Goal: Task Accomplishment & Management: Complete application form

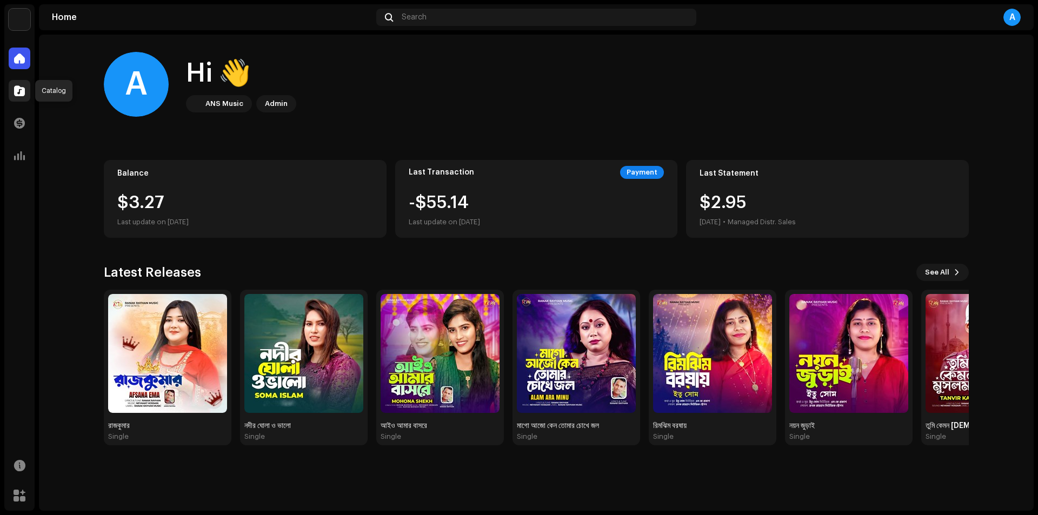
click at [18, 95] on span at bounding box center [19, 90] width 11 height 9
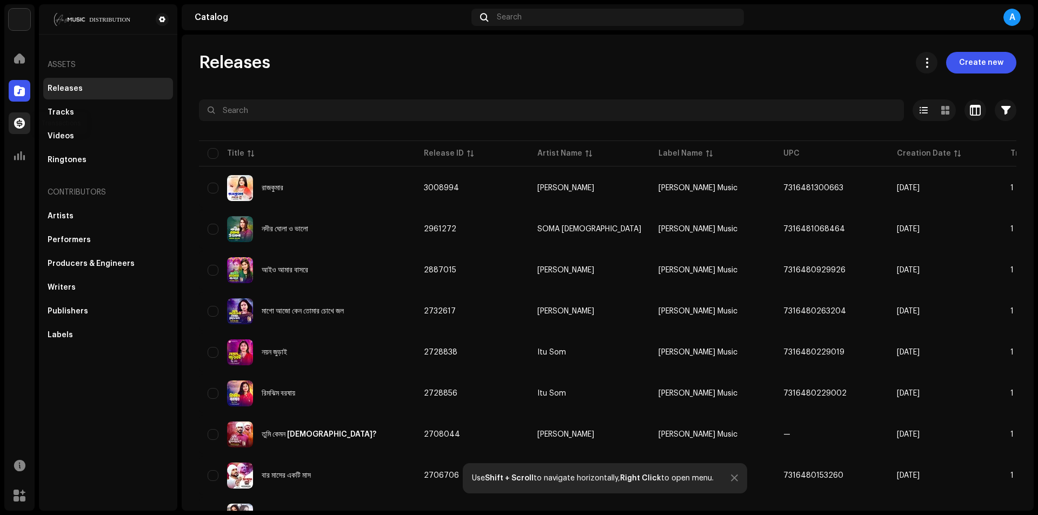
click at [25, 127] on div at bounding box center [20, 123] width 22 height 22
click at [22, 126] on span at bounding box center [19, 123] width 11 height 9
click at [22, 155] on span at bounding box center [19, 155] width 11 height 9
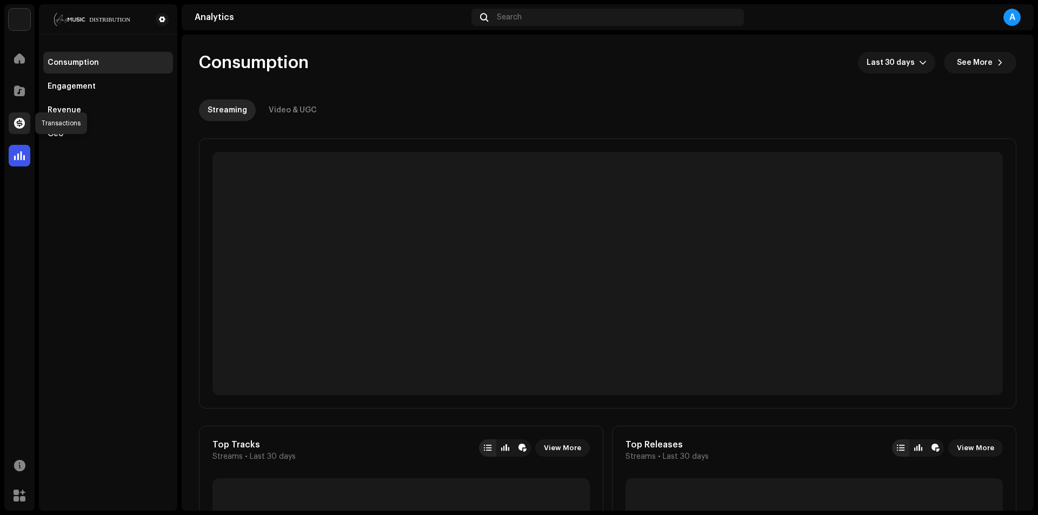
click at [16, 125] on span at bounding box center [19, 123] width 11 height 9
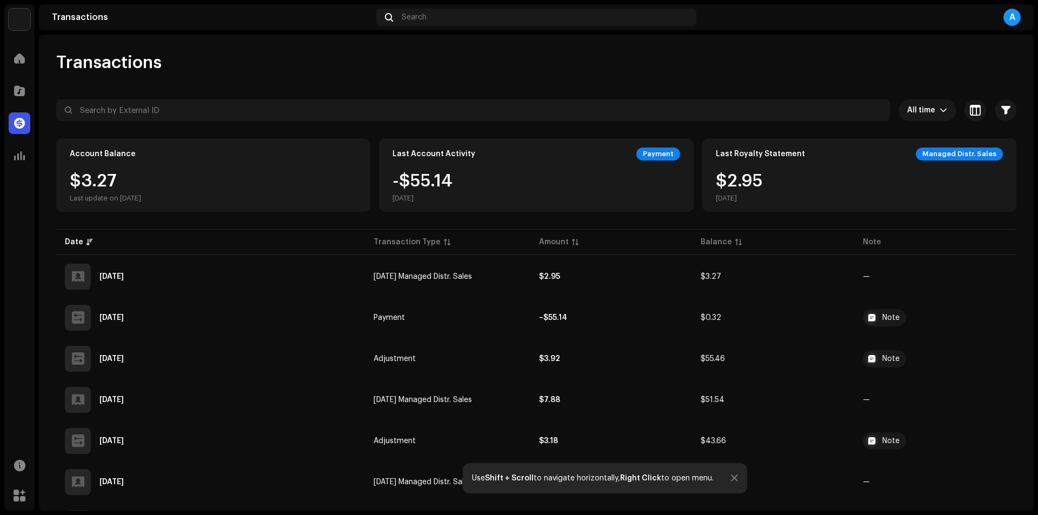
click at [1019, 18] on div "A" at bounding box center [1011, 17] width 17 height 17
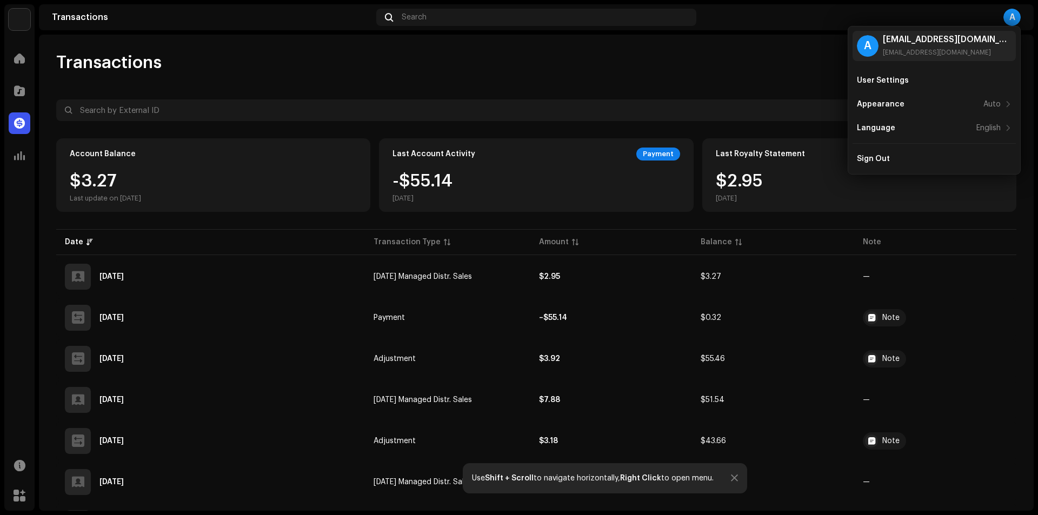
click at [731, 62] on div "Transactions" at bounding box center [536, 63] width 960 height 22
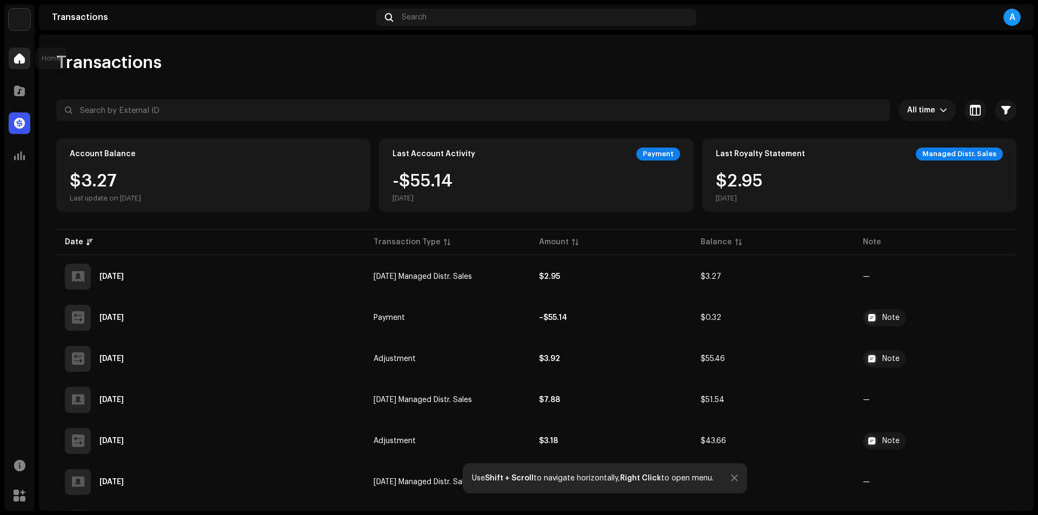
click at [19, 59] on span at bounding box center [19, 58] width 11 height 9
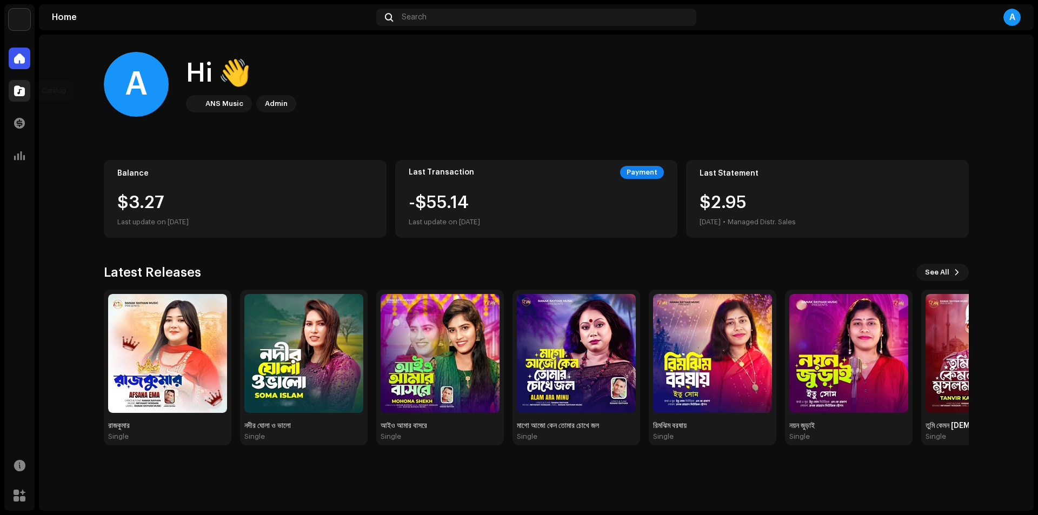
click at [15, 84] on div at bounding box center [20, 91] width 22 height 22
click at [20, 88] on span at bounding box center [19, 90] width 11 height 9
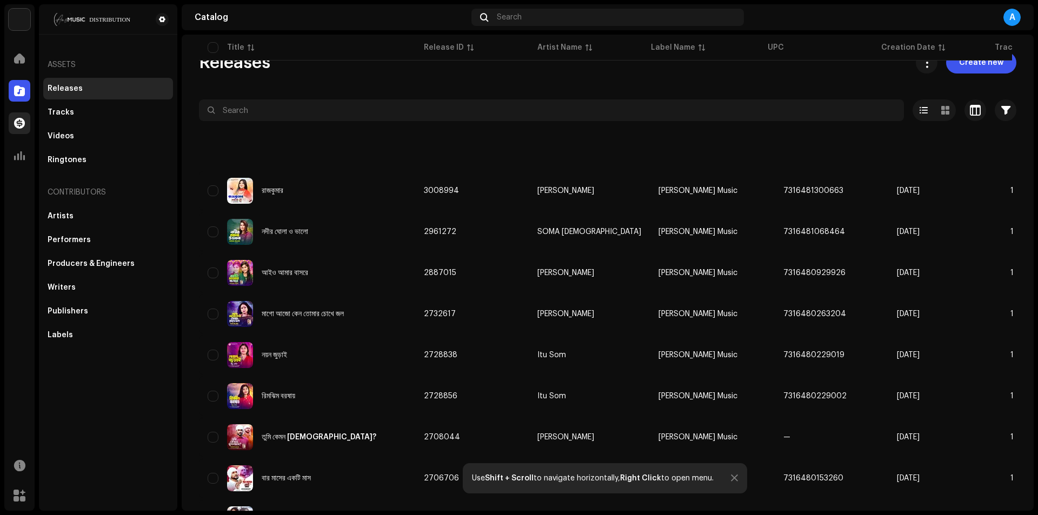
click at [21, 119] on span at bounding box center [19, 123] width 11 height 9
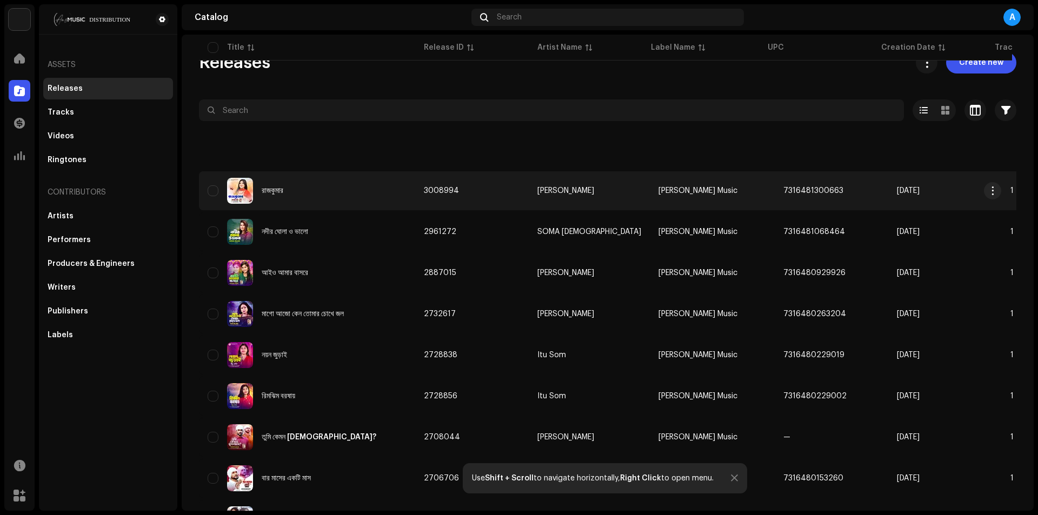
click at [15, 122] on span at bounding box center [19, 123] width 11 height 9
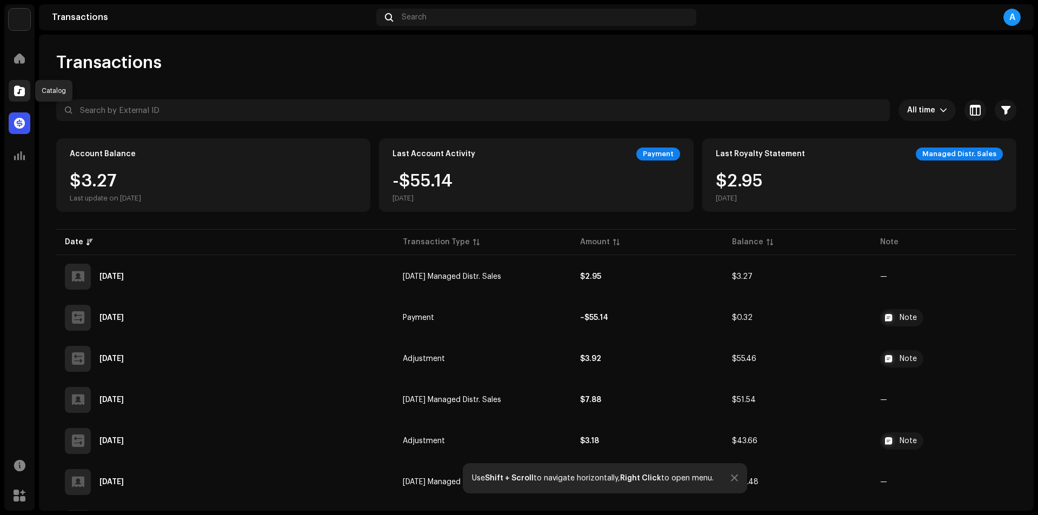
click at [21, 90] on span at bounding box center [19, 90] width 11 height 9
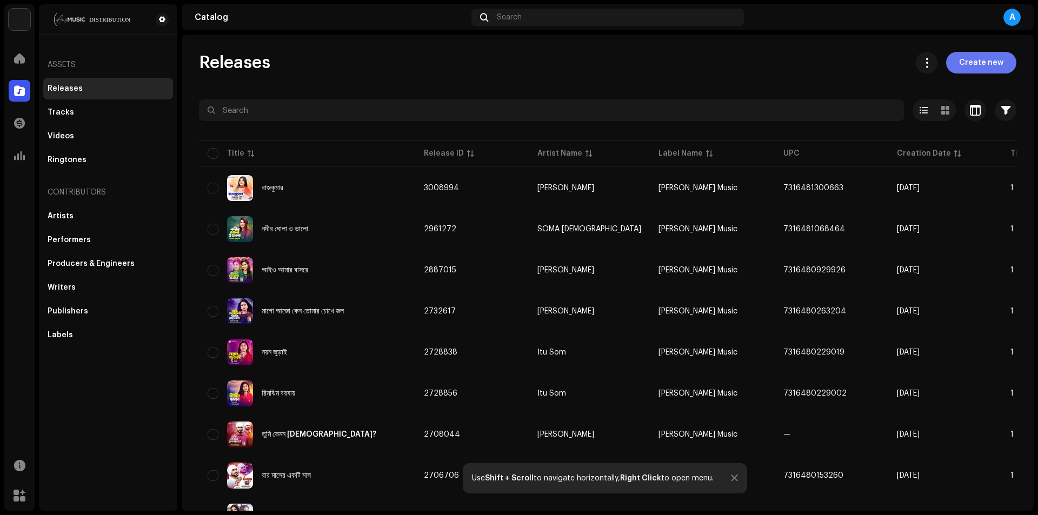
click at [963, 63] on span "Create new" at bounding box center [981, 63] width 44 height 22
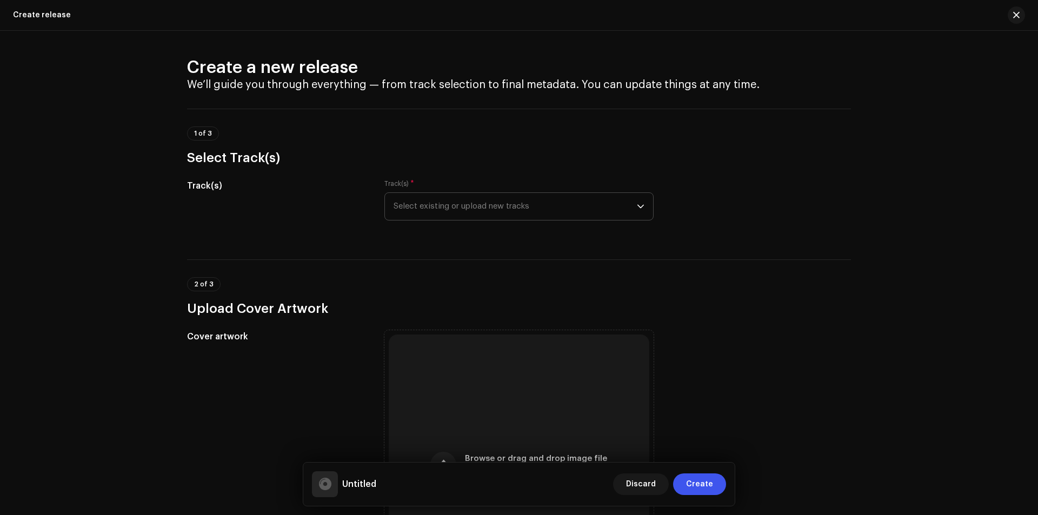
click at [512, 202] on span "Select existing or upload new tracks" at bounding box center [514, 206] width 243 height 27
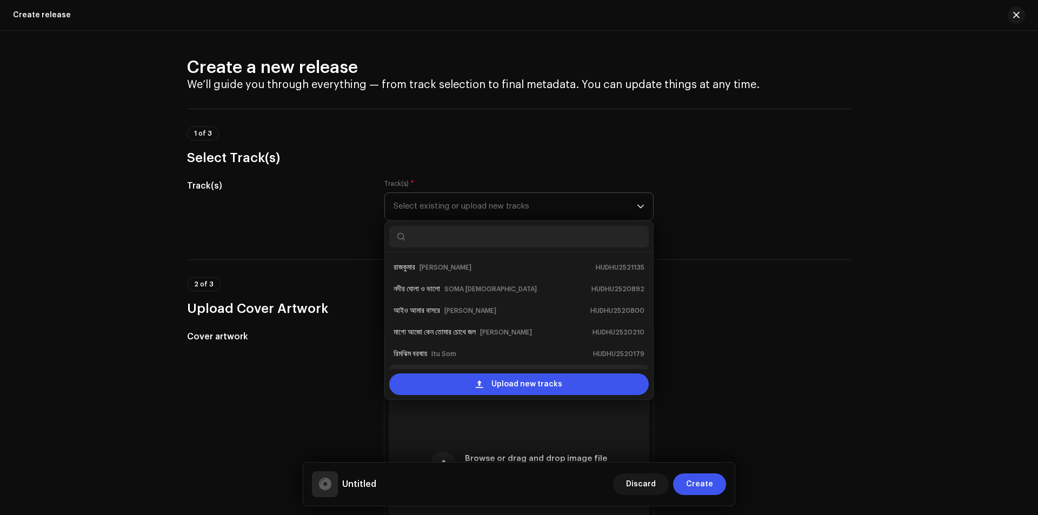
scroll to position [17, 0]
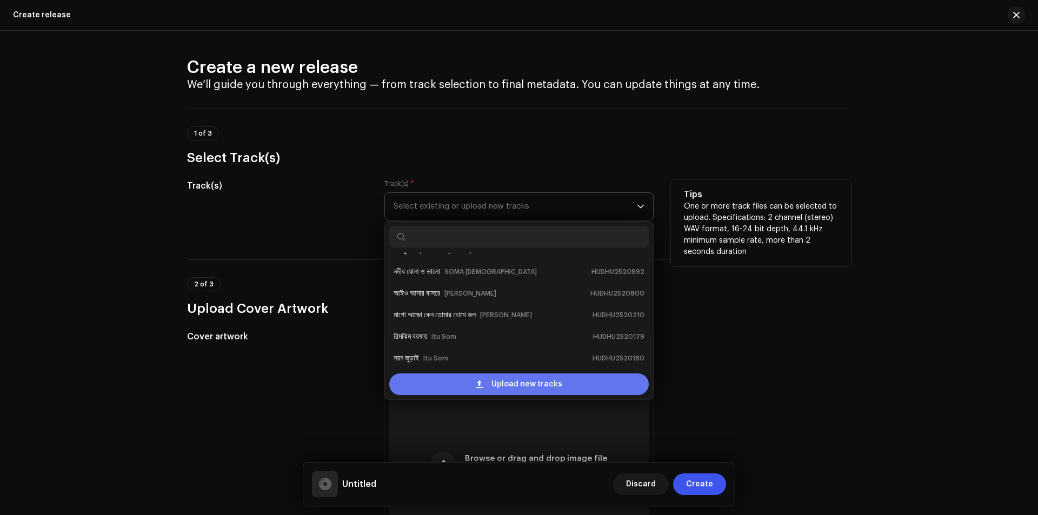
click at [486, 384] on div "Upload new tracks" at bounding box center [518, 384] width 259 height 22
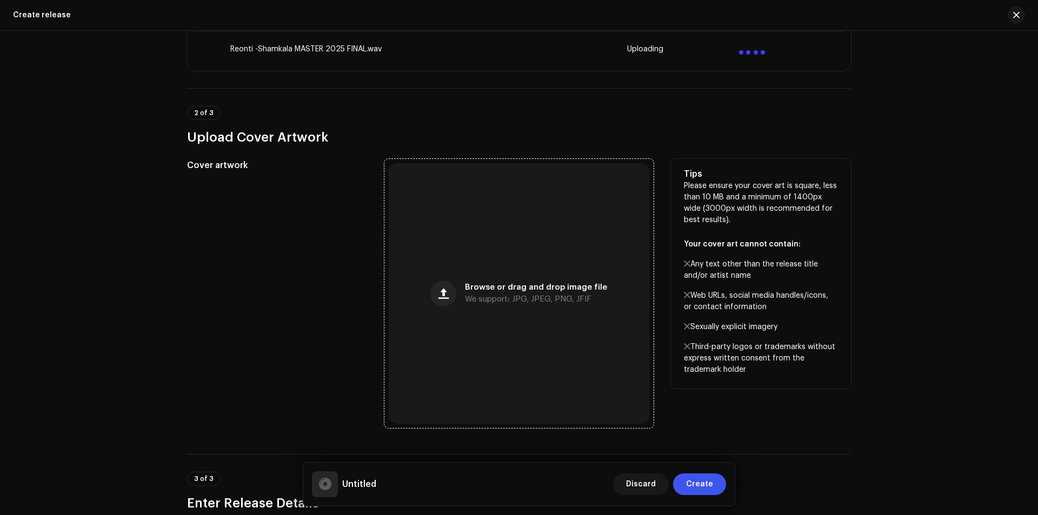
scroll to position [288, 0]
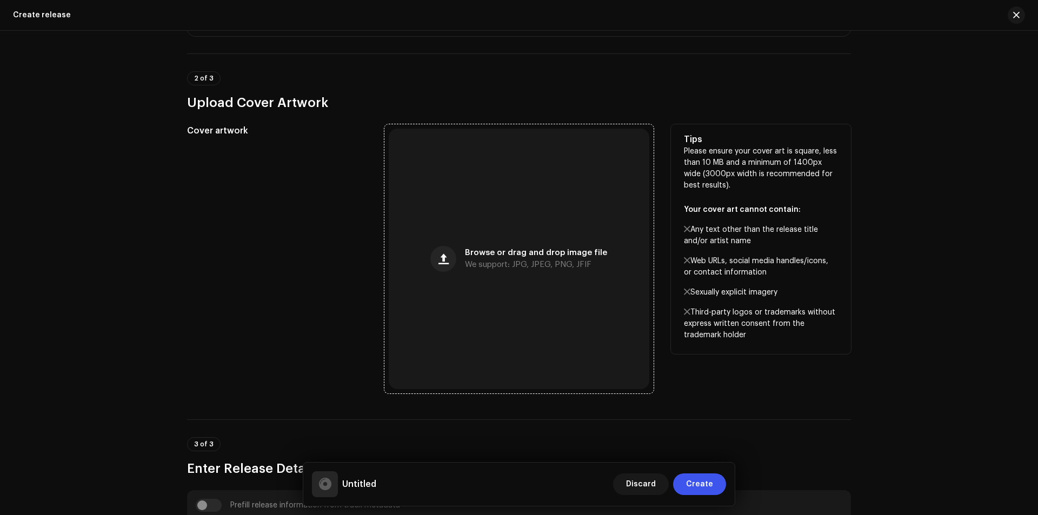
click at [512, 165] on div "Browse or drag and drop image file We support: JPG, JPEG, PNG, JFIF" at bounding box center [519, 259] width 261 height 261
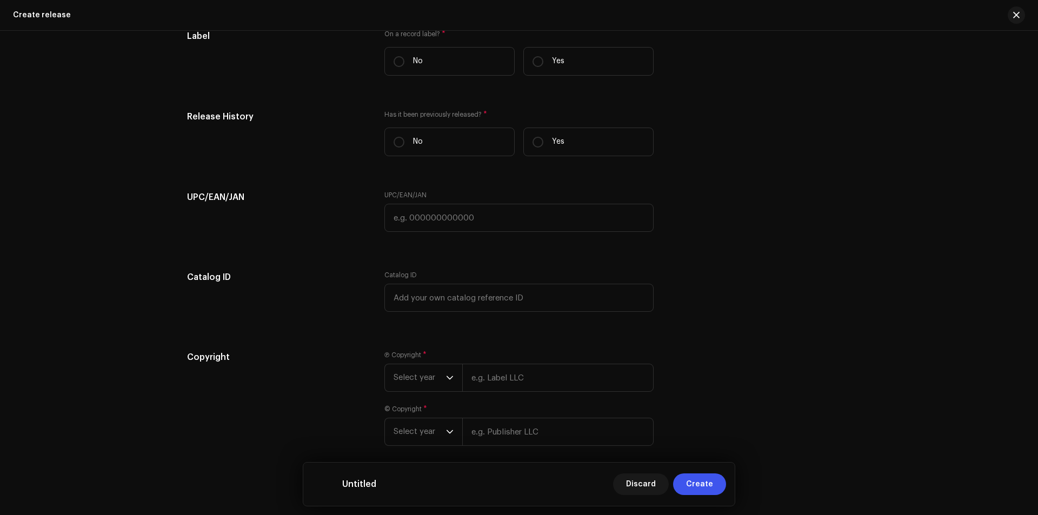
scroll to position [1452, 0]
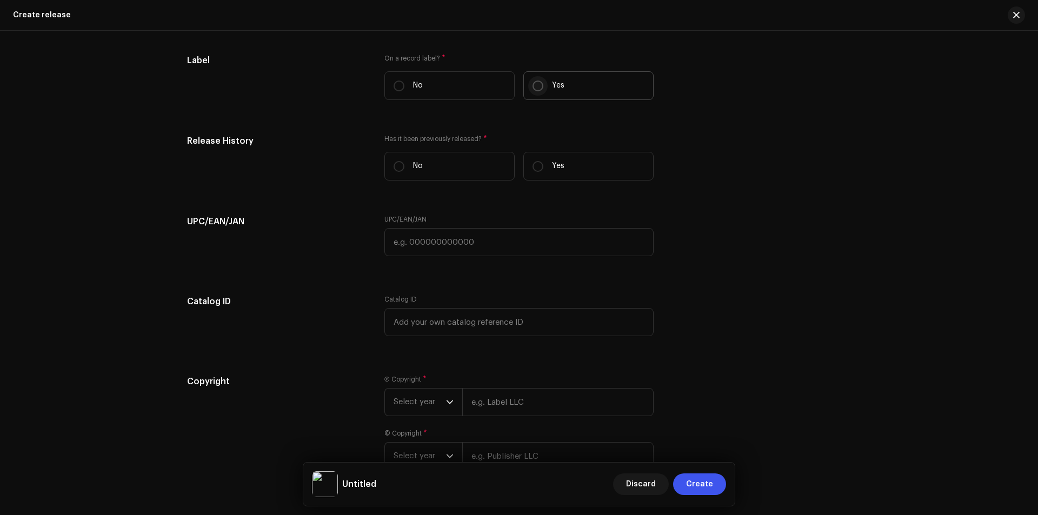
click at [533, 85] on input "Yes" at bounding box center [537, 86] width 11 height 11
radio input "true"
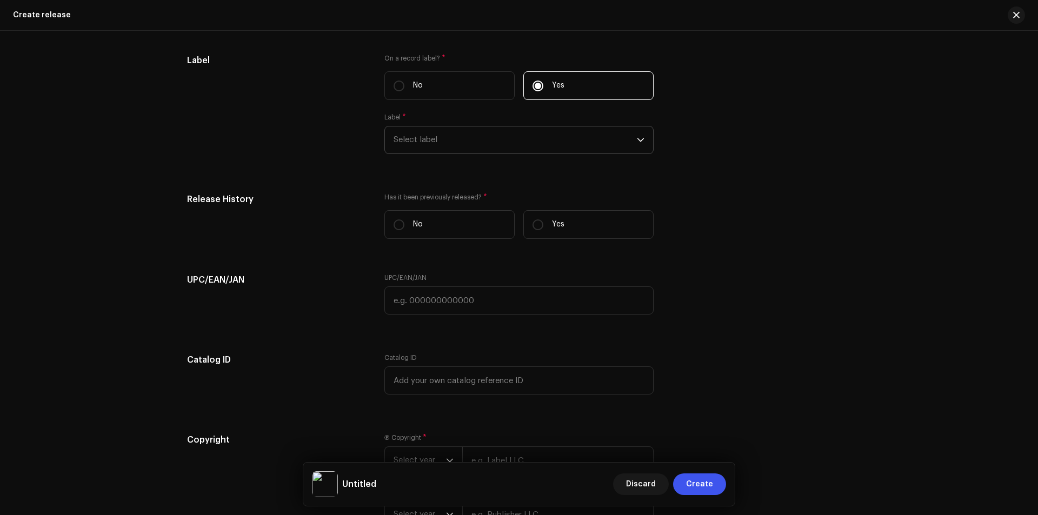
click at [554, 136] on span "Select label" at bounding box center [514, 139] width 243 height 27
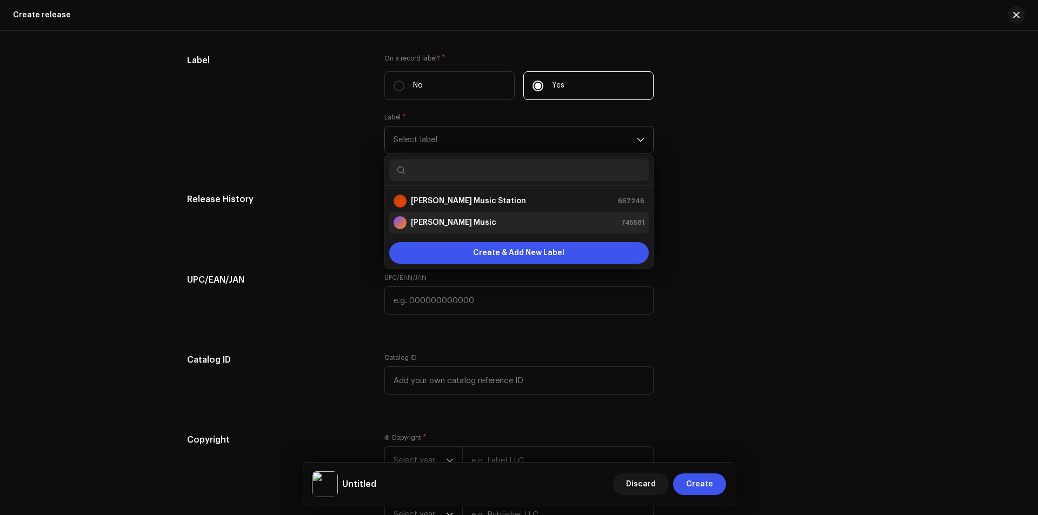
click at [544, 219] on div "Ranak Rayhan Music 745581" at bounding box center [518, 222] width 251 height 13
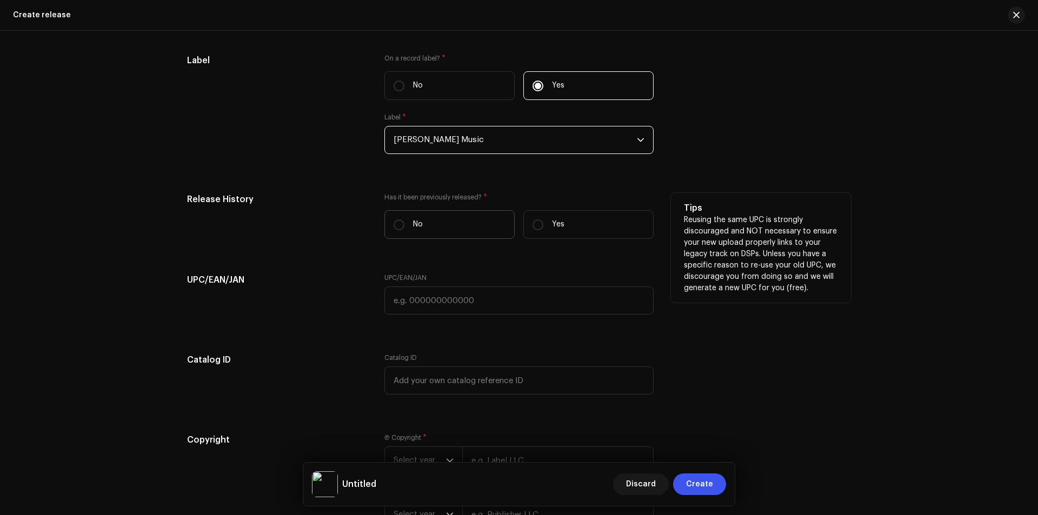
click at [475, 223] on label "No" at bounding box center [449, 224] width 130 height 29
click at [404, 223] on input "No" at bounding box center [398, 224] width 11 height 11
radio input "true"
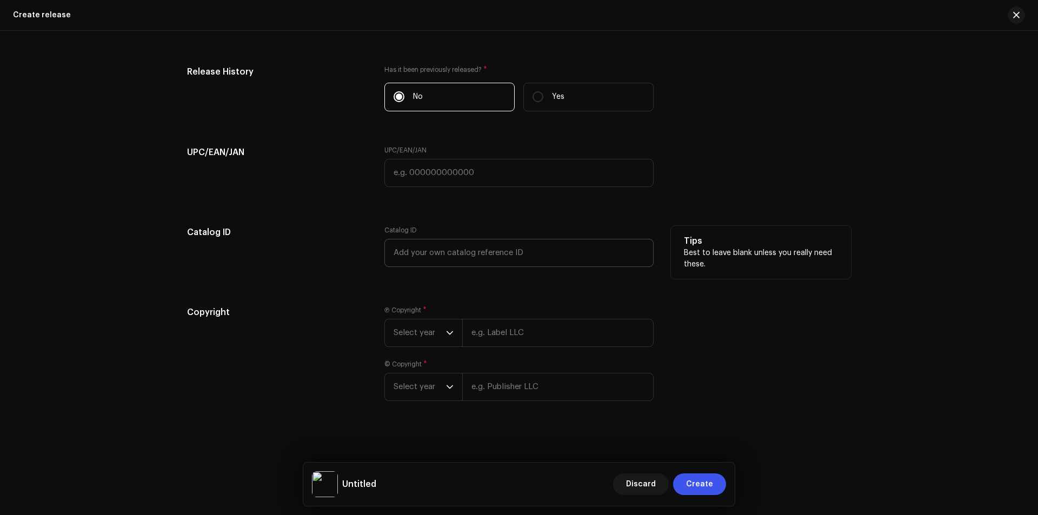
scroll to position [1626, 0]
click at [435, 324] on span "Select year" at bounding box center [419, 330] width 52 height 27
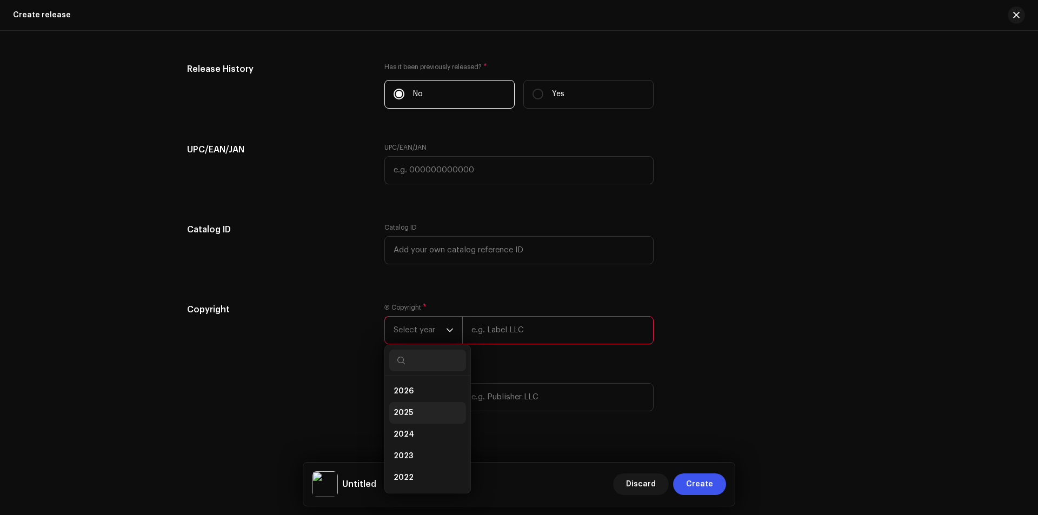
click at [421, 415] on li "2025" at bounding box center [427, 413] width 77 height 22
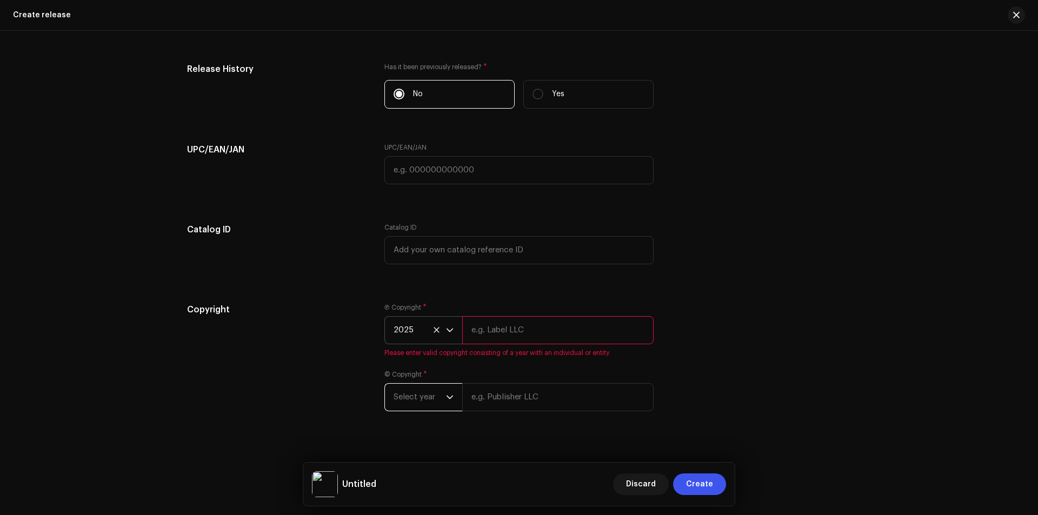
click at [400, 390] on span "Select year" at bounding box center [419, 397] width 52 height 27
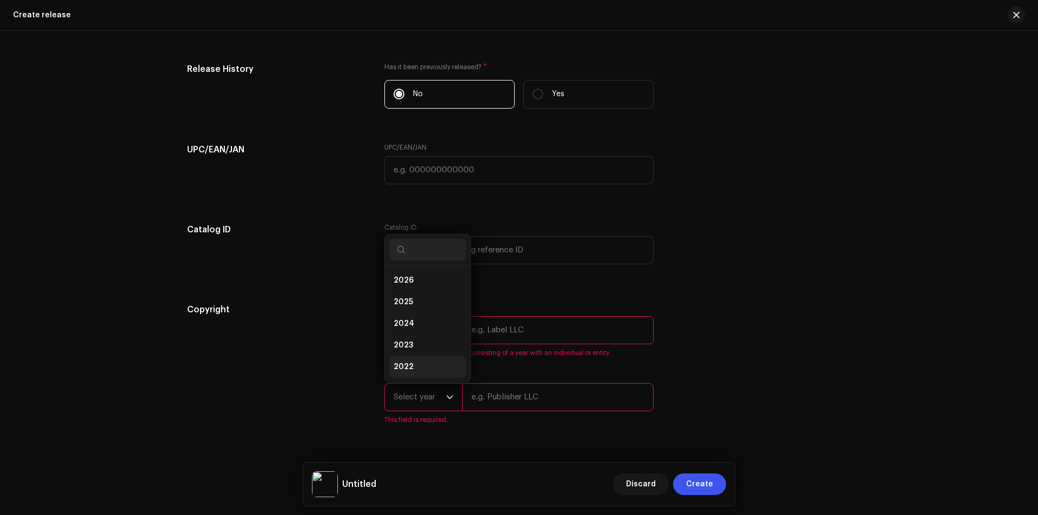
scroll to position [17, 0]
click at [419, 284] on li "2025" at bounding box center [427, 285] width 77 height 22
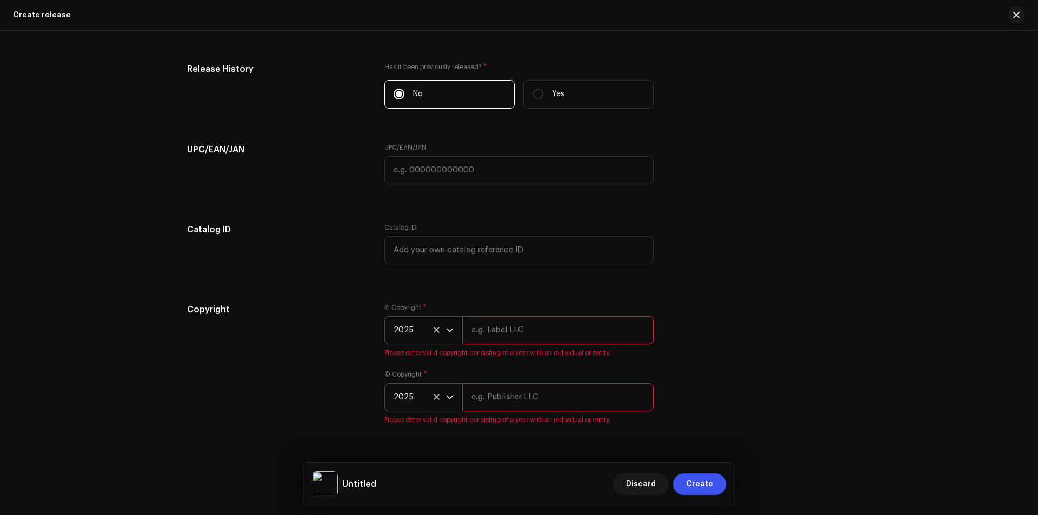
click at [502, 328] on input "text" at bounding box center [557, 330] width 191 height 28
click at [543, 332] on input "ra" at bounding box center [557, 330] width 191 height 28
click at [655, 363] on div "Copyright Ⓟ Copyright * 2025 ra Please enter valid copyright consisting of a ye…" at bounding box center [519, 370] width 664 height 134
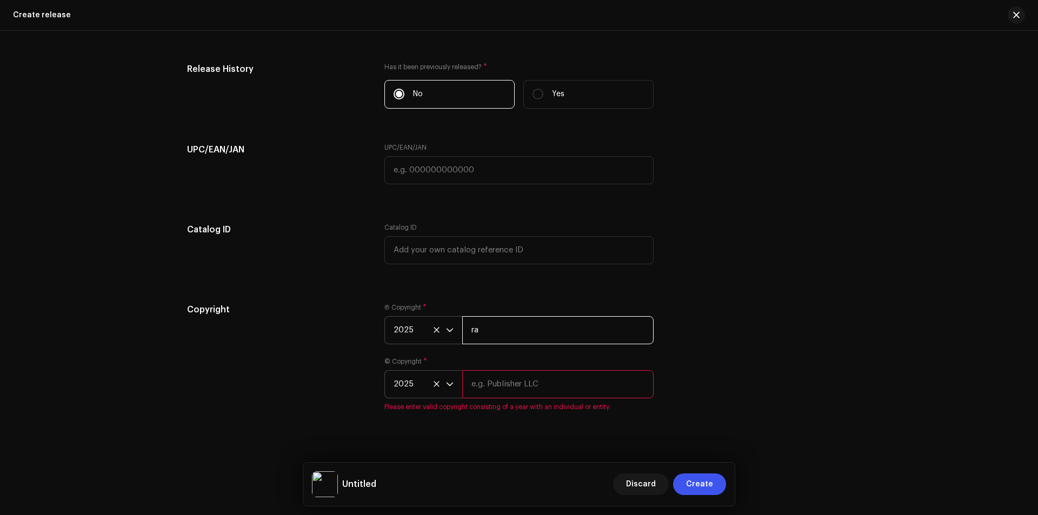
click at [554, 324] on input "ra" at bounding box center [557, 330] width 191 height 28
type input "r"
click at [525, 332] on input "text" at bounding box center [557, 330] width 191 height 28
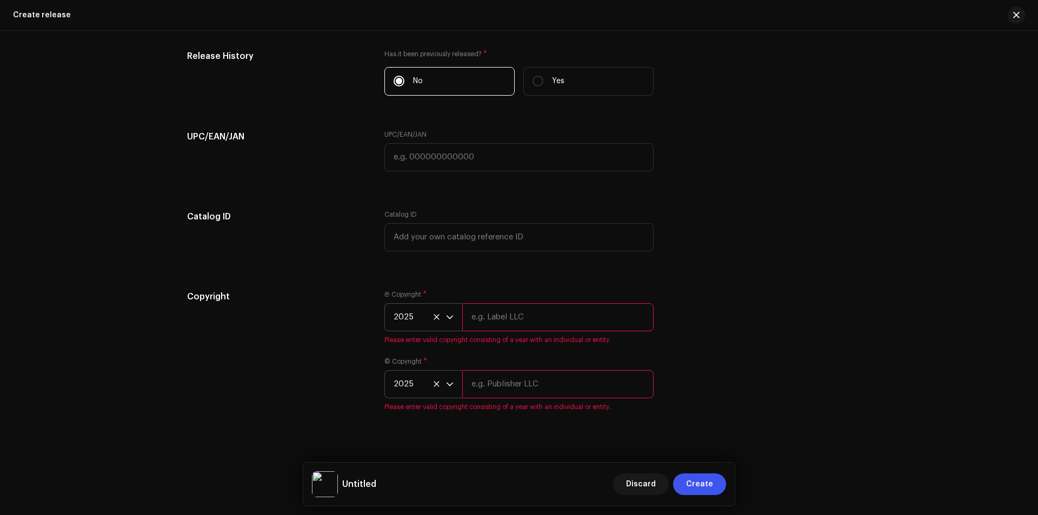
click at [513, 434] on div "Create a new release We’ll guide you through everything — from track selection …" at bounding box center [519, 273] width 1038 height 484
click at [533, 312] on input "text" at bounding box center [557, 317] width 191 height 28
click at [588, 318] on input "text" at bounding box center [557, 317] width 191 height 28
paste input "Ranak Rayhan music"
click at [678, 369] on div "Copyright Ⓟ Copyright * 2025 Ranak Rayhan music Please enter valid copyright co…" at bounding box center [519, 357] width 664 height 134
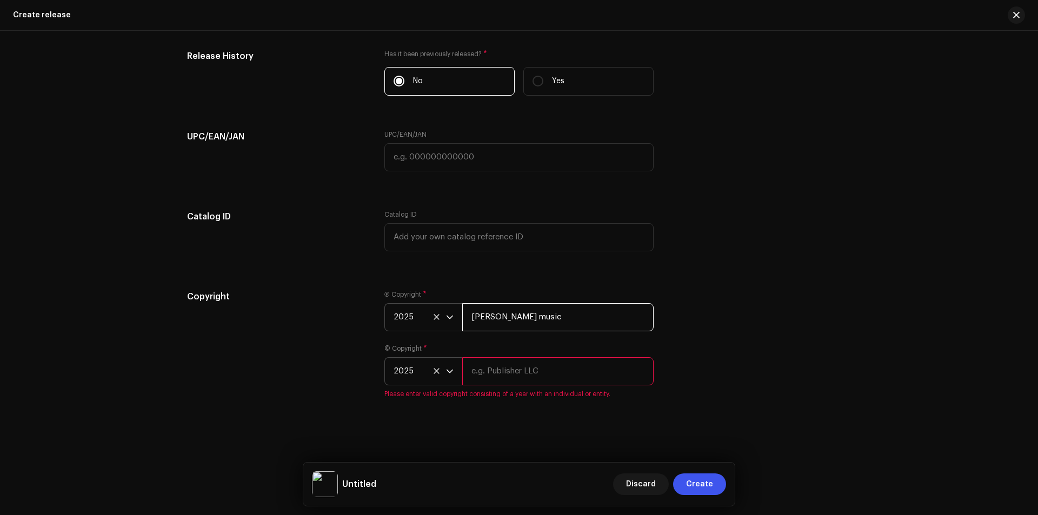
click at [577, 307] on input "Ranak Rayhan music" at bounding box center [557, 317] width 191 height 28
drag, startPoint x: 580, startPoint y: 325, endPoint x: 425, endPoint y: 321, distance: 154.6
click at [425, 321] on div "2025 Ranak Rayhan music" at bounding box center [518, 317] width 269 height 28
click at [582, 317] on input "Ranak Rayhan music" at bounding box center [557, 317] width 191 height 28
paste input ", Distributed by ANS Music"
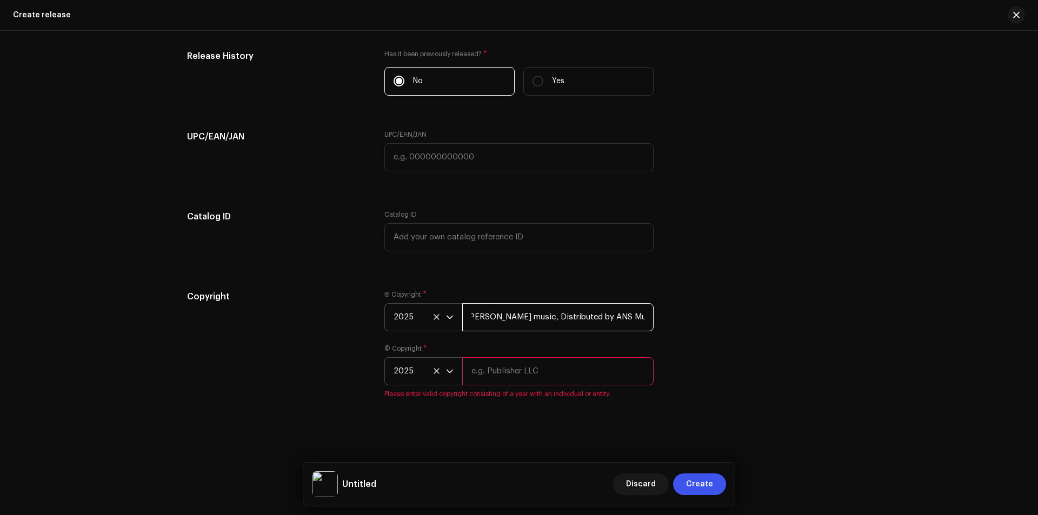
scroll to position [0, 0]
drag, startPoint x: 644, startPoint y: 320, endPoint x: 435, endPoint y: 323, distance: 209.2
click at [435, 323] on div "2025 Ranak Rayhan music, Distributed by ANS Music" at bounding box center [518, 317] width 269 height 28
type input "Ranak Rayhan music, Distributed by ANS Music"
click at [543, 379] on input "text" at bounding box center [557, 371] width 191 height 28
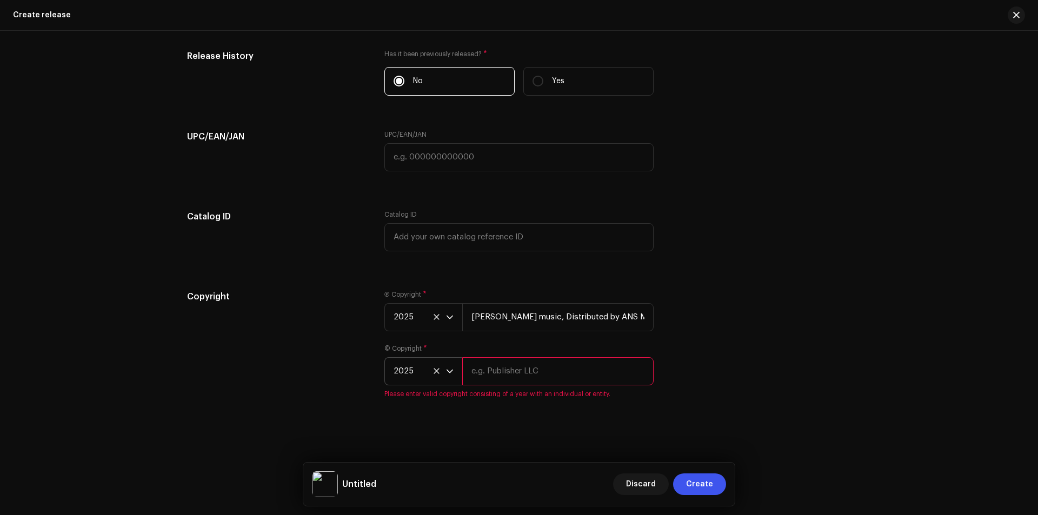
paste input "Ranak Rayhan music, Distributed by ANS Music"
type input "Ranak Rayhan music, Distributed by ANS Music"
click at [573, 425] on div "Create a new release We’ll guide you through everything — from track selection …" at bounding box center [519, 273] width 1038 height 484
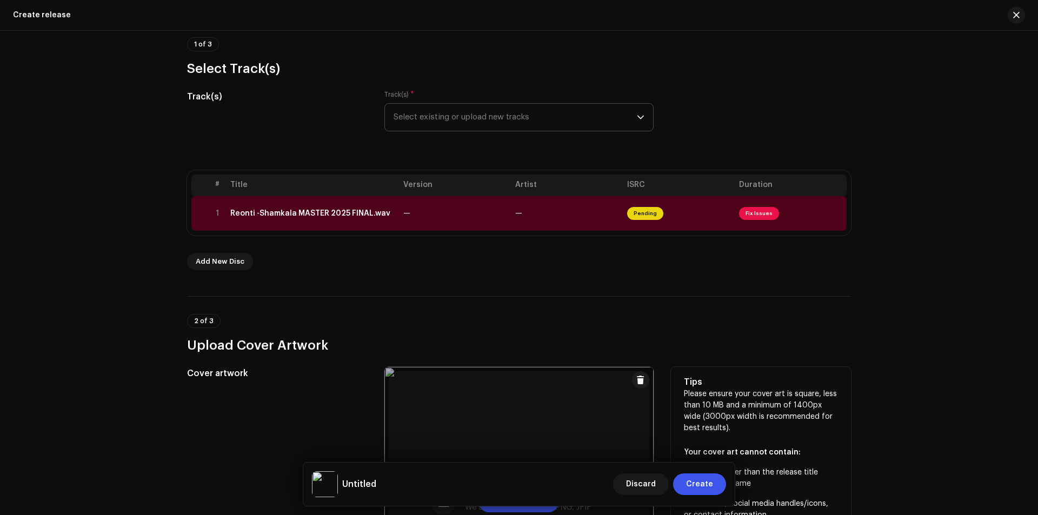
scroll to position [41, 0]
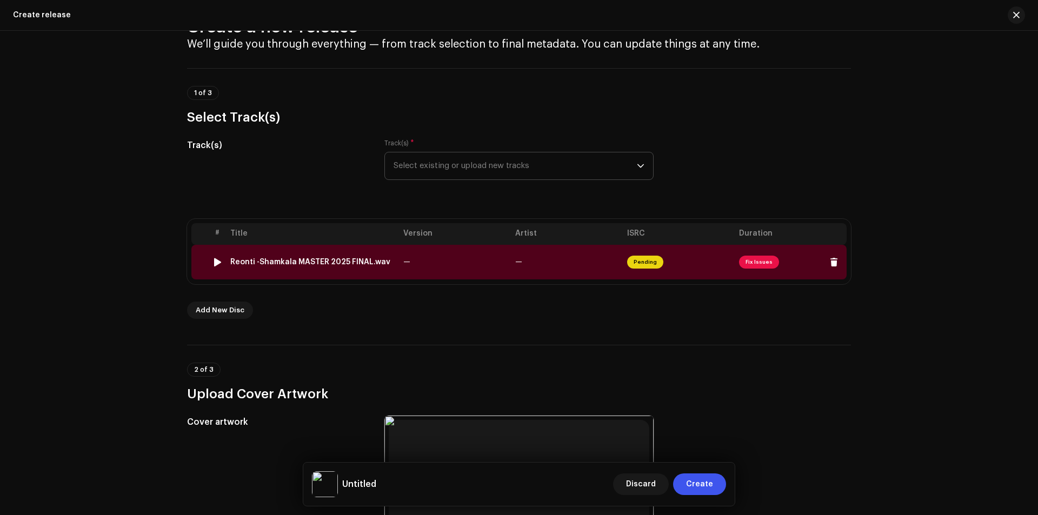
click at [750, 268] on span "Fix Issues" at bounding box center [759, 262] width 40 height 13
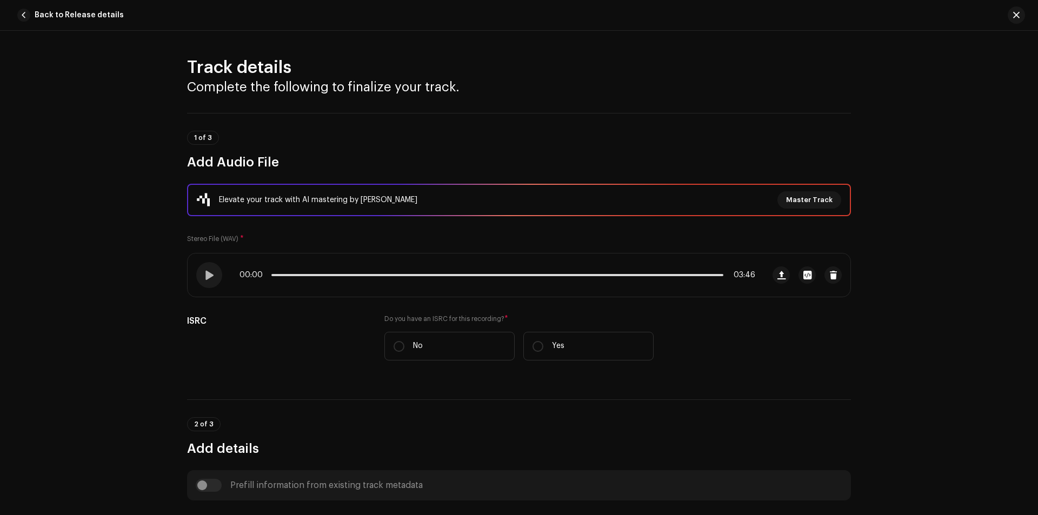
scroll to position [424, 0]
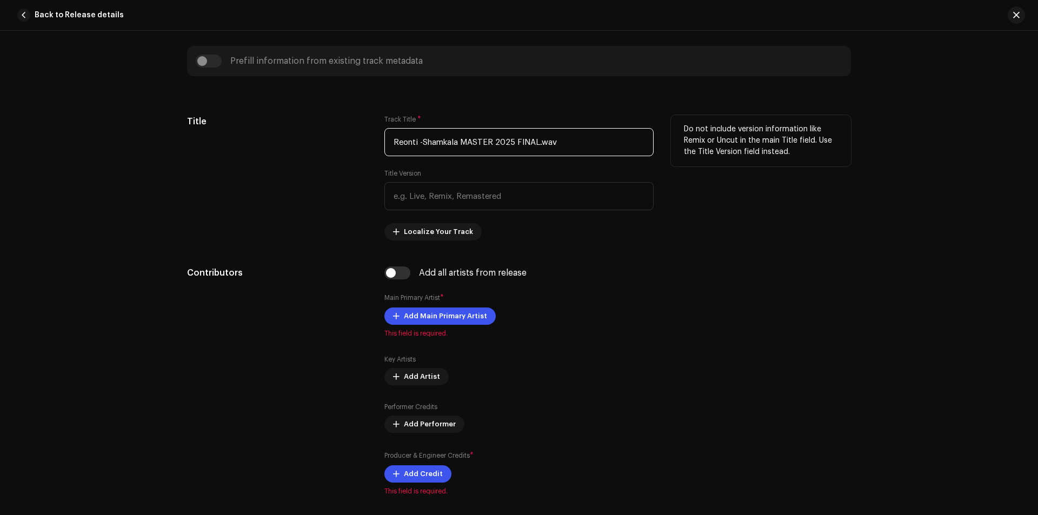
click at [577, 141] on input "Reonti -Shamkala MASTER 2025 FINAL.wav" at bounding box center [518, 142] width 269 height 28
paste input "শ্যাম কালা চান্দে"
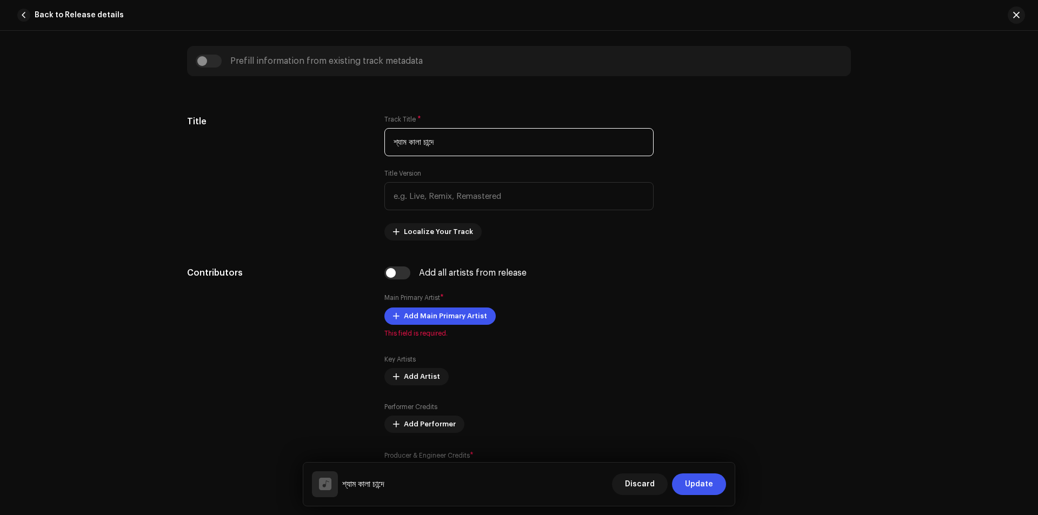
type input "শ্যাম কালা চান্দে"
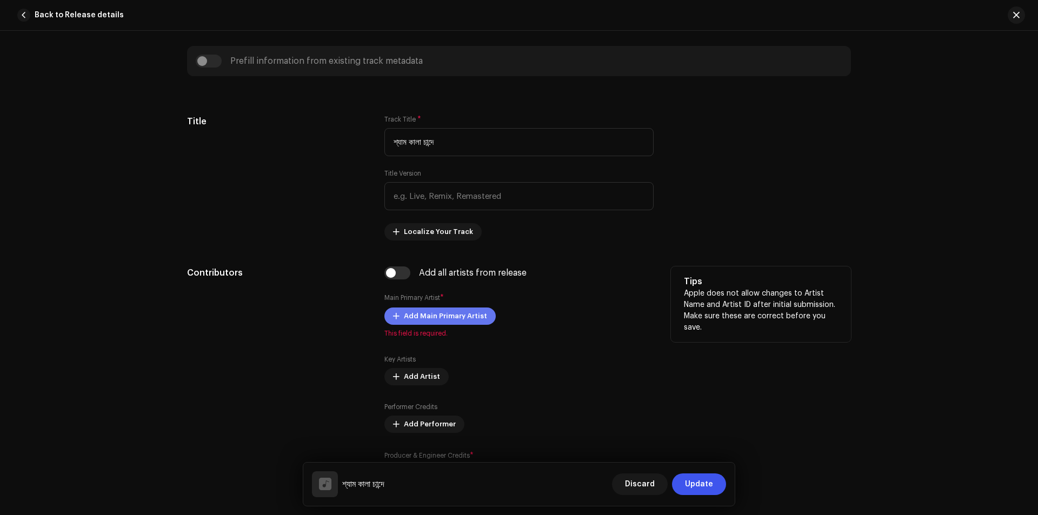
click at [450, 319] on span "Add Main Primary Artist" at bounding box center [445, 316] width 83 height 22
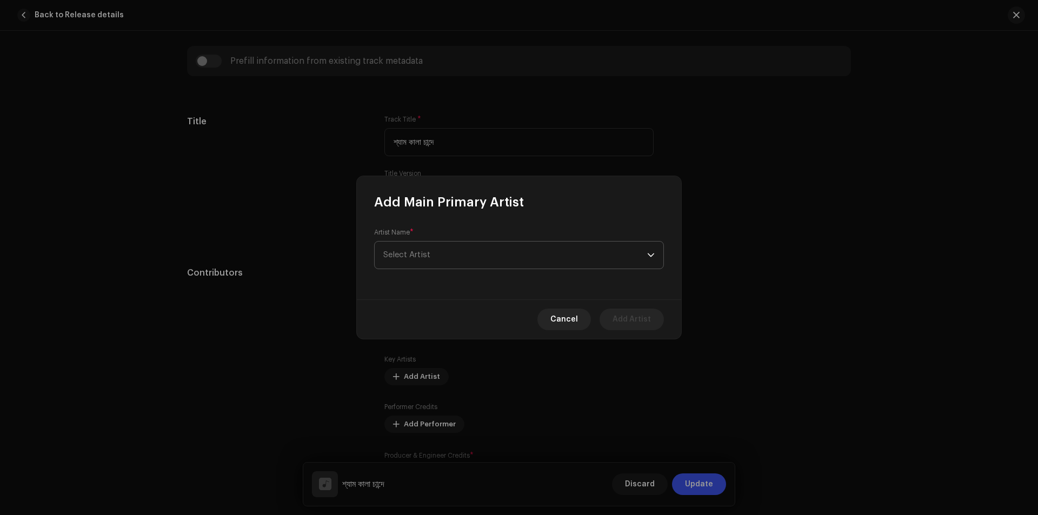
click at [464, 260] on span "Select Artist" at bounding box center [515, 255] width 264 height 27
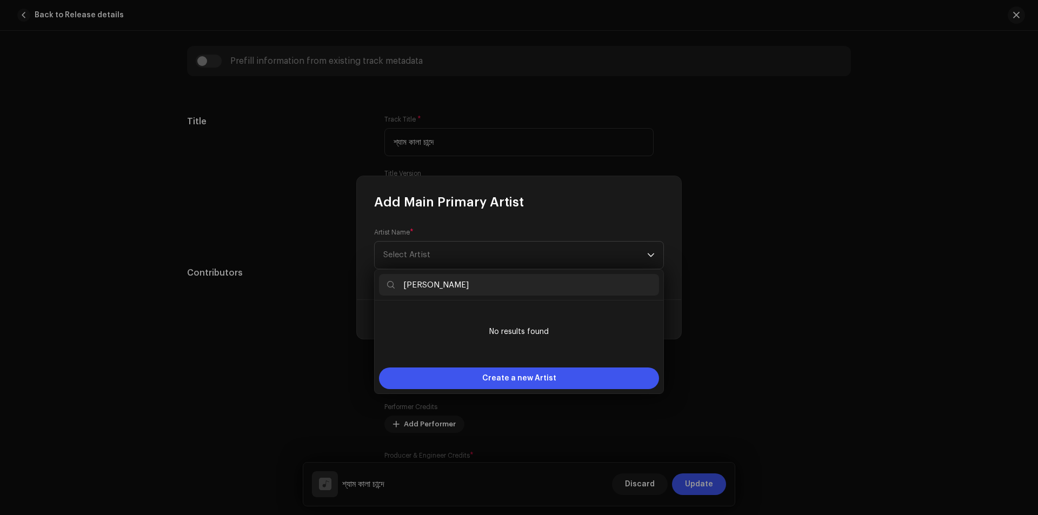
type input "Rionti Roy"
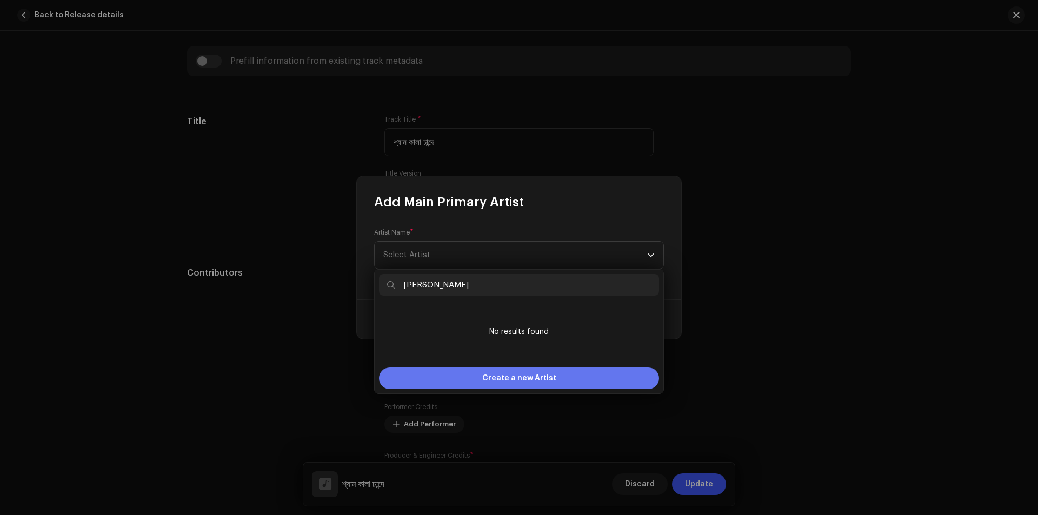
click at [494, 374] on span "Create a new Artist" at bounding box center [519, 379] width 74 height 22
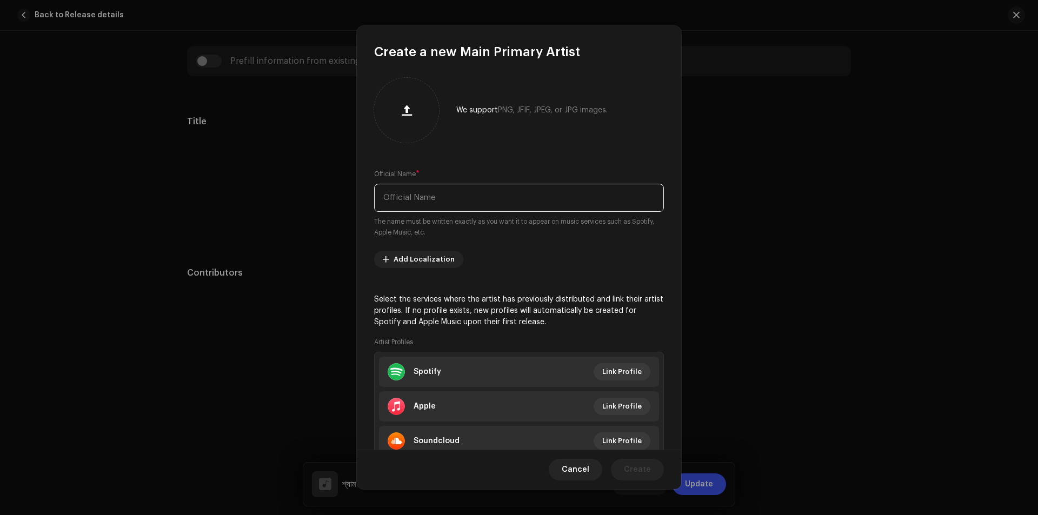
click at [516, 193] on input "text" at bounding box center [519, 198] width 290 height 28
paste input "Rionti Roy"
type input "Rionti Roy"
click at [631, 469] on span "Create" at bounding box center [637, 470] width 27 height 22
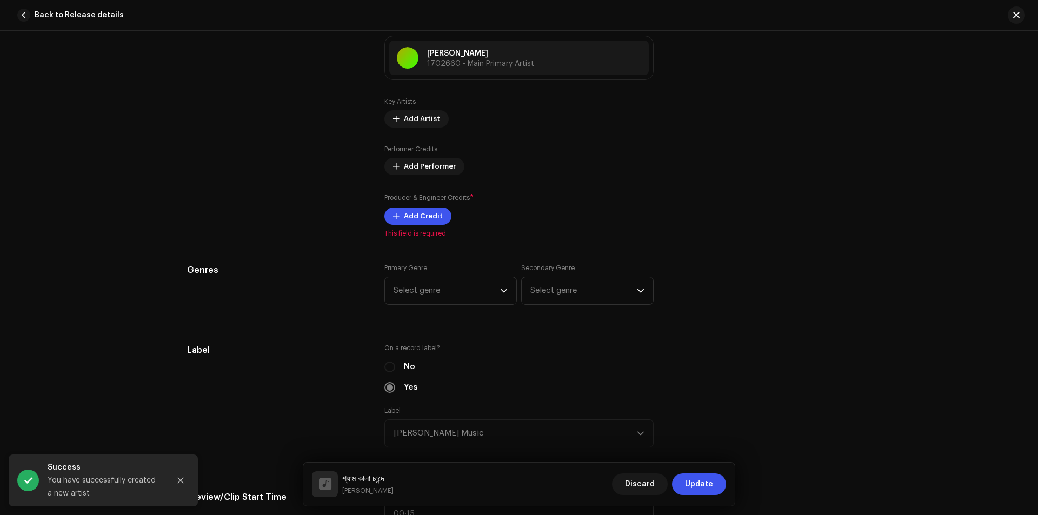
scroll to position [712, 0]
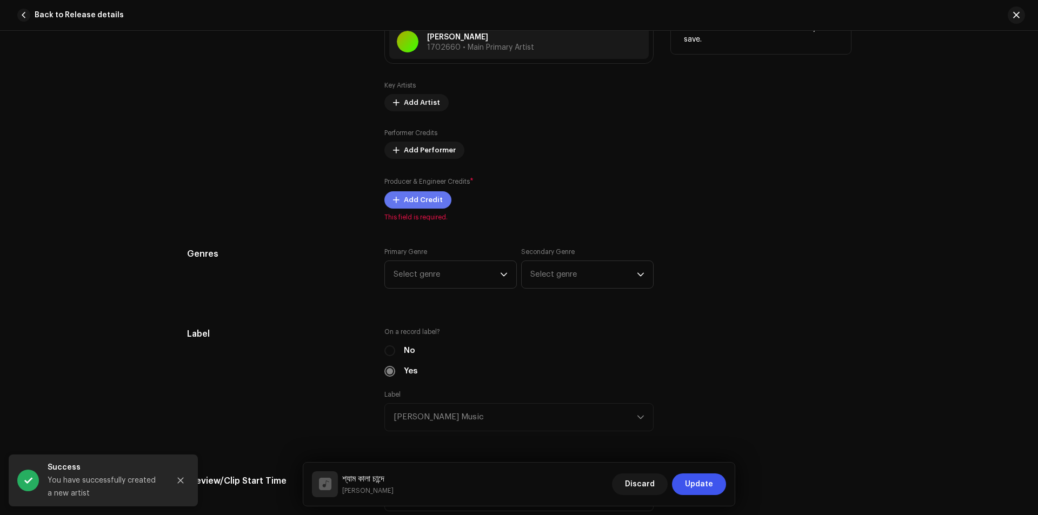
click at [426, 203] on span "Add Credit" at bounding box center [423, 200] width 39 height 22
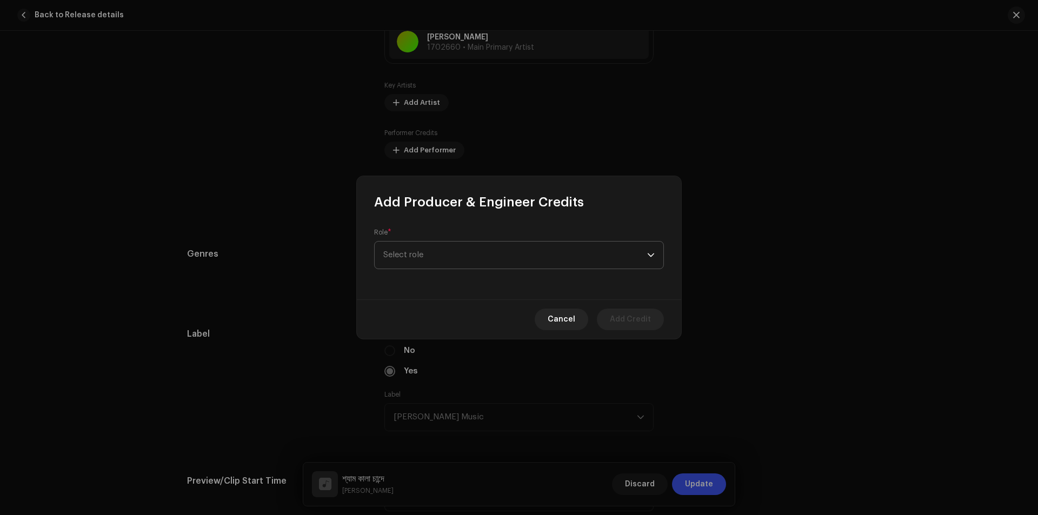
click at [478, 267] on span "Select role" at bounding box center [515, 255] width 264 height 27
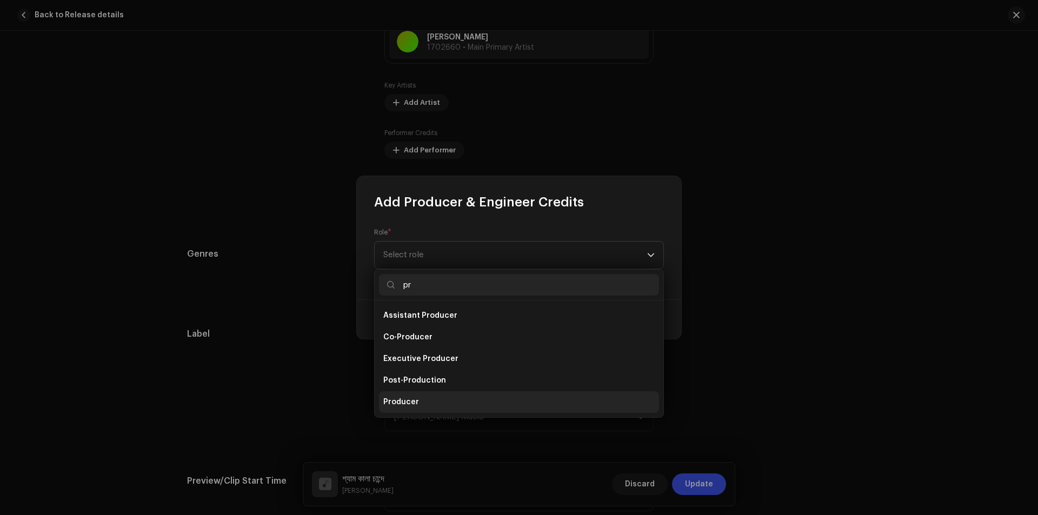
type input "pr"
click at [440, 404] on li "Producer" at bounding box center [519, 402] width 280 height 22
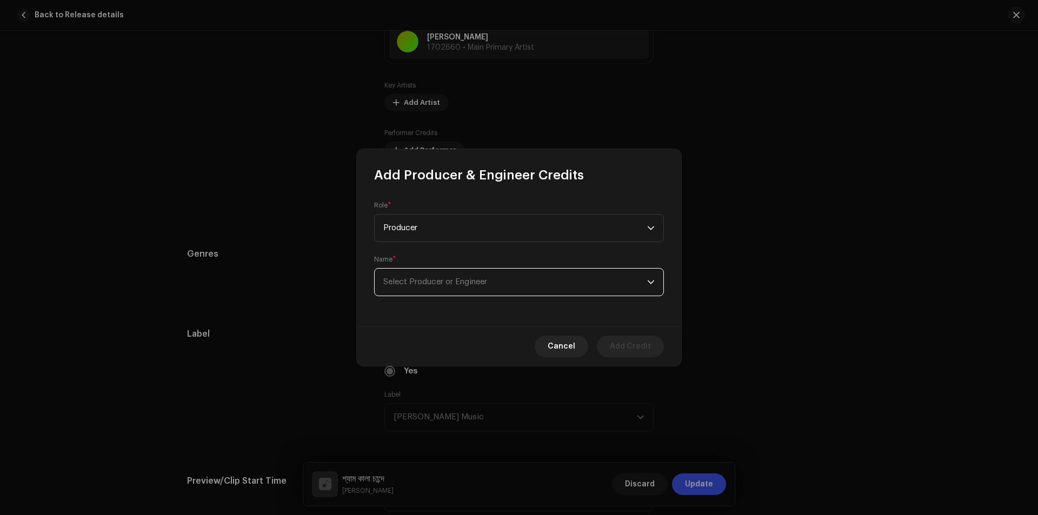
click at [493, 279] on span "Select Producer or Engineer" at bounding box center [515, 282] width 264 height 27
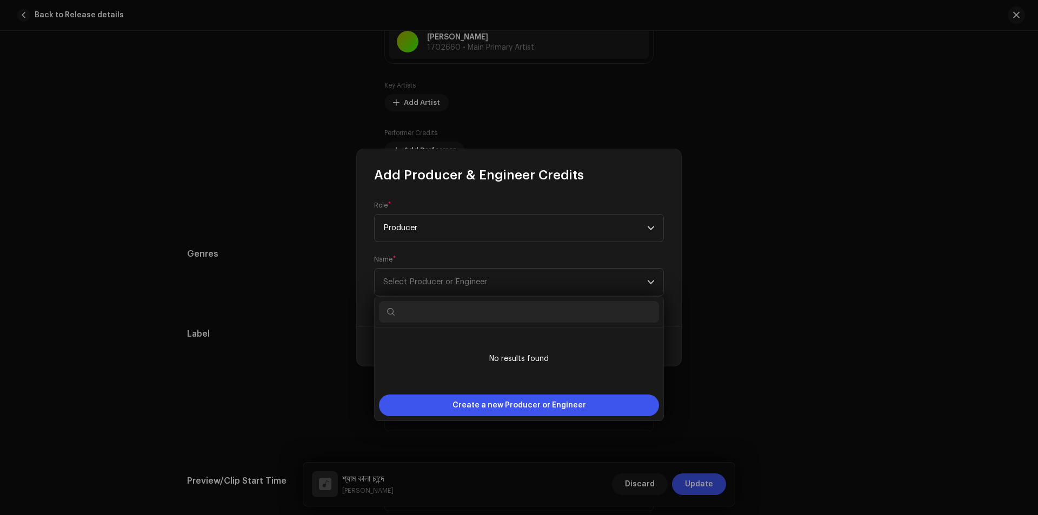
click at [480, 318] on input "text" at bounding box center [519, 312] width 280 height 22
drag, startPoint x: 450, startPoint y: 313, endPoint x: 459, endPoint y: 315, distance: 8.7
click at [459, 315] on input "Ranak Rayhan music" at bounding box center [519, 312] width 280 height 22
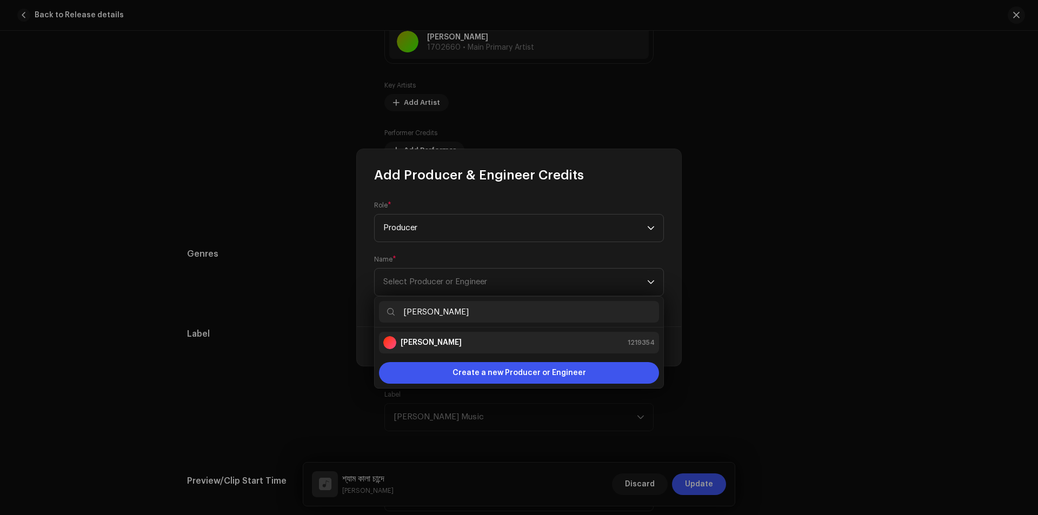
type input "Ranak Rayhan"
click at [476, 342] on div "Ranak Rayhan 1219354" at bounding box center [518, 342] width 271 height 13
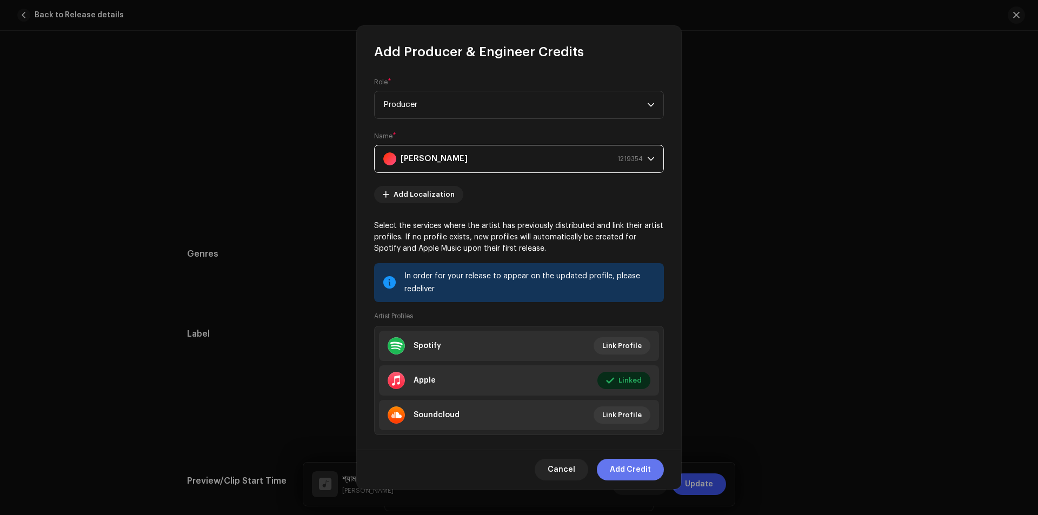
click at [619, 468] on span "Add Credit" at bounding box center [630, 470] width 41 height 22
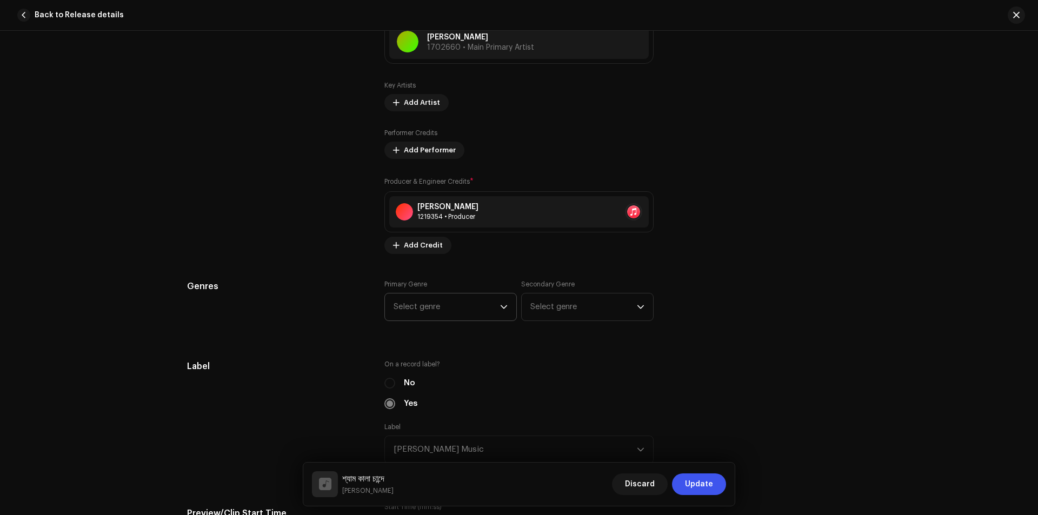
click at [489, 297] on span "Select genre" at bounding box center [446, 306] width 106 height 27
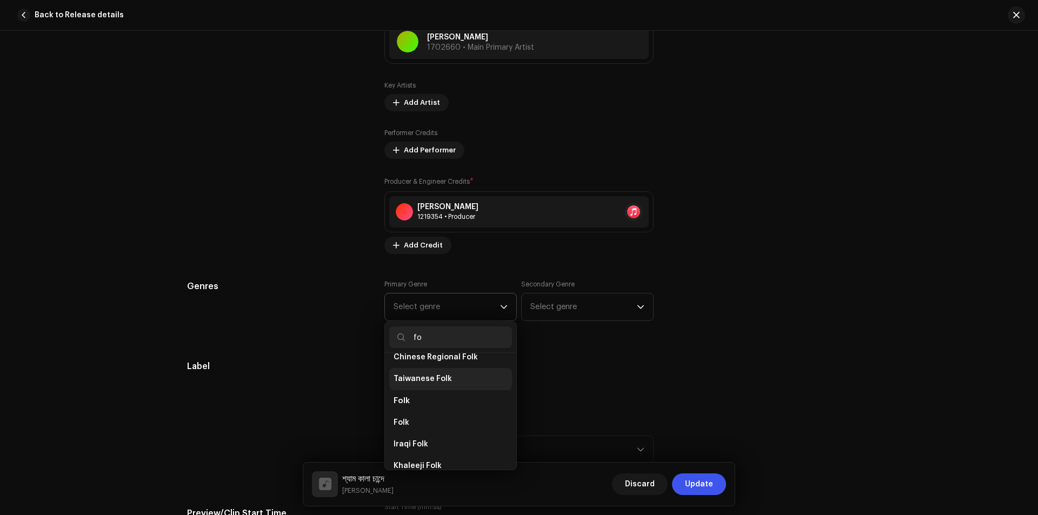
scroll to position [144, 0]
type input "fo"
click at [443, 394] on li "Folk" at bounding box center [450, 399] width 123 height 22
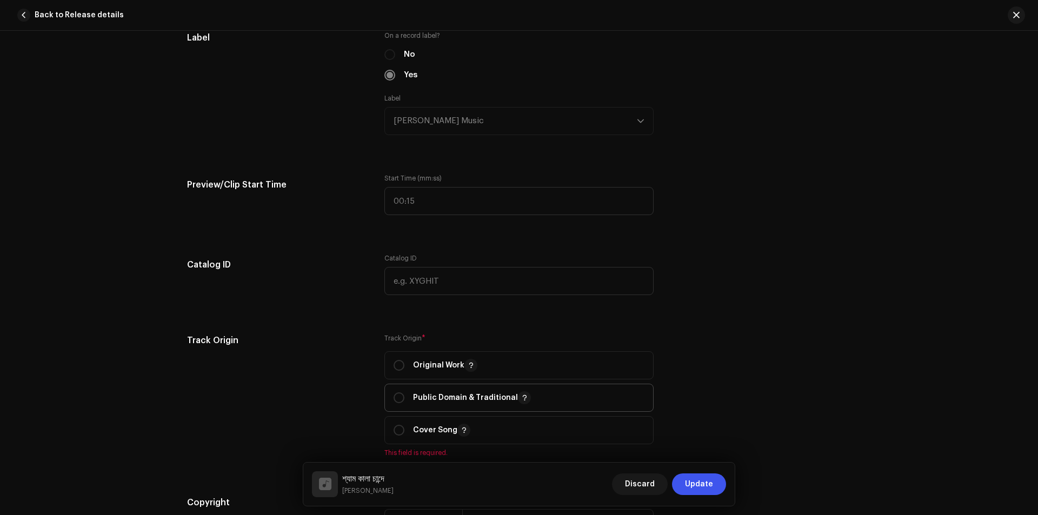
scroll to position [1073, 0]
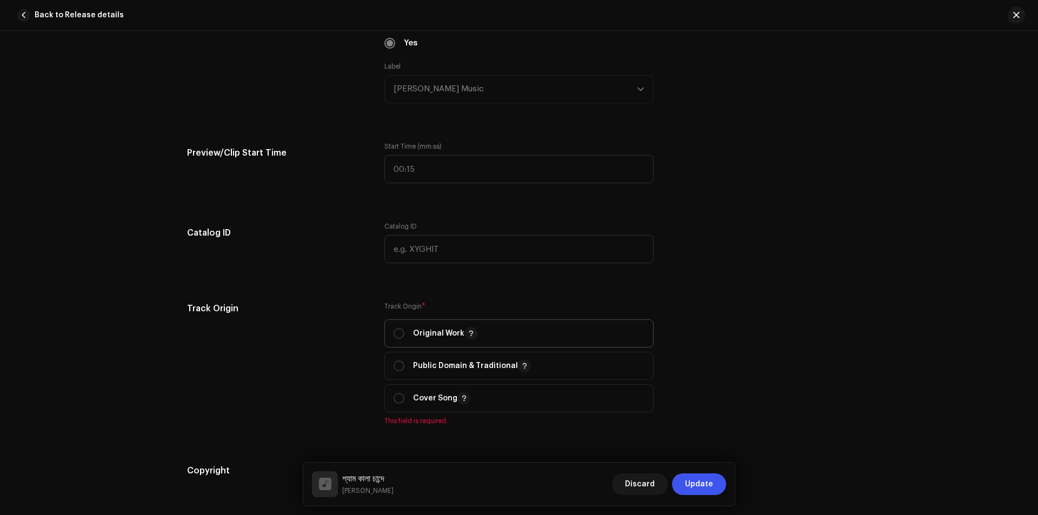
click at [405, 333] on div "Original Work" at bounding box center [435, 333] width 84 height 13
radio input "true"
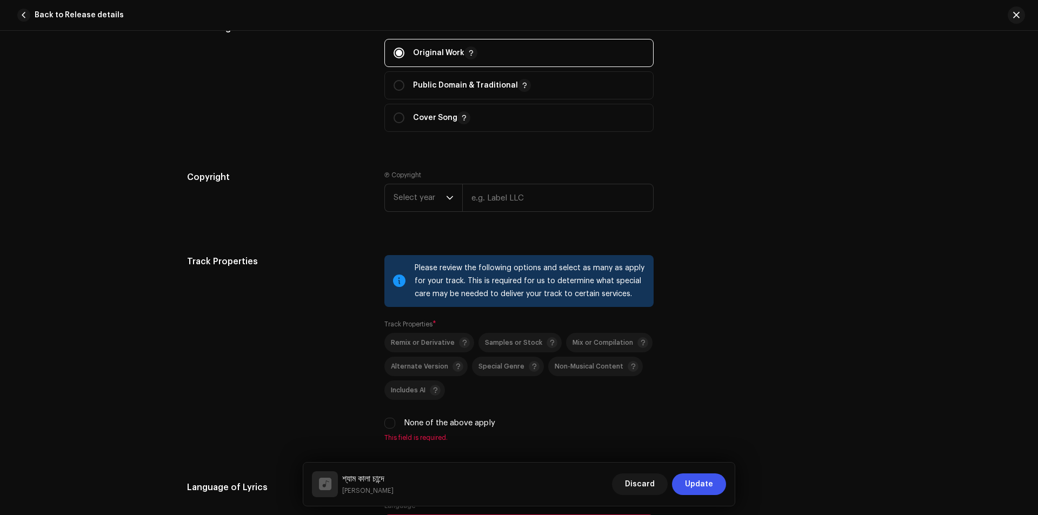
scroll to position [1433, 0]
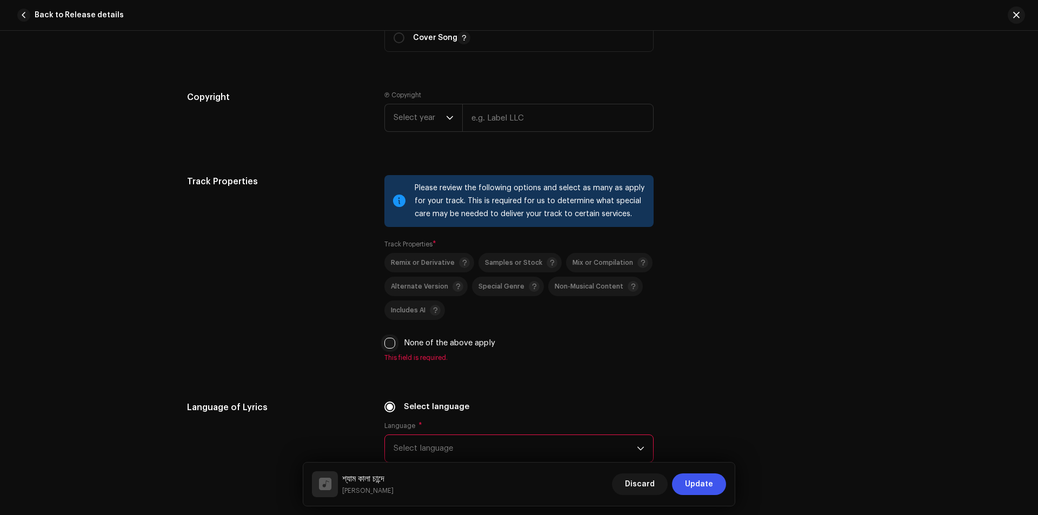
click at [390, 341] on input "None of the above apply" at bounding box center [389, 343] width 11 height 11
checkbox input "true"
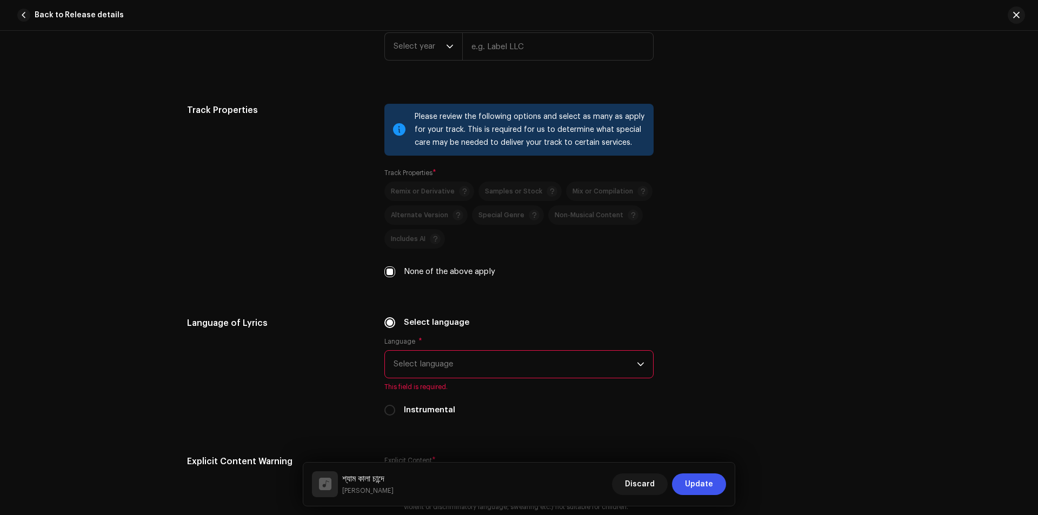
scroll to position [1577, 0]
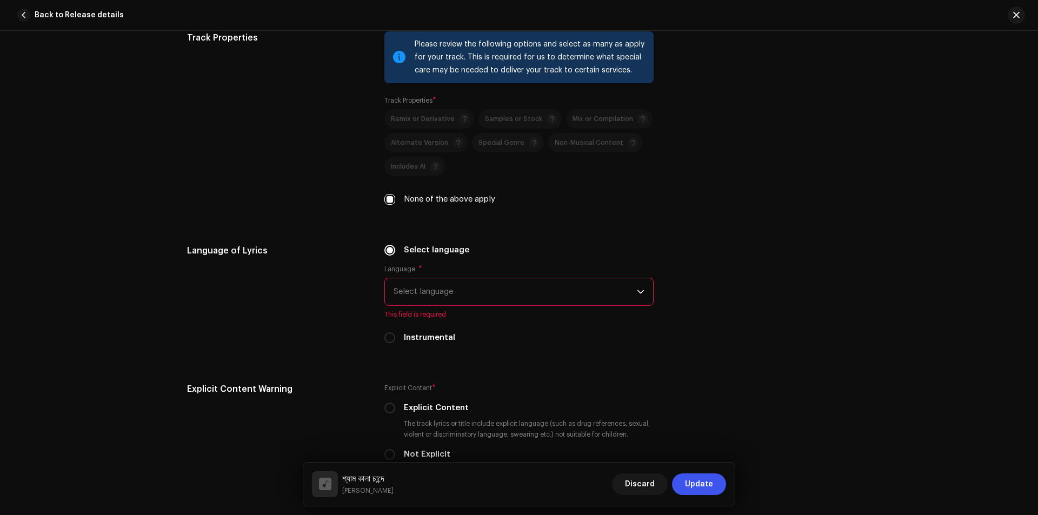
click at [525, 284] on span "Select language" at bounding box center [514, 291] width 243 height 27
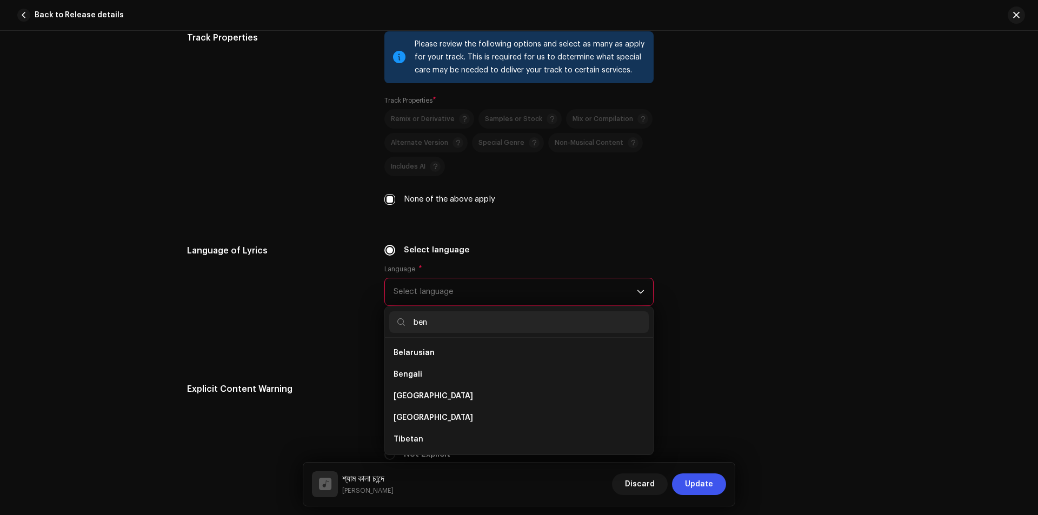
scroll to position [0, 0]
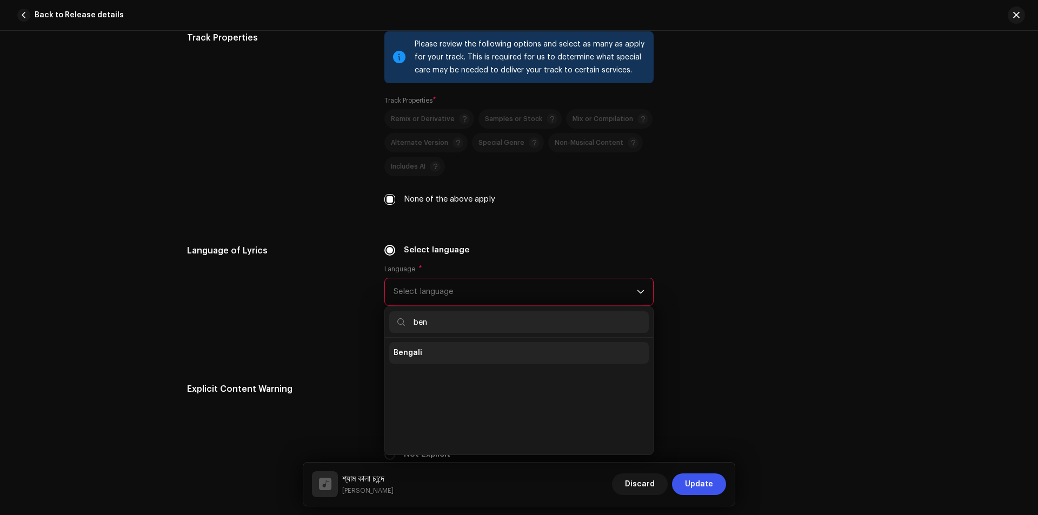
type input "ben"
click at [452, 363] on li "Bengali" at bounding box center [518, 353] width 259 height 22
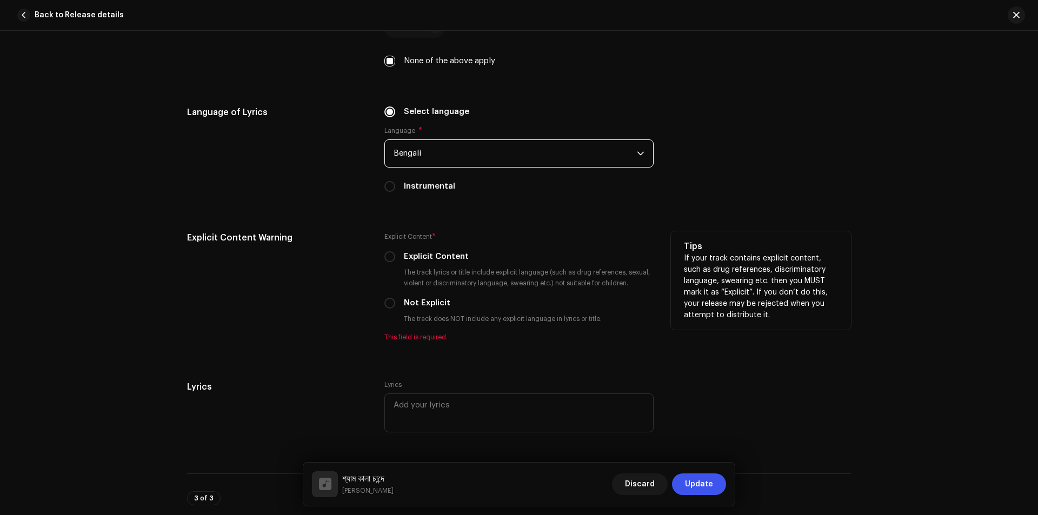
scroll to position [1721, 0]
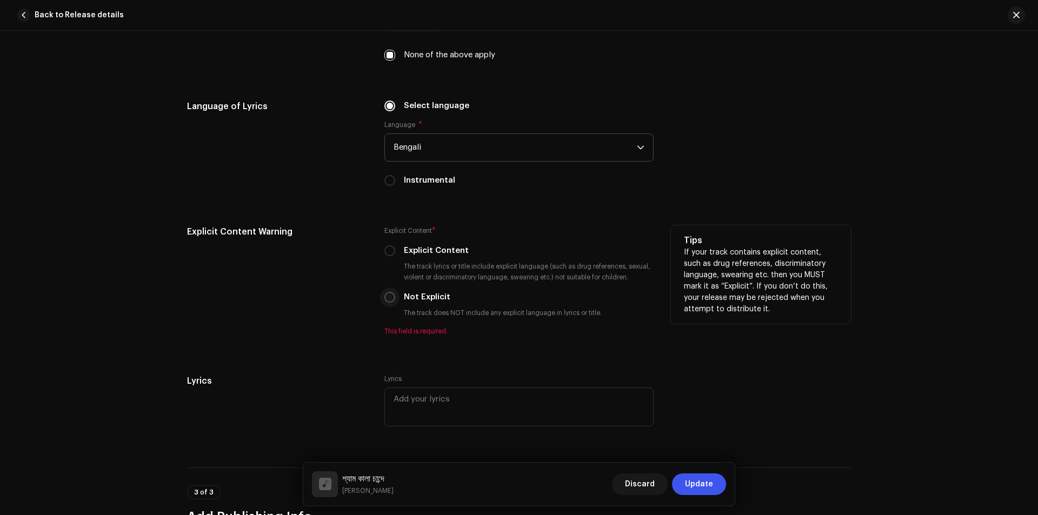
click at [384, 295] on input "Not Explicit" at bounding box center [389, 297] width 11 height 11
radio input "true"
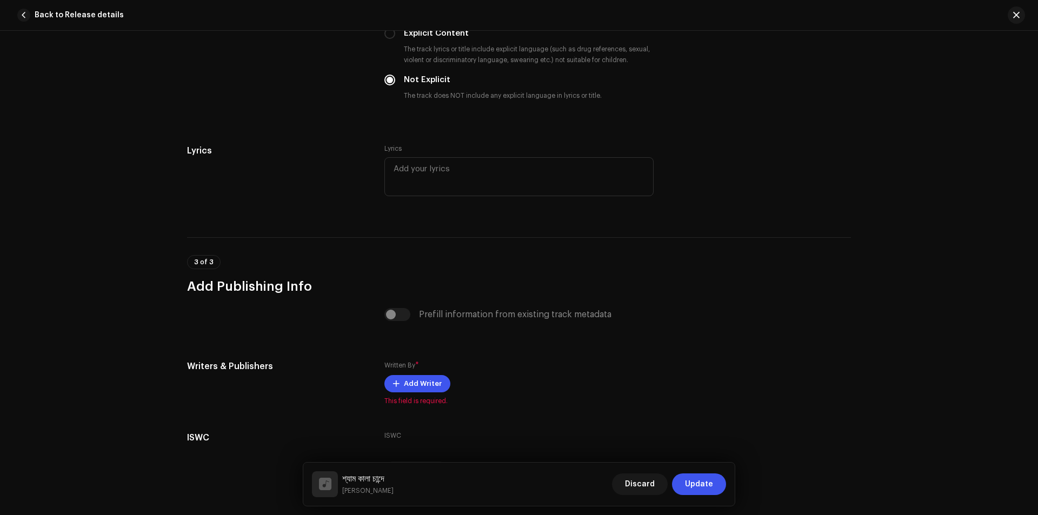
scroll to position [2006, 0]
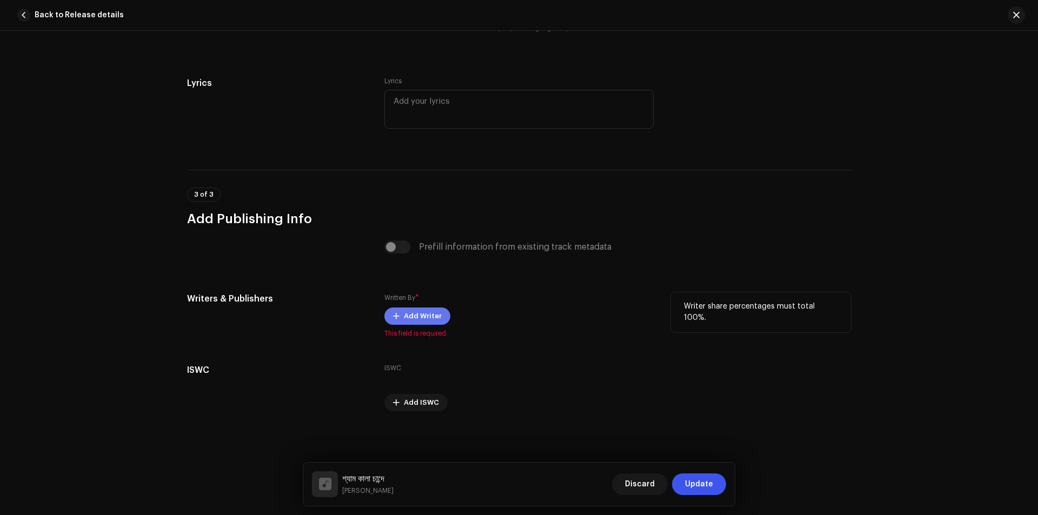
click at [419, 316] on span "Add Writer" at bounding box center [423, 316] width 38 height 22
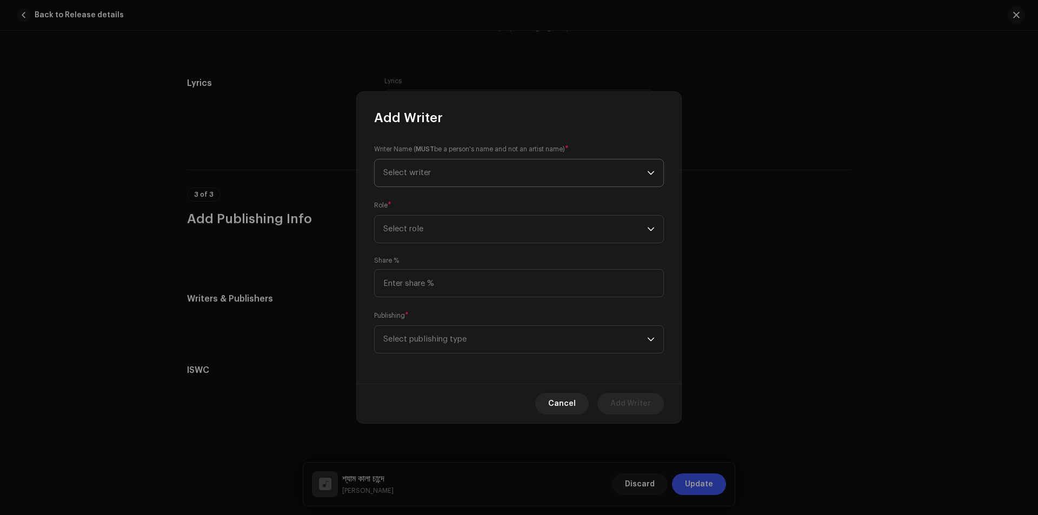
click at [453, 170] on span "Select writer" at bounding box center [515, 172] width 264 height 27
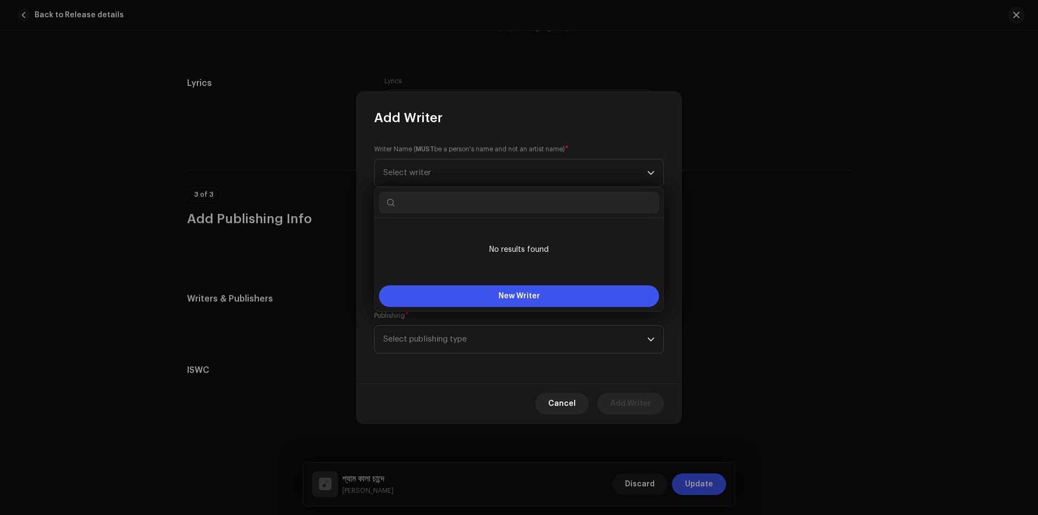
drag, startPoint x: 455, startPoint y: 179, endPoint x: 455, endPoint y: 188, distance: 8.6
click at [455, 183] on span "Select writer" at bounding box center [515, 172] width 264 height 27
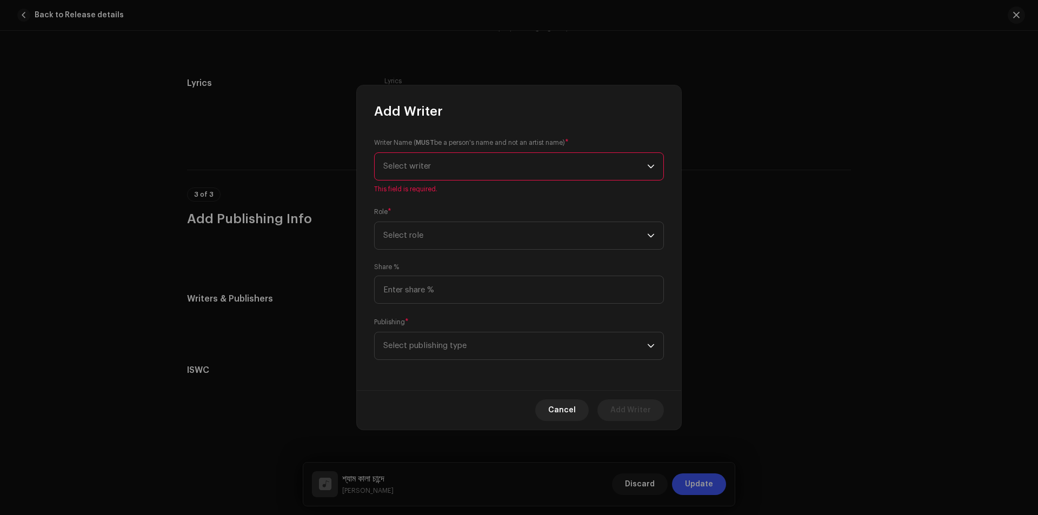
click at [483, 163] on span "Select writer" at bounding box center [515, 166] width 264 height 27
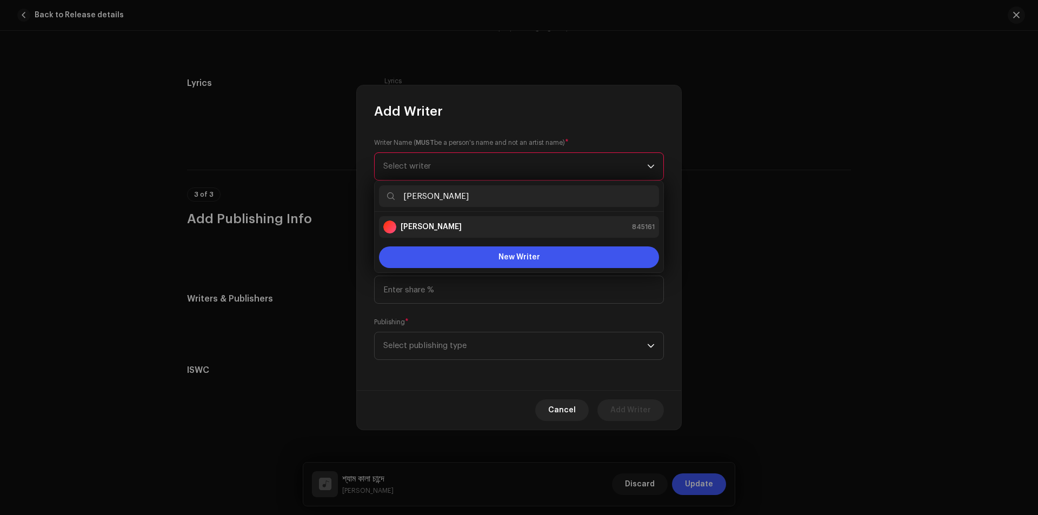
type input "Ranak Rayhan"
click at [478, 231] on div "Ranak Rayhan 845161" at bounding box center [518, 227] width 271 height 13
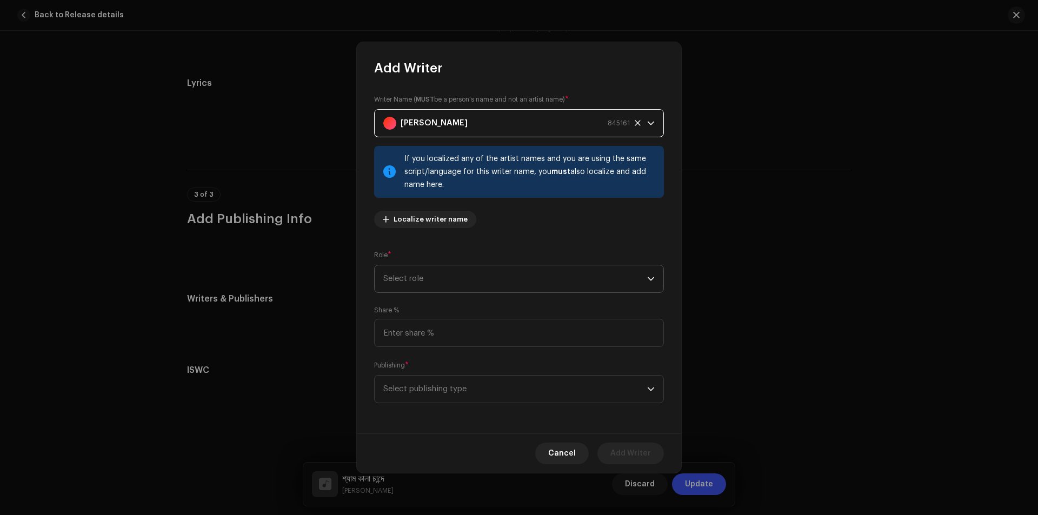
click at [495, 283] on span "Select role" at bounding box center [515, 278] width 264 height 27
click at [450, 372] on span "Composer & Lyricist" at bounding box center [421, 373] width 76 height 11
click at [441, 391] on span "Select publishing type" at bounding box center [515, 389] width 264 height 27
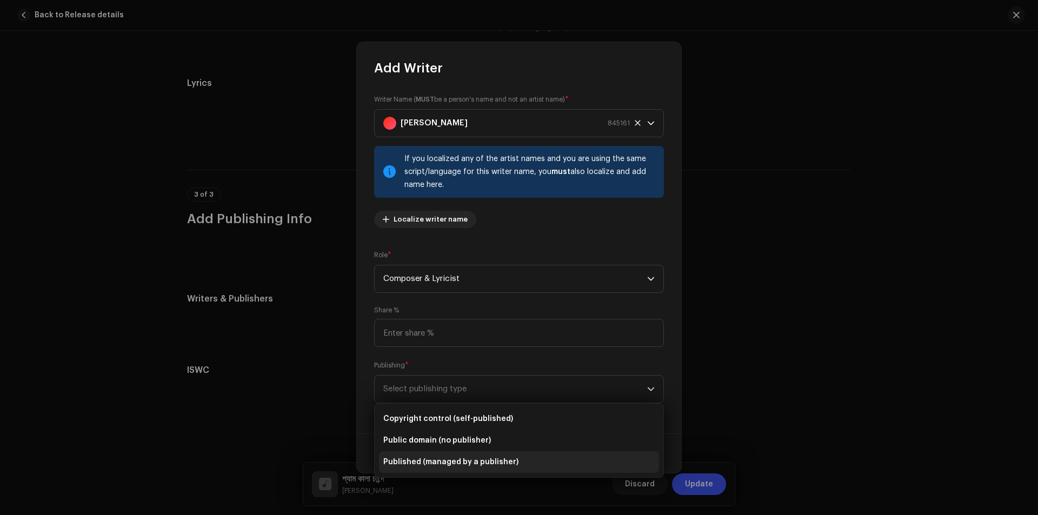
click at [445, 461] on span "Published (managed by a publisher)" at bounding box center [450, 462] width 135 height 11
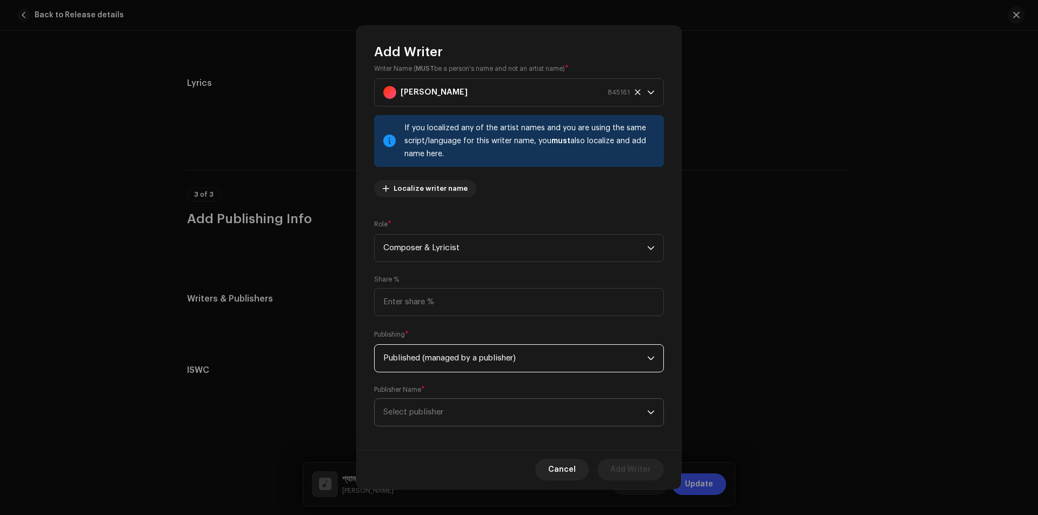
scroll to position [21, 0]
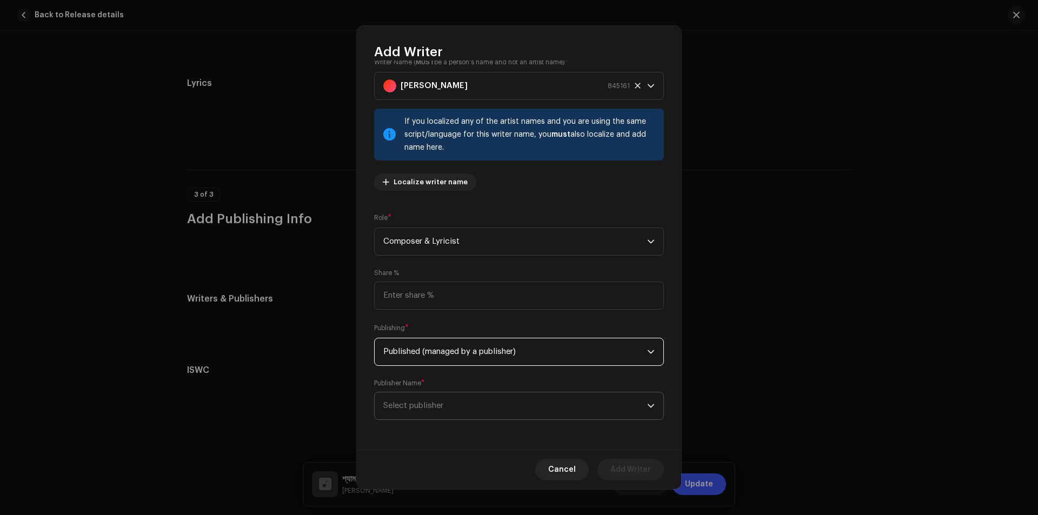
click at [459, 399] on span "Select publisher" at bounding box center [515, 405] width 264 height 27
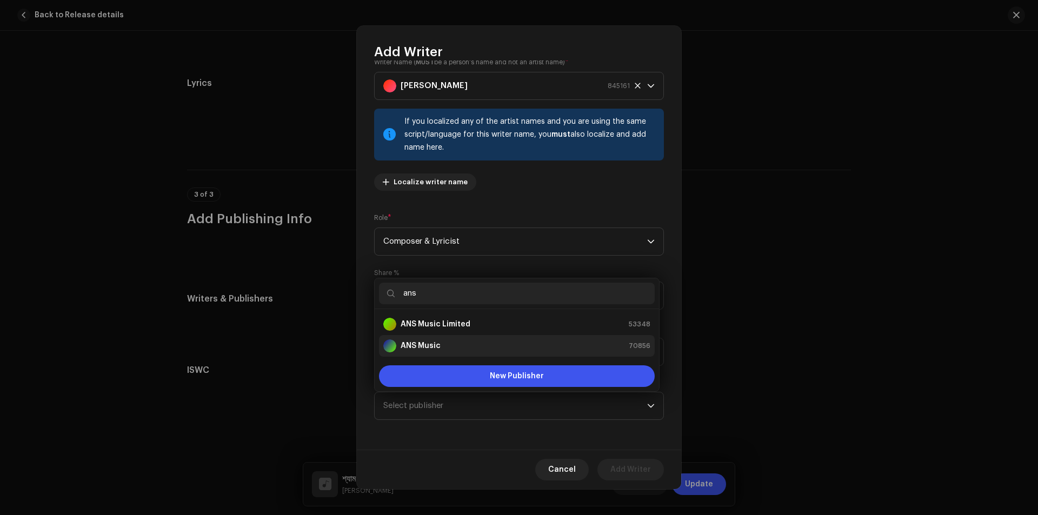
type input "ans"
click at [469, 347] on div "ANS Music 70856" at bounding box center [516, 345] width 267 height 13
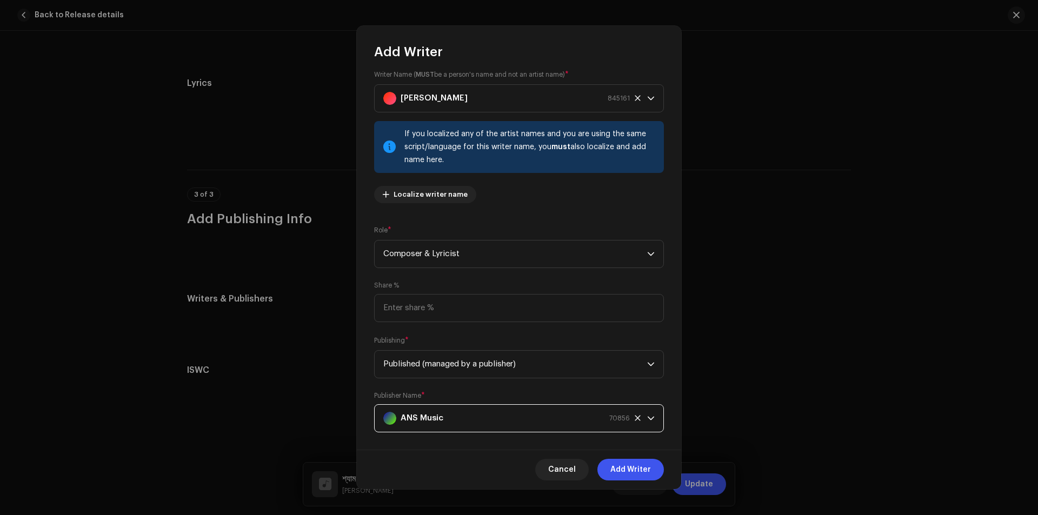
scroll to position [0, 0]
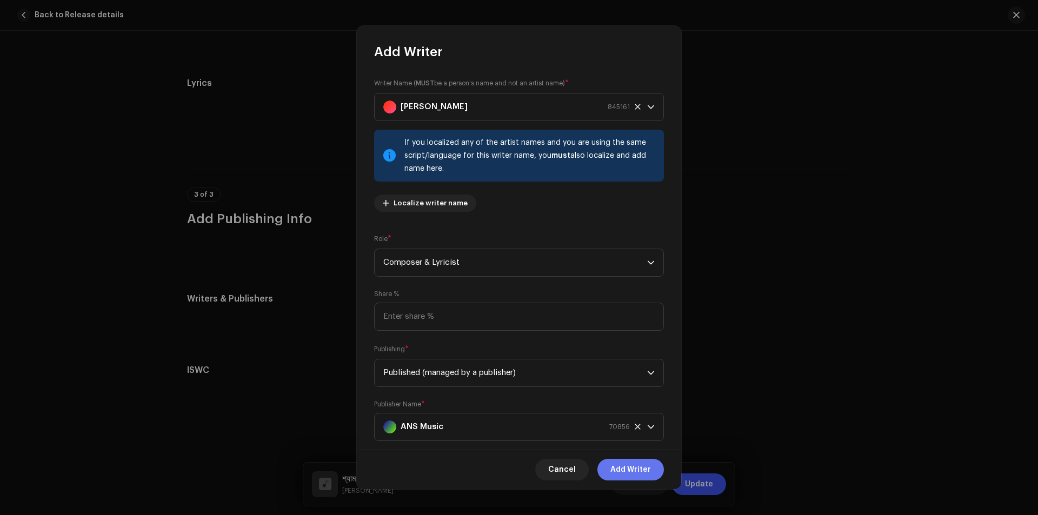
click at [648, 466] on span "Add Writer" at bounding box center [630, 470] width 41 height 22
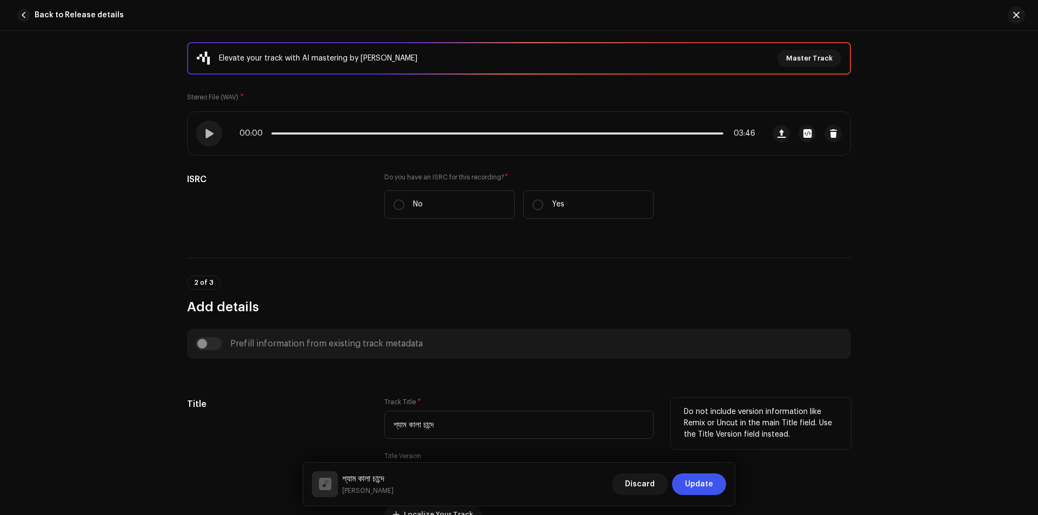
scroll to position [21, 0]
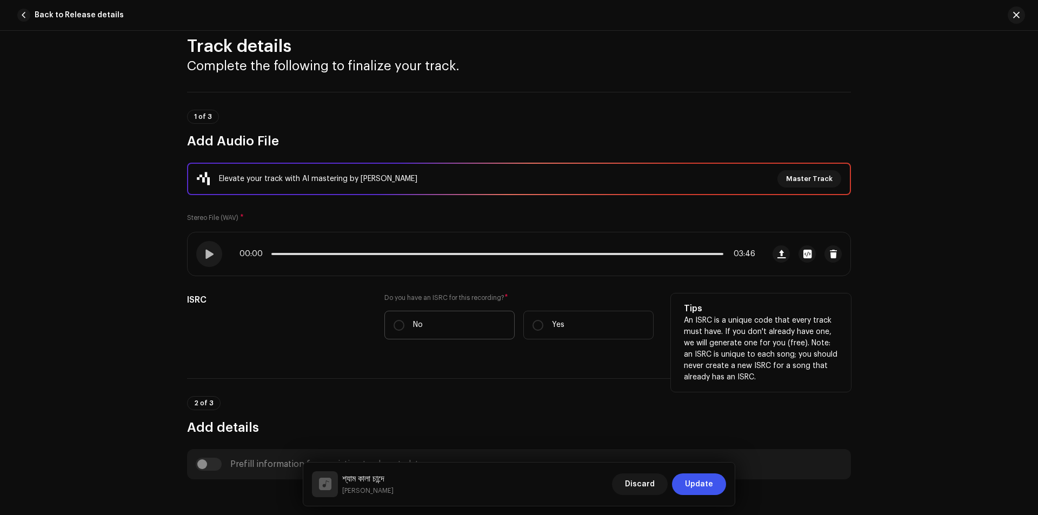
click at [451, 333] on label "No" at bounding box center [449, 325] width 130 height 29
click at [404, 331] on input "No" at bounding box center [398, 325] width 11 height 11
radio input "true"
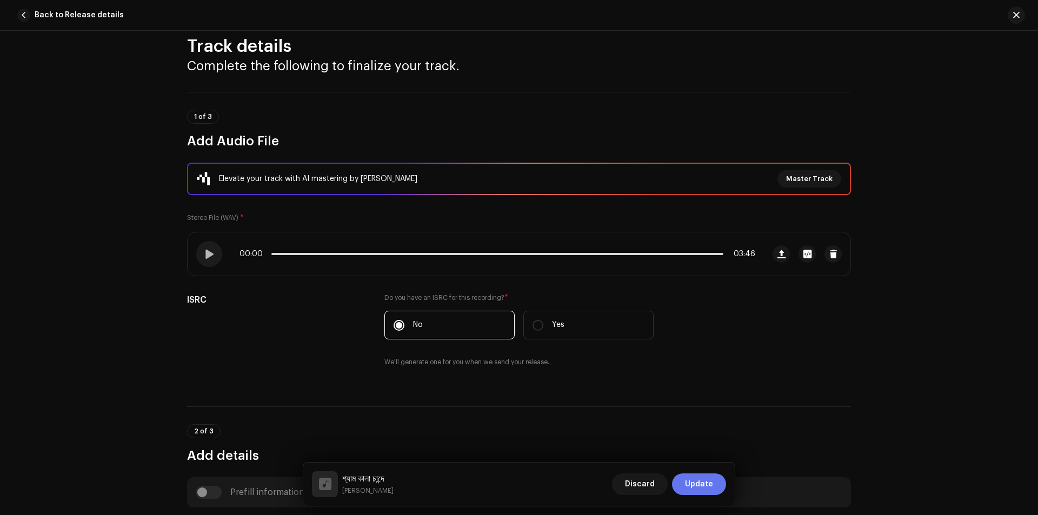
click at [687, 477] on span "Update" at bounding box center [699, 484] width 28 height 22
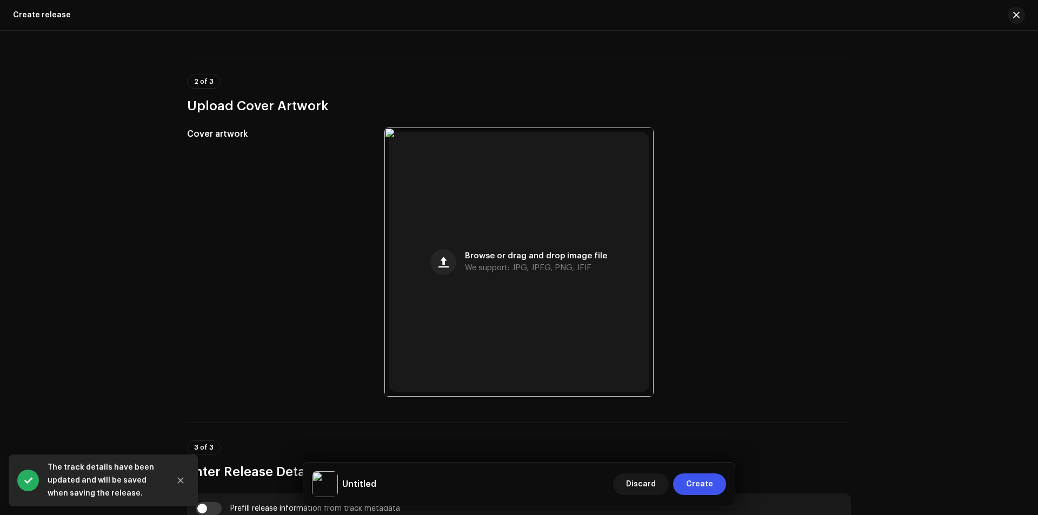
scroll to position [400, 0]
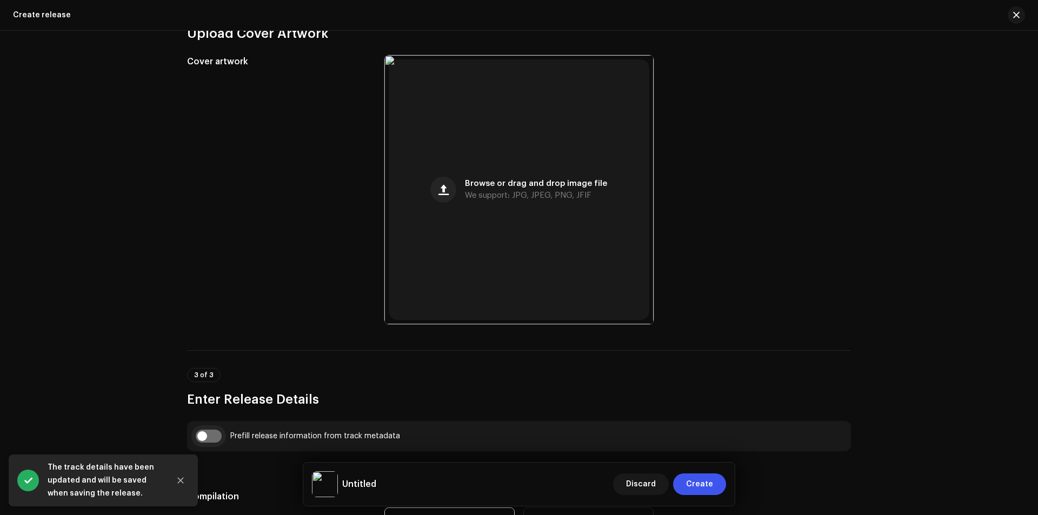
click at [207, 438] on input "checkbox" at bounding box center [209, 436] width 26 height 13
checkbox input "true"
type input "শ্যাম কালা চান্দে"
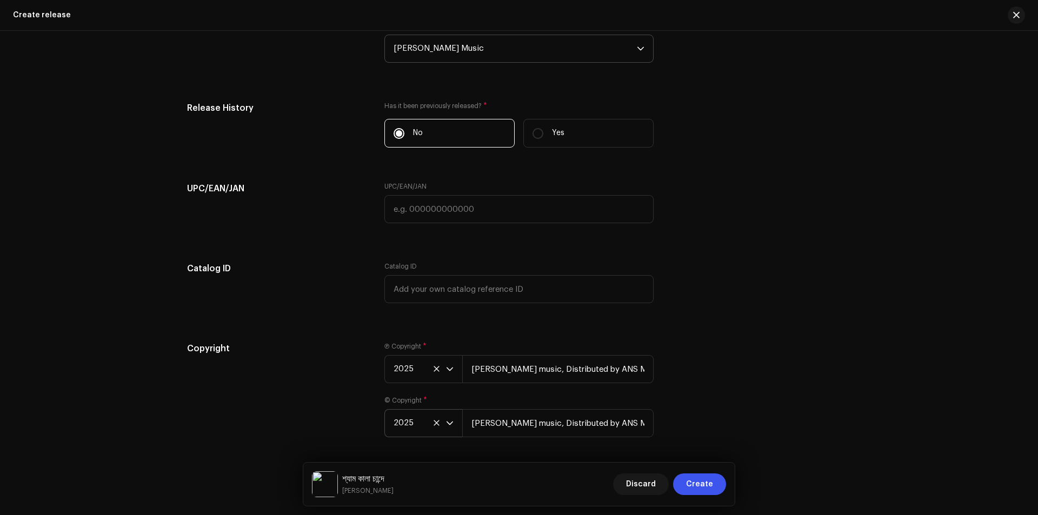
scroll to position [1737, 0]
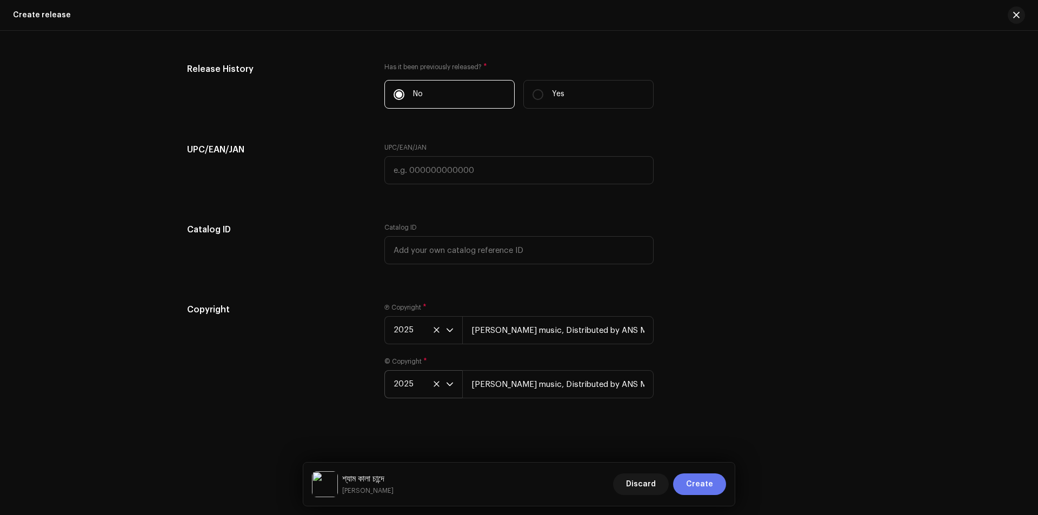
click at [716, 485] on button "Create" at bounding box center [699, 484] width 53 height 22
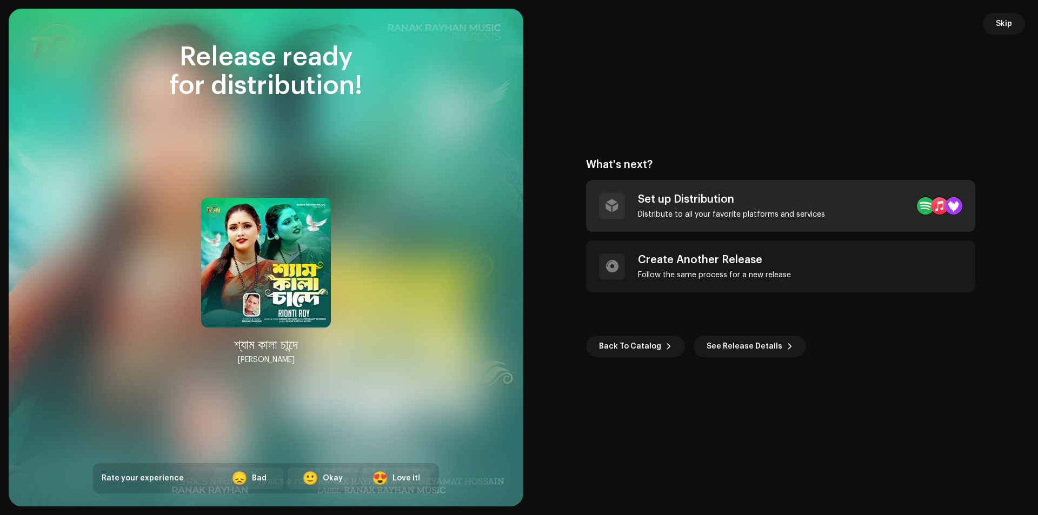
click at [811, 197] on div "Set up Distribution" at bounding box center [731, 199] width 187 height 13
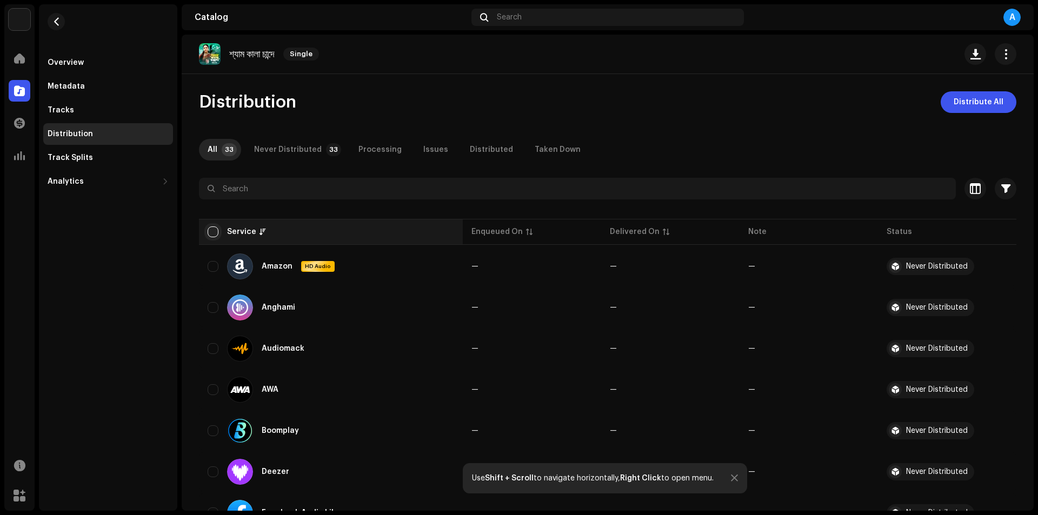
click at [215, 236] on input "checkbox" at bounding box center [213, 231] width 11 height 11
checkbox input "true"
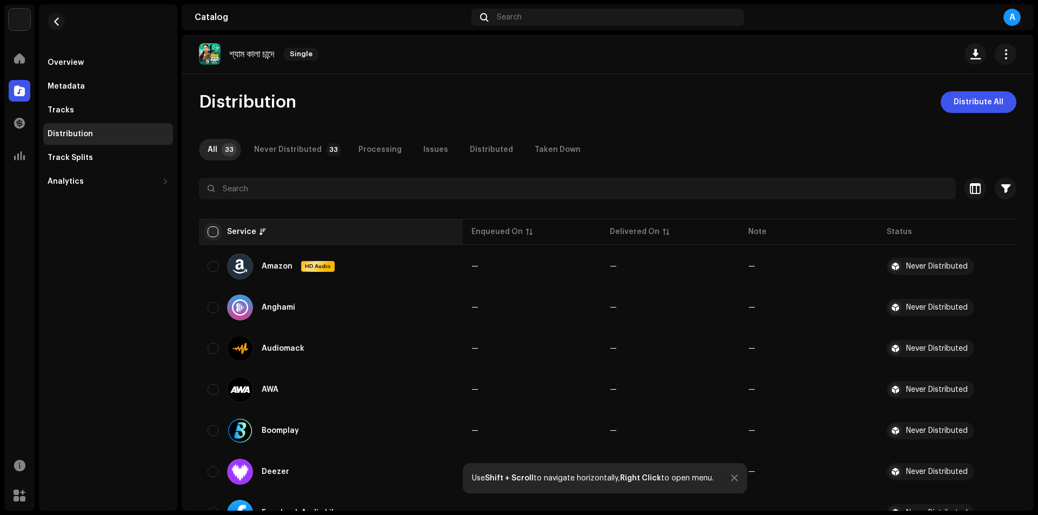
checkbox input "true"
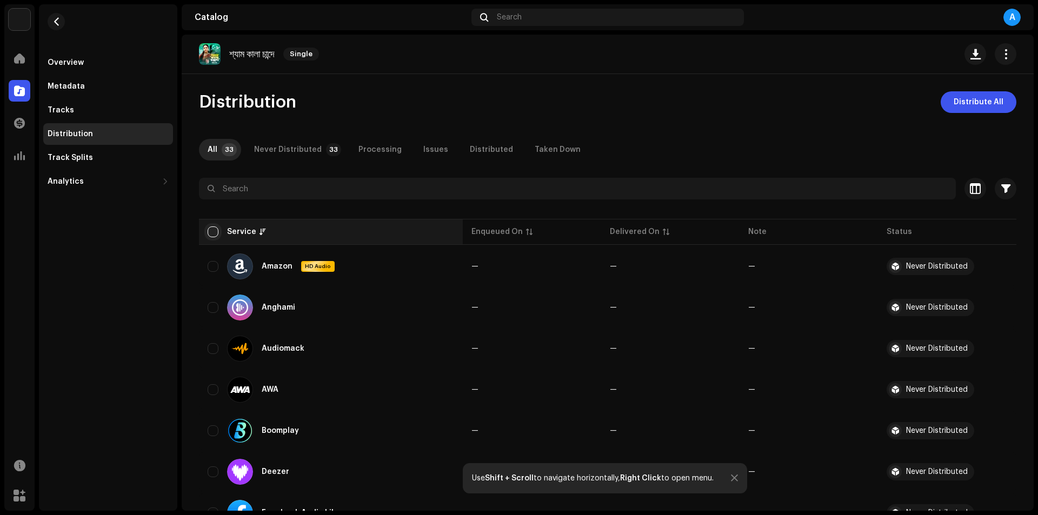
checkbox input "true"
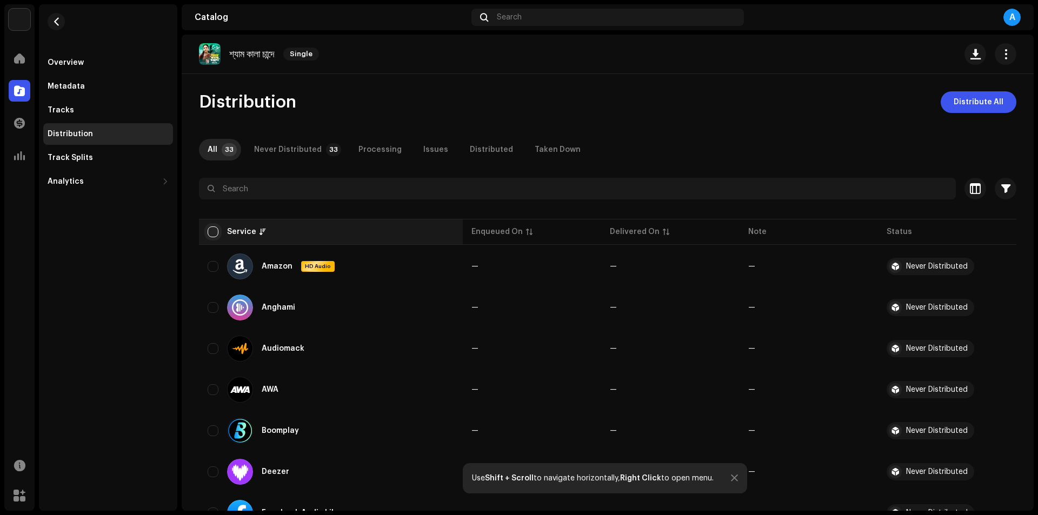
checkbox input "true"
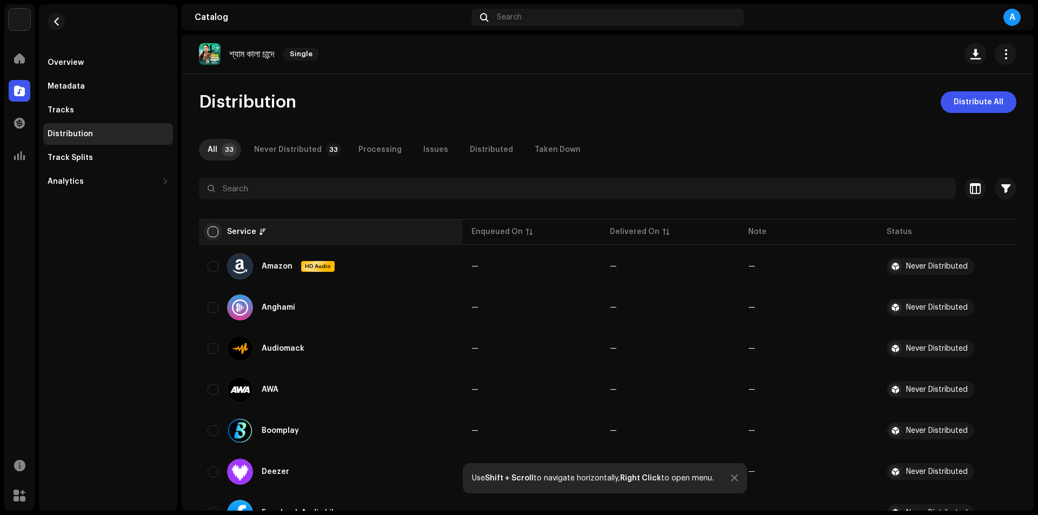
checkbox input "true"
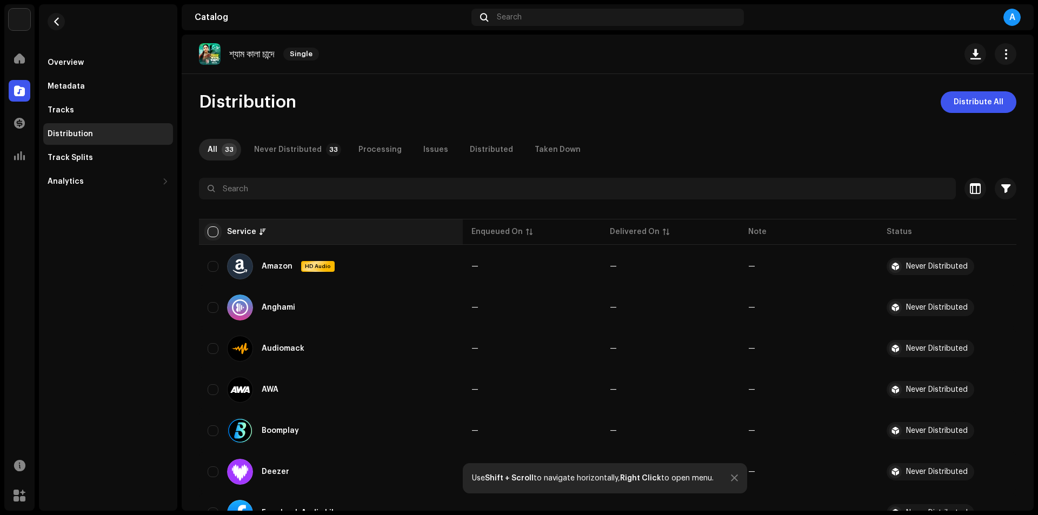
checkbox input "true"
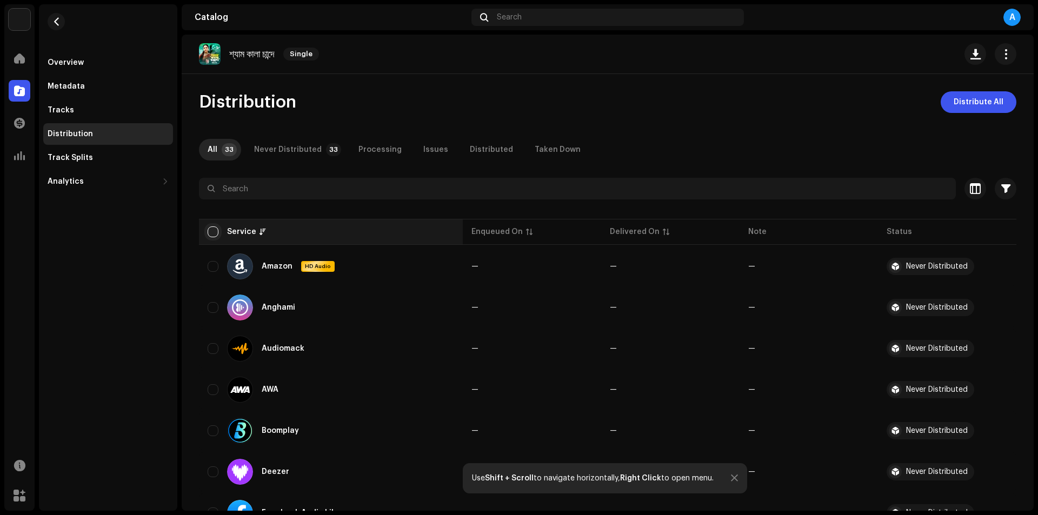
checkbox input "true"
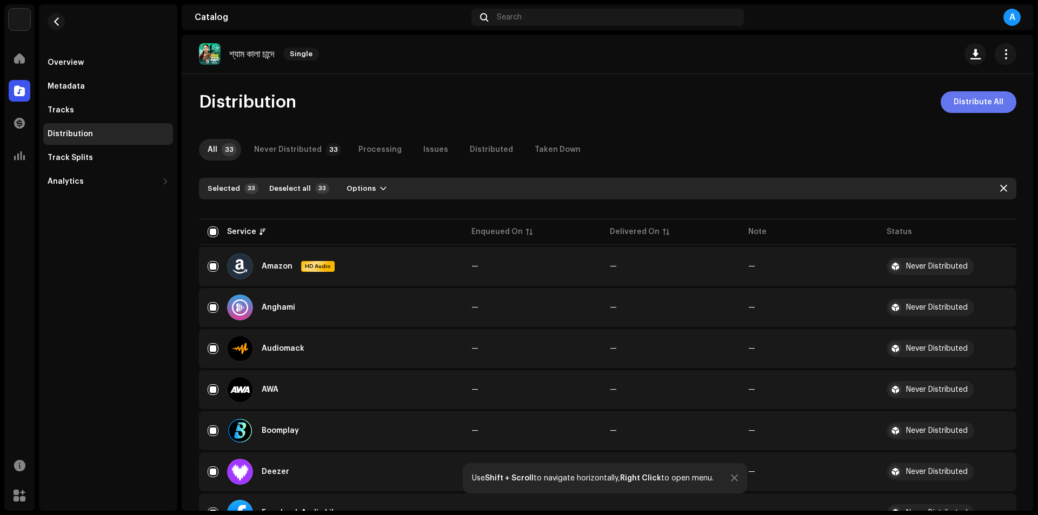
click at [977, 105] on span "Distribute All" at bounding box center [978, 102] width 50 height 22
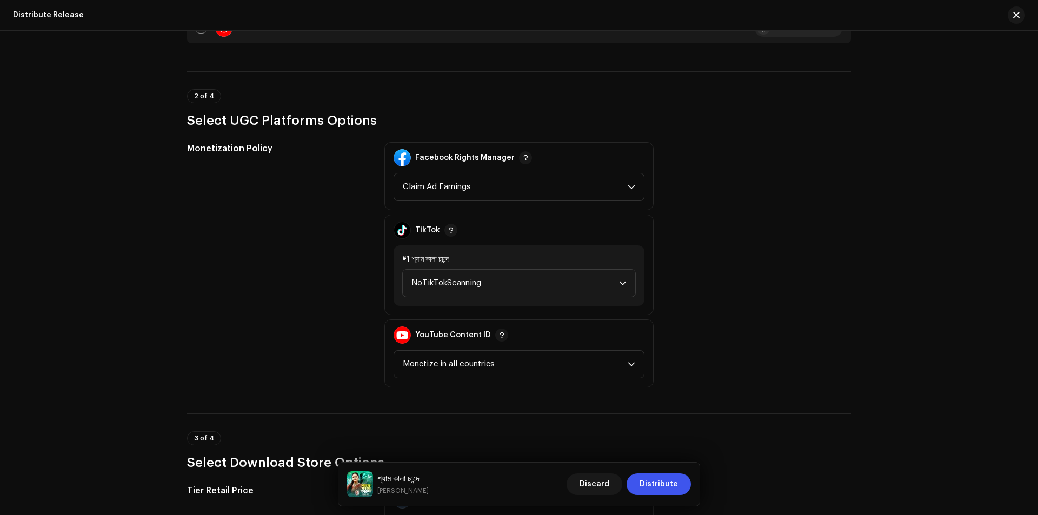
scroll to position [1297, 0]
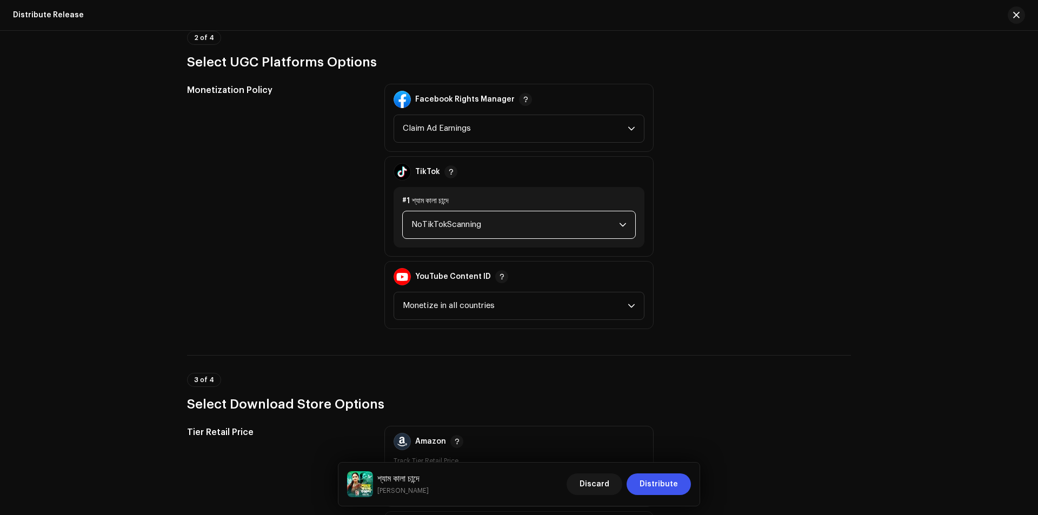
click at [519, 224] on span "NoTikTokScanning" at bounding box center [515, 224] width 208 height 27
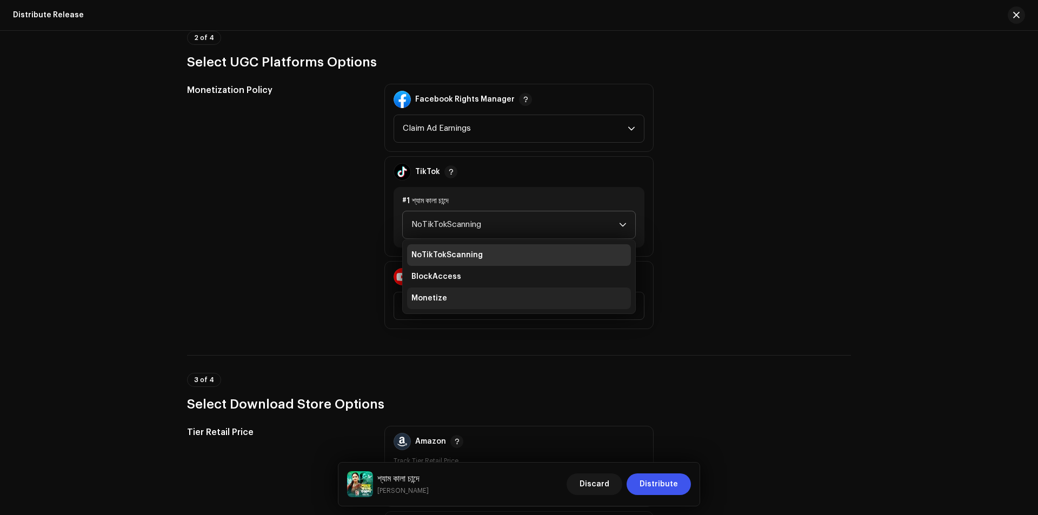
click at [470, 298] on li "Monetize" at bounding box center [519, 299] width 224 height 22
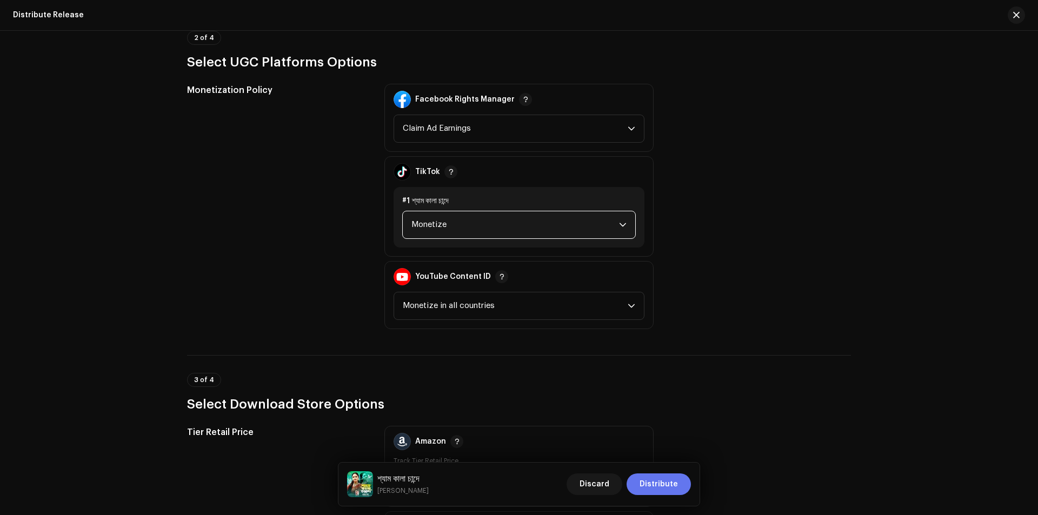
click at [649, 486] on span "Distribute" at bounding box center [658, 484] width 38 height 22
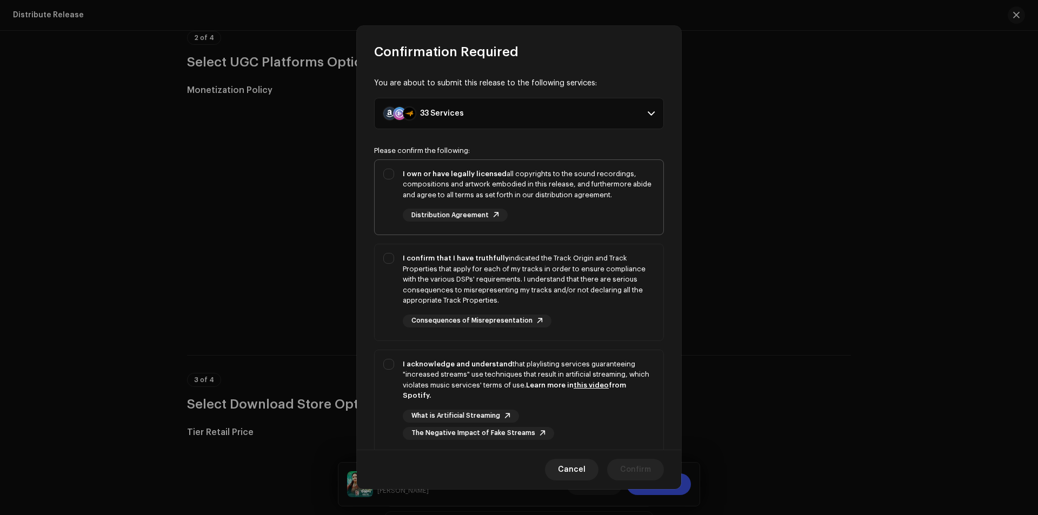
click at [380, 187] on div "I own or have legally licensed all copyrights to the sound recordings, composit…" at bounding box center [519, 195] width 289 height 71
checkbox input "true"
drag, startPoint x: 389, startPoint y: 300, endPoint x: 404, endPoint y: 347, distance: 49.4
click at [389, 301] on div "I confirm that I have truthfully indicated the Track Origin and Track Propertie…" at bounding box center [519, 290] width 289 height 92
checkbox input "true"
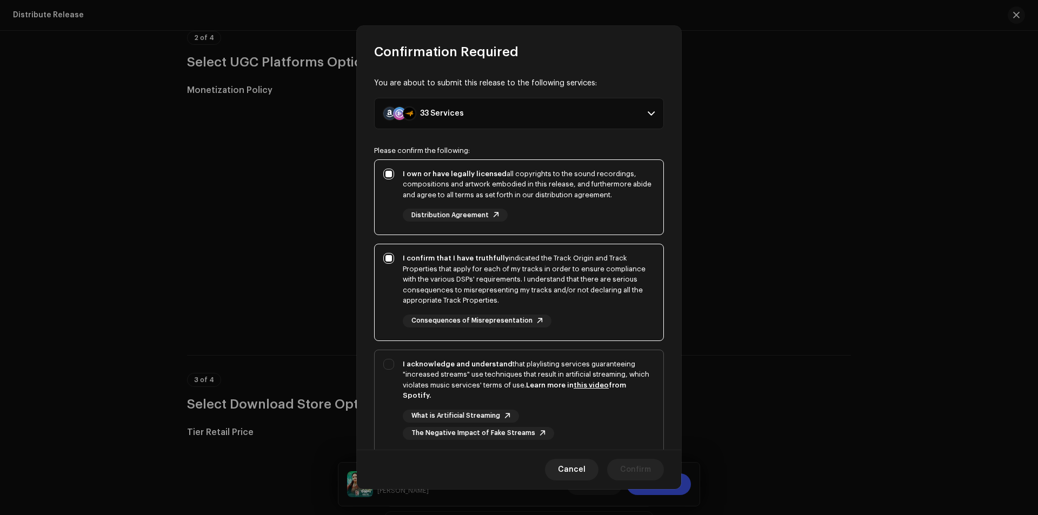
click at [388, 380] on div "I acknowledge and understand that playlisting services guaranteeing "increased …" at bounding box center [519, 399] width 289 height 98
checkbox input "true"
click at [637, 470] on span "Confirm" at bounding box center [635, 470] width 31 height 22
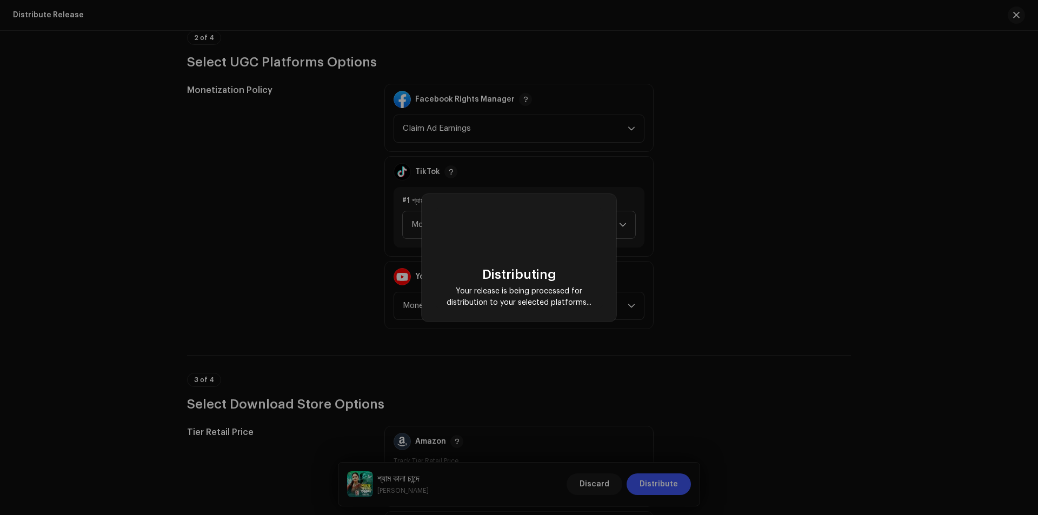
checkbox input "false"
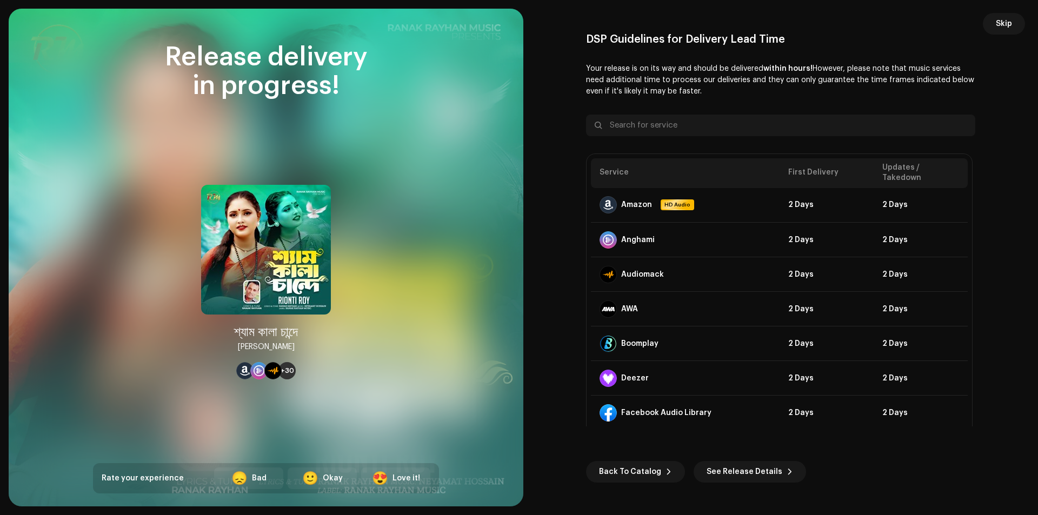
click at [997, 25] on span "Skip" at bounding box center [1004, 24] width 16 height 22
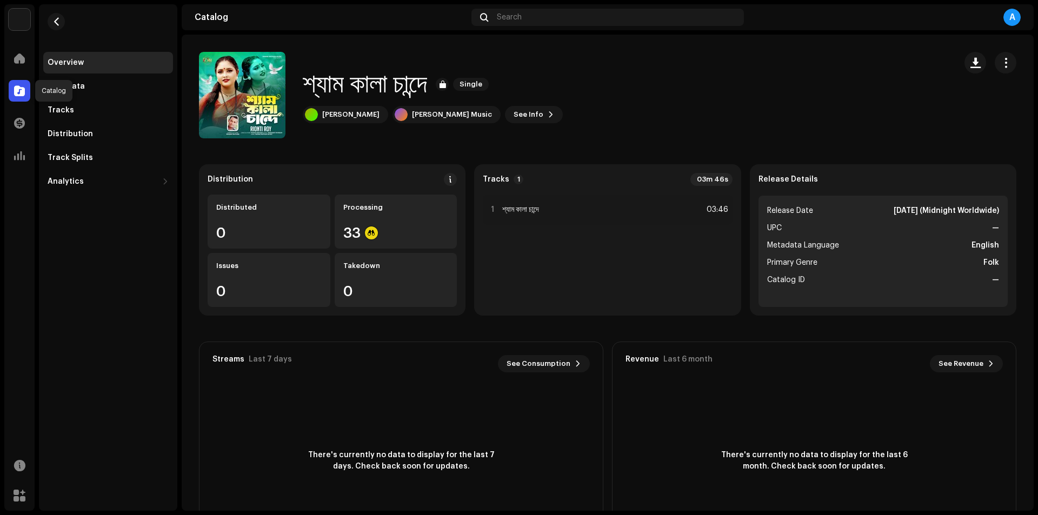
click at [15, 92] on span at bounding box center [19, 90] width 11 height 9
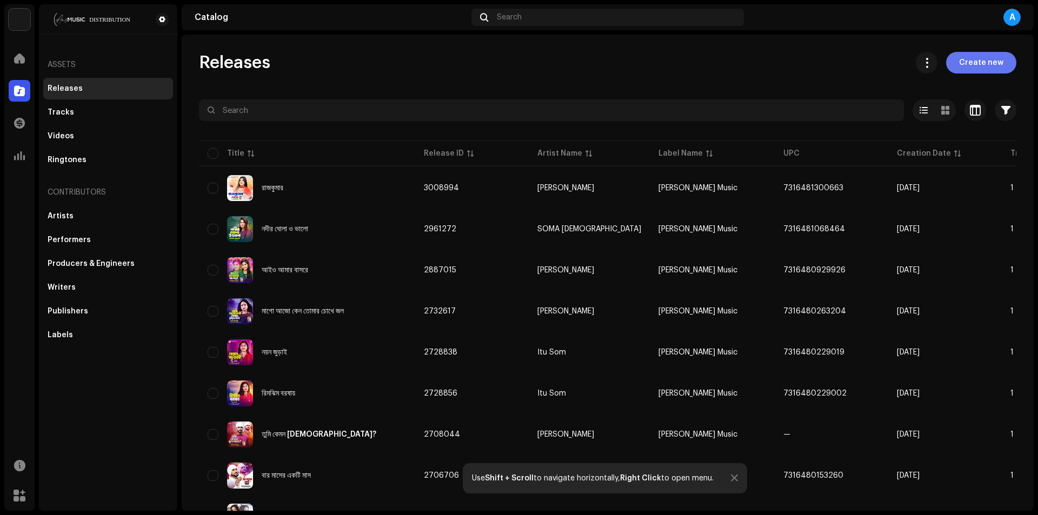
click at [977, 61] on span "Create new" at bounding box center [981, 63] width 44 height 22
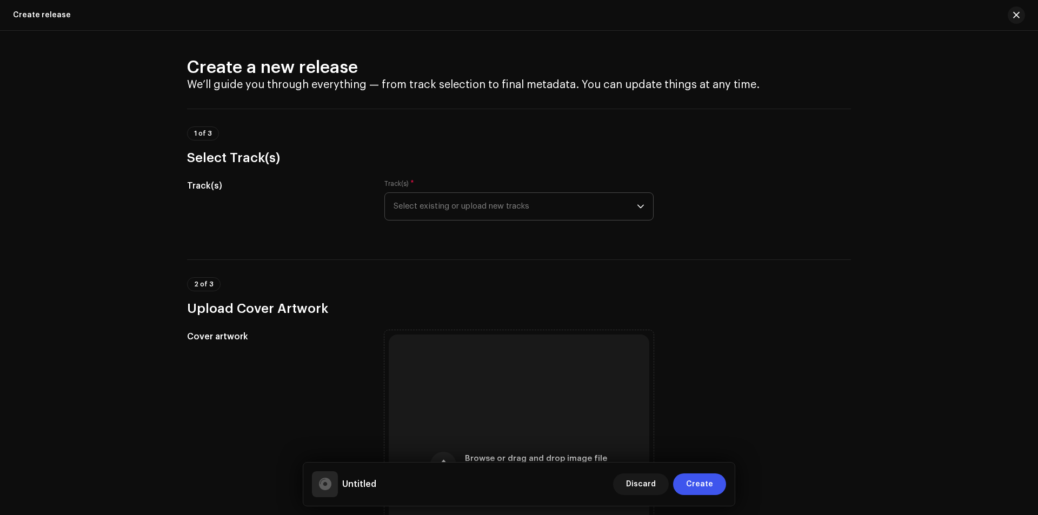
click at [534, 210] on span "Select existing or upload new tracks" at bounding box center [514, 206] width 243 height 27
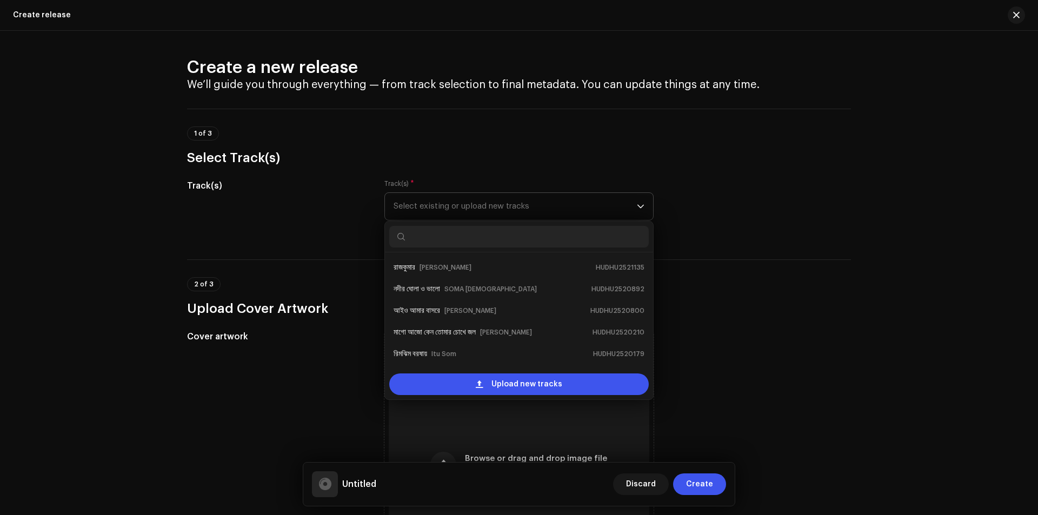
scroll to position [17, 0]
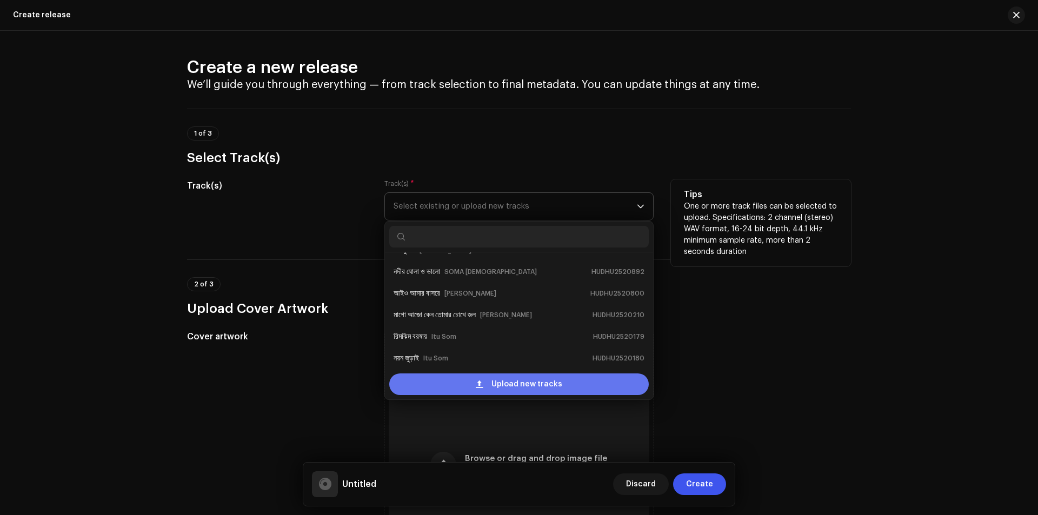
click at [503, 390] on span "Upload new tracks" at bounding box center [526, 384] width 71 height 22
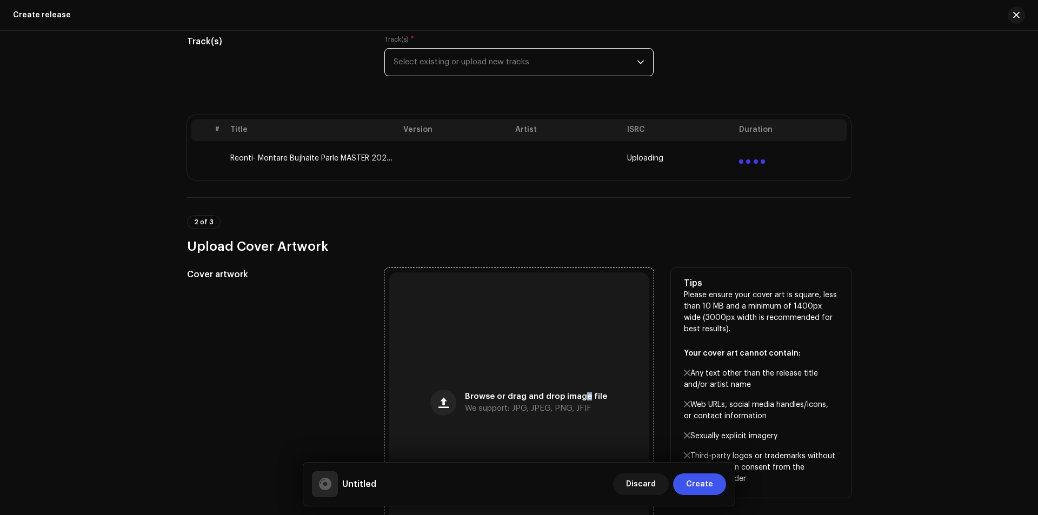
click at [579, 322] on div "Browse or drag and drop image file We support: JPG, JPEG, PNG, JFIF" at bounding box center [519, 402] width 261 height 261
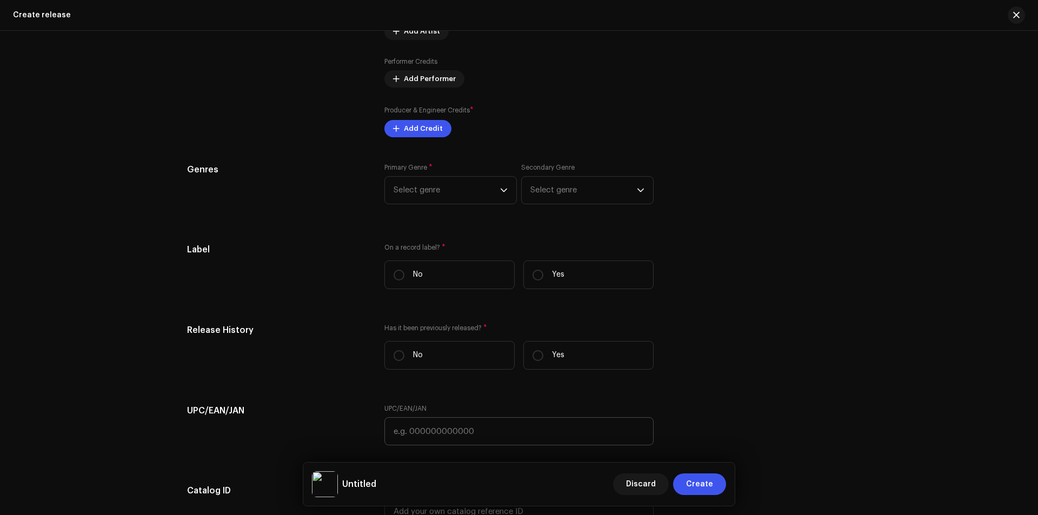
scroll to position [1369, 0]
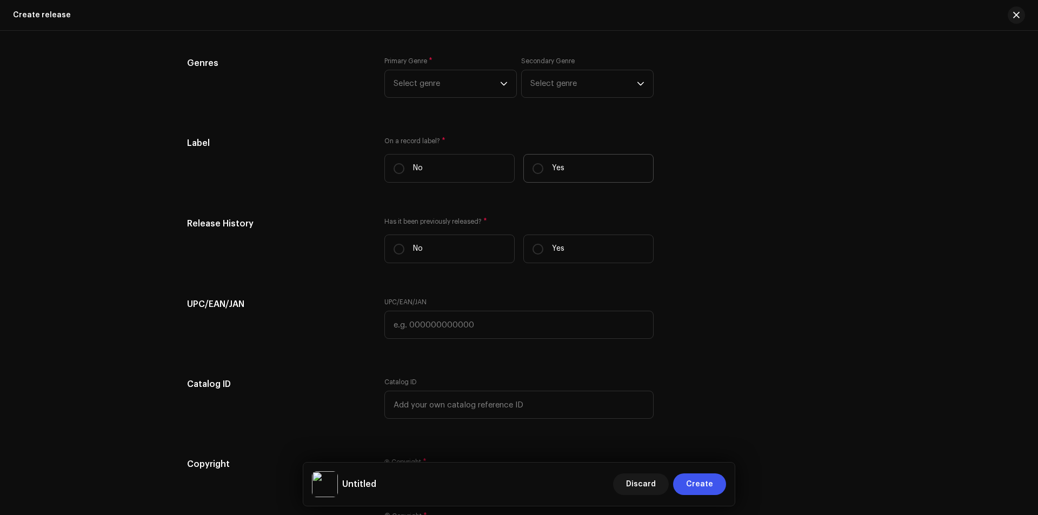
click at [559, 169] on p "Yes" at bounding box center [558, 168] width 12 height 11
click at [543, 169] on input "Yes" at bounding box center [537, 168] width 11 height 11
radio input "true"
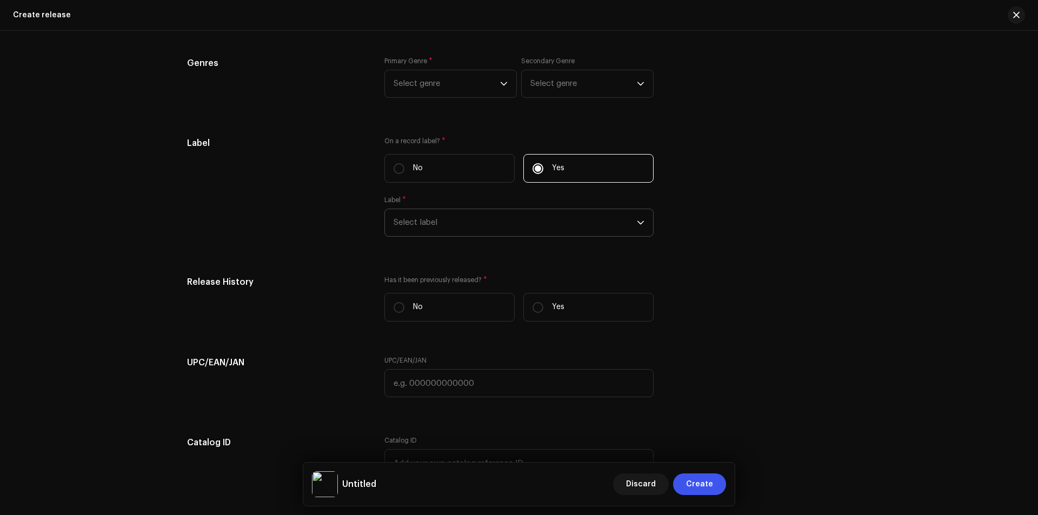
click at [503, 228] on span "Select label" at bounding box center [514, 222] width 243 height 27
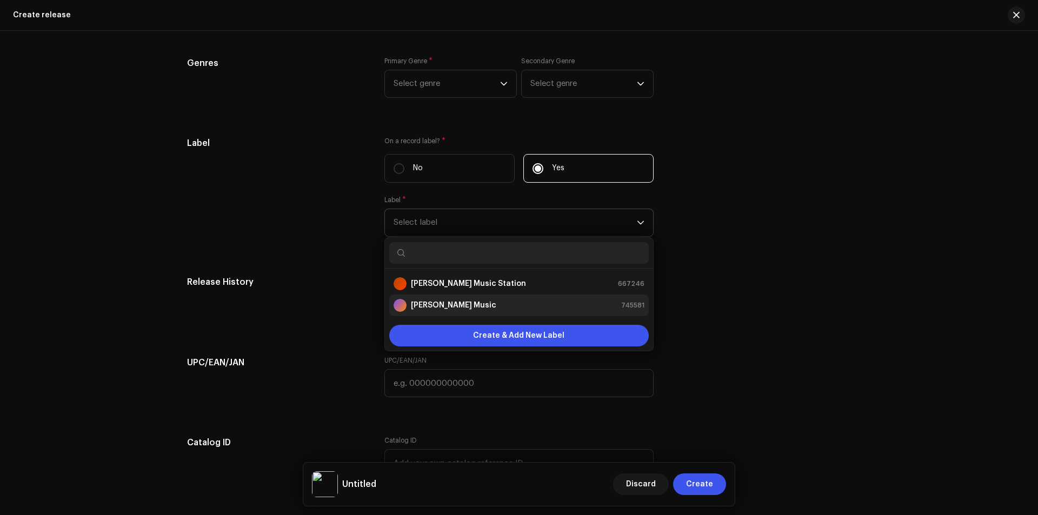
click at [472, 306] on strong "Ranak Rayhan Music" at bounding box center [453, 305] width 85 height 11
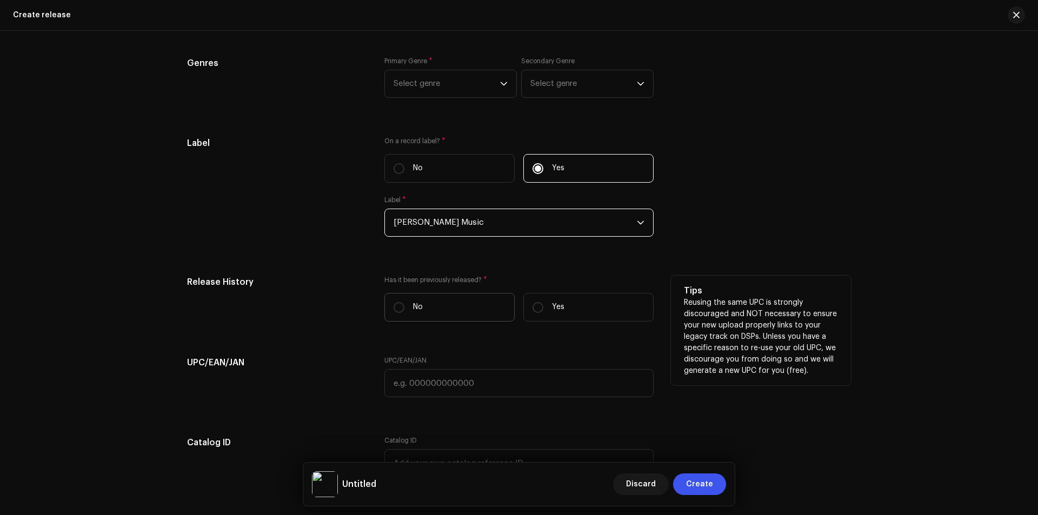
click at [466, 301] on label "No" at bounding box center [449, 307] width 130 height 29
click at [404, 302] on input "No" at bounding box center [398, 307] width 11 height 11
radio input "true"
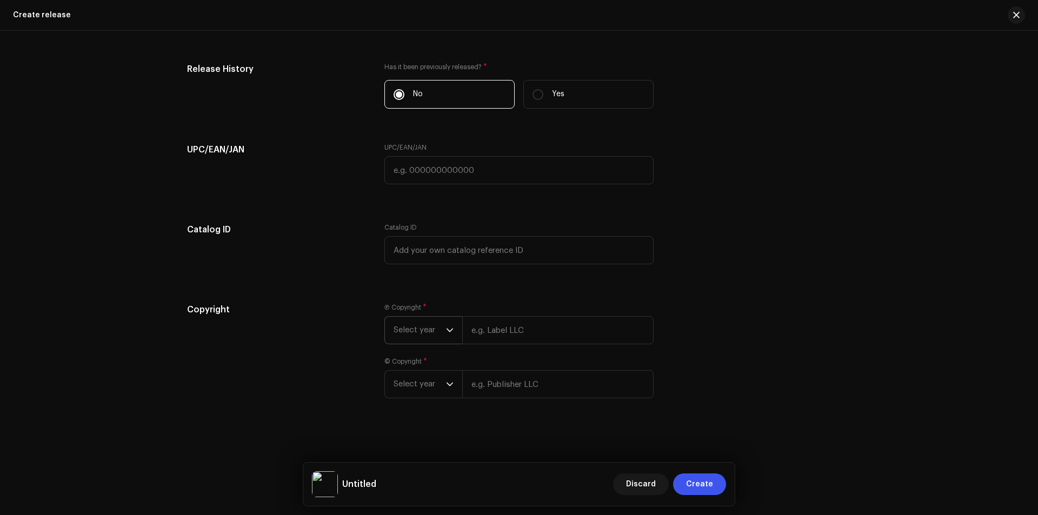
click at [421, 336] on span "Select year" at bounding box center [419, 330] width 52 height 27
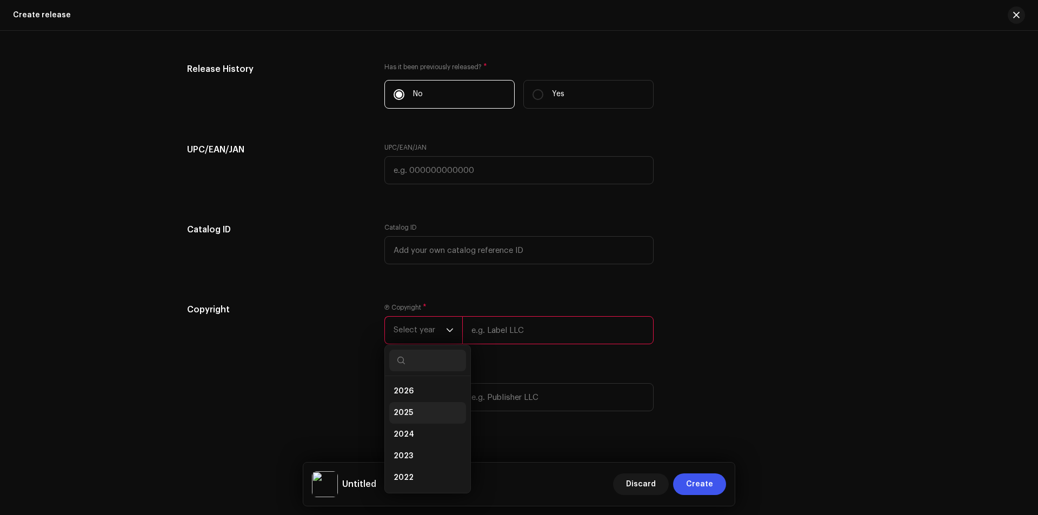
click at [399, 412] on span "2025" at bounding box center [402, 413] width 19 height 11
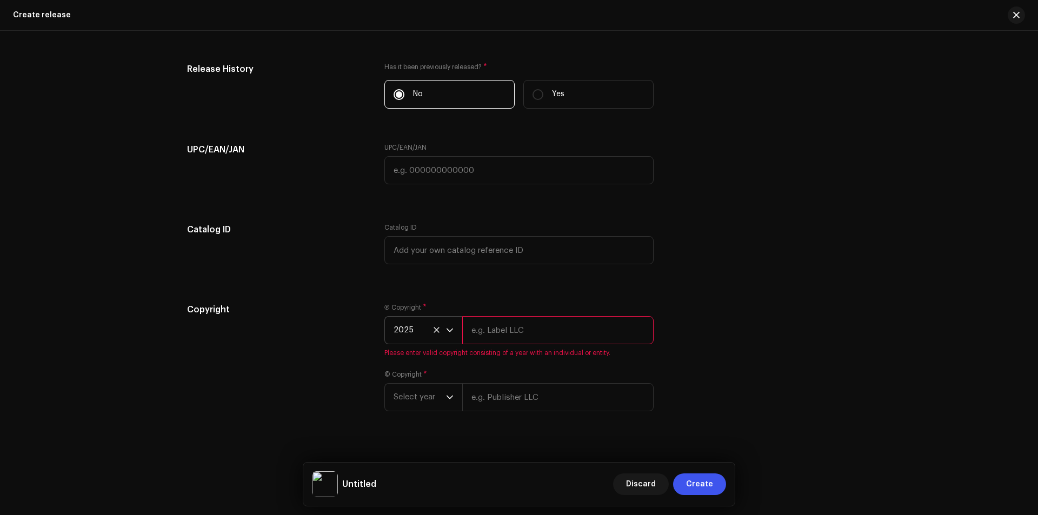
click at [513, 331] on input "text" at bounding box center [557, 330] width 191 height 28
type input "Ranak Rayhan music, Distributed by ANS Music"
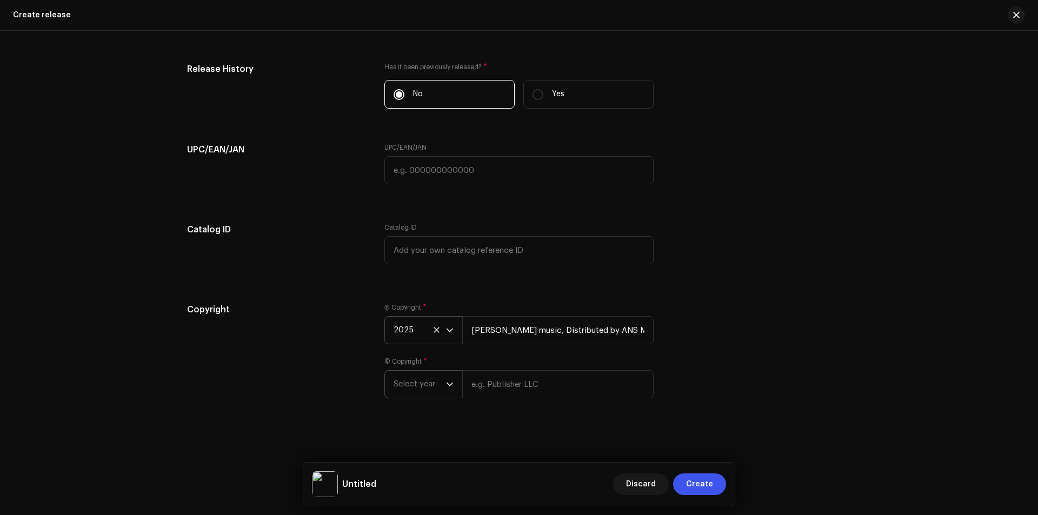
click at [418, 390] on span "Select year" at bounding box center [419, 384] width 52 height 27
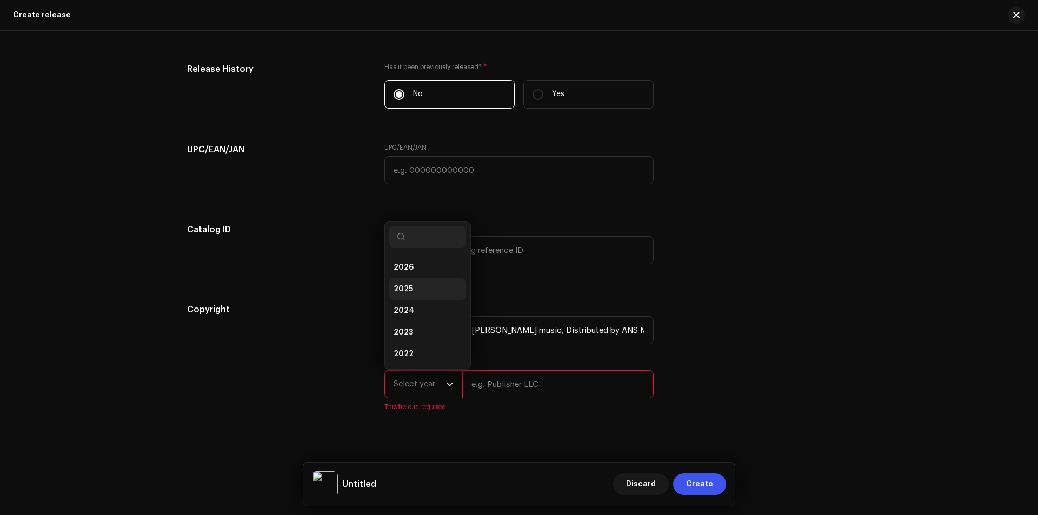
click at [425, 288] on li "2025" at bounding box center [427, 289] width 77 height 22
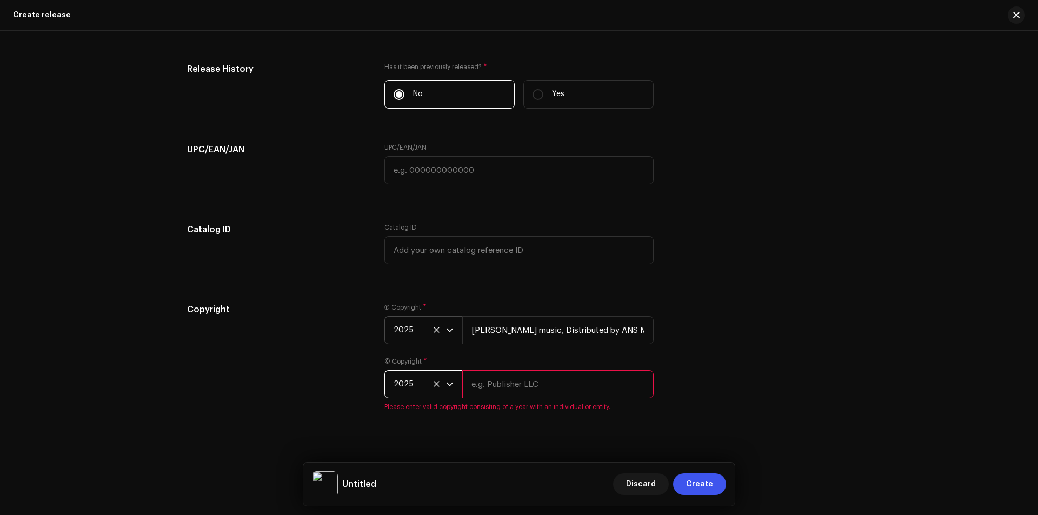
click at [504, 386] on input "text" at bounding box center [557, 384] width 191 height 28
type input "Ranak Rayhan music, Distributed by ANS Music"
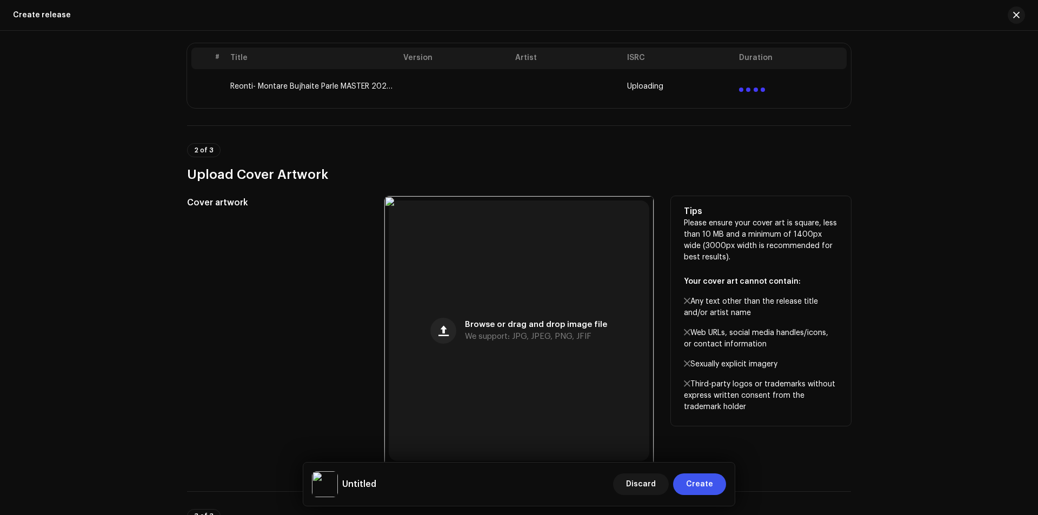
scroll to position [72, 0]
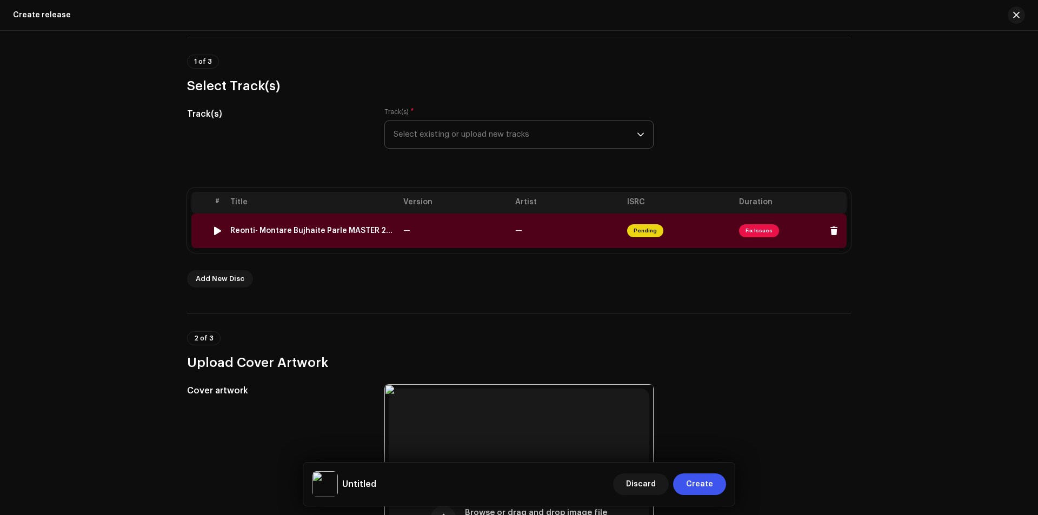
click at [746, 227] on span "Fix Issues" at bounding box center [759, 230] width 40 height 13
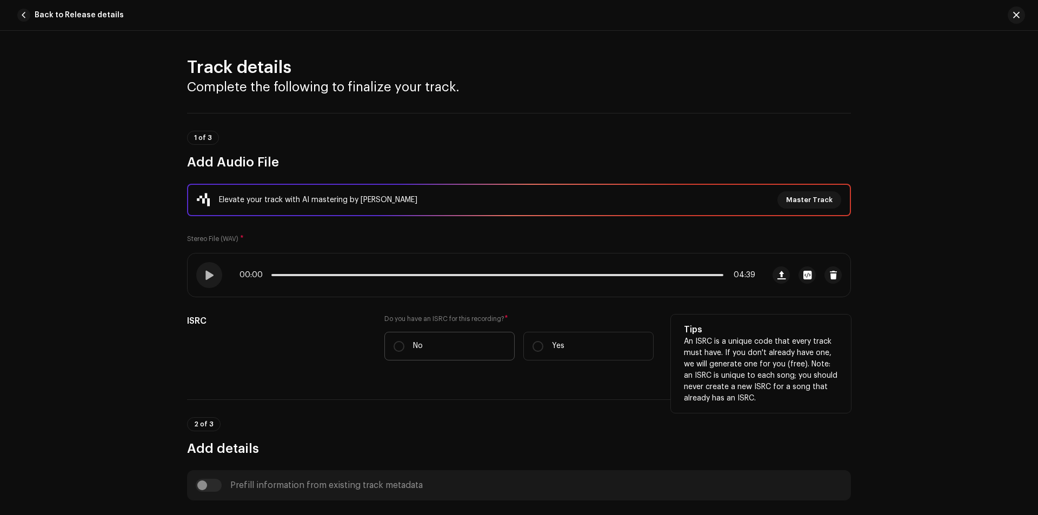
click at [453, 336] on label "No" at bounding box center [449, 346] width 130 height 29
click at [404, 341] on input "No" at bounding box center [398, 346] width 11 height 11
radio input "true"
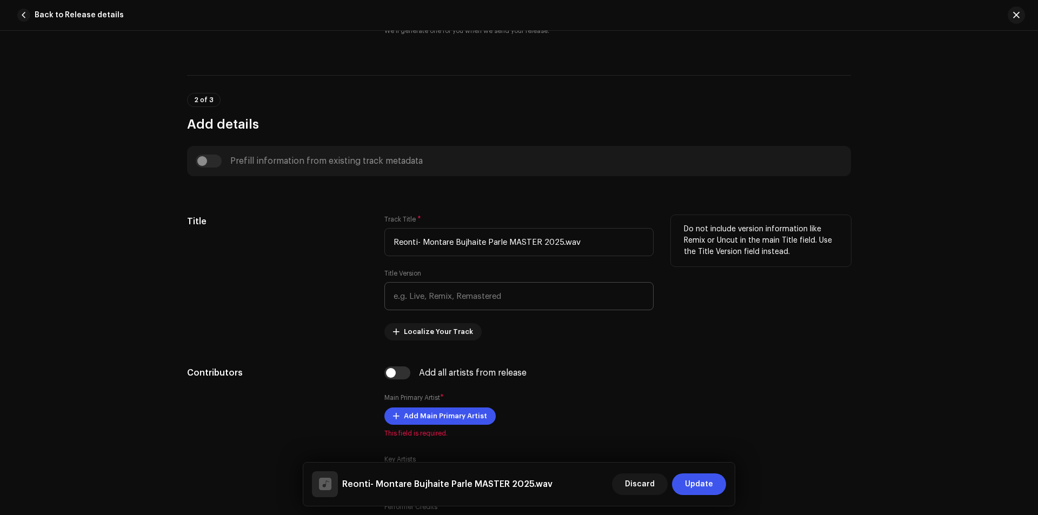
scroll to position [361, 0]
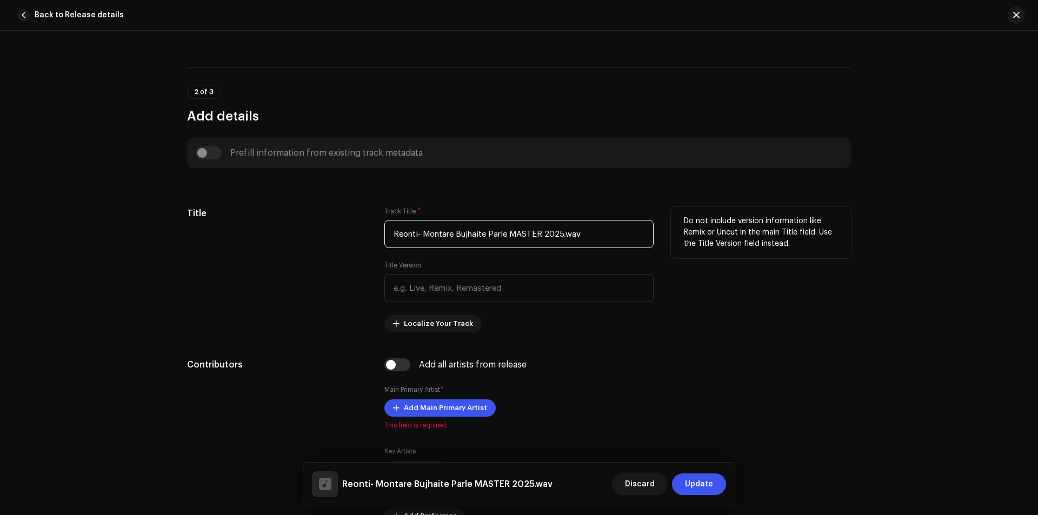
click at [598, 236] on input "Reonti- Montare Bujhaite Parle MASTER 2025.wav" at bounding box center [518, 234] width 269 height 28
paste input "ছলনার মায়া জালে"
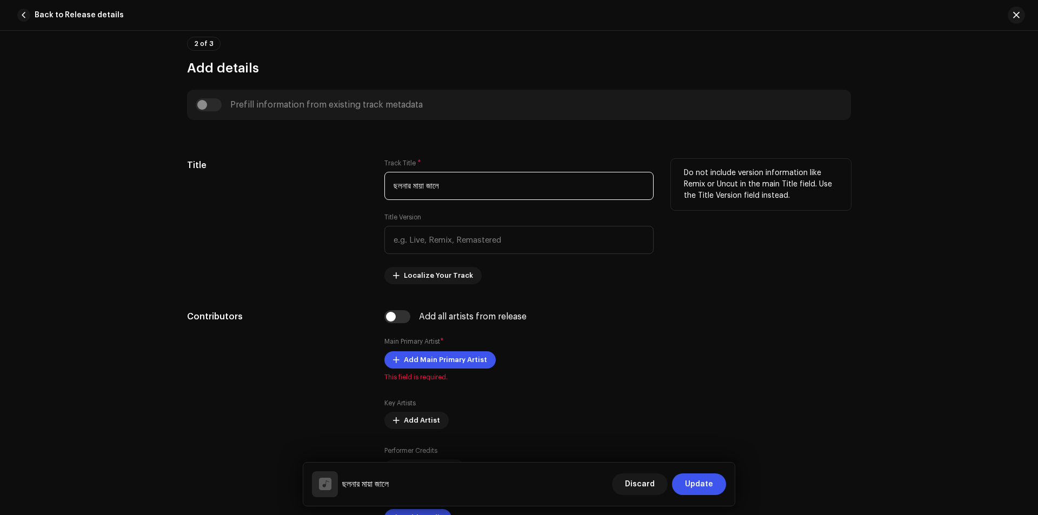
scroll to position [504, 0]
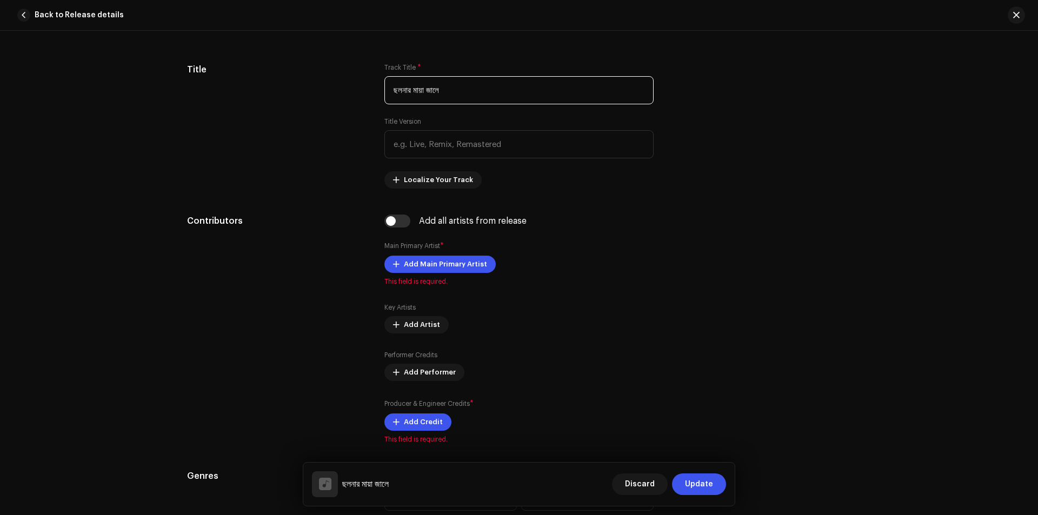
type input "ছলনার মায়া জালে"
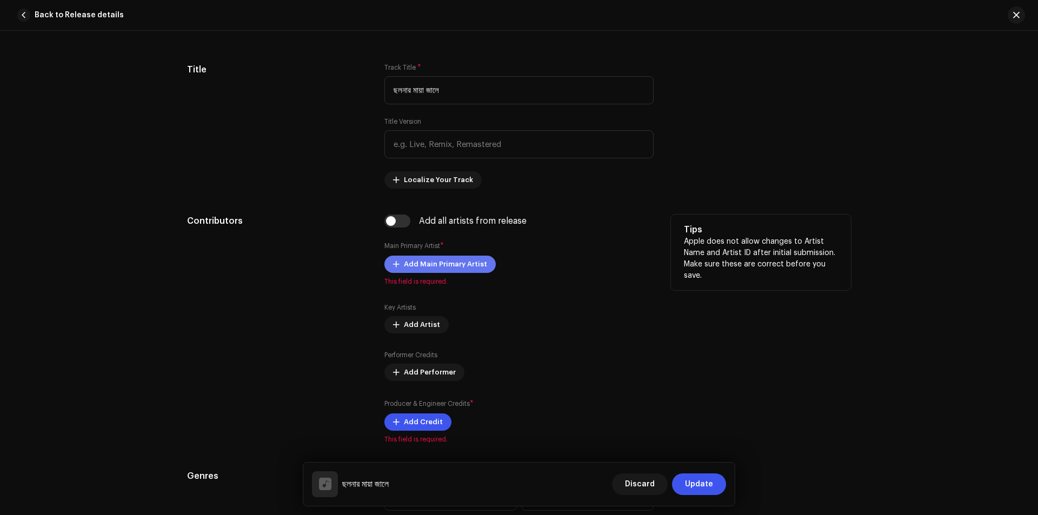
click at [452, 264] on span "Add Main Primary Artist" at bounding box center [445, 264] width 83 height 22
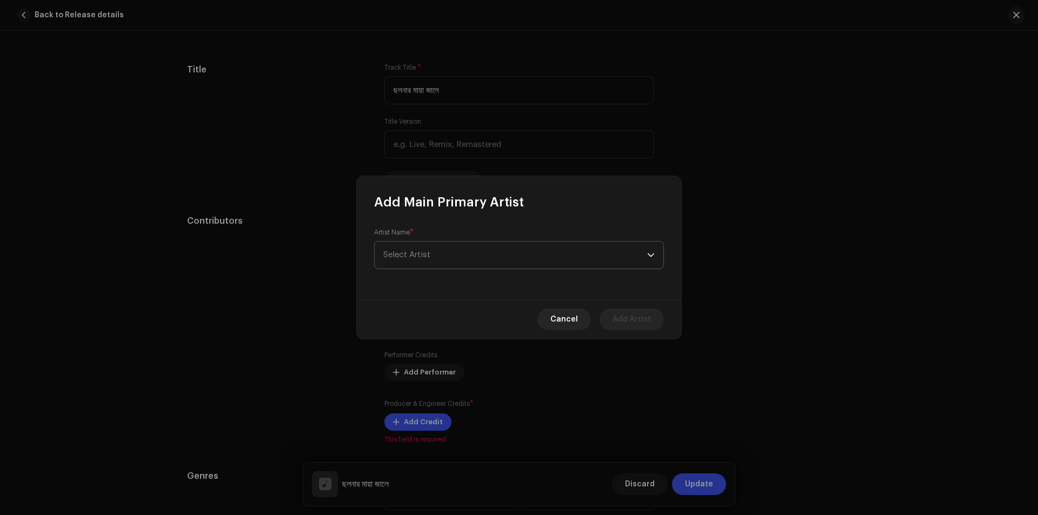
click at [482, 262] on span "Select Artist" at bounding box center [515, 255] width 264 height 27
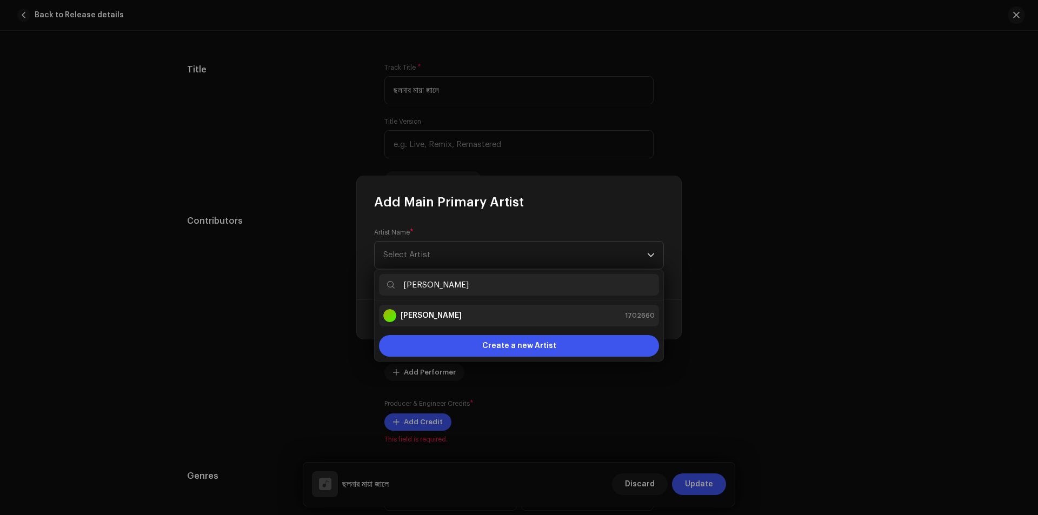
type input "Rionti Roy"
click at [500, 311] on div "Rionti Roy 1702660" at bounding box center [518, 315] width 271 height 13
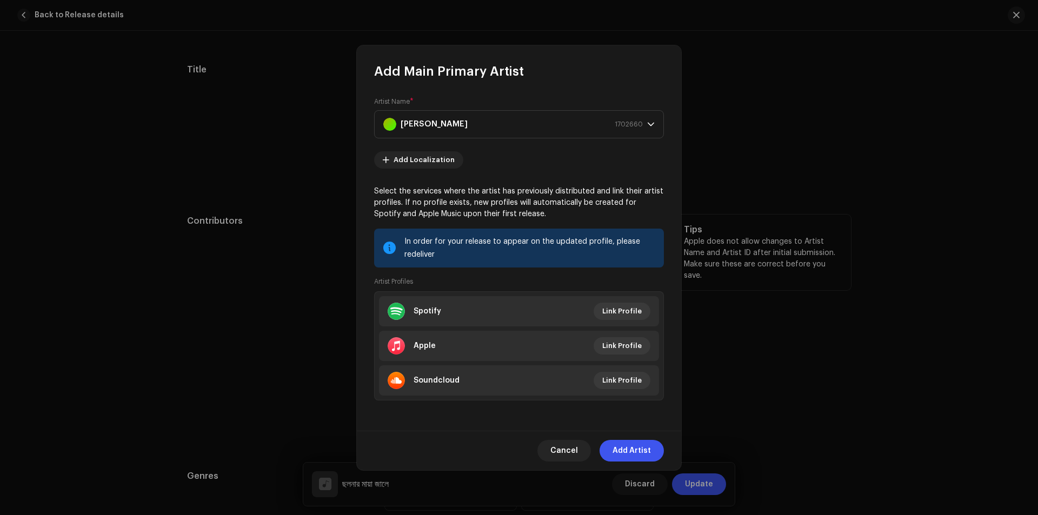
click at [624, 449] on span "Add Artist" at bounding box center [631, 451] width 38 height 22
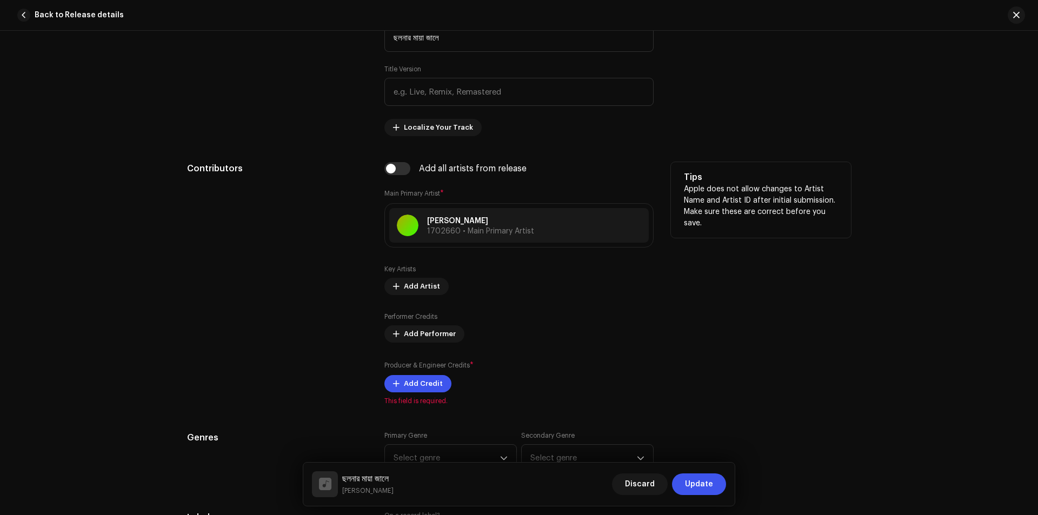
scroll to position [577, 0]
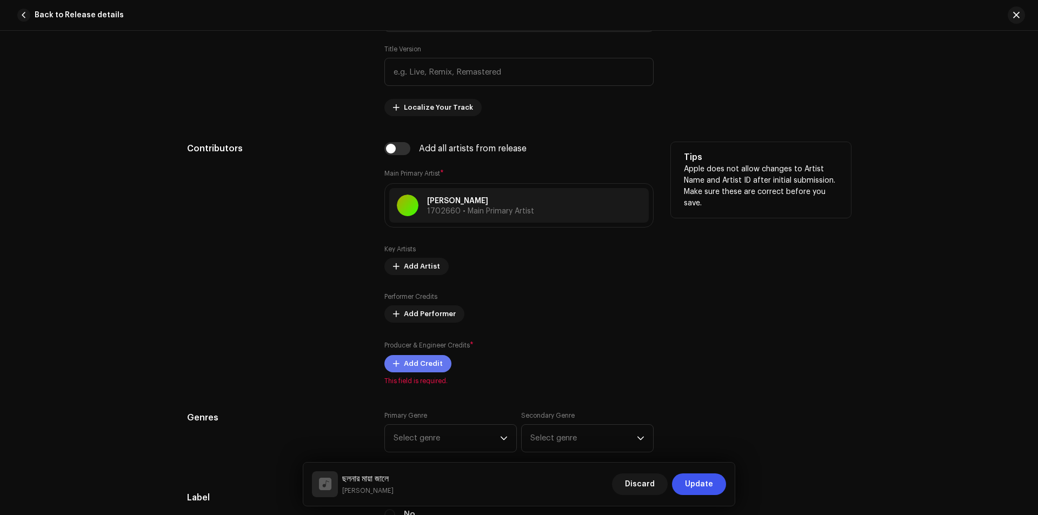
click at [438, 363] on button "Add Credit" at bounding box center [417, 363] width 67 height 17
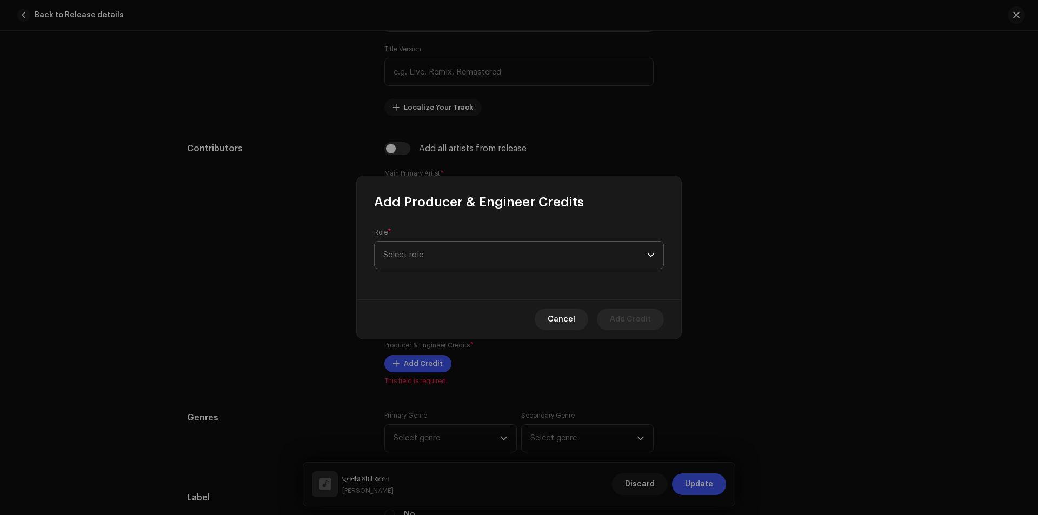
click at [497, 241] on p-select "Select role" at bounding box center [519, 255] width 290 height 28
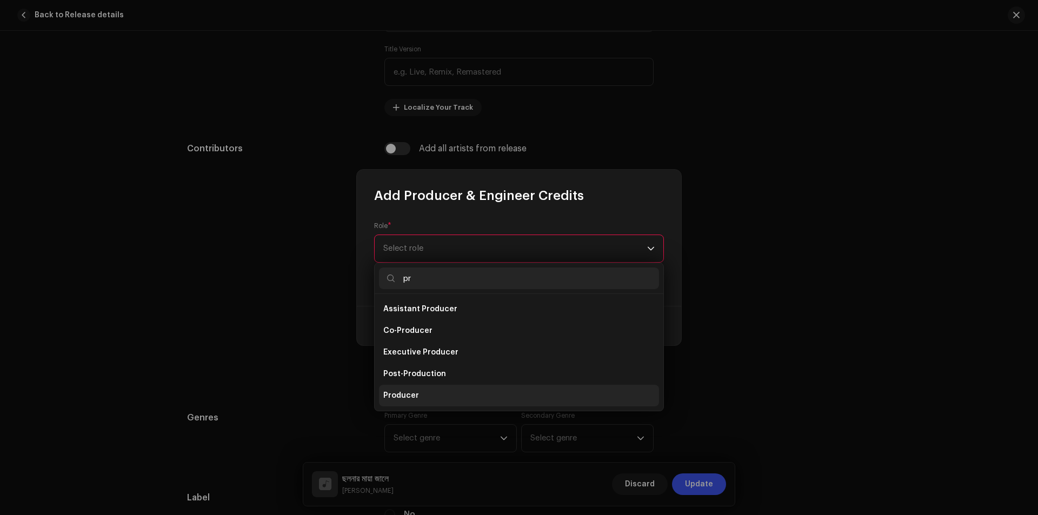
type input "pr"
click at [439, 396] on li "Producer" at bounding box center [519, 396] width 280 height 22
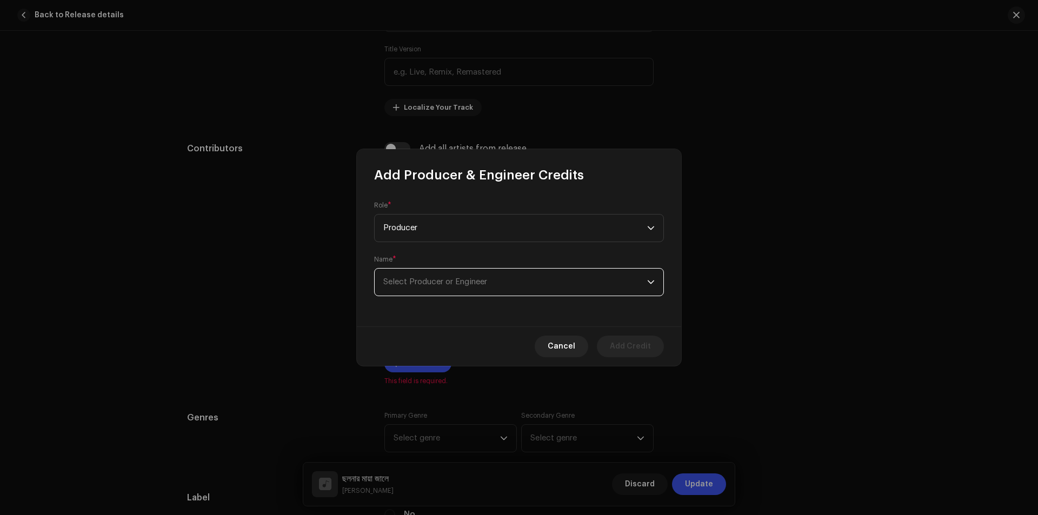
click at [506, 281] on span "Select Producer or Engineer" at bounding box center [515, 282] width 264 height 27
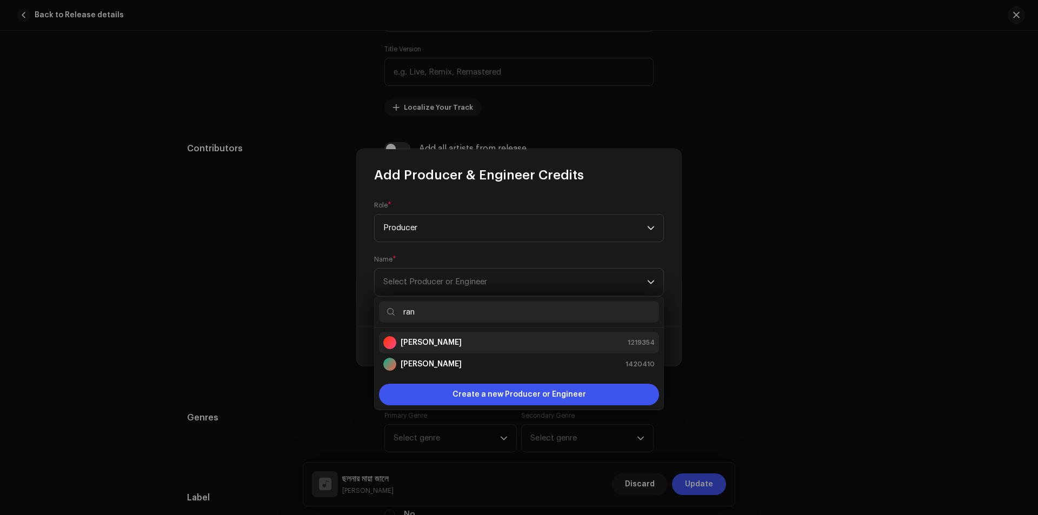
type input "ran"
click at [503, 337] on div "Ranak Rayhan 1219354" at bounding box center [518, 342] width 271 height 13
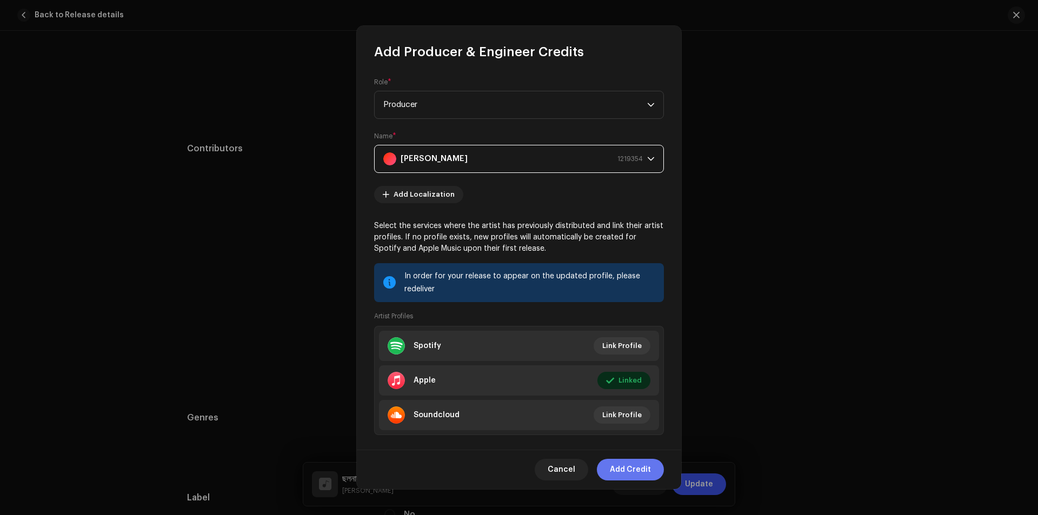
click at [630, 469] on span "Add Credit" at bounding box center [630, 470] width 41 height 22
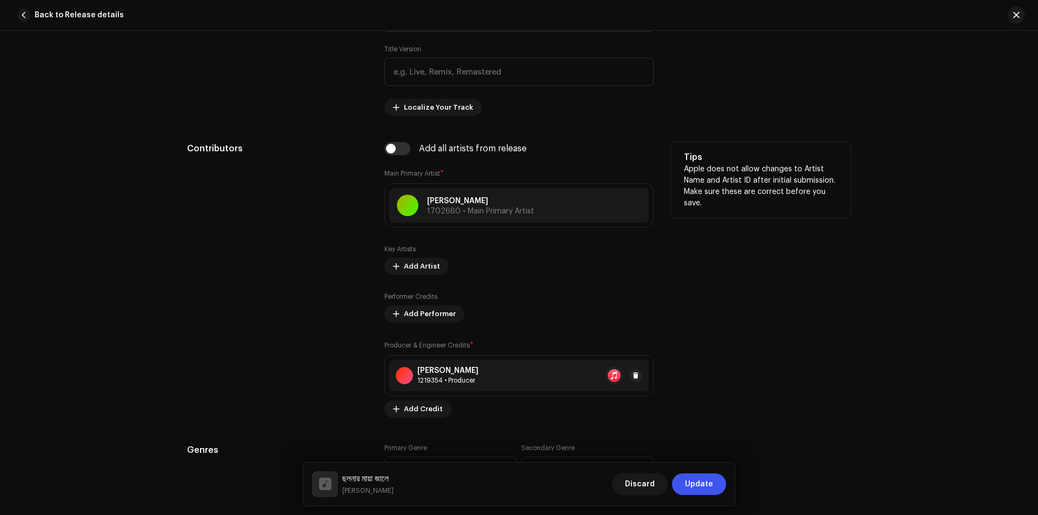
scroll to position [649, 0]
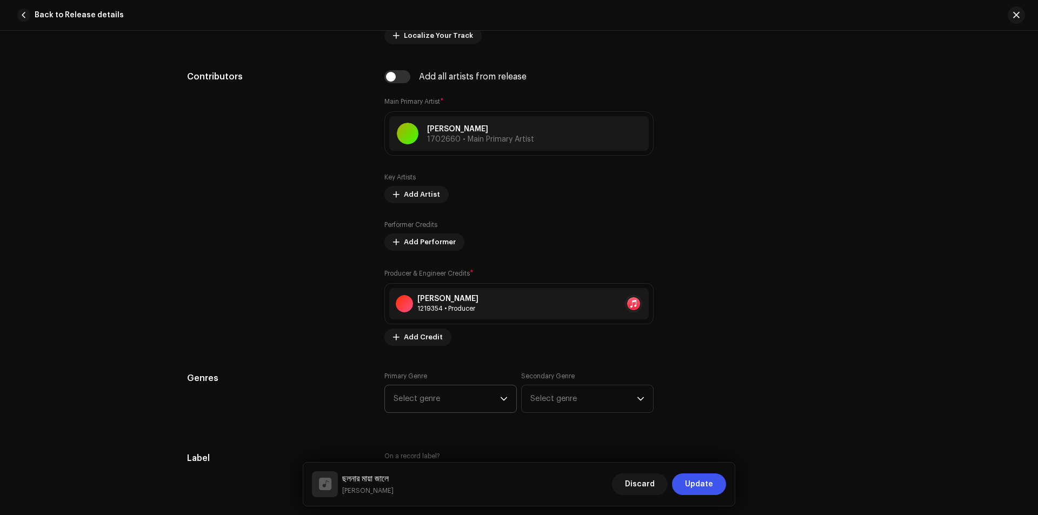
click at [454, 401] on span "Select genre" at bounding box center [446, 398] width 106 height 27
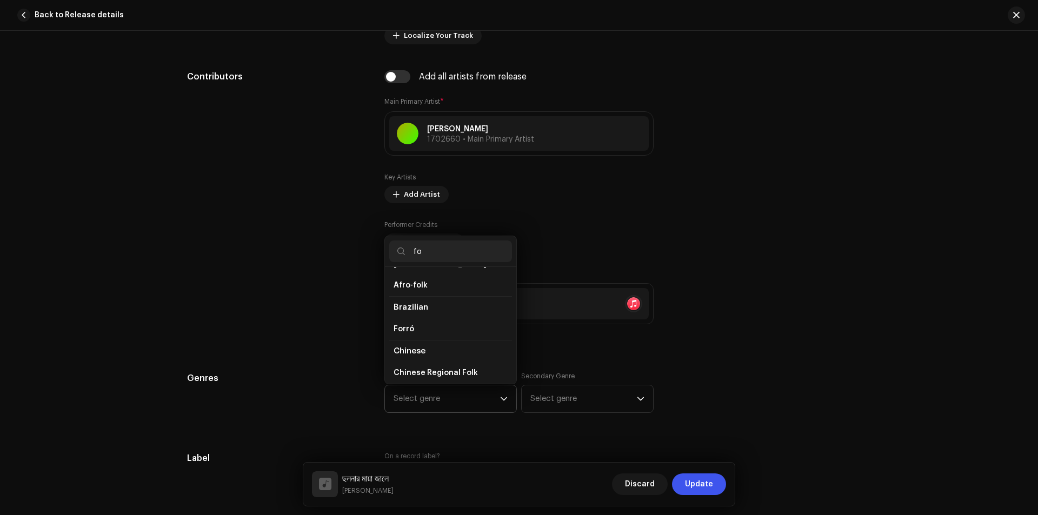
scroll to position [163, 0]
type input "fo"
click at [429, 295] on li "Folk" at bounding box center [450, 294] width 123 height 22
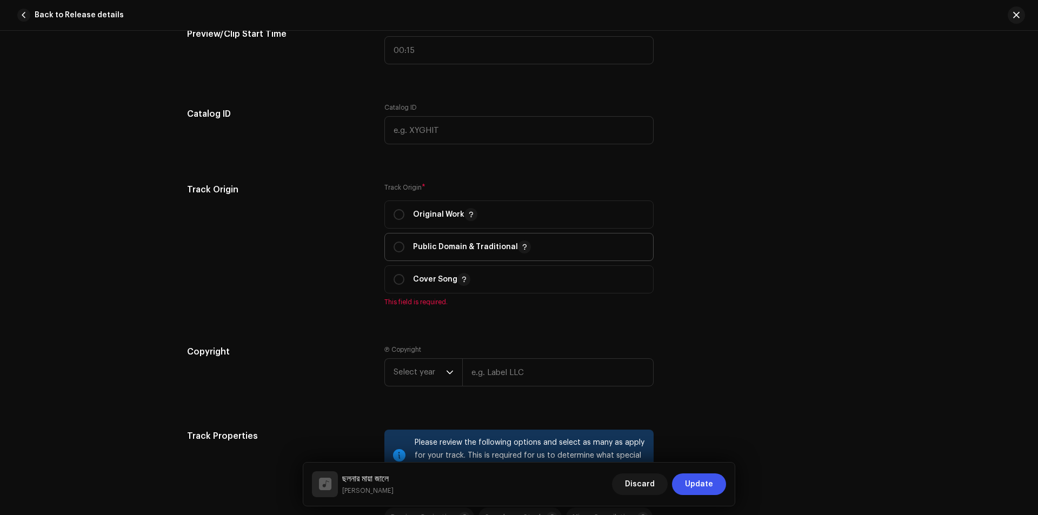
scroll to position [1225, 0]
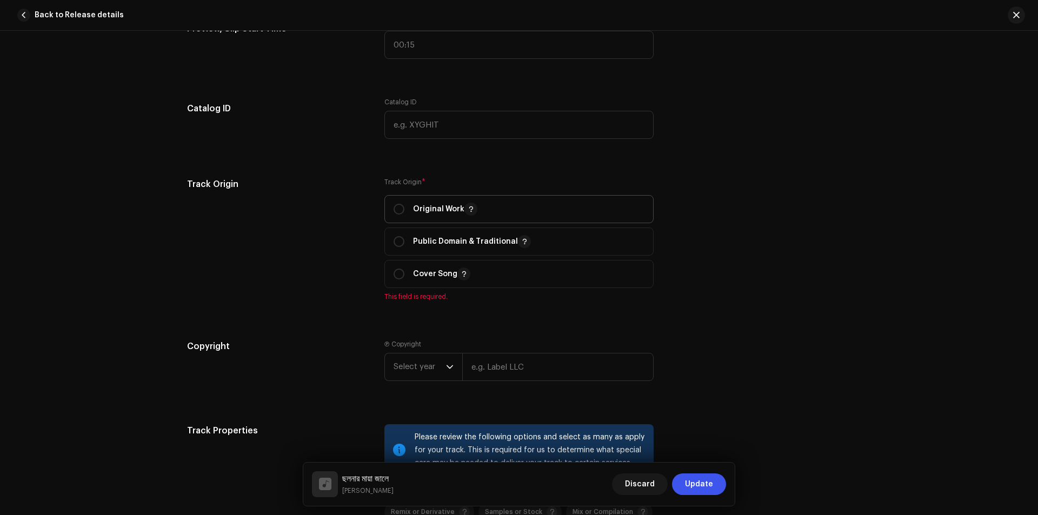
click at [413, 207] on p "Original Work" at bounding box center [445, 209] width 64 height 13
radio input "true"
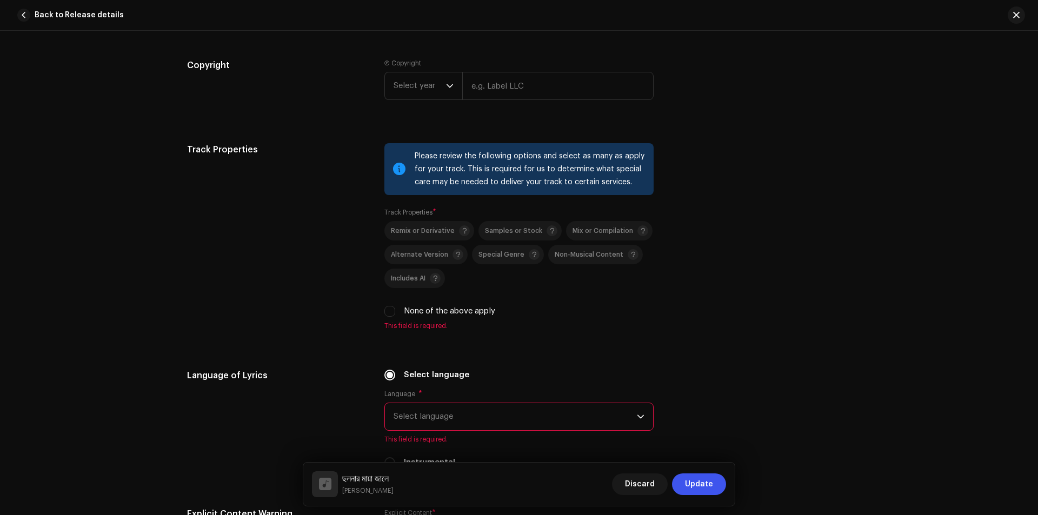
scroll to position [1513, 0]
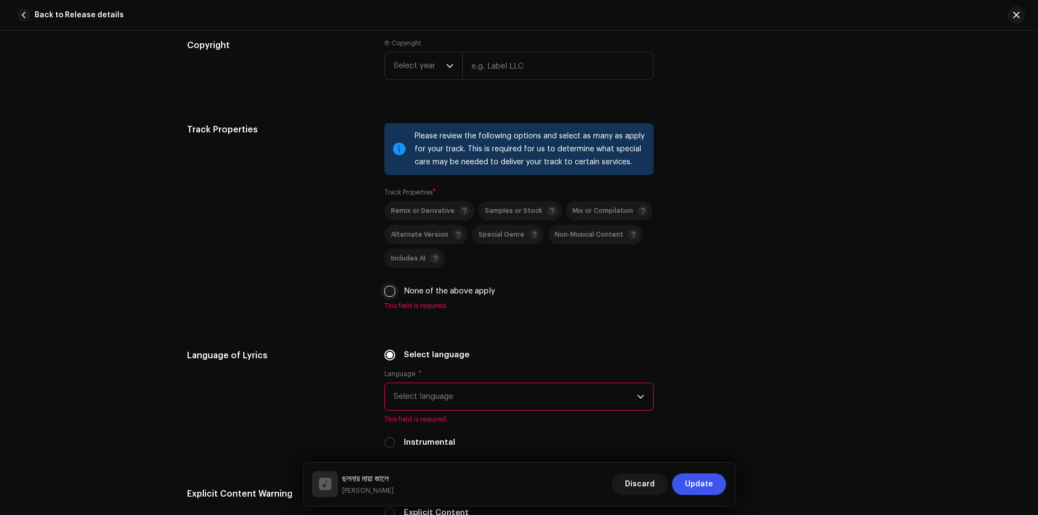
click at [388, 292] on input "None of the above apply" at bounding box center [389, 291] width 11 height 11
checkbox input "true"
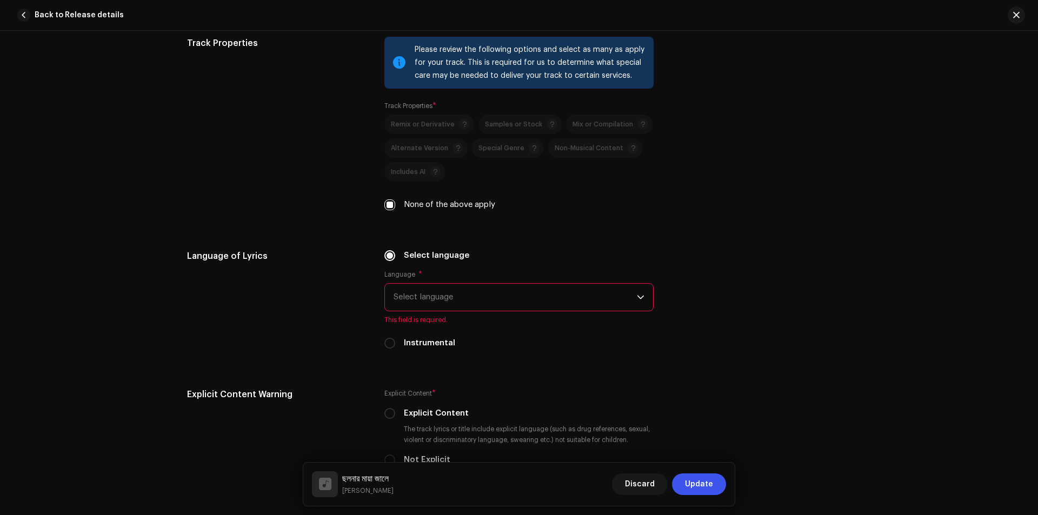
scroll to position [1658, 0]
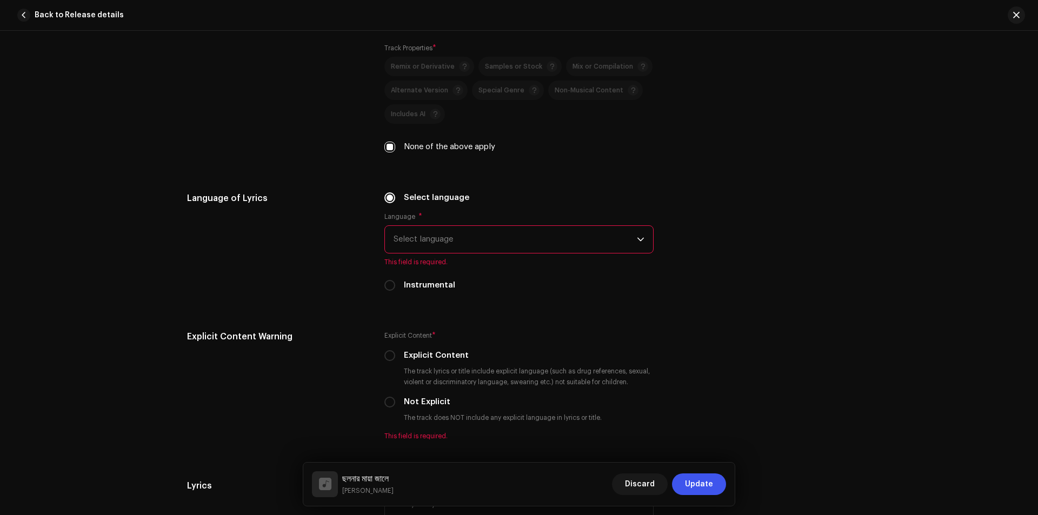
click at [523, 229] on span "Select language" at bounding box center [514, 239] width 243 height 27
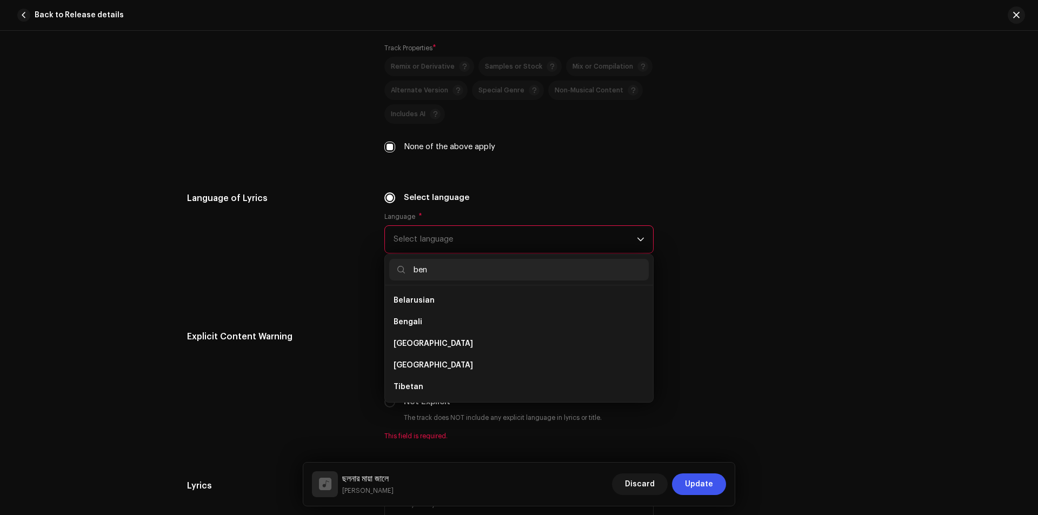
scroll to position [0, 0]
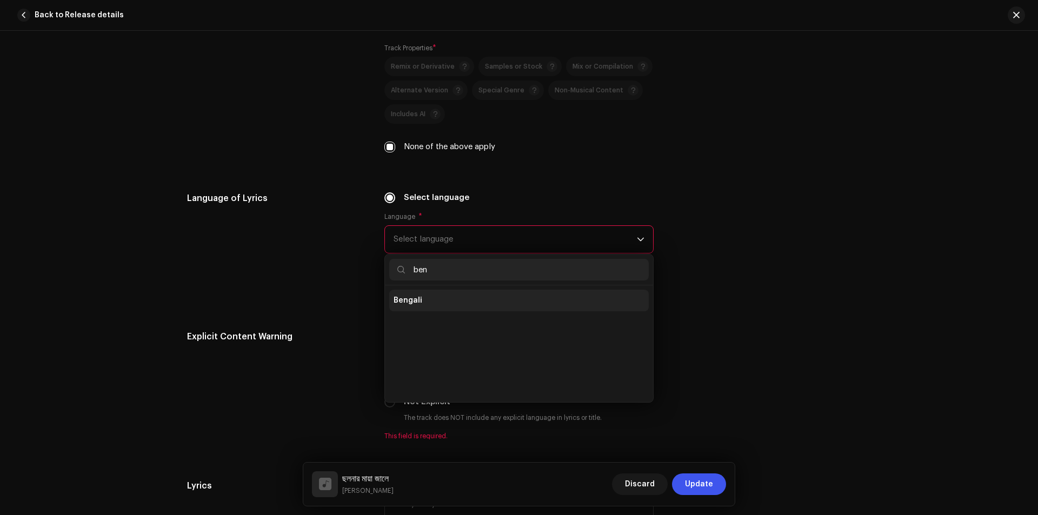
type input "ben"
click at [498, 293] on li "Bengali" at bounding box center [518, 301] width 259 height 22
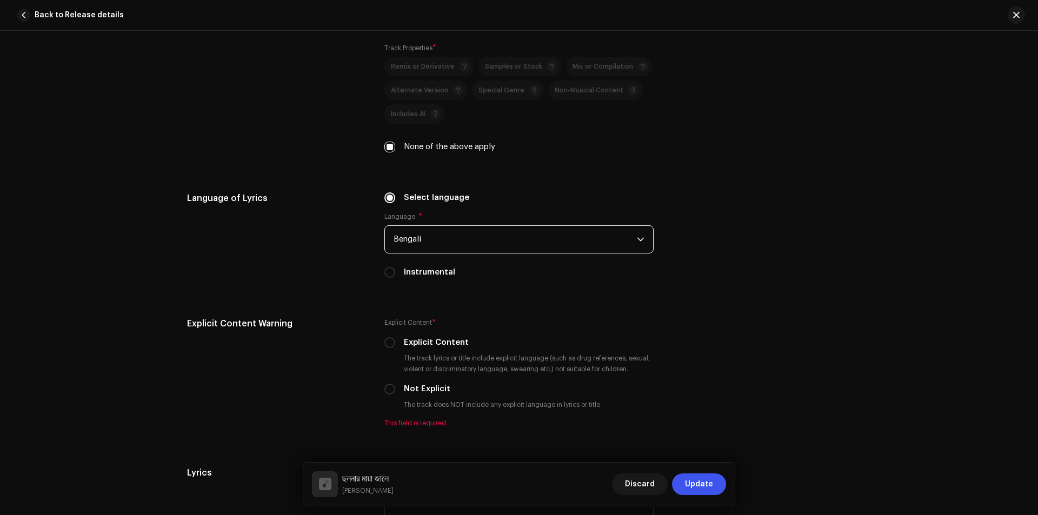
scroll to position [1730, 0]
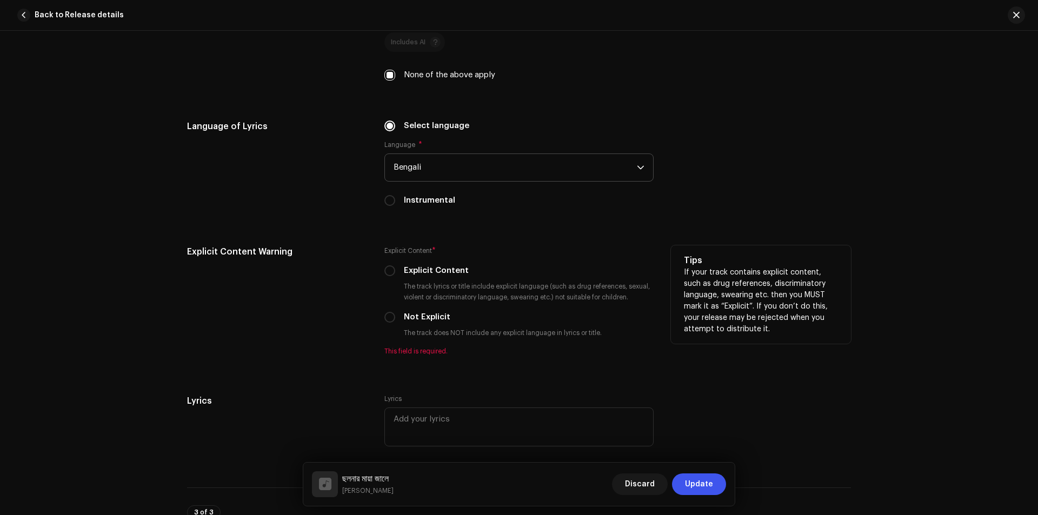
click at [399, 318] on div "Not Explicit" at bounding box center [518, 317] width 269 height 12
click at [384, 317] on input "Not Explicit" at bounding box center [389, 317] width 11 height 11
radio input "true"
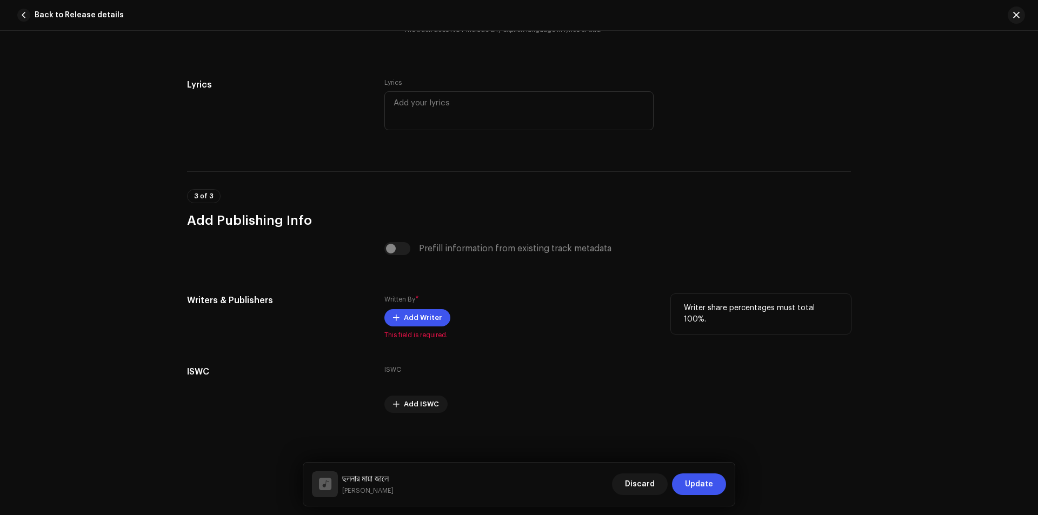
scroll to position [2034, 0]
click at [436, 312] on span "Add Writer" at bounding box center [423, 316] width 38 height 22
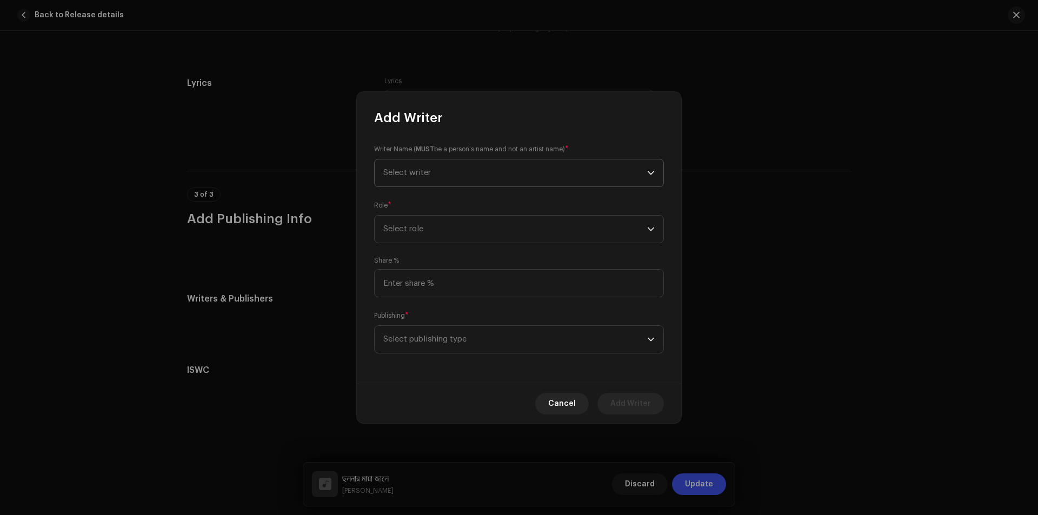
click at [513, 164] on span "Select writer" at bounding box center [515, 172] width 264 height 27
click at [508, 172] on span "Select writer" at bounding box center [515, 166] width 264 height 27
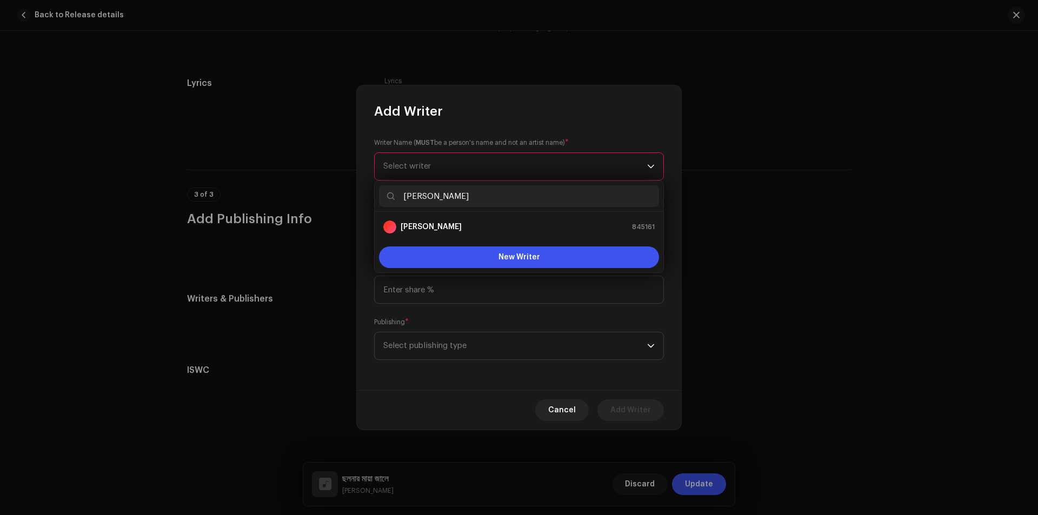
type input "Ranak Rayhan"
click at [492, 219] on li "Ranak Rayhan 845161" at bounding box center [519, 227] width 280 height 22
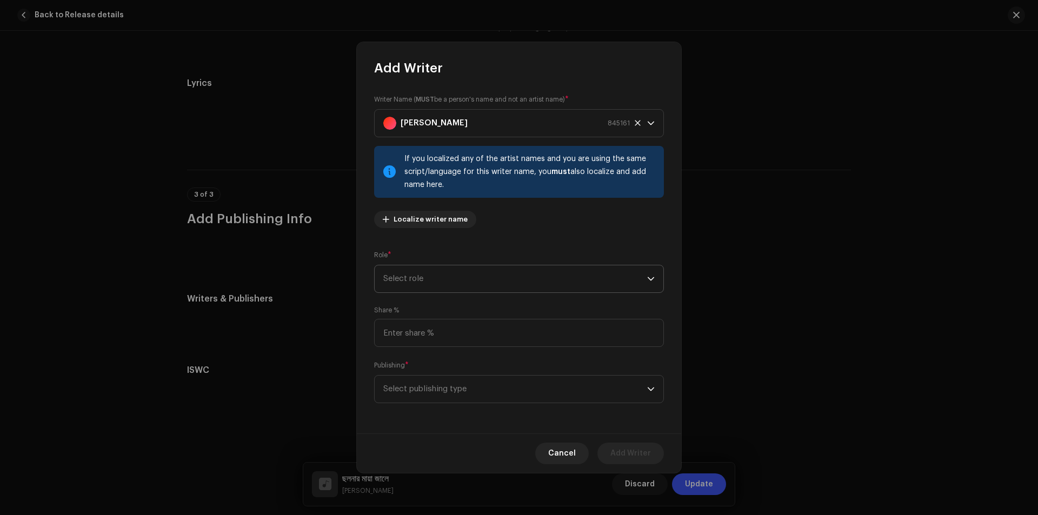
click at [496, 270] on span "Select role" at bounding box center [515, 278] width 264 height 27
click at [430, 370] on span "Composer & Lyricist" at bounding box center [421, 373] width 76 height 11
click at [446, 380] on span "Select publishing type" at bounding box center [515, 389] width 264 height 27
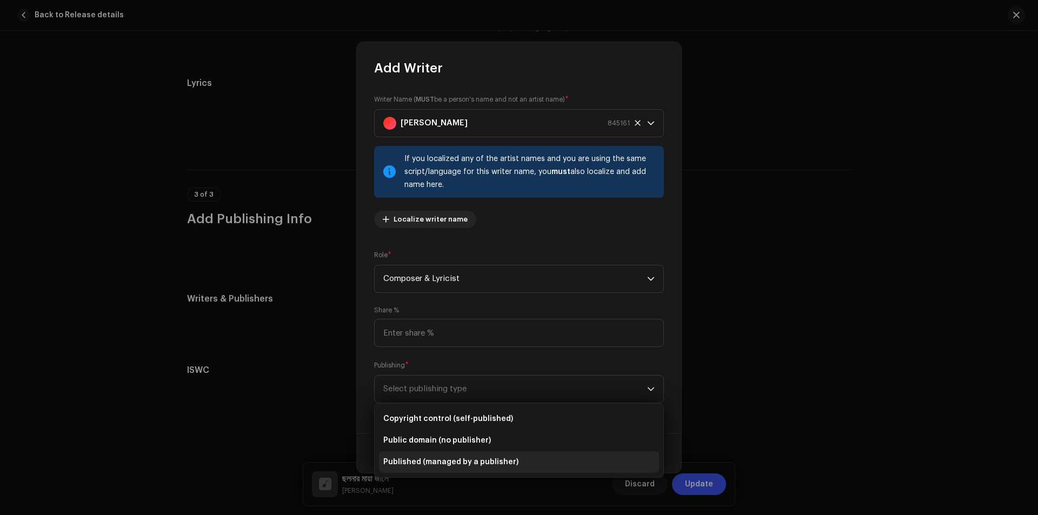
click at [438, 458] on li "Published (managed by a publisher)" at bounding box center [519, 462] width 280 height 22
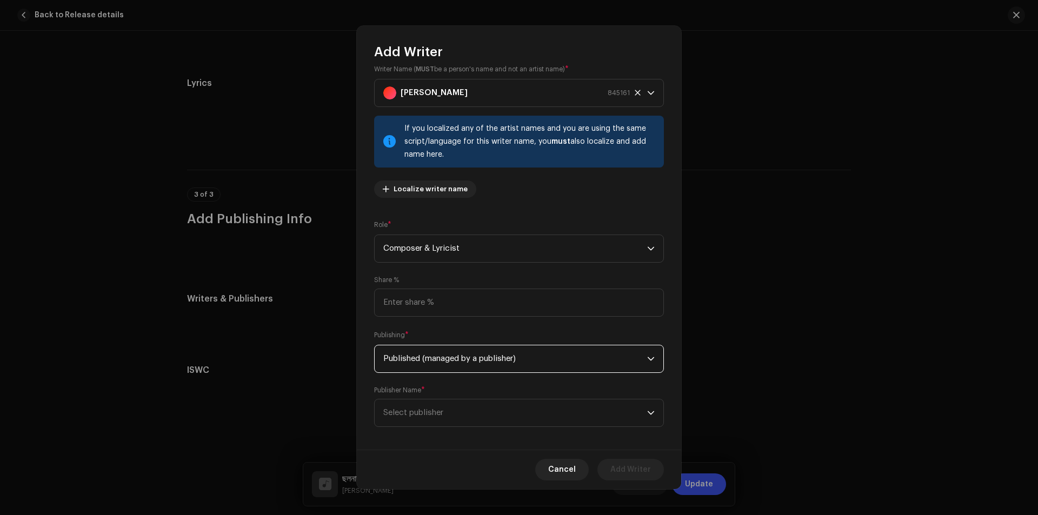
scroll to position [21, 0]
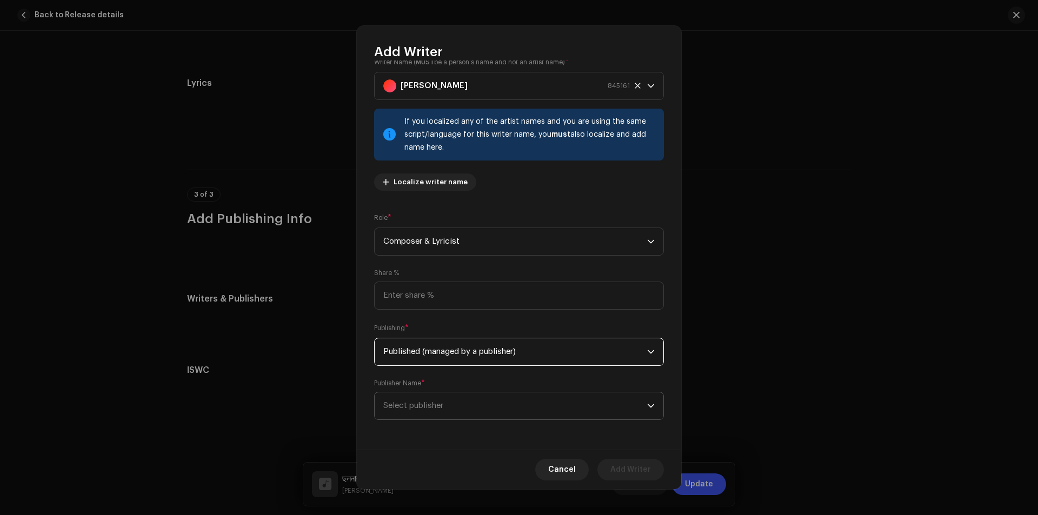
click at [463, 399] on span "Select publisher" at bounding box center [515, 405] width 264 height 27
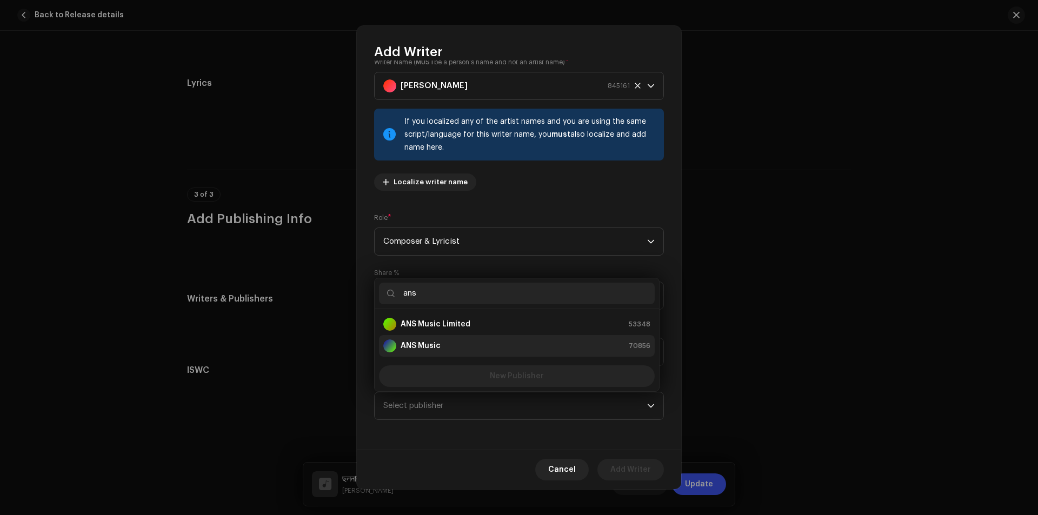
type input "ans"
click at [452, 346] on div "ANS Music 70856" at bounding box center [516, 345] width 267 height 13
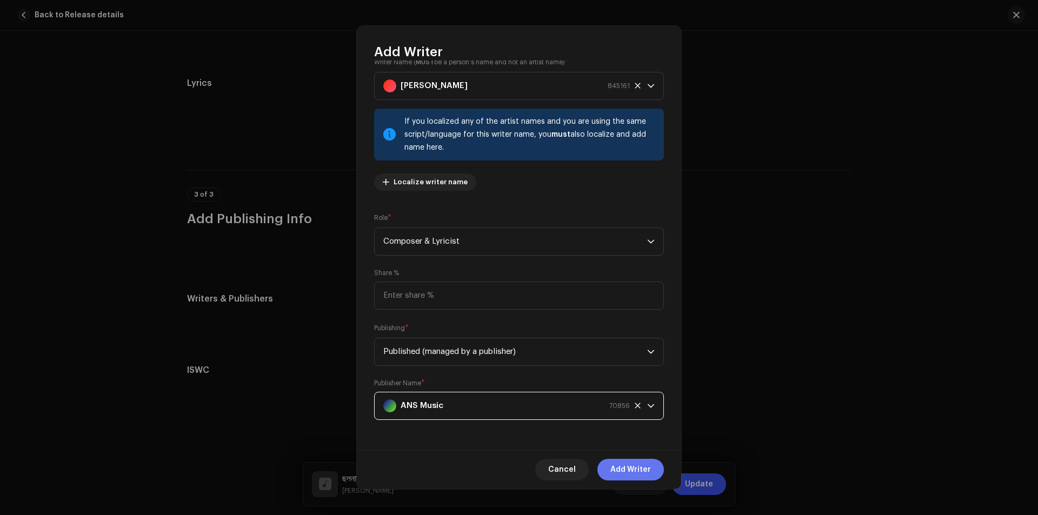
click at [611, 468] on button "Add Writer" at bounding box center [630, 470] width 66 height 22
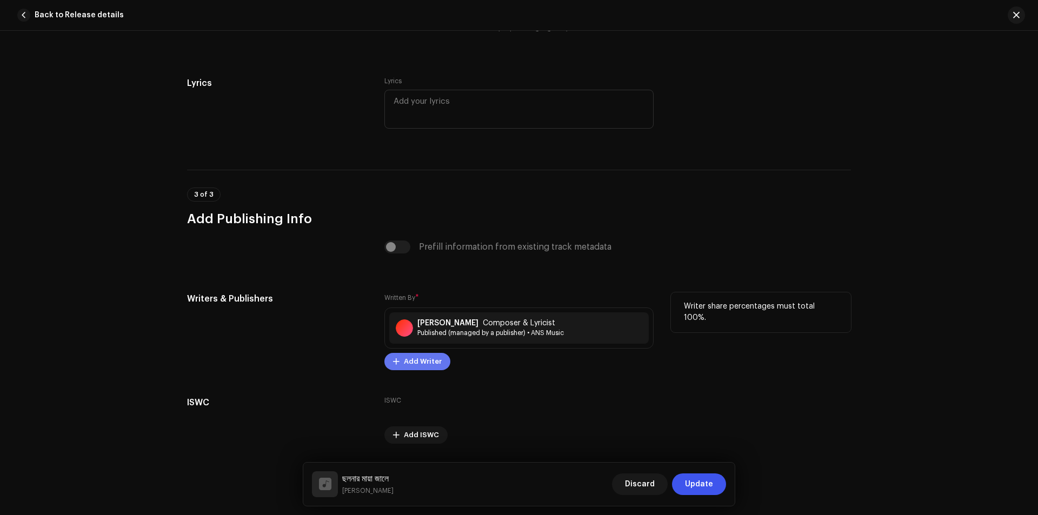
click at [430, 356] on span "Add Writer" at bounding box center [423, 362] width 38 height 22
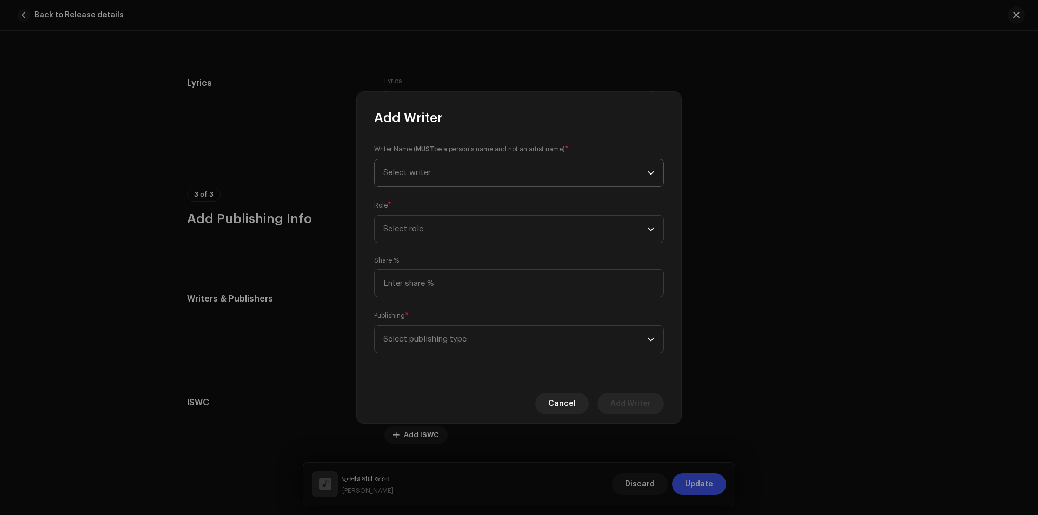
click at [537, 163] on span "Select writer" at bounding box center [515, 172] width 264 height 27
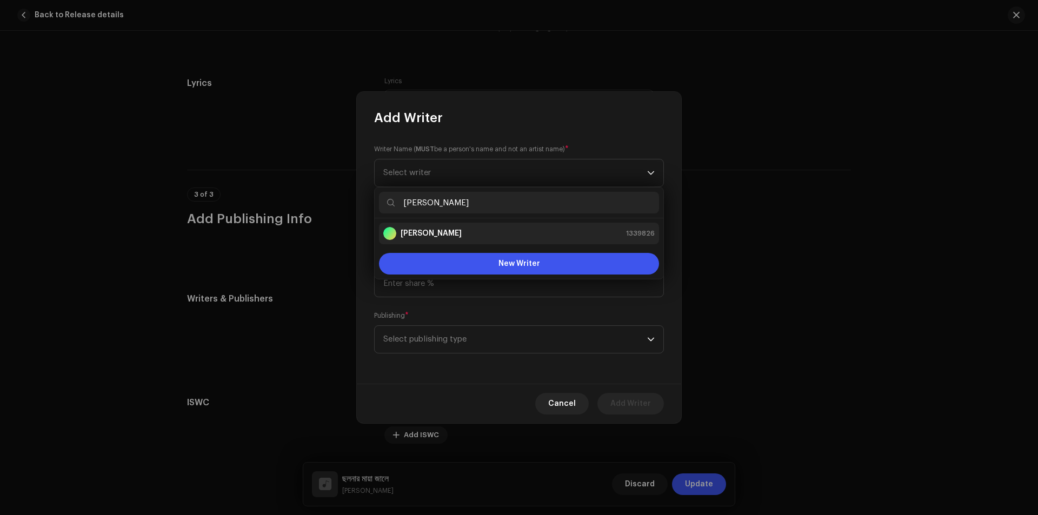
type input "Neyamat Hossain"
click at [518, 231] on div "Neyamat Hossain 1339826" at bounding box center [518, 233] width 271 height 13
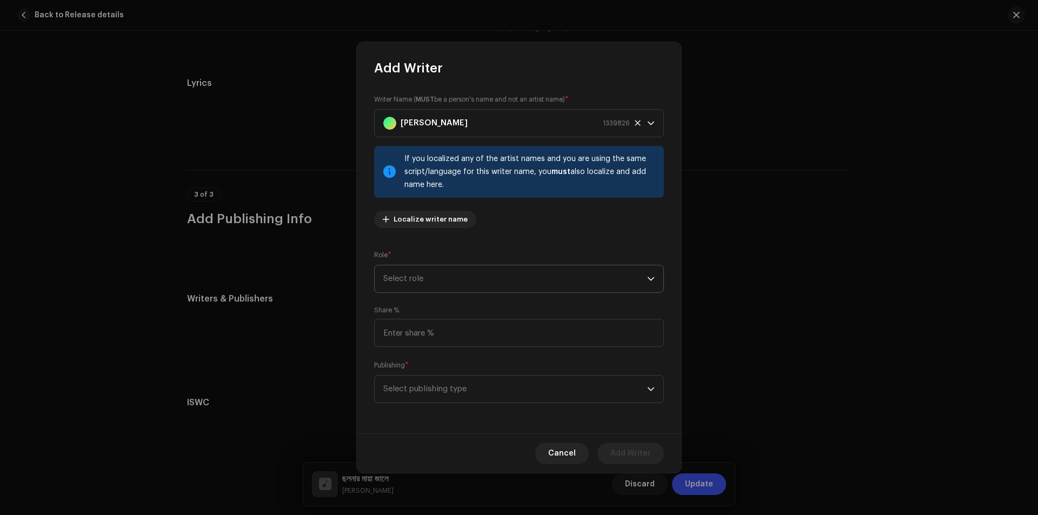
click at [486, 281] on span "Select role" at bounding box center [515, 278] width 264 height 27
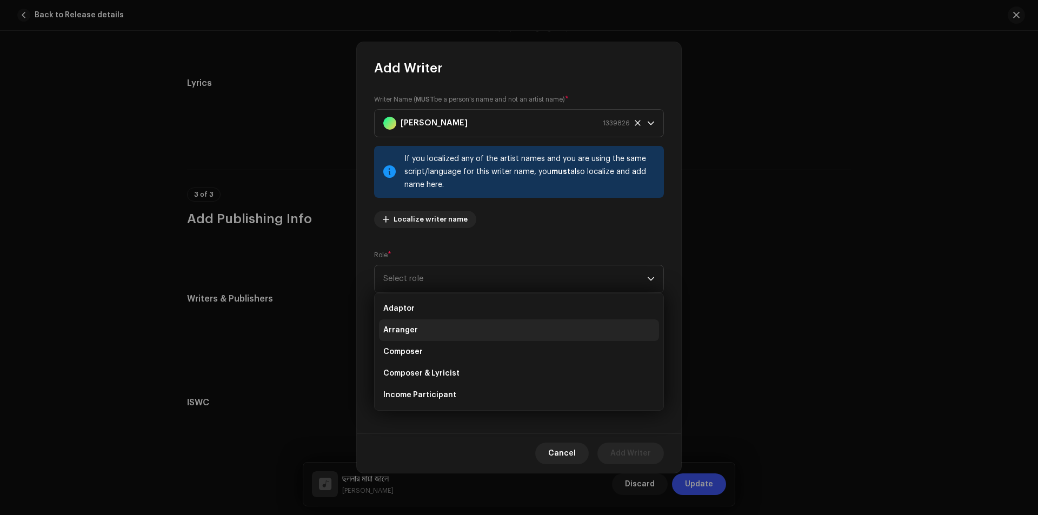
click at [453, 333] on li "Arranger" at bounding box center [519, 330] width 280 height 22
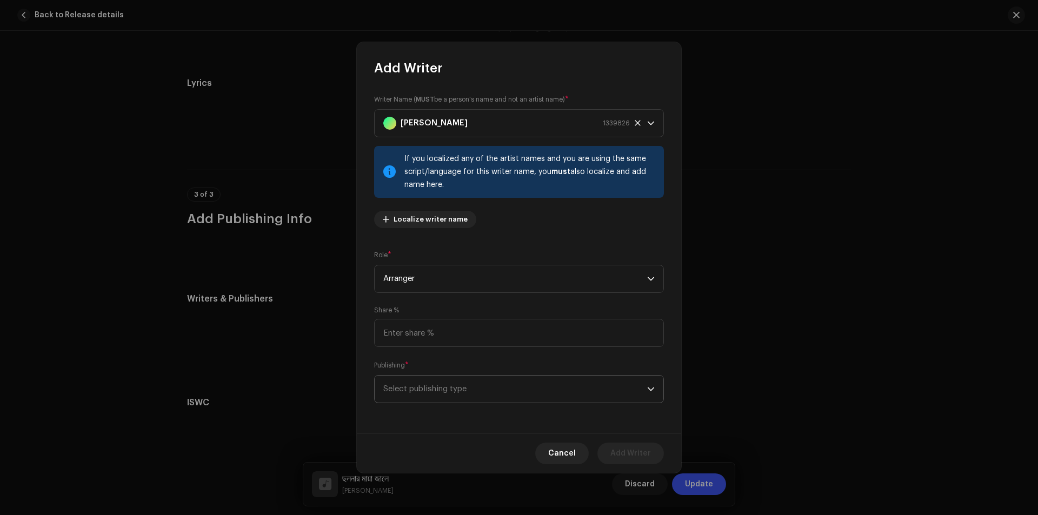
click at [471, 393] on span "Select publishing type" at bounding box center [515, 389] width 264 height 27
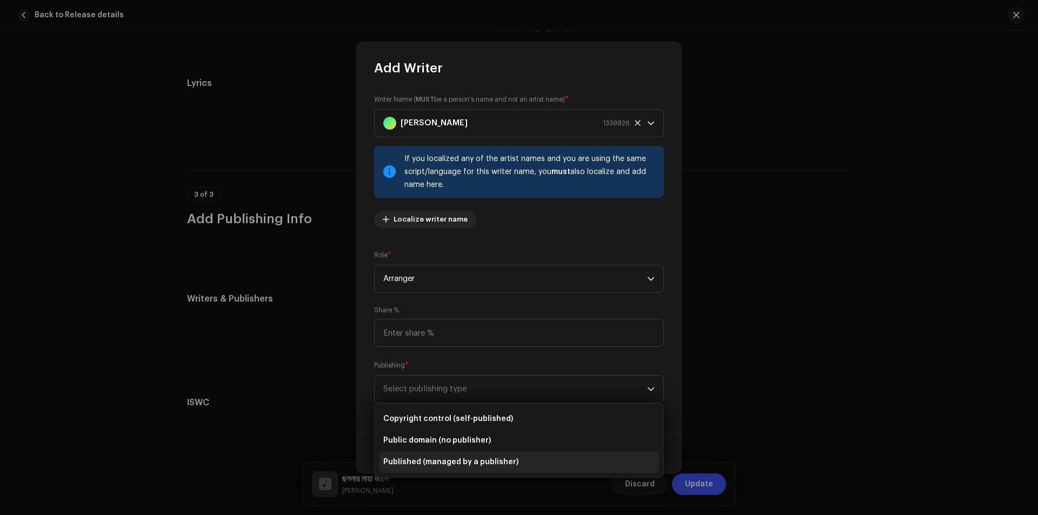
click at [448, 461] on span "Published (managed by a publisher)" at bounding box center [450, 462] width 135 height 11
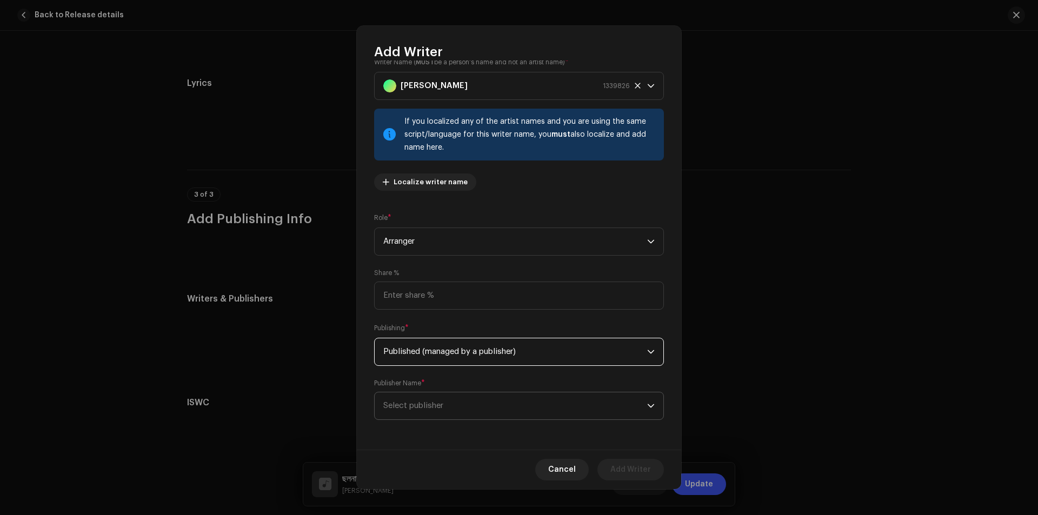
click at [451, 405] on span "Select publisher" at bounding box center [515, 405] width 264 height 27
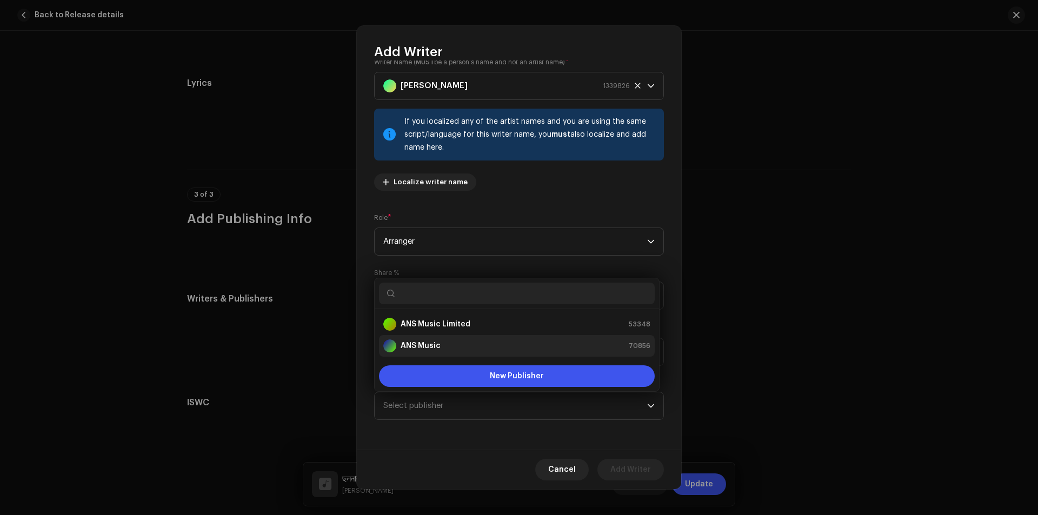
click at [450, 341] on div "ANS Music 70856" at bounding box center [516, 345] width 267 height 13
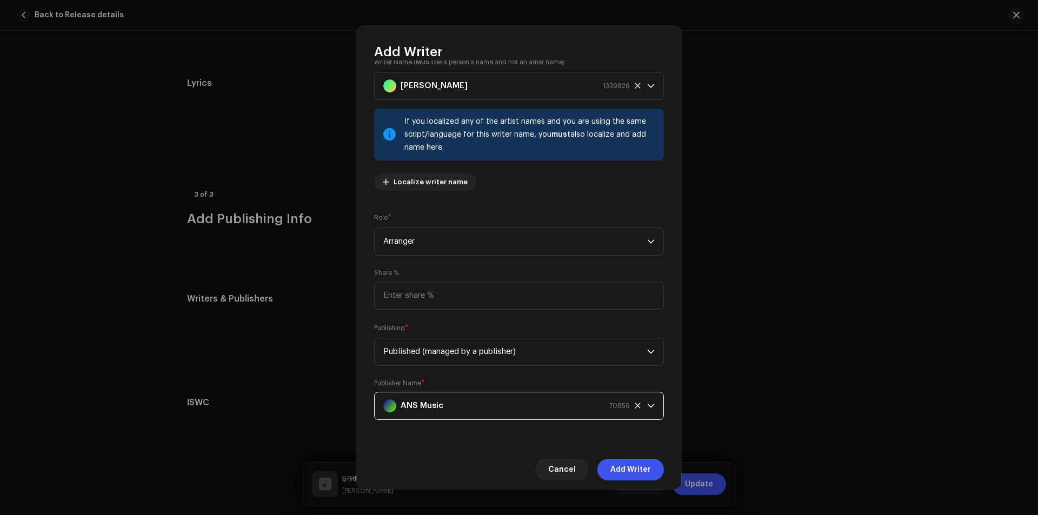
click at [625, 465] on span "Add Writer" at bounding box center [630, 470] width 41 height 22
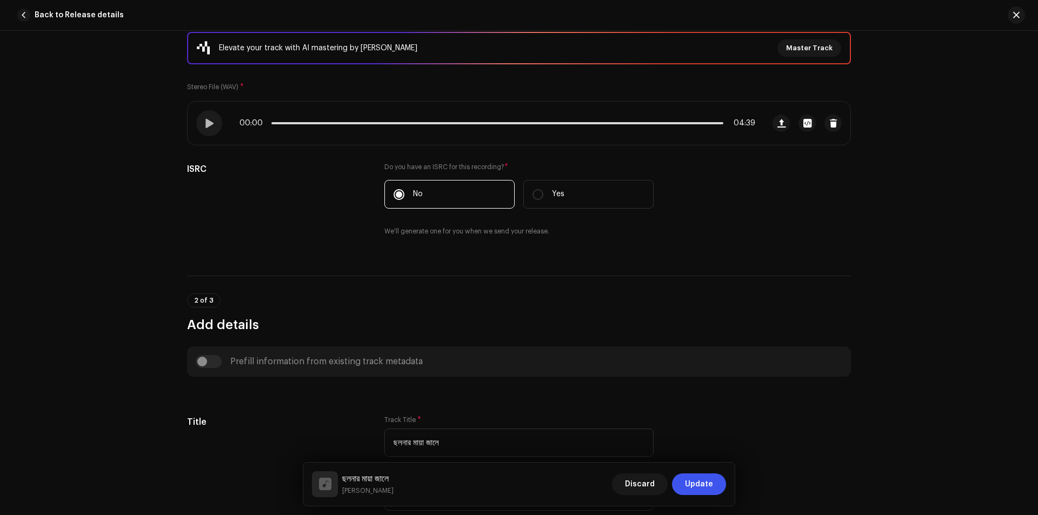
scroll to position [0, 0]
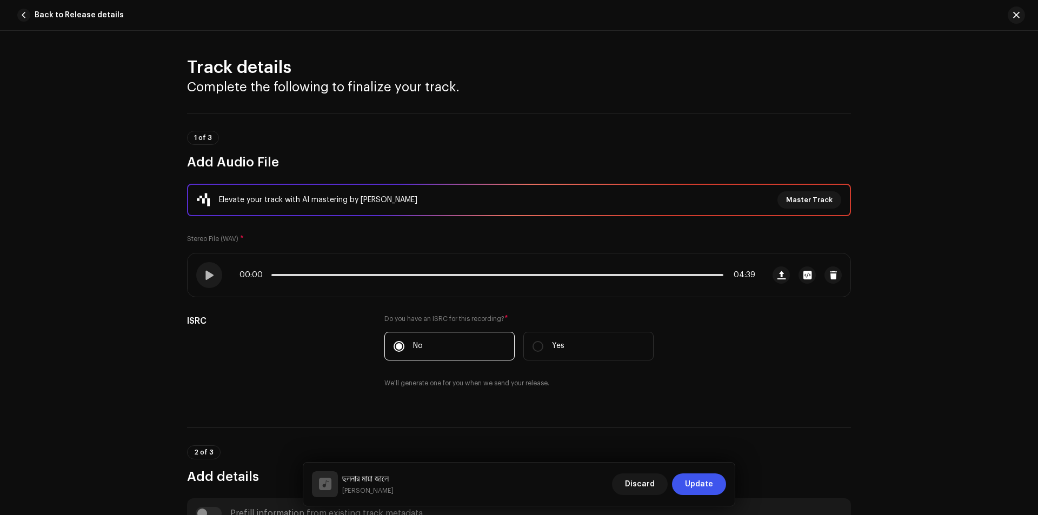
click at [689, 484] on span "Update" at bounding box center [699, 484] width 28 height 22
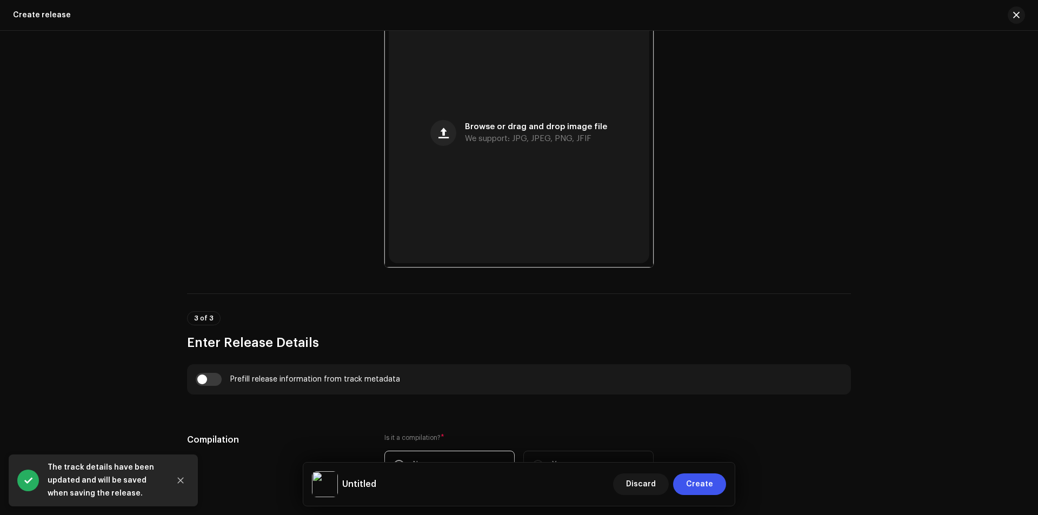
scroll to position [504, 0]
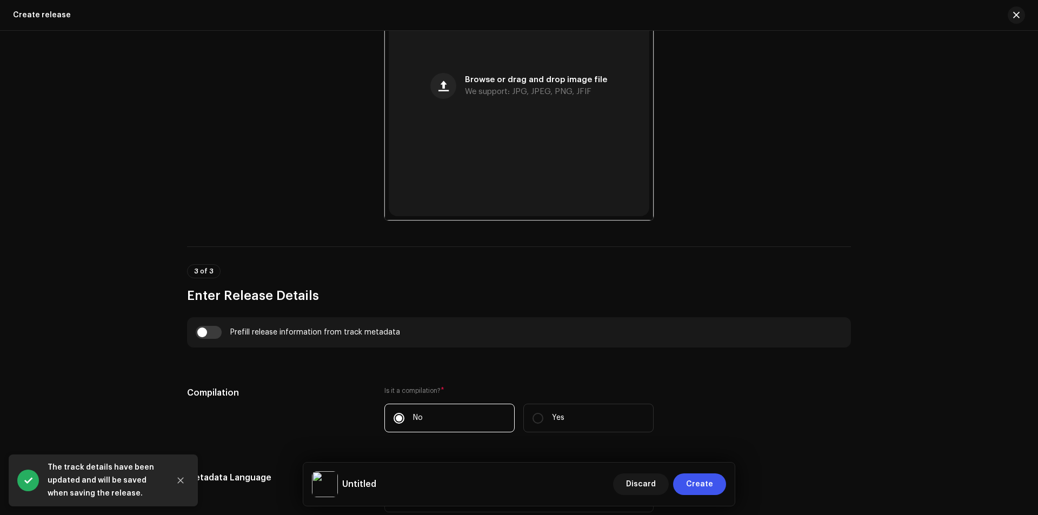
click at [221, 334] on div "Prefill release information from track metadata" at bounding box center [519, 332] width 646 height 13
click at [213, 333] on input "checkbox" at bounding box center [209, 332] width 26 height 13
checkbox input "true"
type input "ছলনার মায়া জালে"
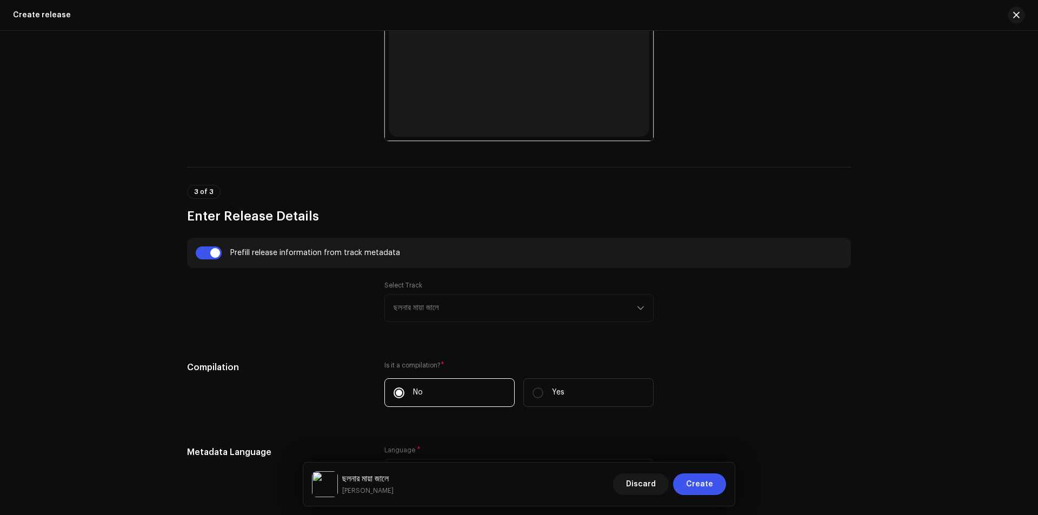
scroll to position [439, 0]
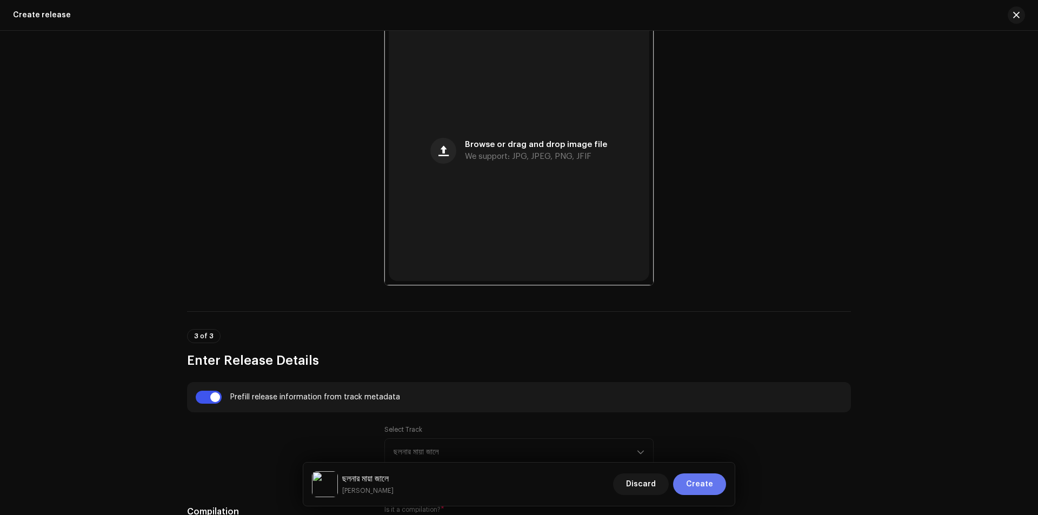
click at [702, 488] on span "Create" at bounding box center [699, 484] width 27 height 22
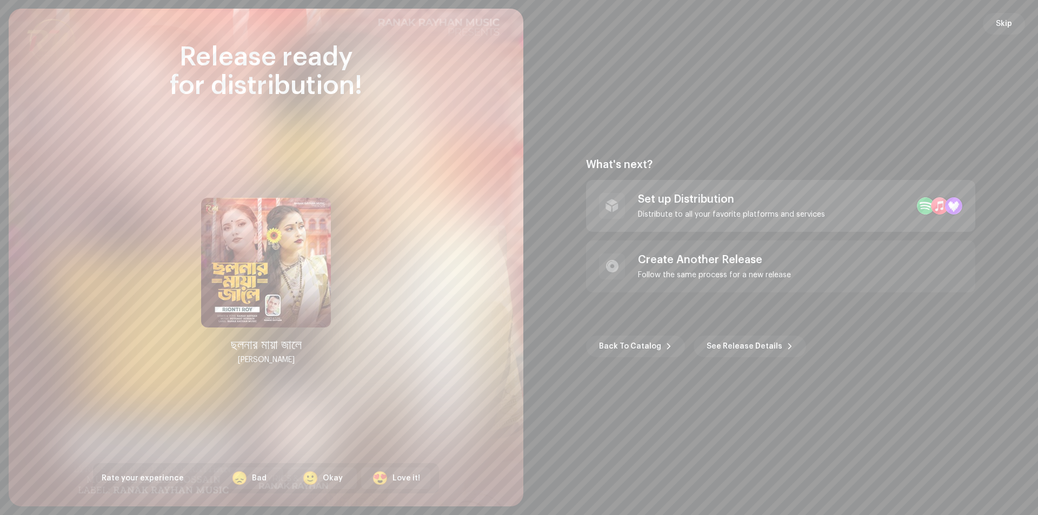
click at [717, 193] on div "Set up Distribution" at bounding box center [731, 199] width 187 height 13
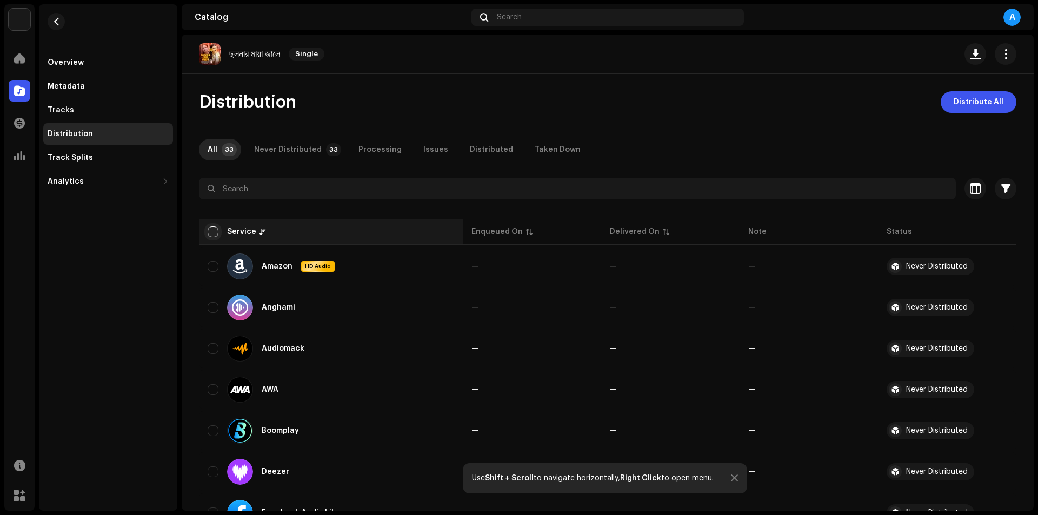
click at [211, 229] on input "checkbox" at bounding box center [213, 231] width 11 height 11
checkbox input "true"
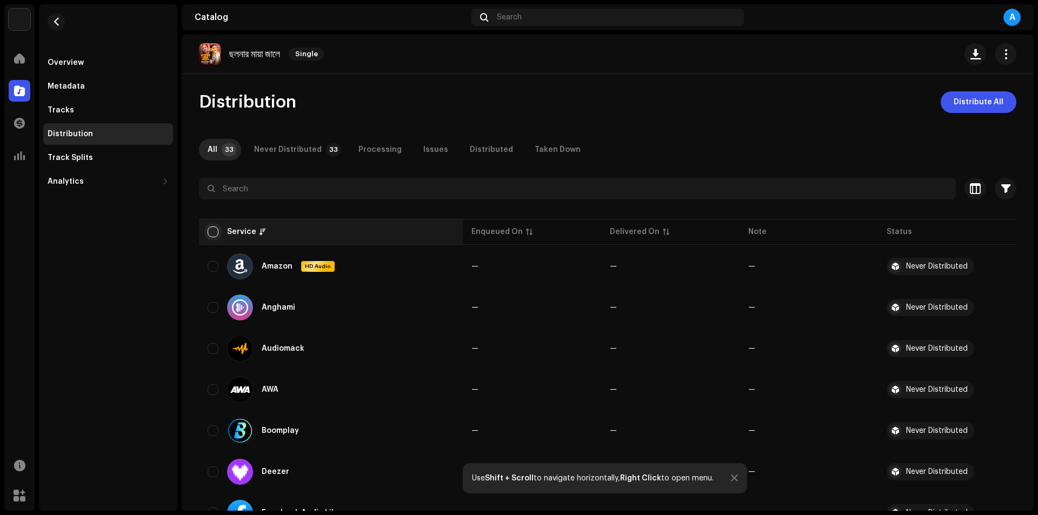
checkbox input "true"
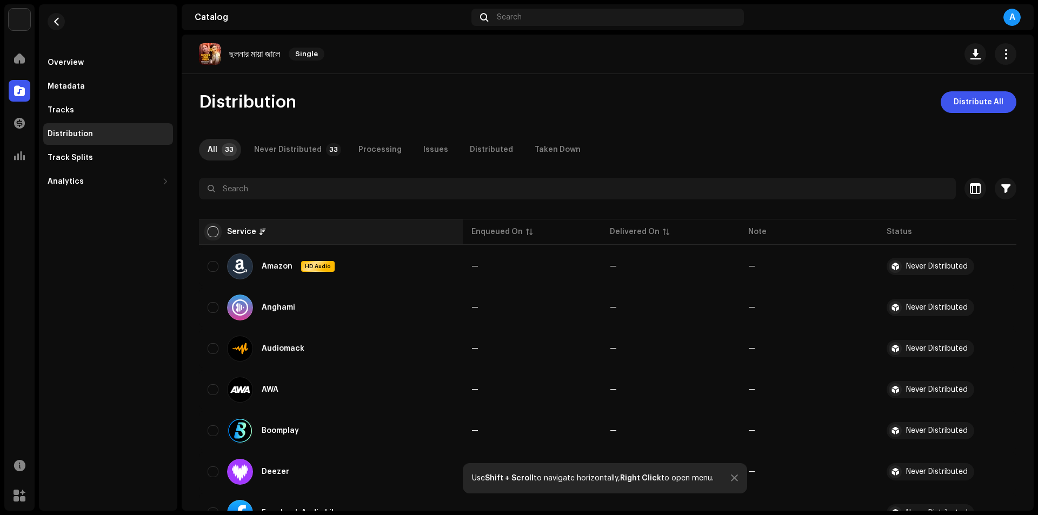
checkbox input "true"
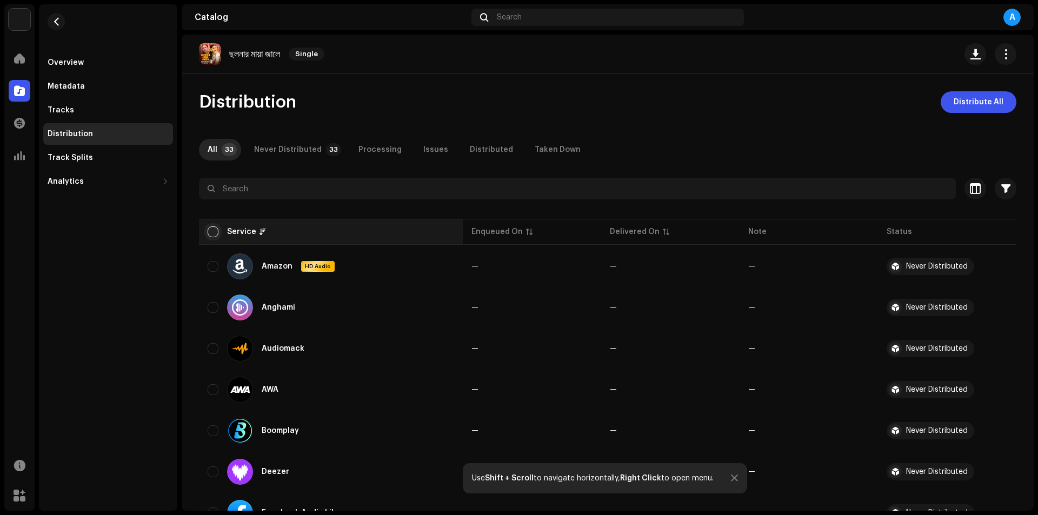
checkbox input "true"
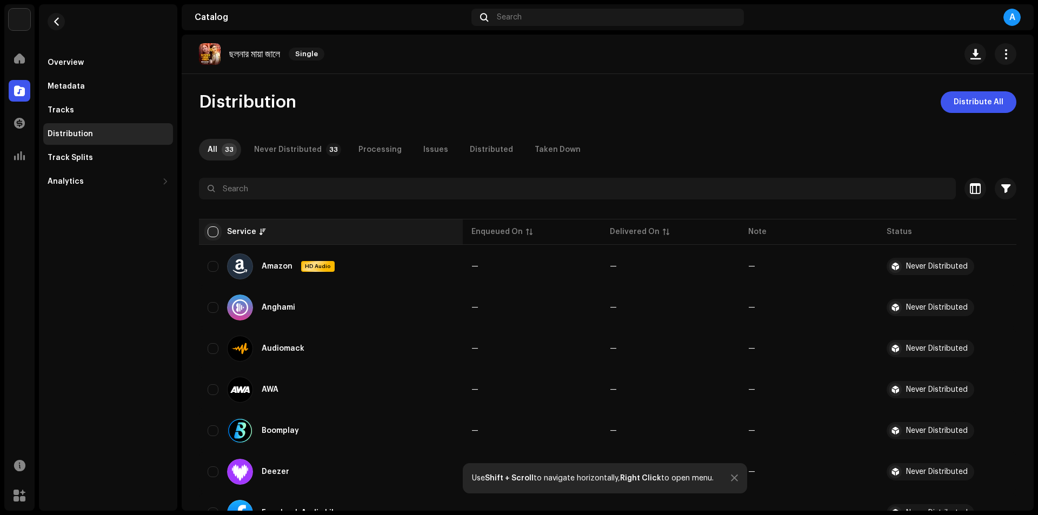
checkbox input "true"
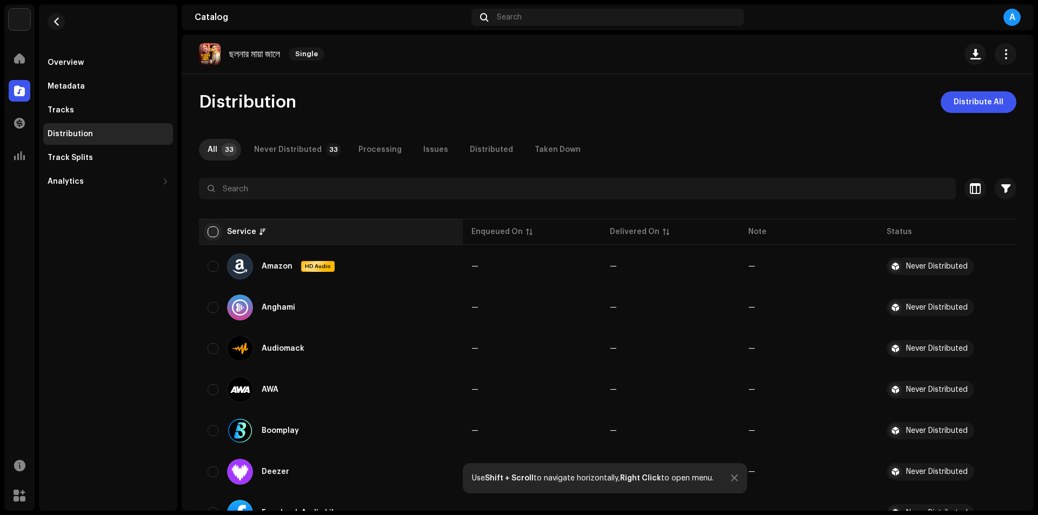
checkbox input "true"
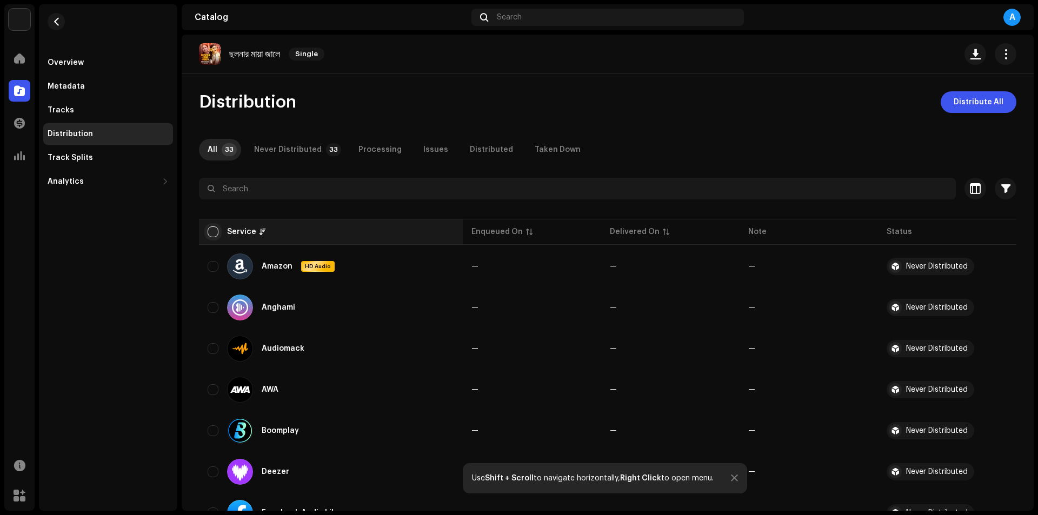
checkbox input "true"
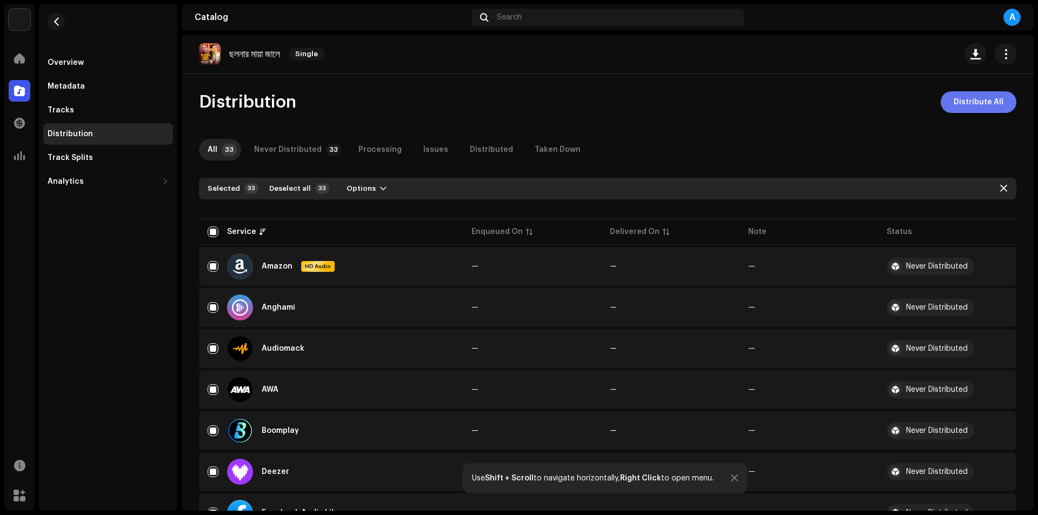
click at [992, 104] on span "Distribute All" at bounding box center [978, 102] width 50 height 22
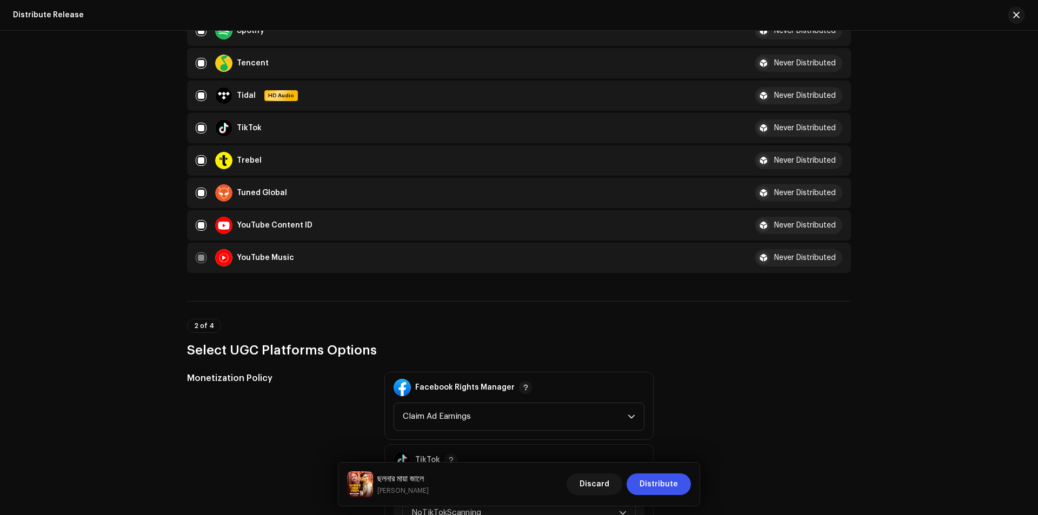
scroll to position [1369, 0]
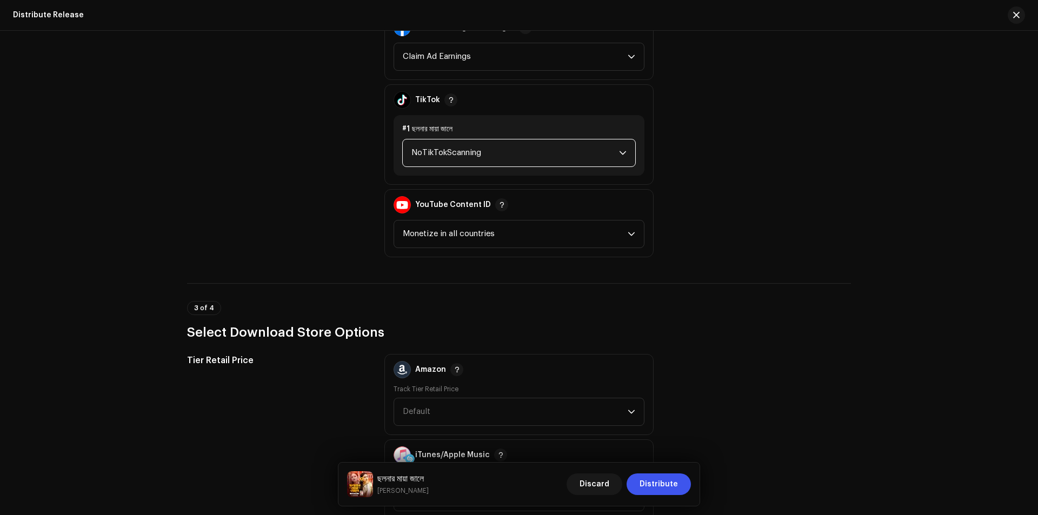
click at [556, 150] on span "NoTikTokScanning" at bounding box center [515, 152] width 208 height 27
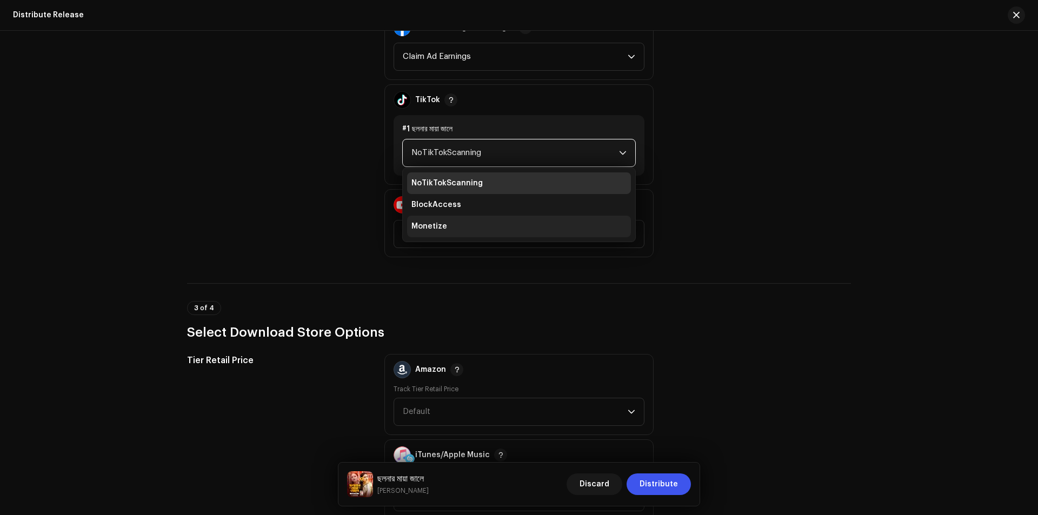
click at [502, 224] on li "Monetize" at bounding box center [519, 227] width 224 height 22
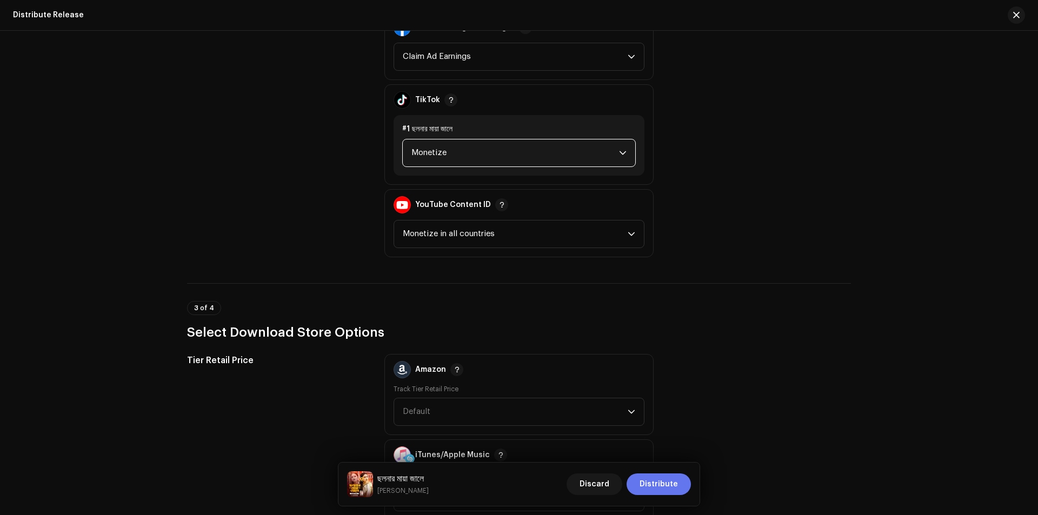
click at [642, 482] on span "Distribute" at bounding box center [658, 484] width 38 height 22
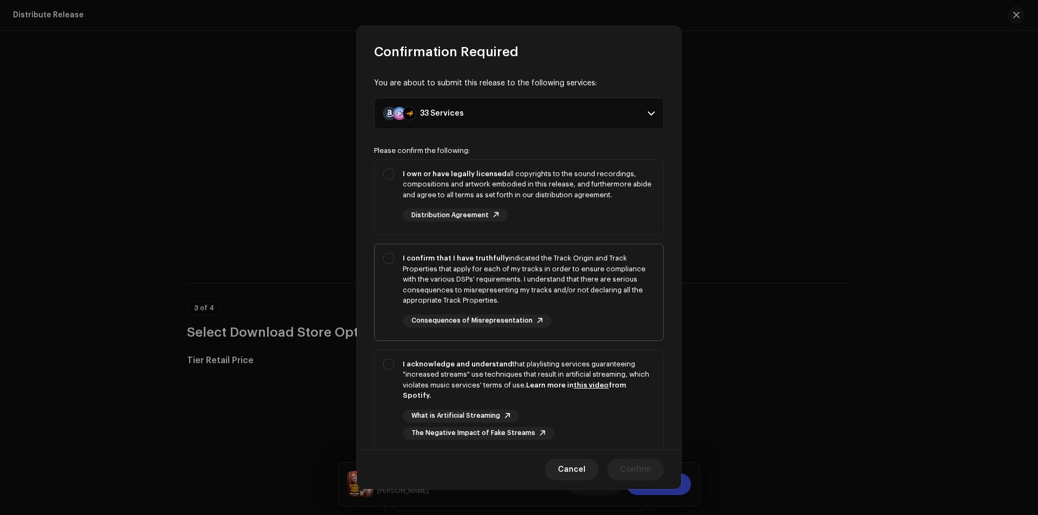
drag, startPoint x: 391, startPoint y: 193, endPoint x: 390, endPoint y: 277, distance: 83.8
click at [392, 193] on div "I own or have legally licensed all copyrights to the sound recordings, composit…" at bounding box center [519, 195] width 289 height 71
checkbox input "true"
click at [390, 299] on div "I confirm that I have truthfully indicated the Track Origin and Track Propertie…" at bounding box center [519, 290] width 289 height 92
checkbox input "true"
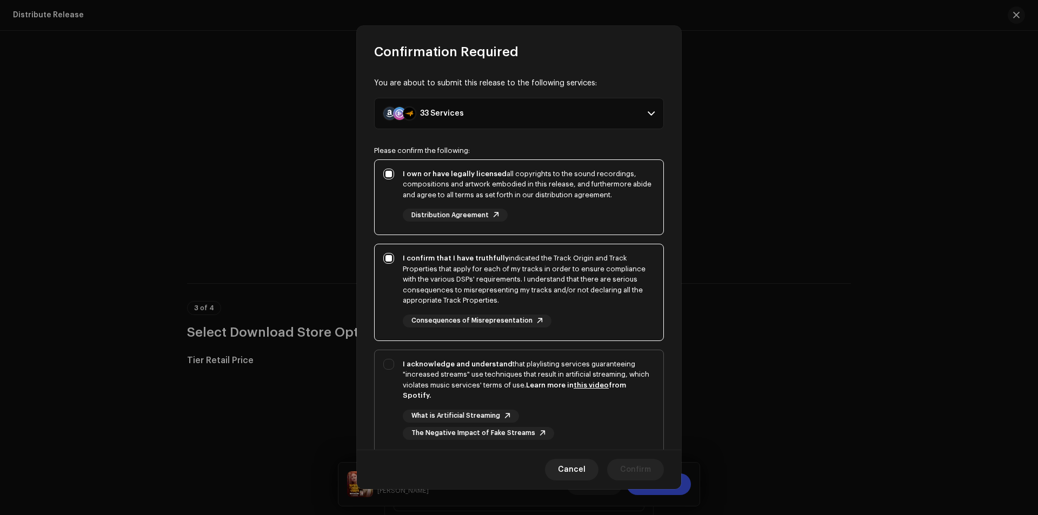
drag, startPoint x: 390, startPoint y: 402, endPoint x: 391, endPoint y: 408, distance: 5.5
click at [391, 408] on div "I acknowledge and understand that playlisting services guaranteeing "increased …" at bounding box center [519, 399] width 289 height 98
checkbox input "true"
click at [647, 469] on span "Confirm" at bounding box center [635, 470] width 31 height 22
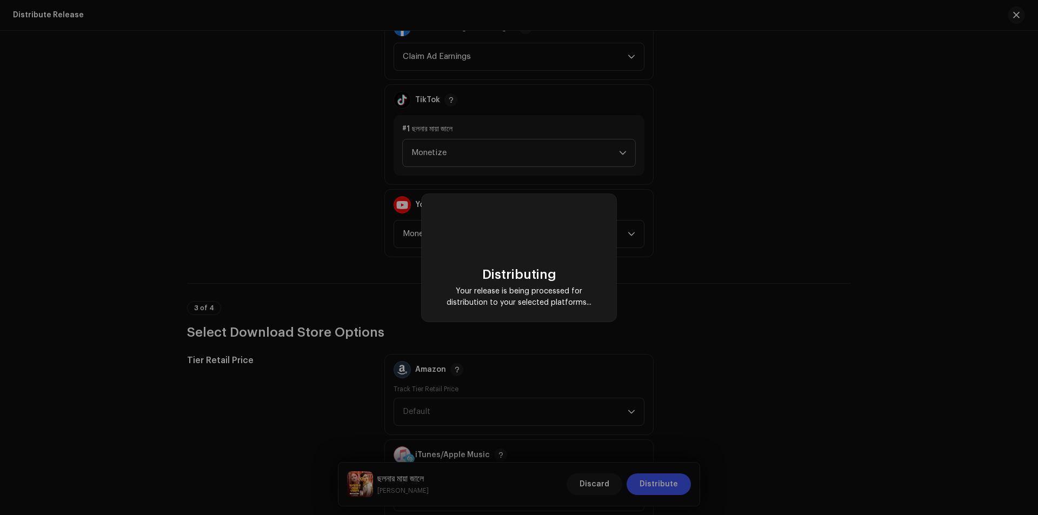
checkbox input "false"
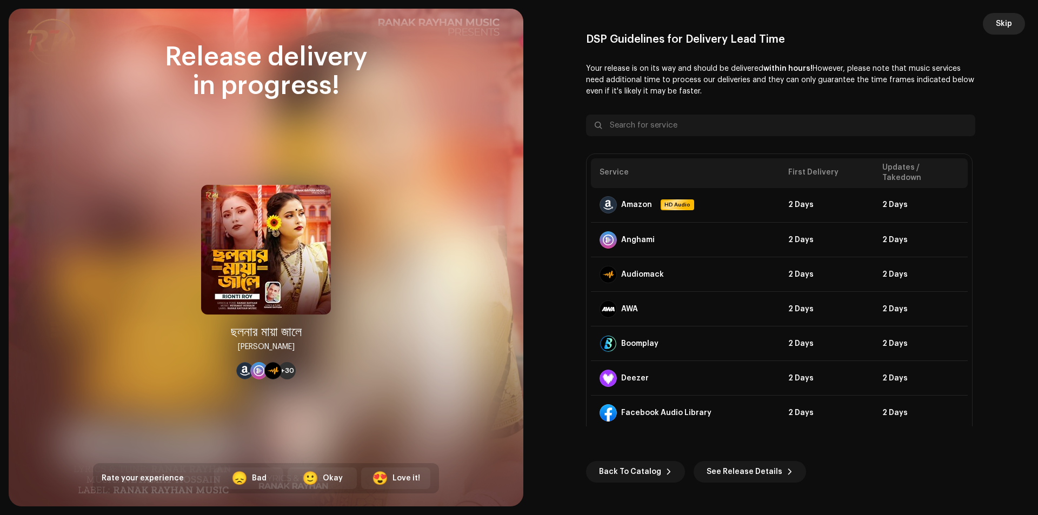
click at [1011, 30] on span "Skip" at bounding box center [1004, 24] width 16 height 22
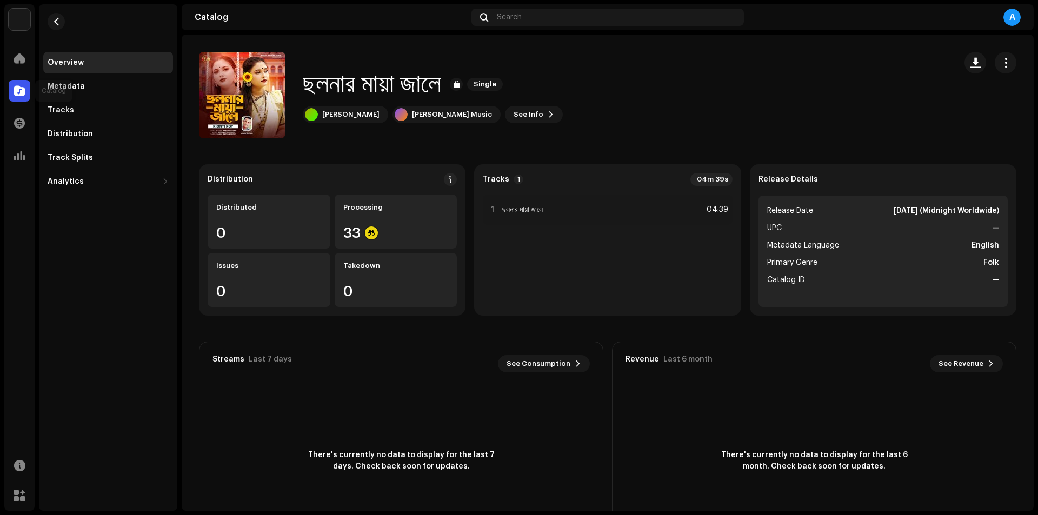
click at [16, 89] on span at bounding box center [19, 90] width 11 height 9
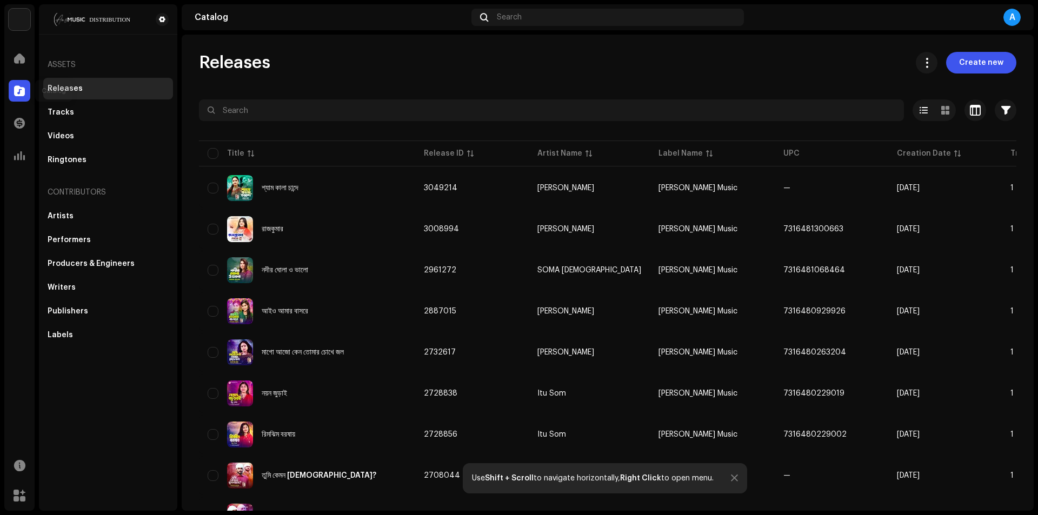
click at [24, 88] on span at bounding box center [19, 90] width 11 height 9
click at [83, 95] on div "Releases" at bounding box center [108, 89] width 130 height 22
click at [975, 60] on span "Create new" at bounding box center [981, 63] width 44 height 22
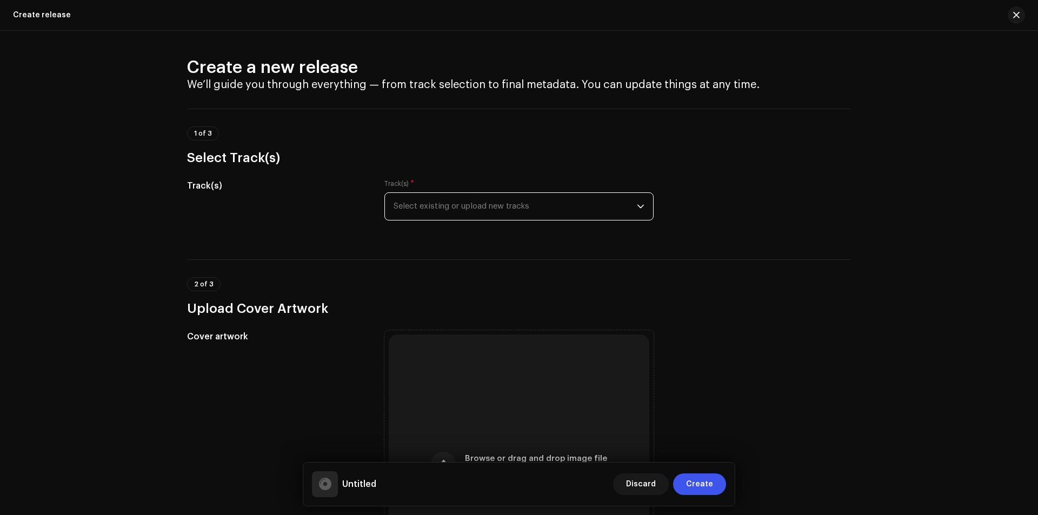
click at [511, 204] on span "Select existing or upload new tracks" at bounding box center [514, 206] width 243 height 27
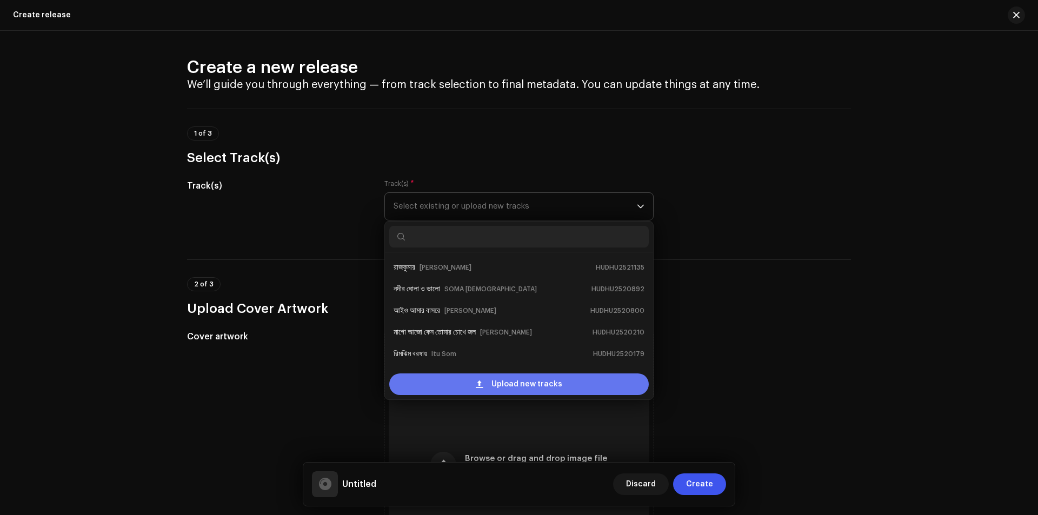
scroll to position [17, 0]
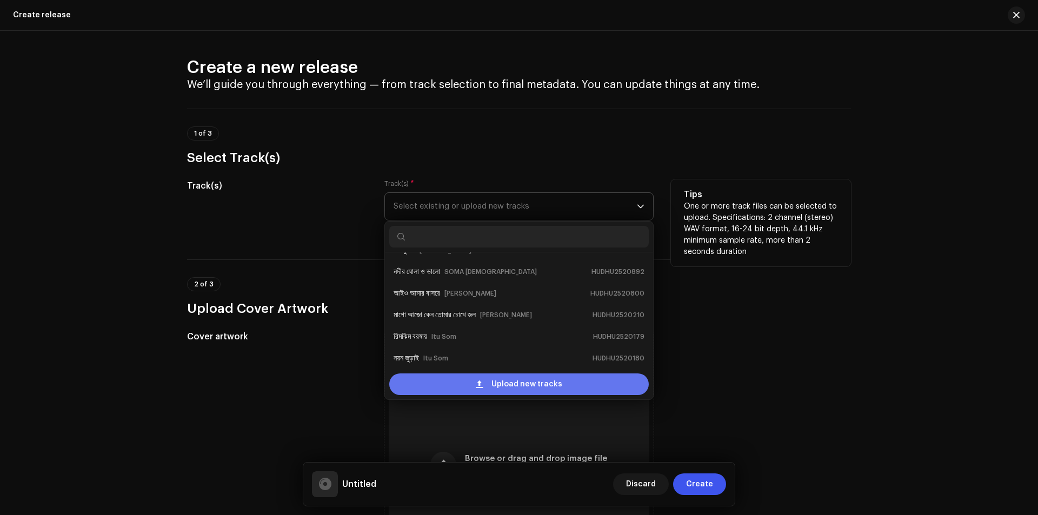
click at [490, 384] on div "Upload new tracks" at bounding box center [518, 384] width 259 height 22
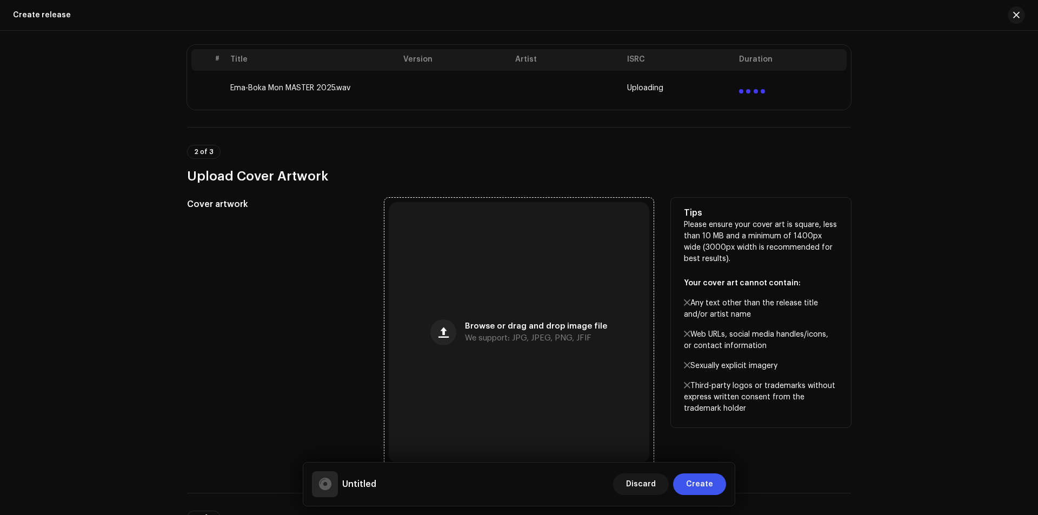
scroll to position [288, 0]
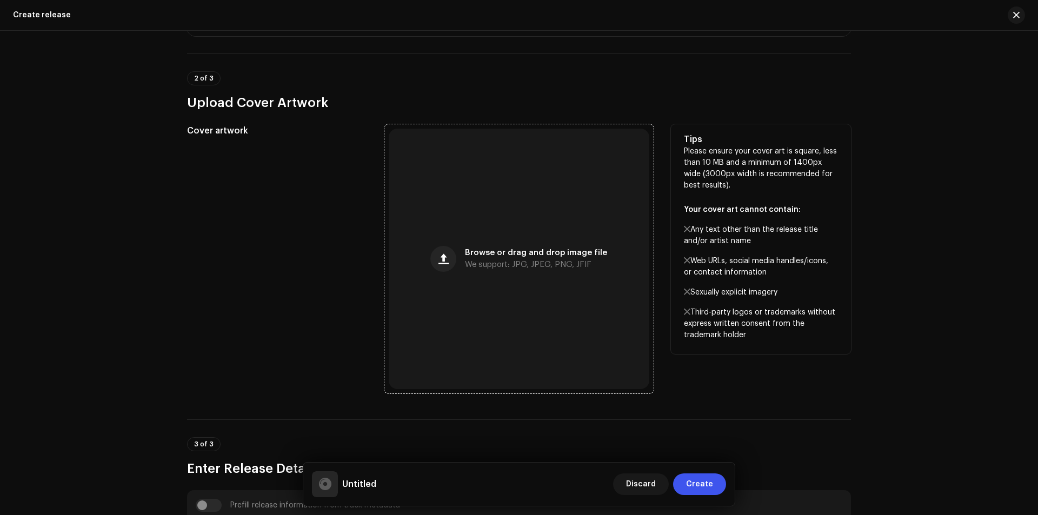
click at [598, 255] on span "Browse or drag and drop image file" at bounding box center [536, 253] width 142 height 8
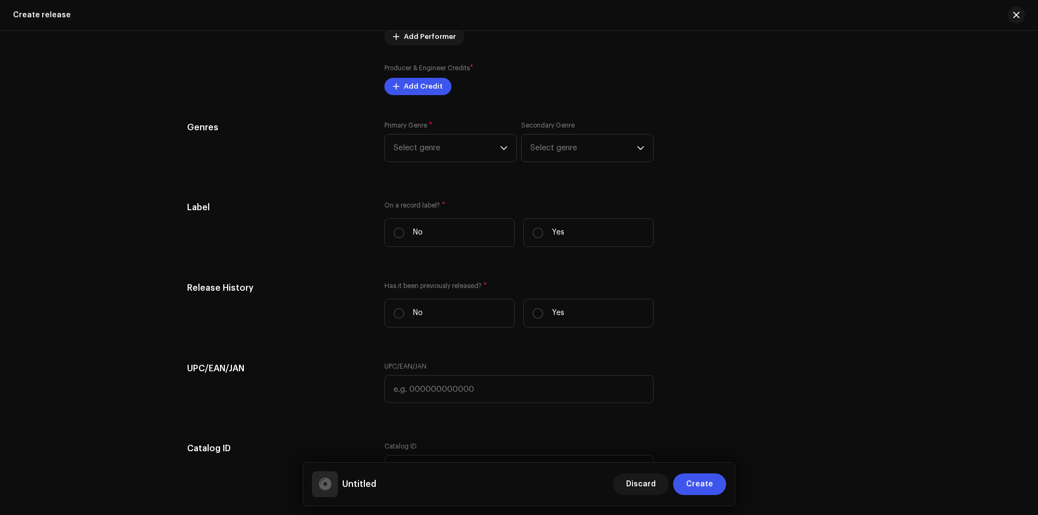
scroll to position [1369, 0]
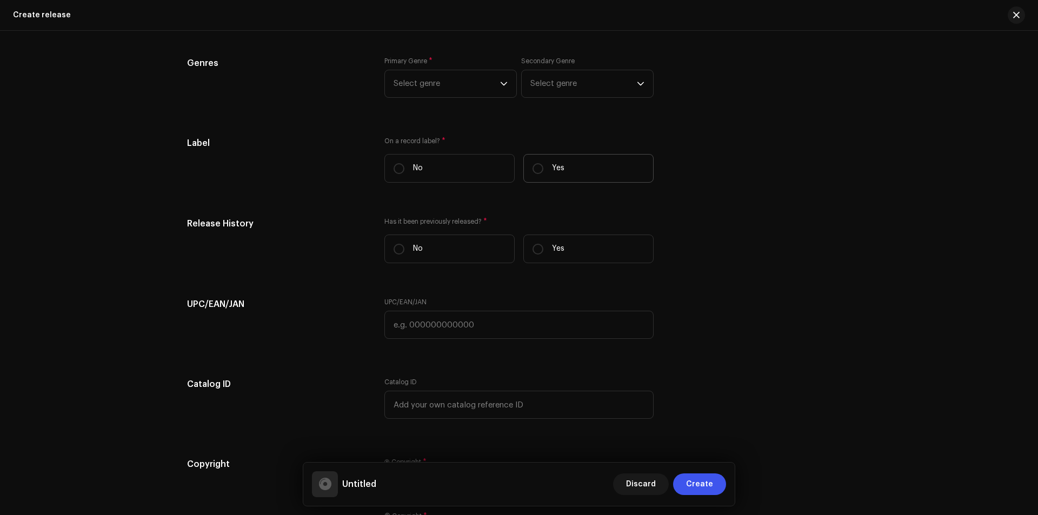
click at [542, 171] on label "Yes" at bounding box center [588, 168] width 130 height 29
click at [542, 171] on input "Yes" at bounding box center [537, 168] width 11 height 11
radio input "true"
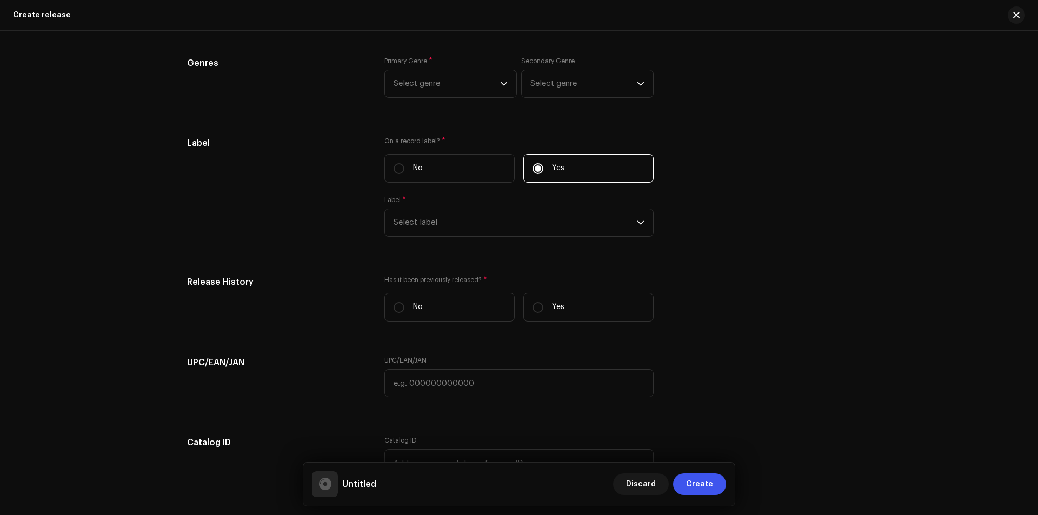
click at [470, 239] on div "On a record label? * No Yes Label * Select label" at bounding box center [518, 193] width 269 height 113
click at [484, 225] on span "Select label" at bounding box center [514, 222] width 243 height 27
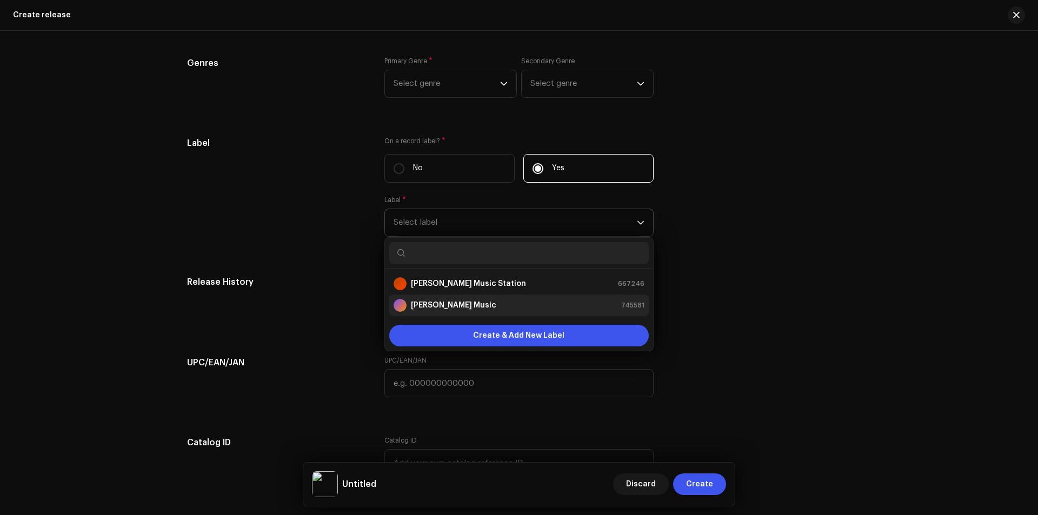
click at [462, 303] on strong "Ranak Rayhan Music" at bounding box center [453, 305] width 85 height 11
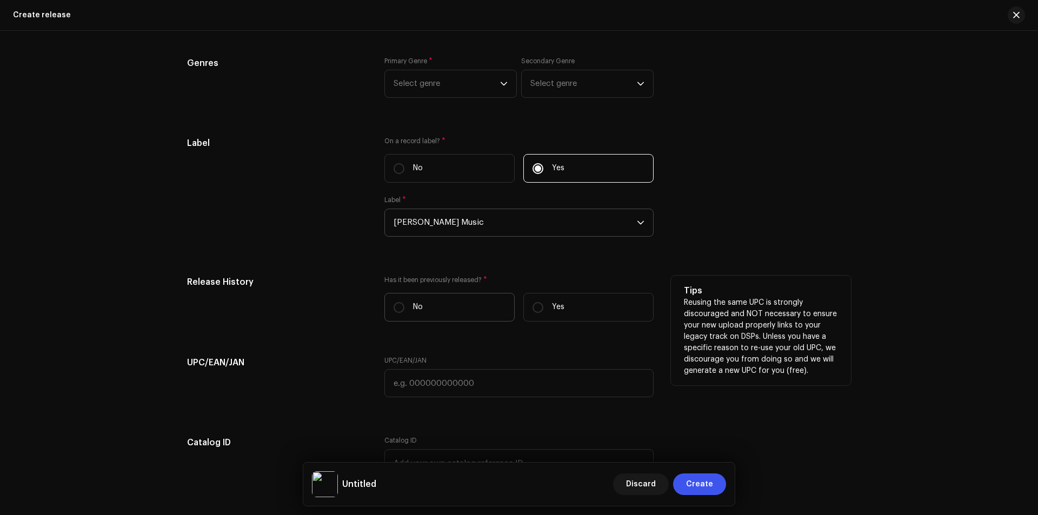
click at [429, 305] on label "No" at bounding box center [449, 307] width 130 height 29
click at [404, 305] on input "No" at bounding box center [398, 307] width 11 height 11
radio input "true"
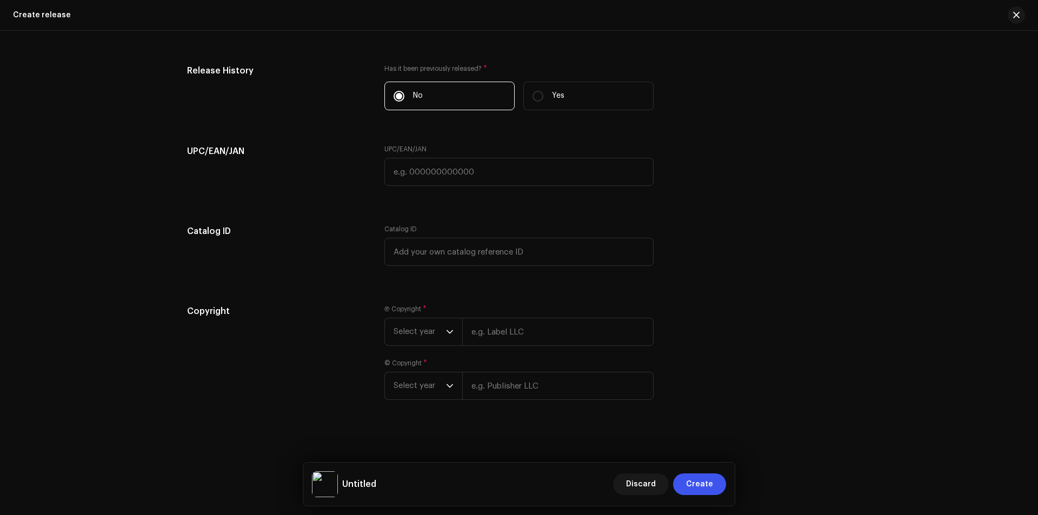
scroll to position [1582, 0]
click at [411, 331] on span "Select year" at bounding box center [419, 330] width 52 height 27
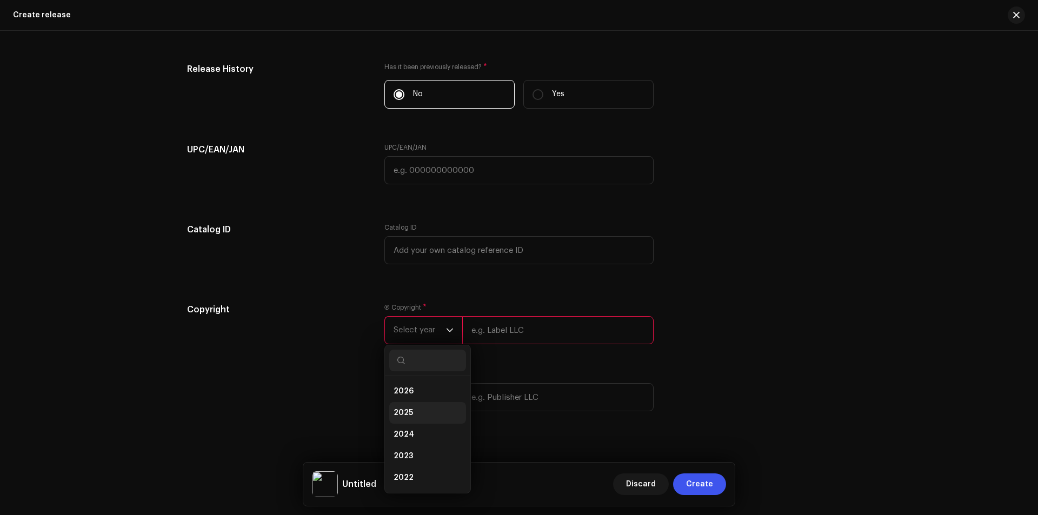
click at [405, 409] on li "2025" at bounding box center [427, 413] width 77 height 22
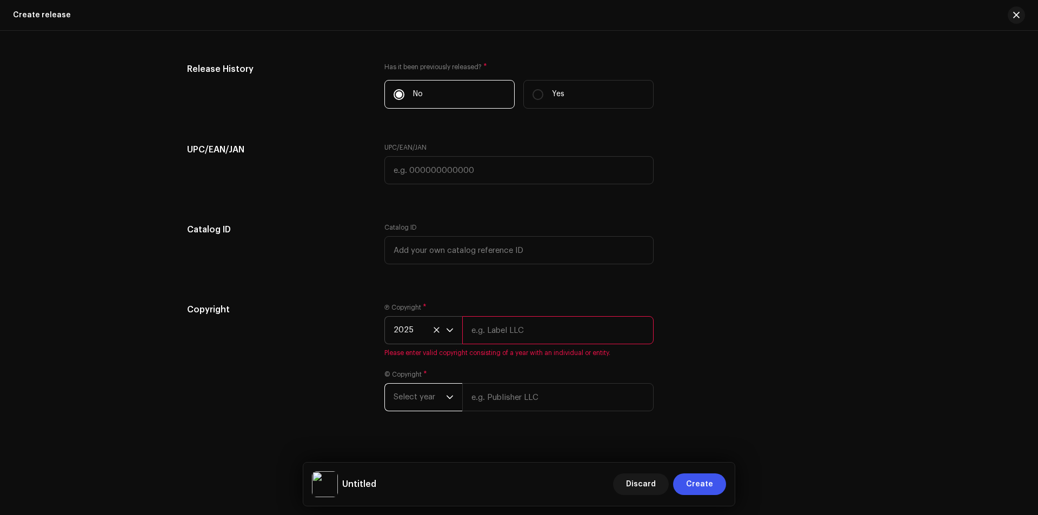
click at [419, 401] on span "Select year" at bounding box center [419, 397] width 52 height 27
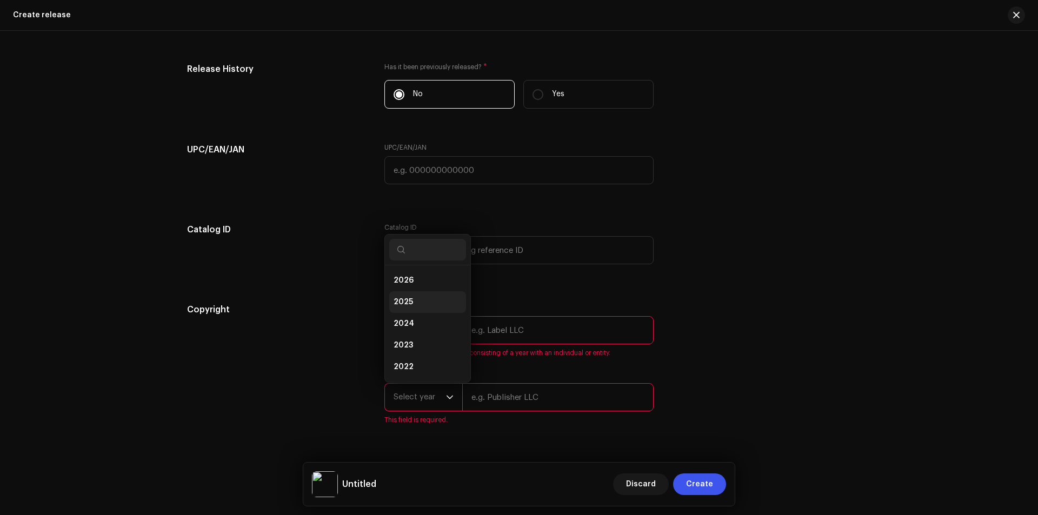
click at [413, 301] on li "2025" at bounding box center [427, 302] width 77 height 22
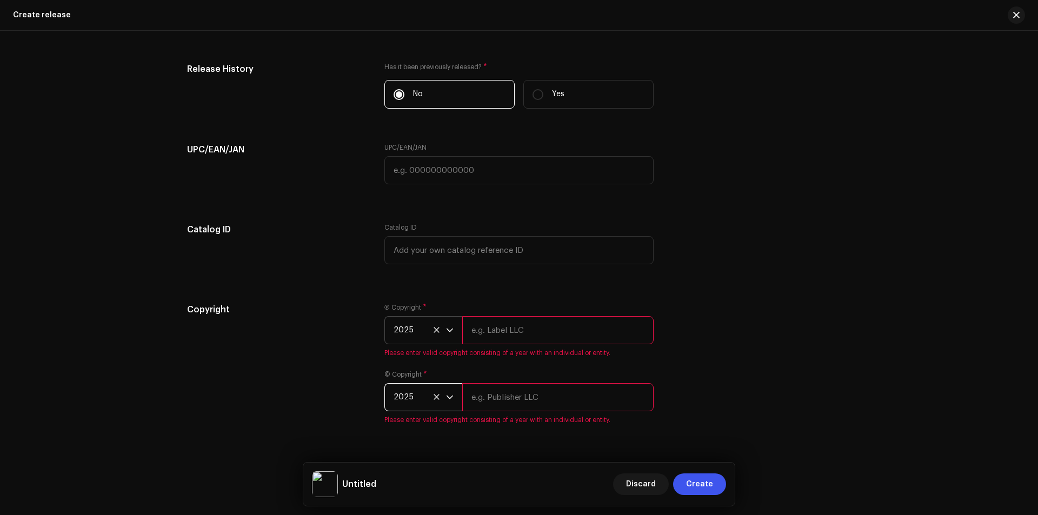
click at [506, 323] on input "text" at bounding box center [557, 330] width 191 height 28
type input "Ranak Rayhan music, Distributed by ANS Music"
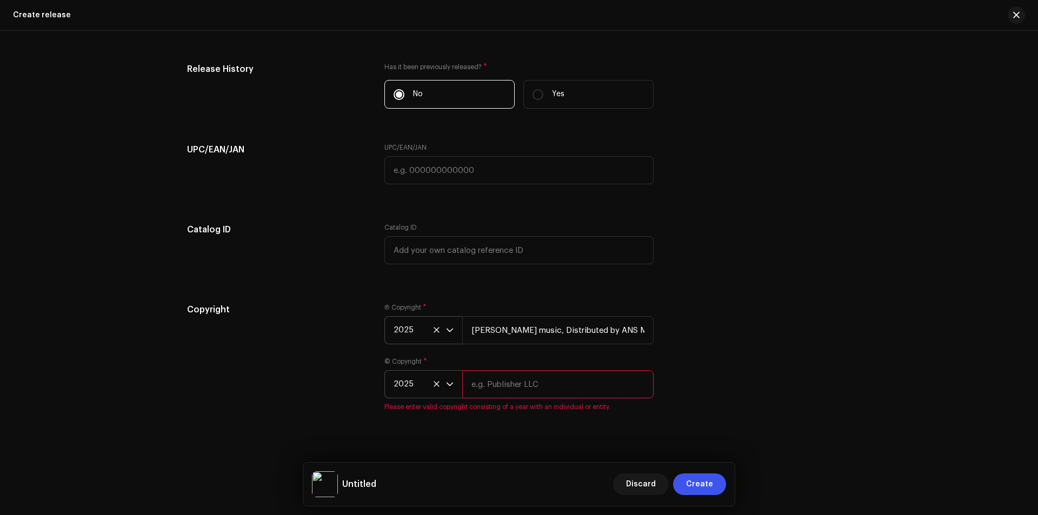
click at [528, 400] on div "© Copyright * 2025 Please enter valid copyright consisting of a year with an in…" at bounding box center [518, 384] width 269 height 54
click at [537, 379] on input "text" at bounding box center [557, 384] width 191 height 28
type input "Ranak Rayhan music, Distributed by ANS Music"
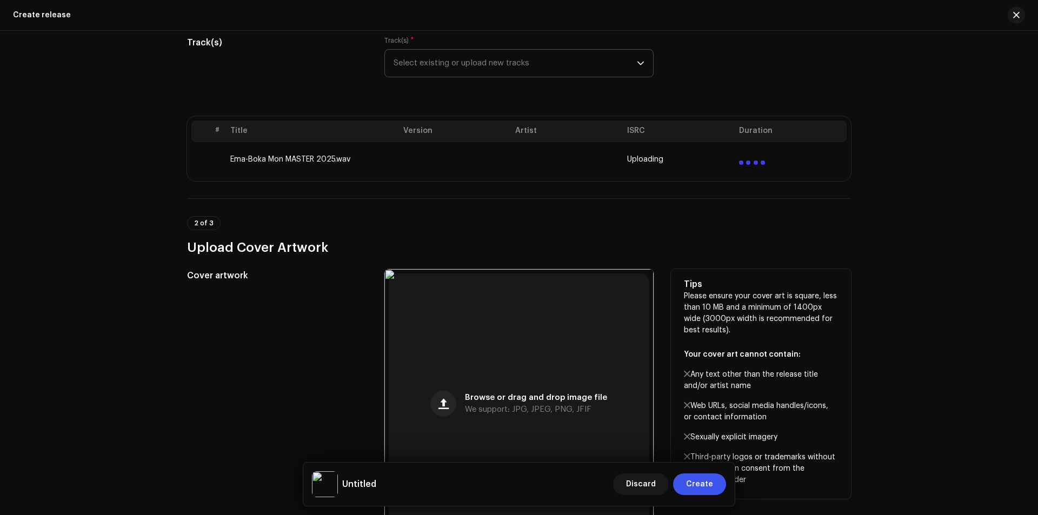
scroll to position [72, 0]
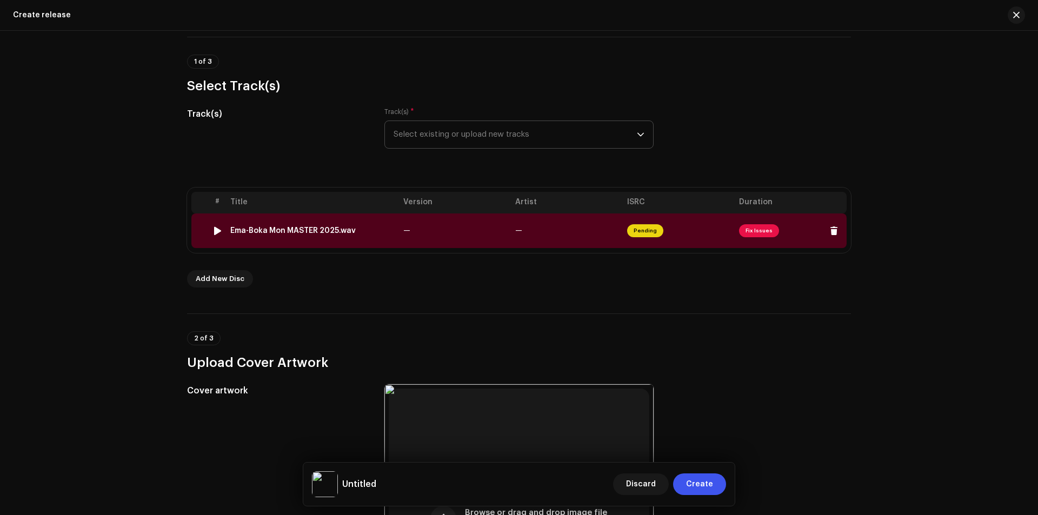
click at [758, 234] on span "Fix Issues" at bounding box center [759, 230] width 40 height 13
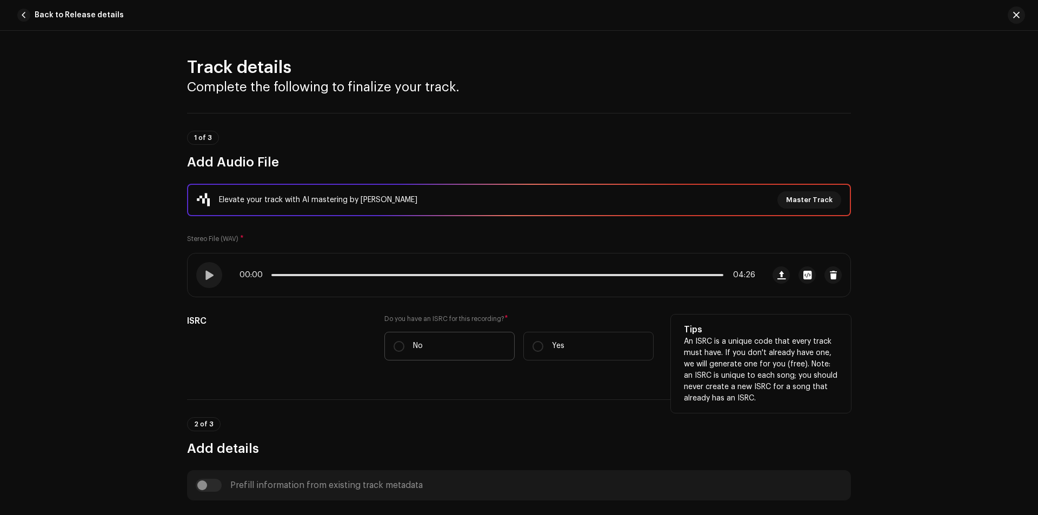
click at [438, 337] on label "No" at bounding box center [449, 346] width 130 height 29
click at [404, 341] on input "No" at bounding box center [398, 346] width 11 height 11
radio input "true"
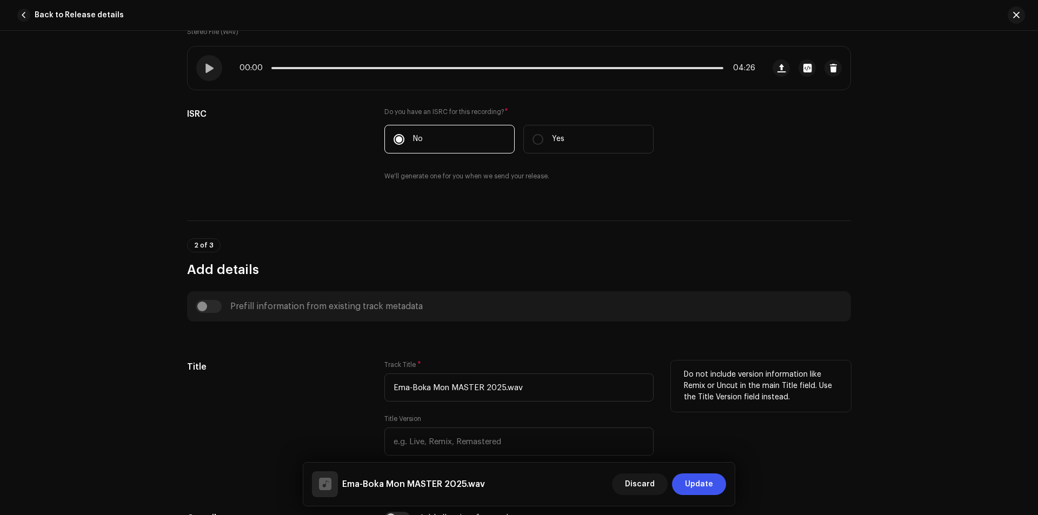
scroll to position [216, 0]
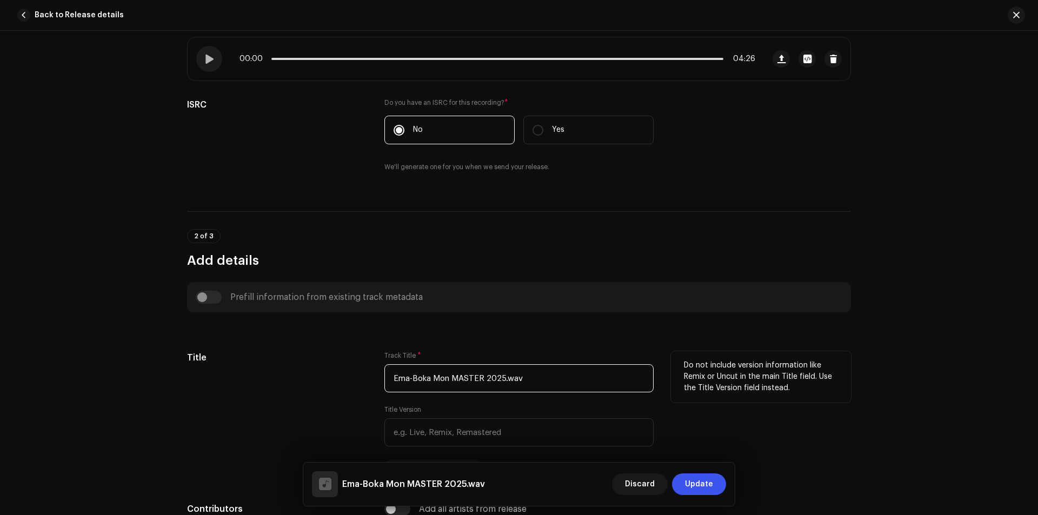
drag, startPoint x: 539, startPoint y: 381, endPoint x: 390, endPoint y: 378, distance: 148.7
click at [390, 378] on input "Ema-Boka Mon MASTER 2025.wav" at bounding box center [518, 378] width 269 height 28
paste input "বোকা মন"
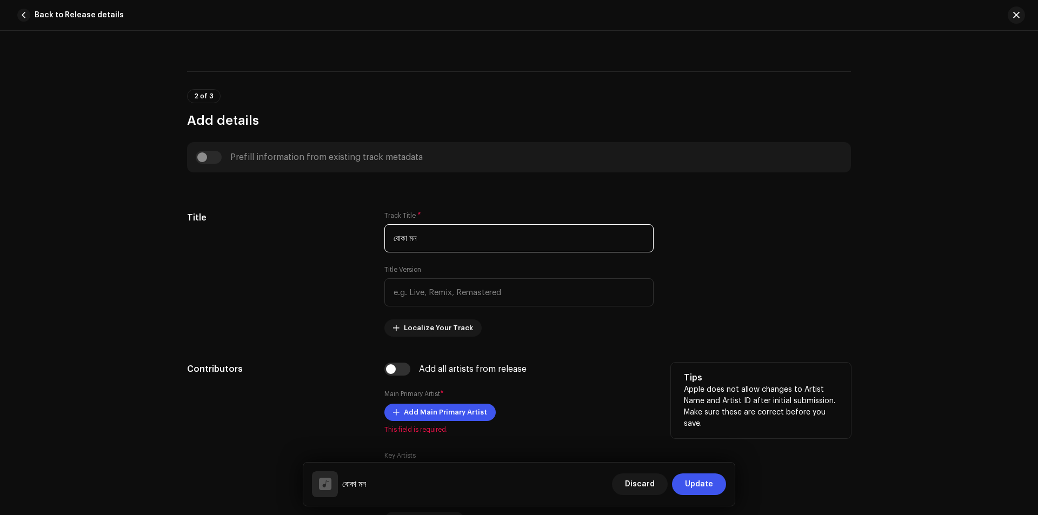
scroll to position [361, 0]
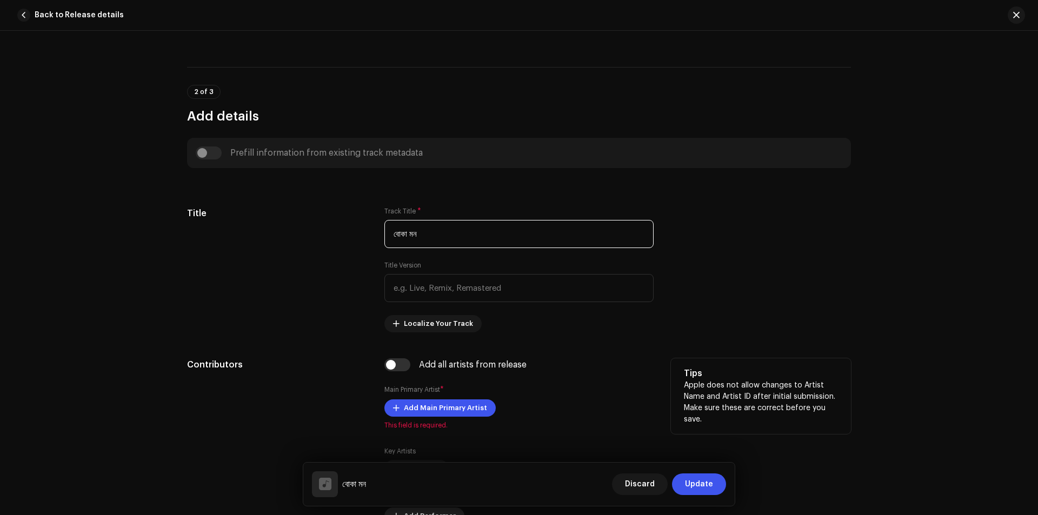
type input "বোকা মন"
click at [466, 410] on span "Add Main Primary Artist" at bounding box center [445, 408] width 83 height 22
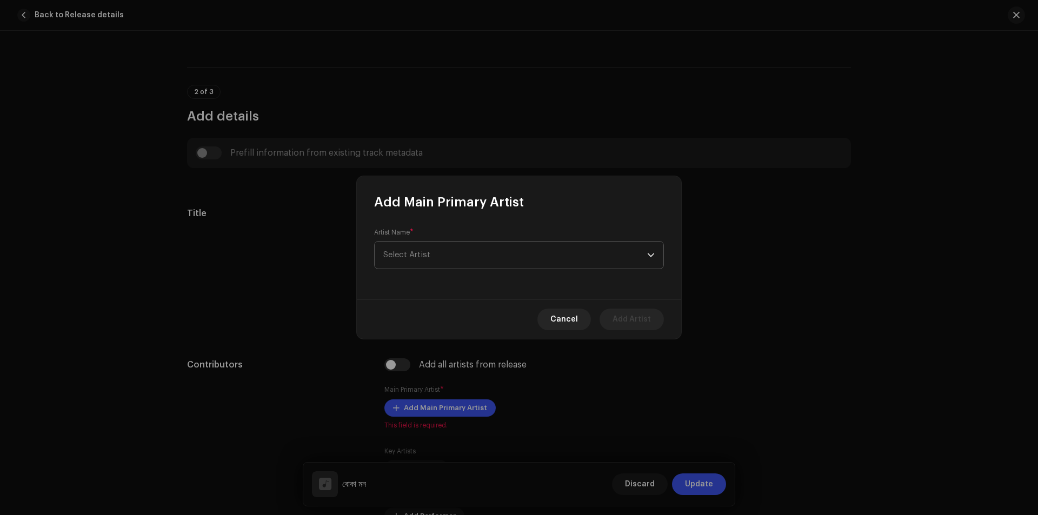
click at [517, 252] on span "Select Artist" at bounding box center [515, 255] width 264 height 27
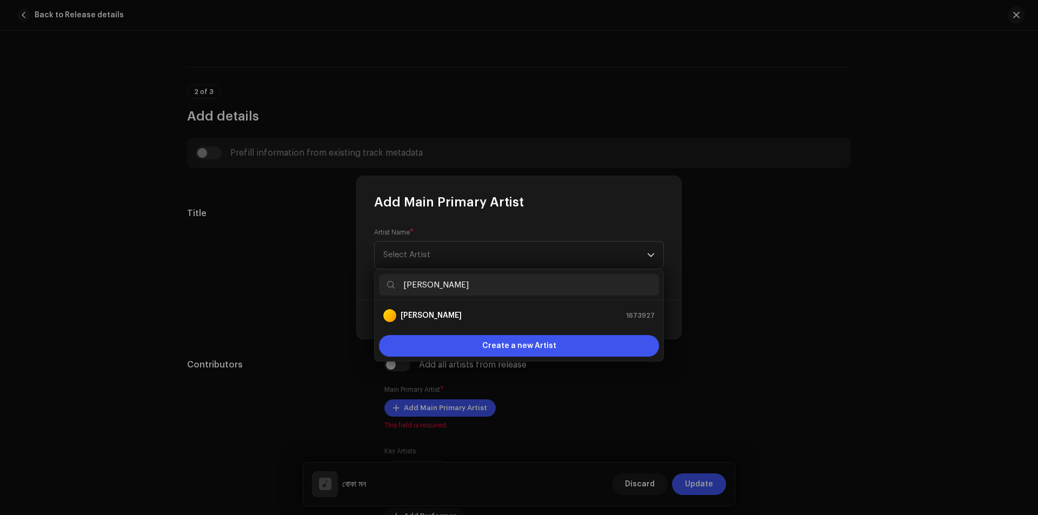
type input "Afsana Ema"
click at [475, 313] on div "Afsana Ema 1673927" at bounding box center [518, 315] width 271 height 13
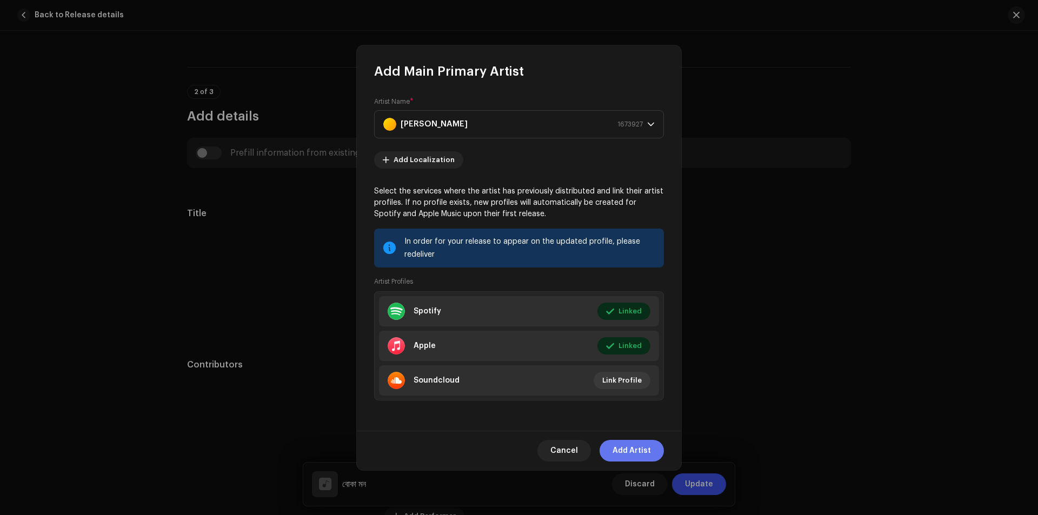
click at [633, 453] on span "Add Artist" at bounding box center [631, 451] width 38 height 22
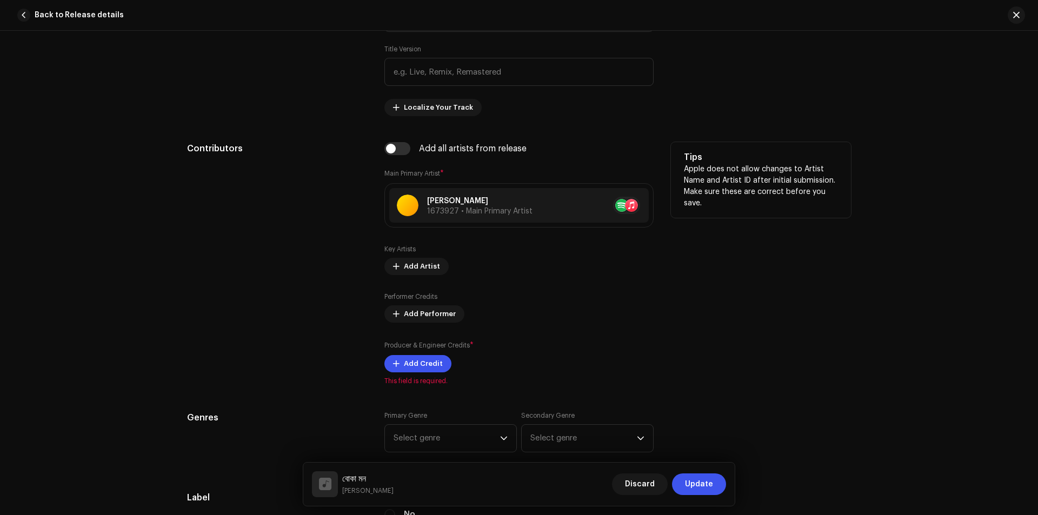
scroll to position [649, 0]
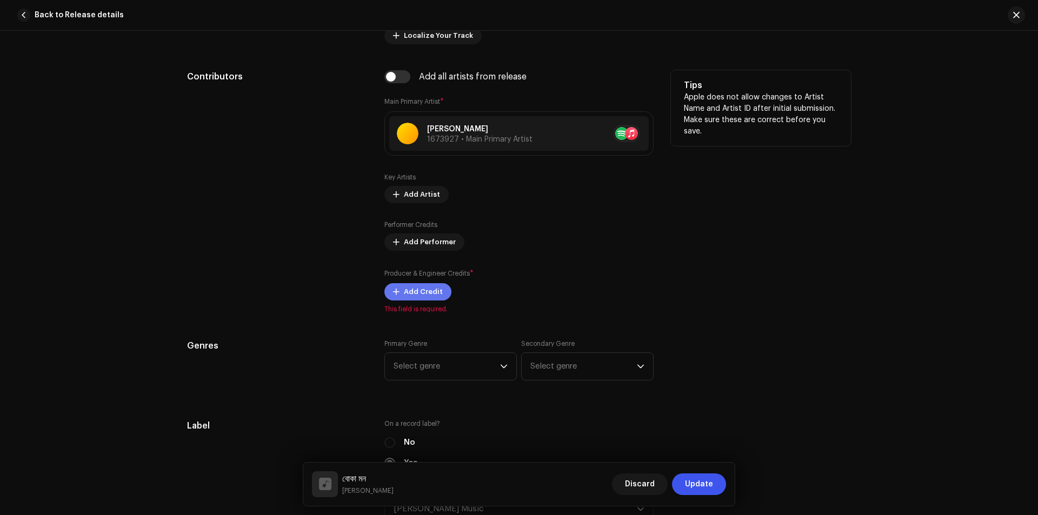
click at [422, 290] on span "Add Credit" at bounding box center [423, 292] width 39 height 22
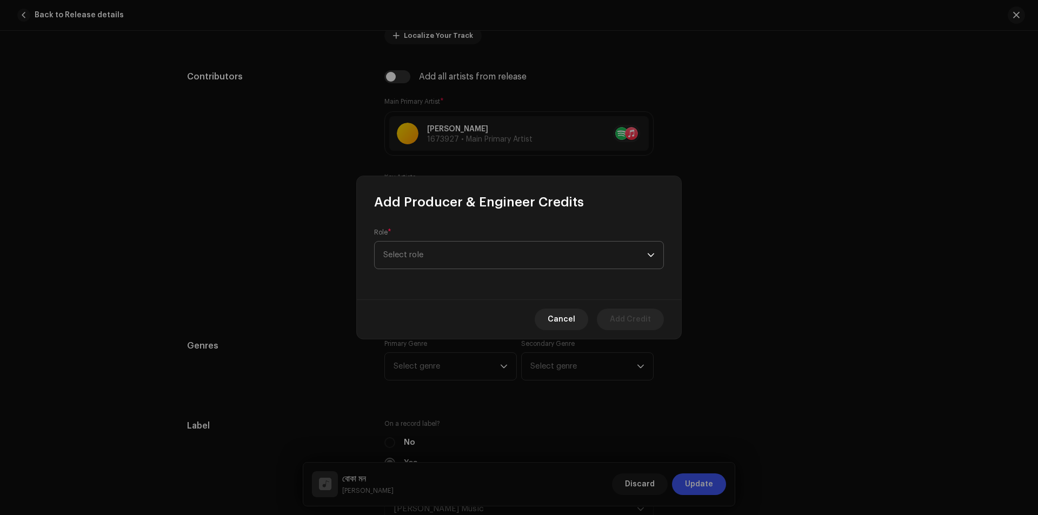
click at [480, 263] on span "Select role" at bounding box center [515, 255] width 264 height 27
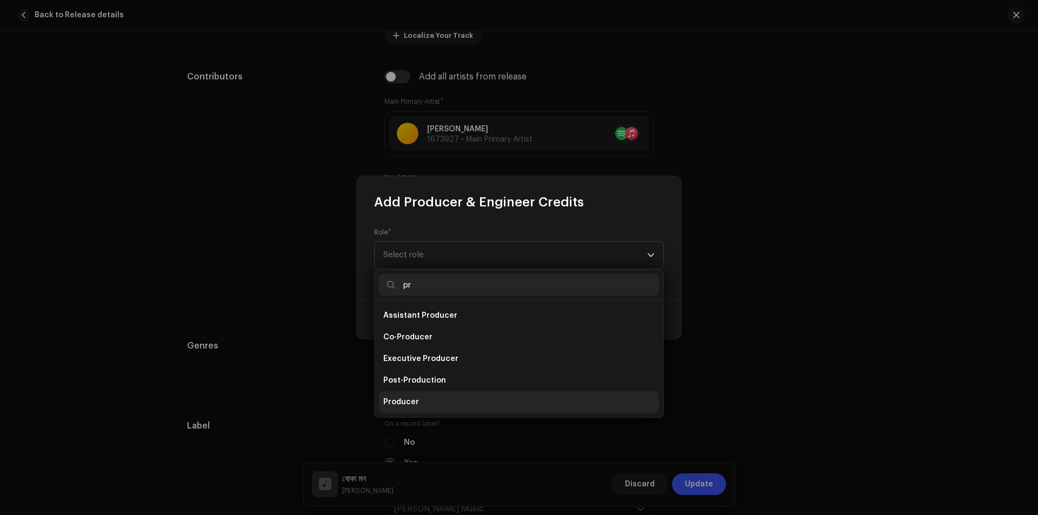
type input "pr"
click at [446, 403] on li "Producer" at bounding box center [519, 402] width 280 height 22
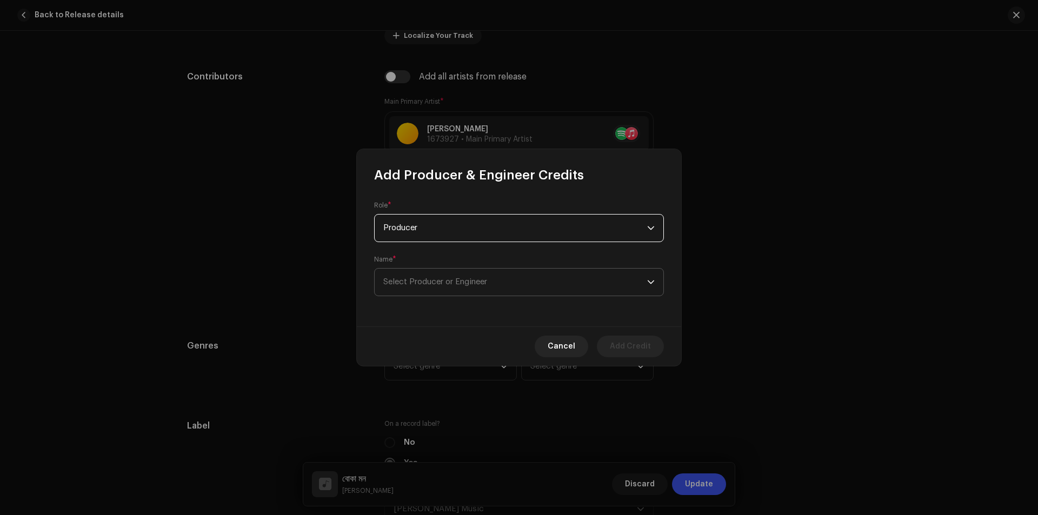
click at [469, 273] on span "Select Producer or Engineer" at bounding box center [515, 282] width 264 height 27
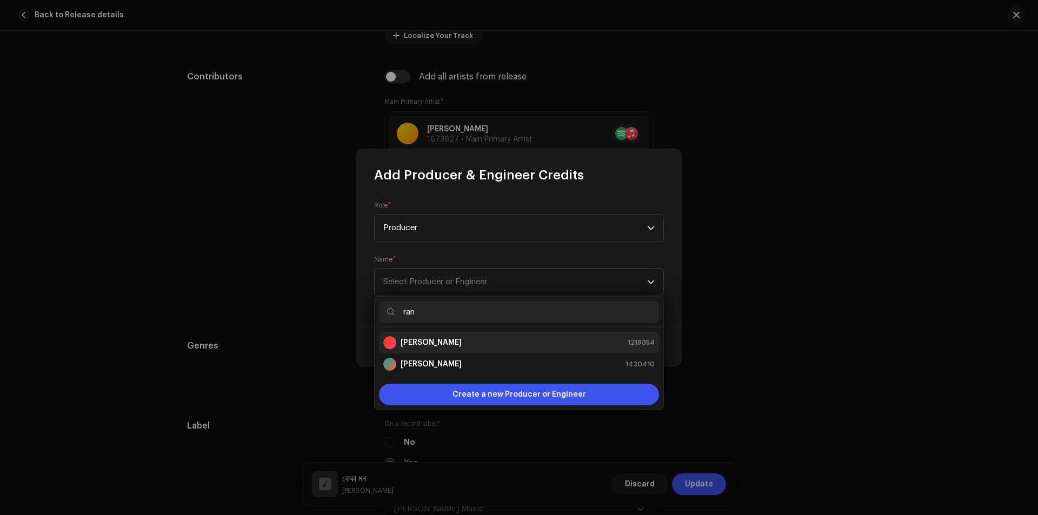
type input "ran"
click at [489, 340] on div "Ranak Rayhan 1219354" at bounding box center [518, 342] width 271 height 13
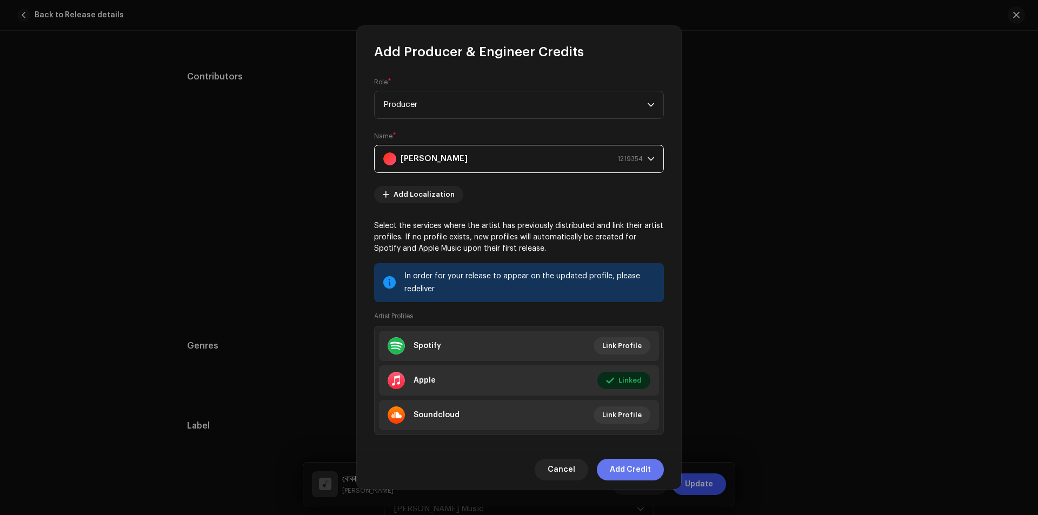
click at [622, 465] on span "Add Credit" at bounding box center [630, 470] width 41 height 22
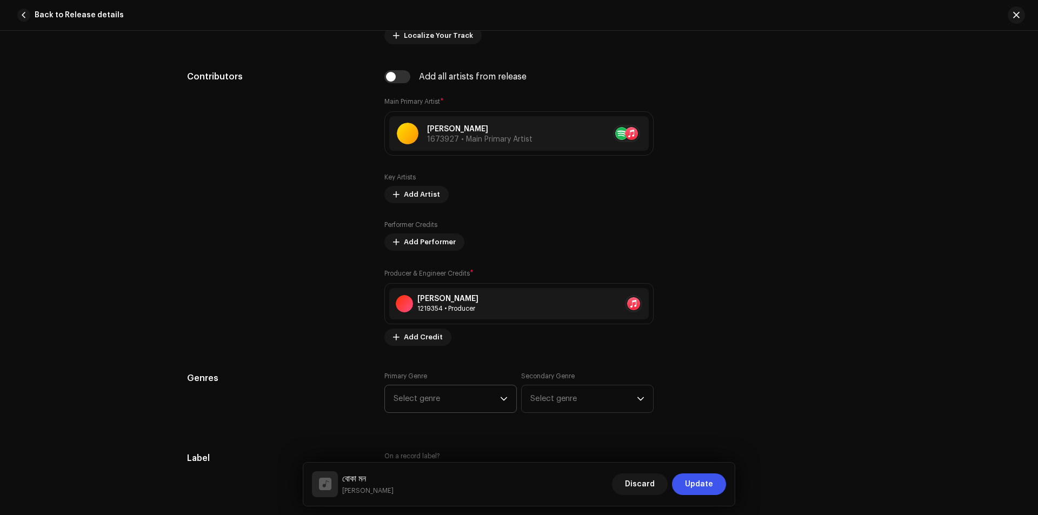
click at [449, 397] on span "Select genre" at bounding box center [446, 398] width 106 height 27
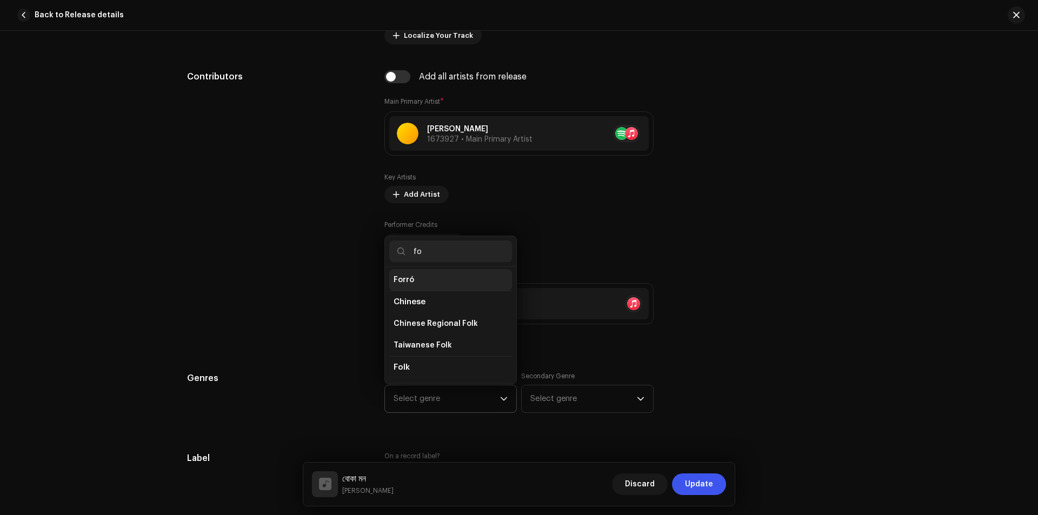
scroll to position [90, 0]
type input "fo"
click at [425, 366] on li "Folk" at bounding box center [450, 367] width 123 height 22
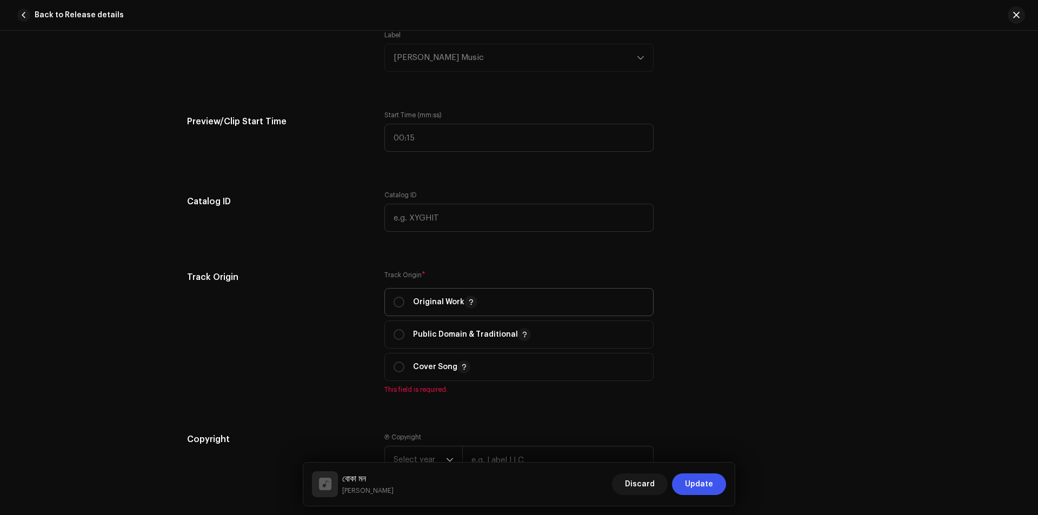
scroll to position [1153, 0]
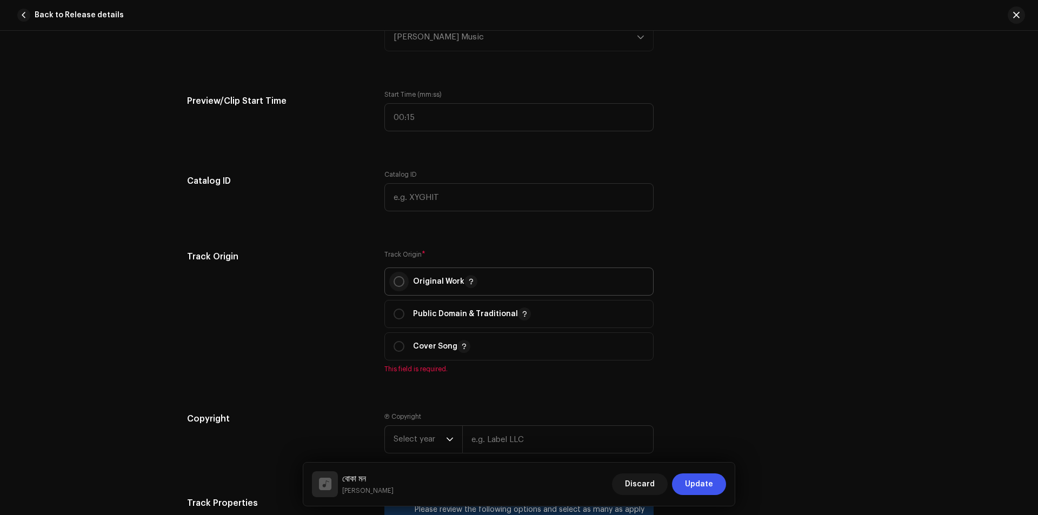
click at [393, 281] on input "radio" at bounding box center [398, 281] width 11 height 11
radio input "true"
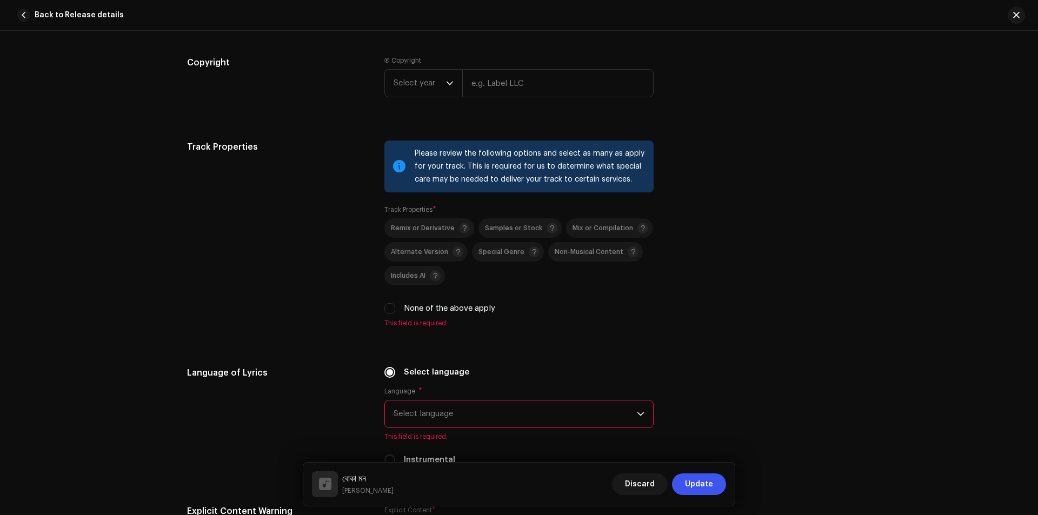
scroll to position [1513, 0]
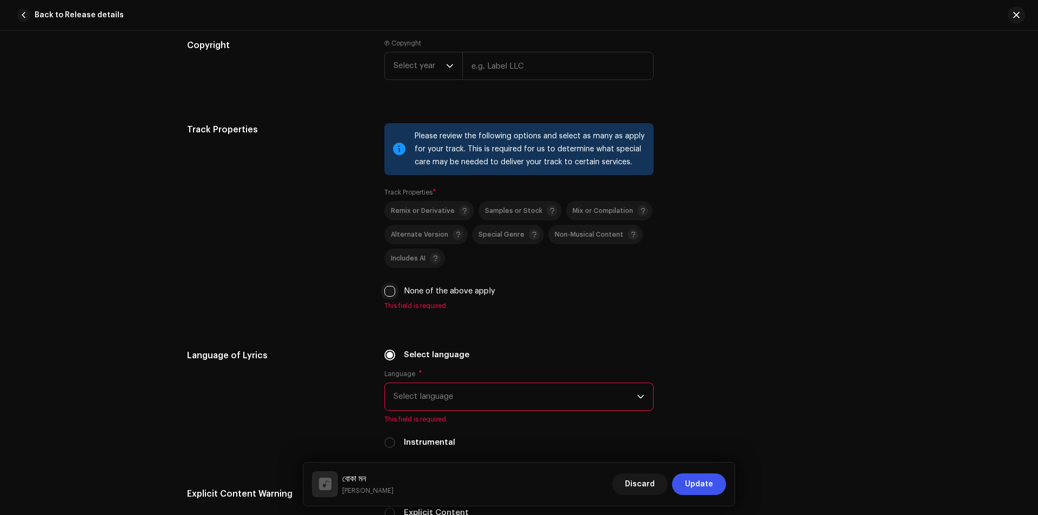
click at [391, 293] on input "None of the above apply" at bounding box center [389, 291] width 11 height 11
checkbox input "true"
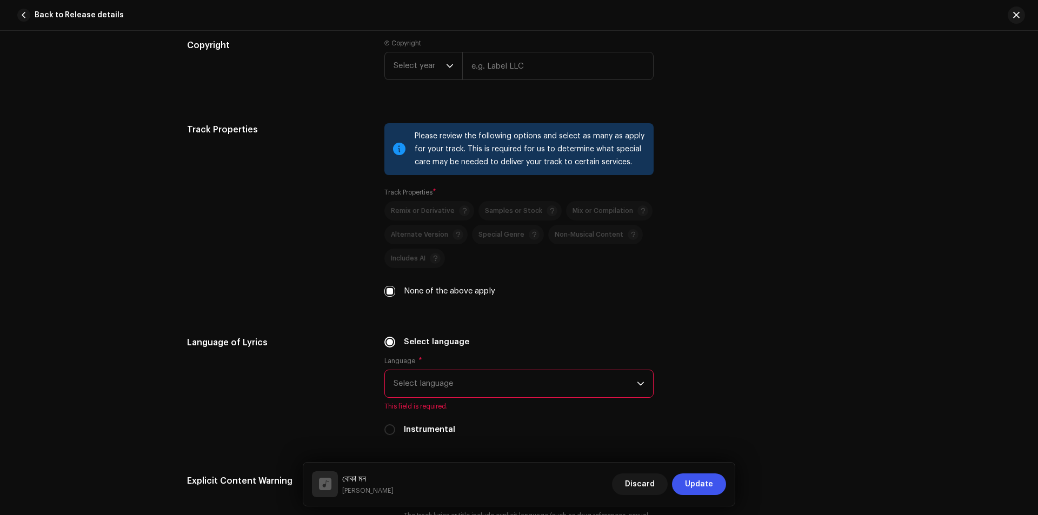
click at [514, 382] on span "Select language" at bounding box center [514, 383] width 243 height 27
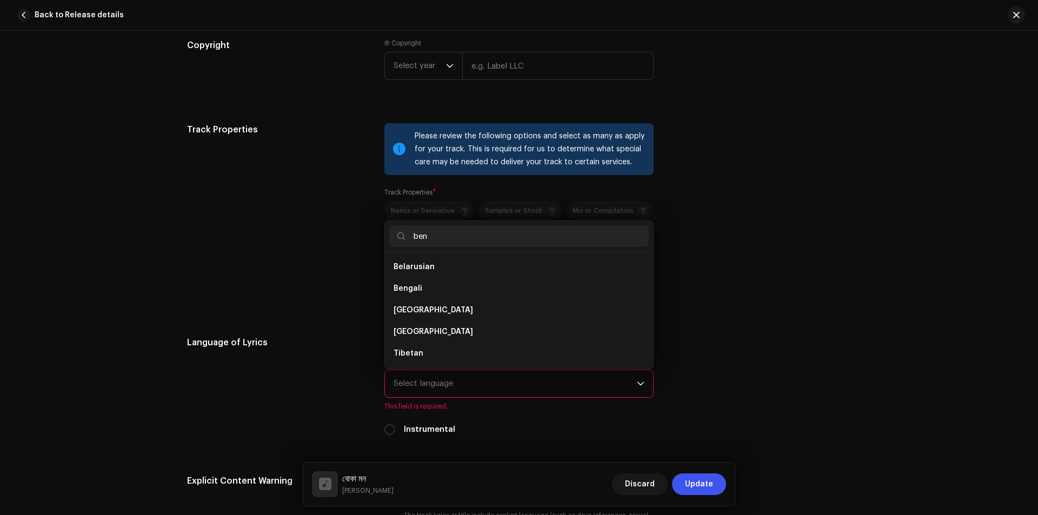
scroll to position [0, 0]
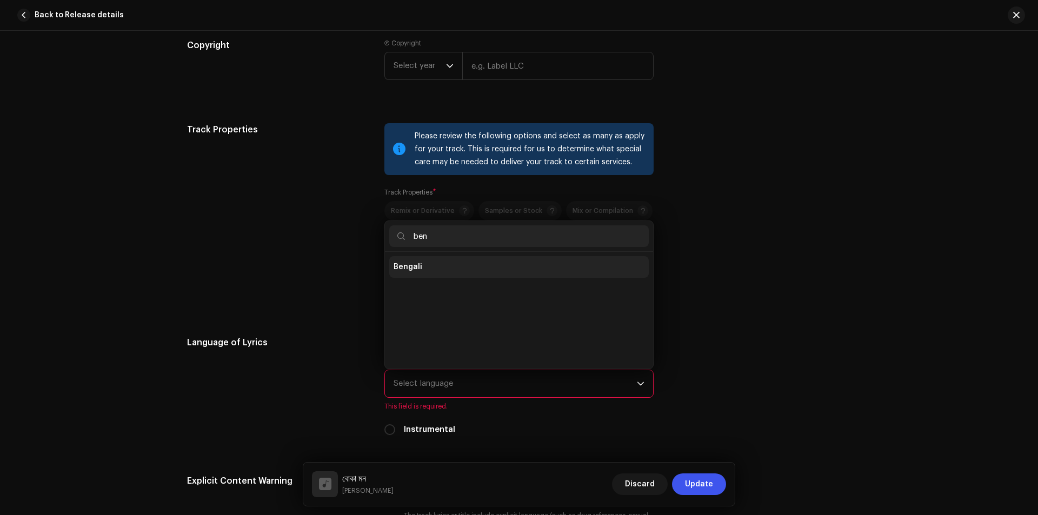
type input "ben"
click at [477, 264] on li "Bengali" at bounding box center [518, 267] width 259 height 22
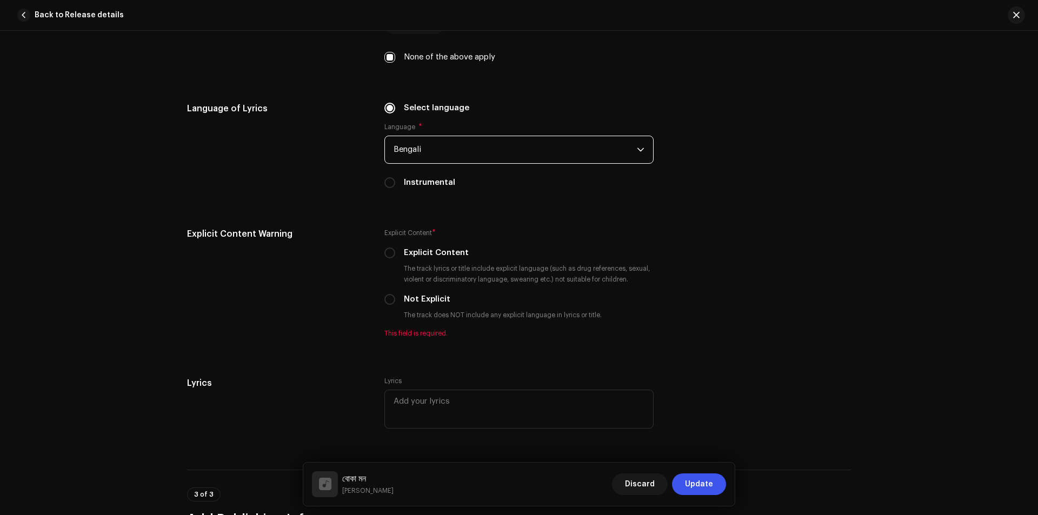
scroll to position [1801, 0]
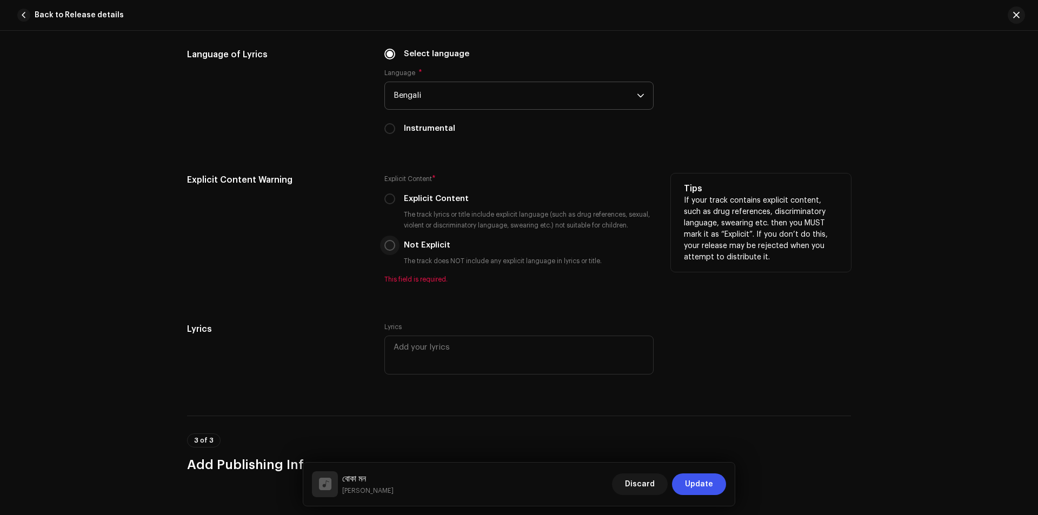
click at [389, 243] on input "Not Explicit" at bounding box center [389, 245] width 11 height 11
radio input "true"
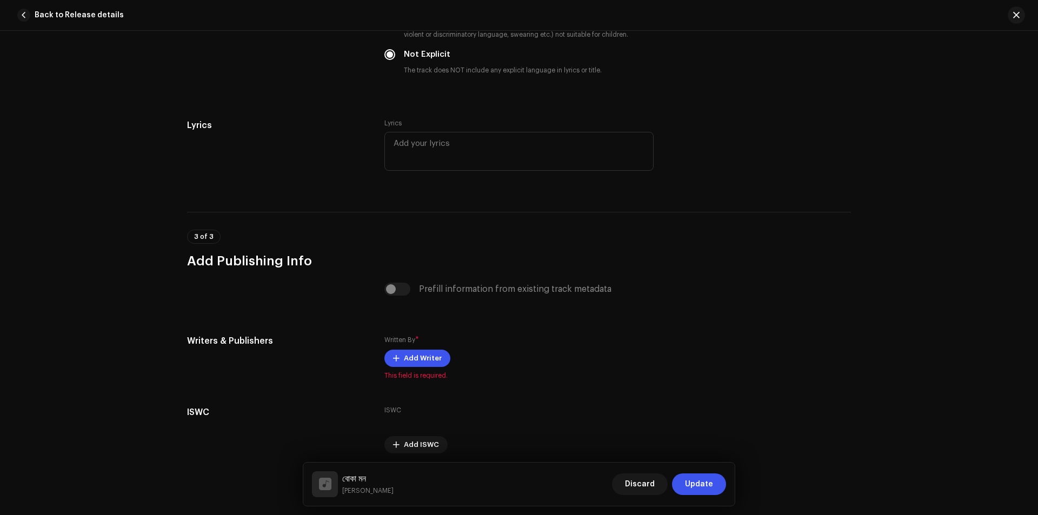
scroll to position [2034, 0]
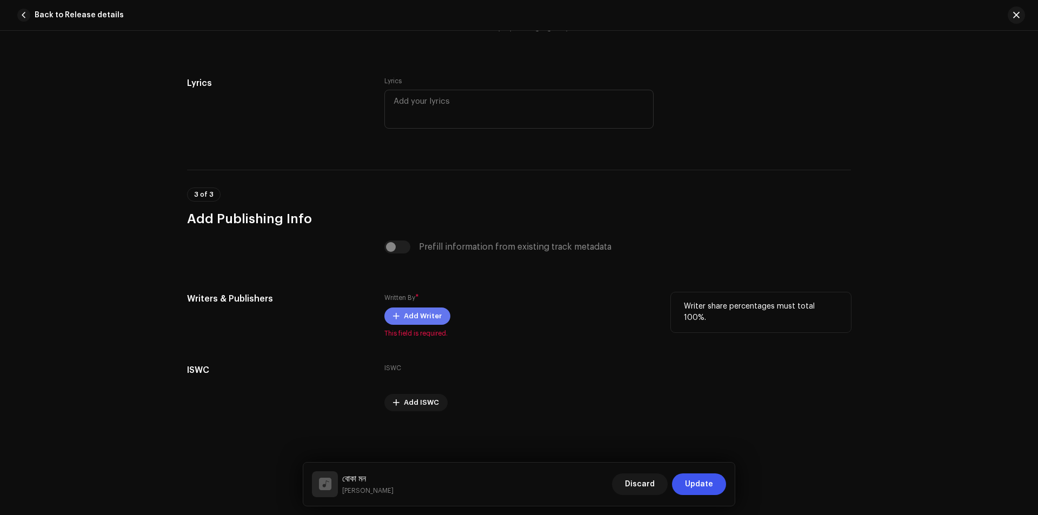
click at [435, 313] on span "Add Writer" at bounding box center [423, 316] width 38 height 22
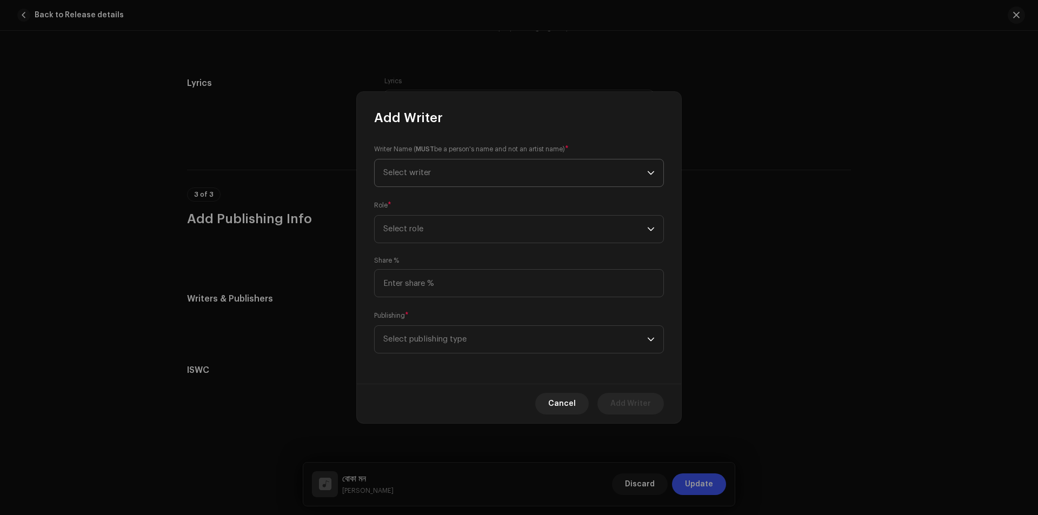
click at [520, 174] on span "Select writer" at bounding box center [515, 172] width 264 height 27
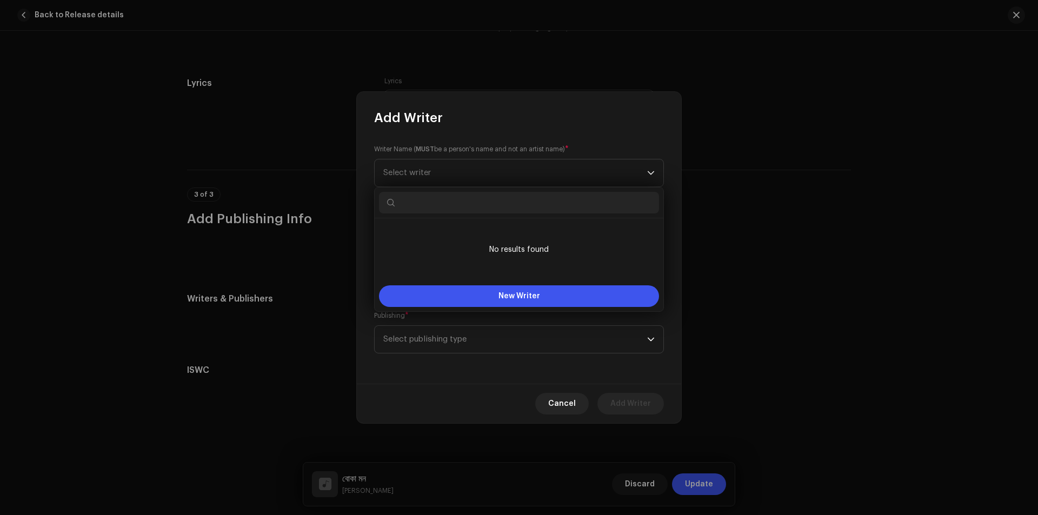
click at [468, 199] on input "text" at bounding box center [519, 203] width 280 height 22
paste input "Ranak Rayhan"
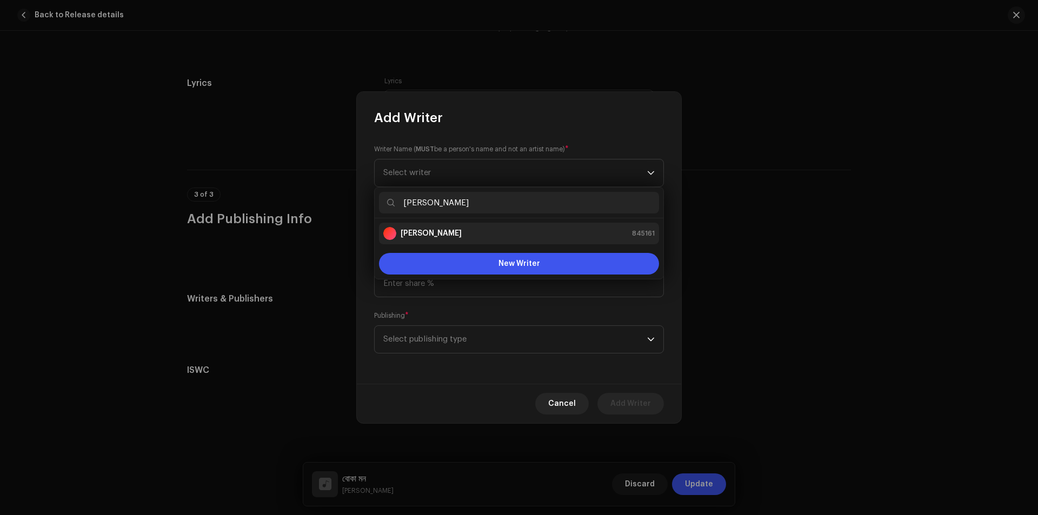
type input "Ranak Rayhan"
click at [498, 233] on div "Ranak Rayhan 845161" at bounding box center [518, 233] width 271 height 13
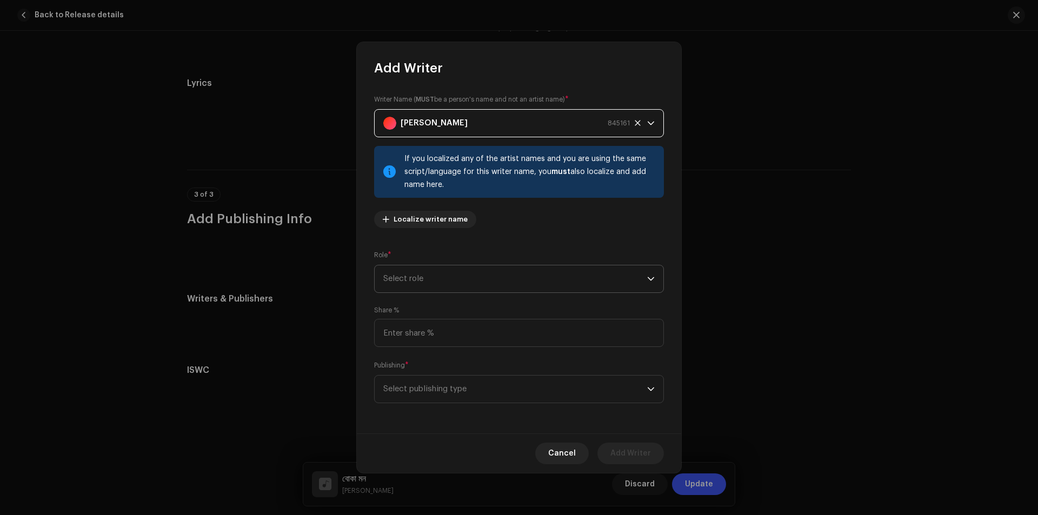
click at [524, 280] on span "Select role" at bounding box center [515, 278] width 264 height 27
click at [490, 374] on li "Composer & Lyricist" at bounding box center [519, 374] width 280 height 22
click at [480, 384] on span "Select publishing type" at bounding box center [515, 389] width 264 height 27
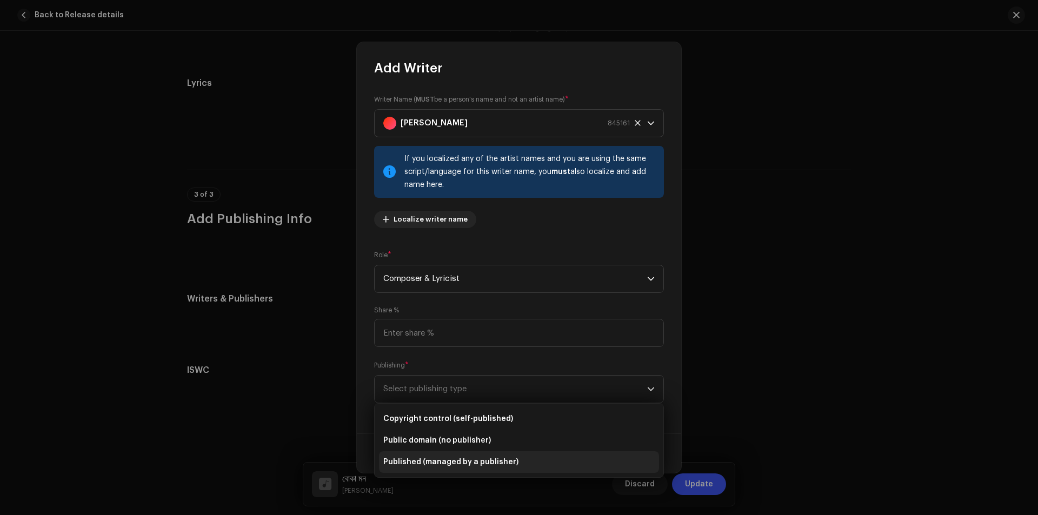
click at [501, 457] on li "Published (managed by a publisher)" at bounding box center [519, 462] width 280 height 22
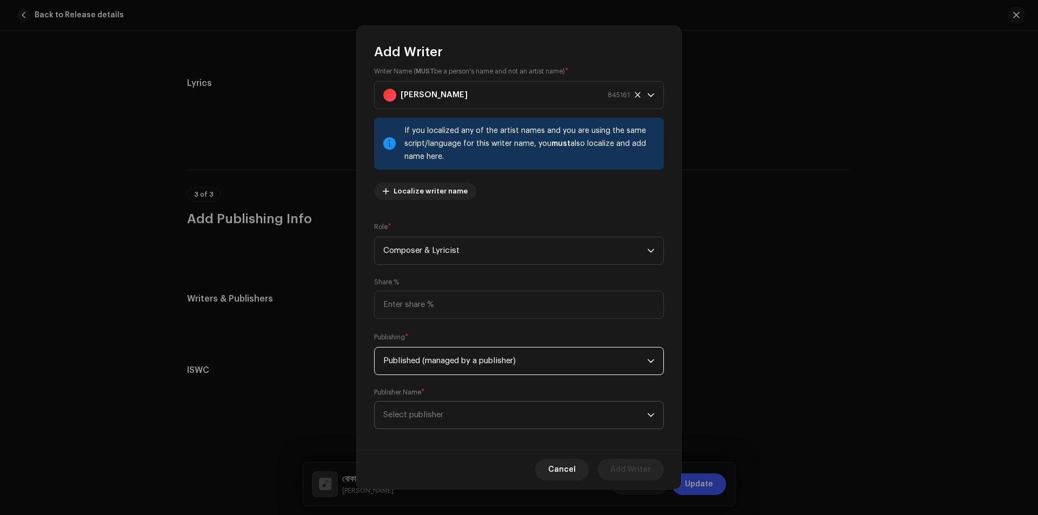
scroll to position [21, 0]
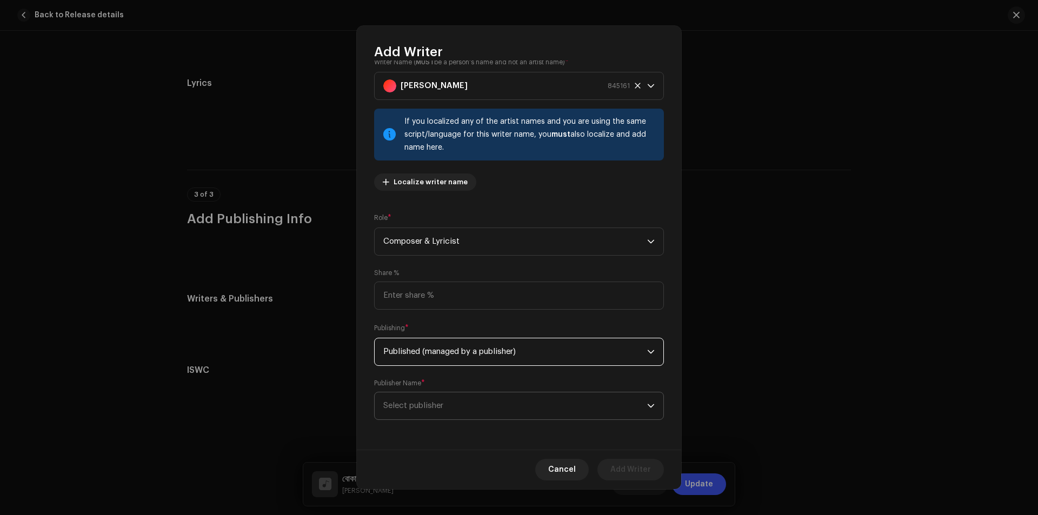
click at [478, 408] on span "Select publisher" at bounding box center [515, 405] width 264 height 27
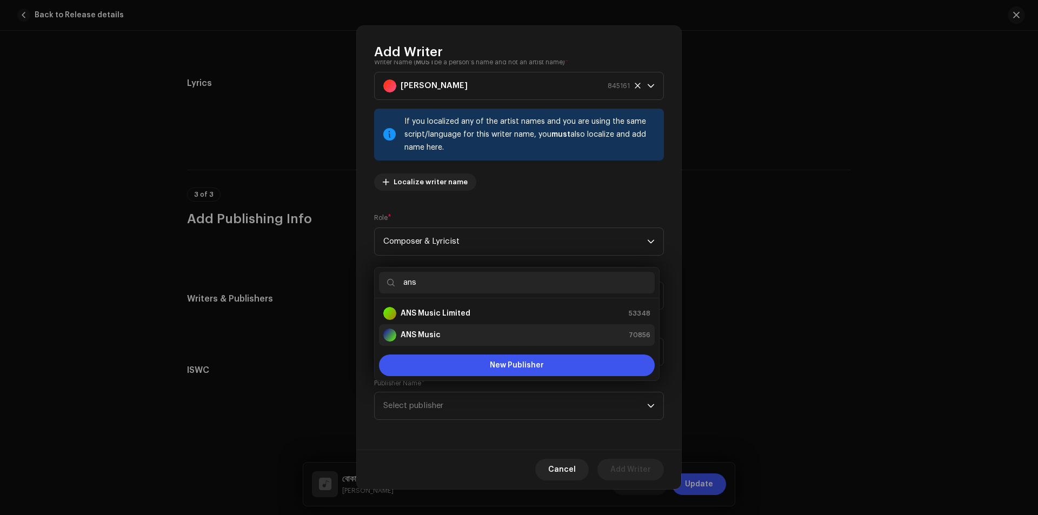
type input "ans"
click at [471, 335] on div "ANS Music 70856" at bounding box center [516, 335] width 267 height 13
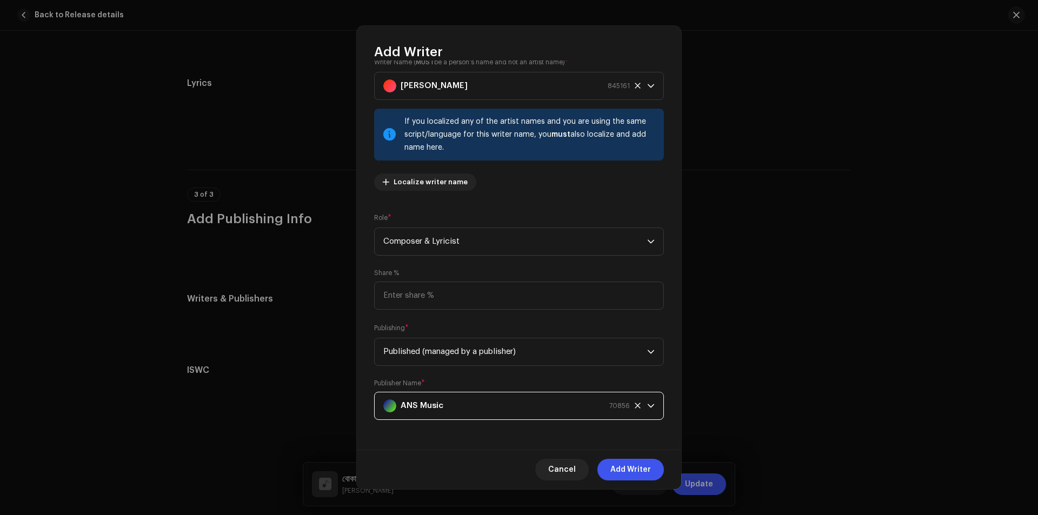
scroll to position [0, 0]
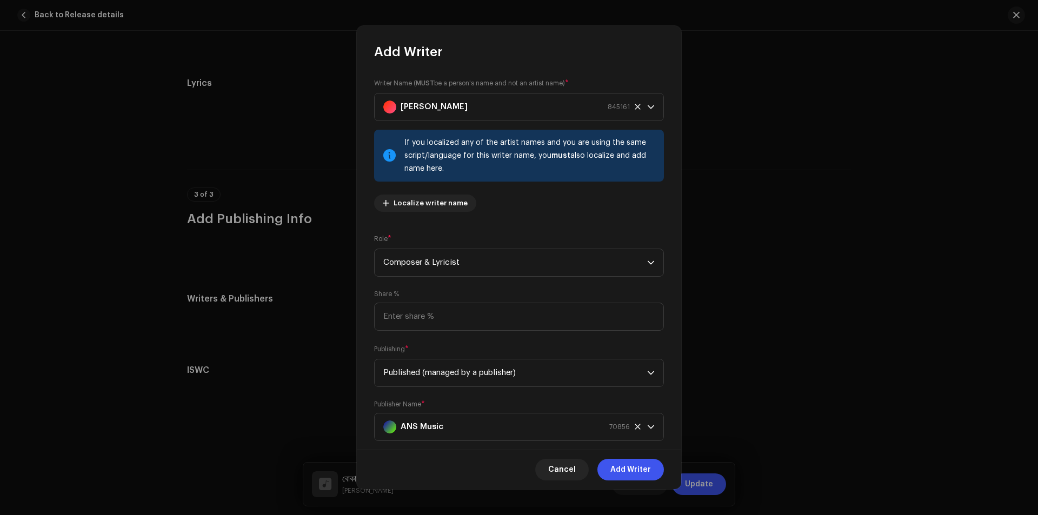
click at [629, 471] on span "Add Writer" at bounding box center [630, 470] width 41 height 22
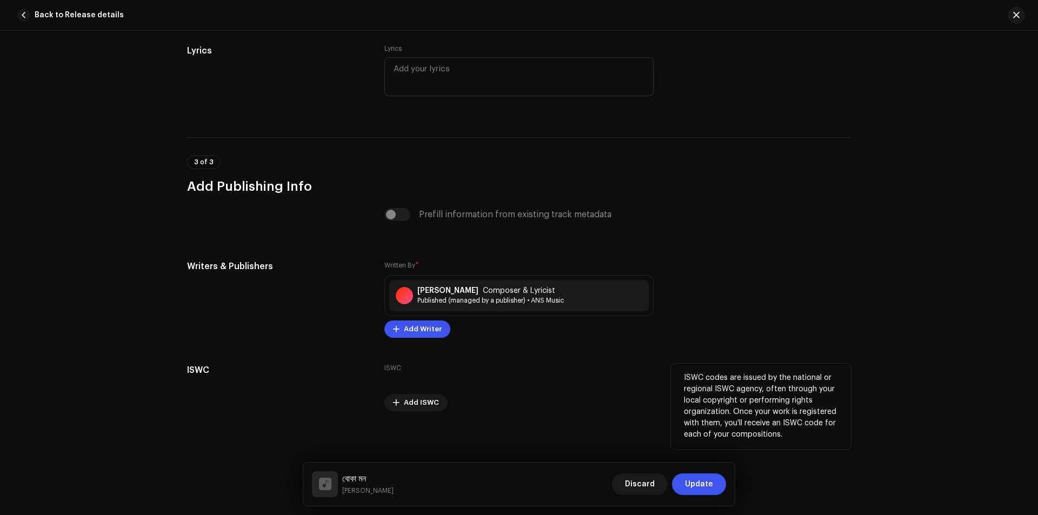
scroll to position [1995, 0]
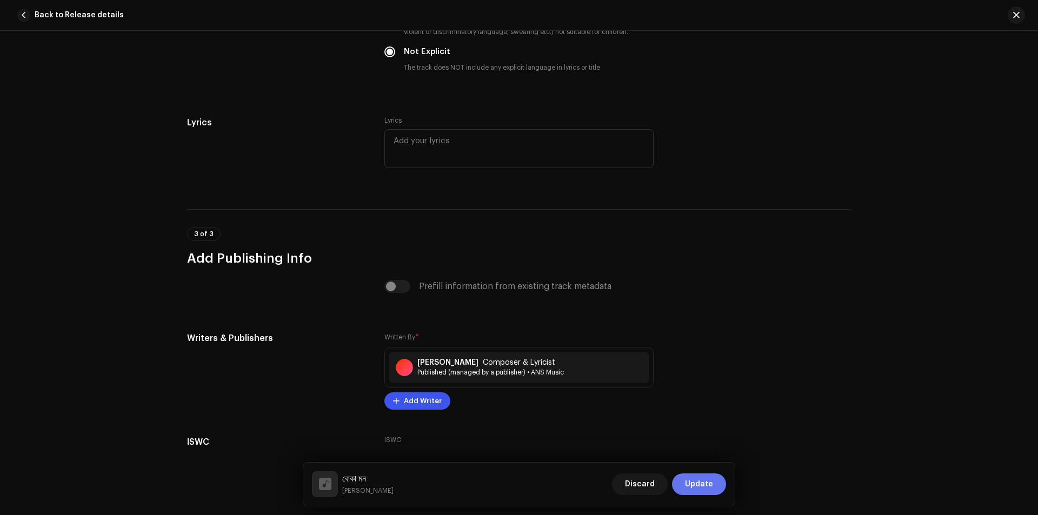
click at [692, 479] on span "Update" at bounding box center [699, 484] width 28 height 22
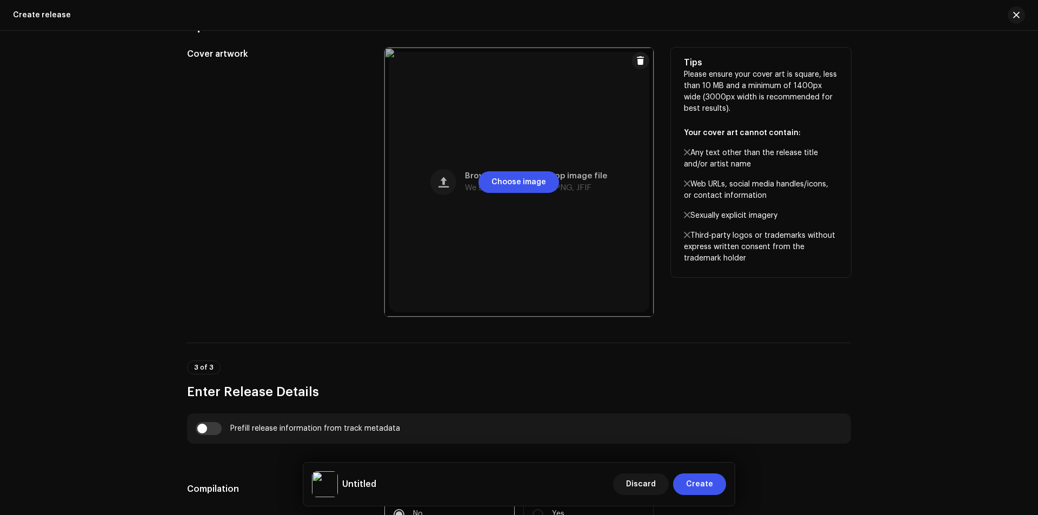
scroll to position [577, 0]
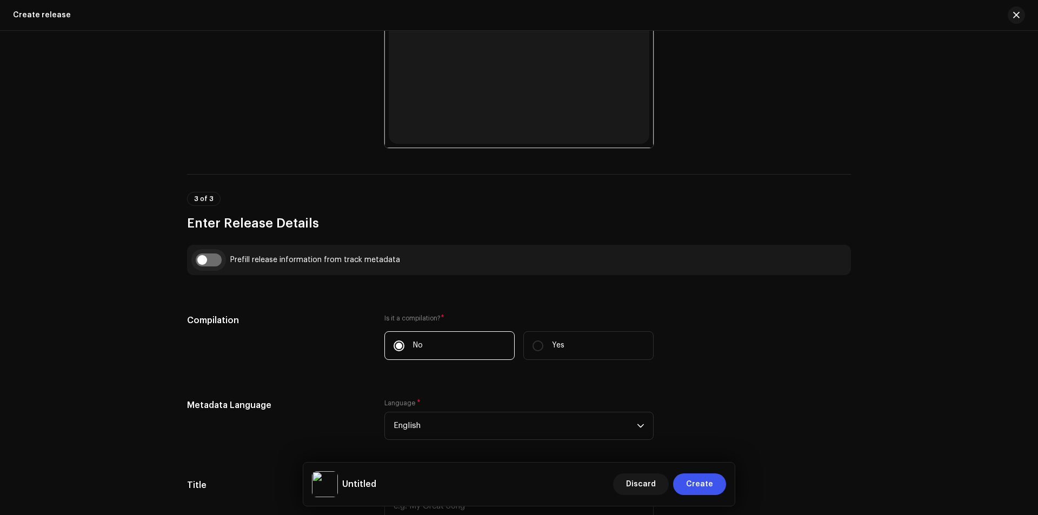
click at [205, 262] on input "checkbox" at bounding box center [209, 259] width 26 height 13
checkbox input "true"
type input "বোকা মন"
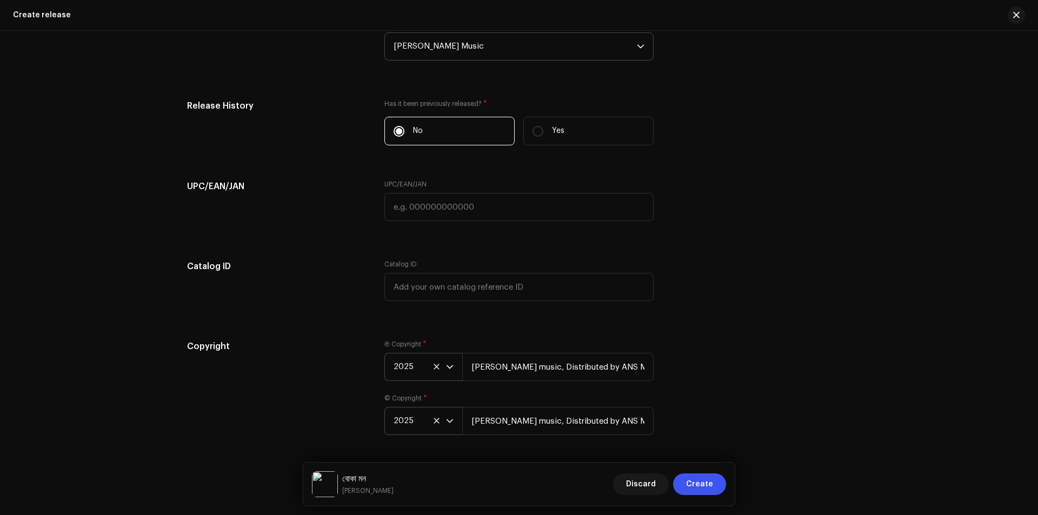
scroll to position [1737, 0]
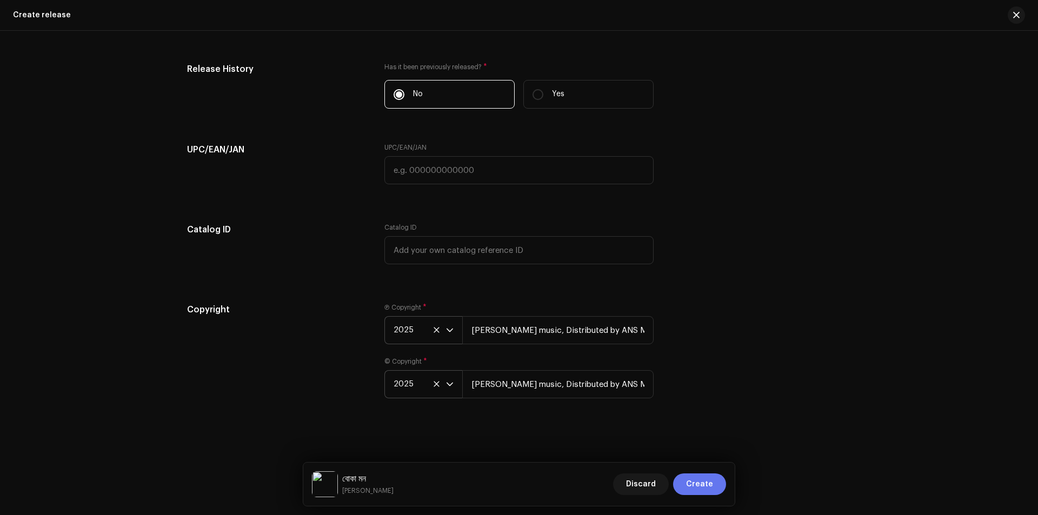
click at [693, 486] on span "Create" at bounding box center [699, 484] width 27 height 22
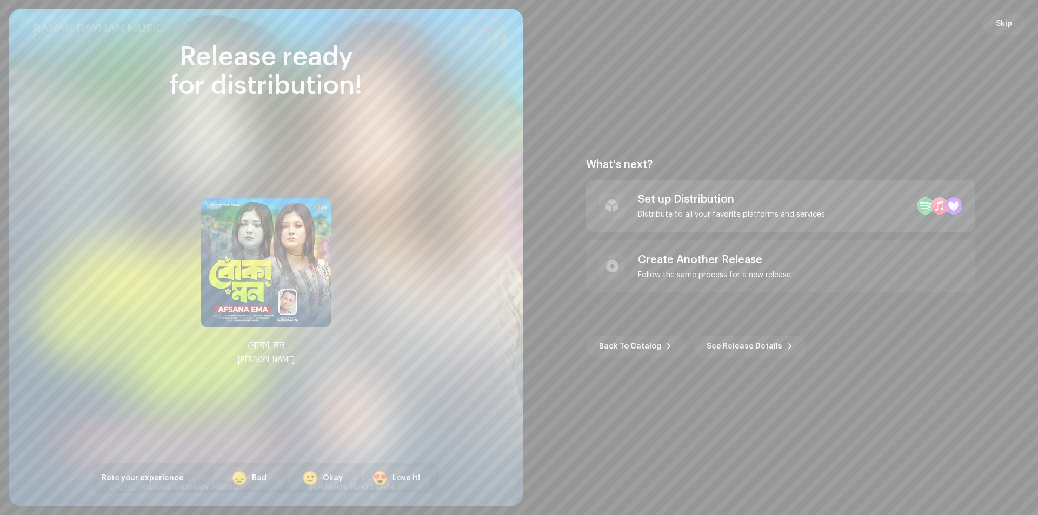
click at [827, 192] on div "Set up Distribution Distribute to all your favorite platforms and services" at bounding box center [780, 206] width 389 height 52
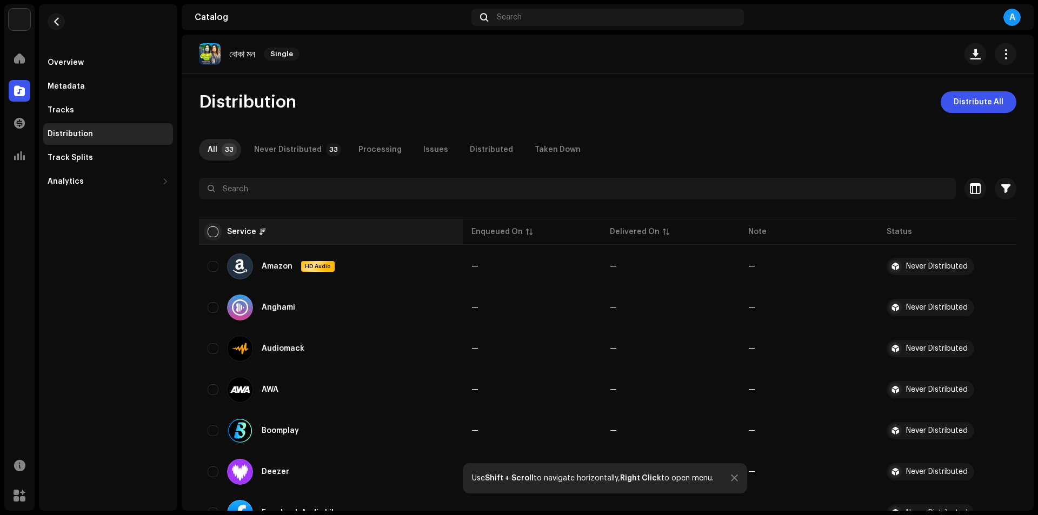
click at [214, 229] on input "checkbox" at bounding box center [213, 231] width 11 height 11
checkbox input "true"
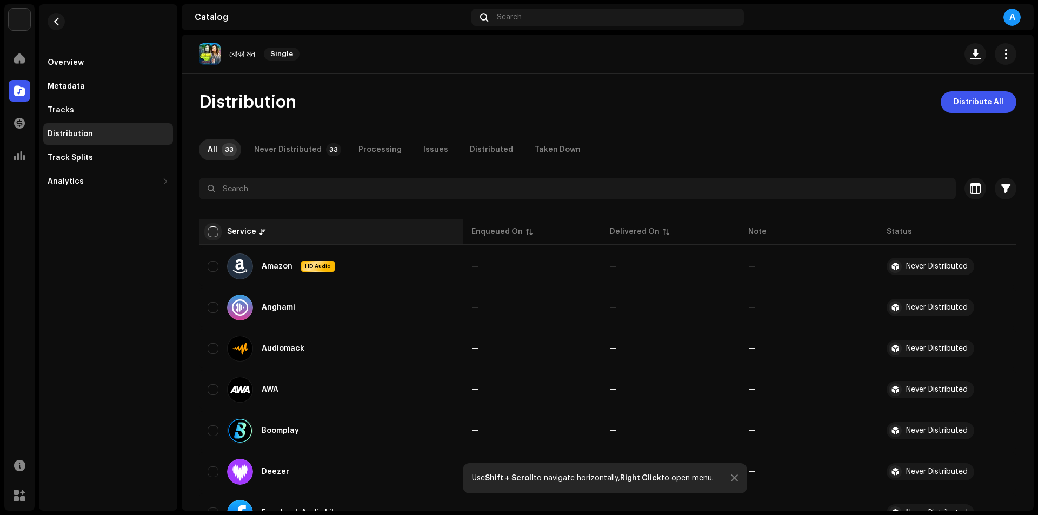
checkbox input "true"
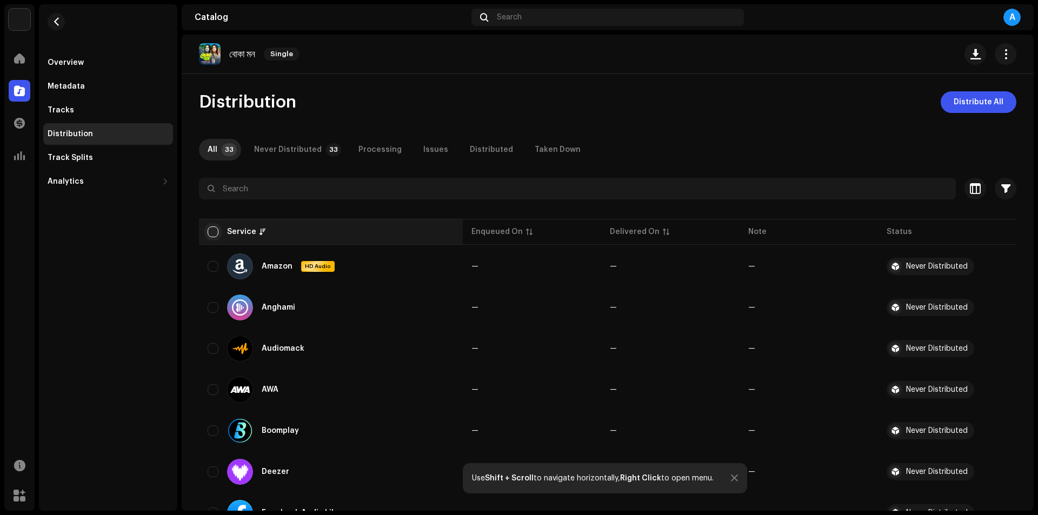
checkbox input "true"
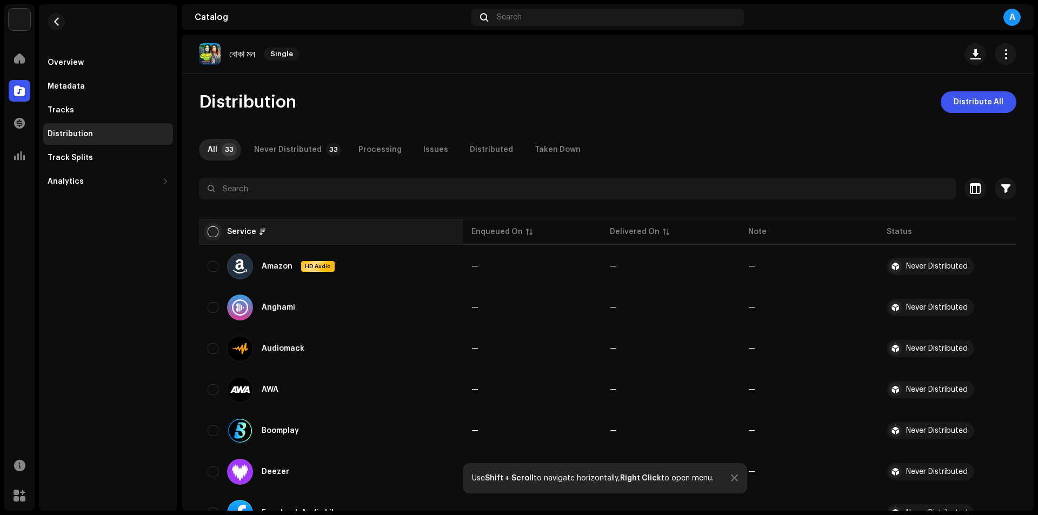
checkbox input "true"
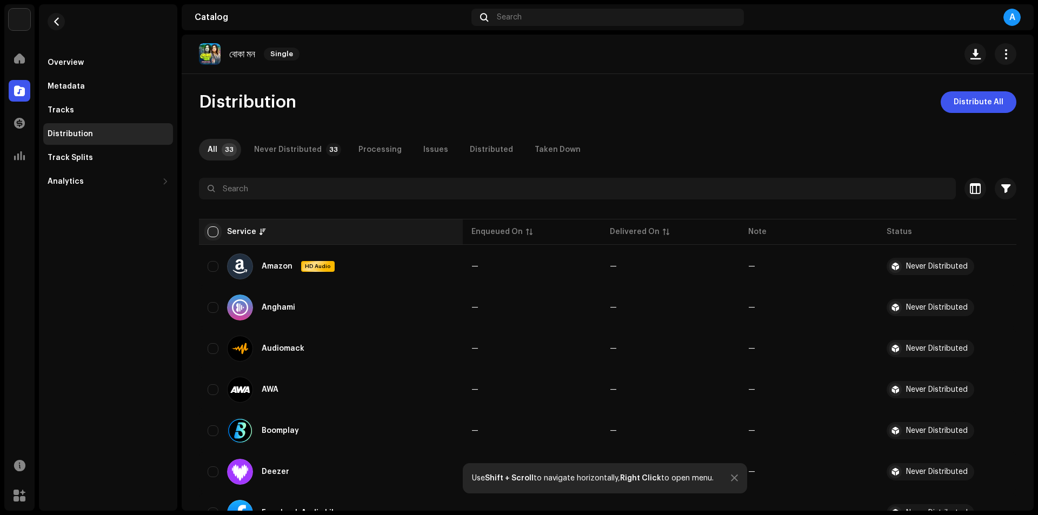
checkbox input "true"
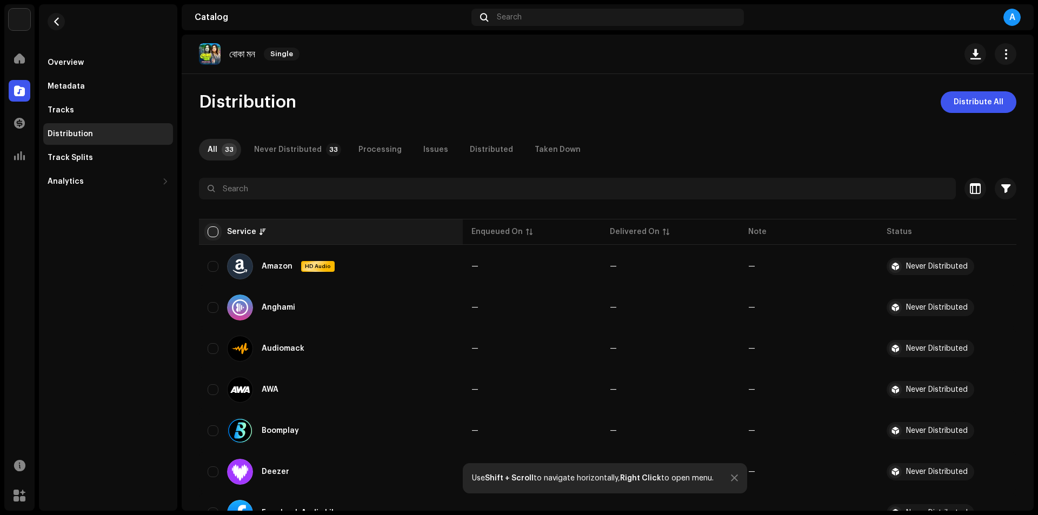
checkbox input "true"
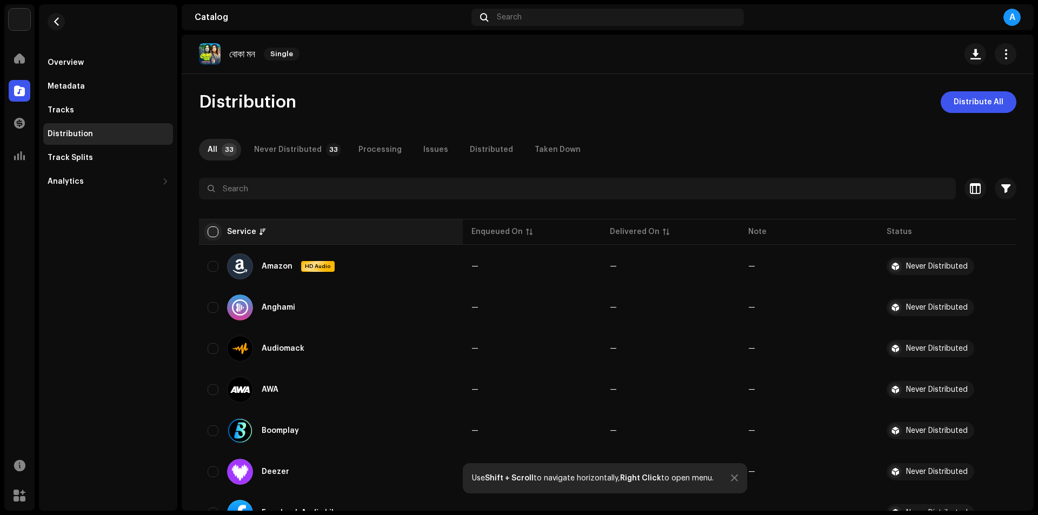
checkbox input "true"
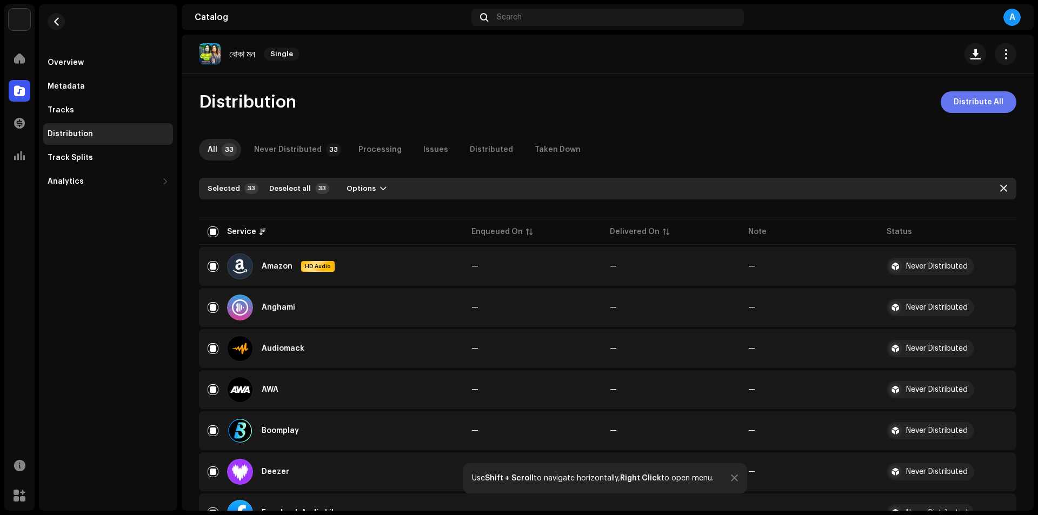
click at [979, 101] on span "Distribute All" at bounding box center [978, 102] width 50 height 22
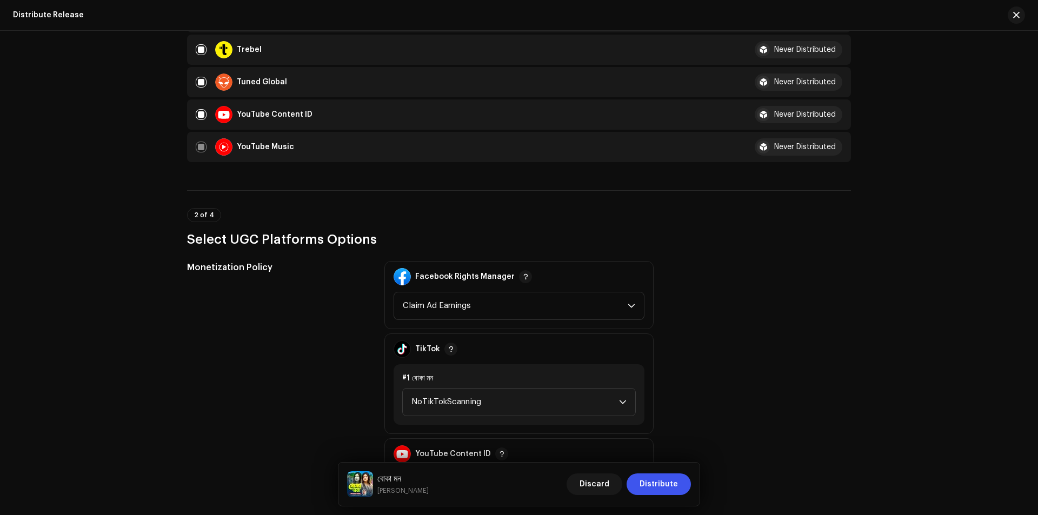
scroll to position [1153, 0]
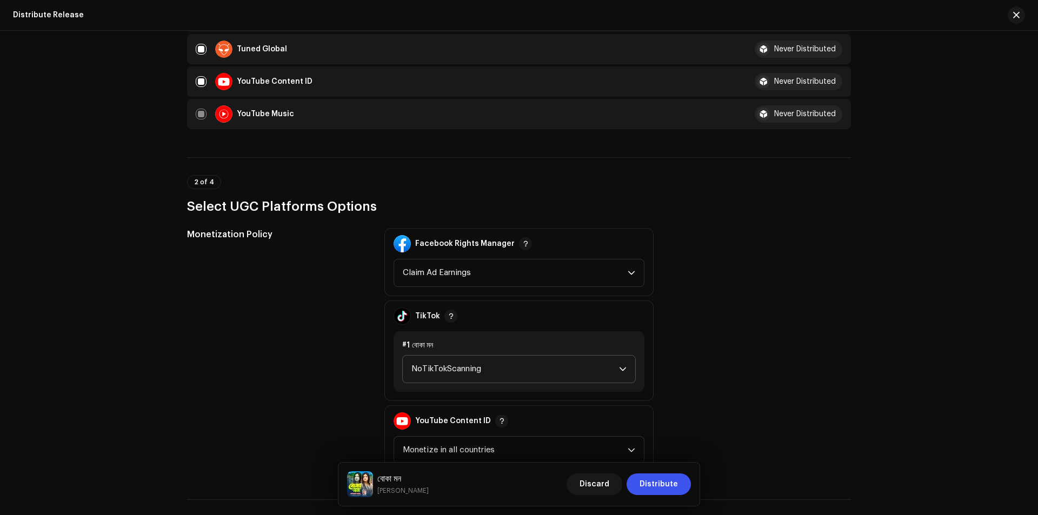
click at [553, 363] on span "NoTikTokScanning" at bounding box center [515, 369] width 208 height 27
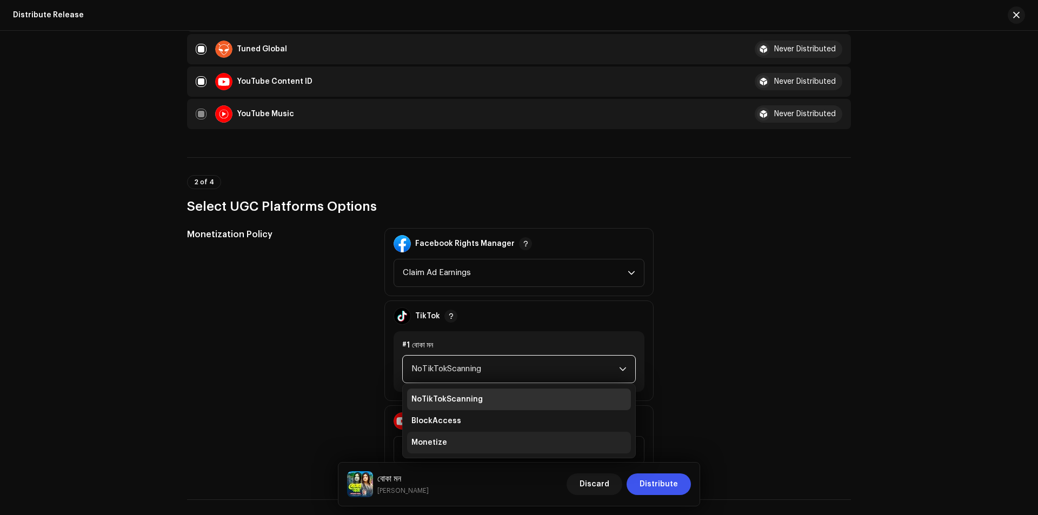
click at [483, 443] on li "Monetize" at bounding box center [519, 443] width 224 height 22
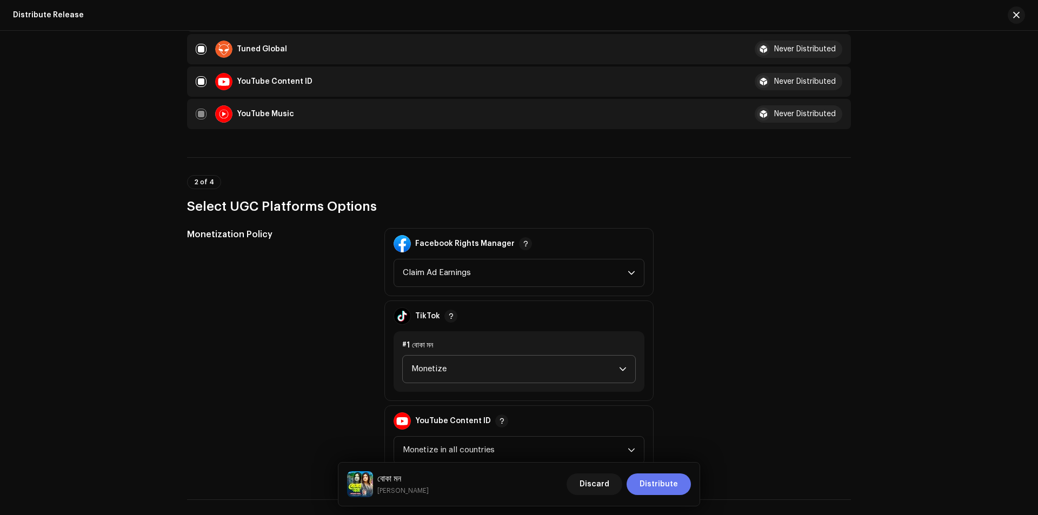
click at [663, 481] on span "Distribute" at bounding box center [658, 484] width 38 height 22
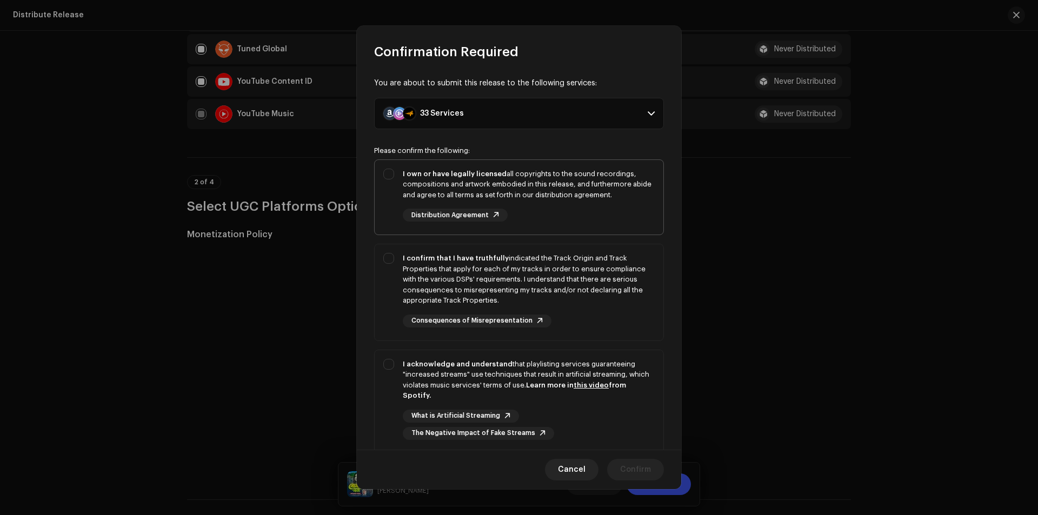
click at [393, 209] on div "I own or have legally licensed all copyrights to the sound recordings, composit…" at bounding box center [519, 195] width 289 height 71
checkbox input "true"
click at [397, 282] on div "I confirm that I have truthfully indicated the Track Origin and Track Propertie…" at bounding box center [519, 290] width 289 height 92
checkbox input "true"
click at [398, 397] on div "I acknowledge and understand that playlisting services guaranteeing "increased …" at bounding box center [519, 399] width 289 height 98
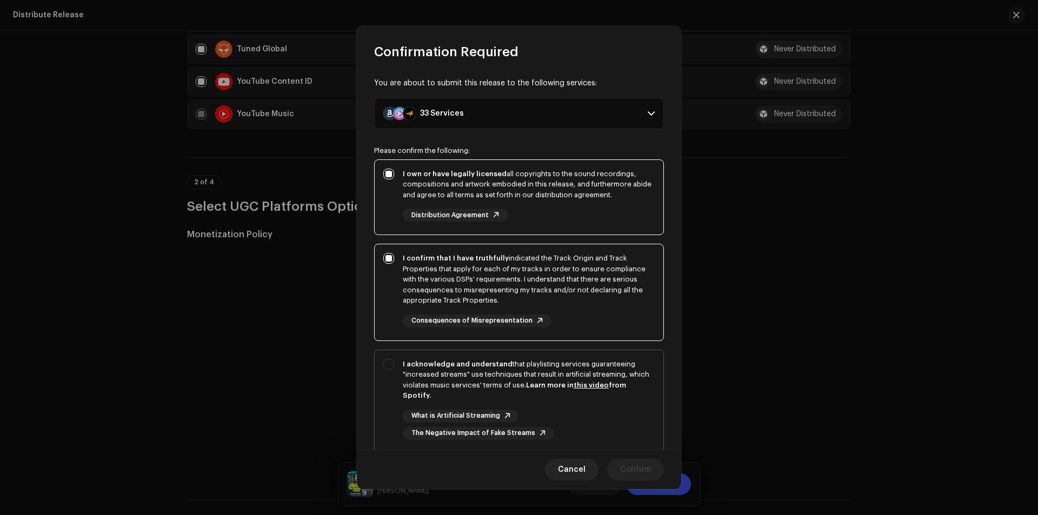
checkbox input "true"
click at [621, 466] on span "Confirm" at bounding box center [635, 470] width 31 height 22
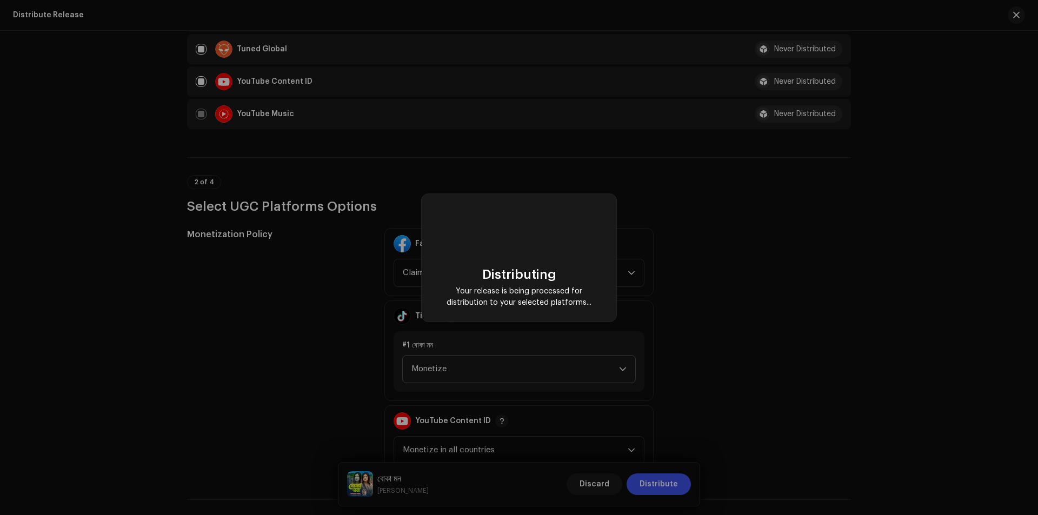
checkbox input "false"
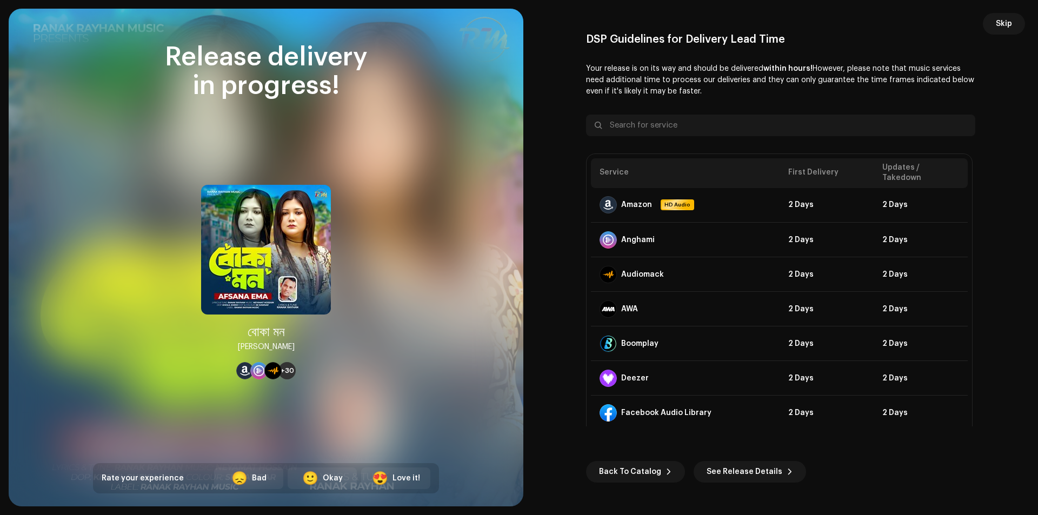
scroll to position [1153, 0]
click at [991, 26] on button "Skip" at bounding box center [1004, 24] width 42 height 22
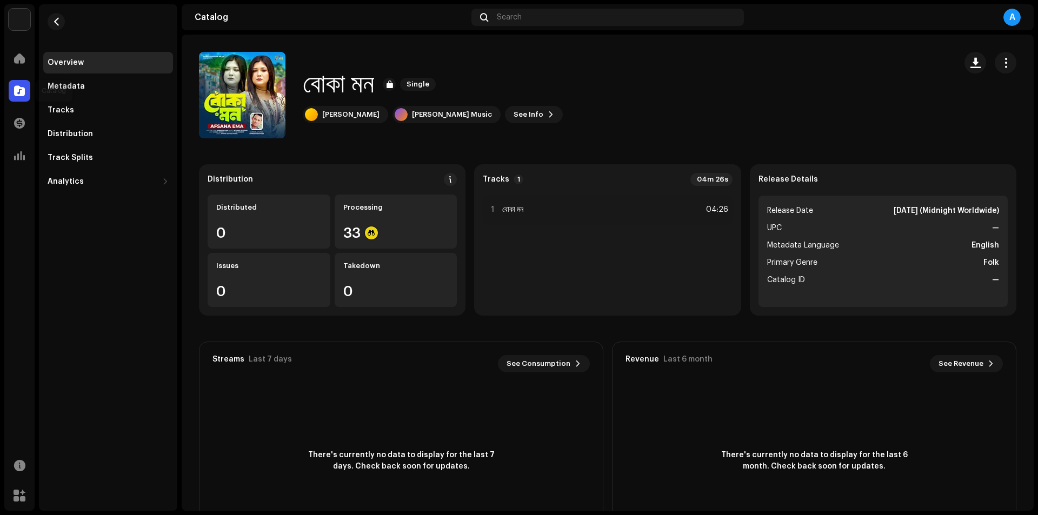
click at [14, 94] on span at bounding box center [19, 90] width 11 height 9
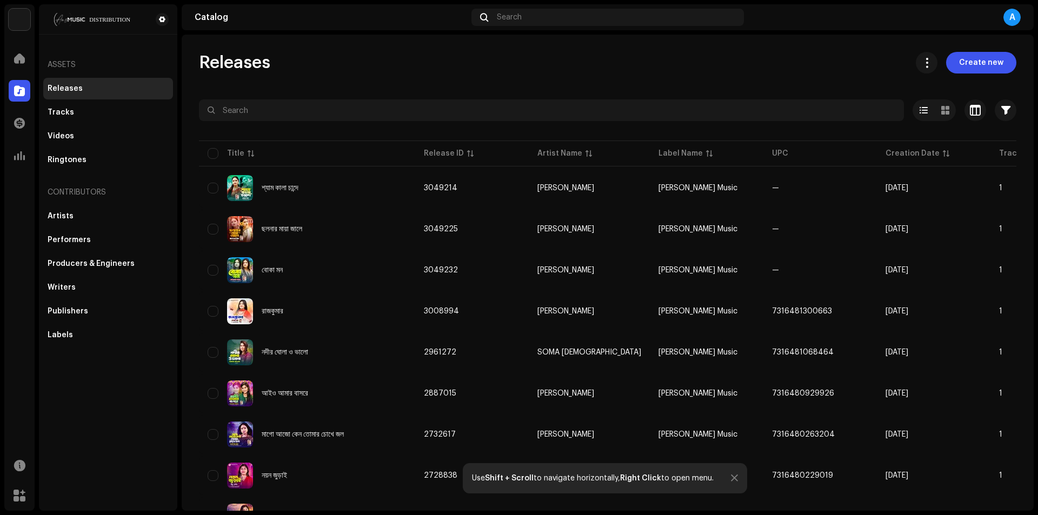
click at [1017, 18] on div "A" at bounding box center [1011, 17] width 17 height 17
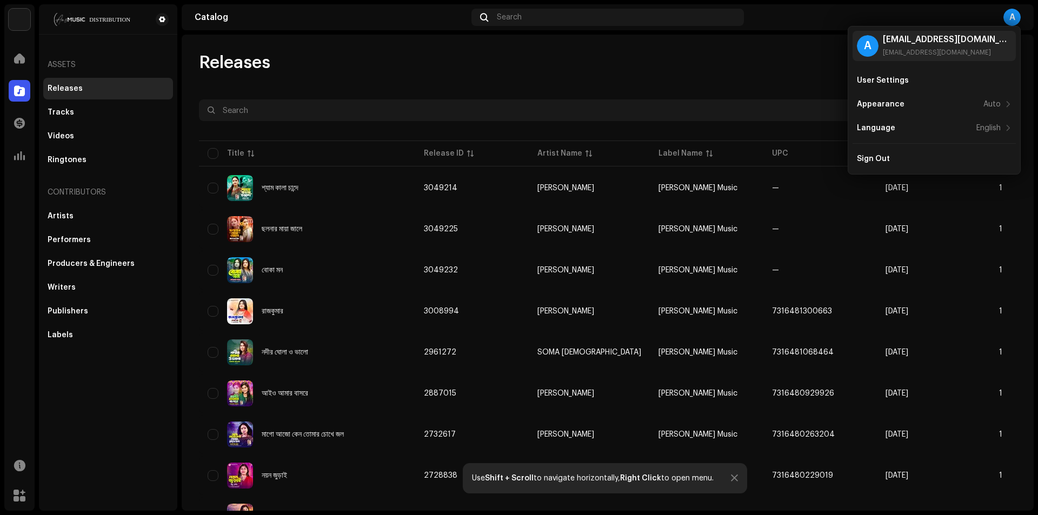
click at [690, 65] on div "Releases Create new" at bounding box center [607, 63] width 817 height 22
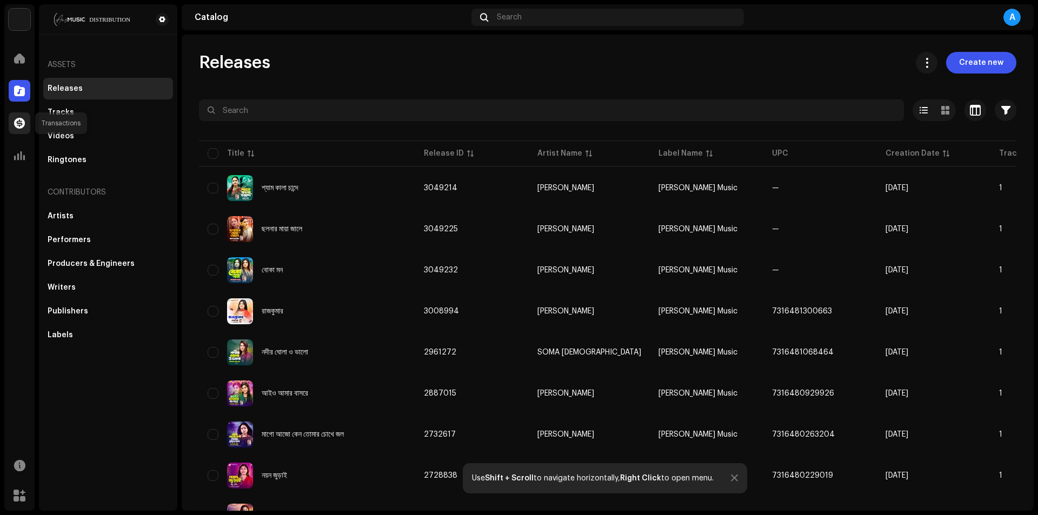
click at [21, 122] on span at bounding box center [19, 123] width 11 height 9
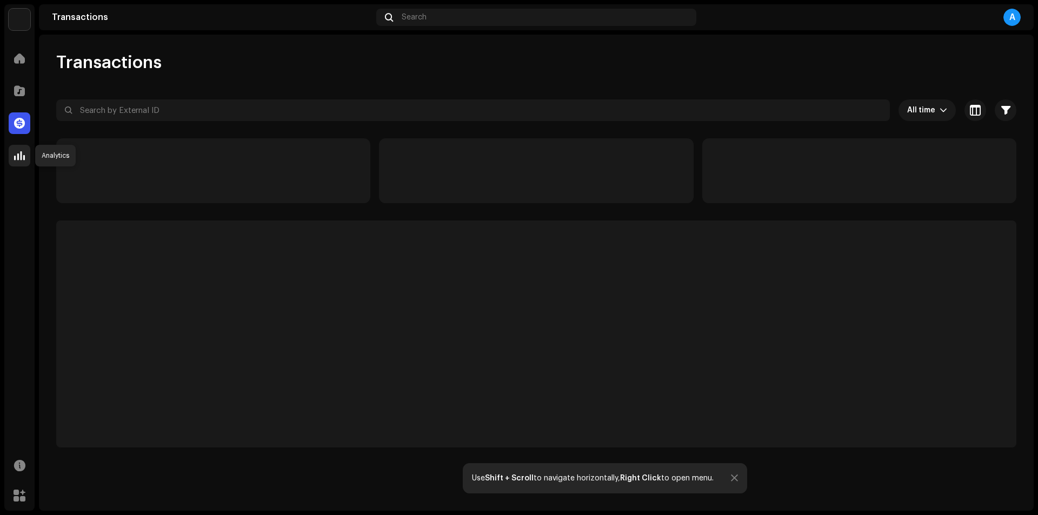
click at [17, 156] on span at bounding box center [19, 155] width 11 height 9
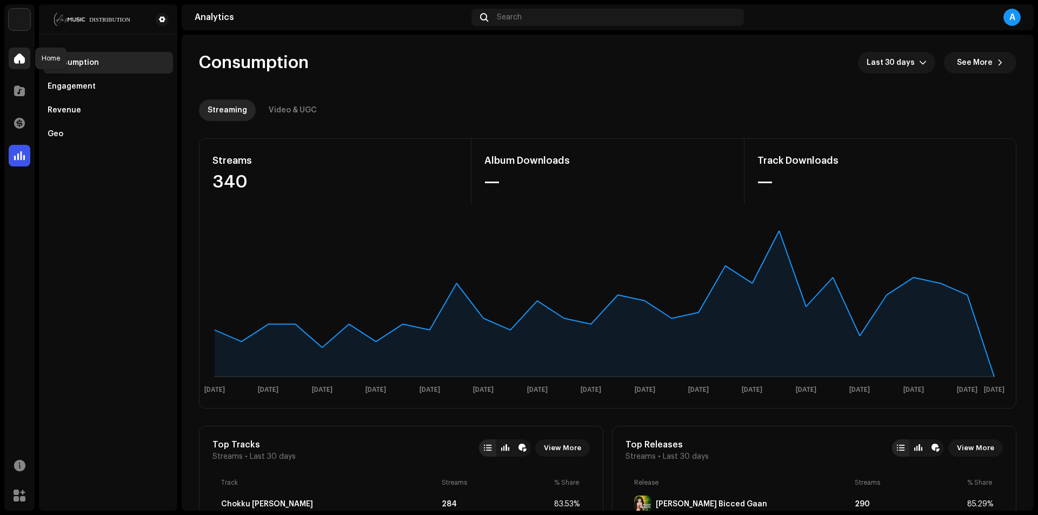
click at [19, 59] on span at bounding box center [19, 58] width 11 height 9
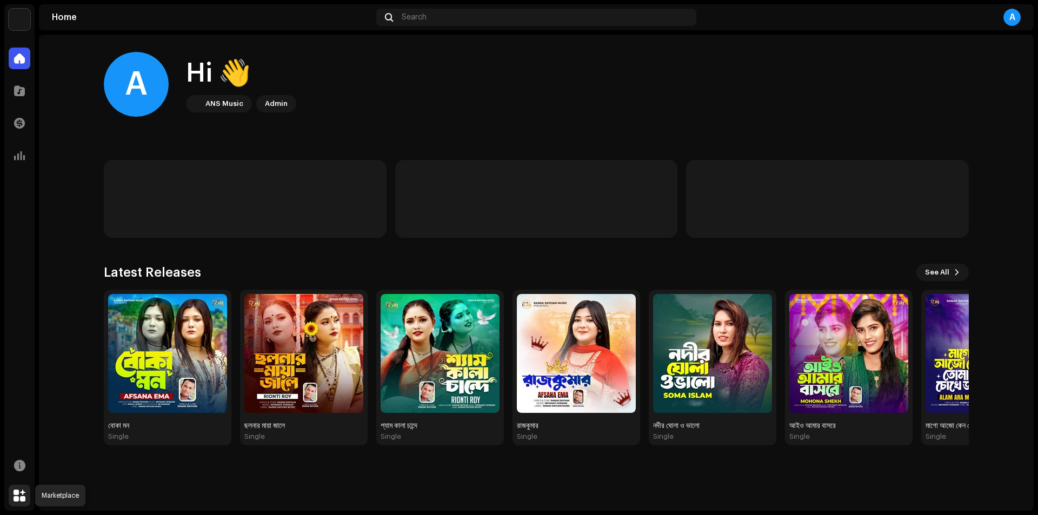
click at [14, 493] on span at bounding box center [20, 495] width 12 height 9
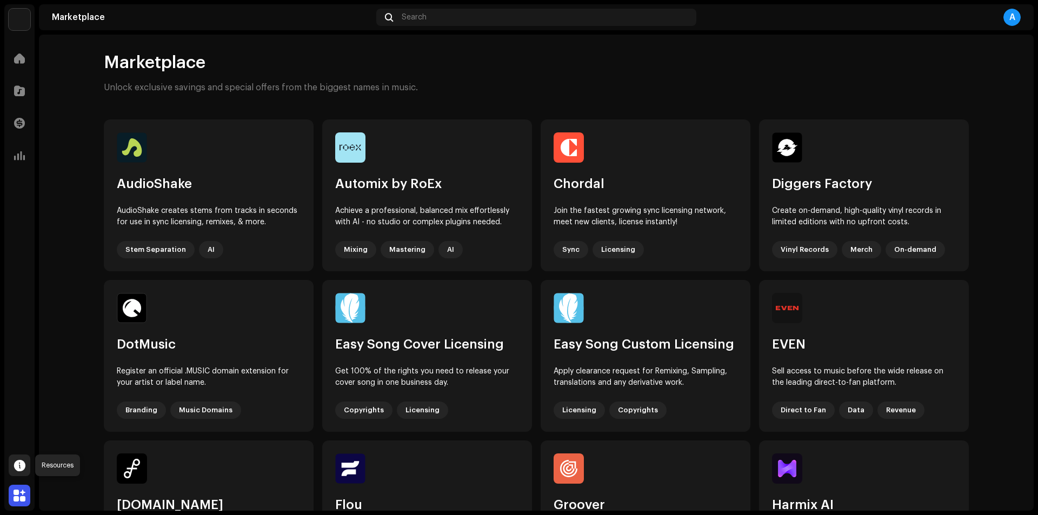
click at [17, 462] on span at bounding box center [19, 465] width 11 height 9
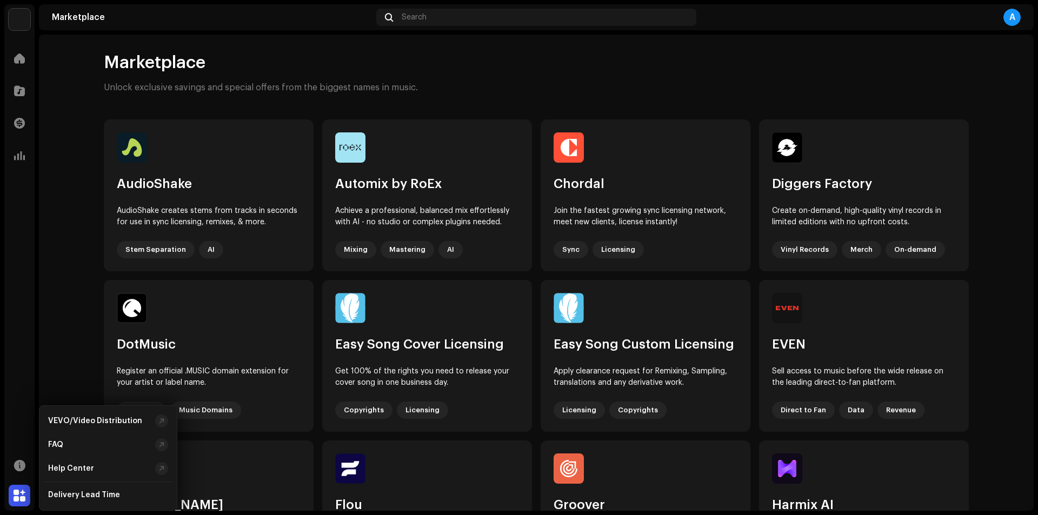
click at [19, 394] on div "Home Catalog Transactions Analytics Resources Marketplace" at bounding box center [19, 277] width 30 height 468
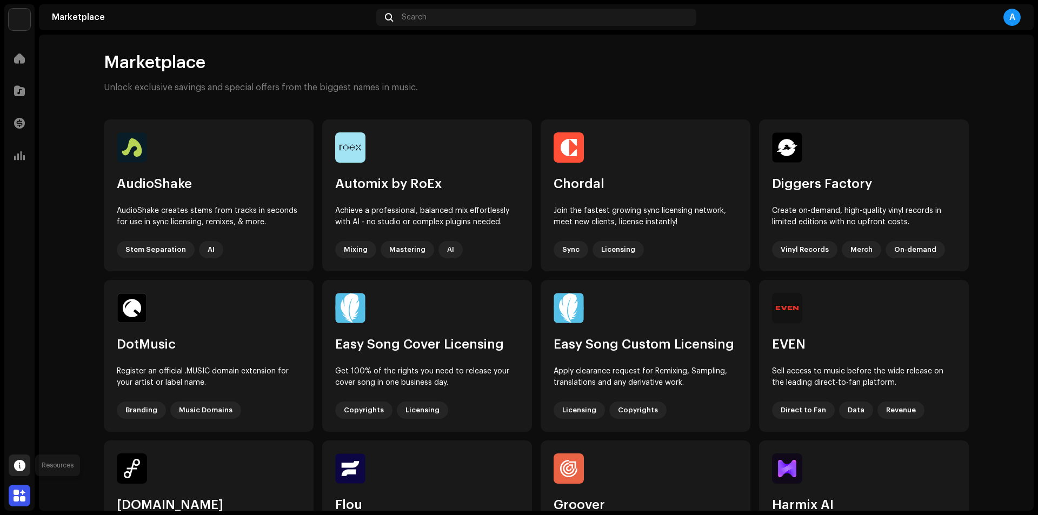
click at [14, 464] on span at bounding box center [19, 465] width 11 height 9
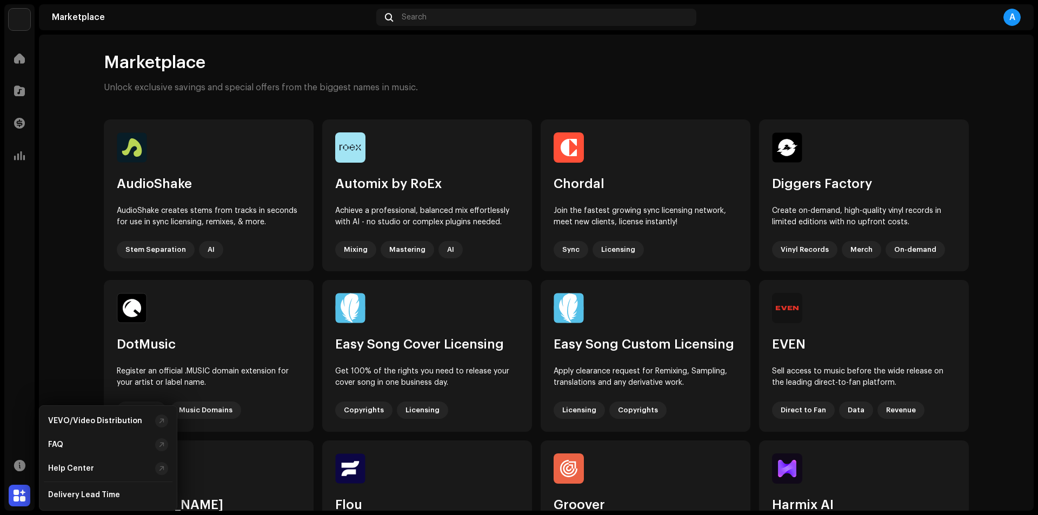
click at [15, 424] on div "Home Catalog Transactions Analytics Resources Marketplace" at bounding box center [19, 277] width 30 height 468
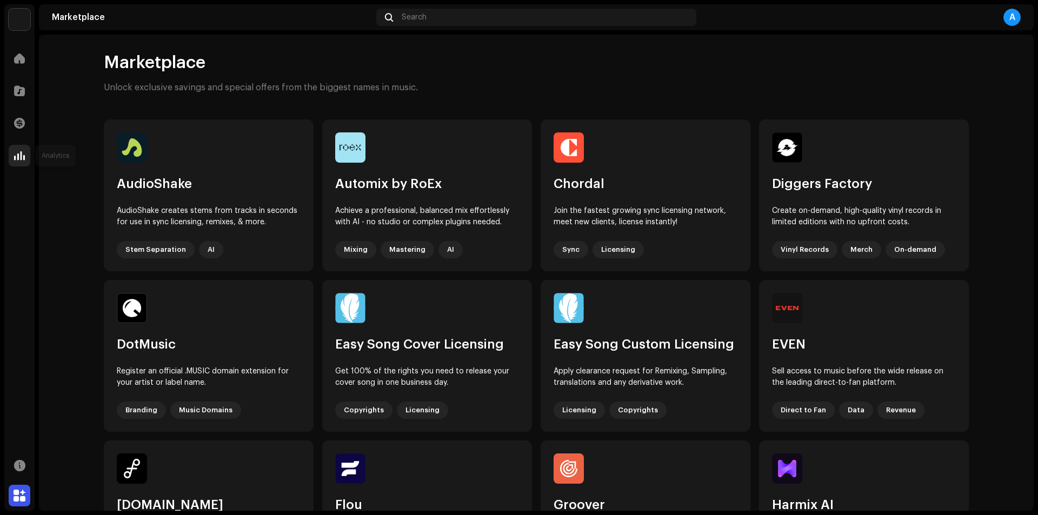
click at [20, 152] on span at bounding box center [19, 155] width 11 height 9
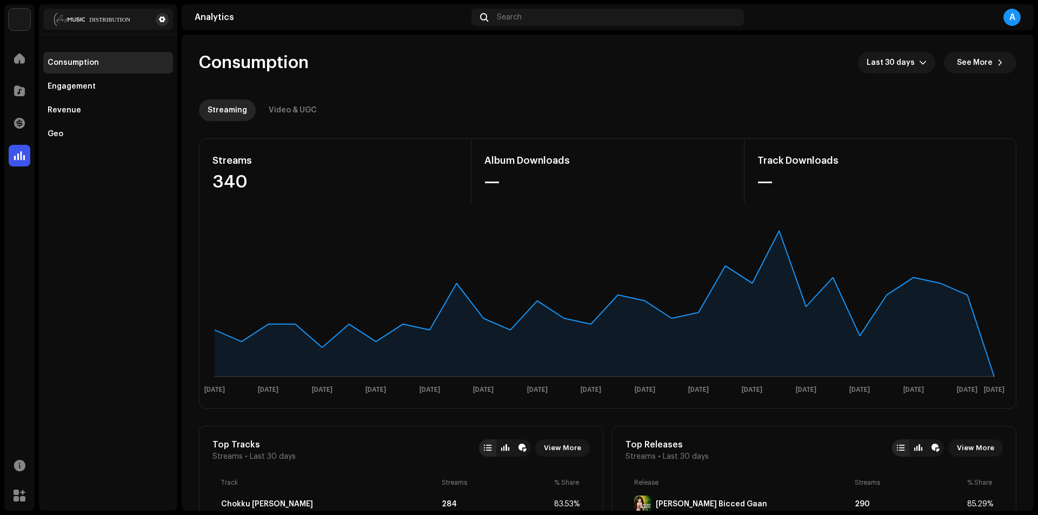
click at [156, 22] on button at bounding box center [162, 19] width 13 height 13
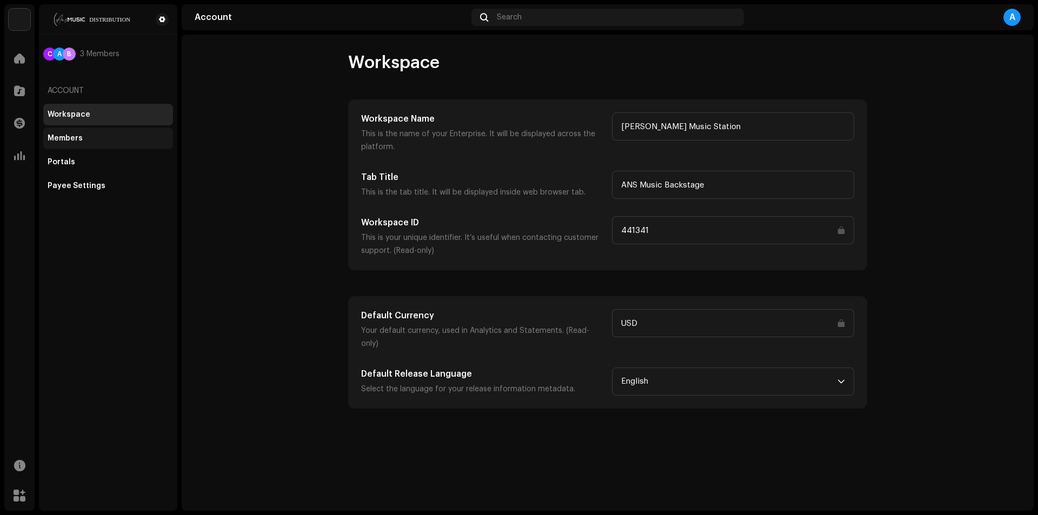
click at [92, 137] on div "Members" at bounding box center [108, 138] width 121 height 9
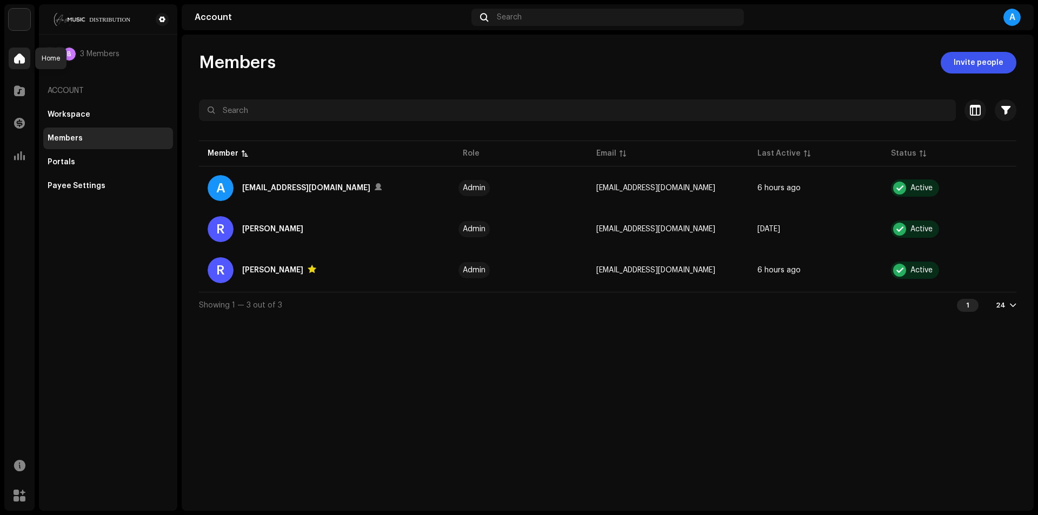
click at [19, 58] on span at bounding box center [19, 58] width 11 height 9
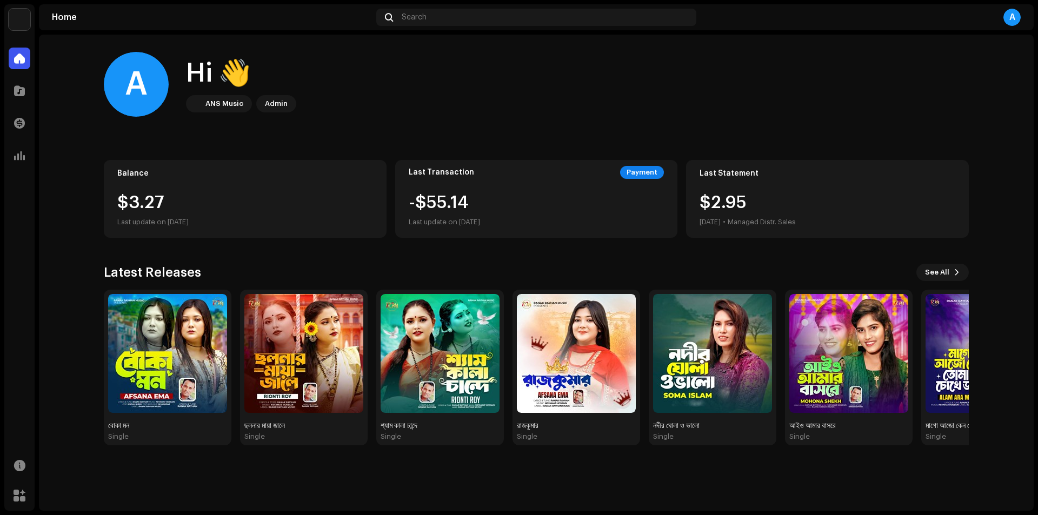
click at [1002, 15] on div "A" at bounding box center [860, 17] width 320 height 17
click at [1011, 19] on div "A" at bounding box center [1011, 17] width 17 height 17
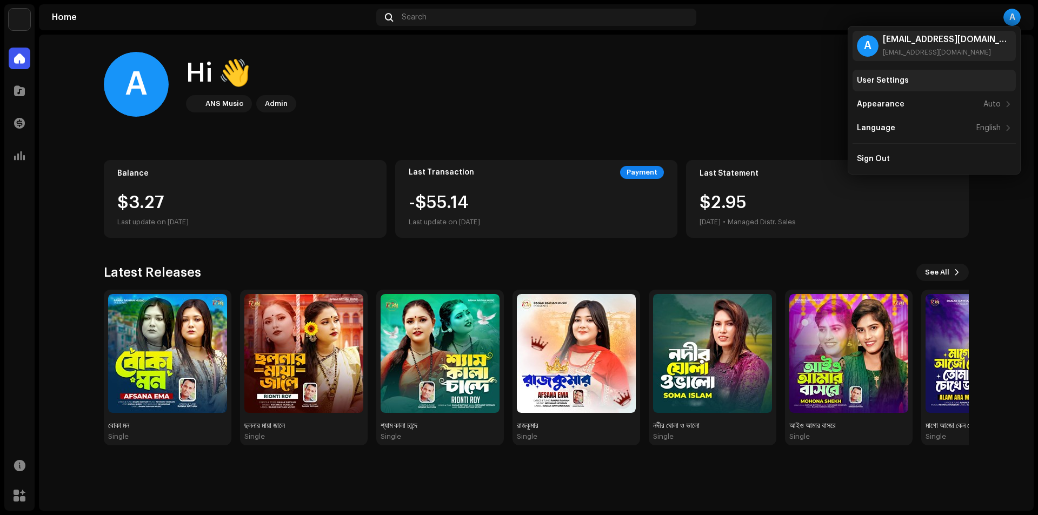
click at [924, 78] on div "User Settings" at bounding box center [934, 80] width 155 height 9
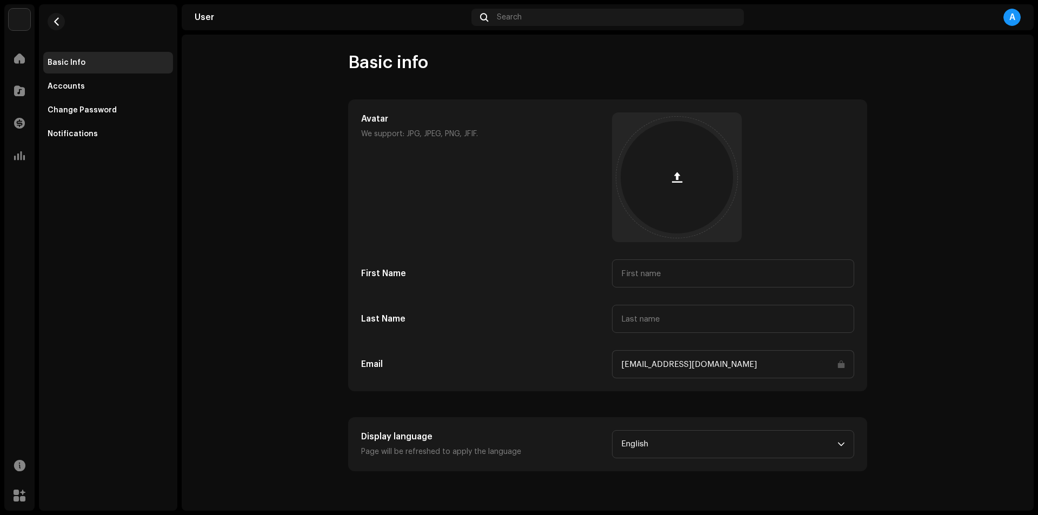
click at [272, 285] on user-basic-info "Basic info Avatar We support: JPG, JPEG, PNG, JFIF. First Name Last Name Email …" at bounding box center [608, 261] width 852 height 419
click at [93, 88] on div "Accounts" at bounding box center [108, 86] width 121 height 9
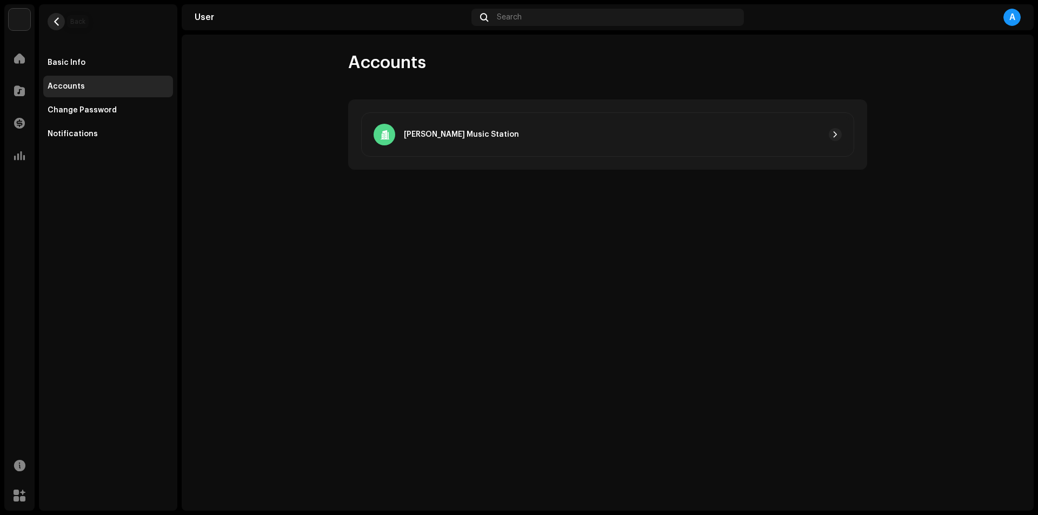
click at [55, 22] on span "button" at bounding box center [56, 21] width 8 height 9
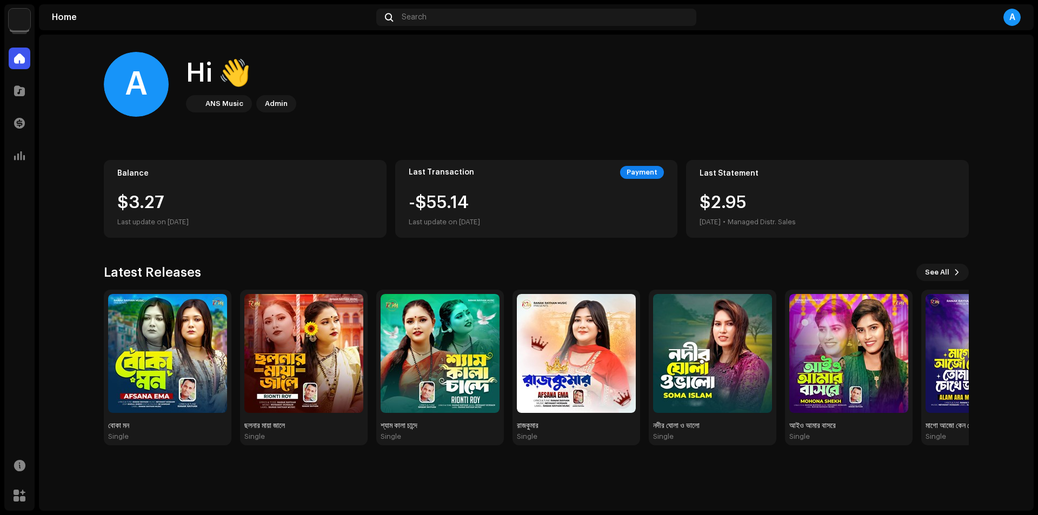
click at [91, 284] on div "A Hi 👋 ANS Music Admin Balance $3.27 Last update on [DATE] Last Transaction Pay…" at bounding box center [535, 249] width 899 height 428
click at [17, 19] on img at bounding box center [20, 20] width 22 height 22
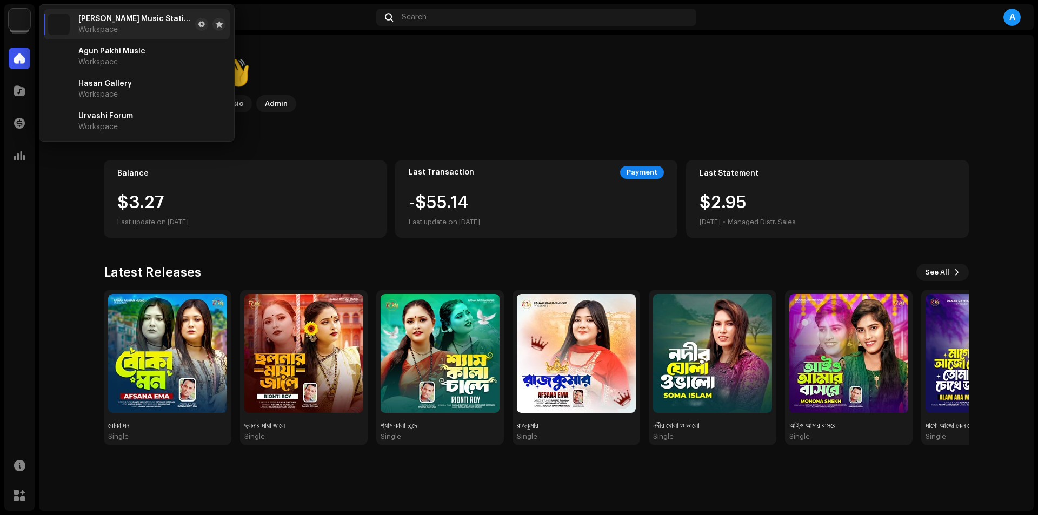
click at [283, 65] on div "Hi 👋" at bounding box center [241, 73] width 110 height 35
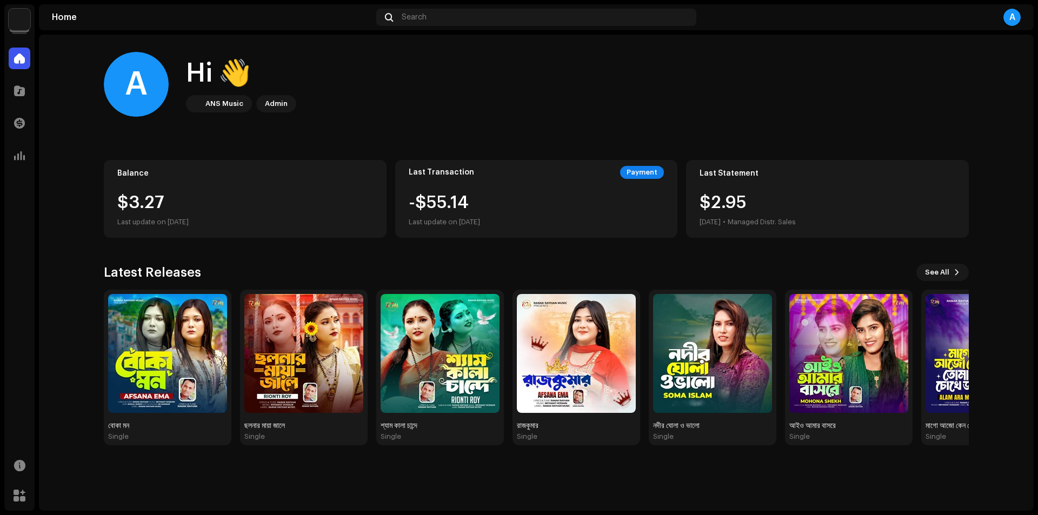
click at [18, 18] on img at bounding box center [20, 20] width 22 height 22
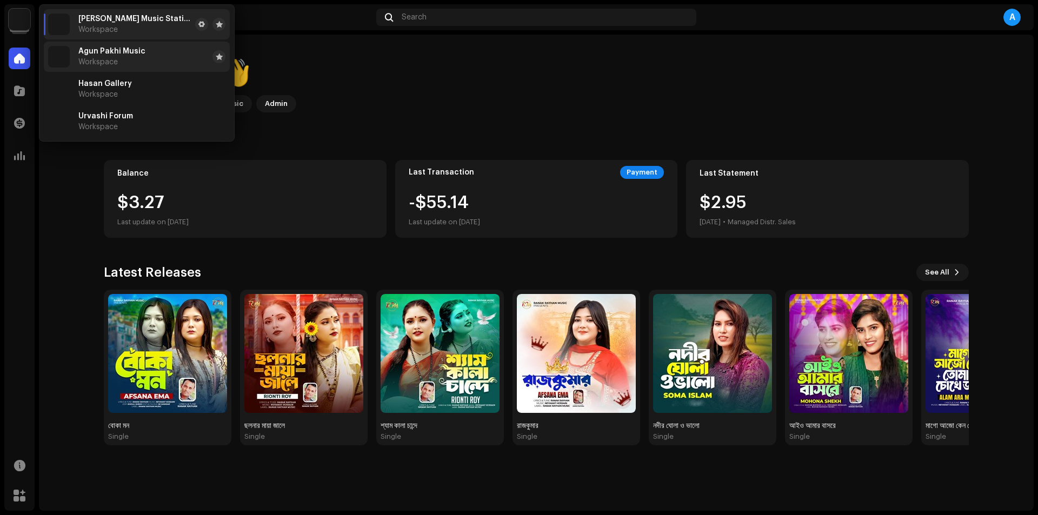
click at [152, 61] on li "Agun Pakhi Music Workspace" at bounding box center [137, 57] width 186 height 30
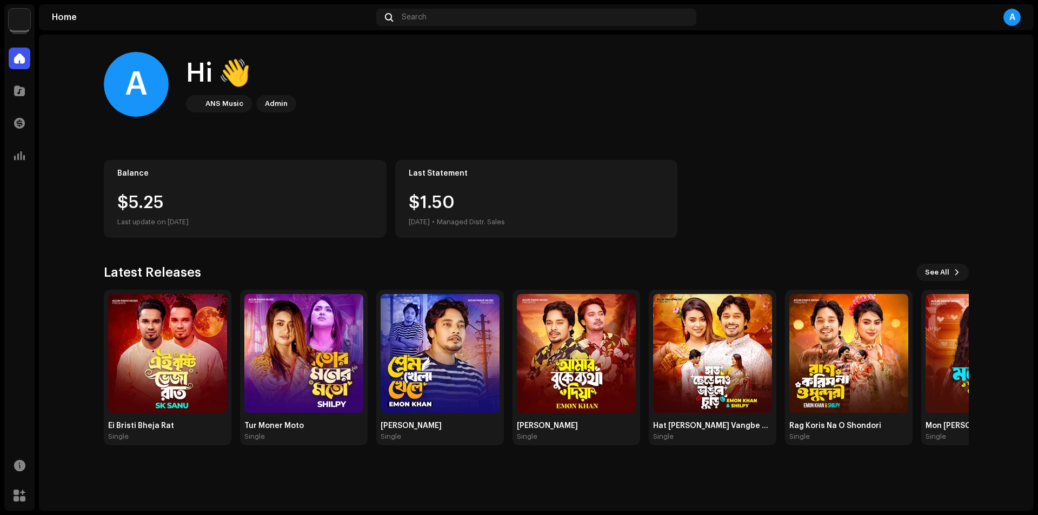
click at [23, 18] on img at bounding box center [20, 20] width 22 height 22
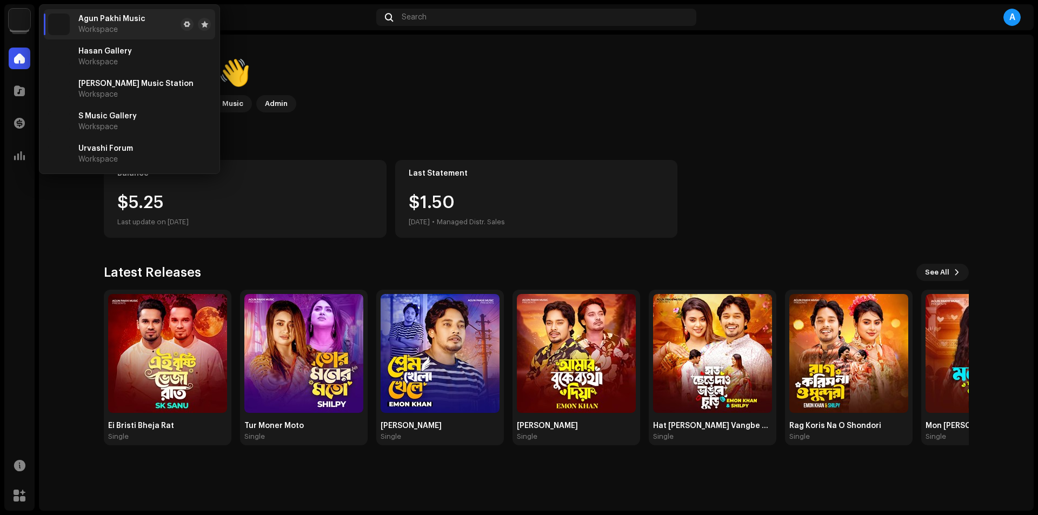
click at [765, 134] on div "A Hi 👋 ANS Music Admin Balance $5.25 Last update on [DATE] Last Statement $1.50…" at bounding box center [536, 249] width 865 height 428
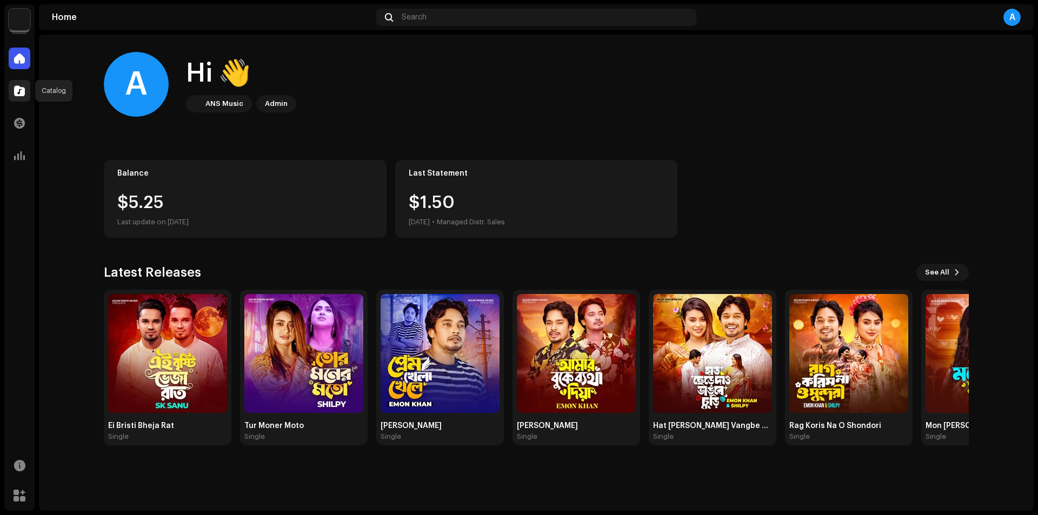
click at [16, 90] on span at bounding box center [19, 90] width 11 height 9
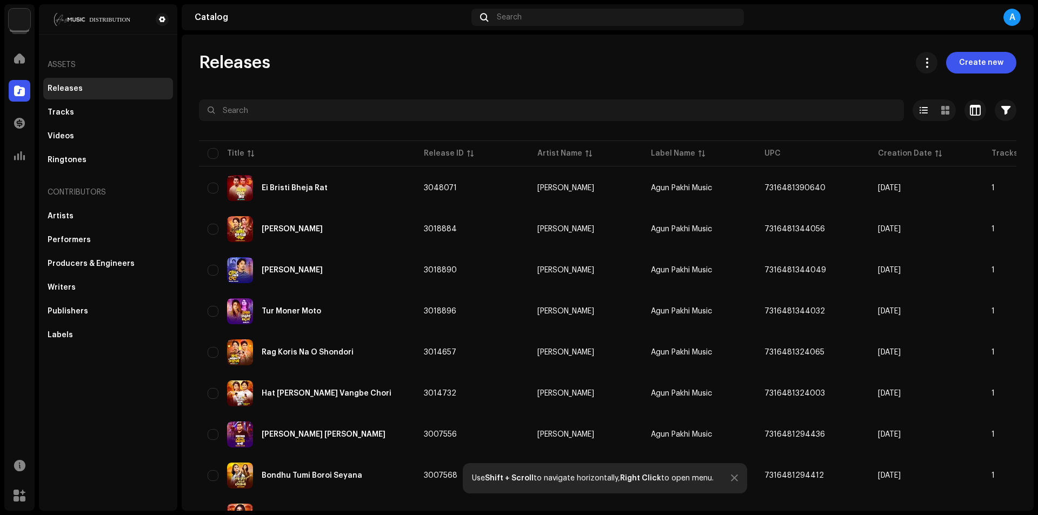
click at [856, 68] on div "Releases Create new" at bounding box center [607, 63] width 817 height 22
click at [996, 69] on span "Create new" at bounding box center [981, 63] width 44 height 22
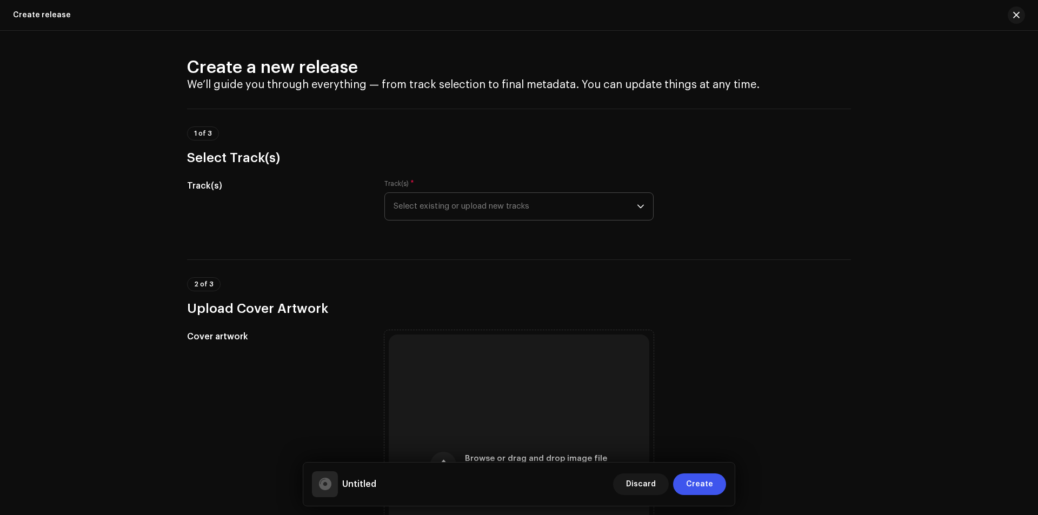
click at [480, 212] on span "Select existing or upload new tracks" at bounding box center [514, 206] width 243 height 27
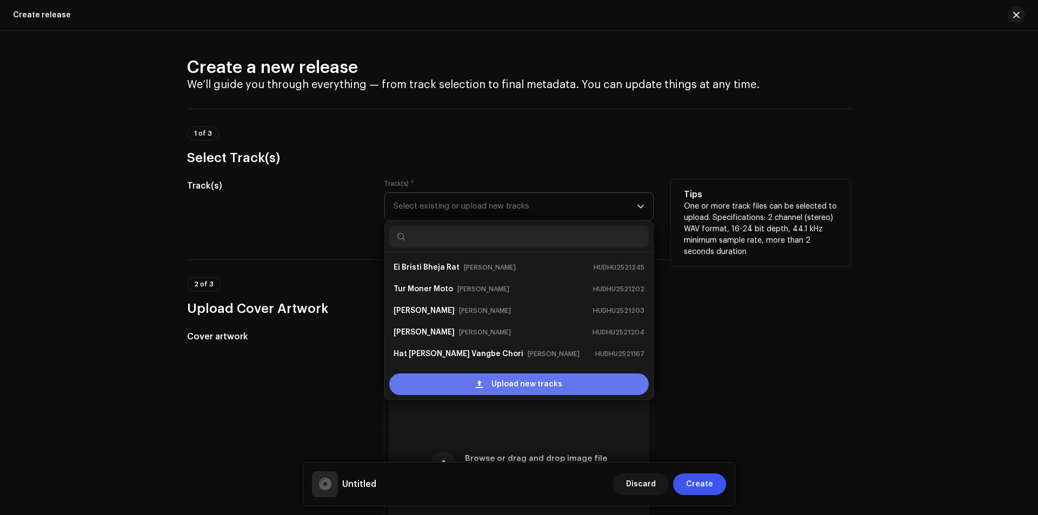
click at [491, 388] on span "Upload new tracks" at bounding box center [526, 384] width 71 height 22
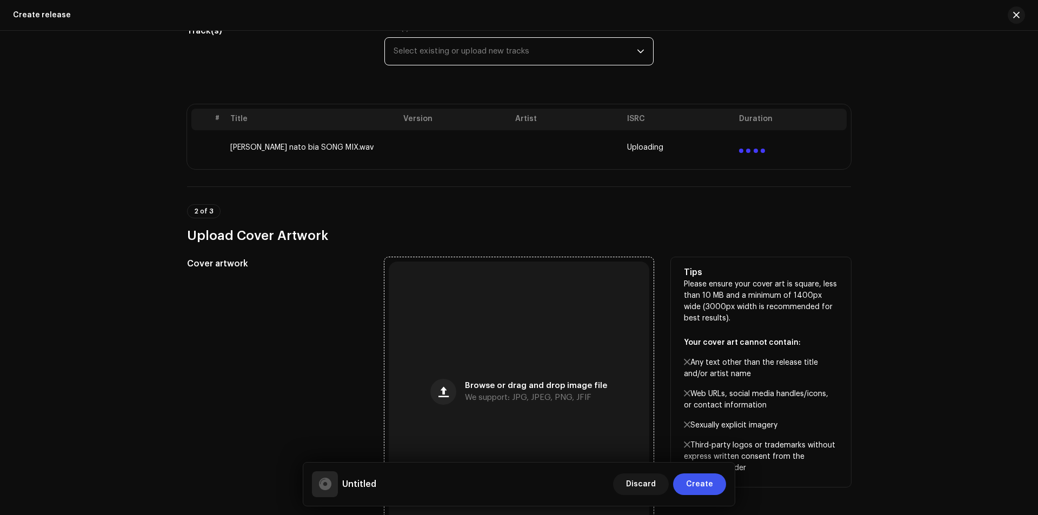
scroll to position [216, 0]
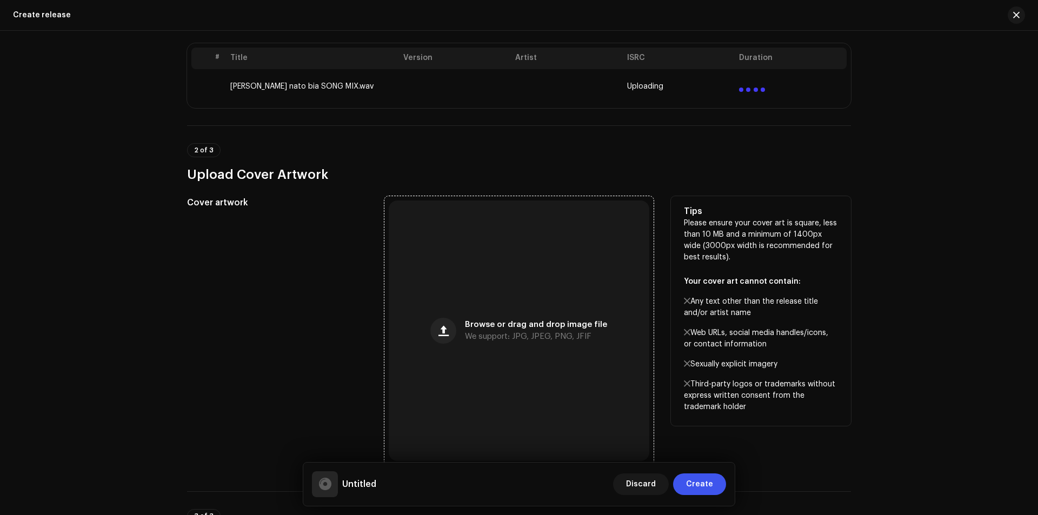
click at [604, 370] on div "Browse or drag and drop image file We support: JPG, JPEG, PNG, JFIF" at bounding box center [519, 331] width 261 height 261
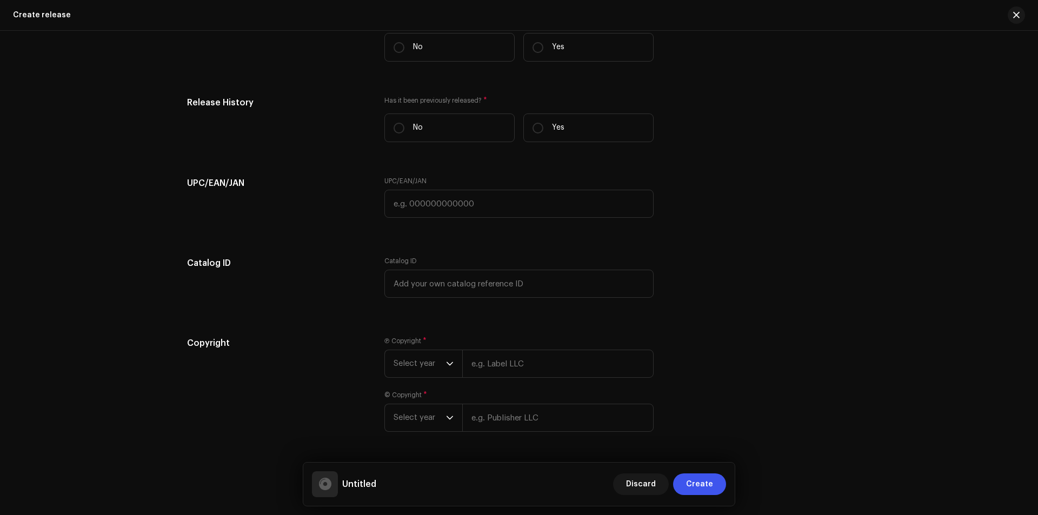
scroll to position [1524, 0]
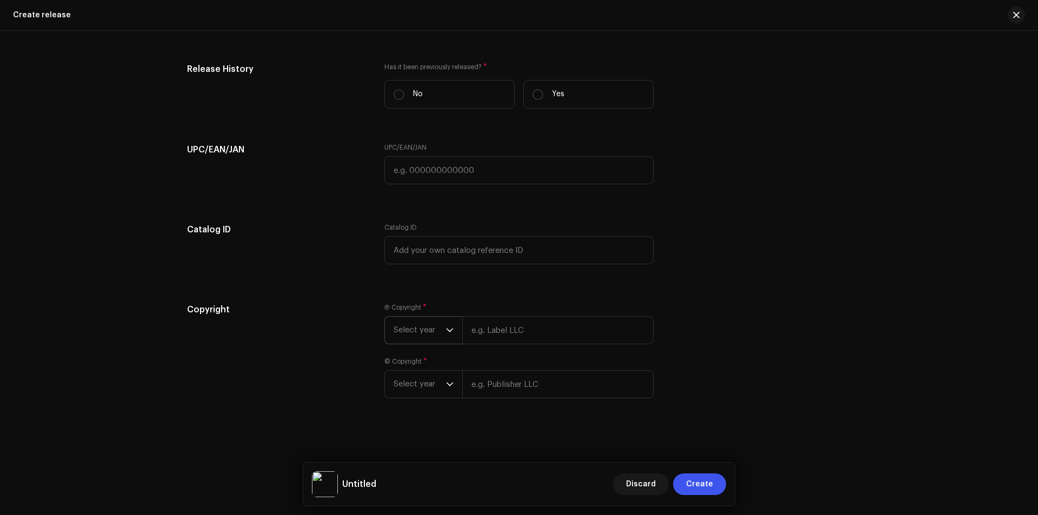
click at [426, 331] on span "Select year" at bounding box center [419, 330] width 52 height 27
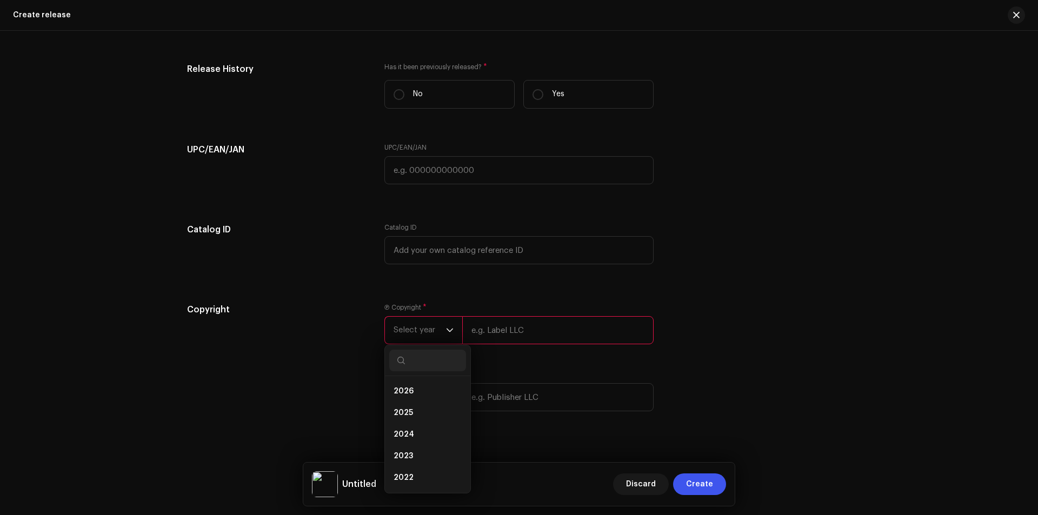
click at [433, 327] on span "Select year" at bounding box center [419, 330] width 52 height 27
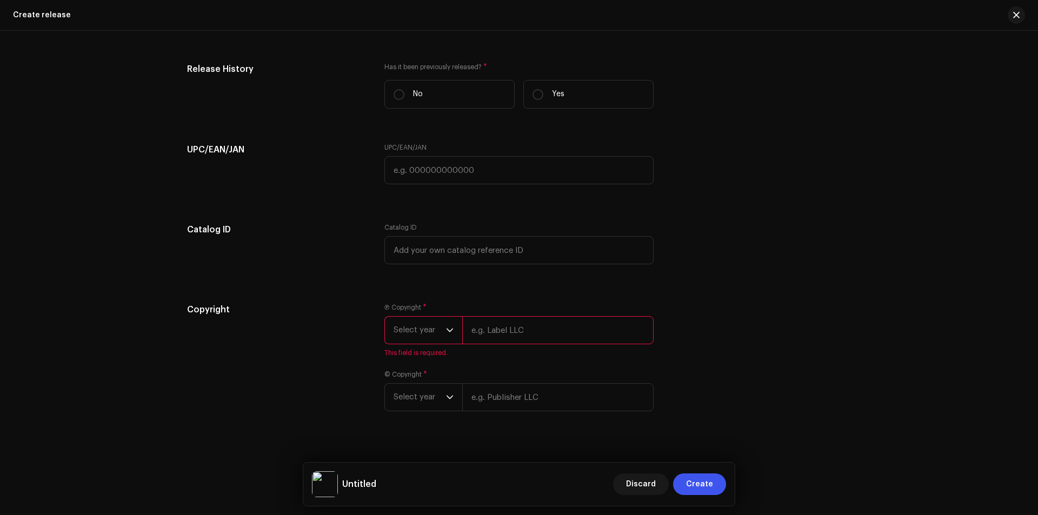
click at [502, 358] on div "Ⓟ Copyright * Select year This field is required. © Copyright * Select year" at bounding box center [518, 363] width 269 height 121
click at [422, 338] on span "Select year" at bounding box center [419, 330] width 52 height 27
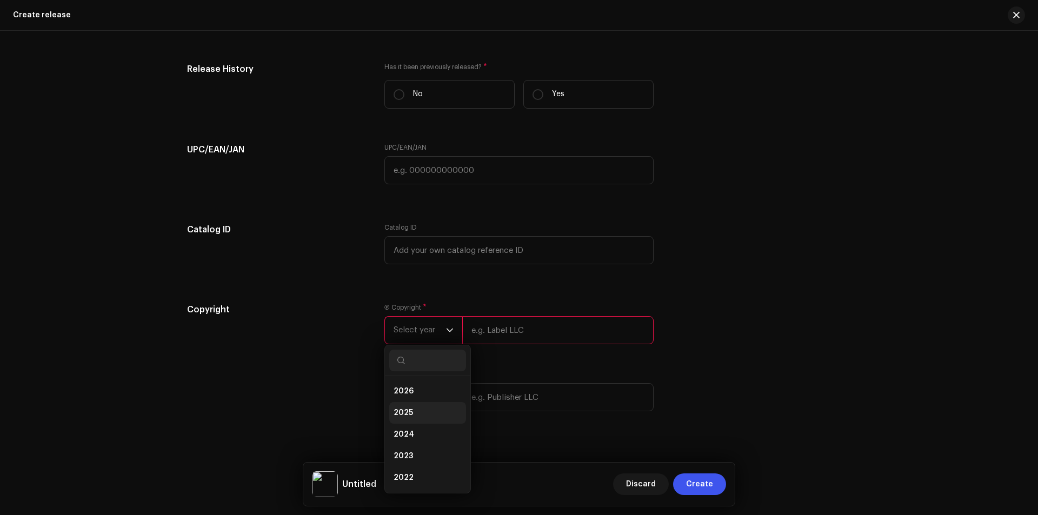
click at [412, 415] on li "2025" at bounding box center [427, 413] width 77 height 22
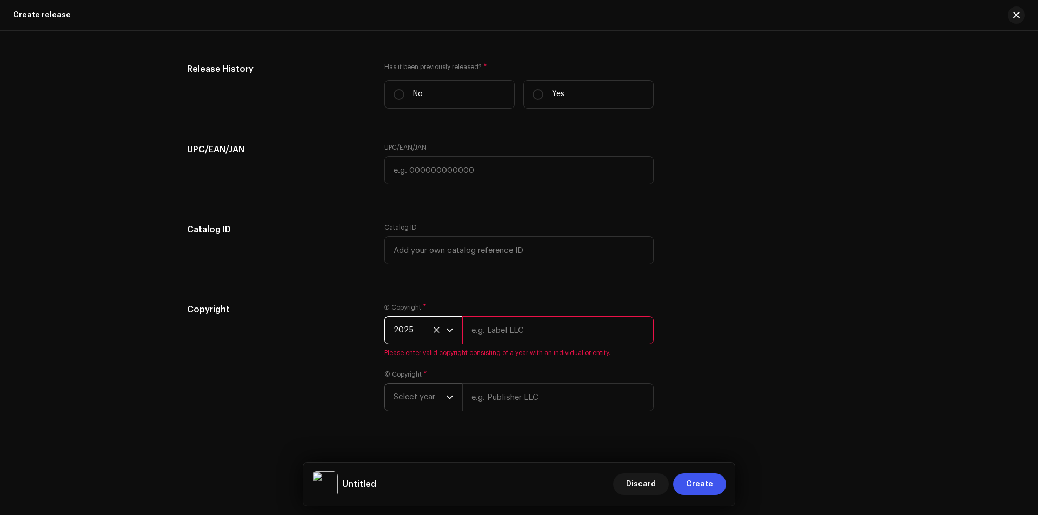
click at [424, 403] on span "Select year" at bounding box center [419, 397] width 52 height 27
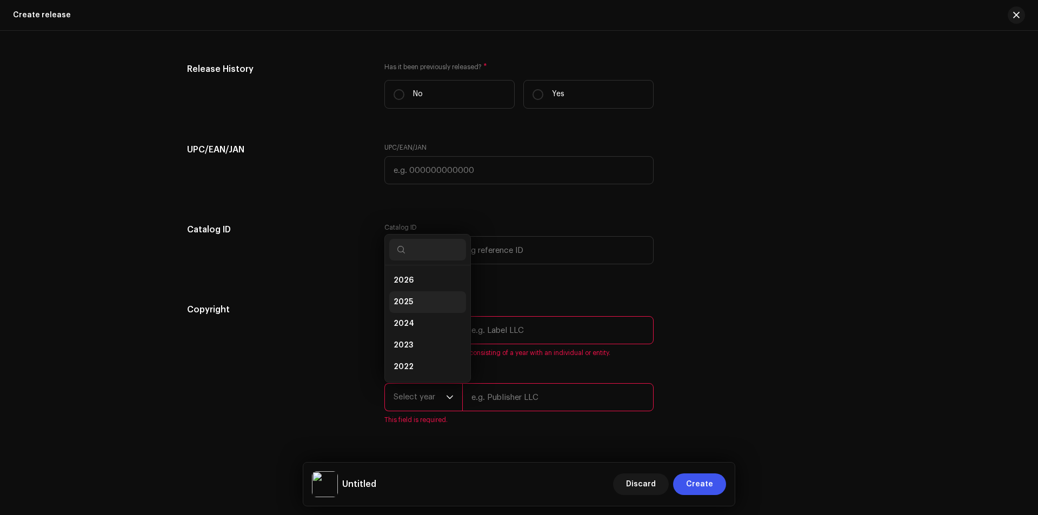
scroll to position [17, 0]
click at [428, 283] on li "2025" at bounding box center [427, 285] width 77 height 22
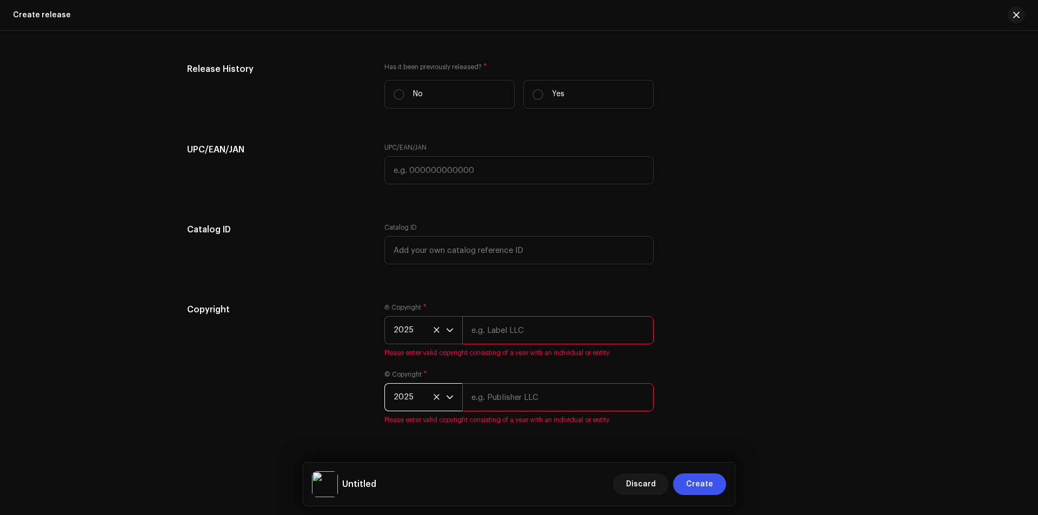
click at [513, 324] on input "text" at bounding box center [557, 330] width 191 height 28
click at [492, 336] on input "text" at bounding box center [557, 330] width 191 height 28
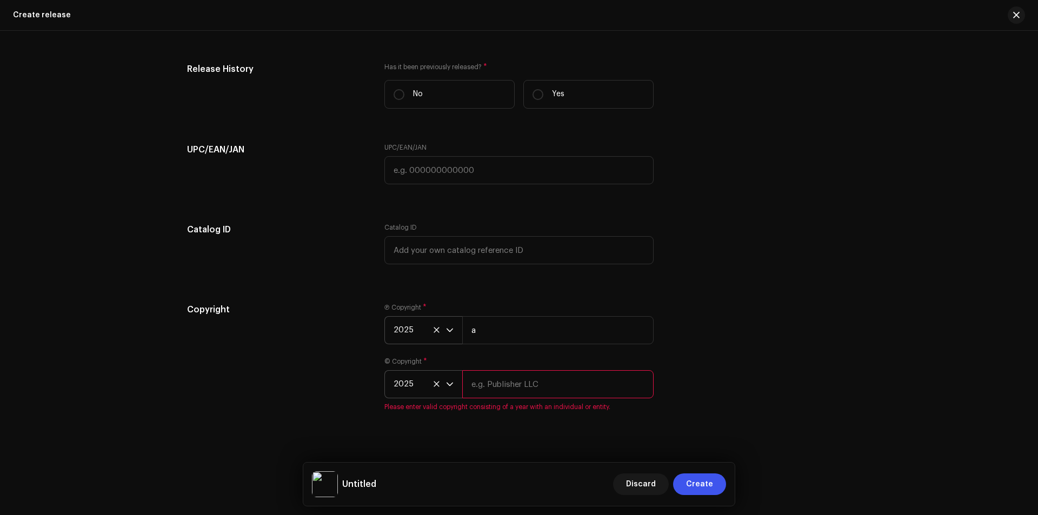
scroll to position [1567, 0]
click at [542, 333] on input "a" at bounding box center [557, 330] width 191 height 28
click at [542, 332] on input "a" at bounding box center [557, 330] width 191 height 28
paste input "Agun Pakhi Music"
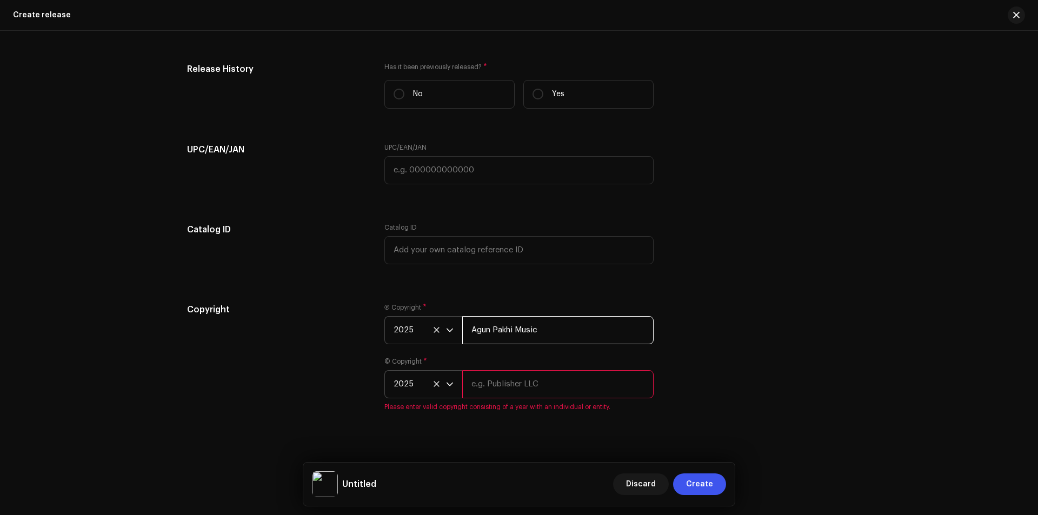
click at [558, 332] on input "Agun Pakhi Music" at bounding box center [557, 330] width 191 height 28
paste input ", Distributed by ANS Music"
drag, startPoint x: 465, startPoint y: 330, endPoint x: 644, endPoint y: 324, distance: 178.5
click at [644, 324] on input "Agun [PERSON_NAME] Music, Distributed by ANS Music" at bounding box center [557, 330] width 191 height 28
type input "Agun [PERSON_NAME] Music, Distributed by ANS Music"
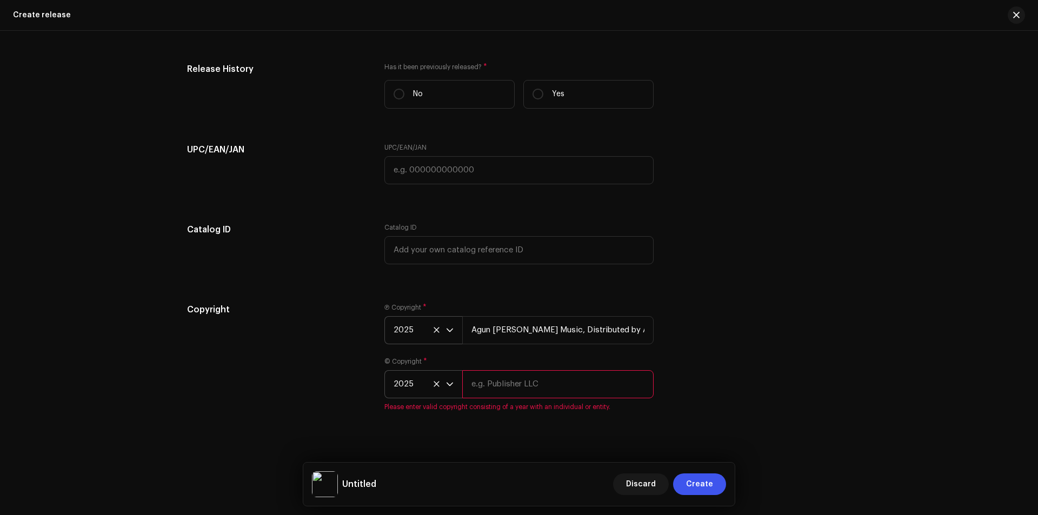
click at [575, 373] on input "text" at bounding box center [557, 384] width 191 height 28
paste input "Agun [PERSON_NAME] Music, Distributed by ANS Music"
type input "Agun [PERSON_NAME] Music, Distributed by ANS Music"
click at [665, 438] on div "Create a new release We’ll guide you through everything — from track selection …" at bounding box center [519, 273] width 1038 height 484
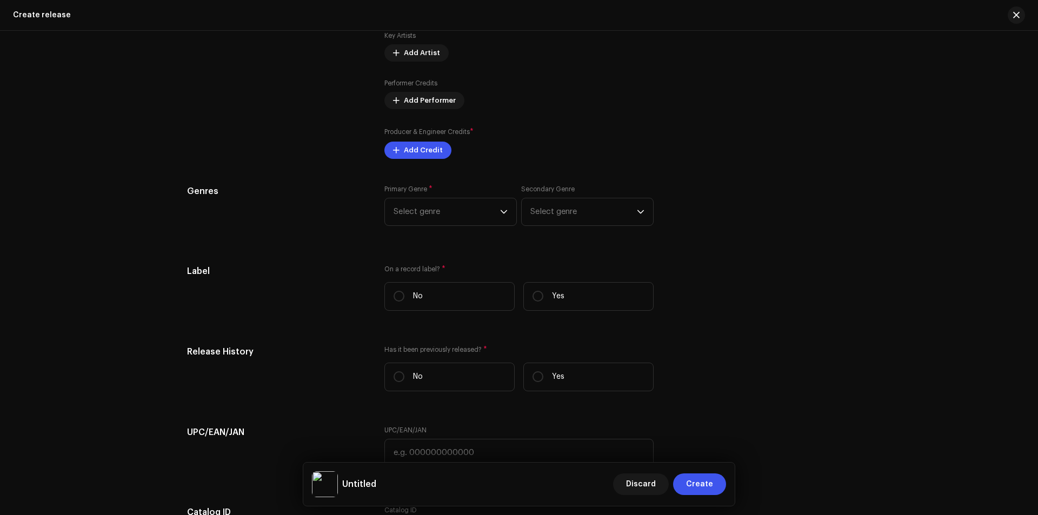
scroll to position [1279, 0]
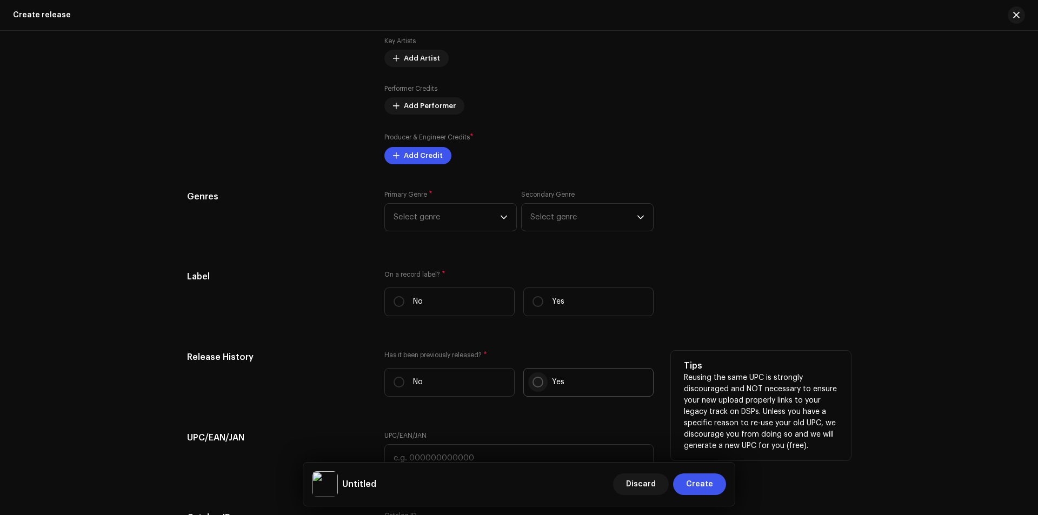
click at [533, 386] on input "Yes" at bounding box center [537, 382] width 11 height 11
radio input "true"
click at [481, 383] on label "No" at bounding box center [449, 382] width 130 height 29
click at [404, 383] on input "No" at bounding box center [398, 382] width 11 height 11
radio input "true"
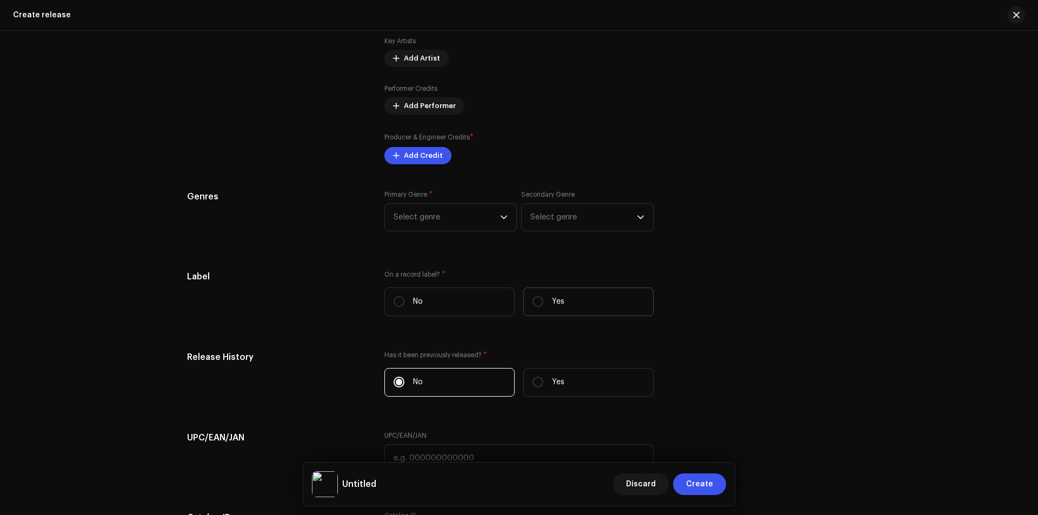
click at [531, 293] on label "Yes" at bounding box center [588, 302] width 130 height 29
click at [532, 296] on input "Yes" at bounding box center [537, 301] width 11 height 11
radio input "true"
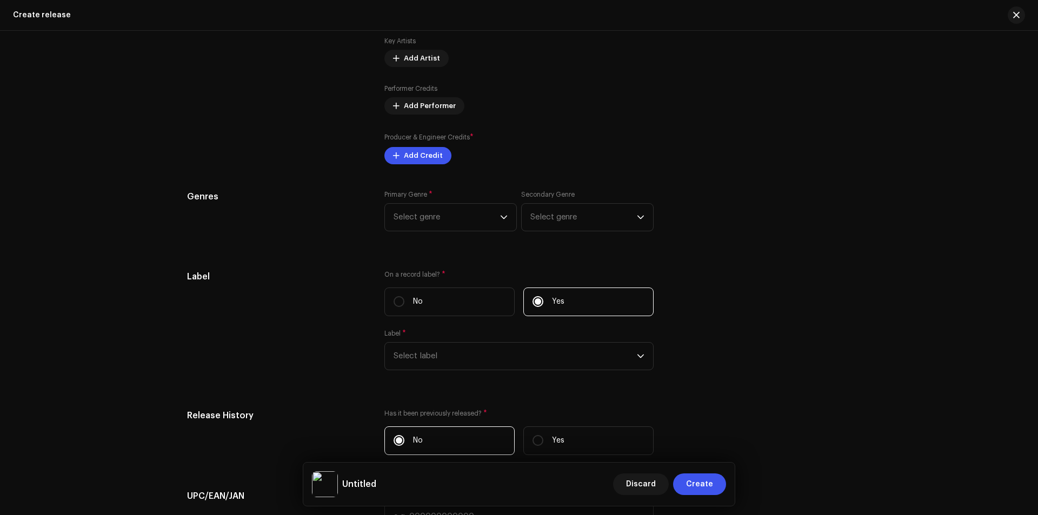
click at [531, 341] on div "Label * Select label" at bounding box center [518, 349] width 269 height 41
click at [529, 346] on span "Select label" at bounding box center [514, 356] width 243 height 27
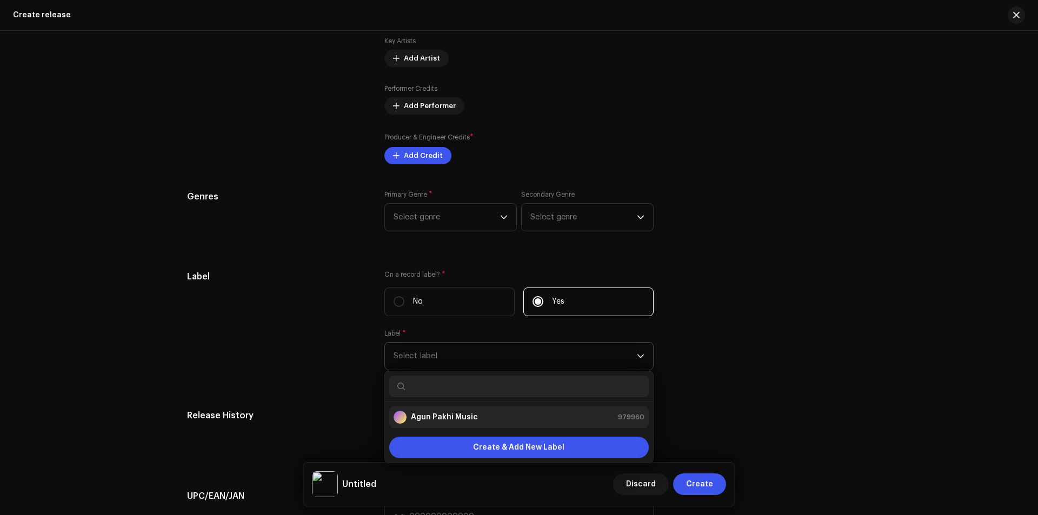
click at [513, 409] on li "Agun [PERSON_NAME] Music 979960" at bounding box center [518, 417] width 259 height 22
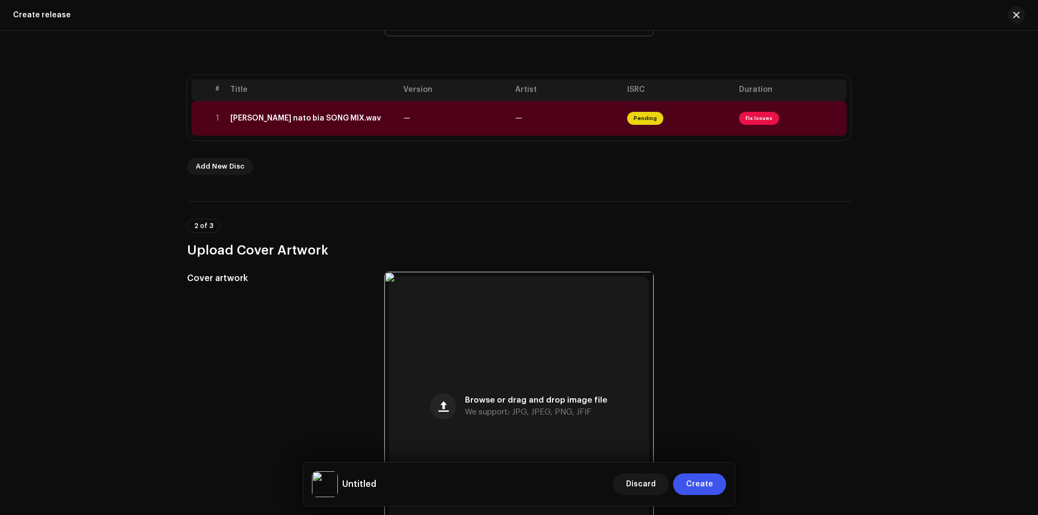
scroll to position [0, 0]
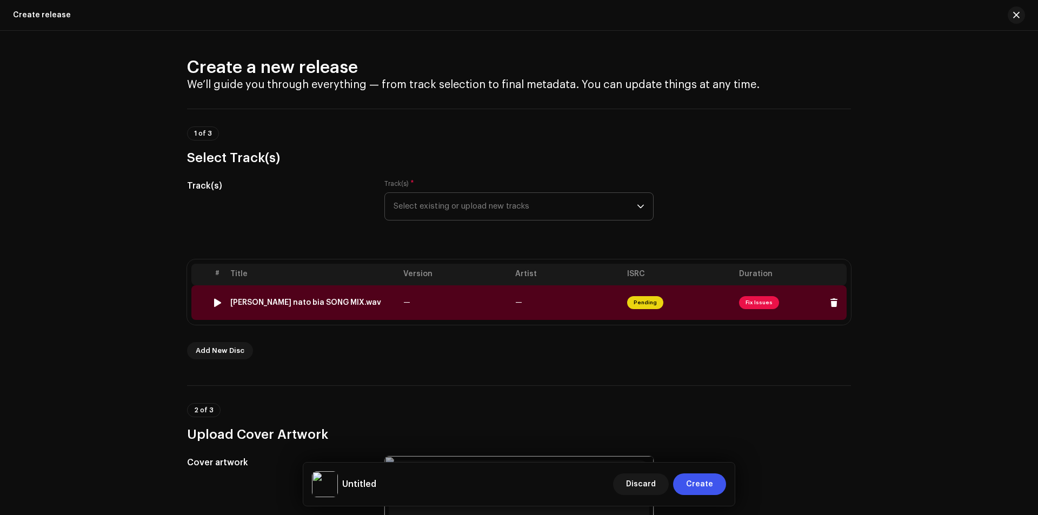
click at [740, 298] on span "Fix Issues" at bounding box center [759, 302] width 40 height 13
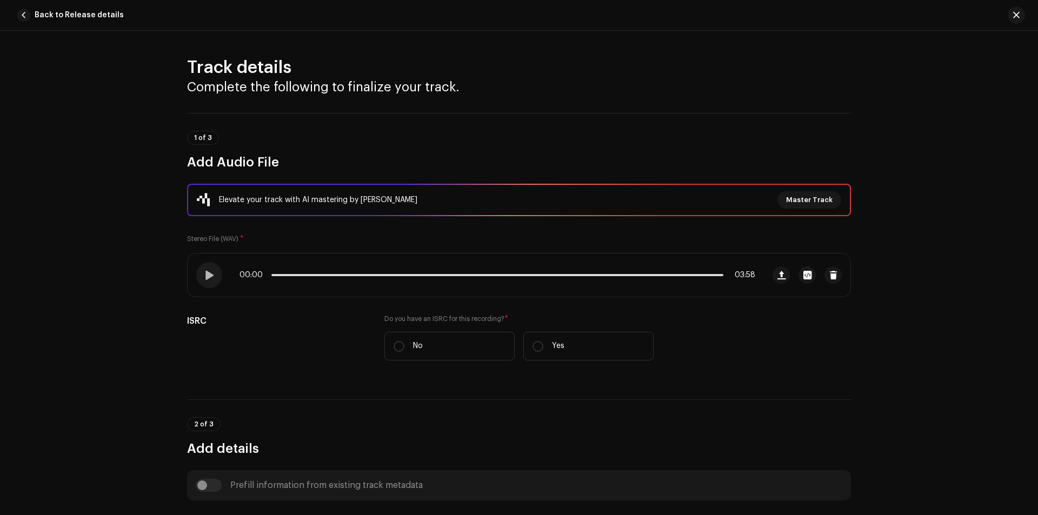
scroll to position [424, 0]
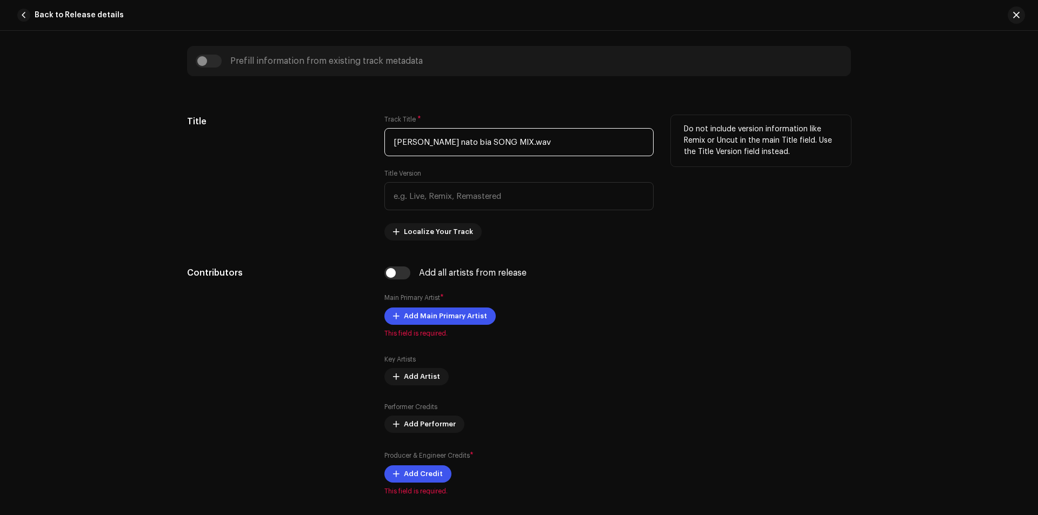
click at [552, 139] on input "Taka chara dibe nato bia SONG MIX.wav" at bounding box center [518, 142] width 269 height 28
paste input "Chara Dibe Nato Bya"
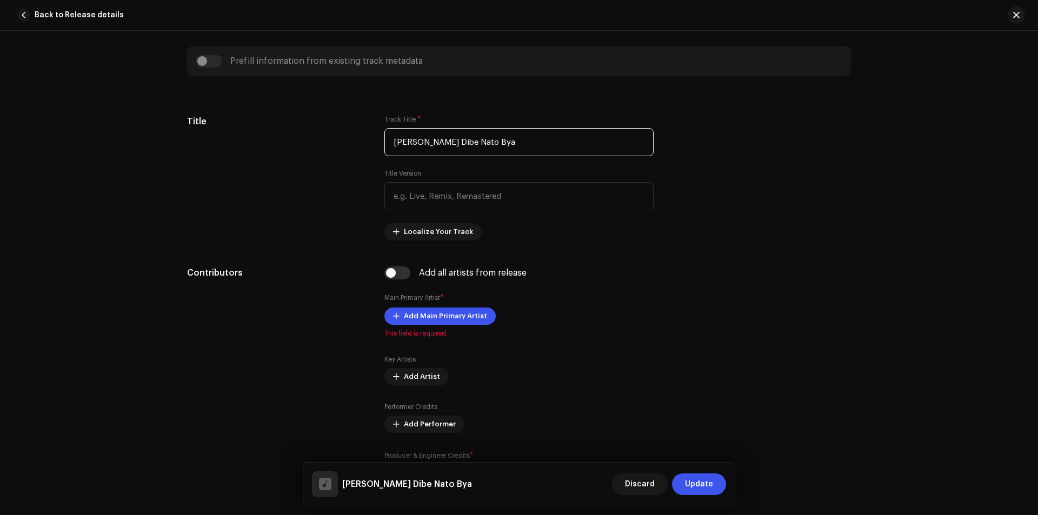
type input "[PERSON_NAME] Dibe Nato Bya"
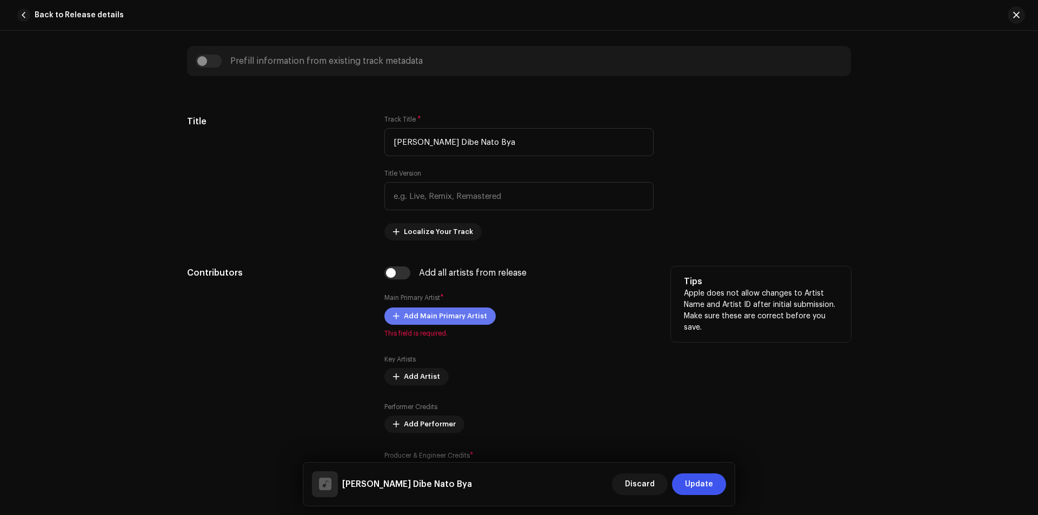
click at [422, 323] on span "Add Main Primary Artist" at bounding box center [445, 316] width 83 height 22
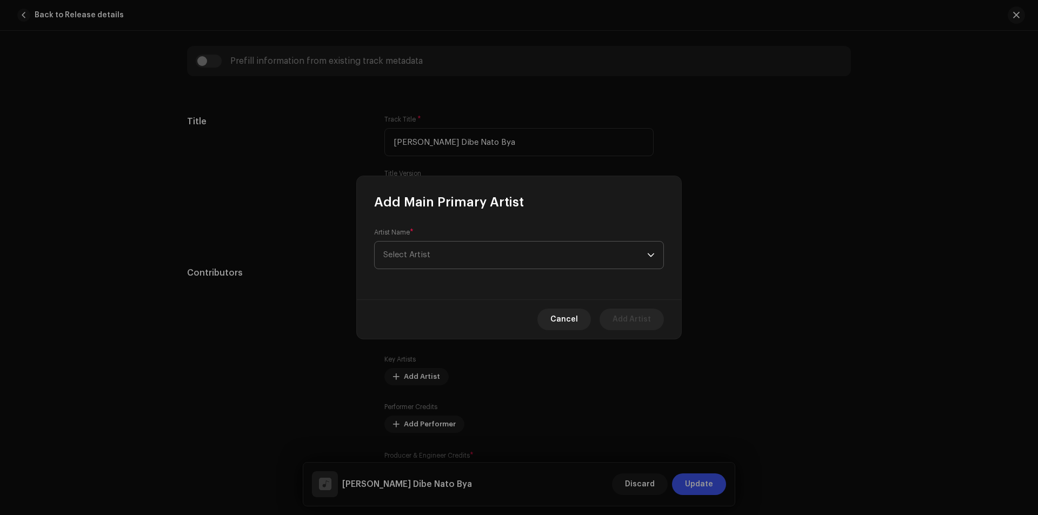
click at [486, 255] on span "Select Artist" at bounding box center [515, 255] width 264 height 27
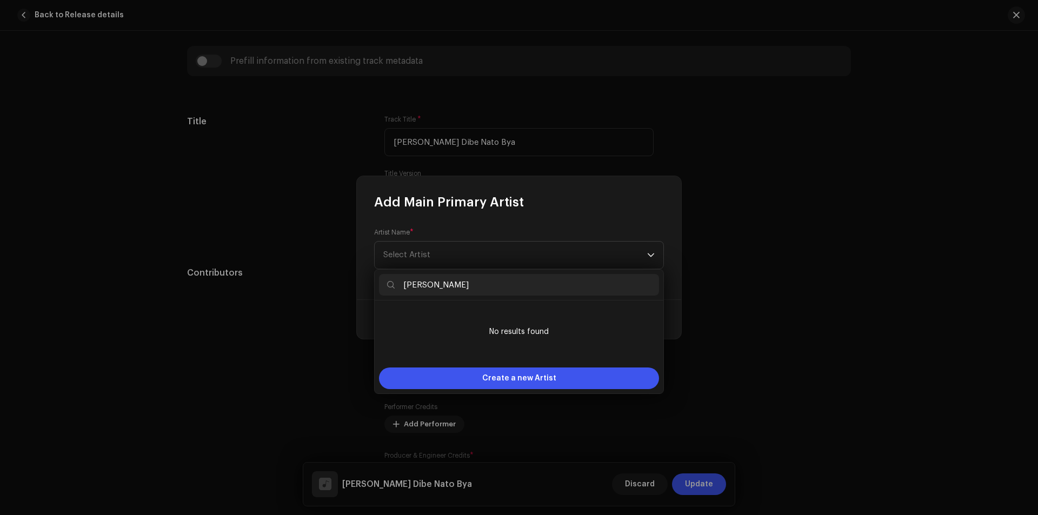
click at [404, 286] on input "ashraf udas" at bounding box center [519, 285] width 280 height 22
click at [431, 284] on input "Ashraf udas" at bounding box center [519, 285] width 280 height 22
type input "[PERSON_NAME]"
click at [472, 283] on input "[PERSON_NAME]" at bounding box center [519, 285] width 280 height 22
drag, startPoint x: 477, startPoint y: 288, endPoint x: 357, endPoint y: 276, distance: 121.1
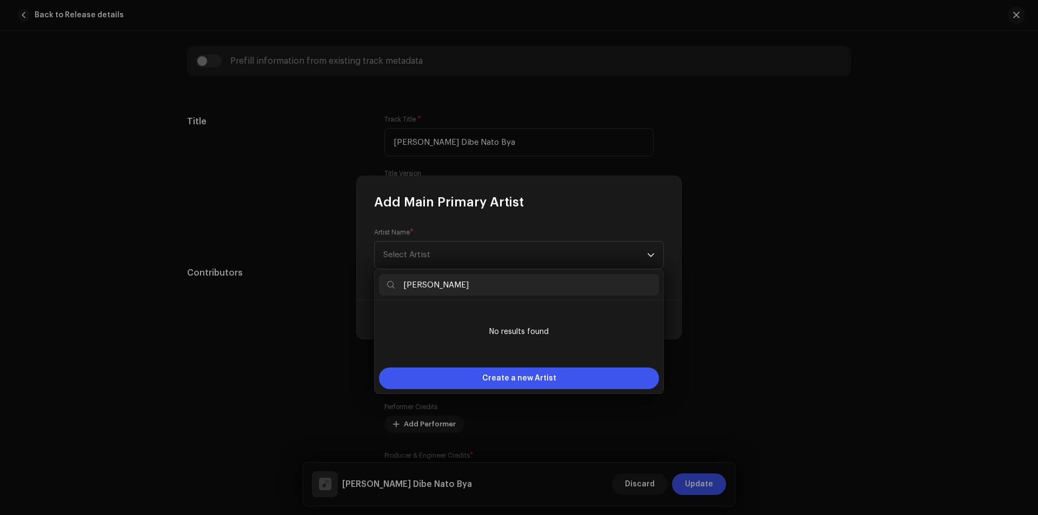
click at [357, 276] on body "Agun Pakhi Music Home Catalog Transactions Analytics Resources Marketplace Asse…" at bounding box center [519, 257] width 1038 height 515
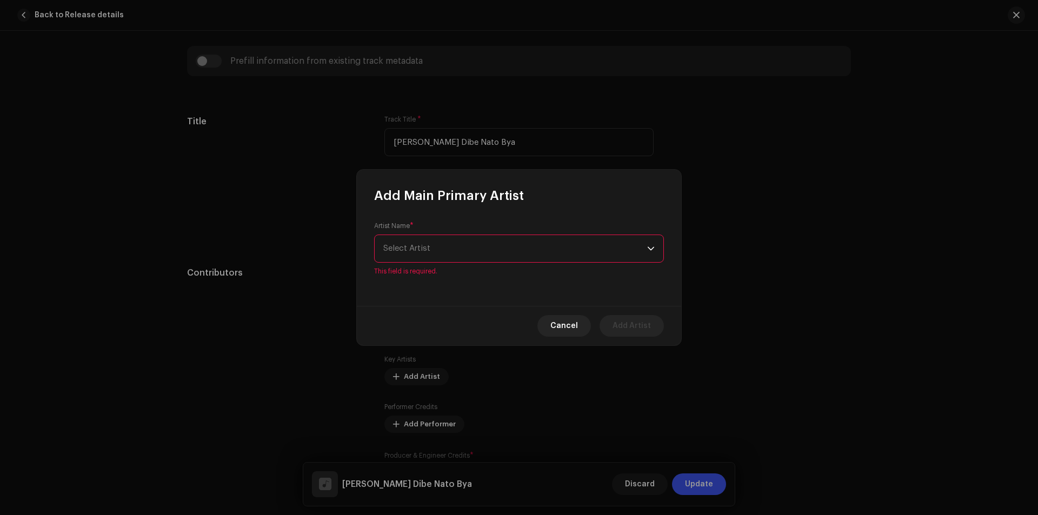
click at [547, 249] on span "Select Artist" at bounding box center [515, 248] width 264 height 27
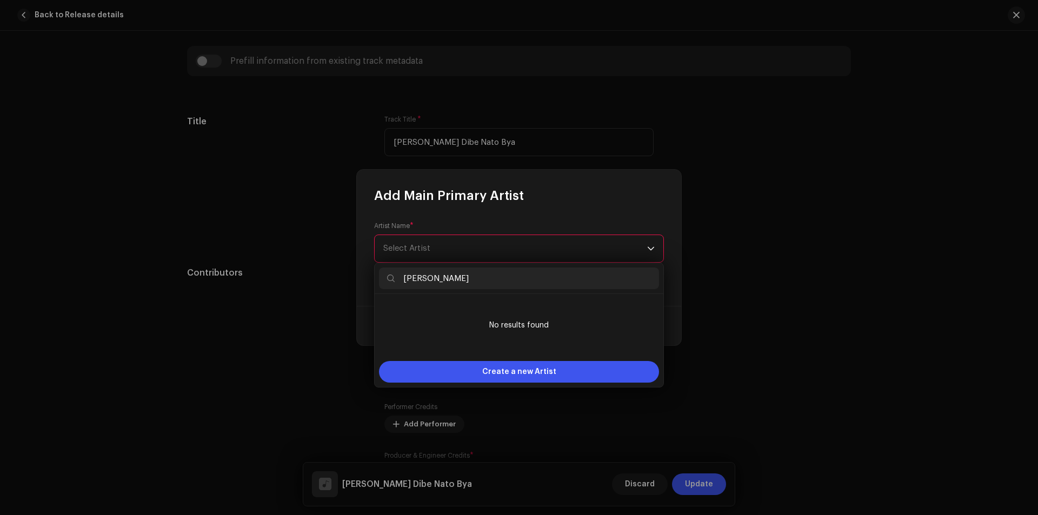
click at [511, 277] on input "[PERSON_NAME]" at bounding box center [519, 279] width 280 height 22
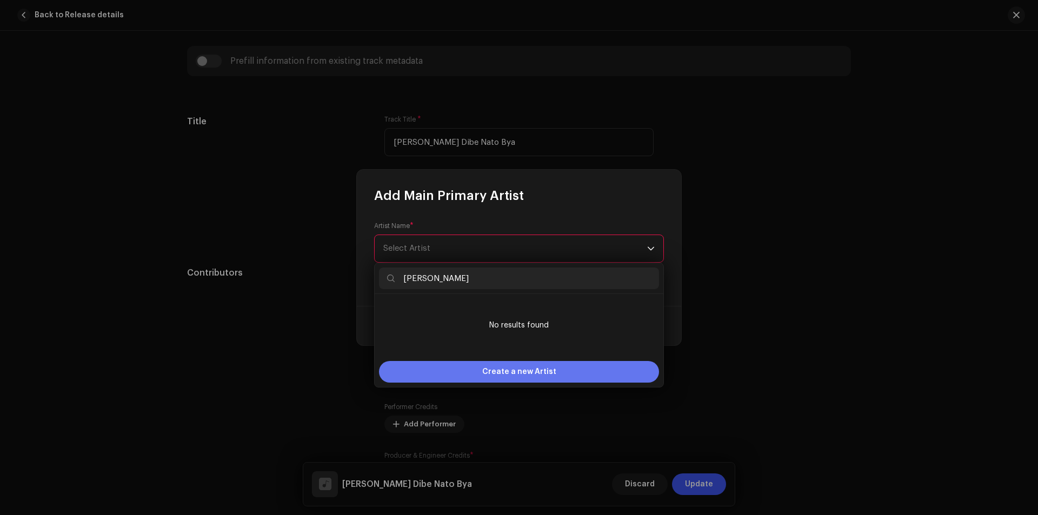
click at [547, 371] on span "Create a new Artist" at bounding box center [519, 372] width 74 height 22
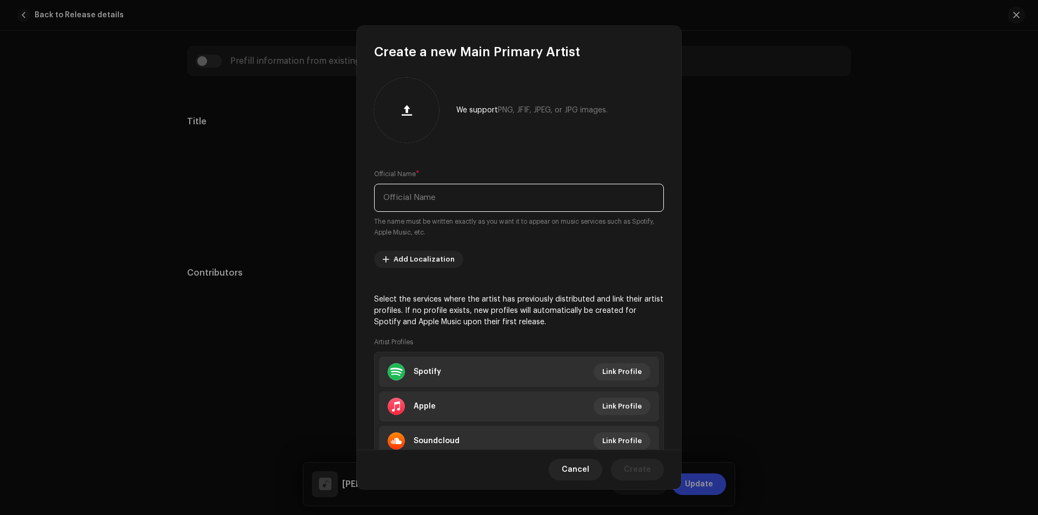
click at [482, 193] on input "text" at bounding box center [519, 198] width 290 height 28
paste input "[PERSON_NAME]"
type input "[PERSON_NAME]"
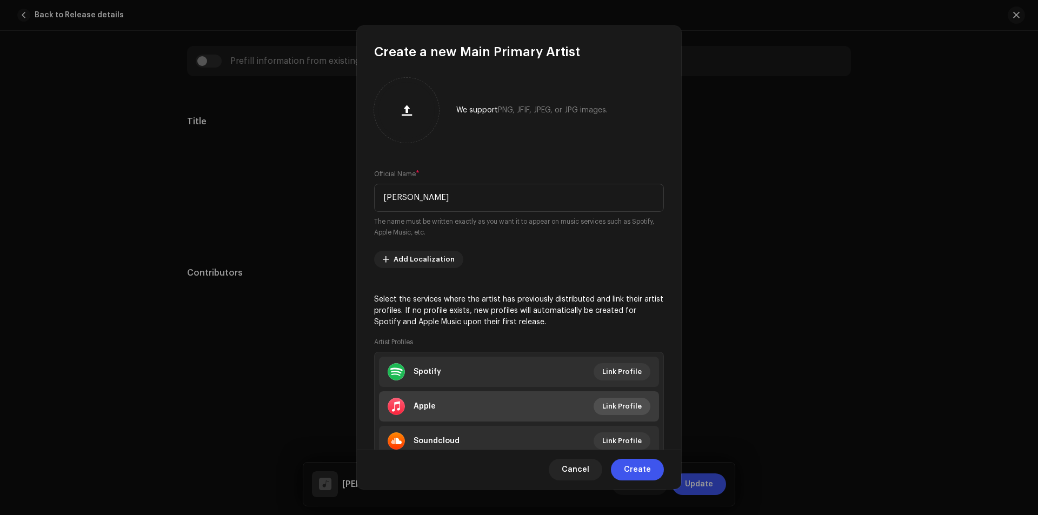
click at [615, 404] on span "Link Profile" at bounding box center [621, 407] width 39 height 22
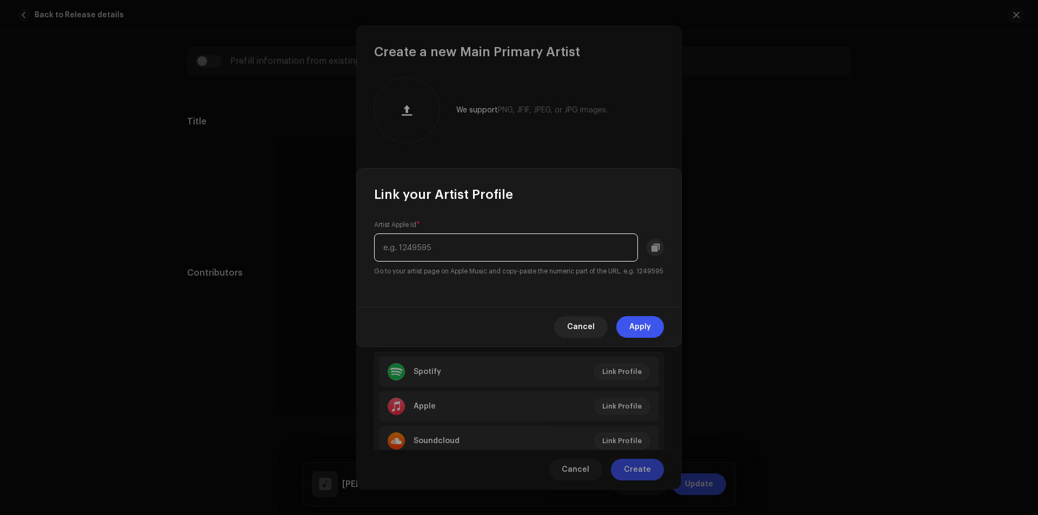
click at [517, 251] on input "text" at bounding box center [506, 247] width 264 height 28
paste input "1108862924"
type input "1108862924"
click at [637, 325] on span "Apply" at bounding box center [640, 327] width 22 height 22
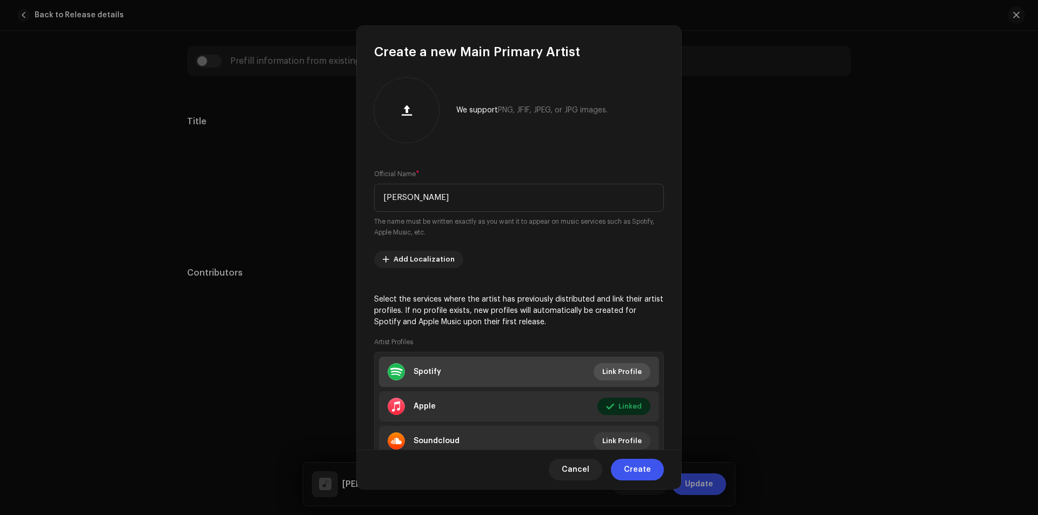
click at [602, 370] on span "Link Profile" at bounding box center [621, 372] width 39 height 22
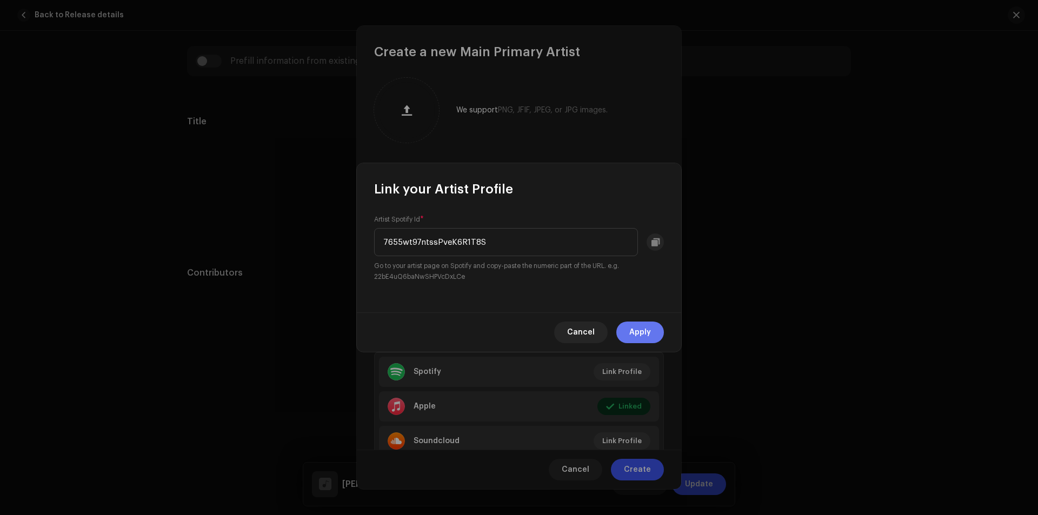
type input "7655wt97ntssPveK6R1T8S"
click at [643, 323] on span "Apply" at bounding box center [640, 333] width 22 height 22
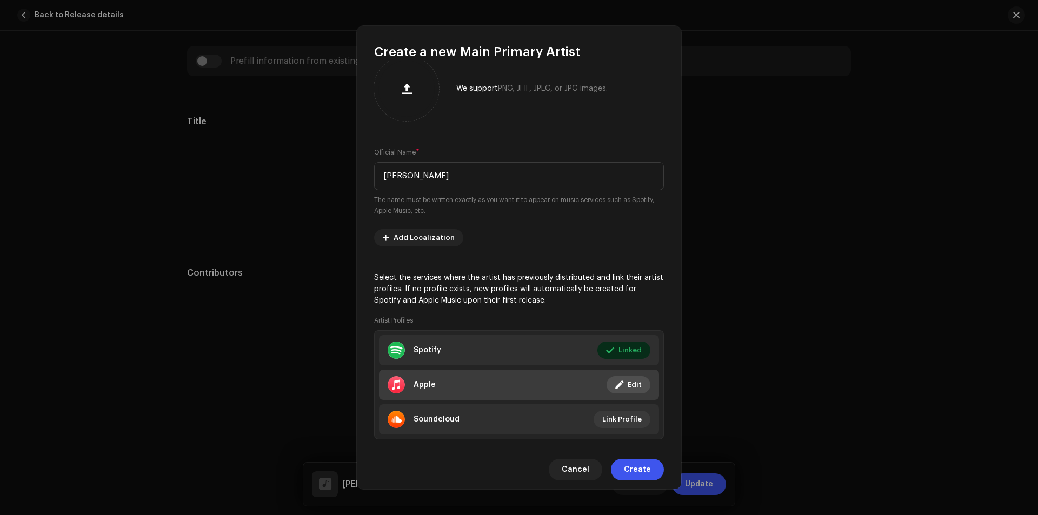
scroll to position [41, 0]
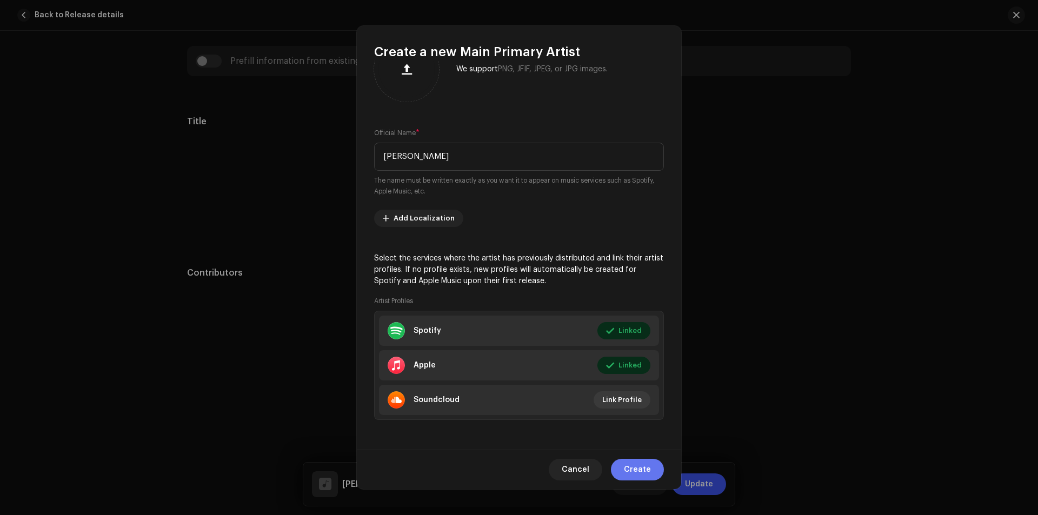
click at [640, 473] on span "Create" at bounding box center [637, 470] width 27 height 22
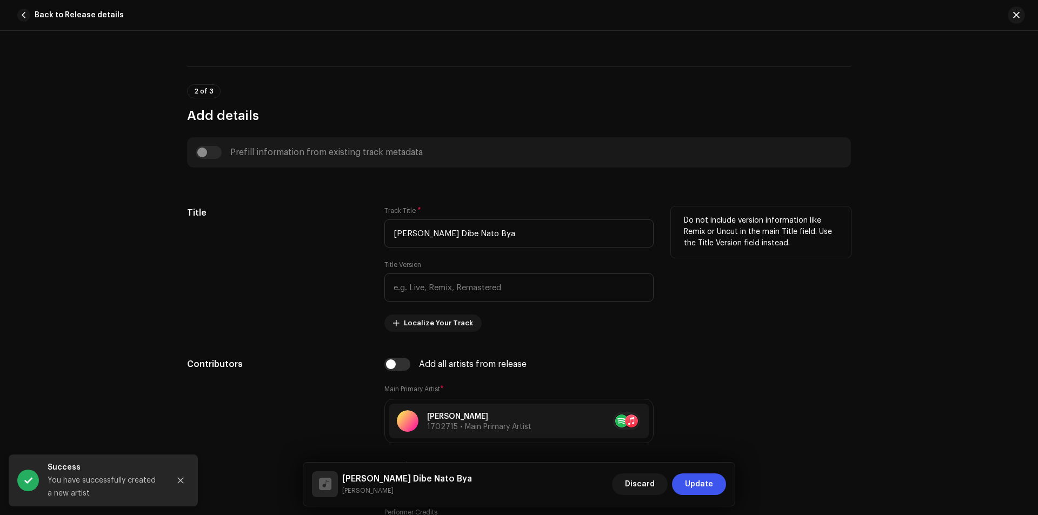
scroll to position [280, 0]
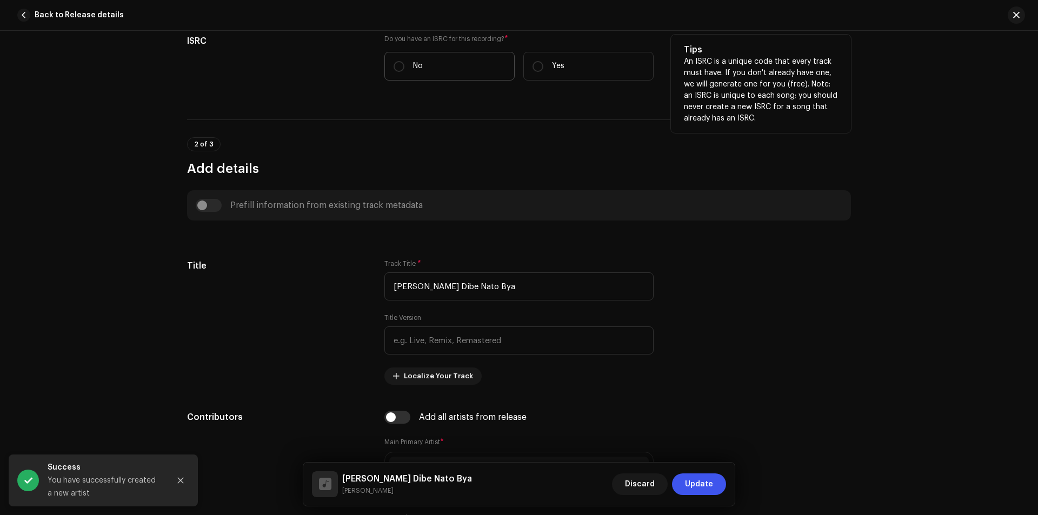
click at [437, 71] on label "No" at bounding box center [449, 66] width 130 height 29
click at [404, 71] on input "No" at bounding box center [398, 66] width 11 height 11
radio input "true"
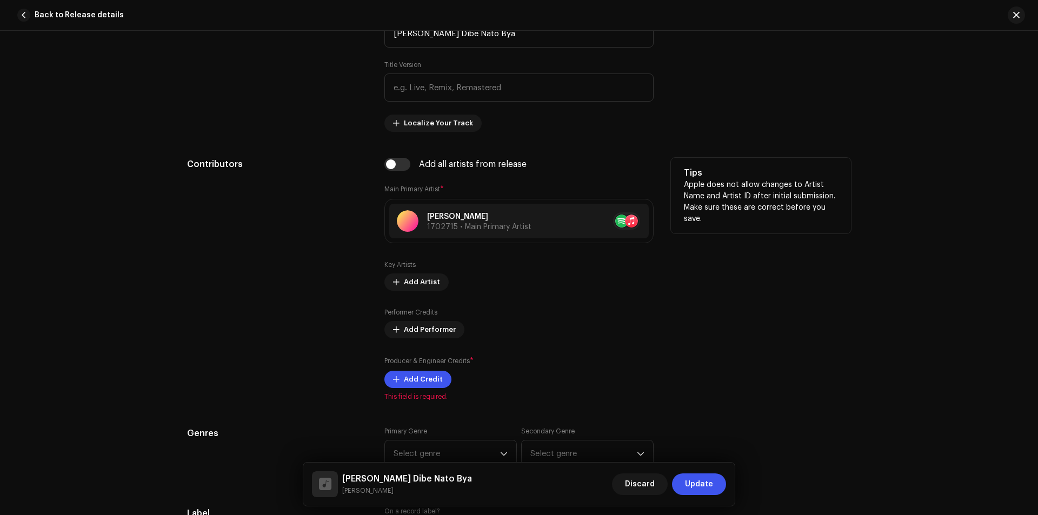
scroll to position [569, 0]
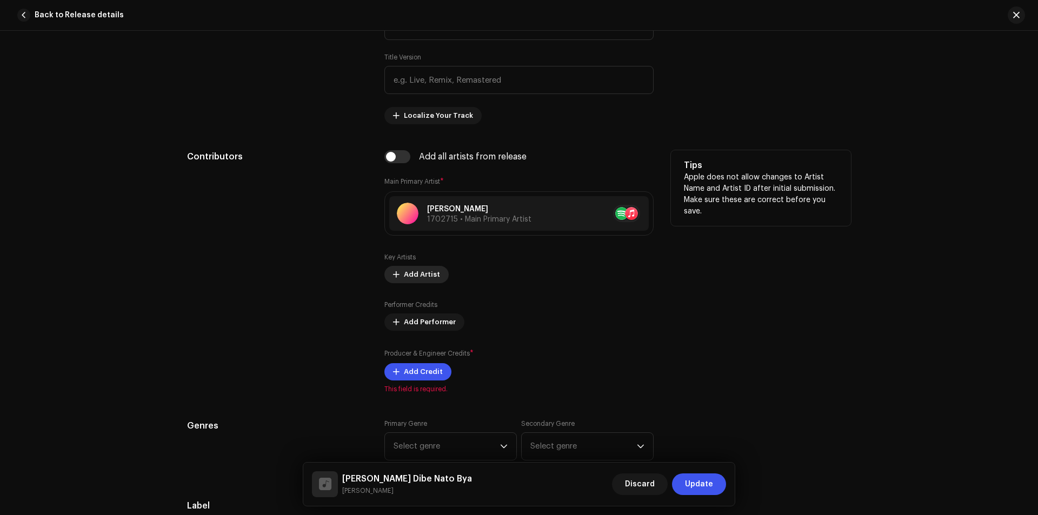
click at [433, 273] on span "Add Artist" at bounding box center [422, 275] width 36 height 22
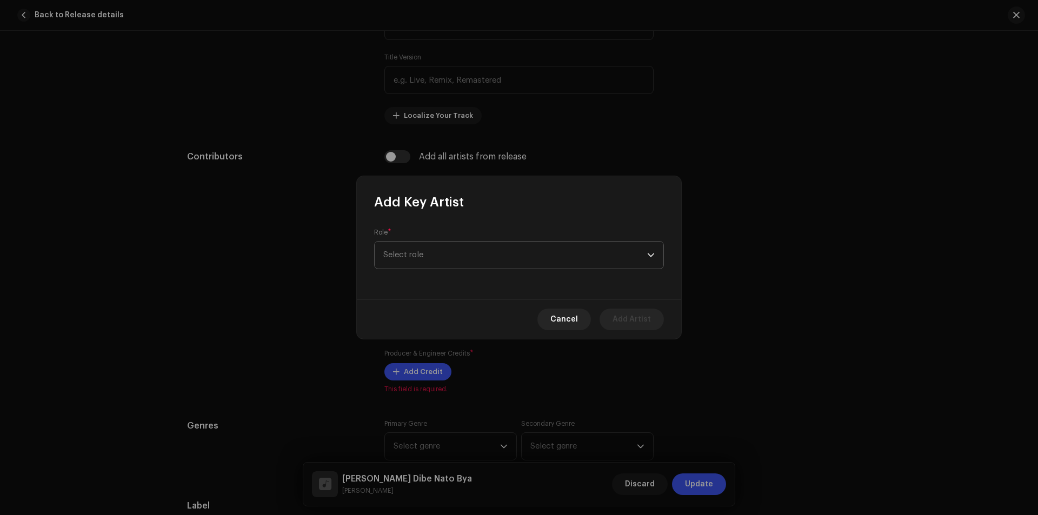
click at [450, 265] on span "Select role" at bounding box center [515, 255] width 264 height 27
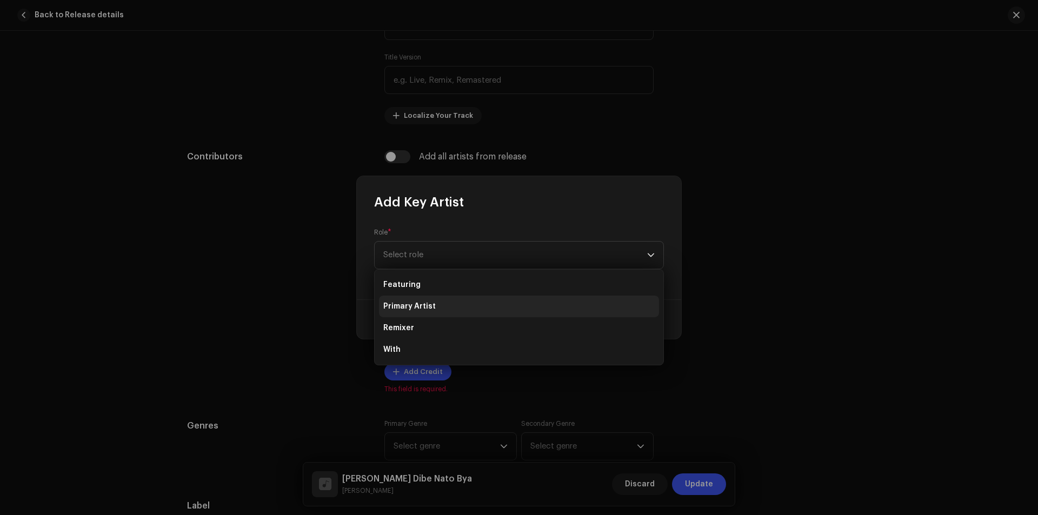
click at [436, 305] on li "Primary Artist" at bounding box center [519, 307] width 280 height 22
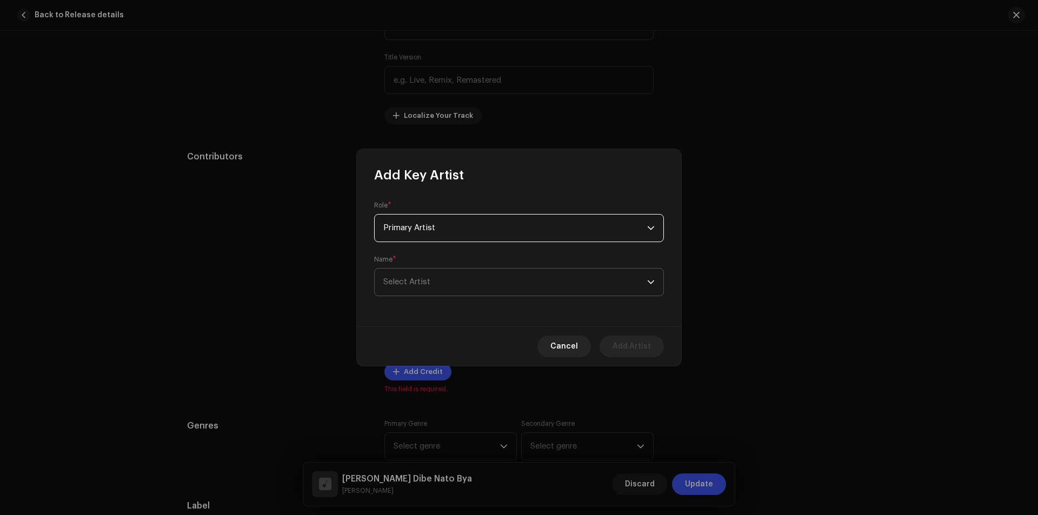
click at [442, 287] on span "Select Artist" at bounding box center [515, 282] width 264 height 27
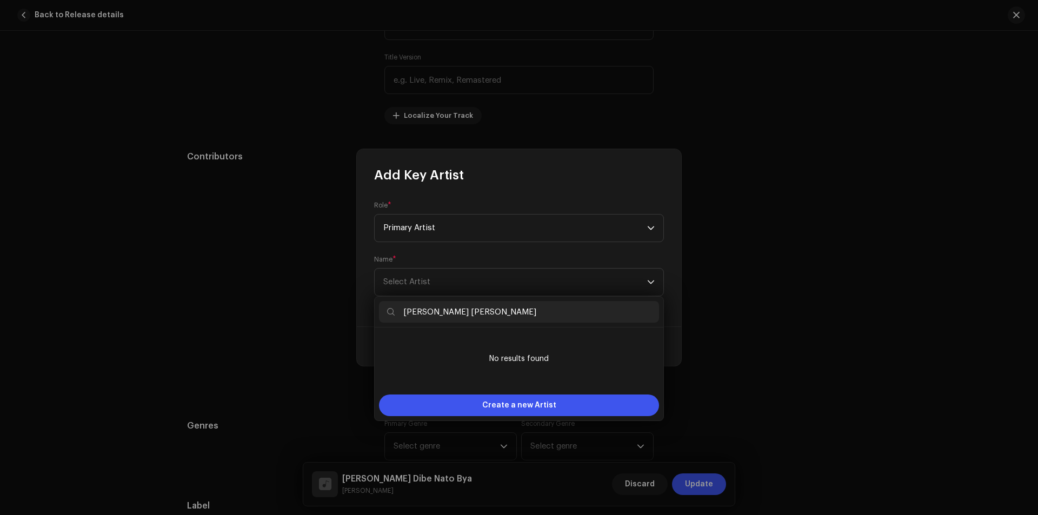
drag, startPoint x: 407, startPoint y: 313, endPoint x: 392, endPoint y: 315, distance: 14.7
click at [392, 315] on p-iconfield "sujana rupa" at bounding box center [519, 312] width 280 height 22
click at [430, 311] on input "Sujana rupa" at bounding box center [519, 312] width 280 height 22
drag, startPoint x: 477, startPoint y: 313, endPoint x: 402, endPoint y: 313, distance: 75.7
click at [402, 313] on input "[PERSON_NAME] [PERSON_NAME]" at bounding box center [519, 312] width 280 height 22
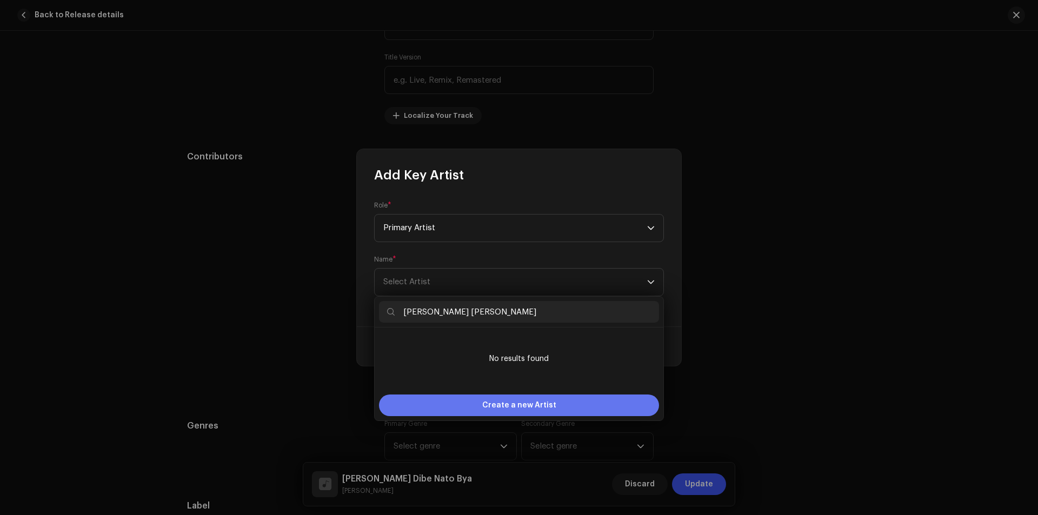
type input "[PERSON_NAME] [PERSON_NAME]"
click at [521, 405] on span "Create a new Artist" at bounding box center [519, 406] width 74 height 22
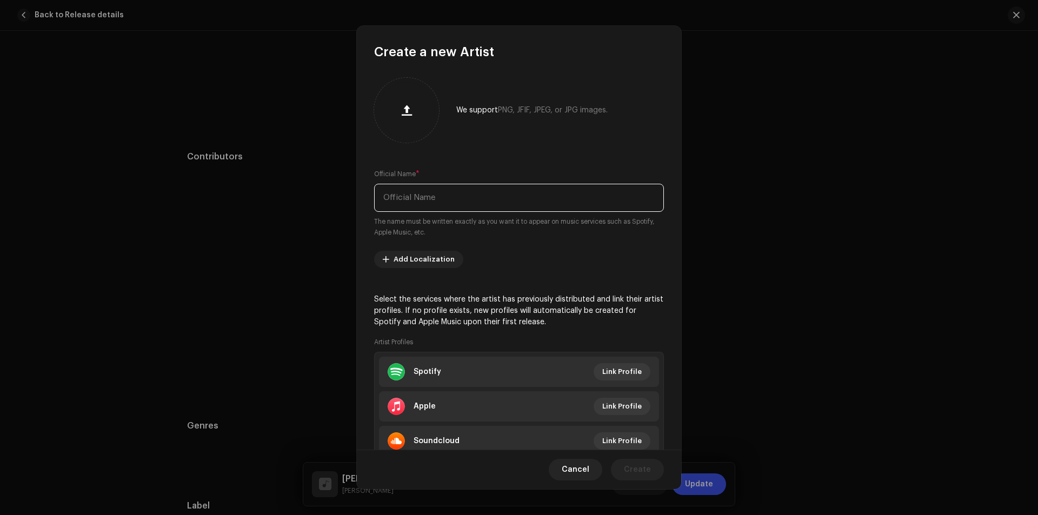
click at [530, 202] on input "text" at bounding box center [519, 198] width 290 height 28
paste input "[PERSON_NAME] [PERSON_NAME]"
type input "[PERSON_NAME] [PERSON_NAME]"
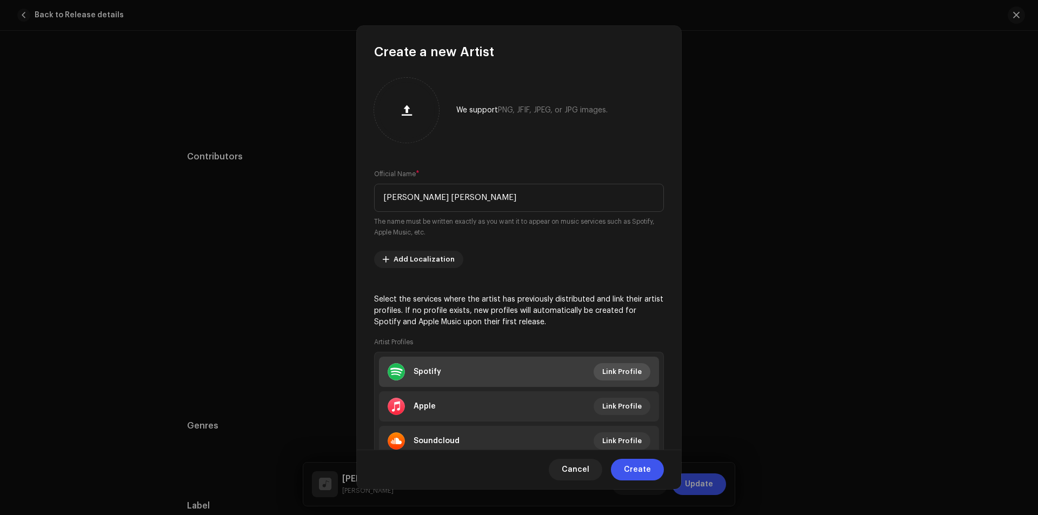
click at [606, 372] on span "Link Profile" at bounding box center [621, 372] width 39 height 22
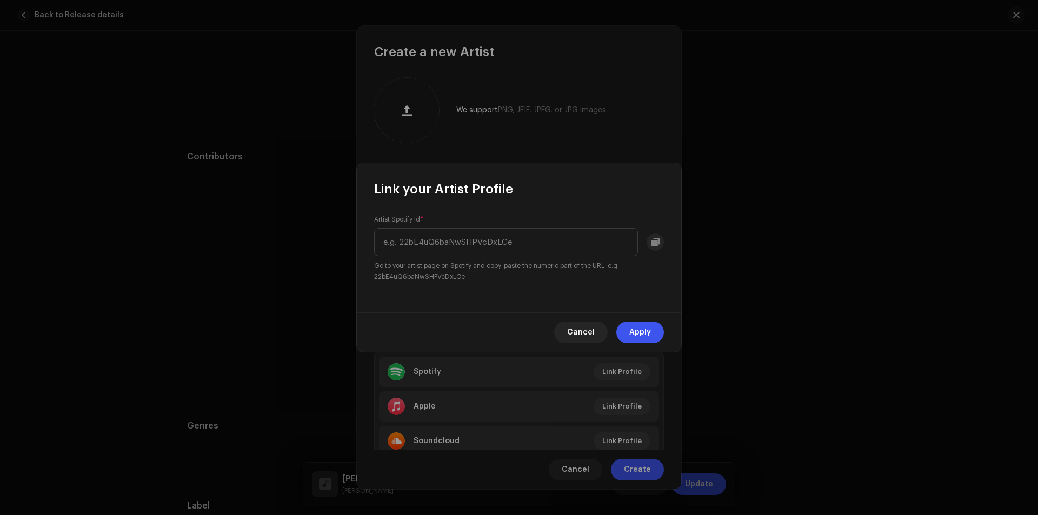
click at [532, 261] on small "Go to your artist page on Spotify and copy-paste the numeric part of the URL. e…" at bounding box center [519, 272] width 290 height 22
click at [535, 250] on input "text" at bounding box center [506, 242] width 264 height 28
paste input "5LnvLwNGUfdN55DLVF7M8p"
type input "5LnvLwNGUfdN55DLVF7M8p"
click at [650, 321] on div "Cancel Apply" at bounding box center [519, 331] width 324 height 39
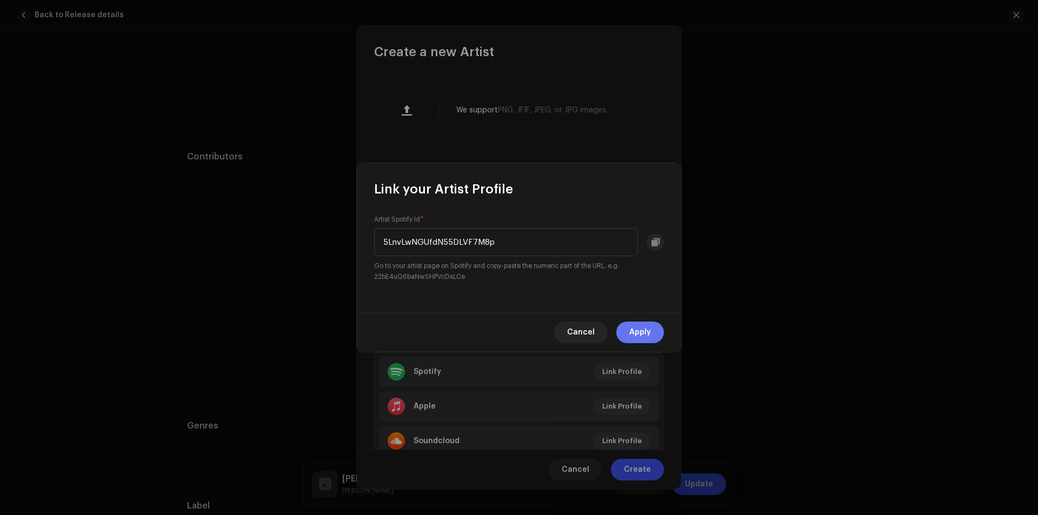
click at [646, 326] on span "Apply" at bounding box center [640, 333] width 22 height 22
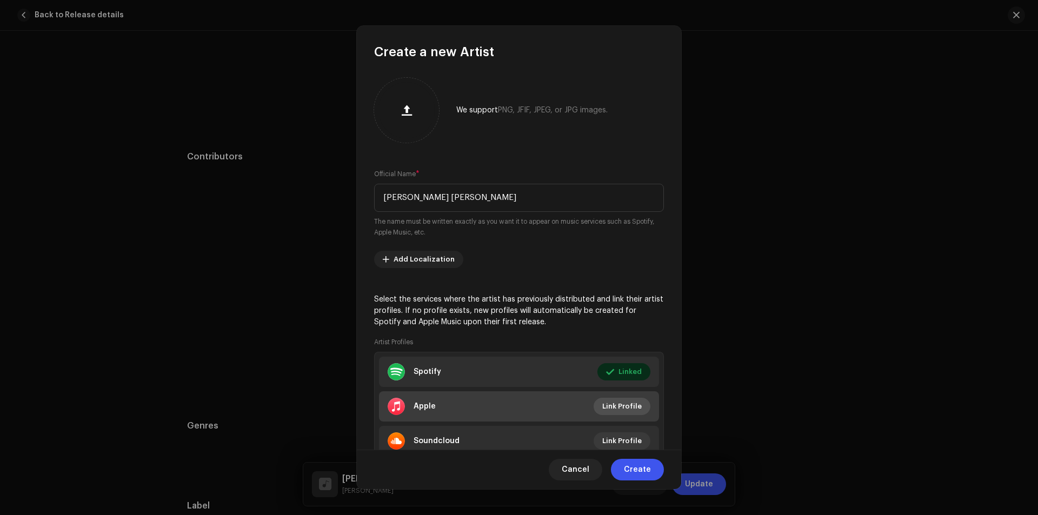
click at [597, 401] on button "Link Profile" at bounding box center [621, 406] width 57 height 17
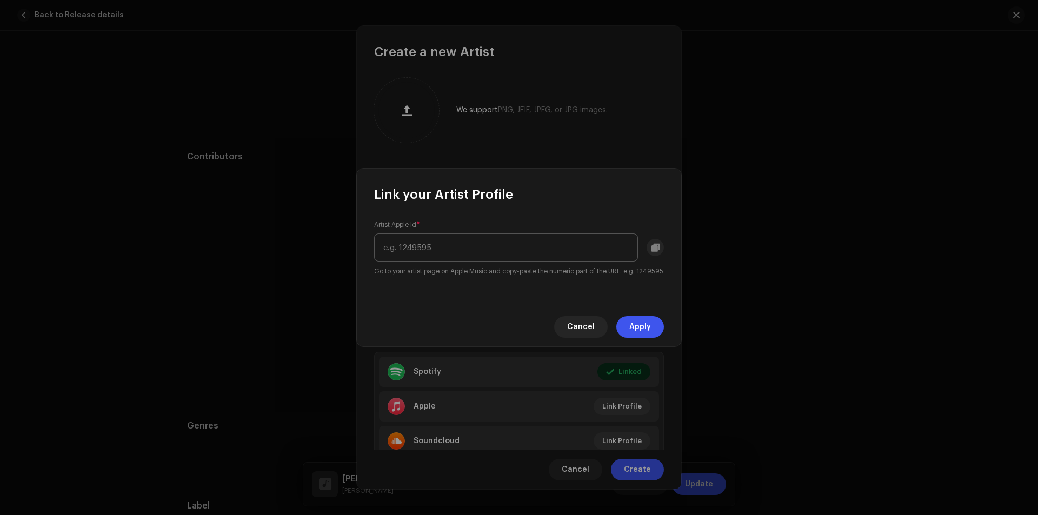
click at [521, 249] on input "text" at bounding box center [506, 247] width 264 height 28
type input "1620159654"
click at [647, 325] on span "Apply" at bounding box center [640, 327] width 22 height 22
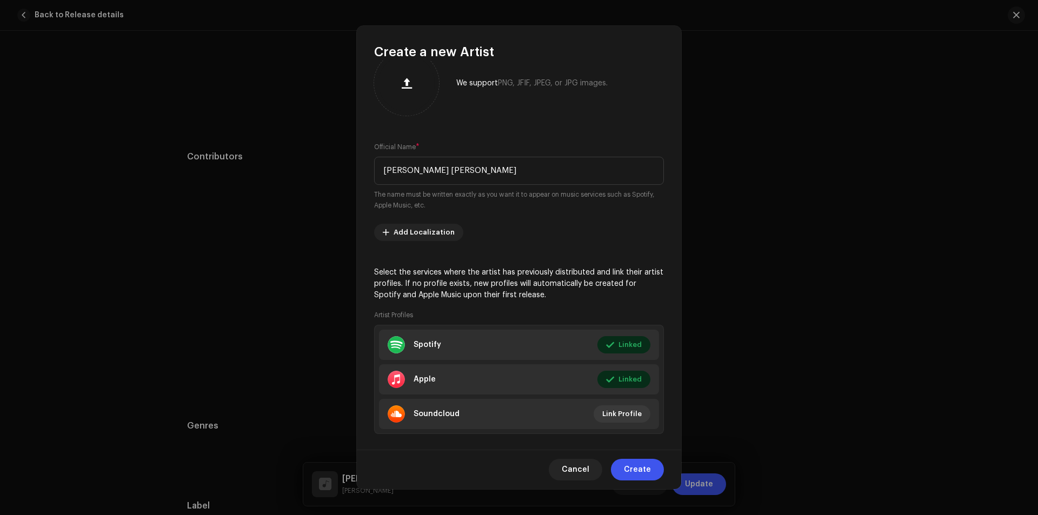
scroll to position [41, 0]
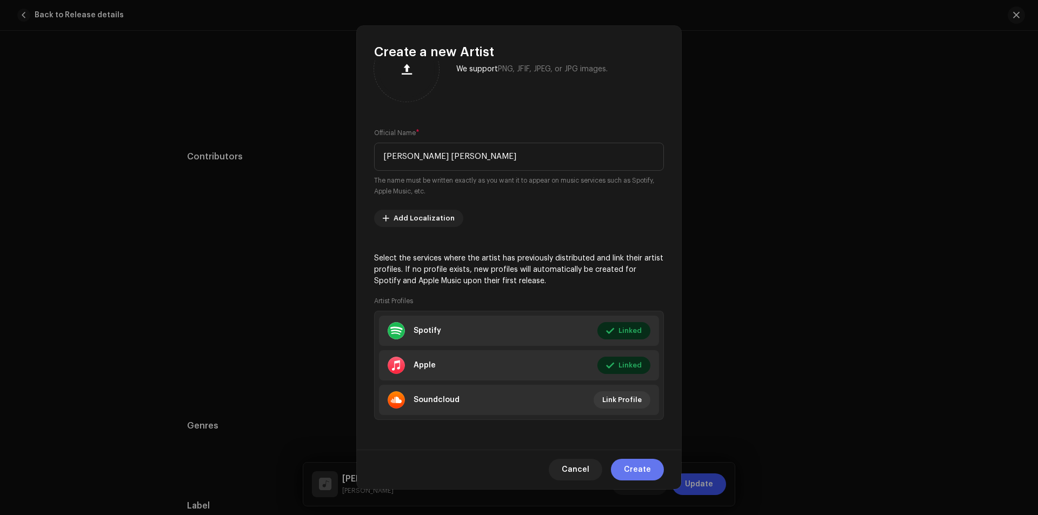
click at [640, 469] on span "Create" at bounding box center [637, 470] width 27 height 22
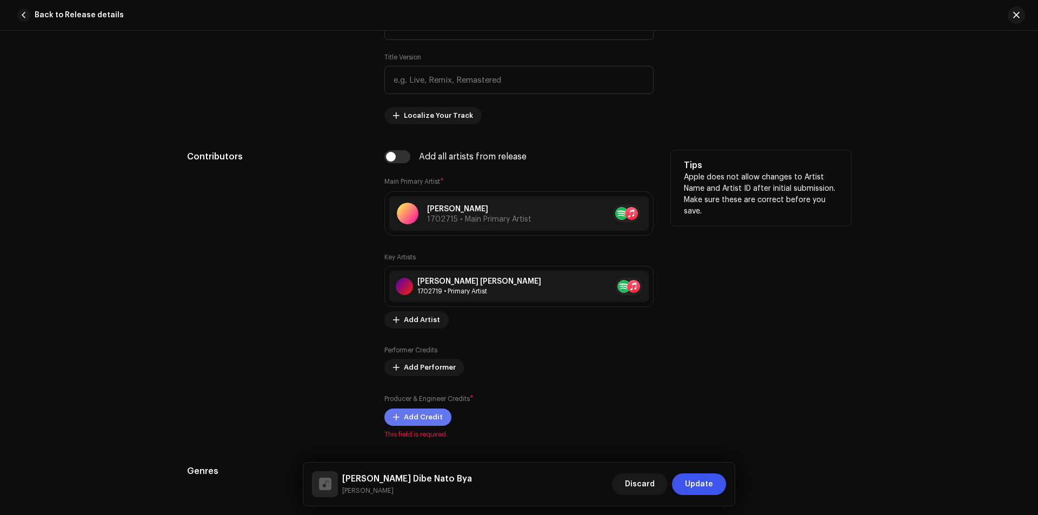
click at [434, 425] on span "Add Credit" at bounding box center [423, 417] width 39 height 22
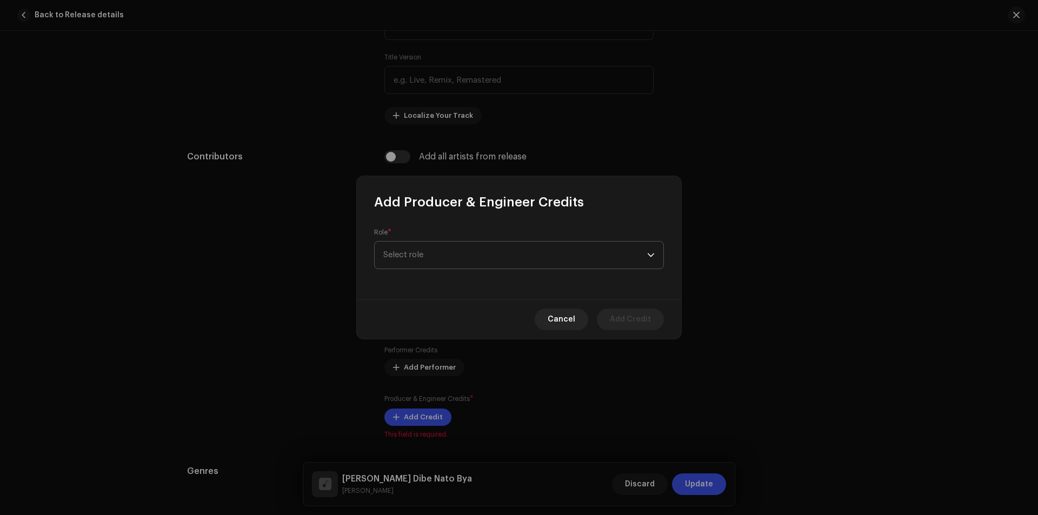
click at [526, 263] on span "Select role" at bounding box center [515, 255] width 264 height 27
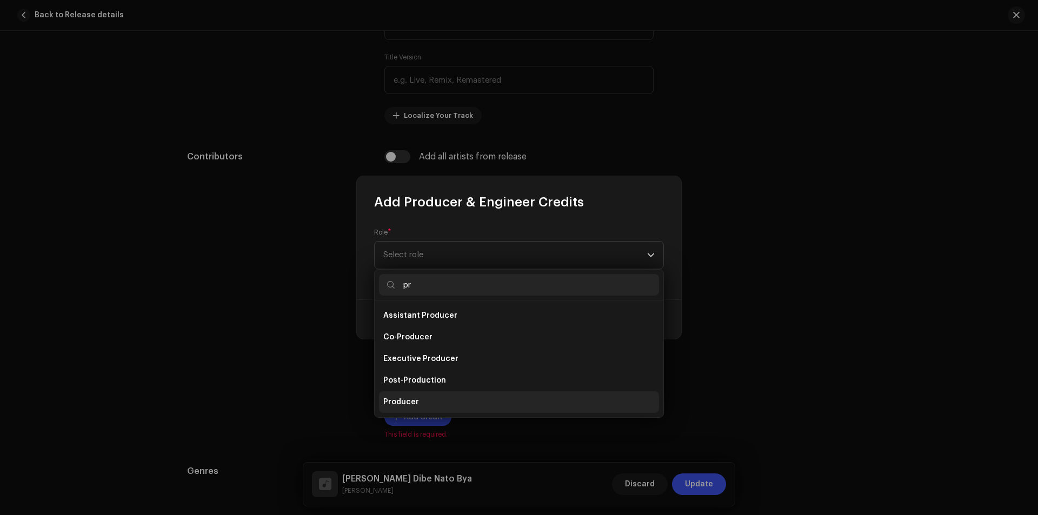
type input "pr"
click at [435, 398] on li "Producer" at bounding box center [519, 402] width 280 height 22
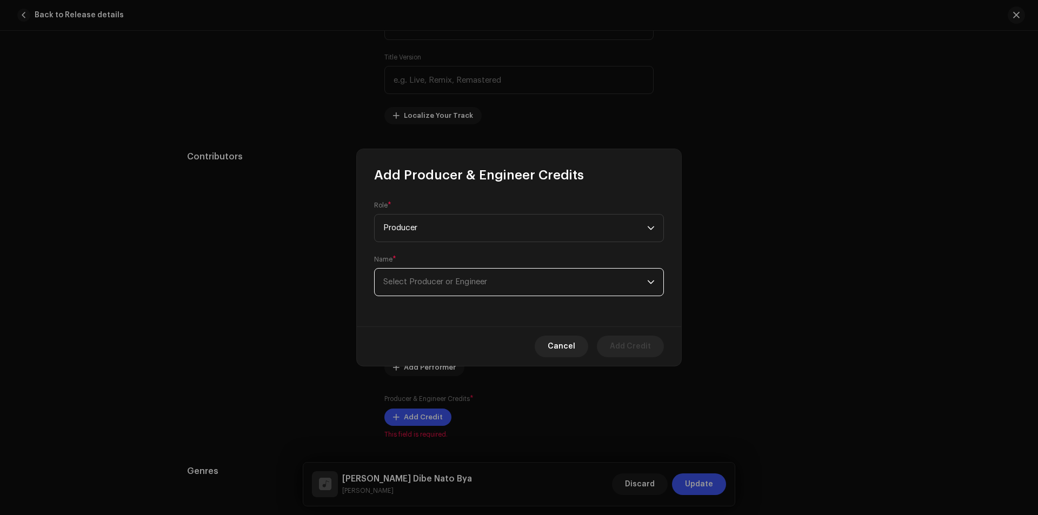
click at [488, 277] on span "Select Producer or Engineer" at bounding box center [515, 282] width 264 height 27
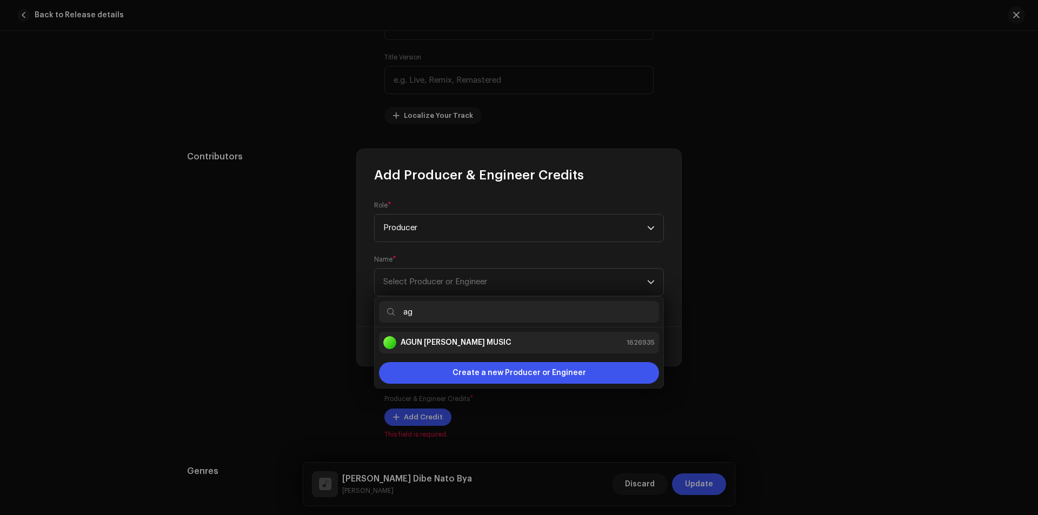
type input "ag"
click at [487, 339] on div "AGUN [PERSON_NAME] MUSIC 1626935" at bounding box center [518, 342] width 271 height 13
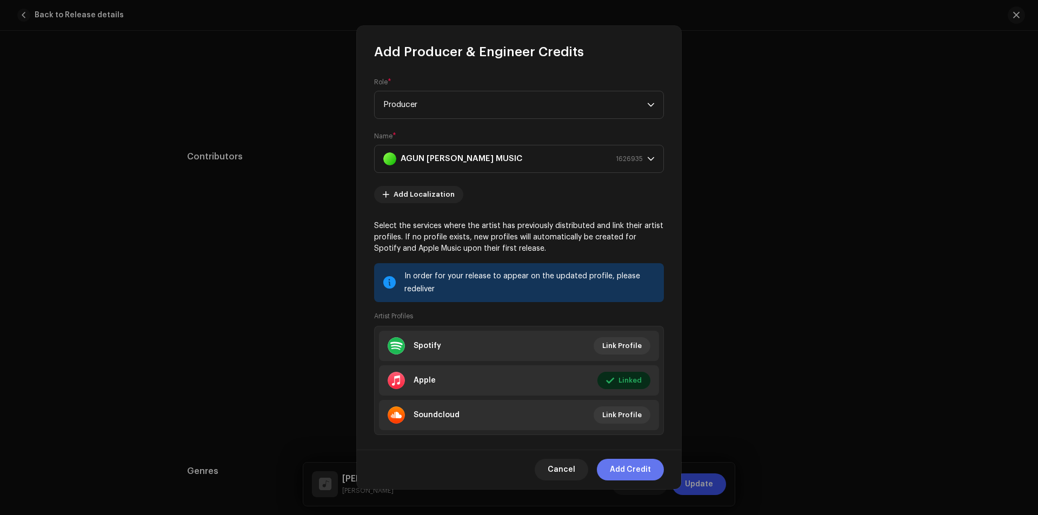
click at [634, 471] on span "Add Credit" at bounding box center [630, 470] width 41 height 22
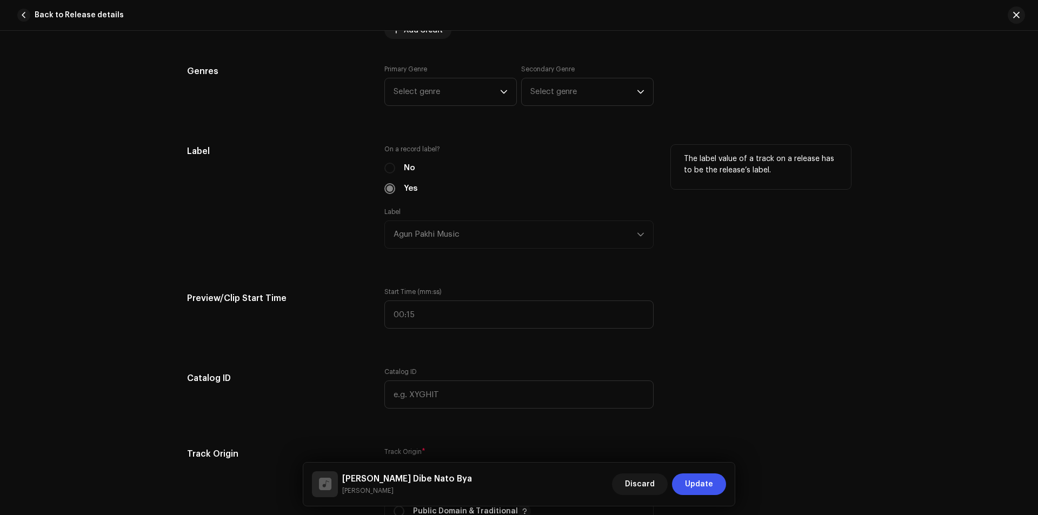
scroll to position [857, 0]
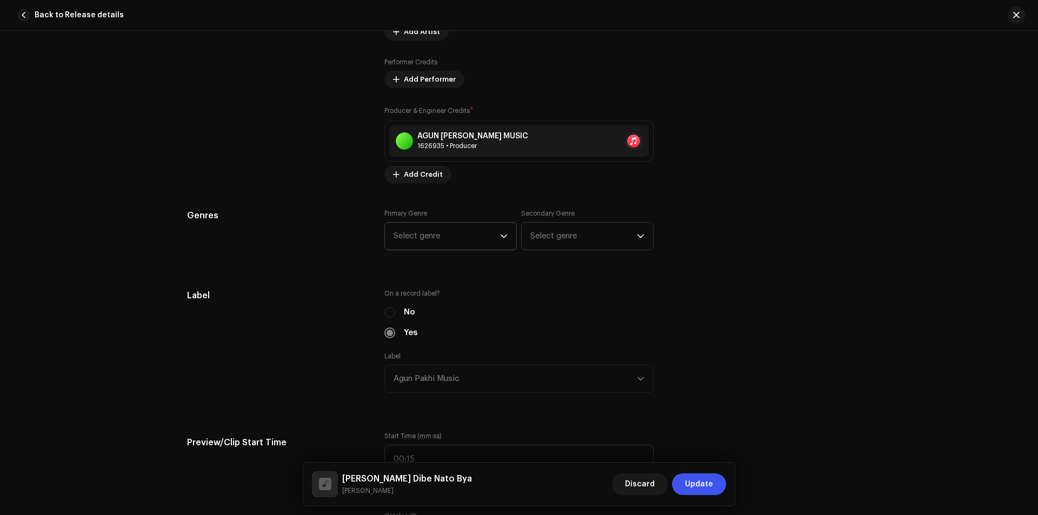
click at [470, 231] on span "Select genre" at bounding box center [446, 236] width 106 height 27
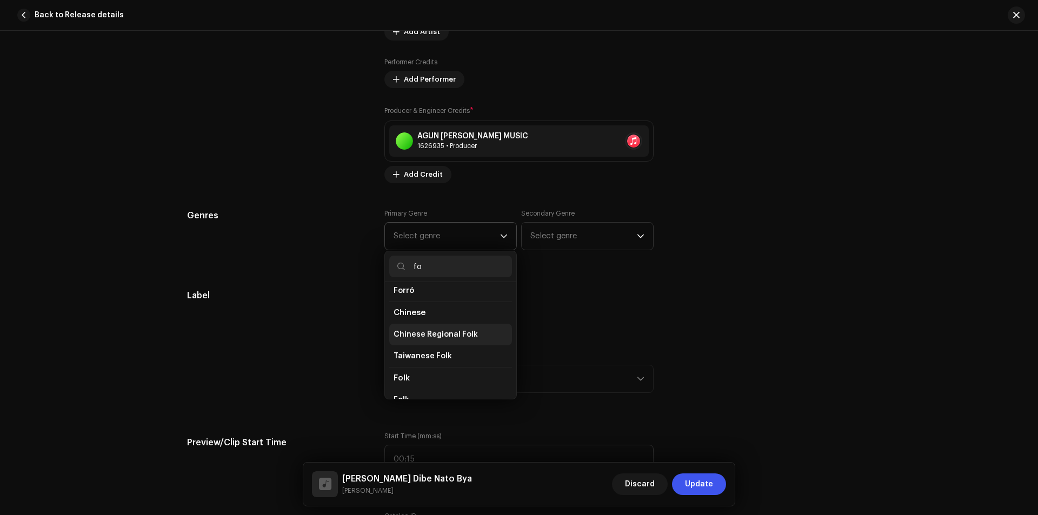
scroll to position [144, 0]
type input "fo"
click at [442, 332] on li "Folk" at bounding box center [450, 328] width 123 height 22
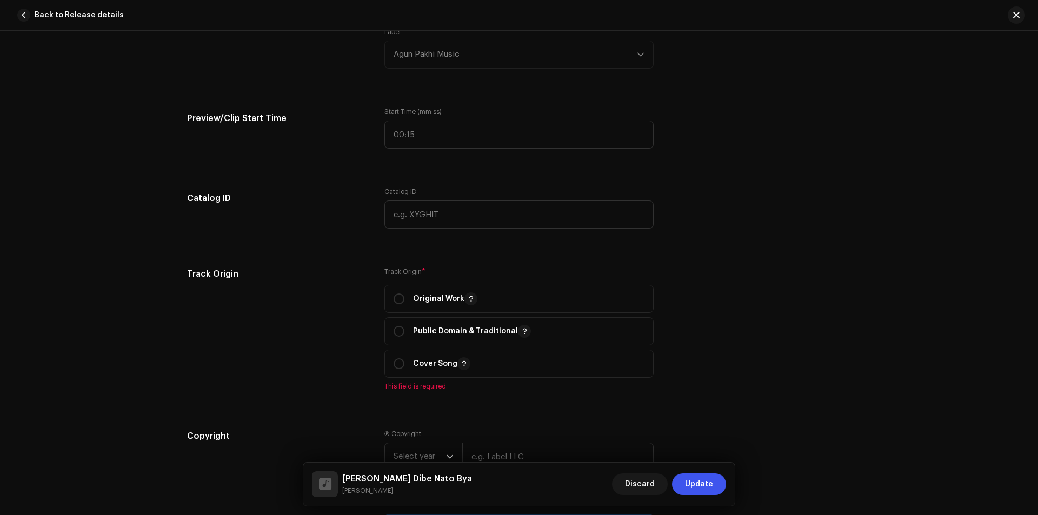
scroll to position [1217, 0]
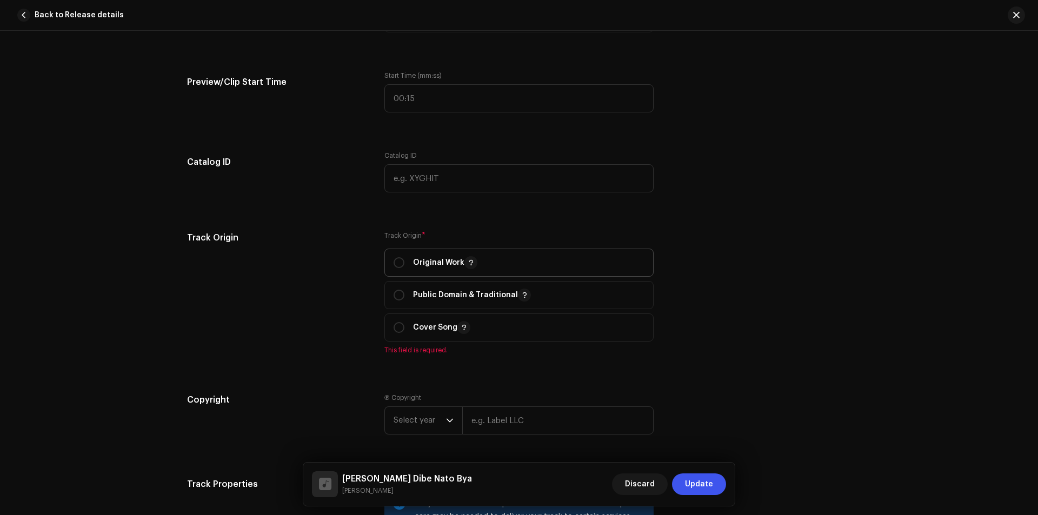
click at [417, 261] on p "Original Work" at bounding box center [445, 262] width 64 height 13
radio input "true"
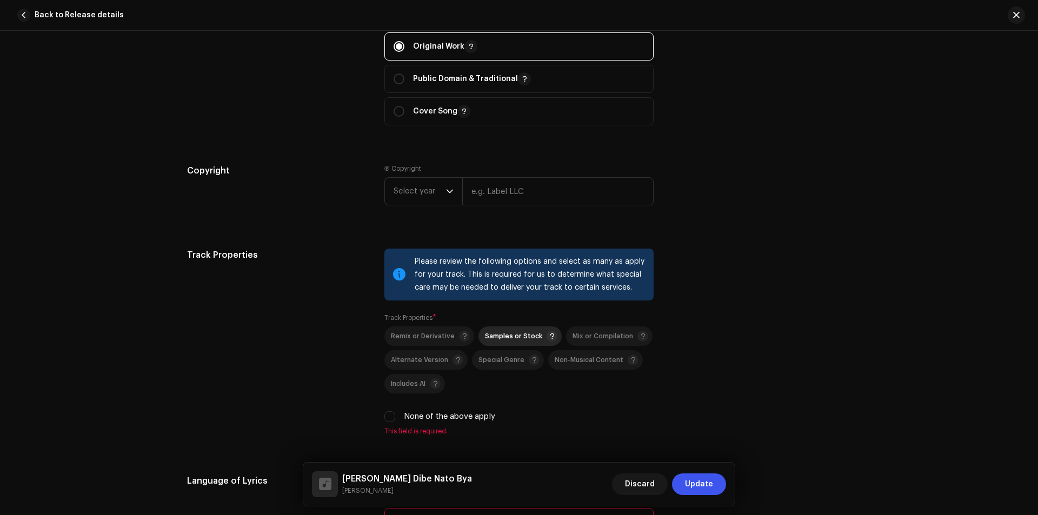
scroll to position [1505, 0]
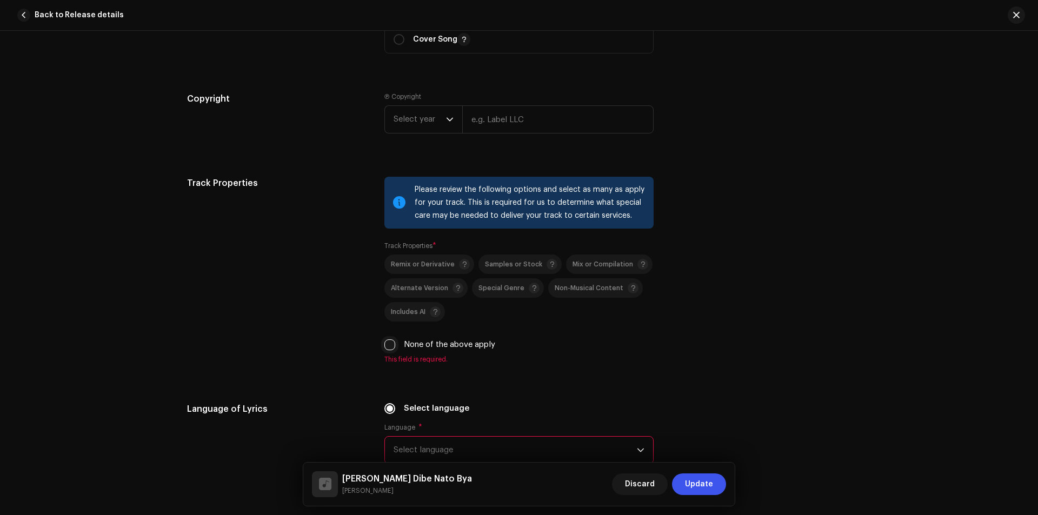
click at [392, 342] on input "None of the above apply" at bounding box center [389, 344] width 11 height 11
checkbox input "true"
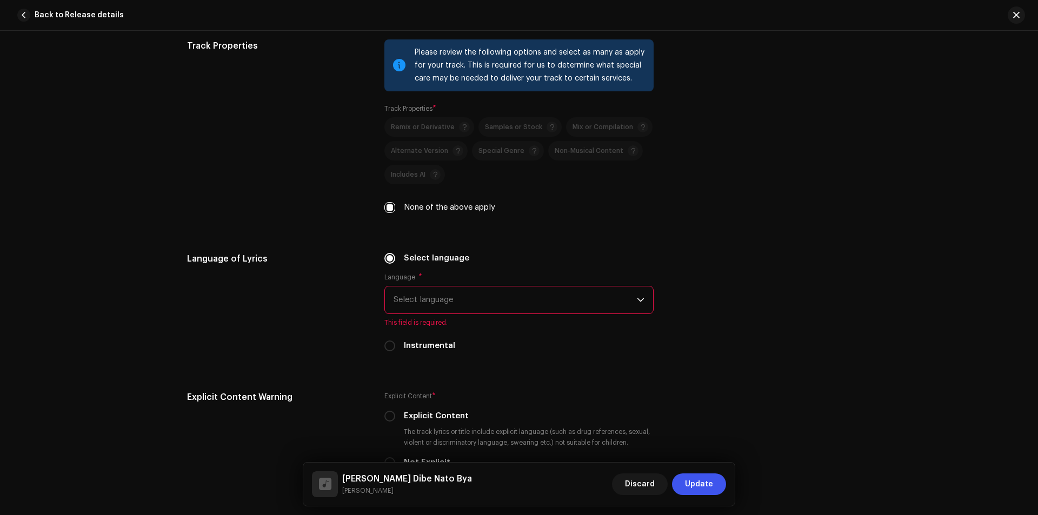
scroll to position [1650, 0]
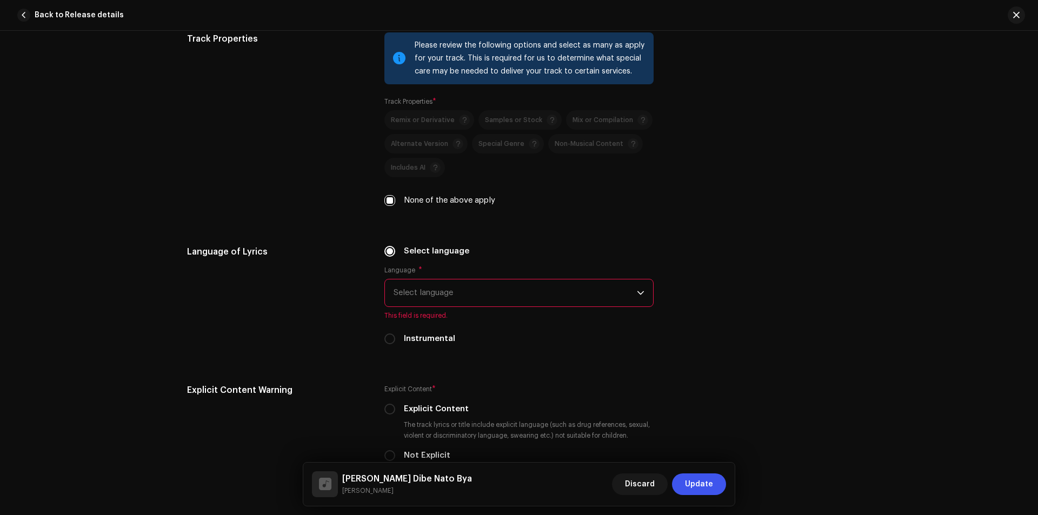
click at [529, 300] on span "Select language" at bounding box center [514, 292] width 243 height 27
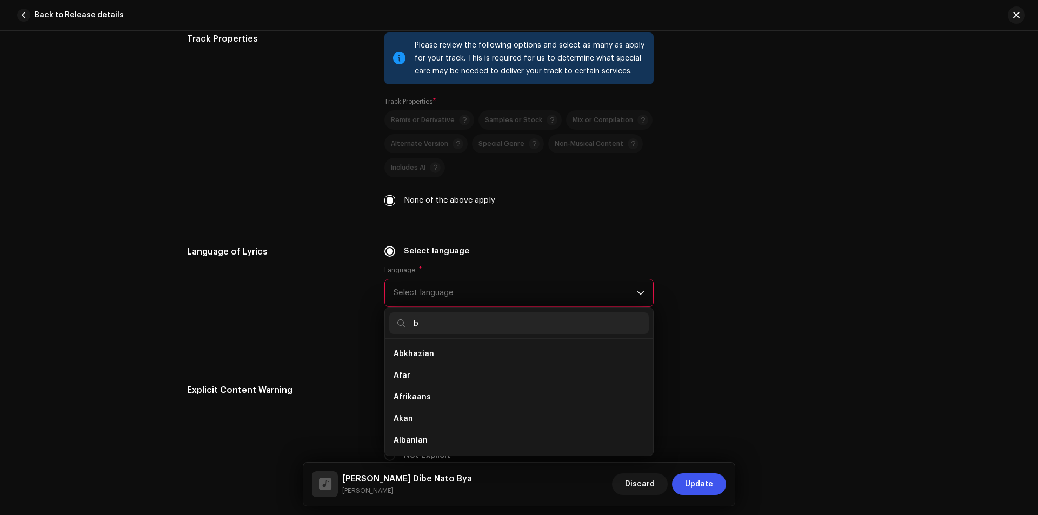
scroll to position [4, 0]
type input "be"
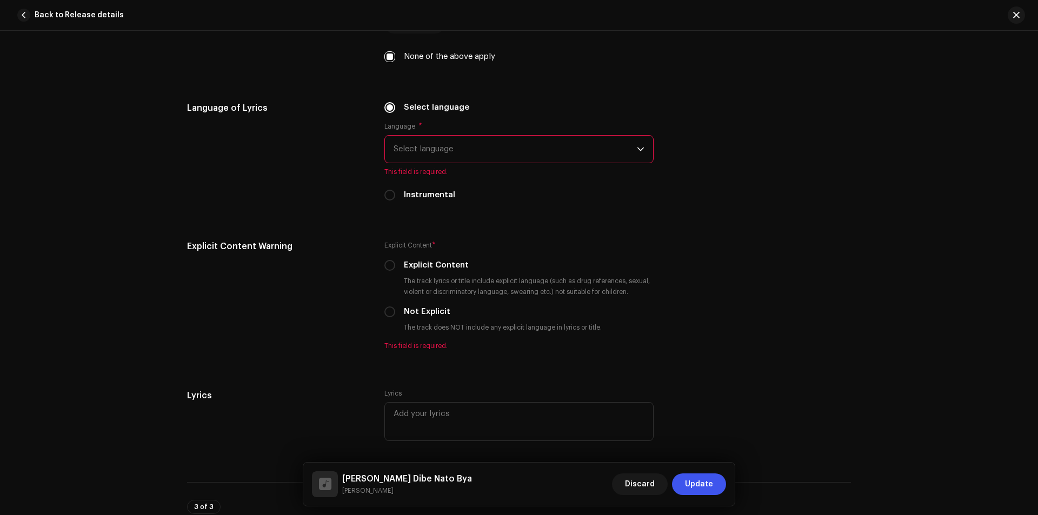
scroll to position [1721, 0]
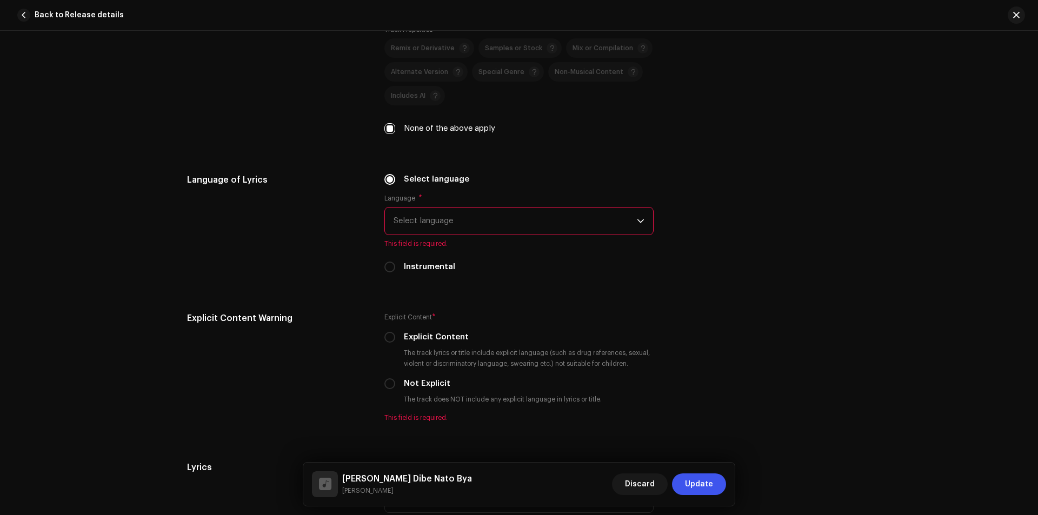
click at [530, 223] on span "Select language" at bounding box center [514, 221] width 243 height 27
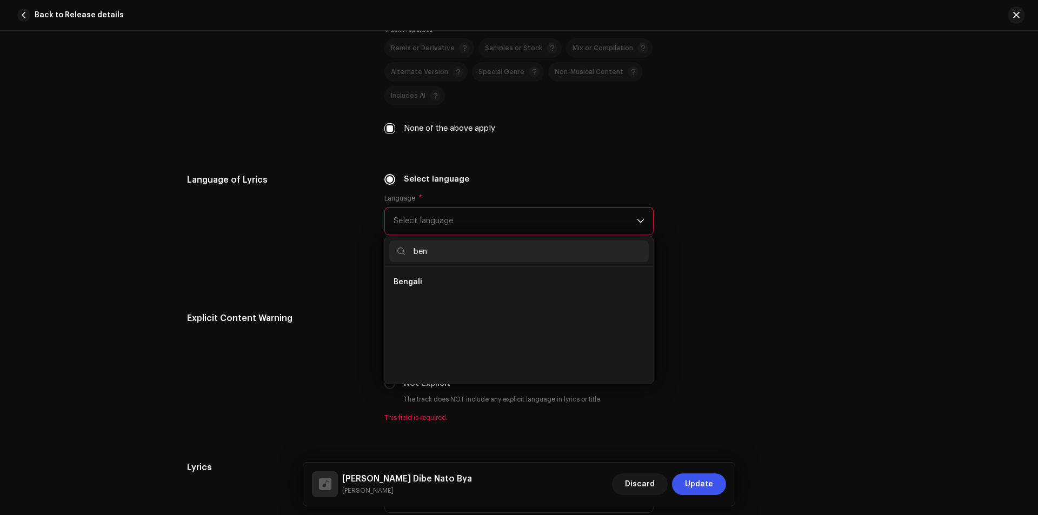
scroll to position [0, 0]
type input "ben"
click at [477, 289] on li "Bengali" at bounding box center [518, 282] width 259 height 22
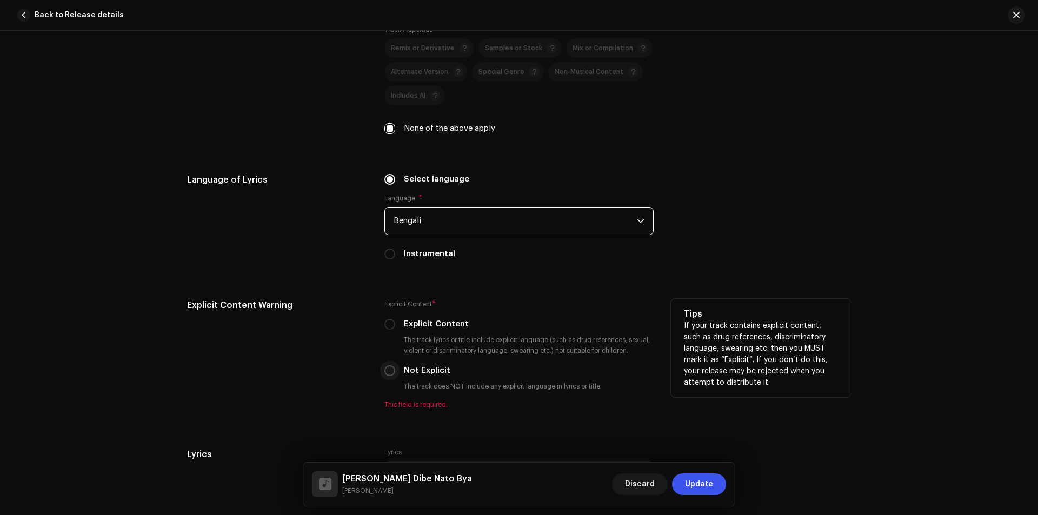
click at [388, 370] on input "Not Explicit" at bounding box center [389, 370] width 11 height 11
radio input "true"
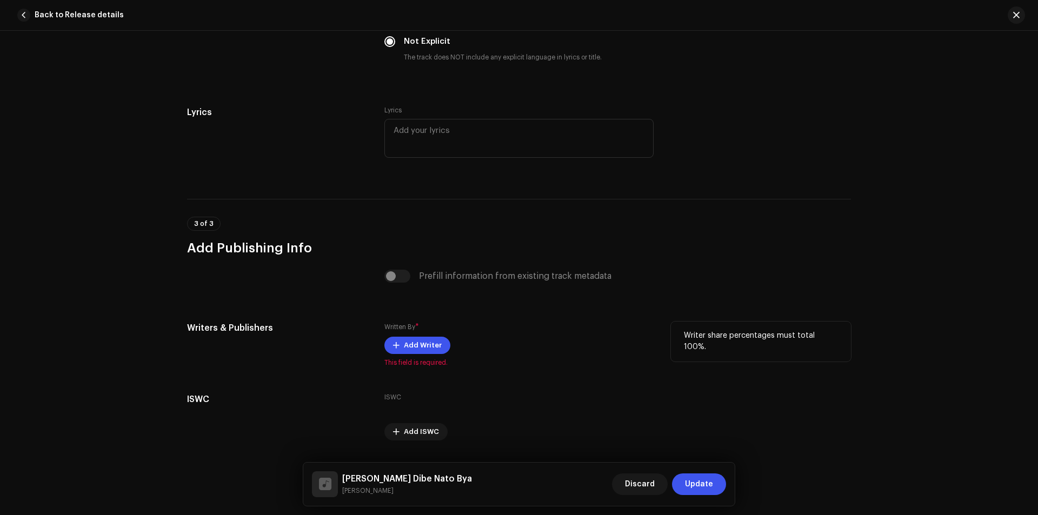
scroll to position [2080, 0]
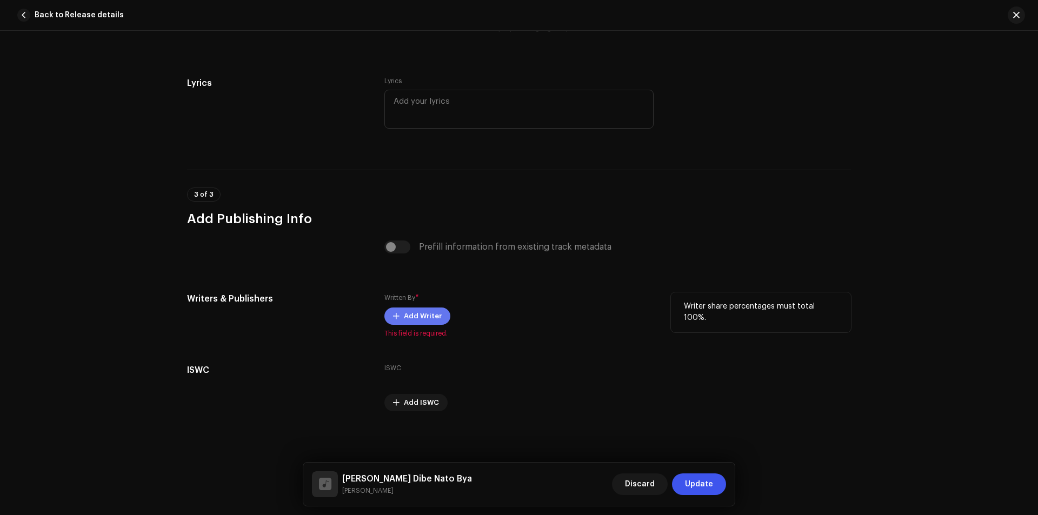
click at [432, 319] on span "Add Writer" at bounding box center [423, 316] width 38 height 22
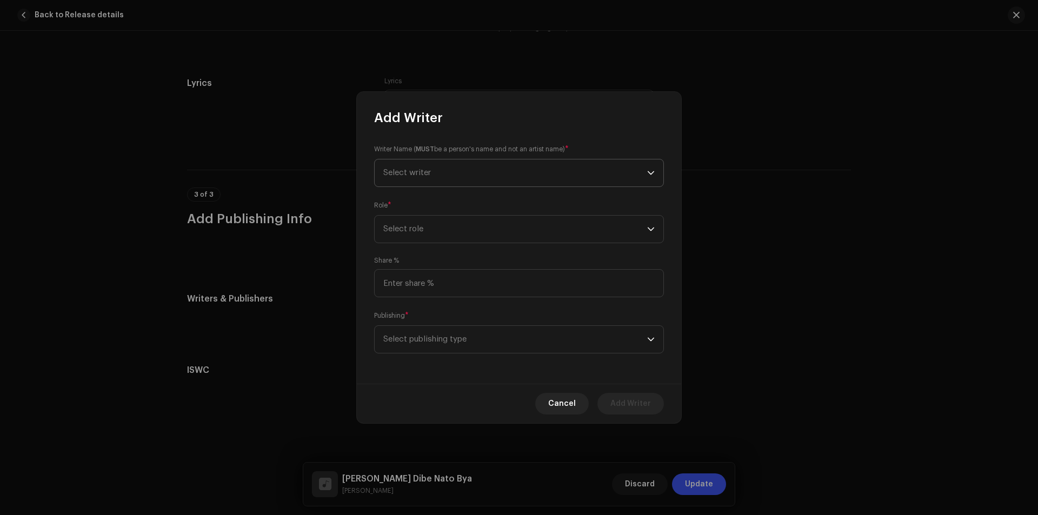
click at [524, 179] on span "Select writer" at bounding box center [515, 172] width 264 height 27
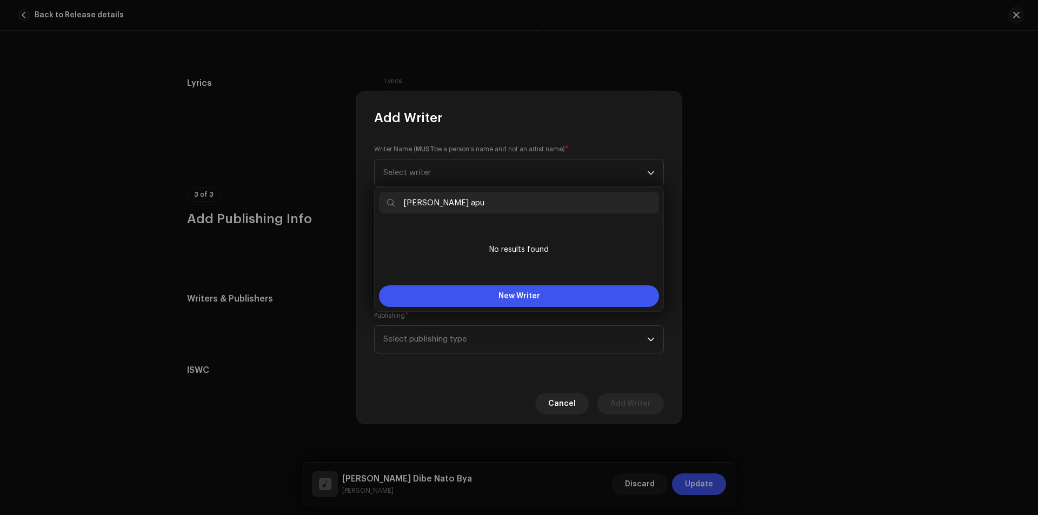
click at [402, 203] on input "ferdows alam apu" at bounding box center [519, 203] width 280 height 22
click at [441, 201] on input "Ferdows alam apu" at bounding box center [519, 203] width 280 height 22
click at [462, 201] on input "Ferdows Alam apu" at bounding box center [519, 203] width 280 height 22
click at [489, 202] on input "Ferdows Alam Apu" at bounding box center [519, 203] width 280 height 22
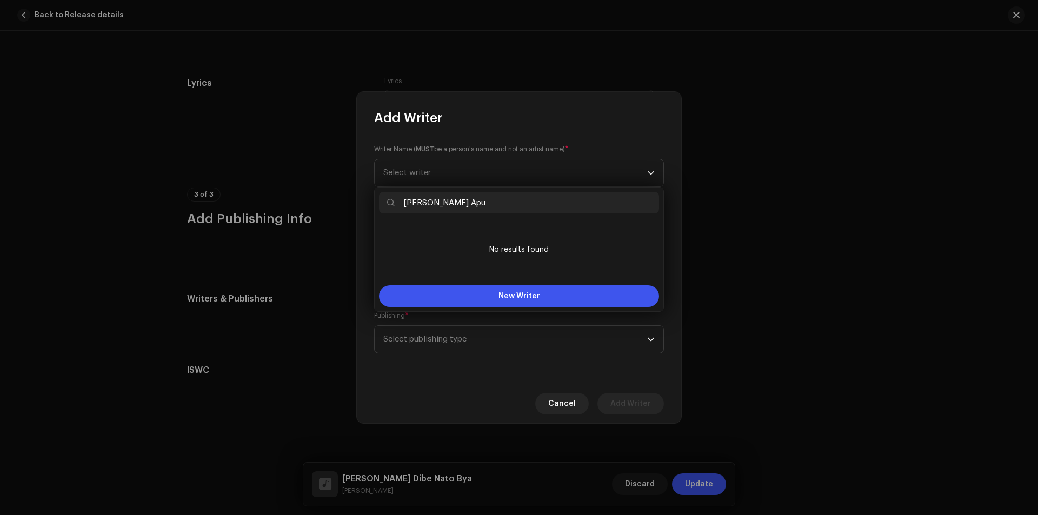
click at [489, 202] on input "Ferdows Alam Apu" at bounding box center [519, 203] width 280 height 22
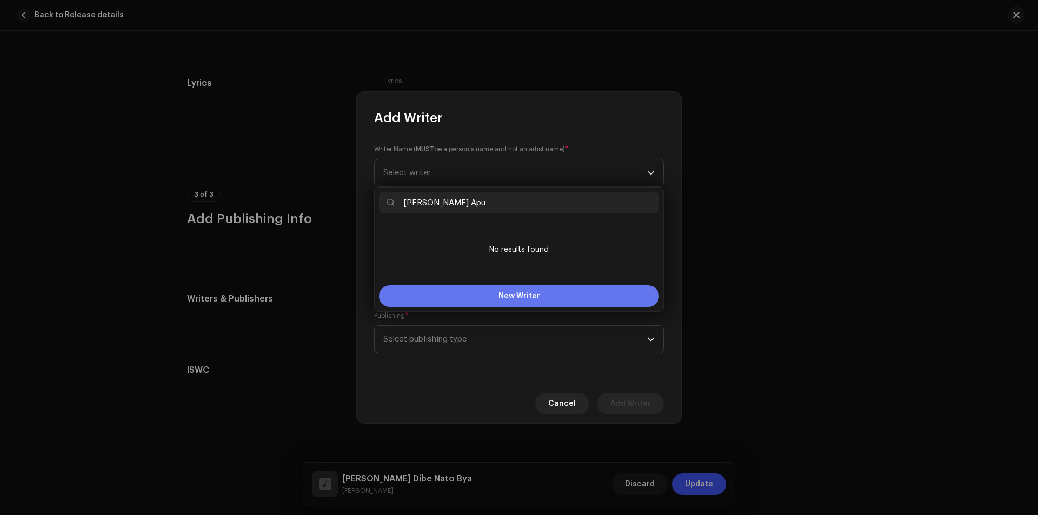
type input "Ferdows Alam Apu"
click at [546, 290] on button "New Writer" at bounding box center [519, 296] width 280 height 22
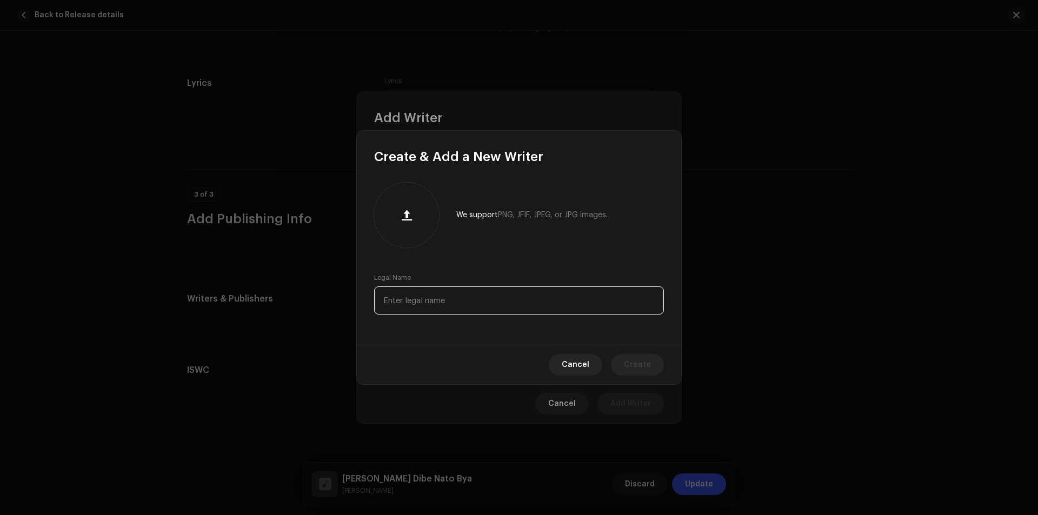
click at [515, 302] on input "text" at bounding box center [519, 300] width 290 height 28
paste input "Ferdows Alam Apu"
type input "Ferdows Alam Apu"
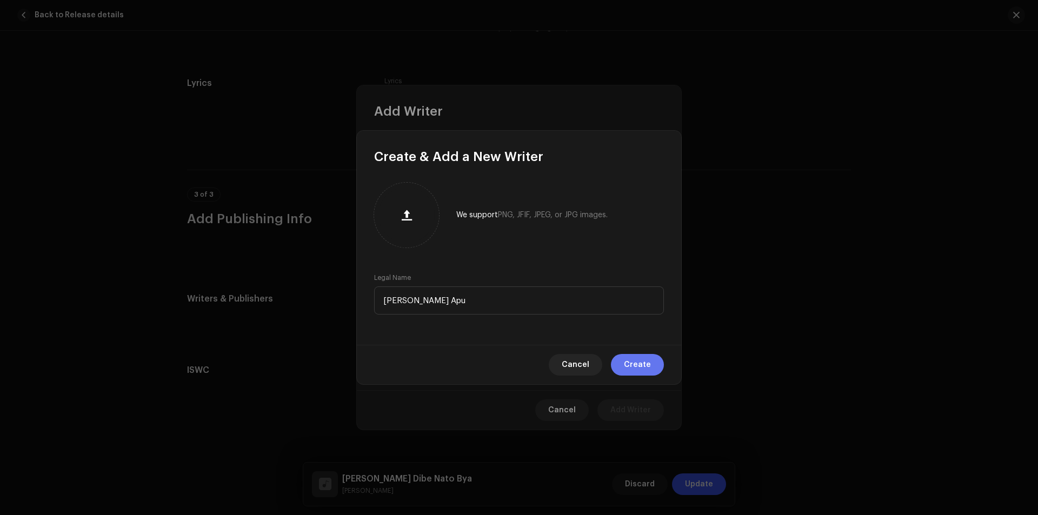
click at [639, 364] on span "Create" at bounding box center [637, 365] width 27 height 22
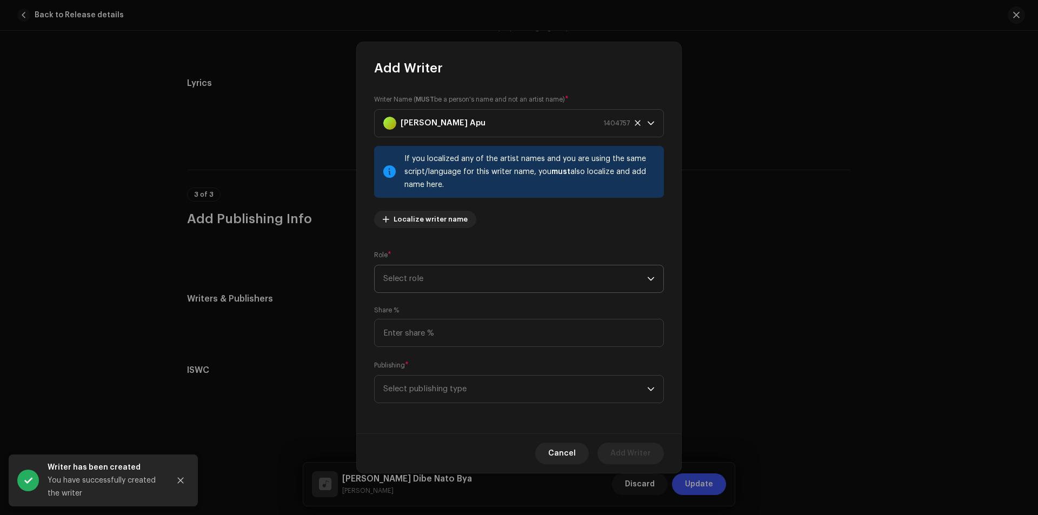
click at [512, 273] on span "Select role" at bounding box center [515, 278] width 264 height 27
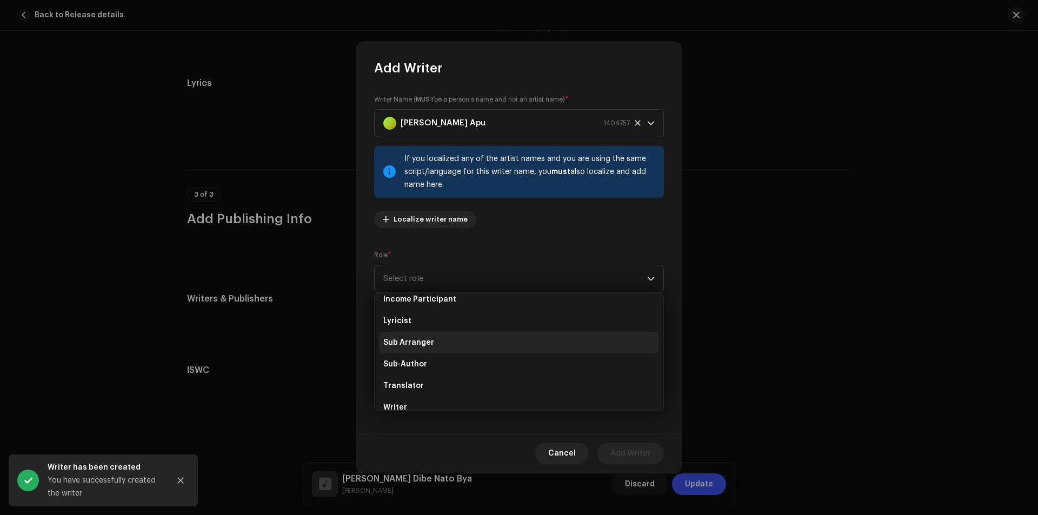
scroll to position [108, 0]
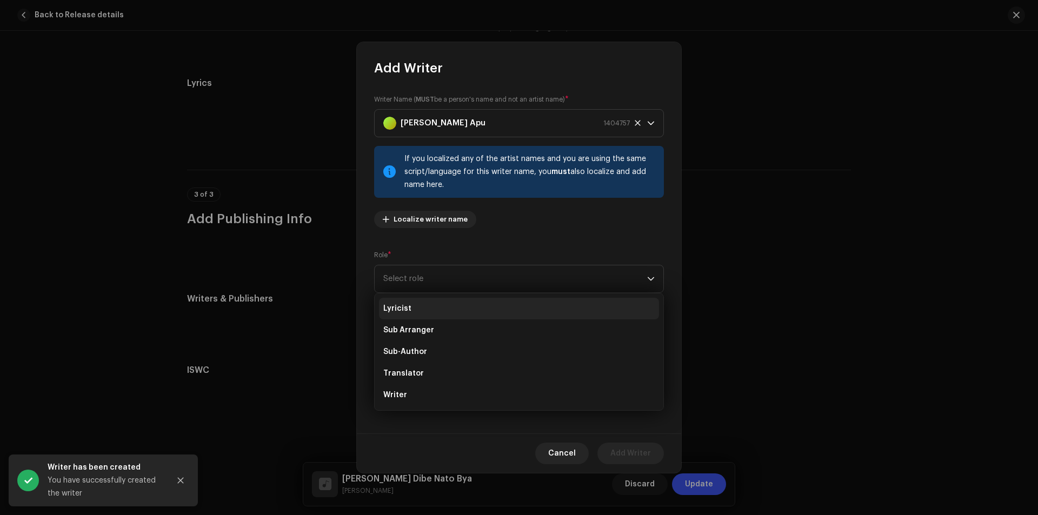
click at [469, 316] on li "Lyricist" at bounding box center [519, 309] width 280 height 22
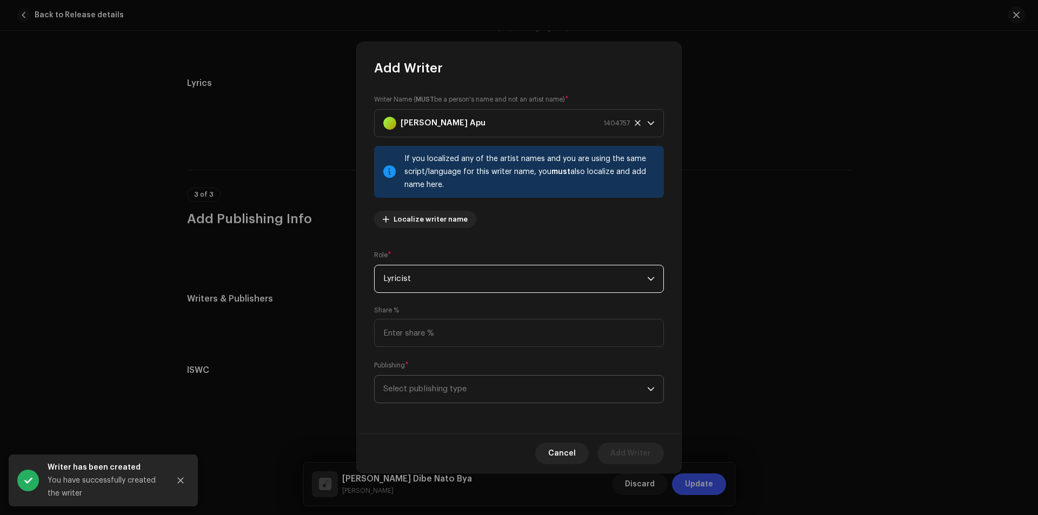
click at [489, 379] on span "Select publishing type" at bounding box center [515, 389] width 264 height 27
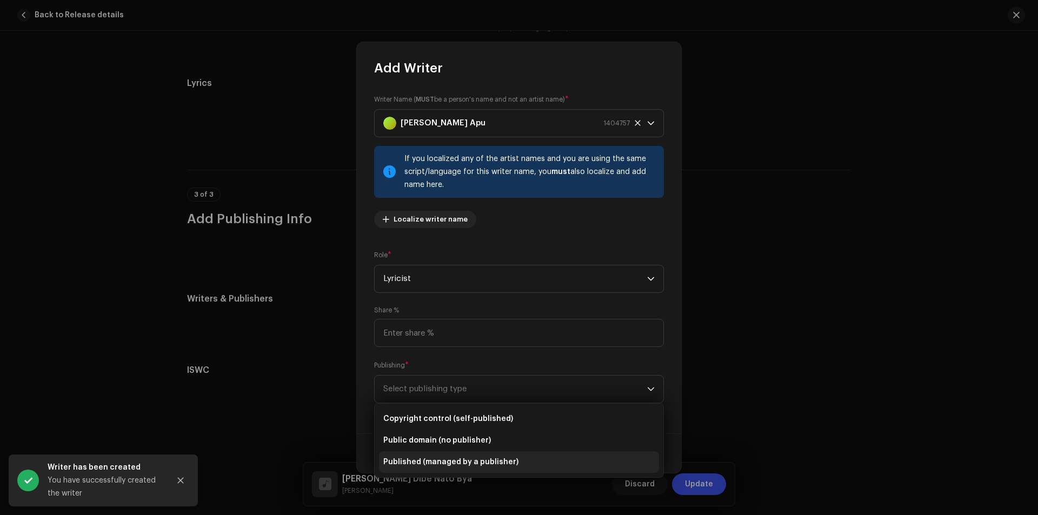
click at [466, 465] on span "Published (managed by a publisher)" at bounding box center [450, 462] width 135 height 11
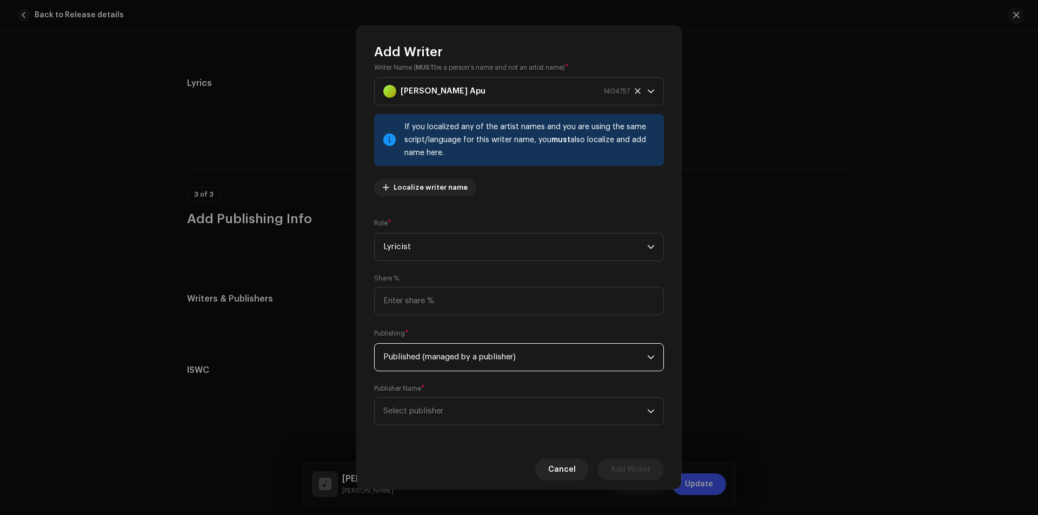
scroll to position [21, 0]
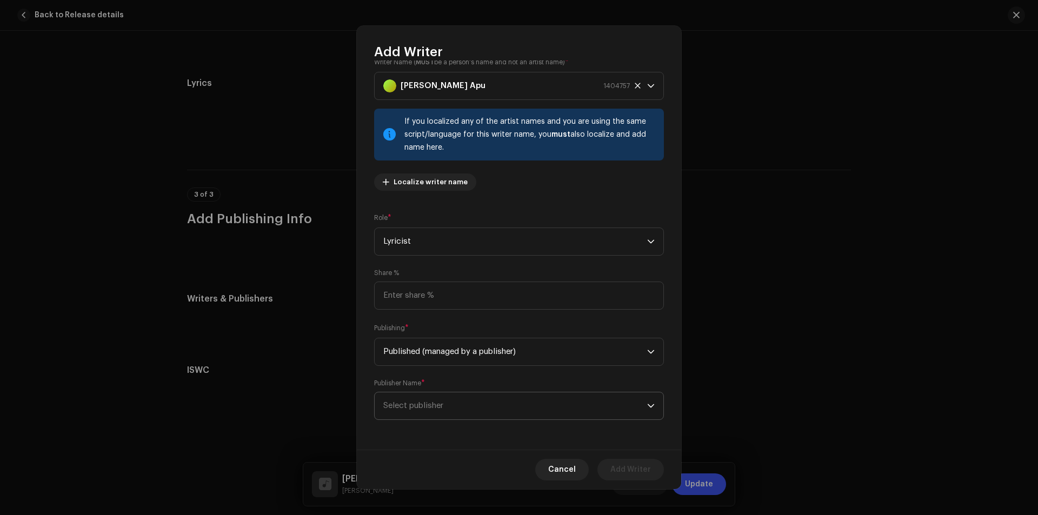
drag, startPoint x: 478, startPoint y: 389, endPoint x: 478, endPoint y: 396, distance: 7.6
click at [478, 390] on div "Publisher Name * Select publisher" at bounding box center [519, 399] width 290 height 41
click at [478, 399] on span "Select publisher" at bounding box center [515, 405] width 264 height 27
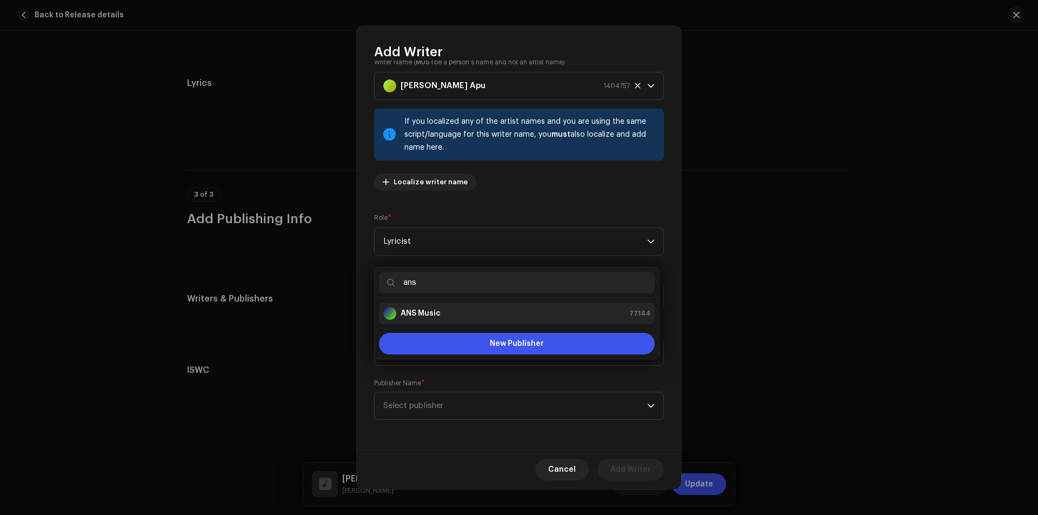
type input "ans"
click at [496, 307] on div "ANS Music 77144" at bounding box center [516, 313] width 267 height 13
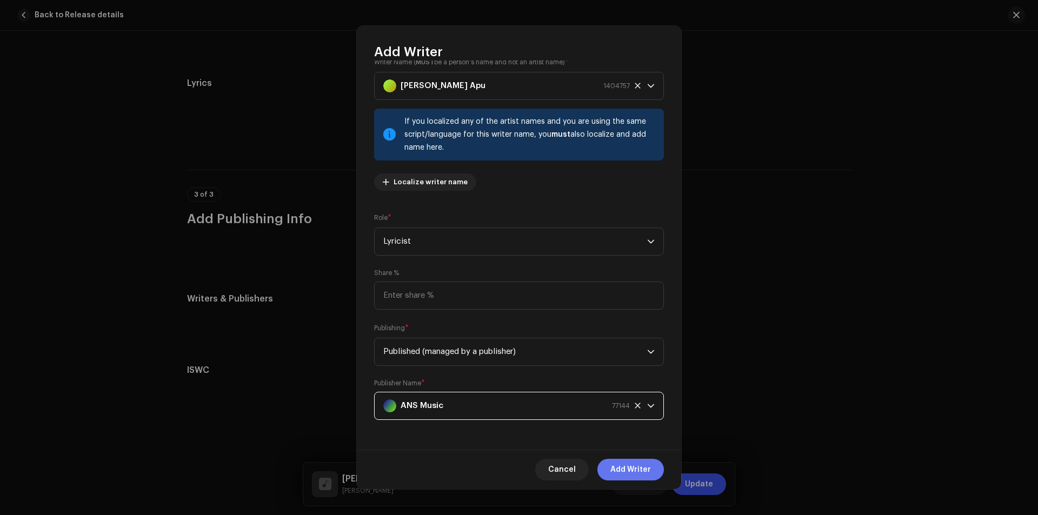
click at [639, 466] on span "Add Writer" at bounding box center [630, 470] width 41 height 22
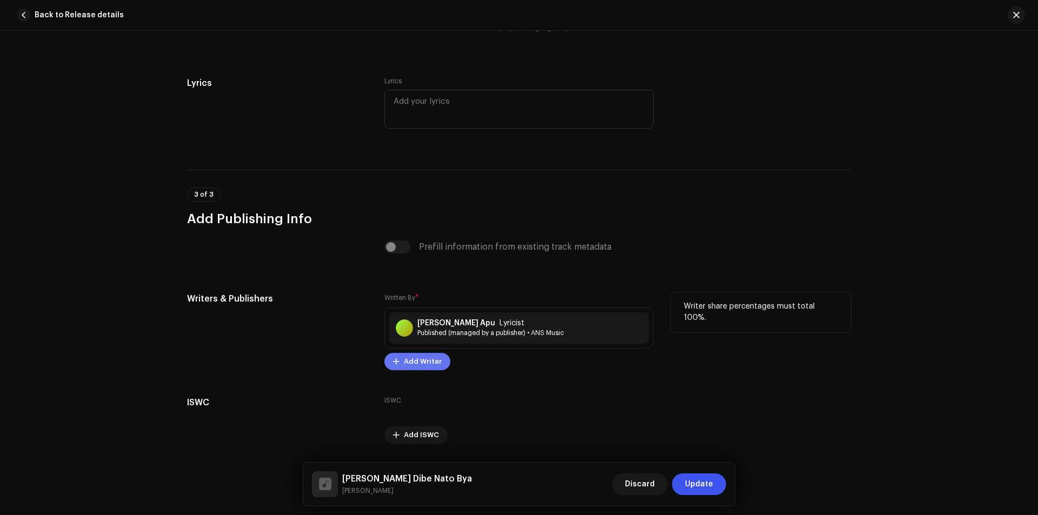
click at [438, 363] on button "Add Writer" at bounding box center [417, 361] width 66 height 17
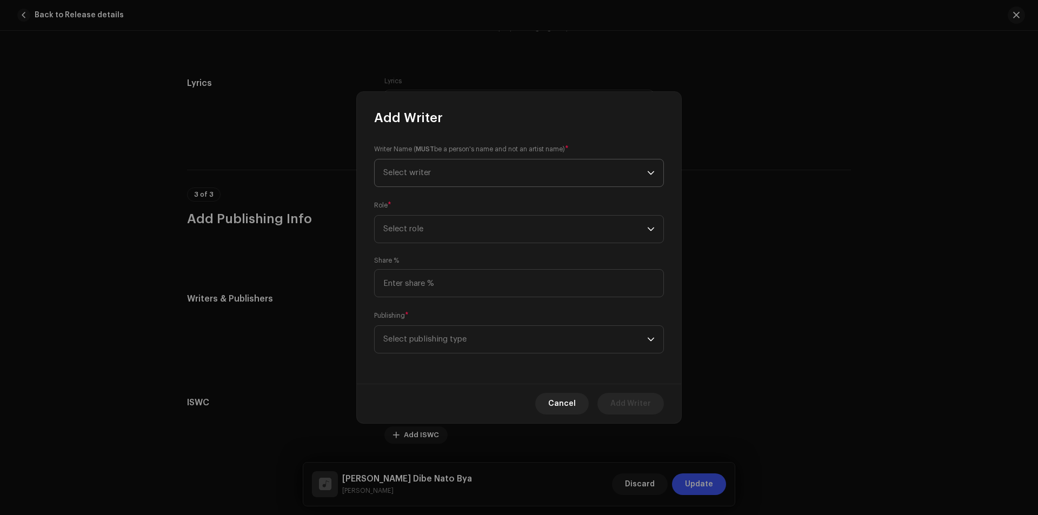
click at [490, 169] on span "Select writer" at bounding box center [515, 172] width 264 height 27
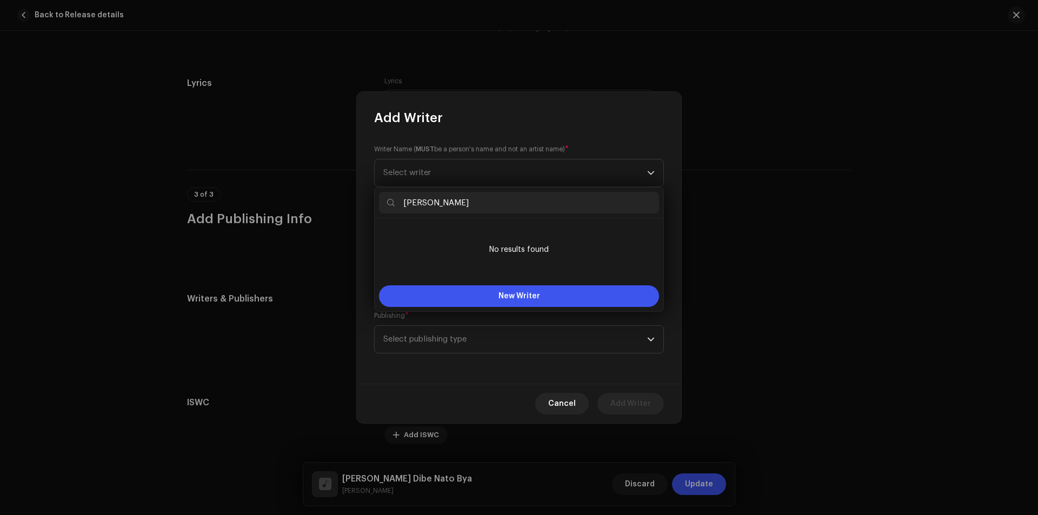
click at [407, 203] on input "ashraf udas" at bounding box center [519, 203] width 280 height 22
click at [433, 201] on input "Ashraf udas" at bounding box center [519, 203] width 280 height 22
type input "[PERSON_NAME]"
drag, startPoint x: 470, startPoint y: 201, endPoint x: 373, endPoint y: 203, distance: 97.3
click at [373, 203] on body "Agun Pakhi Music Home Catalog Transactions Analytics Resources Marketplace Asse…" at bounding box center [519, 257] width 1038 height 515
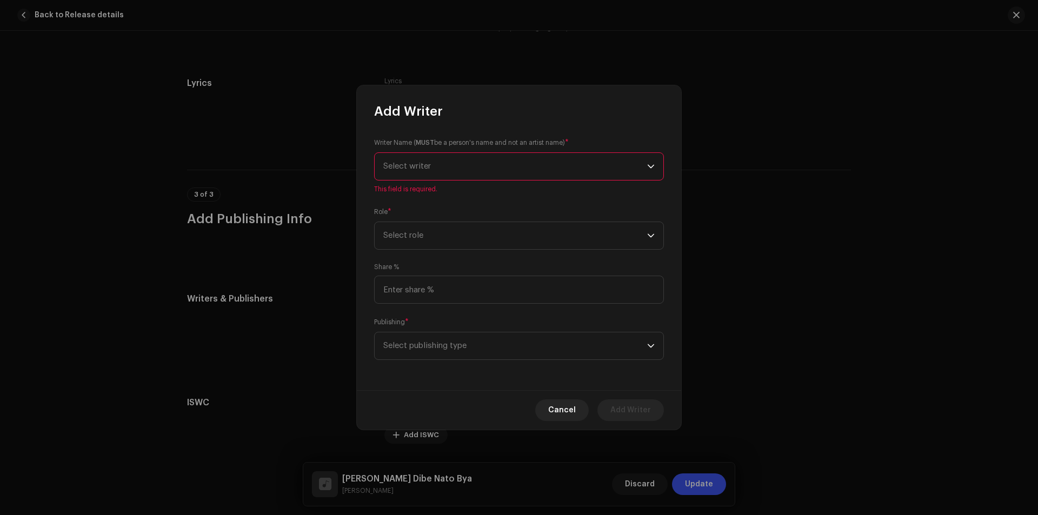
click at [449, 173] on span "Select writer" at bounding box center [515, 166] width 264 height 27
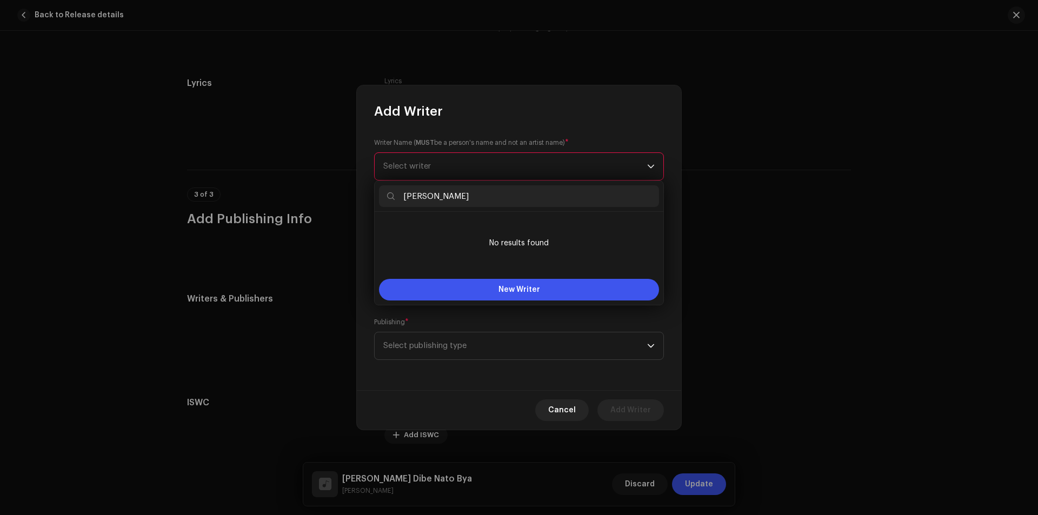
click at [405, 197] on input "ashraf udas" at bounding box center [519, 196] width 280 height 22
click at [435, 198] on input "Ashraf udas" at bounding box center [519, 196] width 280 height 22
drag, startPoint x: 457, startPoint y: 197, endPoint x: 403, endPoint y: 197, distance: 54.6
click at [403, 197] on input "[PERSON_NAME]" at bounding box center [519, 196] width 280 height 22
type input "[PERSON_NAME]"
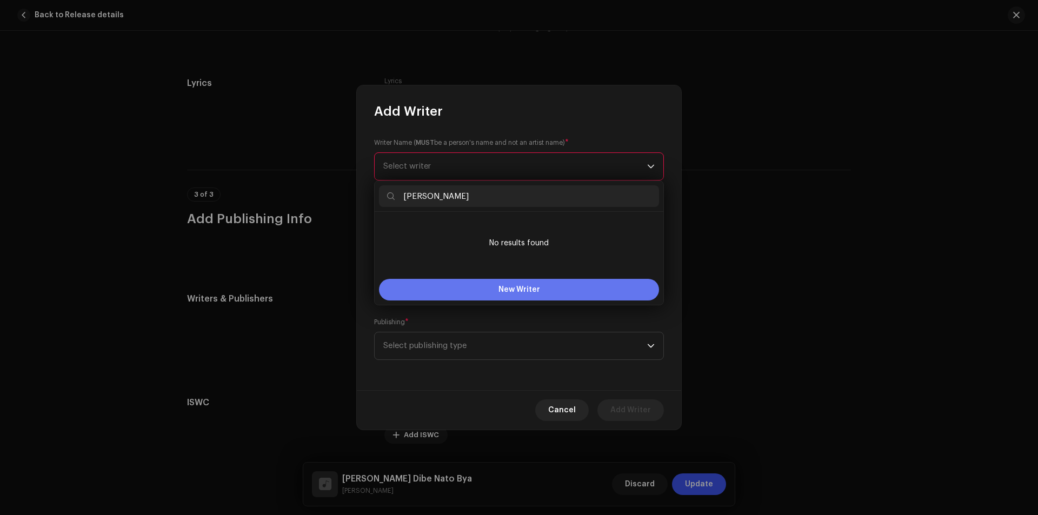
click at [482, 289] on button "New Writer" at bounding box center [519, 290] width 280 height 22
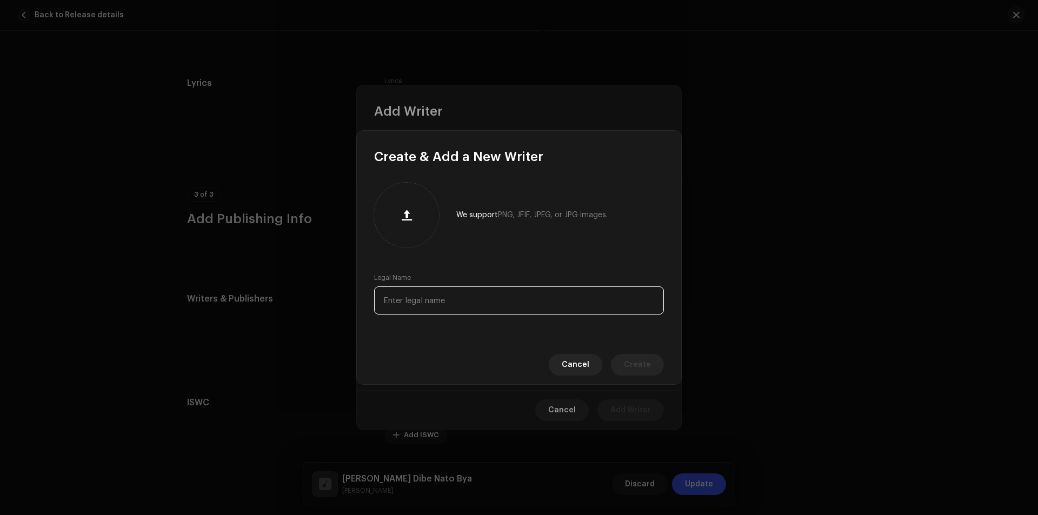
click at [463, 292] on input "text" at bounding box center [519, 300] width 290 height 28
paste input "[PERSON_NAME]"
type input "[PERSON_NAME]"
click at [632, 366] on span "Create" at bounding box center [637, 365] width 27 height 22
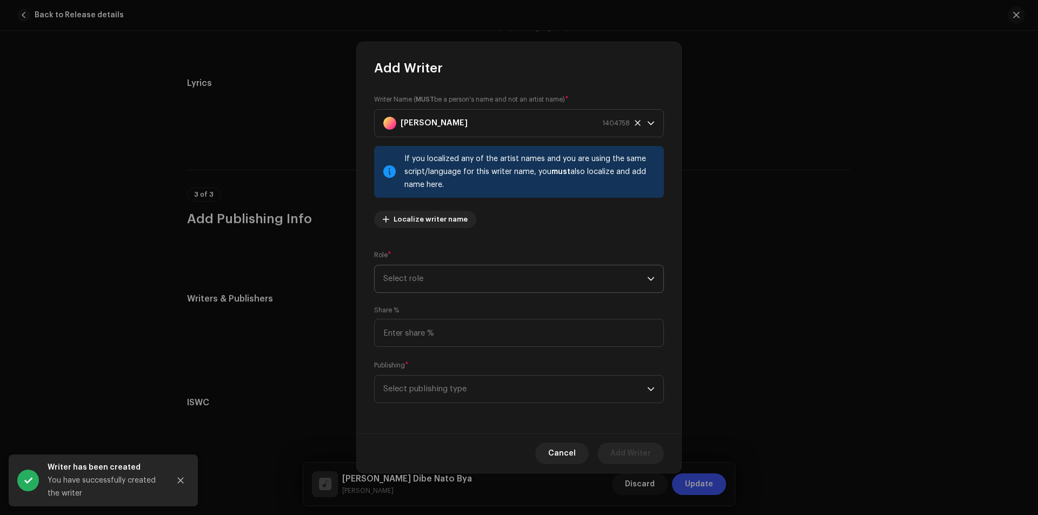
click at [506, 280] on span "Select role" at bounding box center [515, 278] width 264 height 27
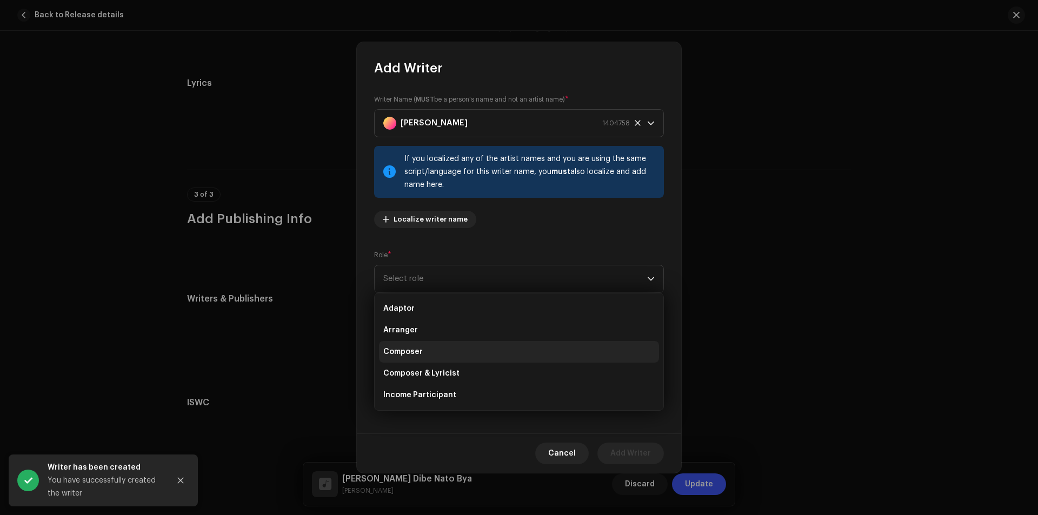
click at [449, 349] on li "Composer" at bounding box center [519, 352] width 280 height 22
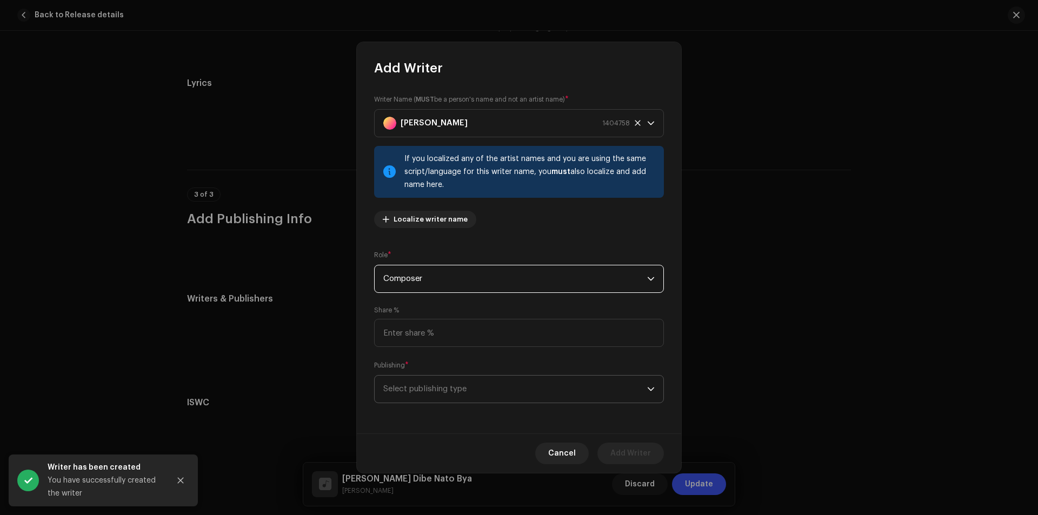
click at [466, 389] on span "Select publishing type" at bounding box center [515, 389] width 264 height 27
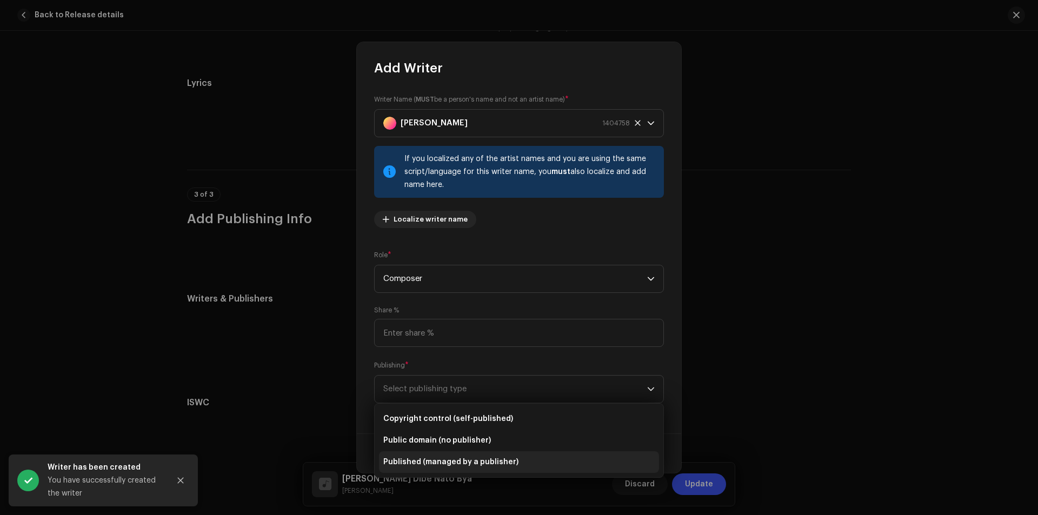
click at [455, 458] on span "Published (managed by a publisher)" at bounding box center [450, 462] width 135 height 11
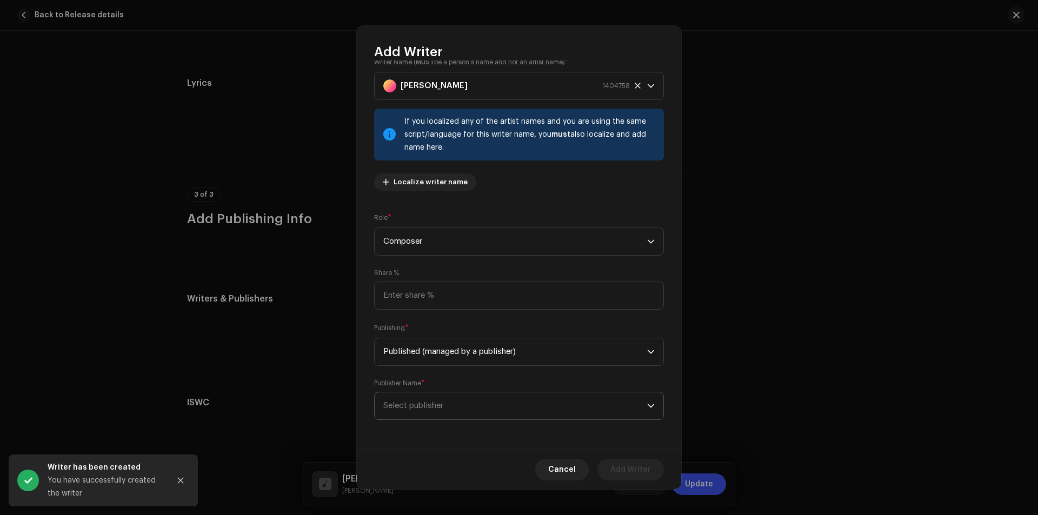
drag, startPoint x: 483, startPoint y: 416, endPoint x: 489, endPoint y: 417, distance: 6.0
click at [483, 418] on span "Select publisher" at bounding box center [515, 405] width 264 height 27
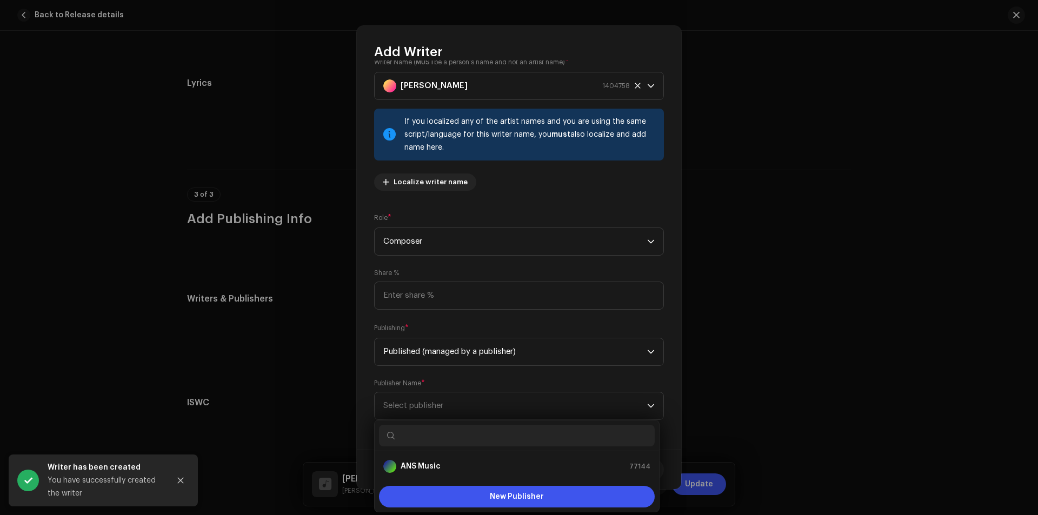
click at [462, 453] on ul "ANS Music 77144" at bounding box center [517, 466] width 284 height 30
click at [453, 466] on div "ANS Music 77144" at bounding box center [516, 466] width 267 height 13
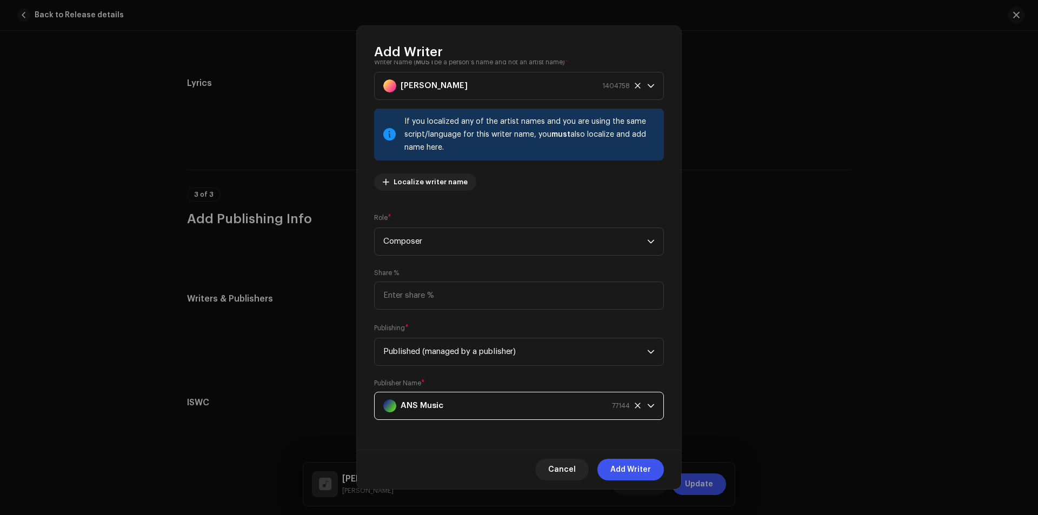
click at [617, 470] on span "Add Writer" at bounding box center [630, 470] width 41 height 22
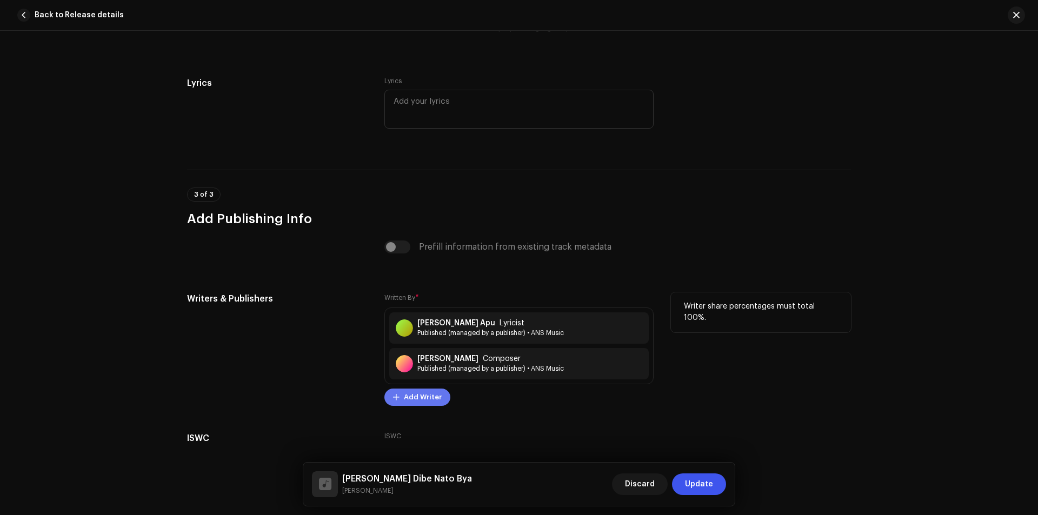
click at [422, 399] on span "Add Writer" at bounding box center [423, 397] width 38 height 22
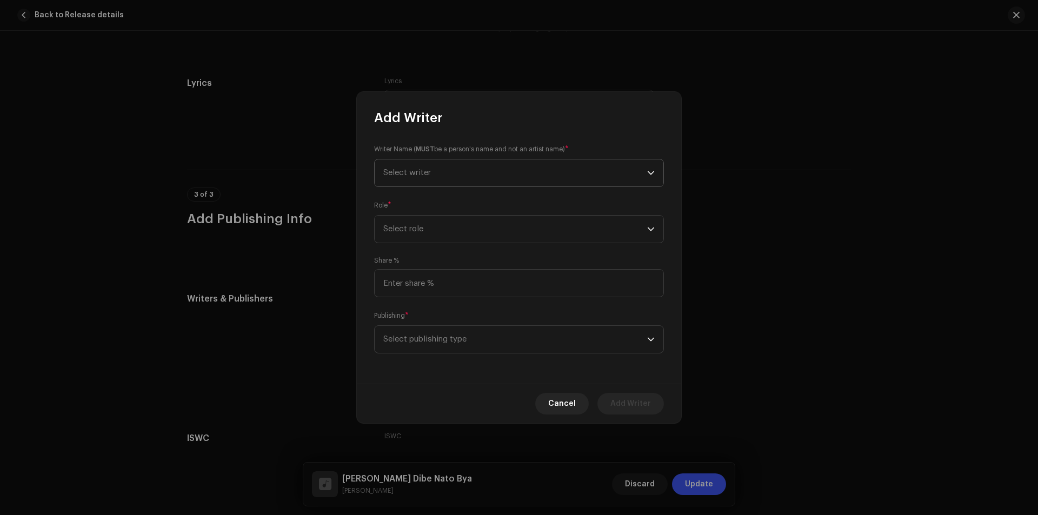
click at [509, 182] on span "Select writer" at bounding box center [515, 172] width 264 height 27
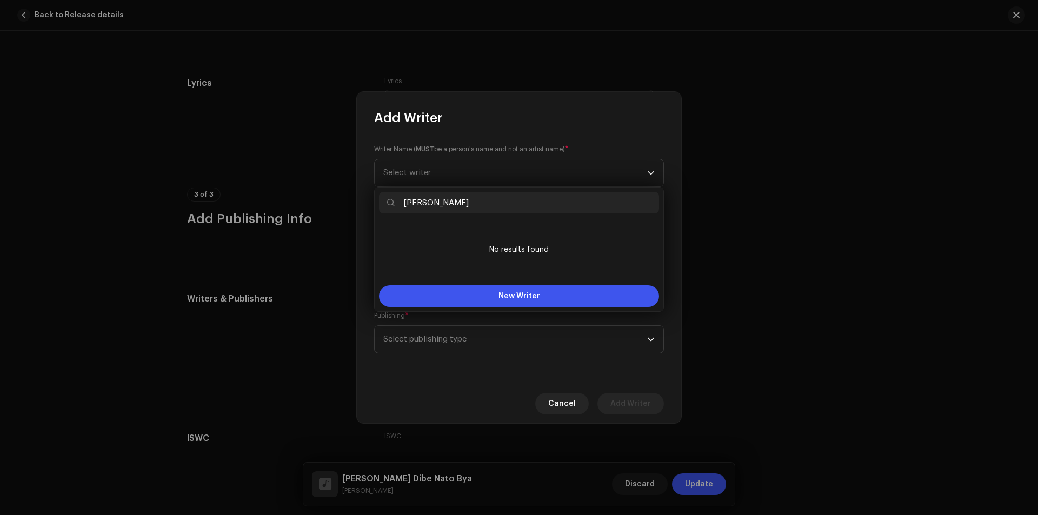
click at [404, 201] on input "mannan mohamod" at bounding box center [519, 203] width 280 height 22
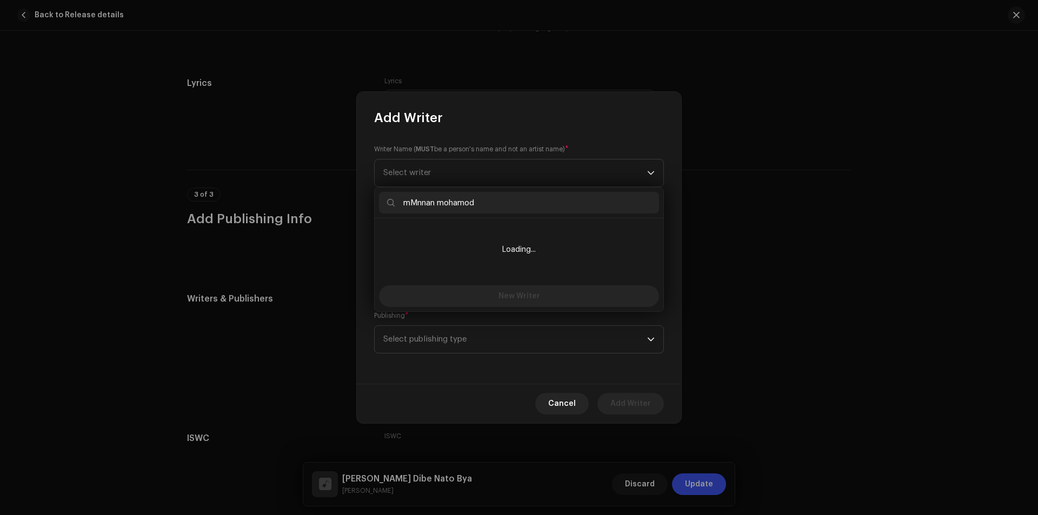
click at [413, 205] on input "mMnnan mohamod" at bounding box center [519, 203] width 280 height 22
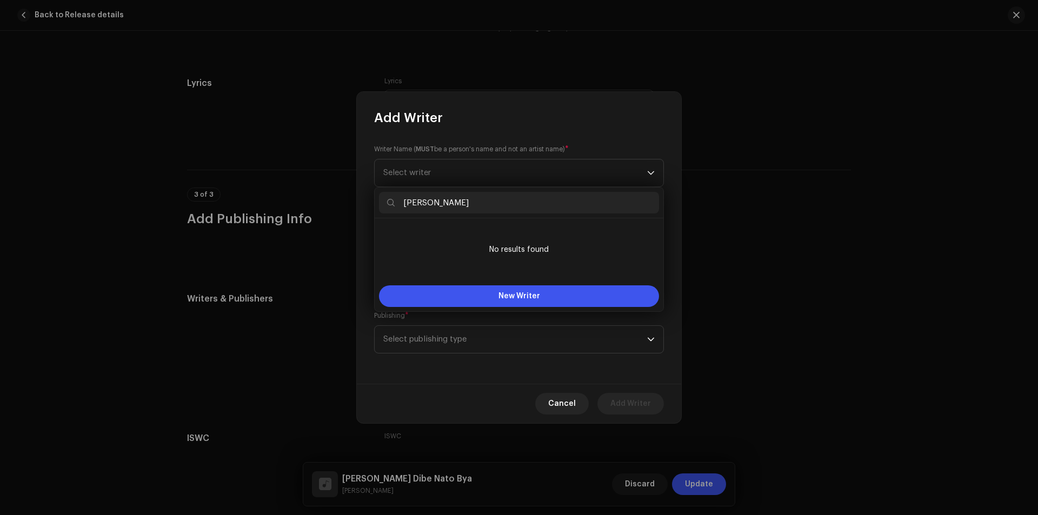
drag, startPoint x: 483, startPoint y: 196, endPoint x: 388, endPoint y: 198, distance: 94.6
click at [388, 198] on input "Mnnan mohamod" at bounding box center [519, 203] width 280 height 22
click at [392, 199] on icon at bounding box center [391, 203] width 8 height 8
drag, startPoint x: 409, startPoint y: 203, endPoint x: 400, endPoint y: 202, distance: 8.7
click at [400, 202] on input "Mnnan mohamod" at bounding box center [519, 203] width 280 height 22
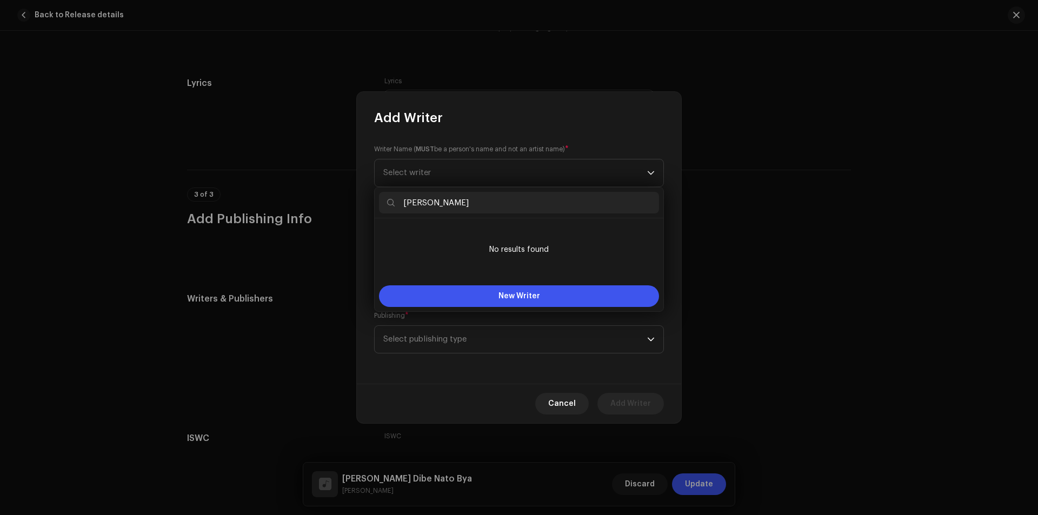
click at [489, 203] on input "Mnnan mohamod" at bounding box center [519, 203] width 280 height 22
click at [491, 200] on input "Mnnan mohamod" at bounding box center [519, 203] width 280 height 22
click at [490, 200] on input "Mnnan mohamod" at bounding box center [519, 203] width 280 height 22
click at [488, 201] on input "Mnnan mohamod" at bounding box center [519, 203] width 280 height 22
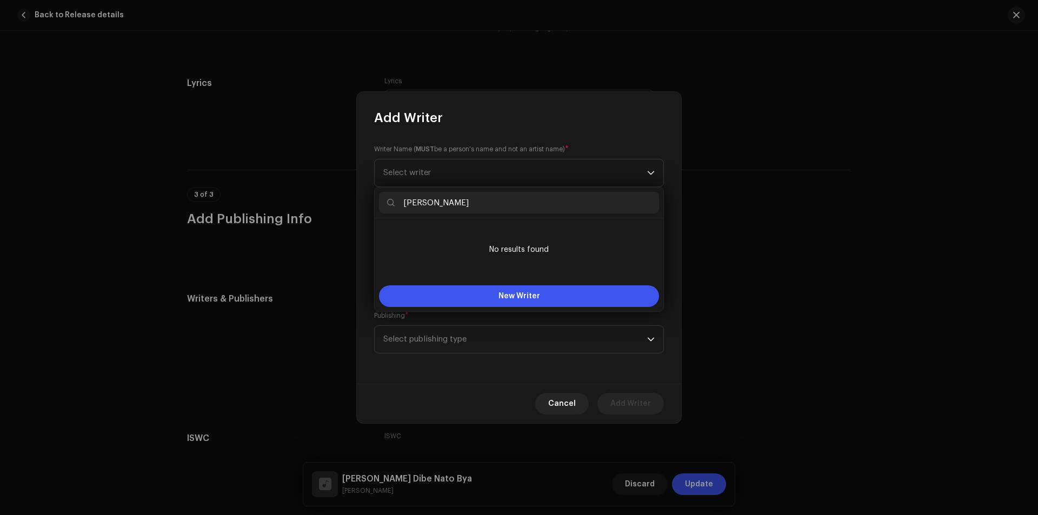
click at [484, 201] on input "Mnnan mohamod" at bounding box center [519, 203] width 280 height 22
click at [483, 201] on input "Mnnan mohamod" at bounding box center [519, 203] width 280 height 22
click at [493, 205] on input "Mnnan mohamod" at bounding box center [519, 203] width 280 height 22
click at [486, 198] on input "Mnnan mohamod" at bounding box center [519, 203] width 280 height 22
click at [482, 242] on li "No results found" at bounding box center [519, 250] width 280 height 54
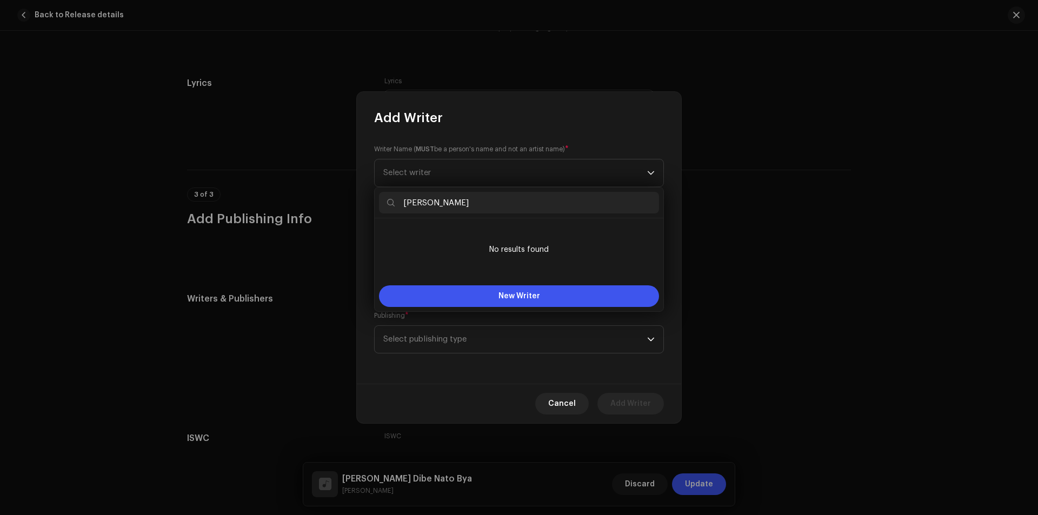
drag, startPoint x: 480, startPoint y: 196, endPoint x: 378, endPoint y: 199, distance: 102.2
click at [378, 199] on div "Mnnan mohamod" at bounding box center [519, 203] width 289 height 31
paste input "ma"
drag, startPoint x: 409, startPoint y: 201, endPoint x: 402, endPoint y: 203, distance: 7.4
click at [402, 203] on input "mannan mohamod" at bounding box center [519, 203] width 280 height 22
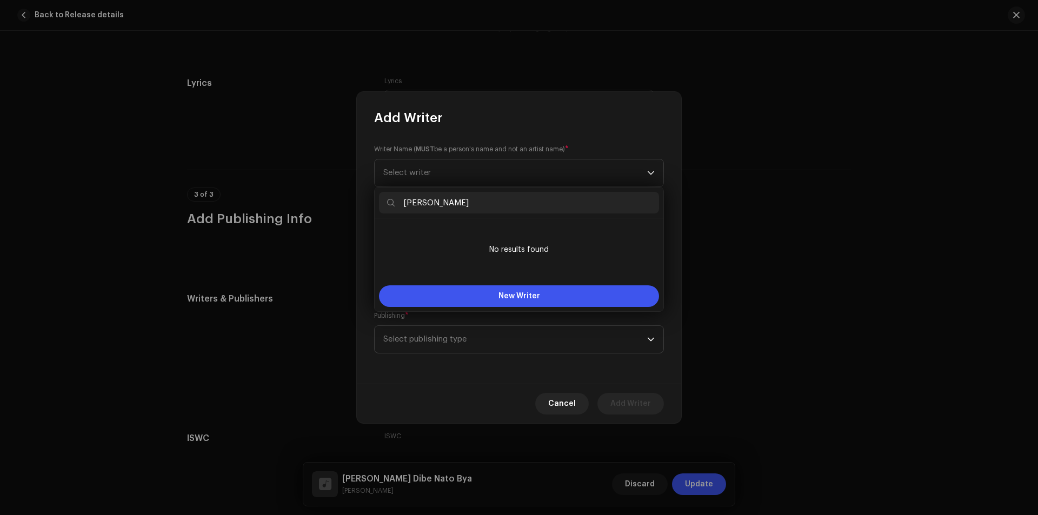
click at [437, 205] on input "Mannan mohamod" at bounding box center [519, 203] width 280 height 22
drag, startPoint x: 499, startPoint y: 199, endPoint x: 398, endPoint y: 205, distance: 100.7
click at [398, 205] on input "Mannan Mohamod" at bounding box center [519, 203] width 280 height 22
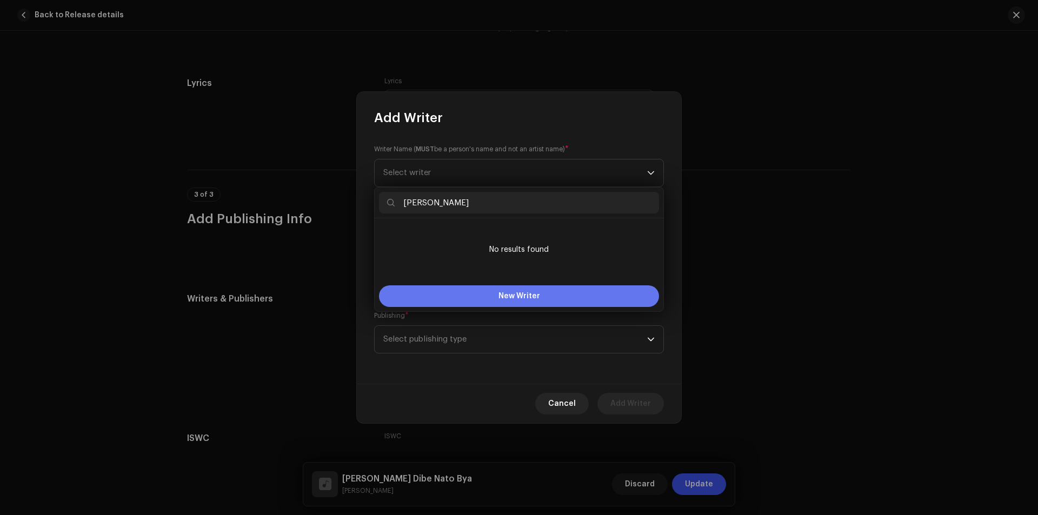
type input "Mannan Mohamod"
click at [524, 298] on span "New Writer" at bounding box center [519, 296] width 42 height 8
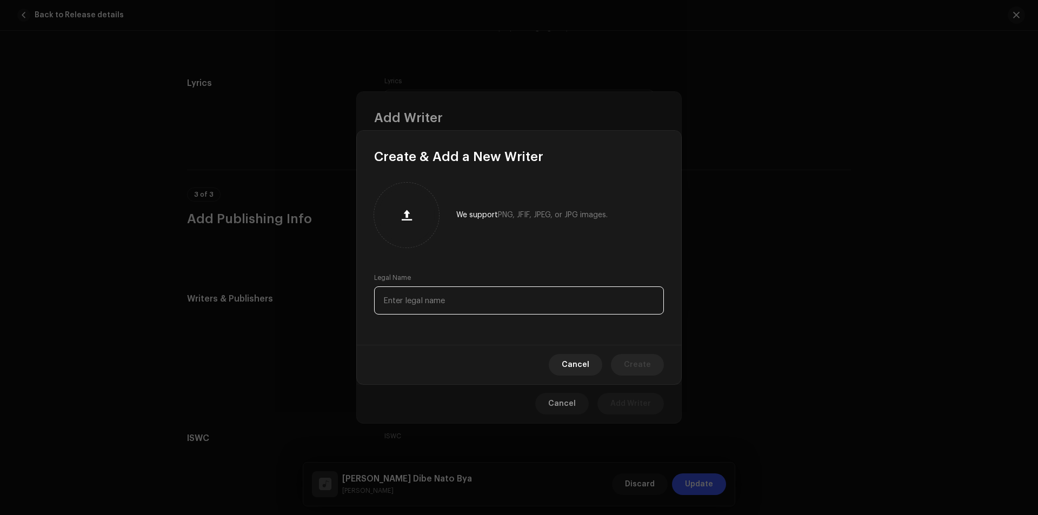
click at [488, 295] on input "text" at bounding box center [519, 300] width 290 height 28
paste input "Mannan Mohamod"
type input "Mannan Mohamod"
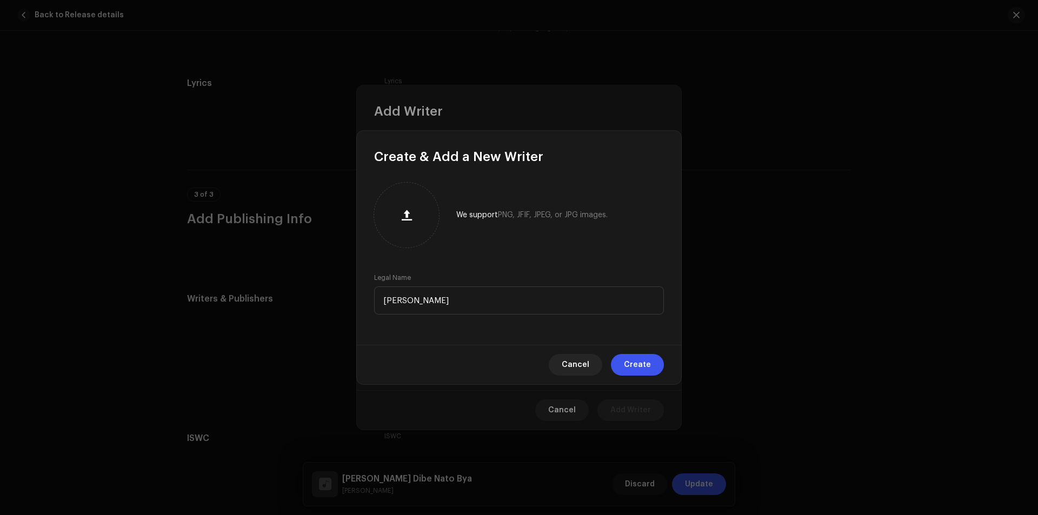
click at [626, 370] on span "Create" at bounding box center [637, 365] width 27 height 22
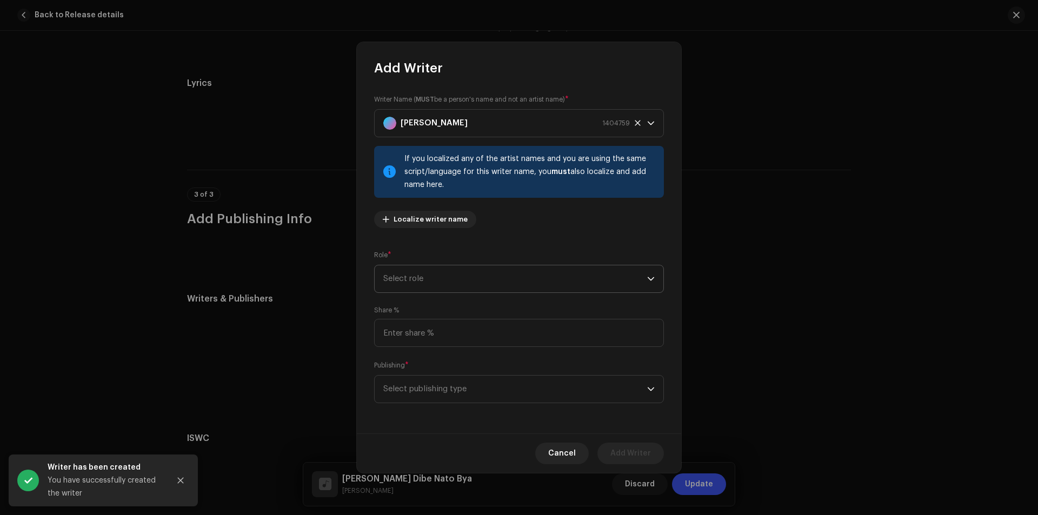
click at [492, 289] on span "Select role" at bounding box center [515, 278] width 264 height 27
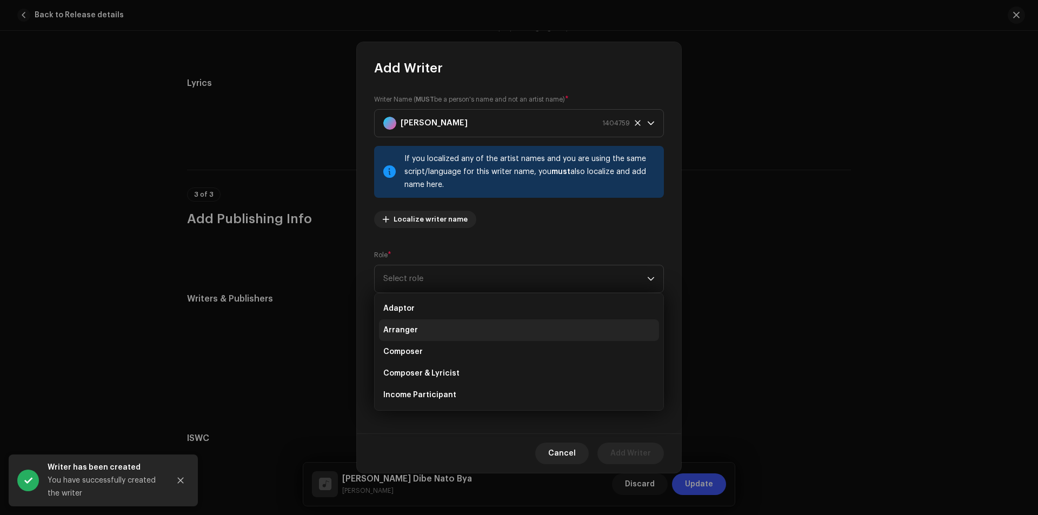
click at [480, 336] on li "Arranger" at bounding box center [519, 330] width 280 height 22
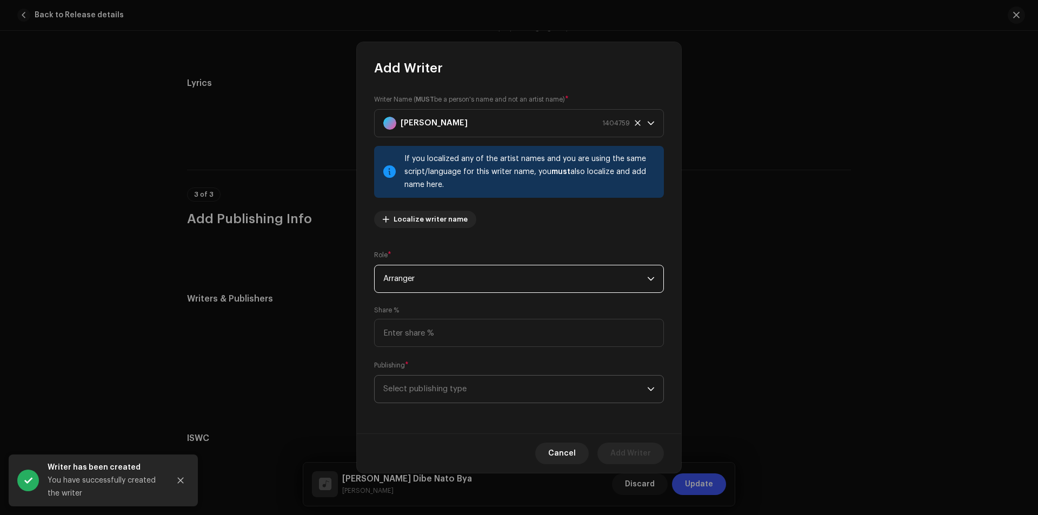
drag, startPoint x: 473, startPoint y: 385, endPoint x: 473, endPoint y: 401, distance: 16.2
click at [473, 385] on span "Select publishing type" at bounding box center [515, 389] width 264 height 27
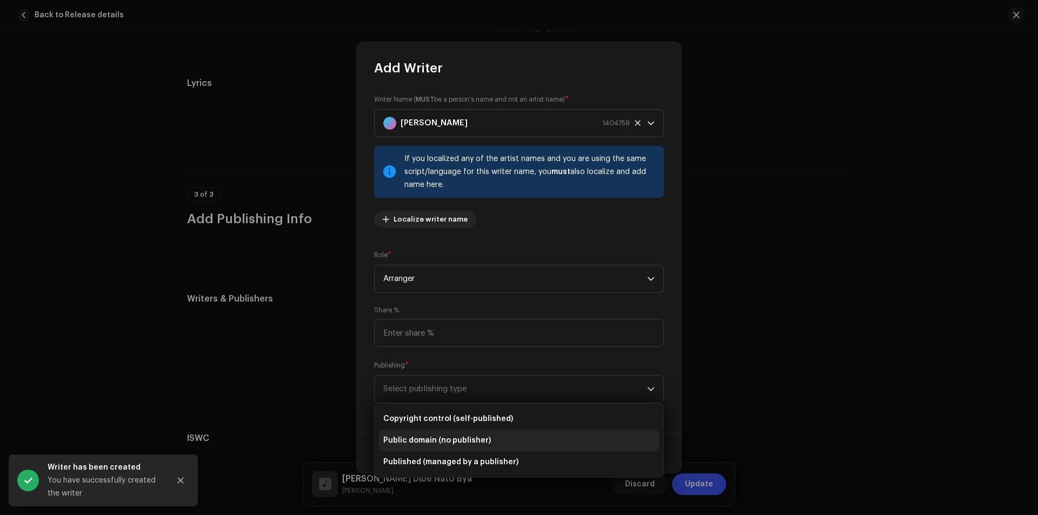
click at [461, 439] on span "Public domain (no publisher)" at bounding box center [437, 440] width 108 height 11
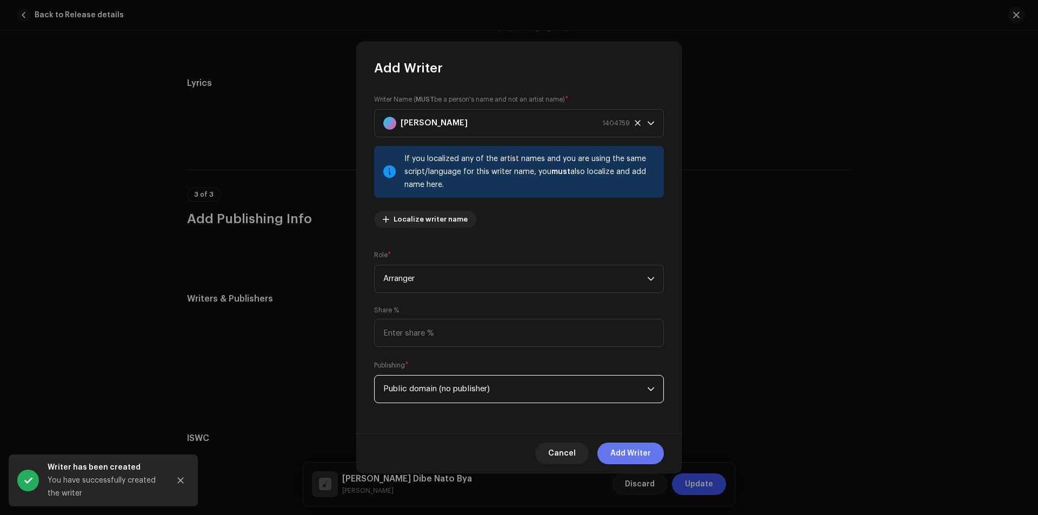
click at [620, 451] on span "Add Writer" at bounding box center [630, 454] width 41 height 22
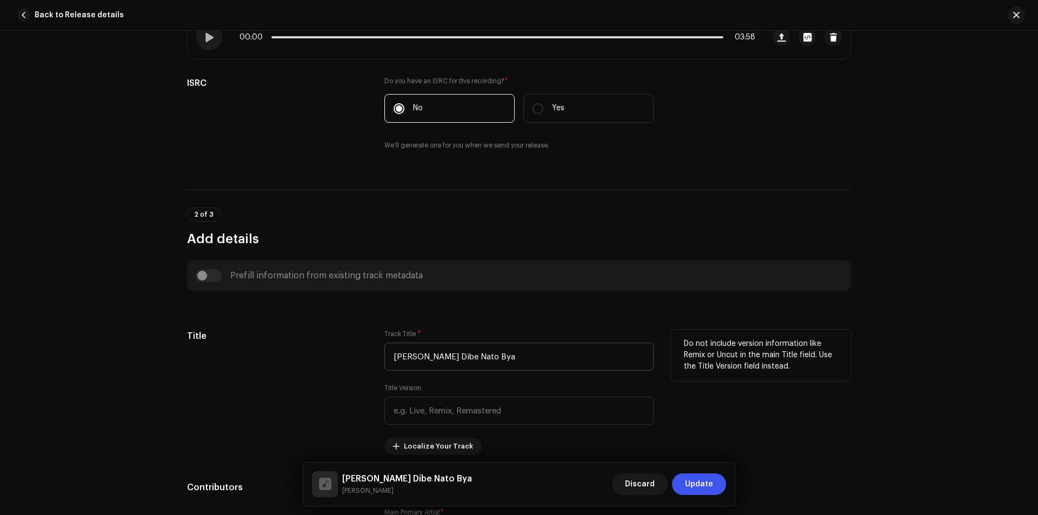
scroll to position [22, 0]
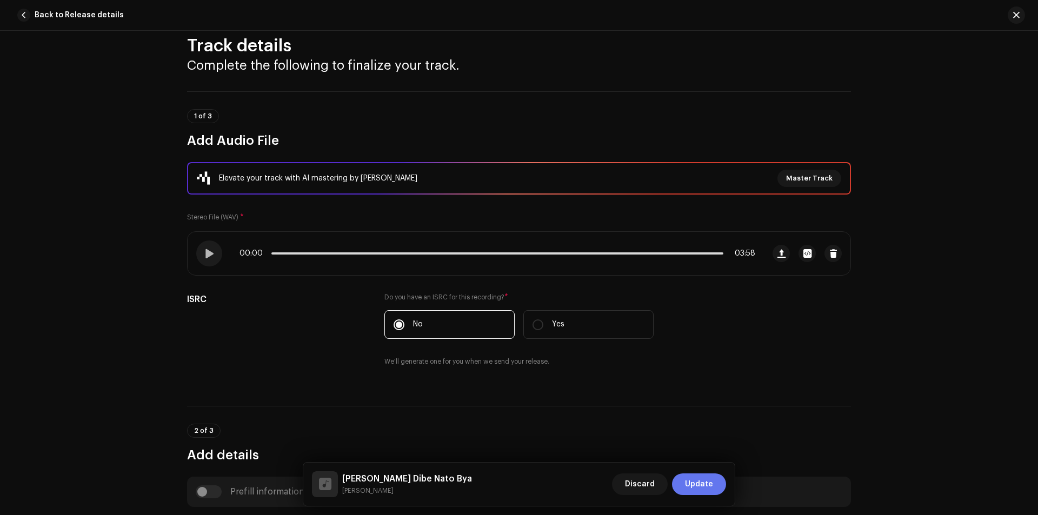
click at [706, 484] on span "Update" at bounding box center [699, 484] width 28 height 22
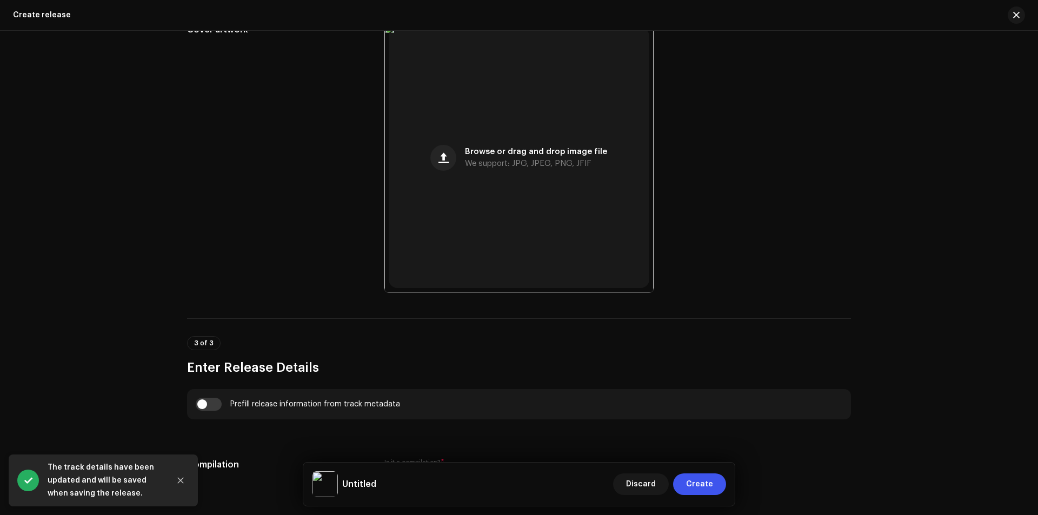
scroll to position [504, 0]
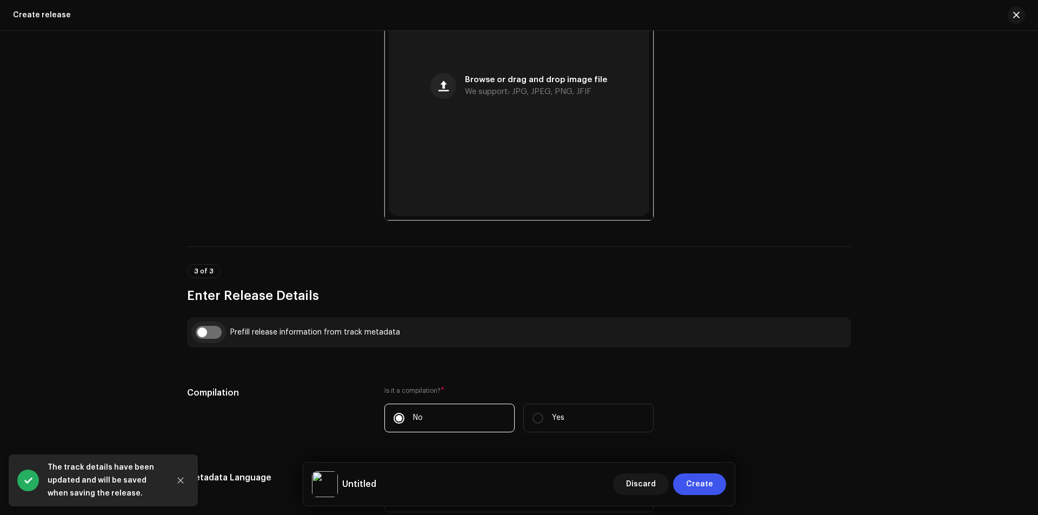
drag, startPoint x: 204, startPoint y: 329, endPoint x: 210, endPoint y: 336, distance: 8.9
click at [205, 329] on input "checkbox" at bounding box center [209, 332] width 26 height 13
checkbox input "true"
type input "[PERSON_NAME] Dibe Nato Bya"
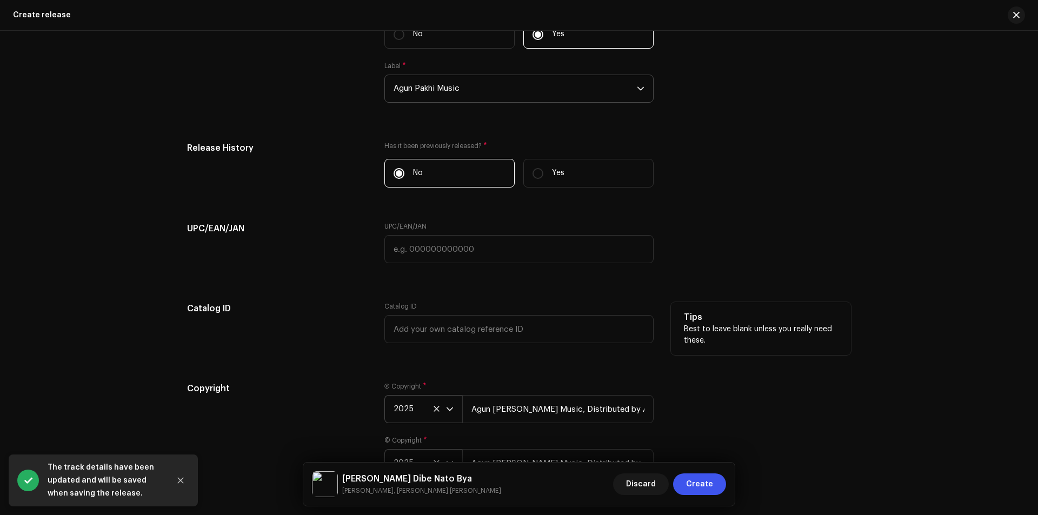
scroll to position [1782, 0]
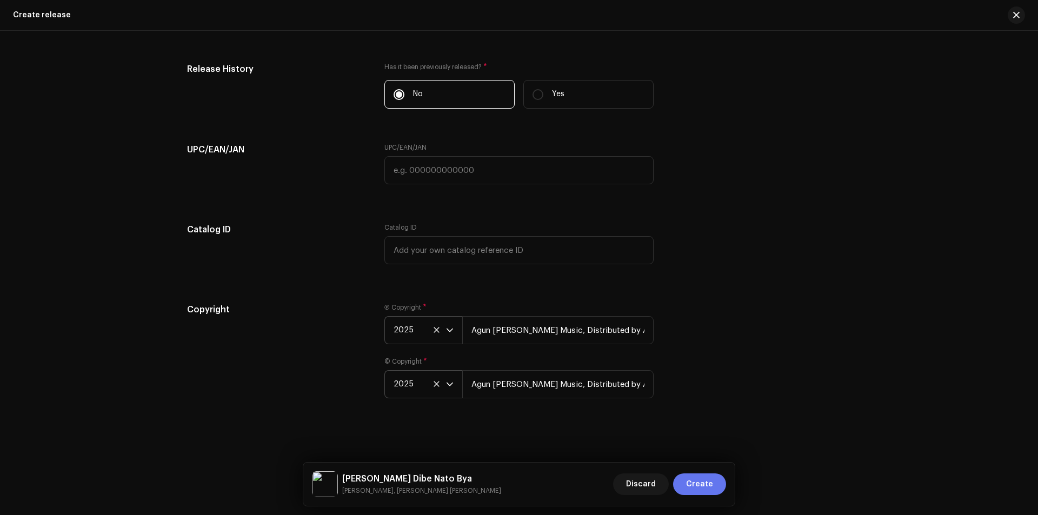
click at [704, 484] on span "Create" at bounding box center [699, 484] width 27 height 22
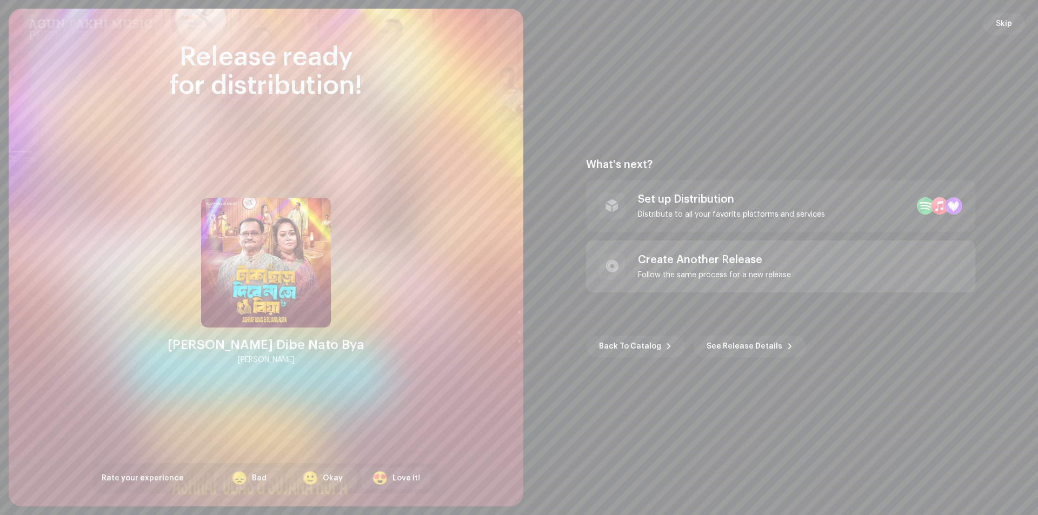
click at [840, 245] on div "Create Another Release Follow the same process for a new release" at bounding box center [780, 267] width 389 height 52
checkbox input "false"
radio input "false"
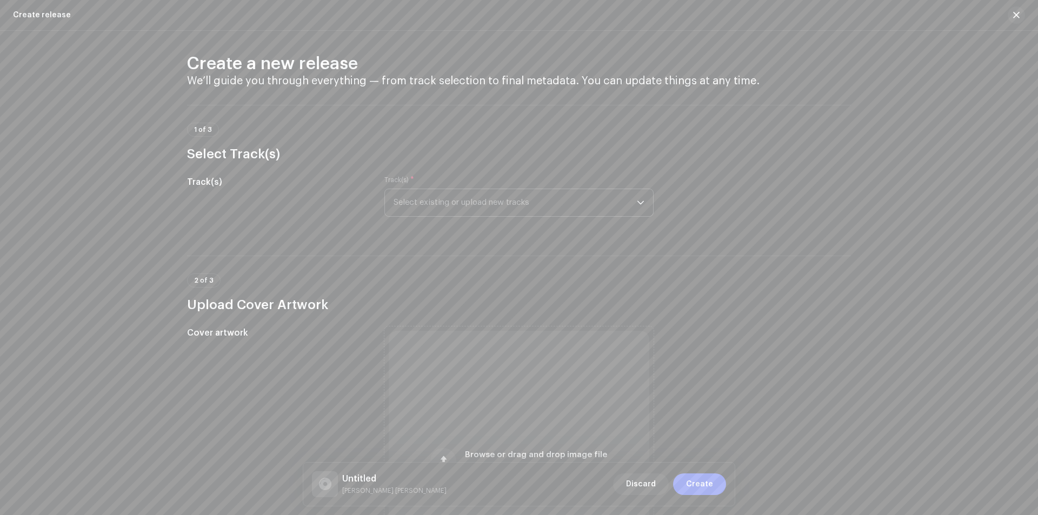
scroll to position [0, 0]
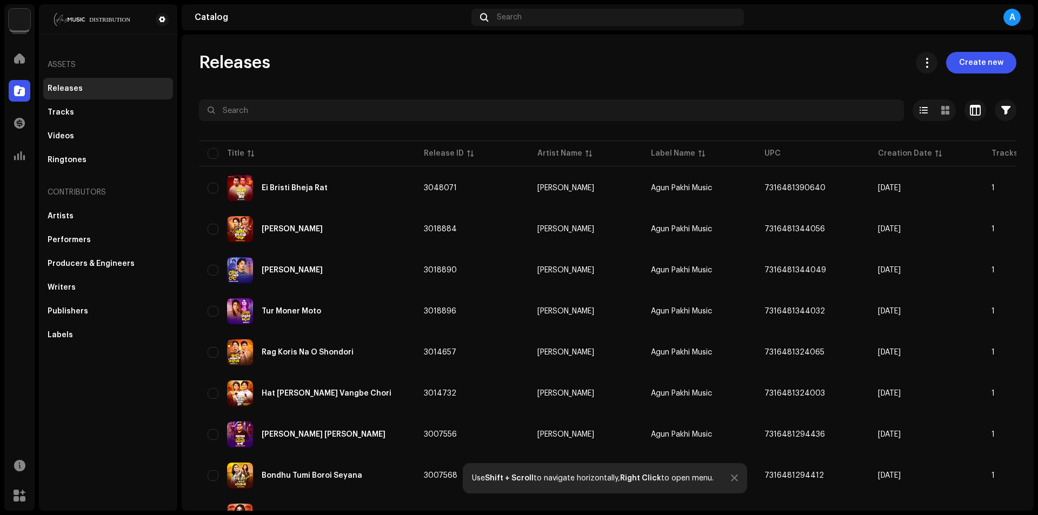
click at [587, 486] on div "Use Shift + Scroll to navigate horizontally, Right Click to open menu." at bounding box center [605, 478] width 284 height 30
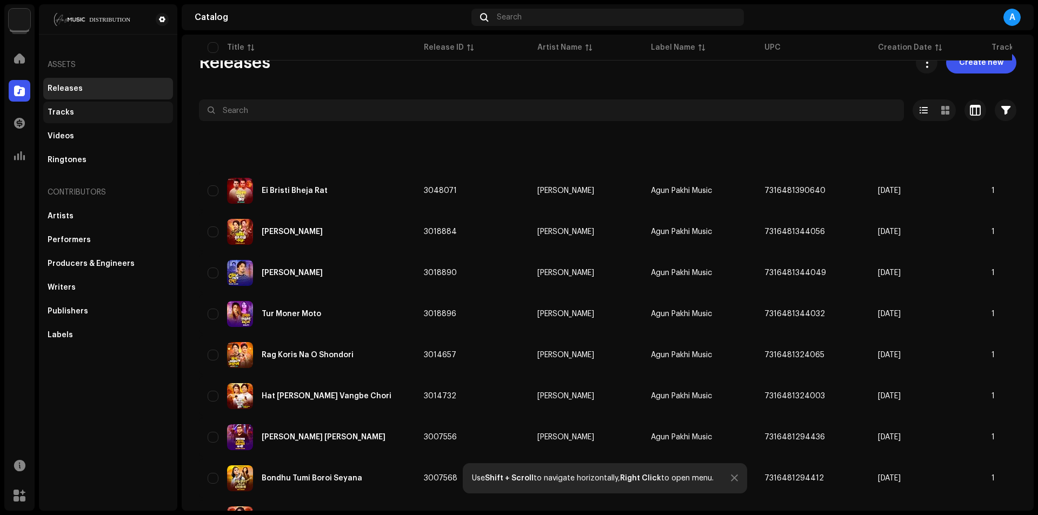
click at [105, 111] on div "Tracks" at bounding box center [108, 112] width 121 height 9
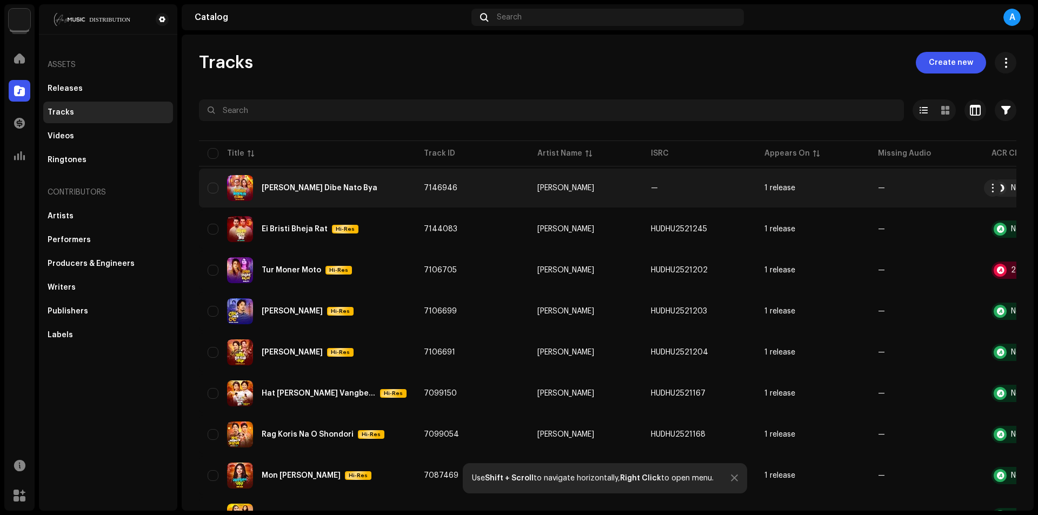
click at [386, 192] on div "[PERSON_NAME] Dibe Nato Bya" at bounding box center [307, 188] width 199 height 26
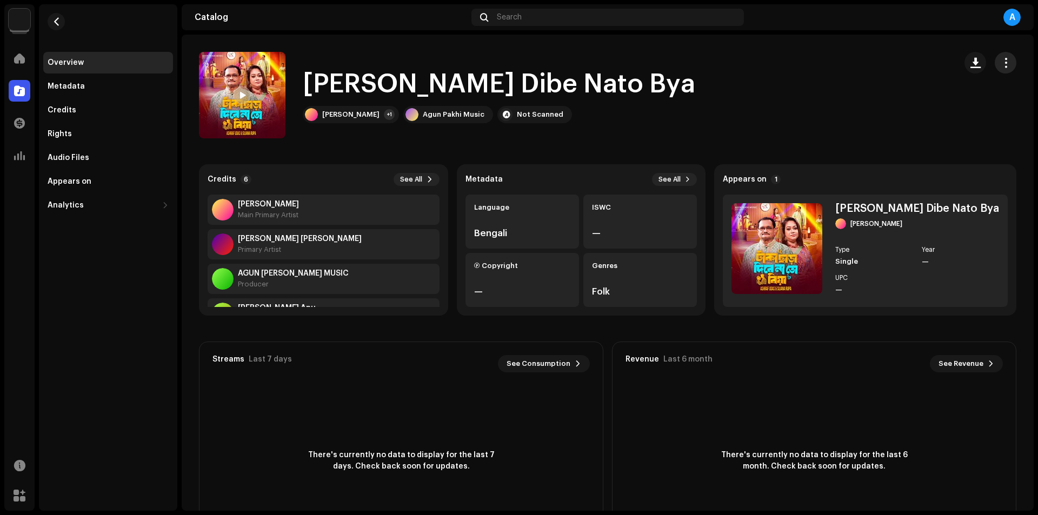
click at [1000, 65] on span "button" at bounding box center [1005, 62] width 10 height 9
click at [931, 114] on div "Edit" at bounding box center [950, 110] width 101 height 9
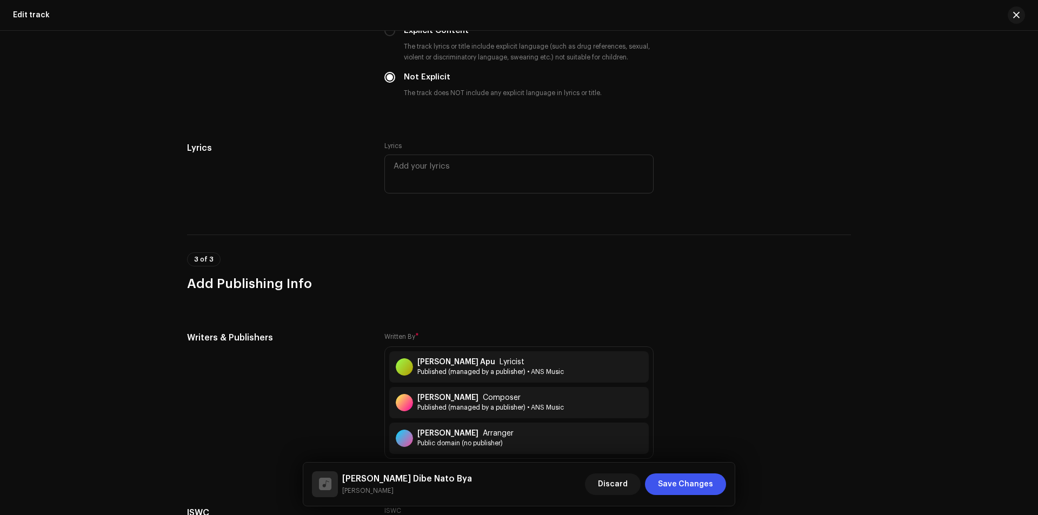
scroll to position [2088, 0]
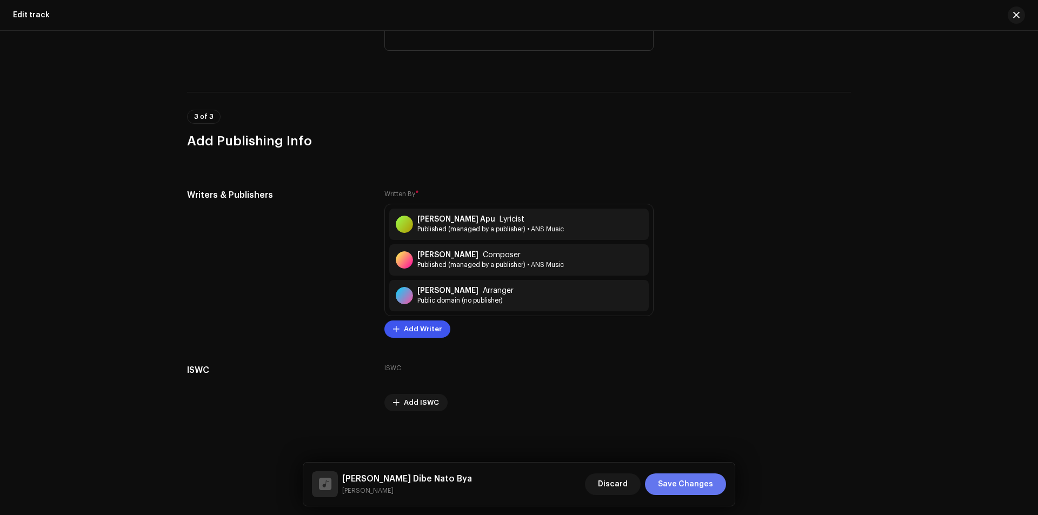
click at [702, 478] on span "Save Changes" at bounding box center [685, 484] width 55 height 22
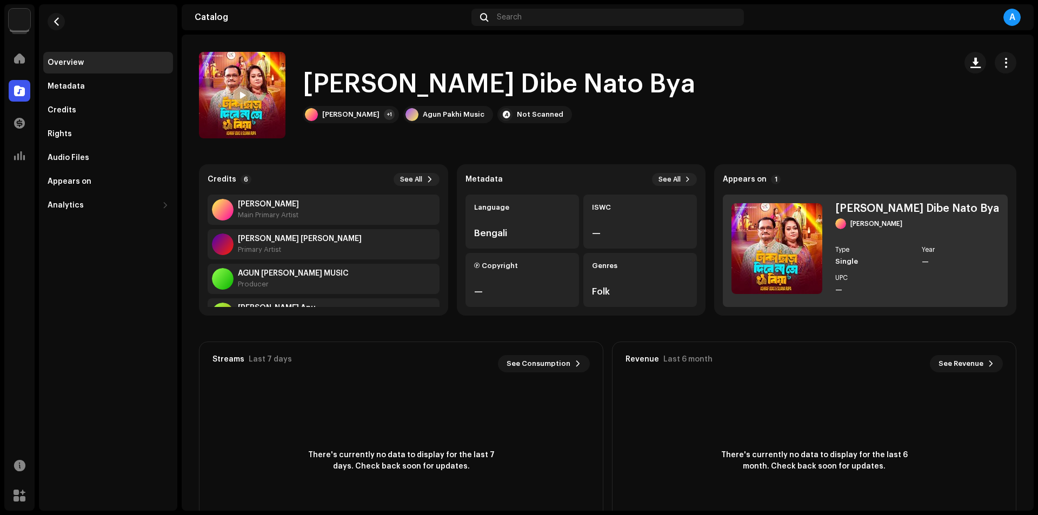
click at [895, 243] on div "Taka Chara Dibe Nato Bya Ashraf Udas Type Single Year — UPC —" at bounding box center [917, 250] width 164 height 95
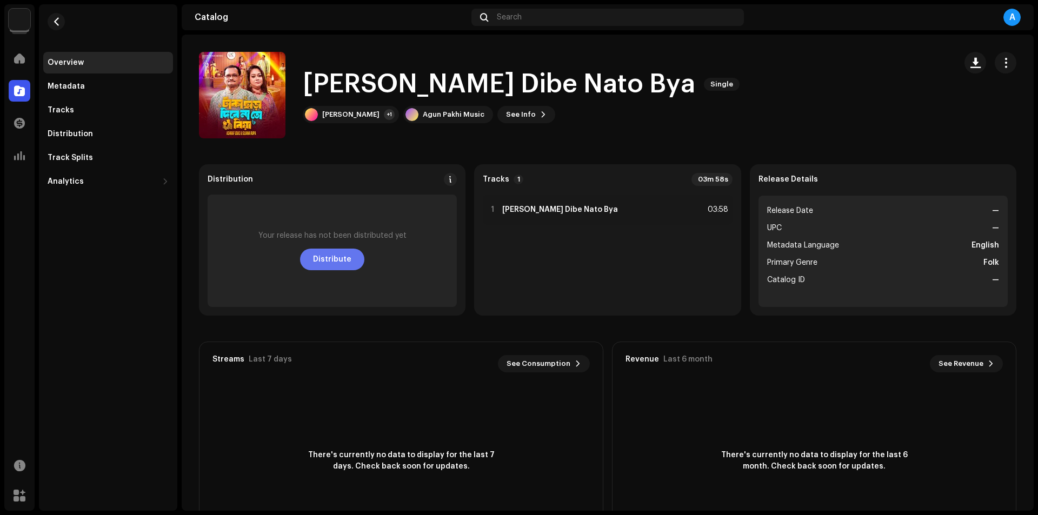
click at [347, 256] on span "Distribute" at bounding box center [332, 260] width 38 height 22
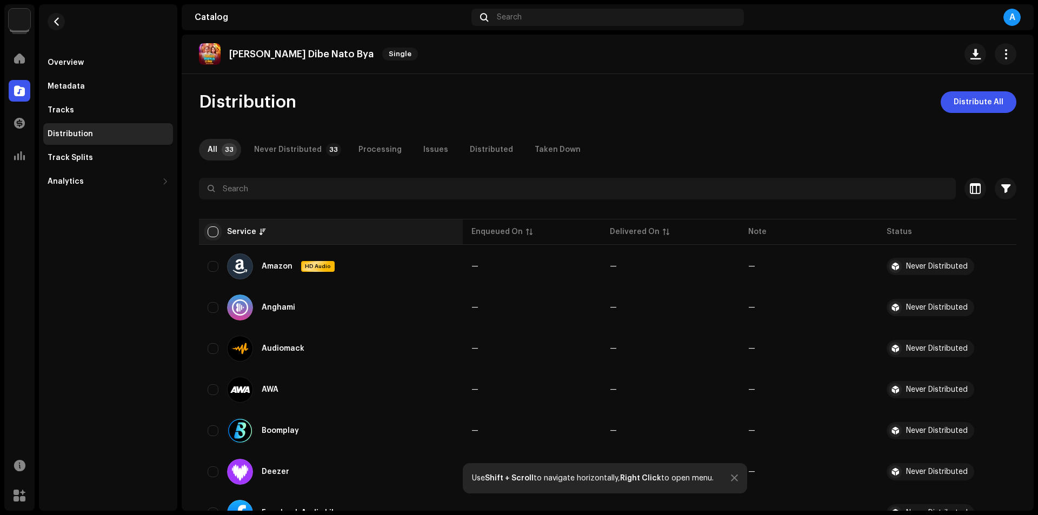
click at [208, 231] on input "checkbox" at bounding box center [213, 231] width 11 height 11
checkbox input "true"
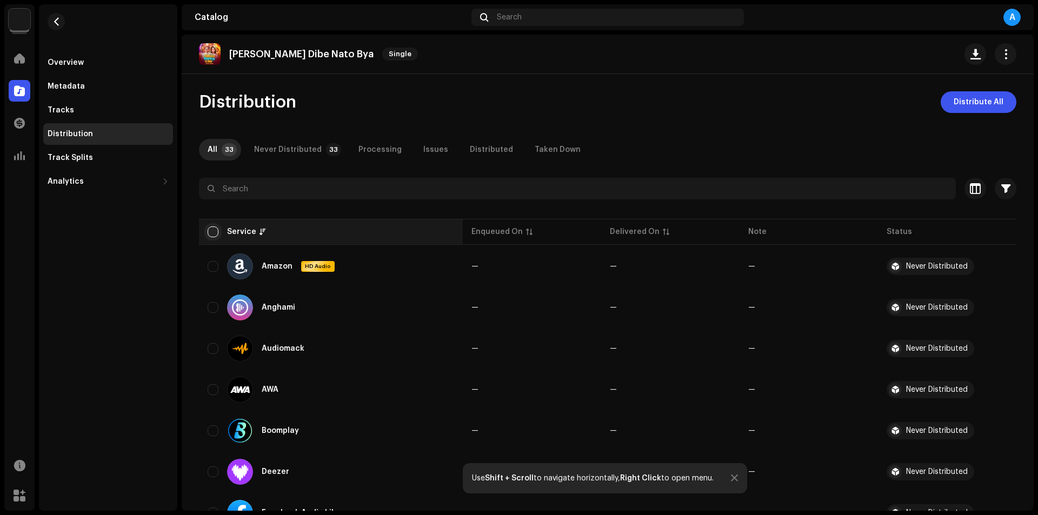
checkbox input "true"
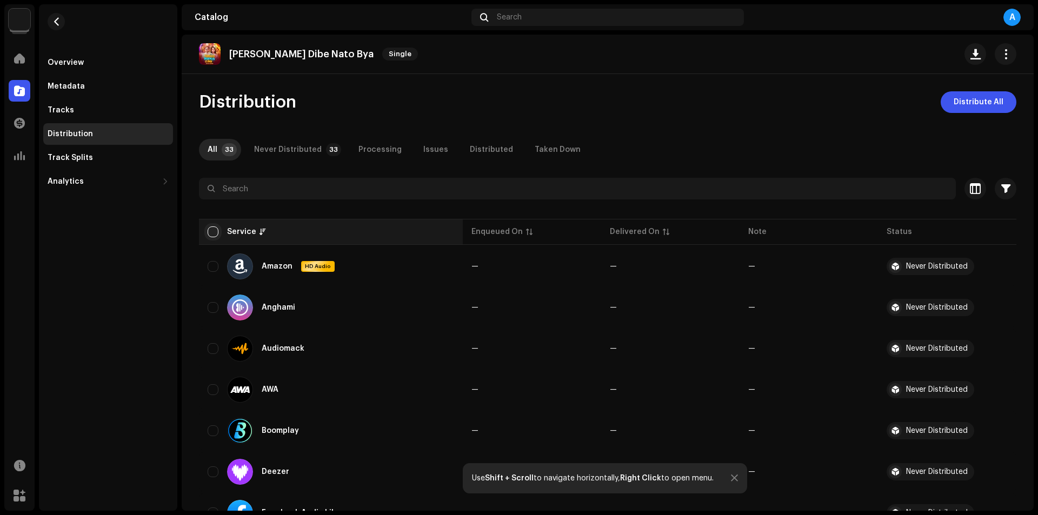
checkbox input "true"
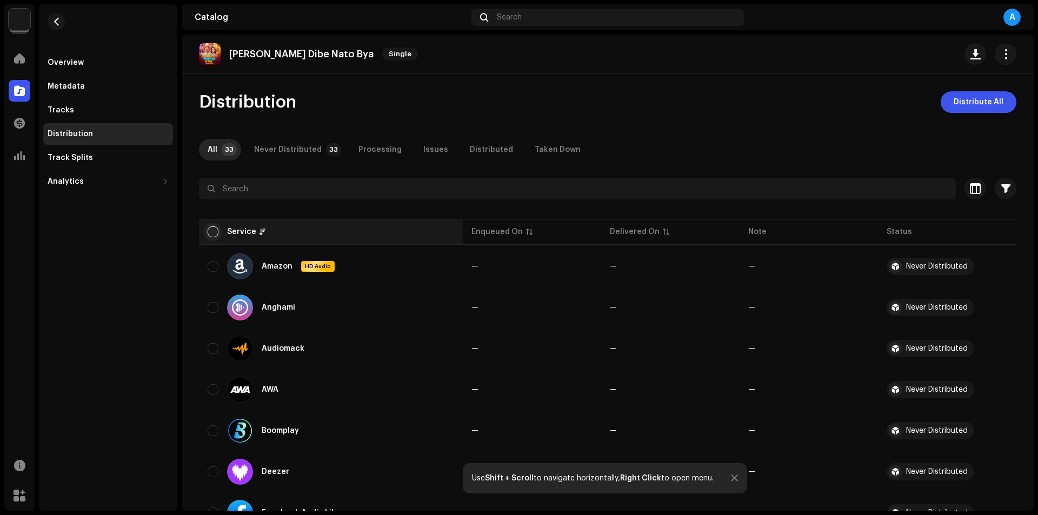
checkbox input "true"
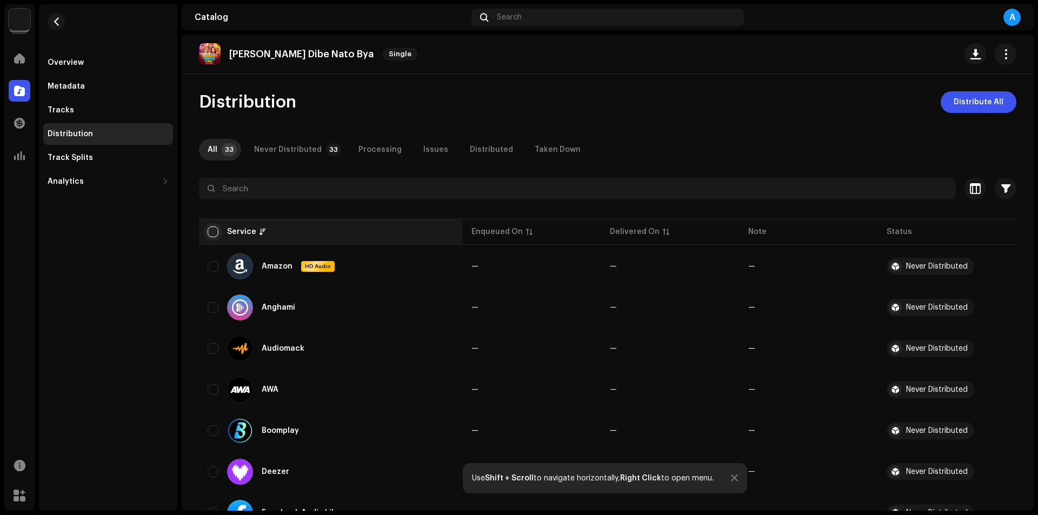
checkbox input "true"
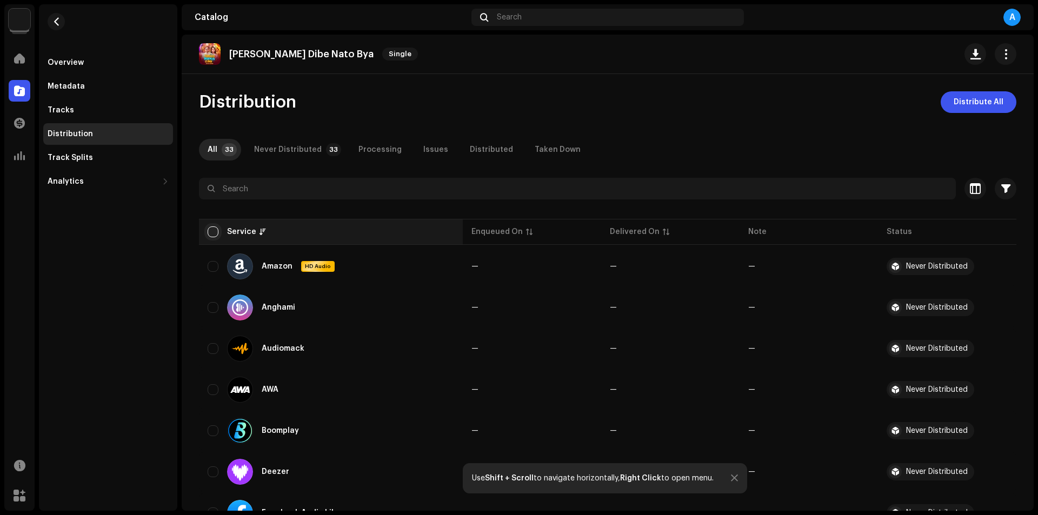
checkbox input "true"
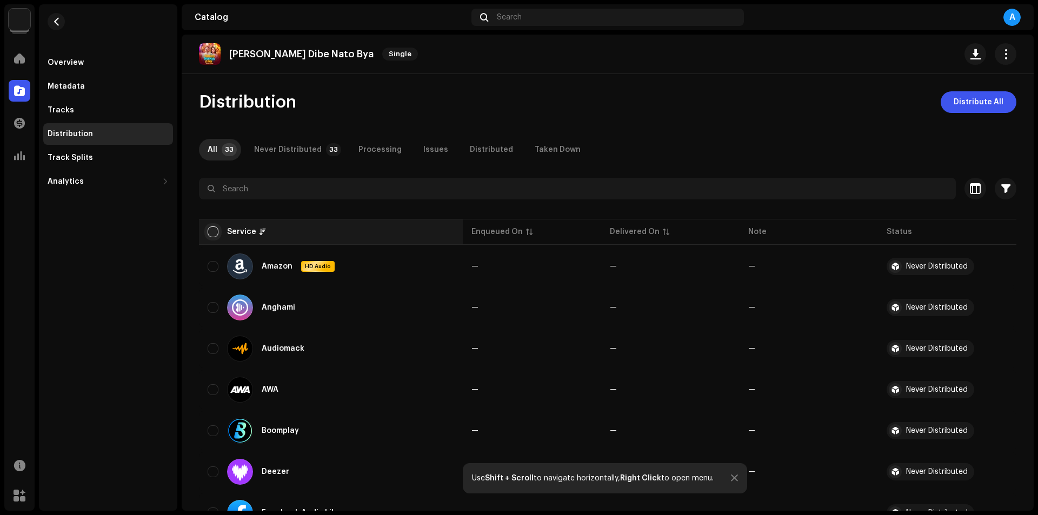
checkbox input "true"
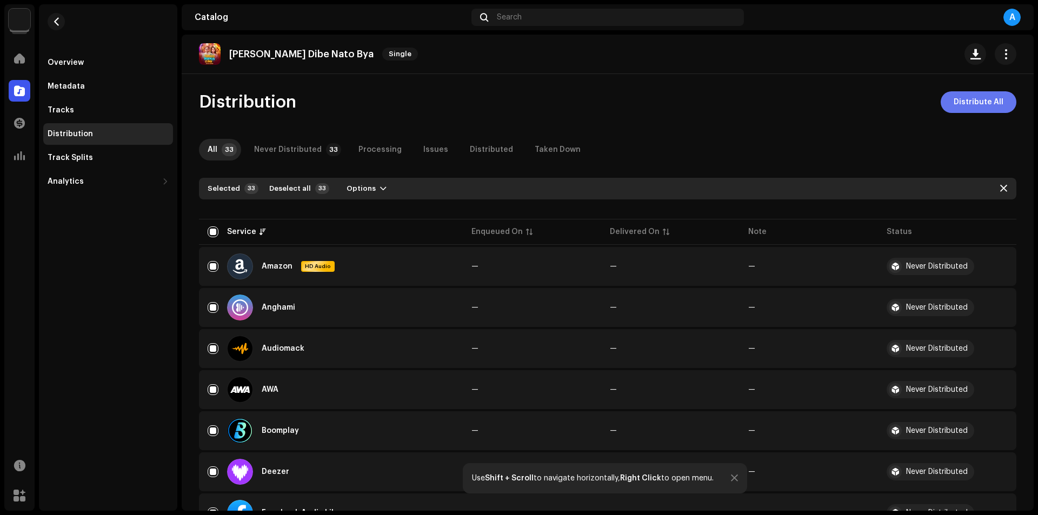
click at [957, 93] on span "Distribute All" at bounding box center [978, 102] width 50 height 22
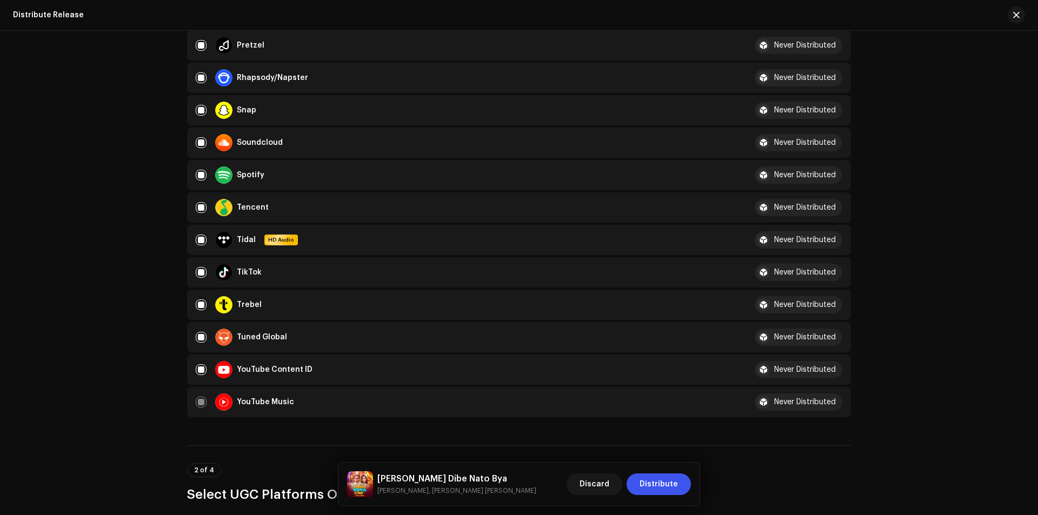
scroll to position [1297, 0]
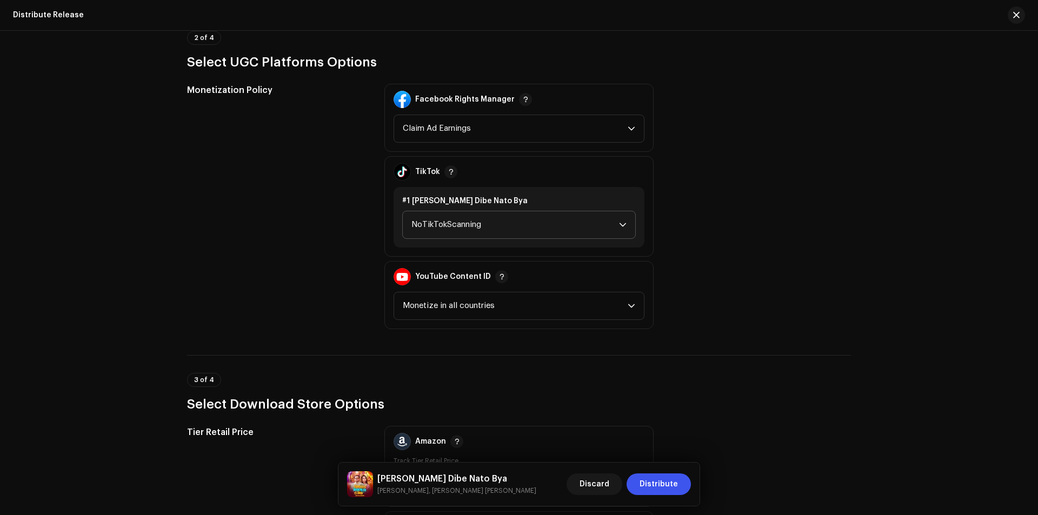
click at [501, 230] on span "NoTikTokScanning" at bounding box center [515, 224] width 208 height 27
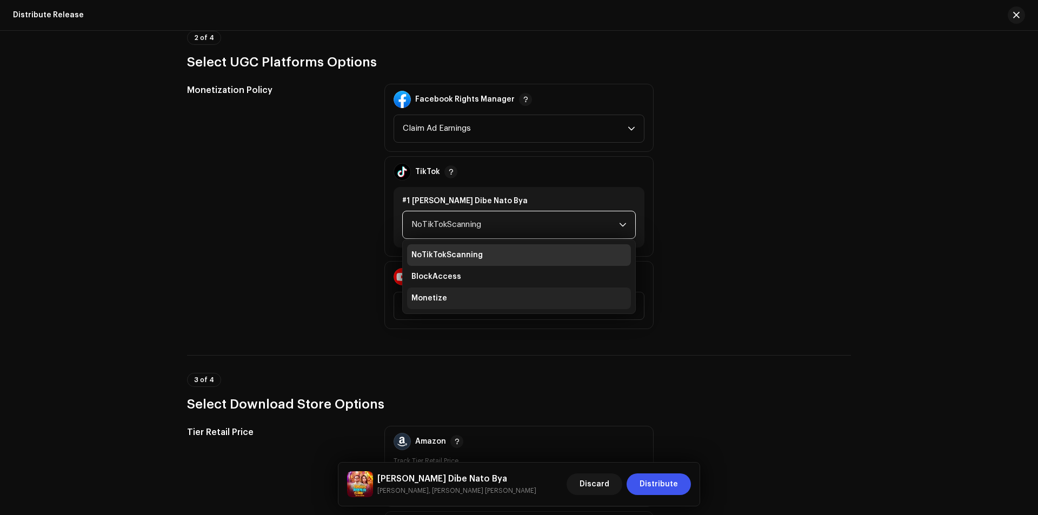
click at [442, 293] on span "Monetize" at bounding box center [429, 298] width 36 height 11
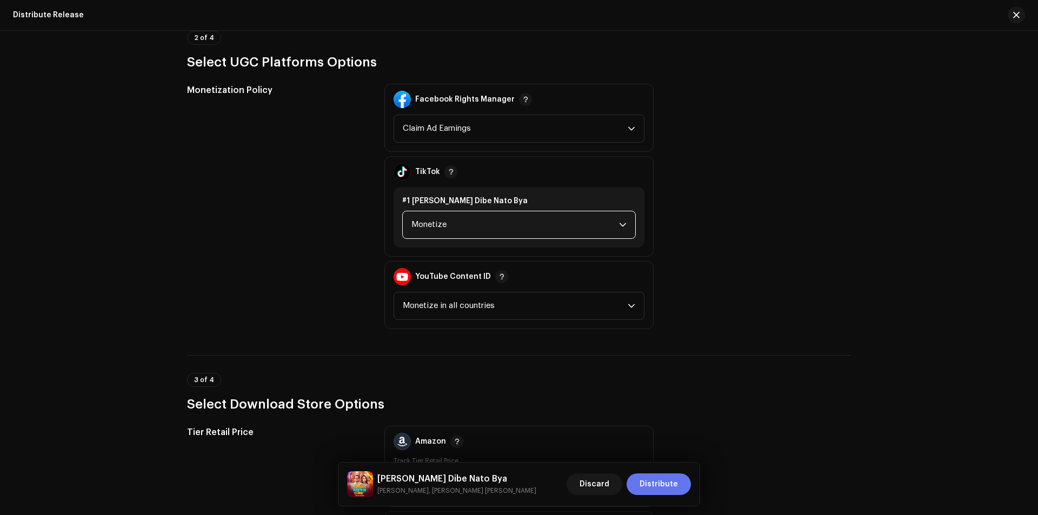
click at [647, 483] on span "Distribute" at bounding box center [658, 484] width 38 height 22
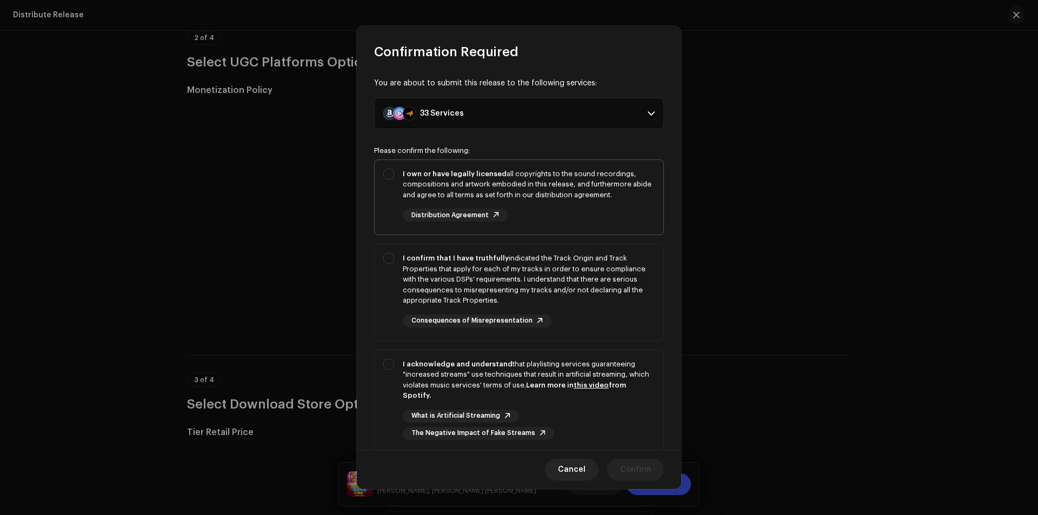
click at [402, 209] on div "I own or have legally licensed all copyrights to the sound recordings, composit…" at bounding box center [519, 195] width 289 height 71
checkbox input "true"
drag, startPoint x: 388, startPoint y: 257, endPoint x: 388, endPoint y: 264, distance: 7.6
click at [388, 257] on div "I confirm that I have truthfully indicated the Track Origin and Track Propertie…" at bounding box center [519, 290] width 289 height 92
checkbox input "true"
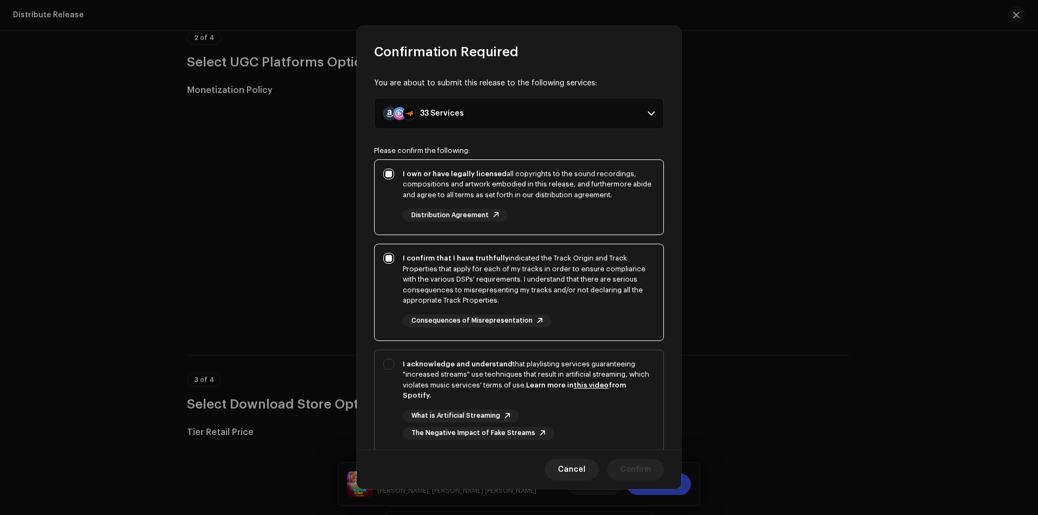
click at [391, 370] on div "I acknowledge and understand that playlisting services guaranteeing "increased …" at bounding box center [519, 399] width 289 height 98
checkbox input "true"
click at [634, 474] on span "Confirm" at bounding box center [635, 470] width 31 height 22
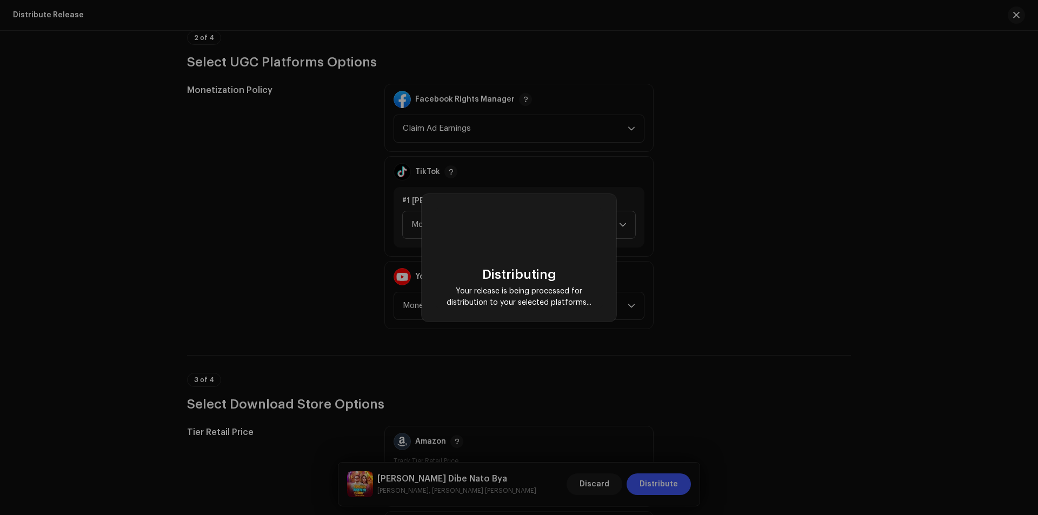
checkbox input "false"
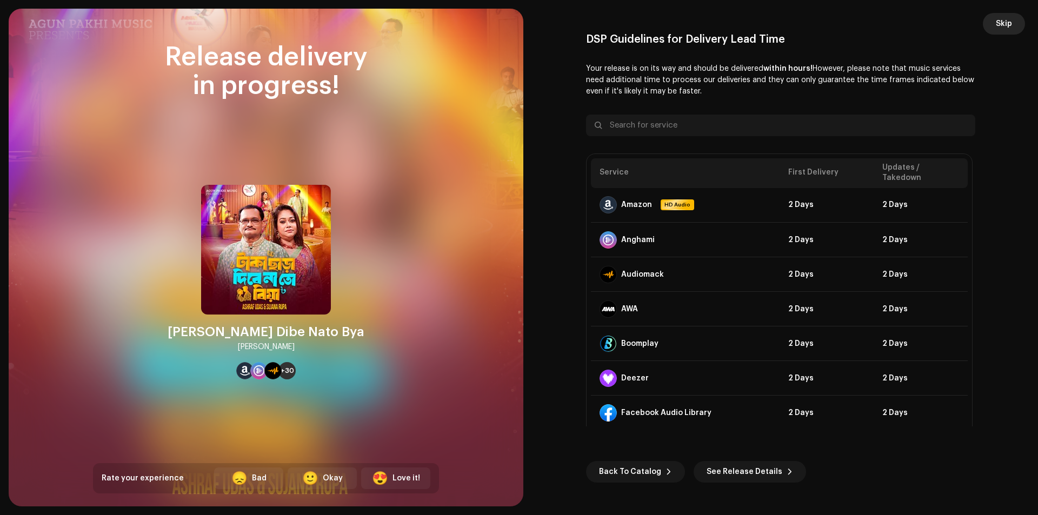
click at [1005, 28] on span "Skip" at bounding box center [1004, 24] width 16 height 22
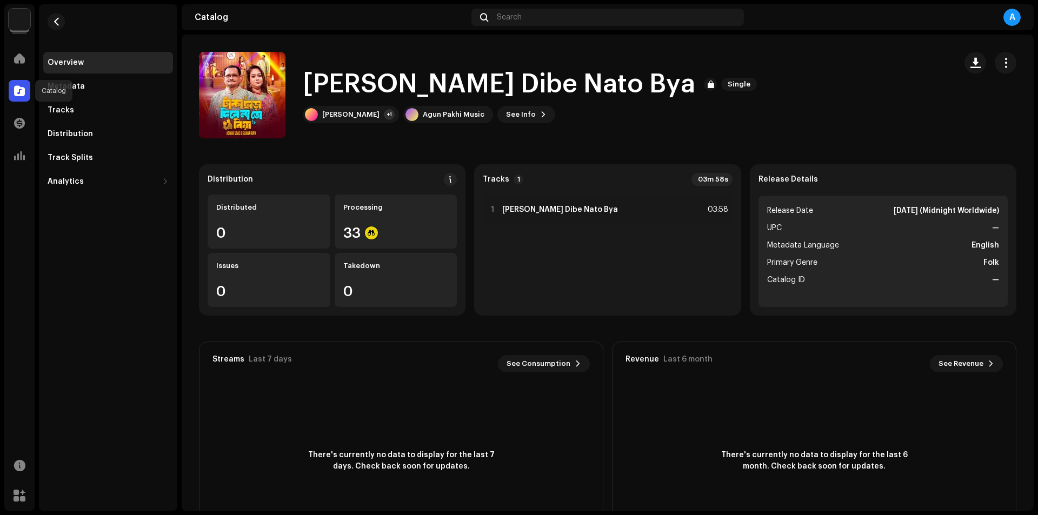
click at [13, 93] on div at bounding box center [20, 91] width 22 height 22
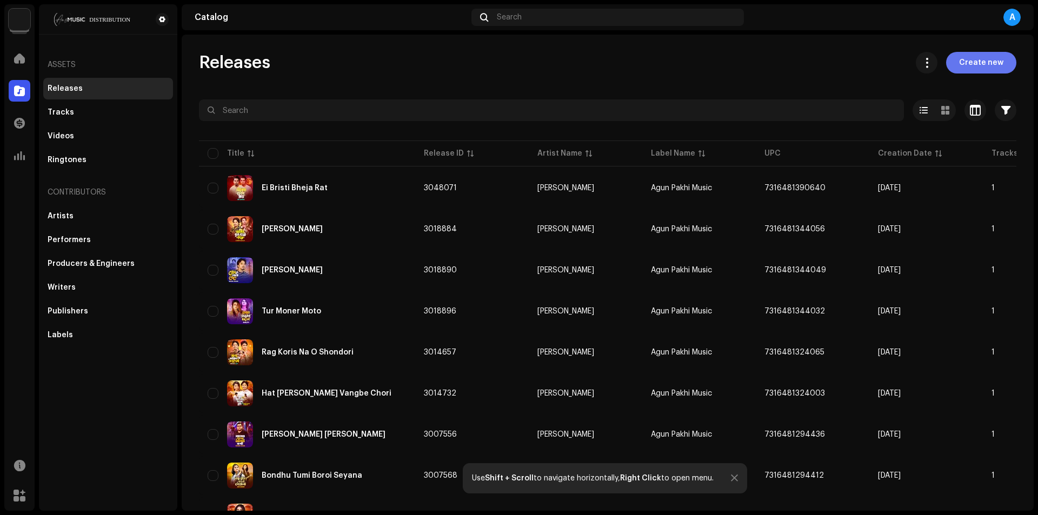
click at [988, 60] on span "Create new" at bounding box center [981, 63] width 44 height 22
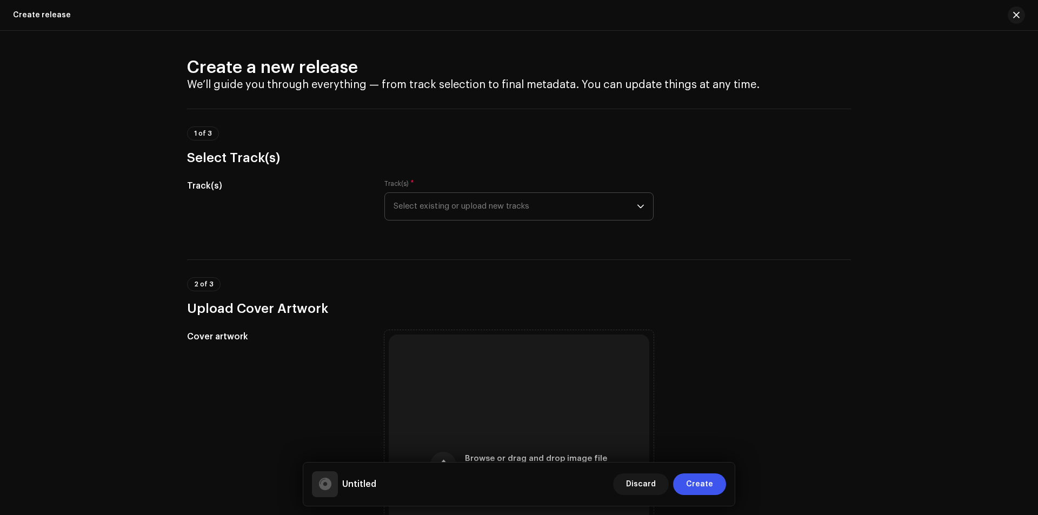
click at [572, 209] on span "Select existing or upload new tracks" at bounding box center [514, 206] width 243 height 27
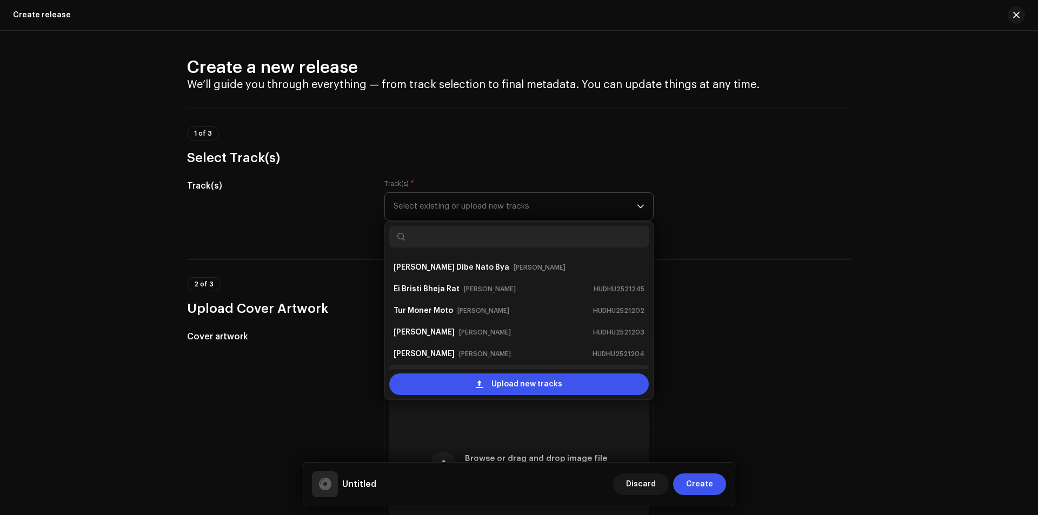
scroll to position [17, 0]
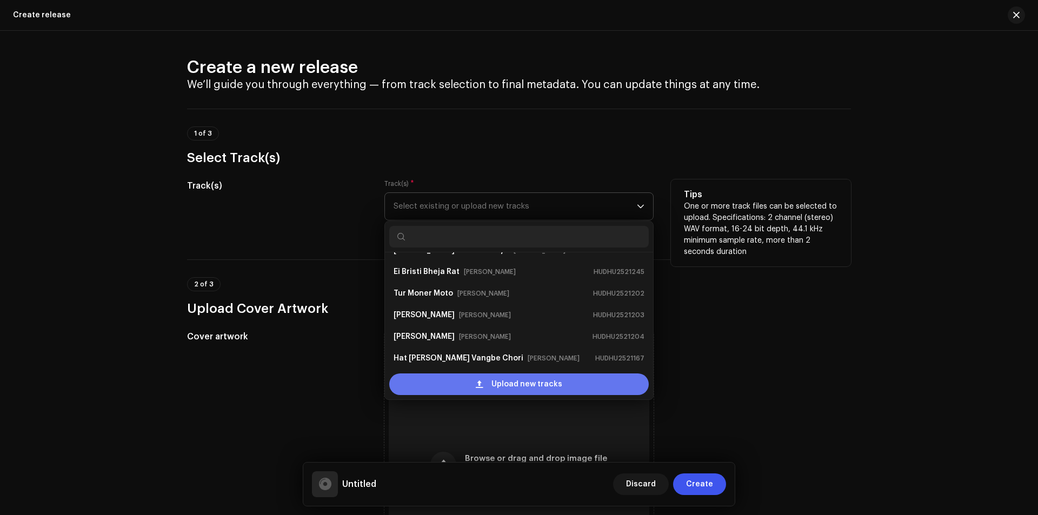
click at [550, 388] on span "Upload new tracks" at bounding box center [526, 384] width 71 height 22
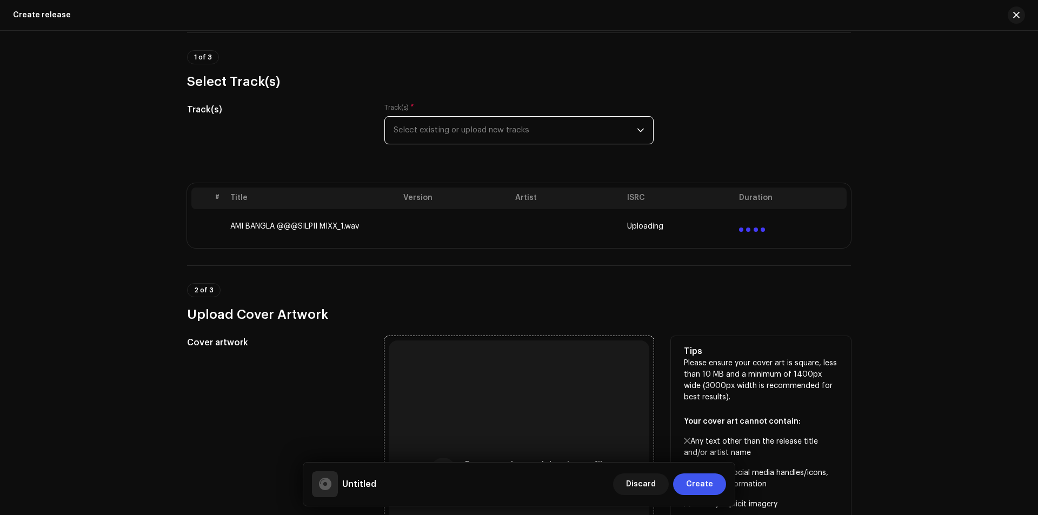
scroll to position [216, 0]
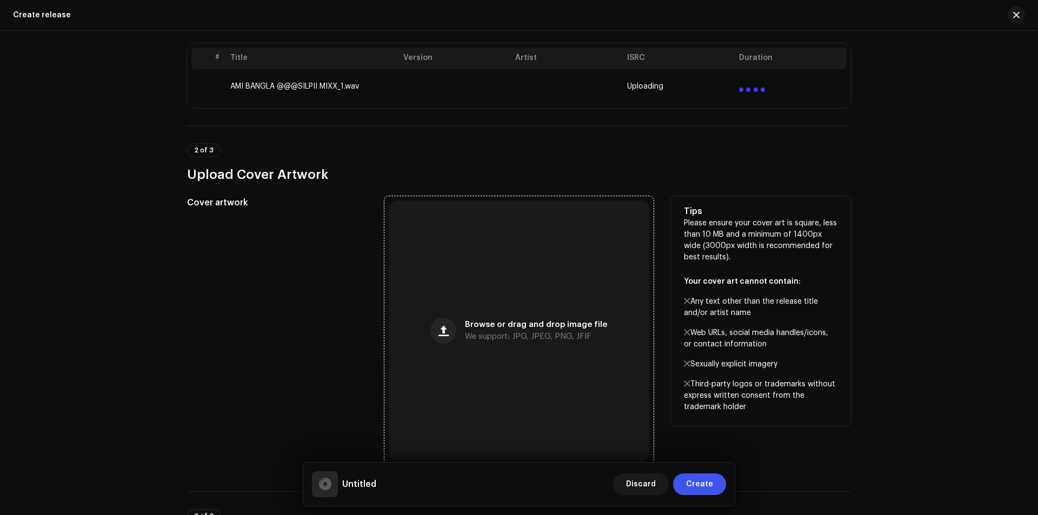
click at [562, 299] on div "Browse or drag and drop image file We support: JPG, JPEG, PNG, JFIF" at bounding box center [519, 331] width 261 height 261
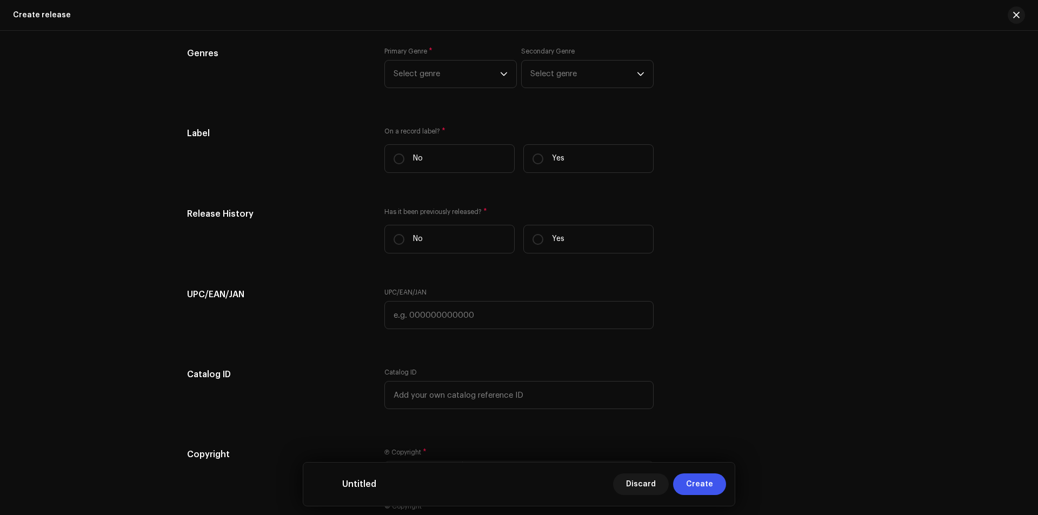
scroll to position [1379, 0]
click at [533, 165] on label "Yes" at bounding box center [588, 158] width 130 height 29
click at [533, 164] on input "Yes" at bounding box center [537, 158] width 11 height 11
radio input "true"
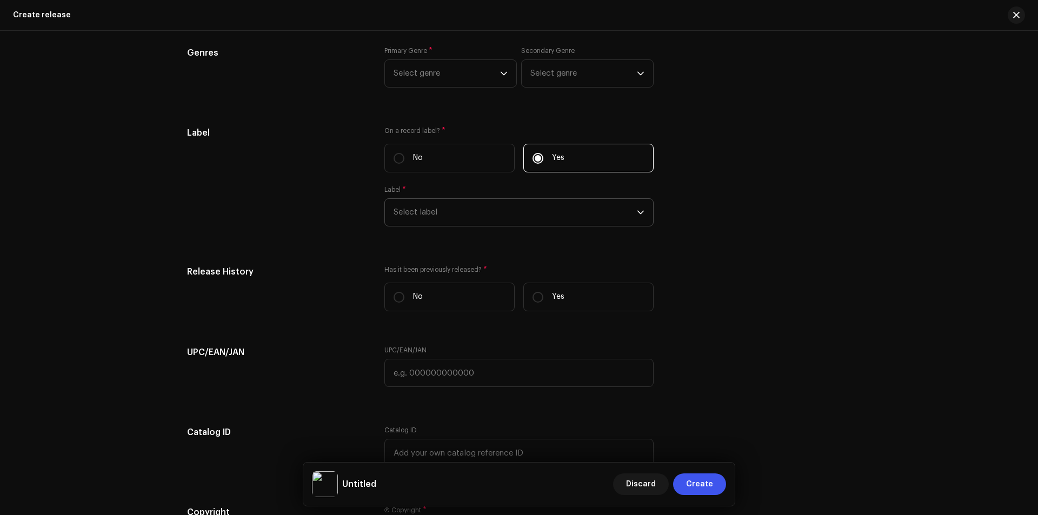
click at [533, 216] on span "Select label" at bounding box center [514, 212] width 243 height 27
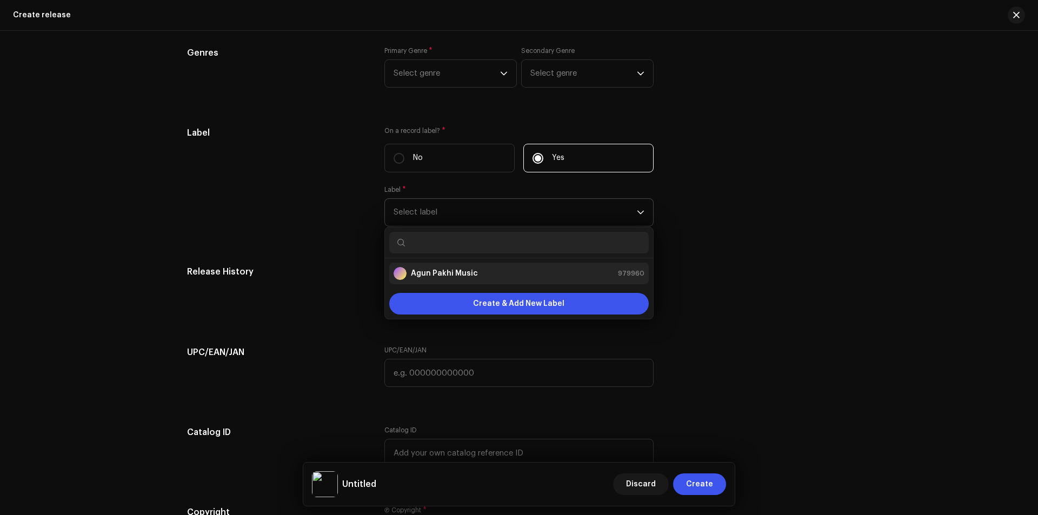
click at [531, 282] on li "Agun Pakhi Music 979960" at bounding box center [518, 274] width 259 height 22
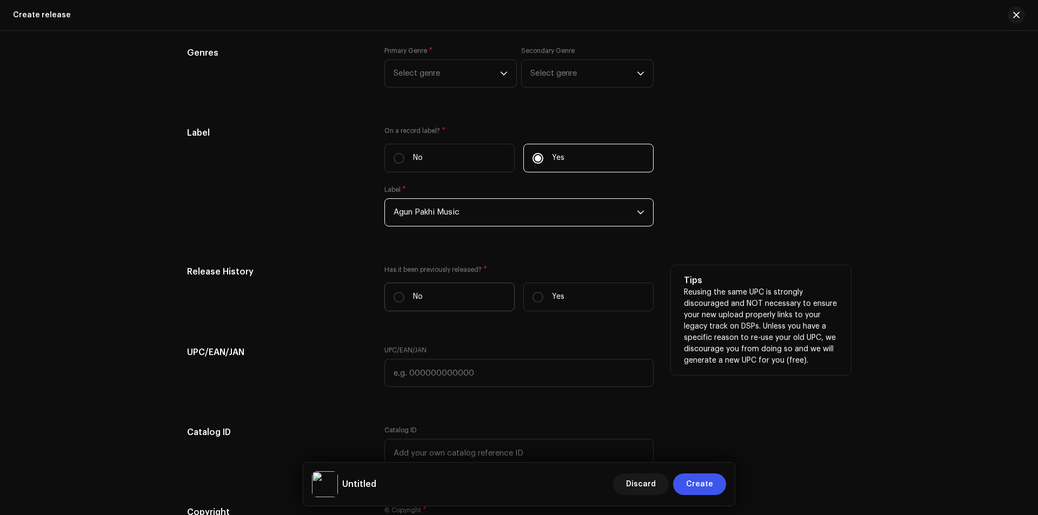
drag, startPoint x: 456, startPoint y: 295, endPoint x: 469, endPoint y: 296, distance: 12.5
click at [456, 296] on label "No" at bounding box center [449, 297] width 130 height 29
click at [404, 296] on input "No" at bounding box center [398, 297] width 11 height 11
radio input "true"
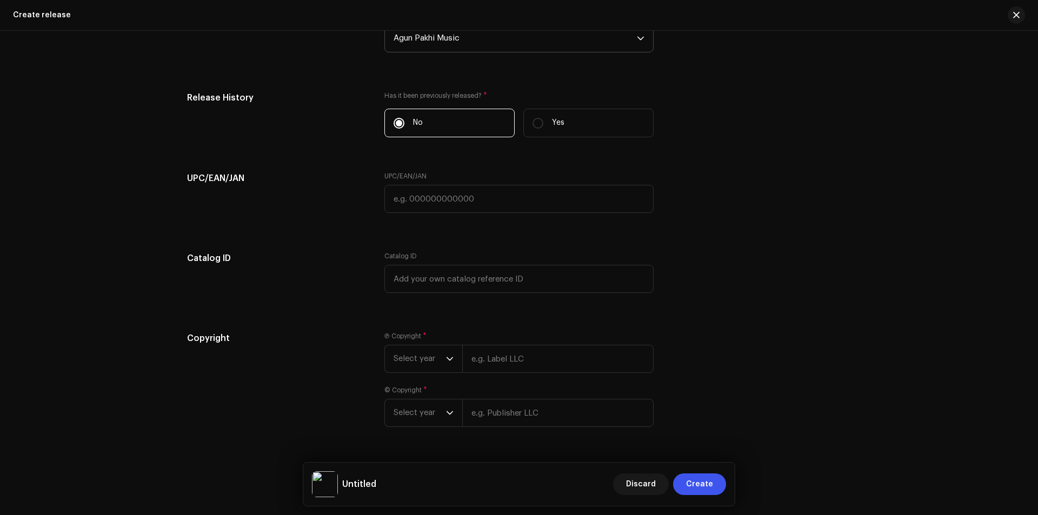
scroll to position [1582, 0]
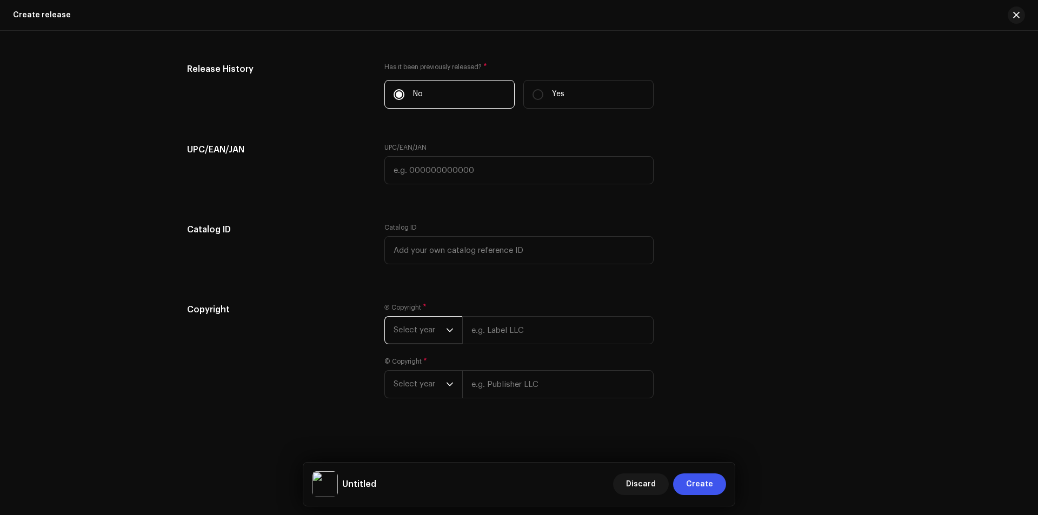
click at [421, 329] on span "Select year" at bounding box center [419, 330] width 52 height 27
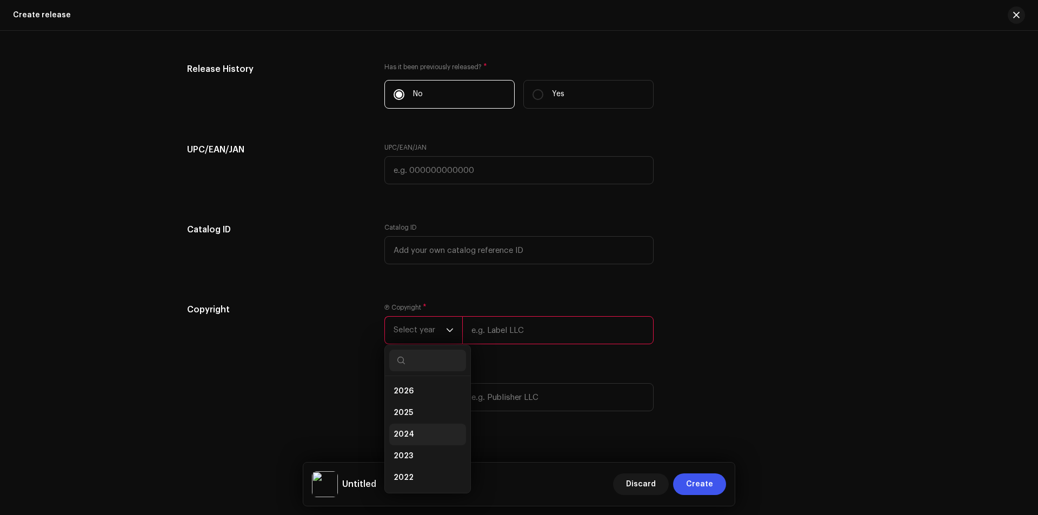
click at [409, 413] on span "2025" at bounding box center [402, 413] width 19 height 11
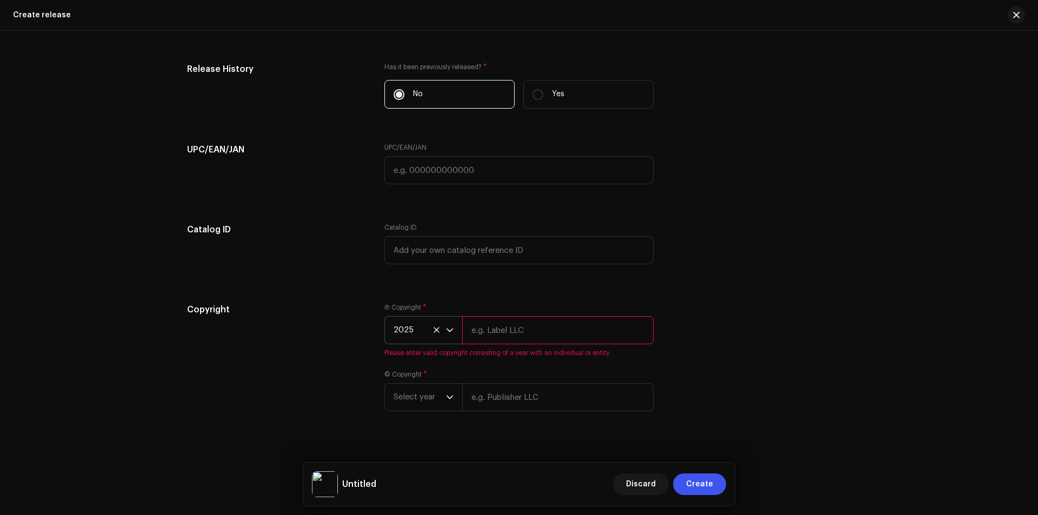
click at [500, 341] on input "text" at bounding box center [557, 330] width 191 height 28
type input "Agun Pakhi Music, Distributed by ANS Music"
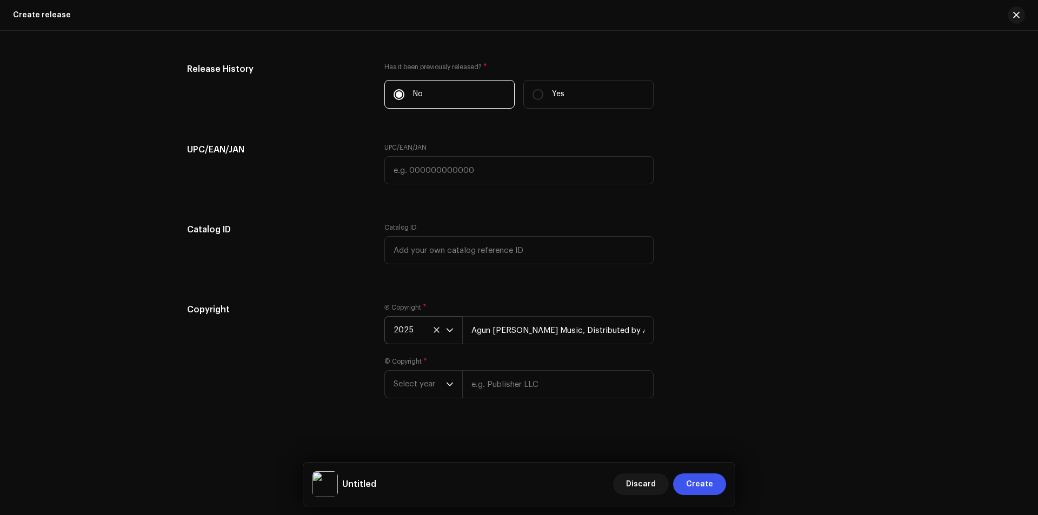
click at [431, 398] on div "Ⓟ Copyright * 2025 Agun Pakhi Music, Distributed by ANS Music © Copyright * Sel…" at bounding box center [518, 357] width 269 height 108
click at [424, 387] on span "Select year" at bounding box center [419, 384] width 52 height 27
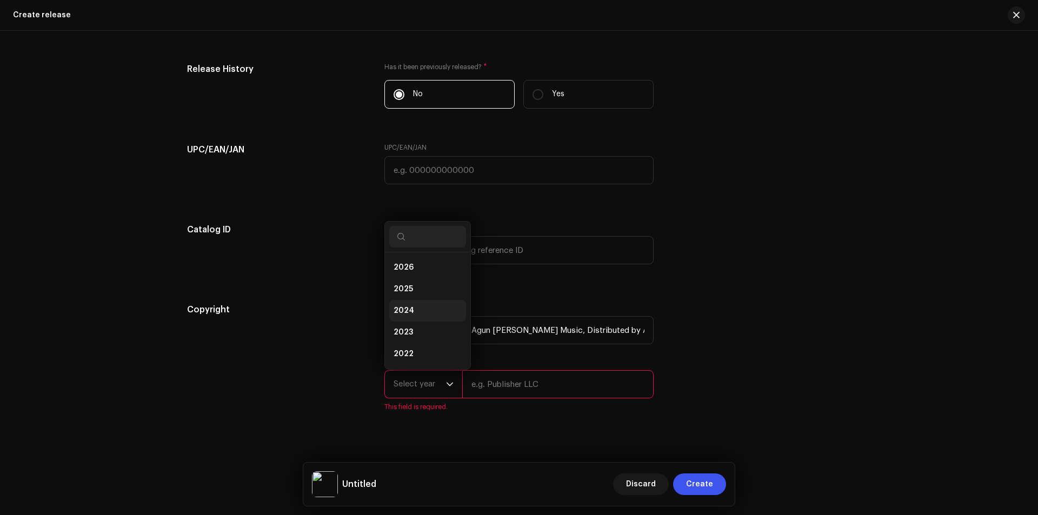
scroll to position [17, 0]
click at [422, 278] on li "2025" at bounding box center [427, 272] width 77 height 22
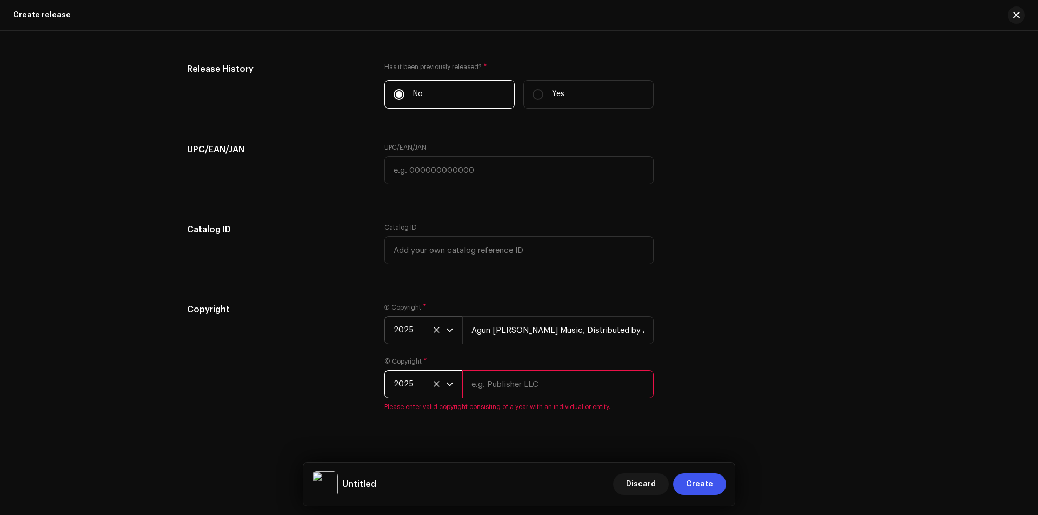
click at [502, 366] on div "© Copyright * 2025 Please enter valid copyright consisting of a year with an in…" at bounding box center [518, 384] width 269 height 54
click at [500, 385] on input "text" at bounding box center [557, 384] width 191 height 28
type input "Agun Pakhi Music, Distributed by ANS Music"
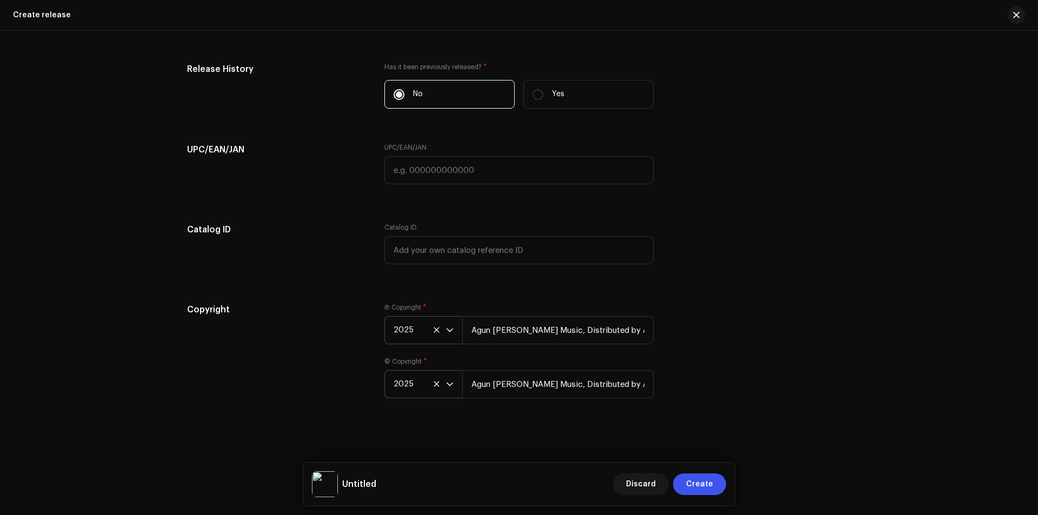
click at [692, 373] on div "Copyright Ⓟ Copyright * 2025 Agun Pakhi Music, Distributed by ANS Music © Copyr…" at bounding box center [519, 357] width 664 height 108
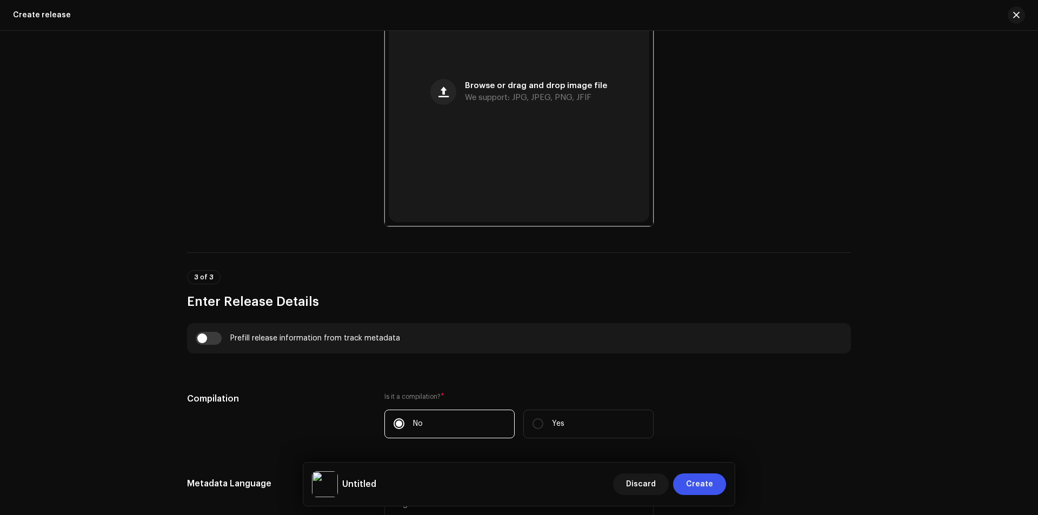
scroll to position [210, 0]
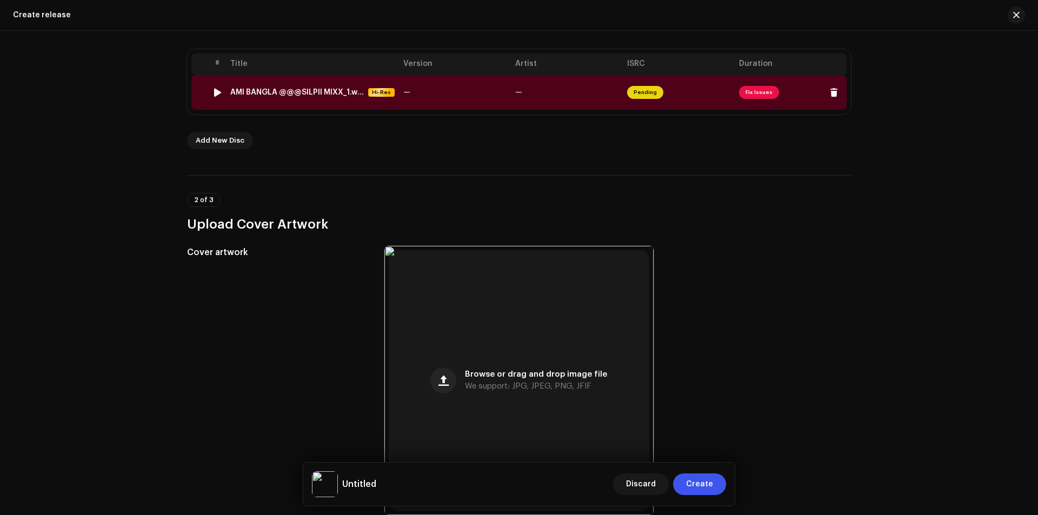
click at [753, 90] on span "Fix Issues" at bounding box center [759, 92] width 40 height 13
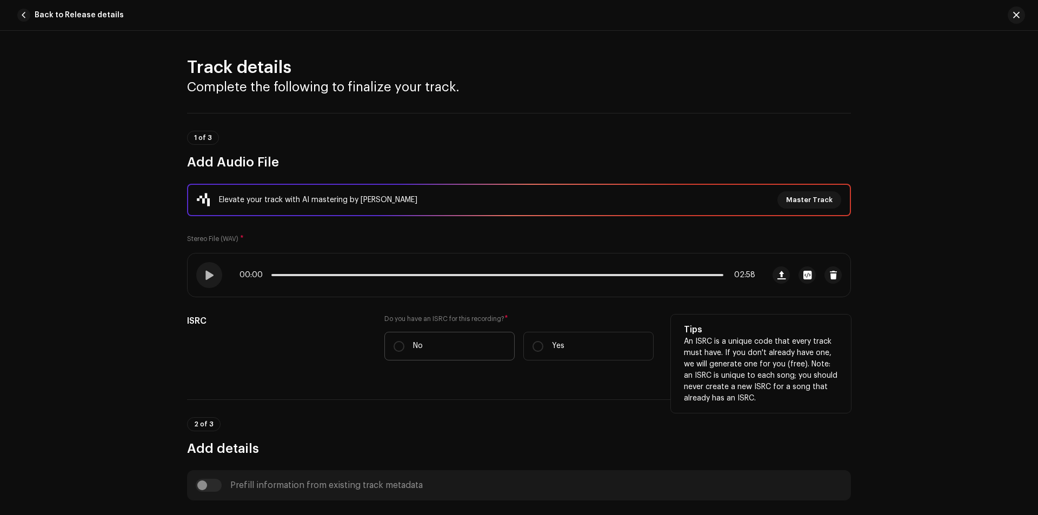
click at [449, 346] on label "No" at bounding box center [449, 346] width 130 height 29
click at [404, 346] on input "No" at bounding box center [398, 346] width 11 height 11
radio input "true"
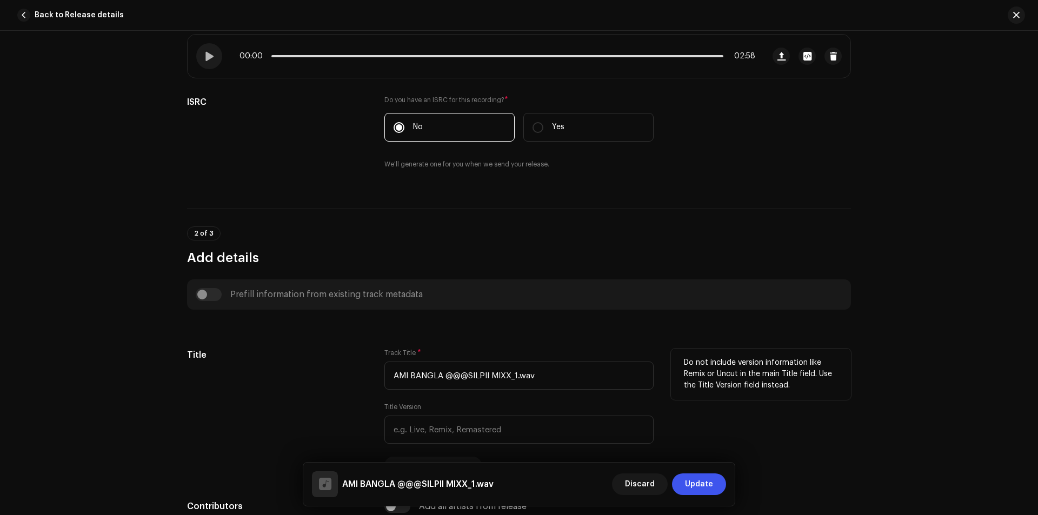
scroll to position [288, 0]
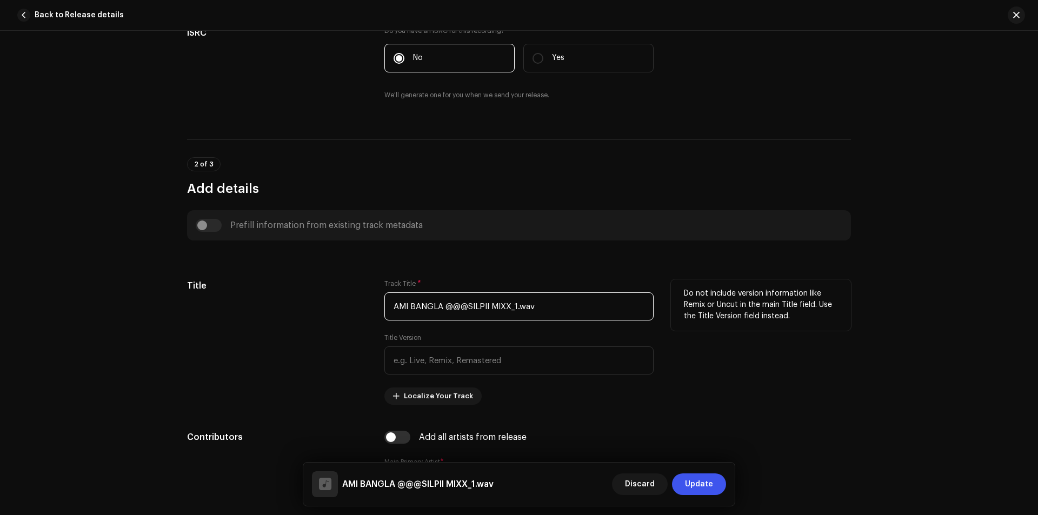
drag, startPoint x: 542, startPoint y: 313, endPoint x: 390, endPoint y: 308, distance: 151.4
click at [390, 308] on input "AMI BANGLA @@@SILPII MIXX_1.wav" at bounding box center [518, 306] width 269 height 28
paste input "Bangladeshi maye"
click at [440, 303] on input "Bangladeshi maye" at bounding box center [518, 306] width 269 height 28
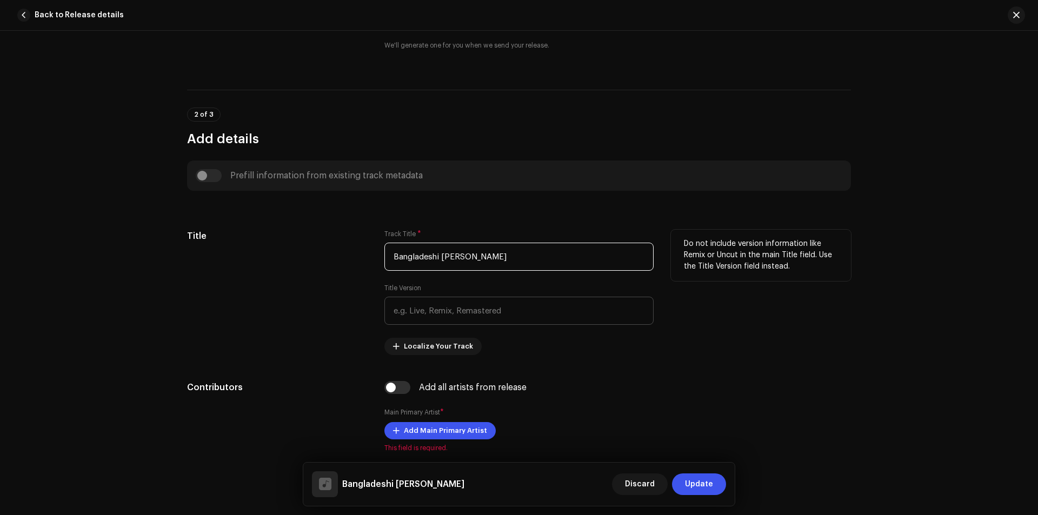
scroll to position [432, 0]
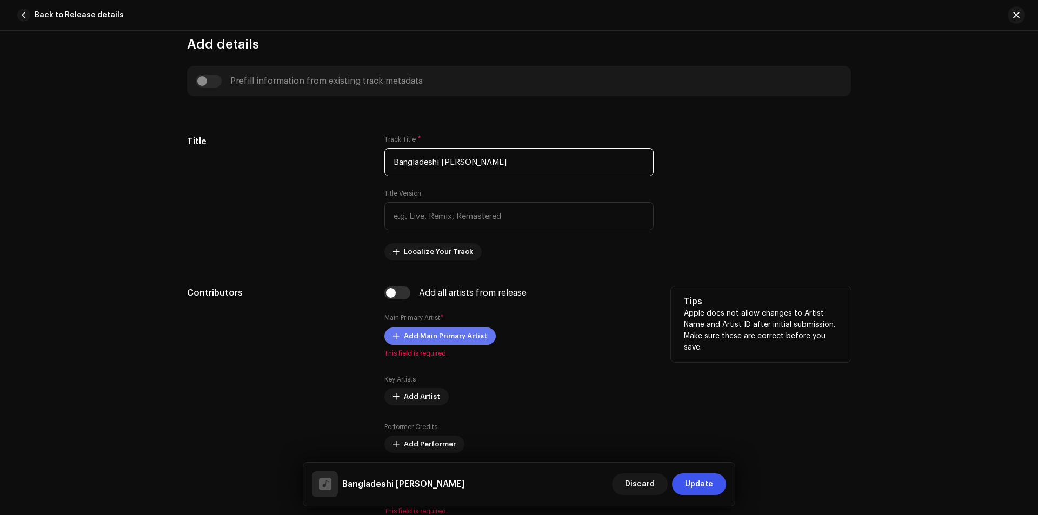
type input "Bangladeshi Maye"
click at [460, 336] on span "Add Main Primary Artist" at bounding box center [445, 336] width 83 height 22
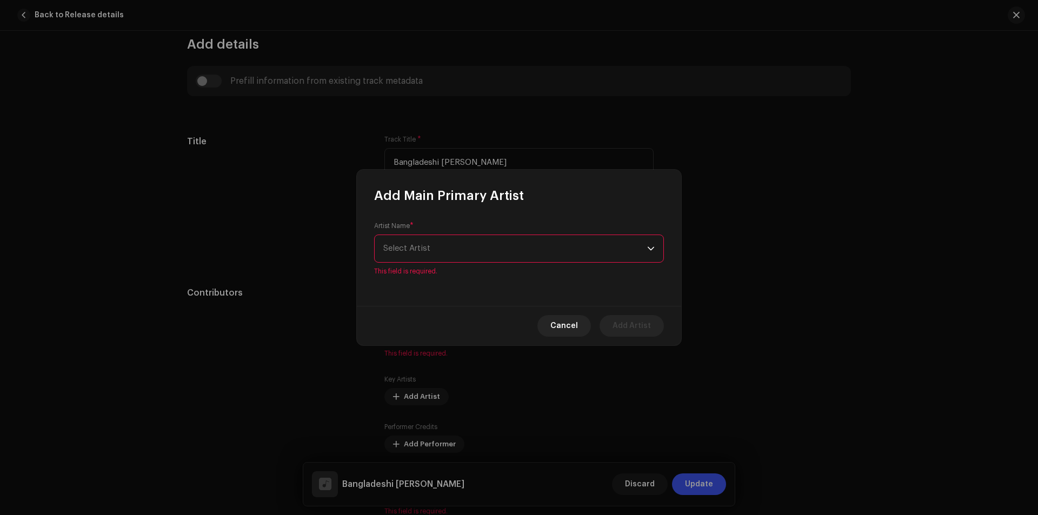
click at [535, 224] on div "Artist Name * Select Artist This field is required." at bounding box center [519, 249] width 290 height 54
click at [529, 233] on div "Artist Name * Select Artist This field is required." at bounding box center [519, 249] width 290 height 54
click at [520, 250] on span "Select Artist" at bounding box center [515, 248] width 264 height 27
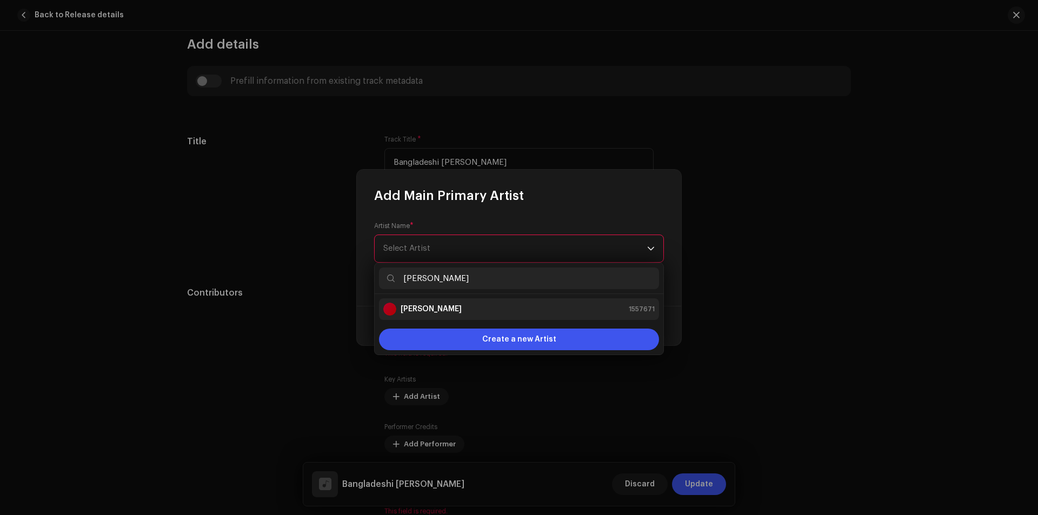
type input "shilpy"
click at [460, 310] on div "Shilpy 1557671" at bounding box center [518, 309] width 271 height 13
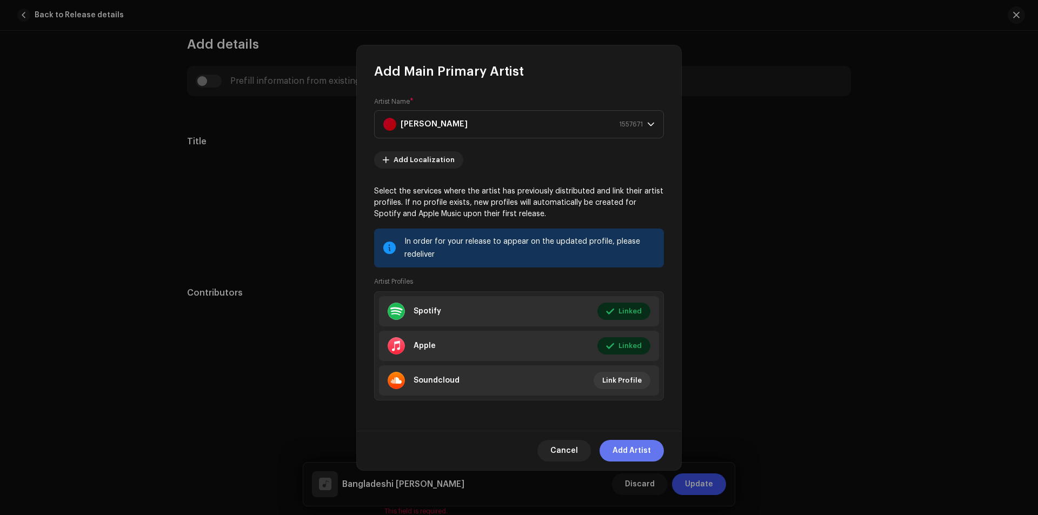
click at [626, 449] on span "Add Artist" at bounding box center [631, 451] width 38 height 22
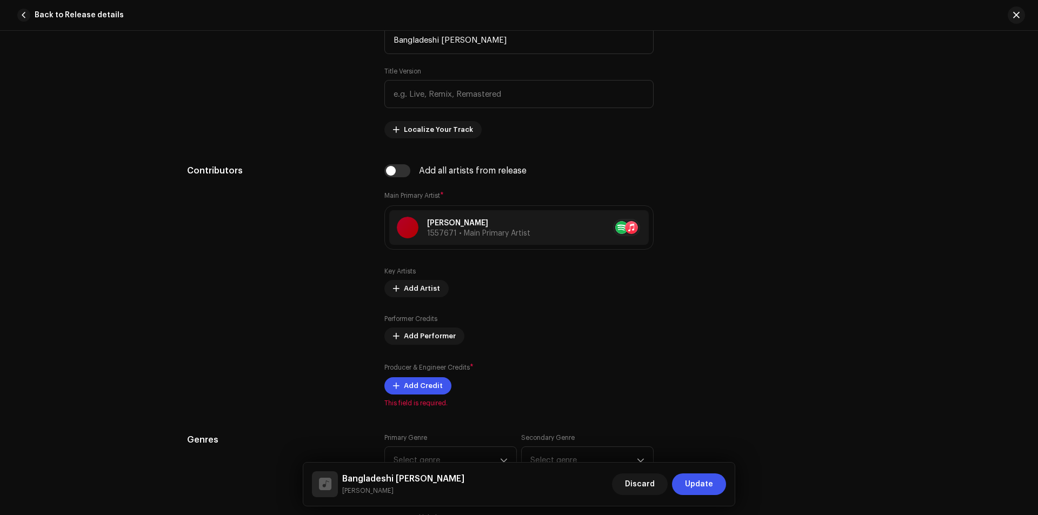
scroll to position [577, 0]
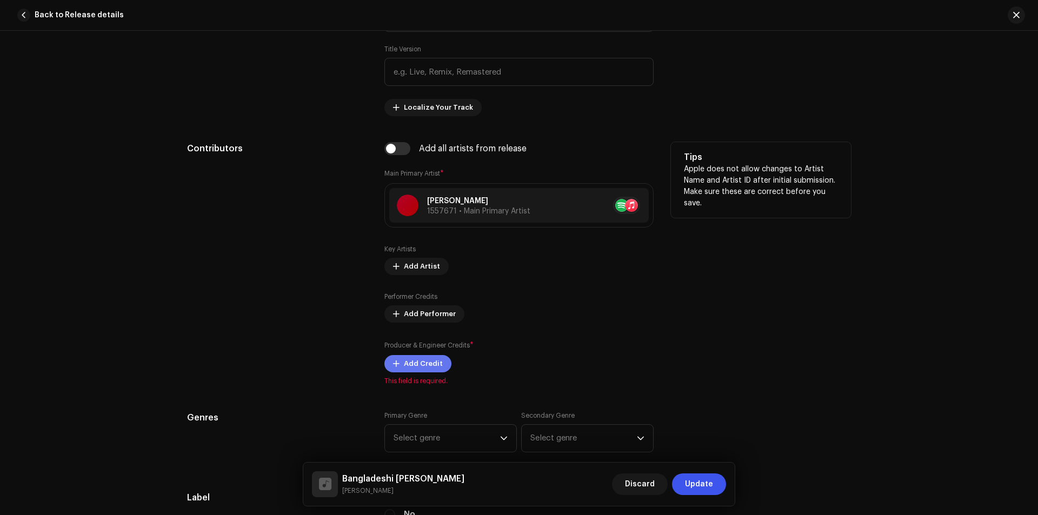
click at [429, 368] on span "Add Credit" at bounding box center [423, 364] width 39 height 22
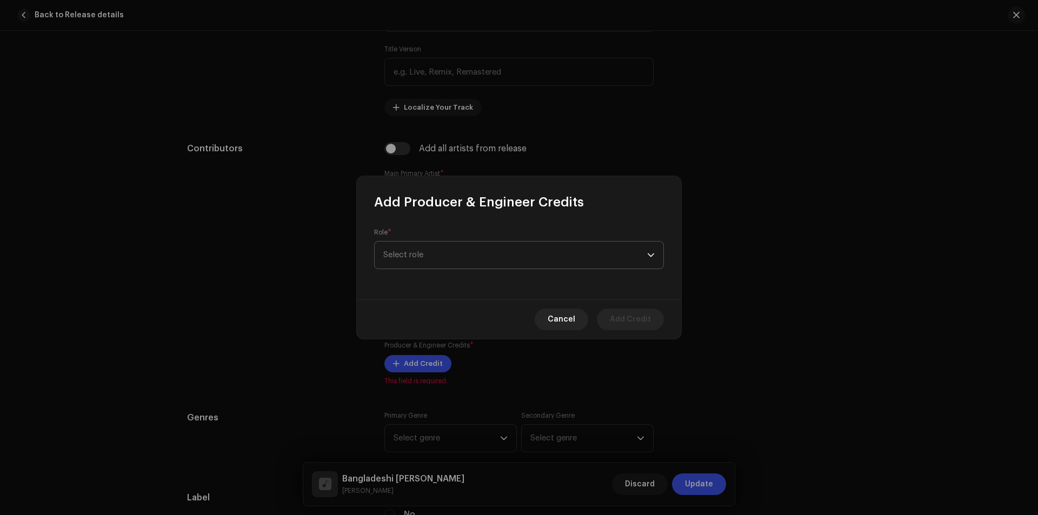
click at [470, 258] on span "Select role" at bounding box center [515, 255] width 264 height 27
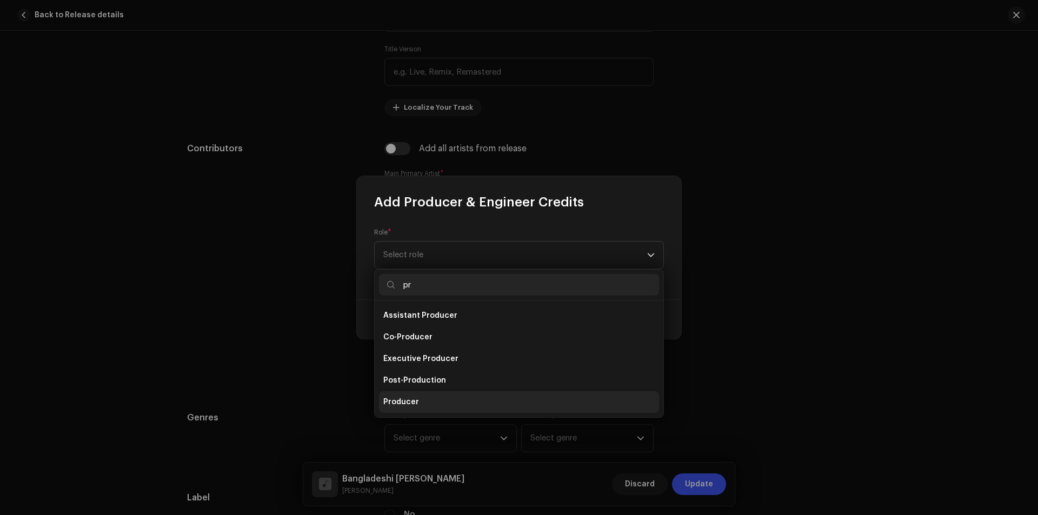
type input "pr"
click at [448, 400] on li "Producer" at bounding box center [519, 402] width 280 height 22
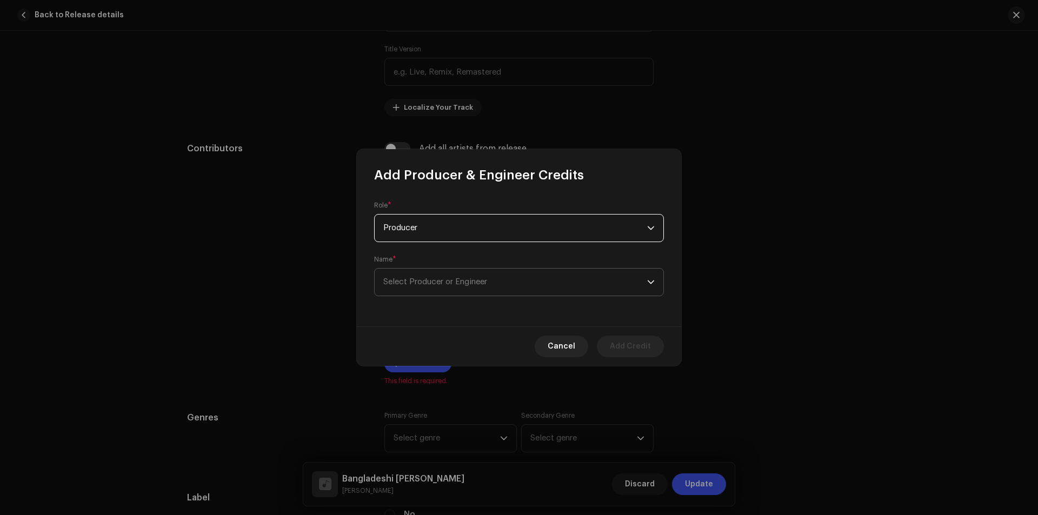
click at [539, 283] on span "Select Producer or Engineer" at bounding box center [515, 282] width 264 height 27
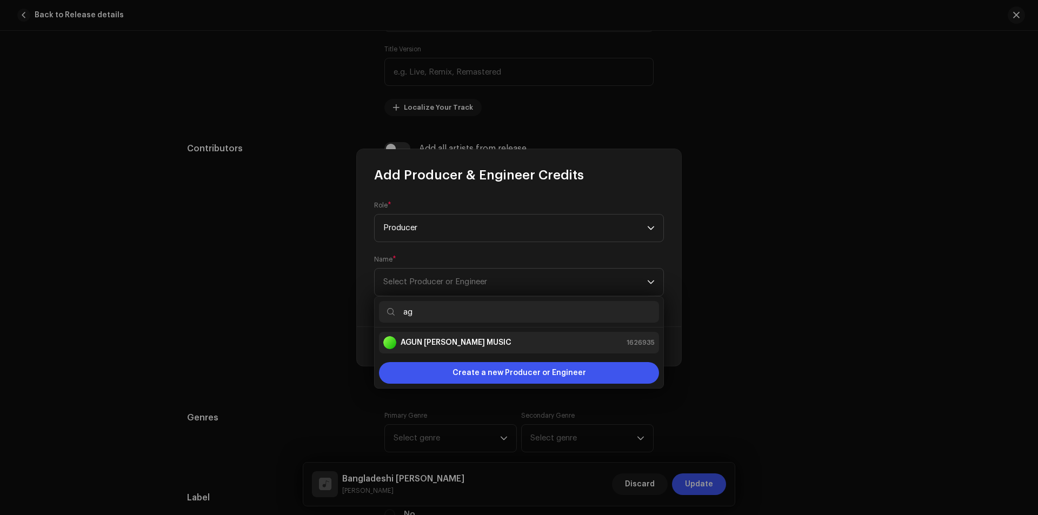
type input "ag"
click at [489, 339] on div "AGUN PAKHI MUSIC 1626935" at bounding box center [518, 342] width 271 height 13
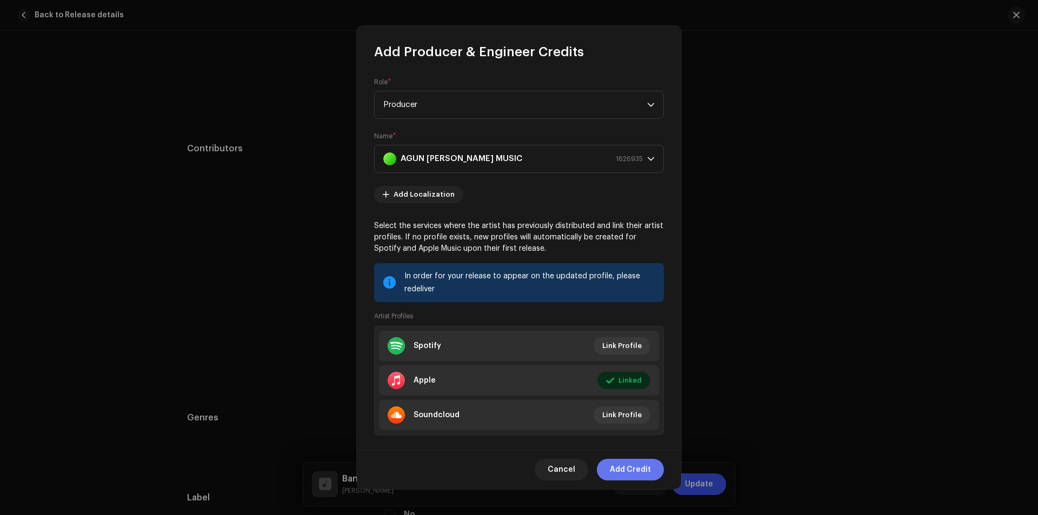
click at [626, 477] on span "Add Credit" at bounding box center [630, 470] width 41 height 22
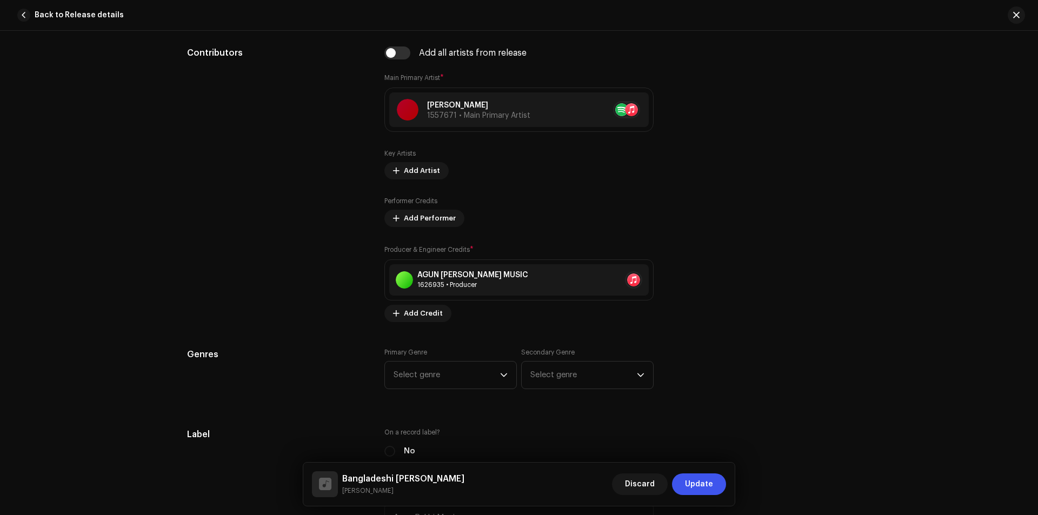
scroll to position [720, 0]
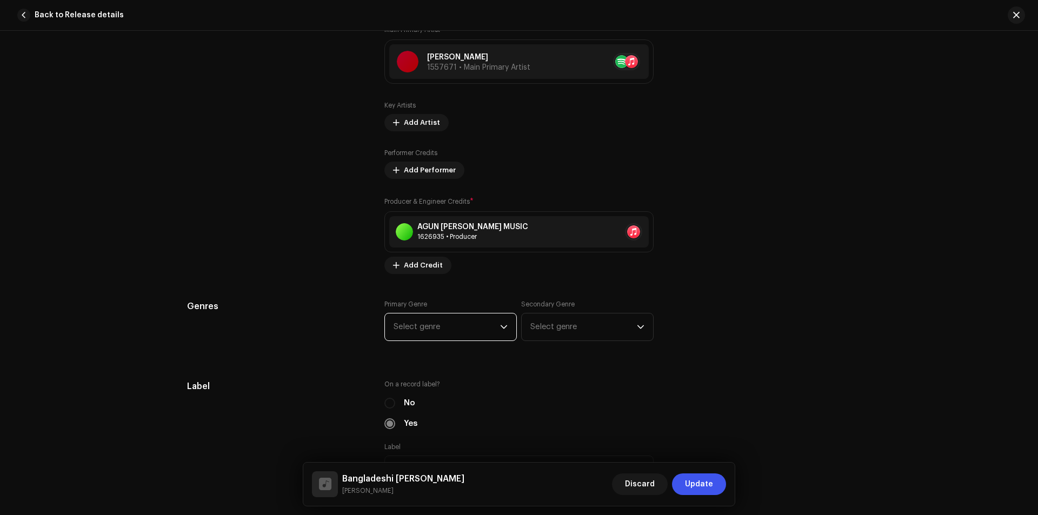
click at [468, 335] on span "Select genre" at bounding box center [446, 326] width 106 height 27
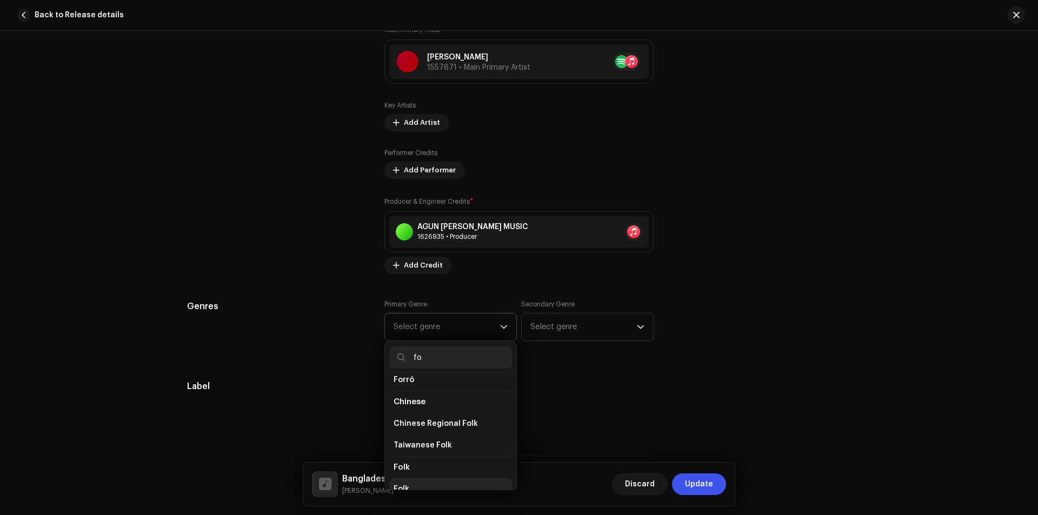
scroll to position [144, 0]
type input "fo"
click at [445, 420] on li "Folk" at bounding box center [450, 419] width 123 height 22
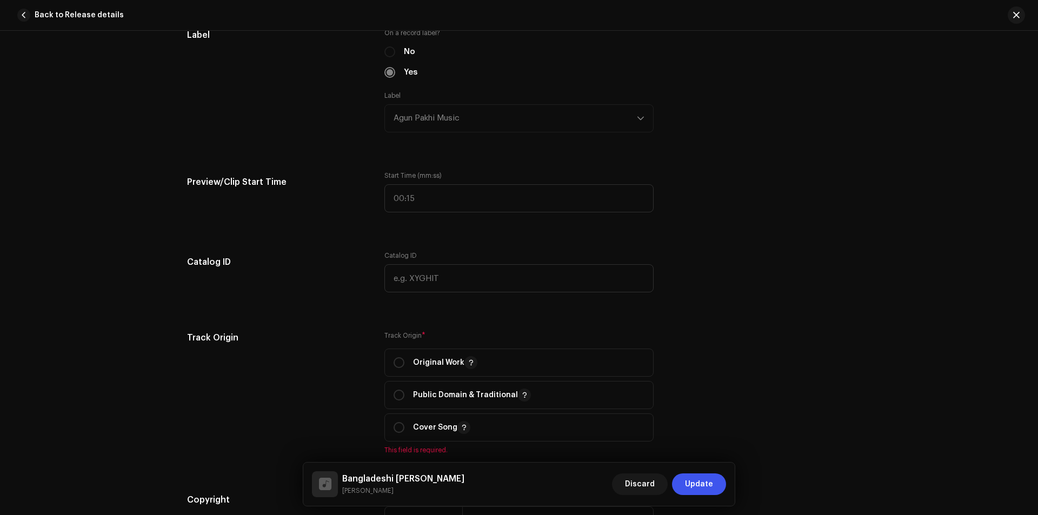
scroll to position [1153, 0]
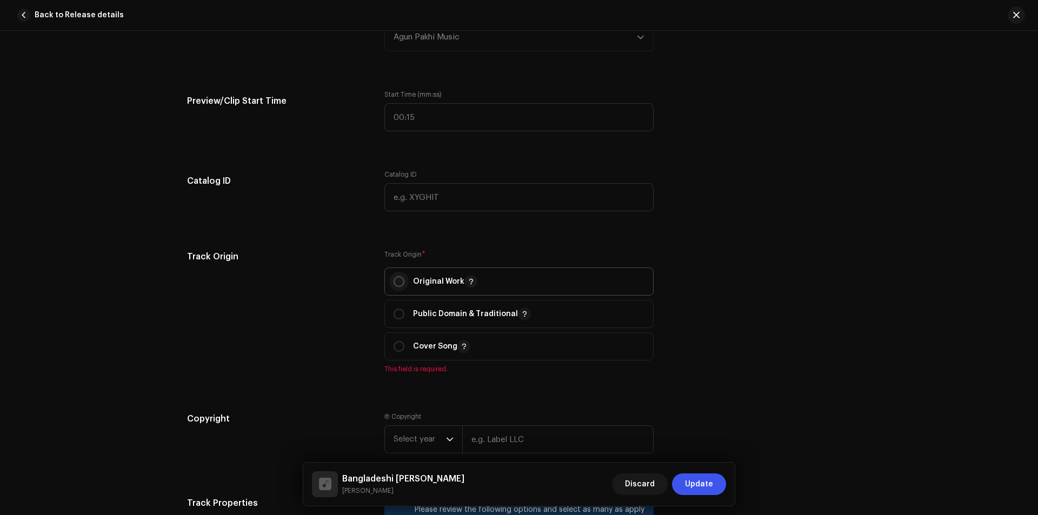
click at [400, 286] on p-radiobutton at bounding box center [398, 281] width 11 height 11
radio input "true"
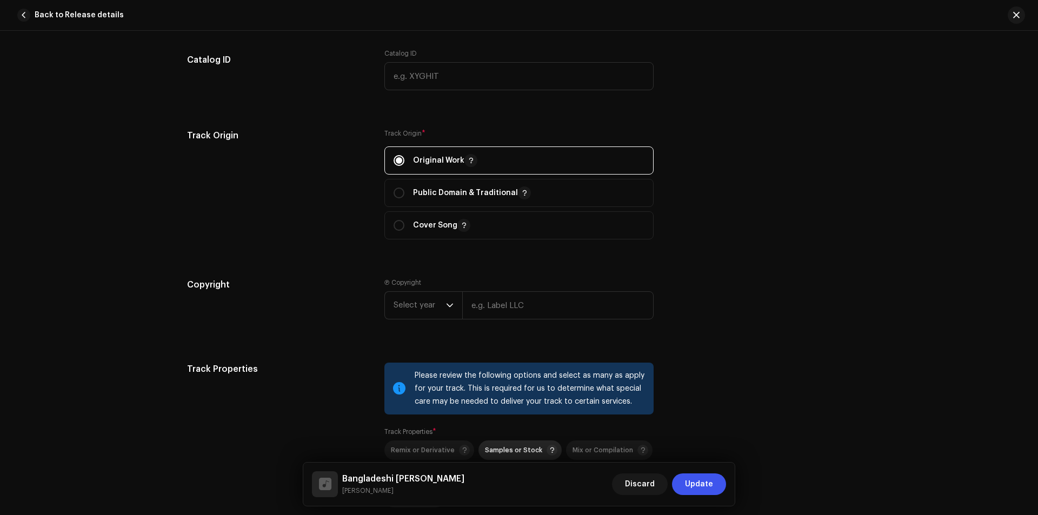
scroll to position [1369, 0]
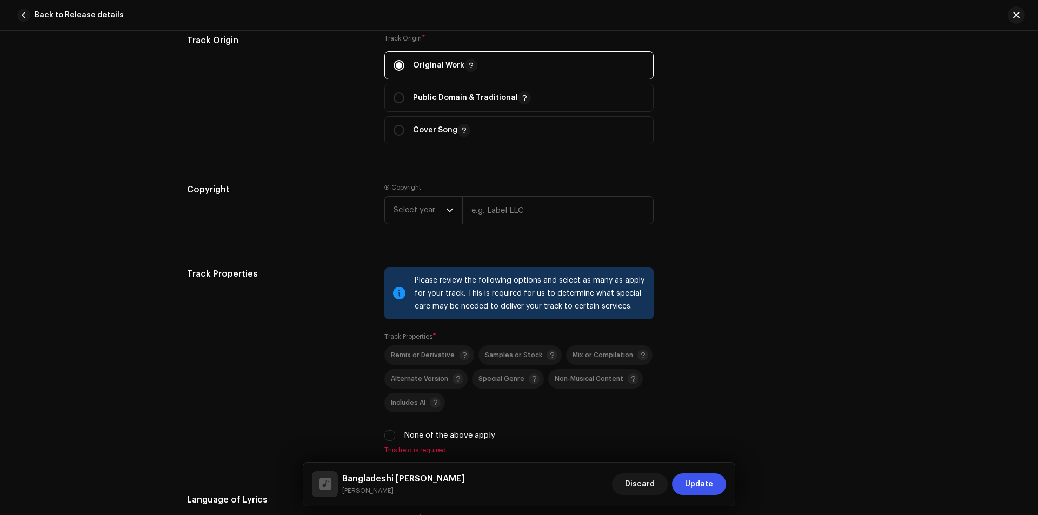
click at [390, 441] on div "None of the above apply" at bounding box center [518, 436] width 269 height 12
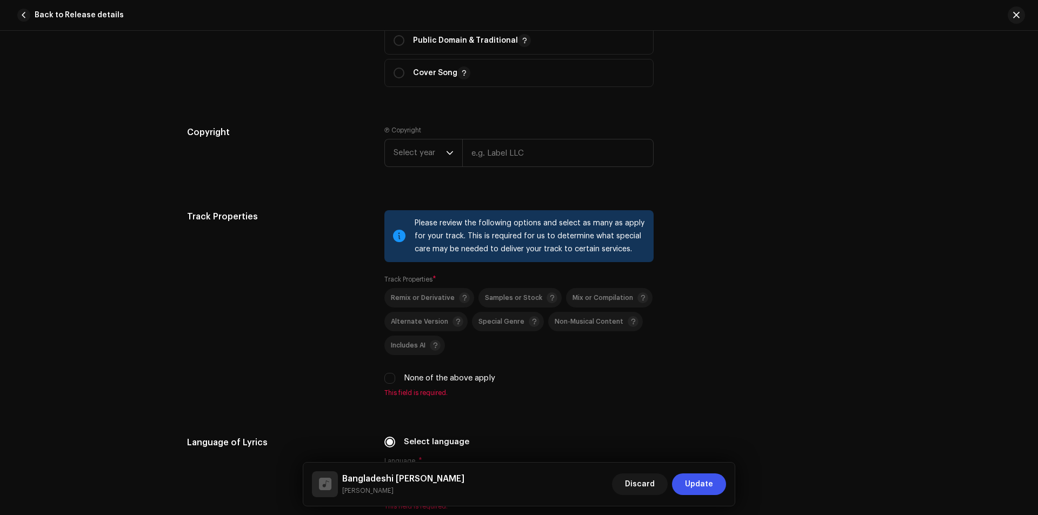
scroll to position [1585, 0]
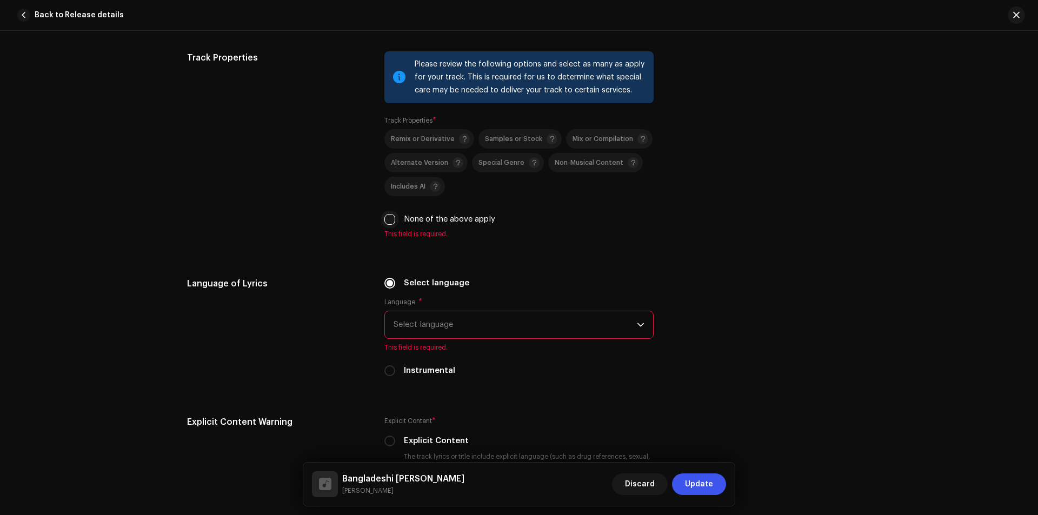
drag, startPoint x: 386, startPoint y: 215, endPoint x: 386, endPoint y: 224, distance: 9.2
click at [385, 217] on input "None of the above apply" at bounding box center [389, 219] width 11 height 11
checkbox input "true"
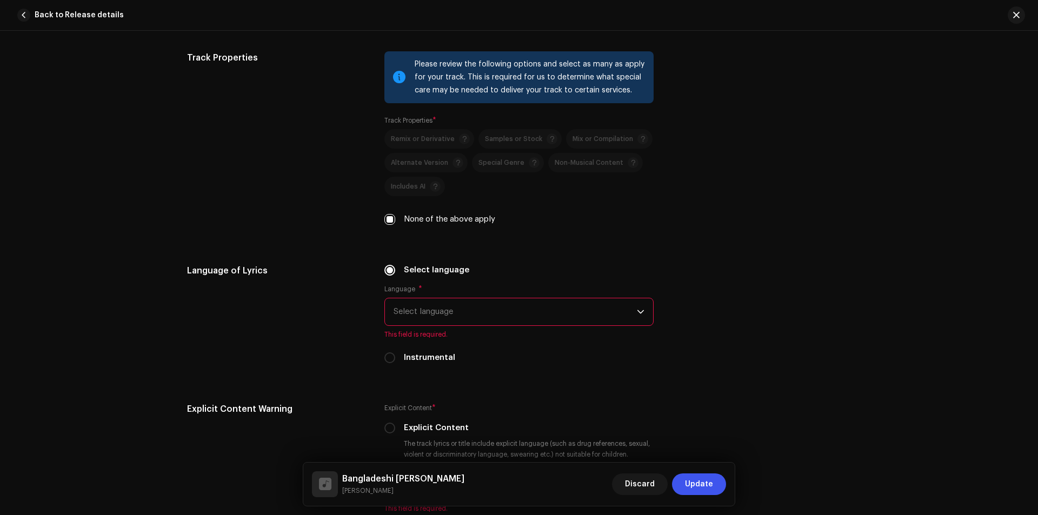
click at [459, 311] on span "Select language" at bounding box center [514, 311] width 243 height 27
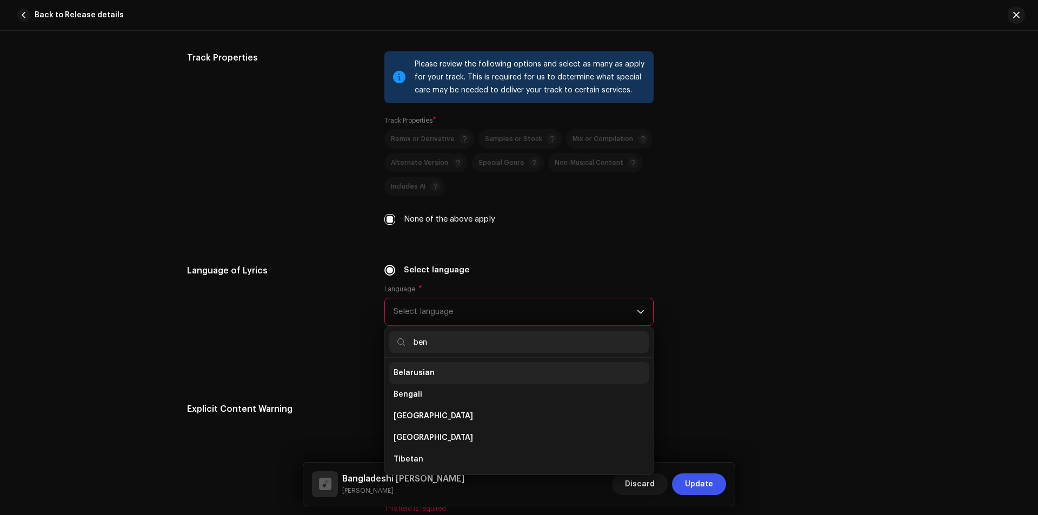
scroll to position [0, 0]
type input "ben"
click at [464, 370] on li "Bengali" at bounding box center [518, 373] width 259 height 22
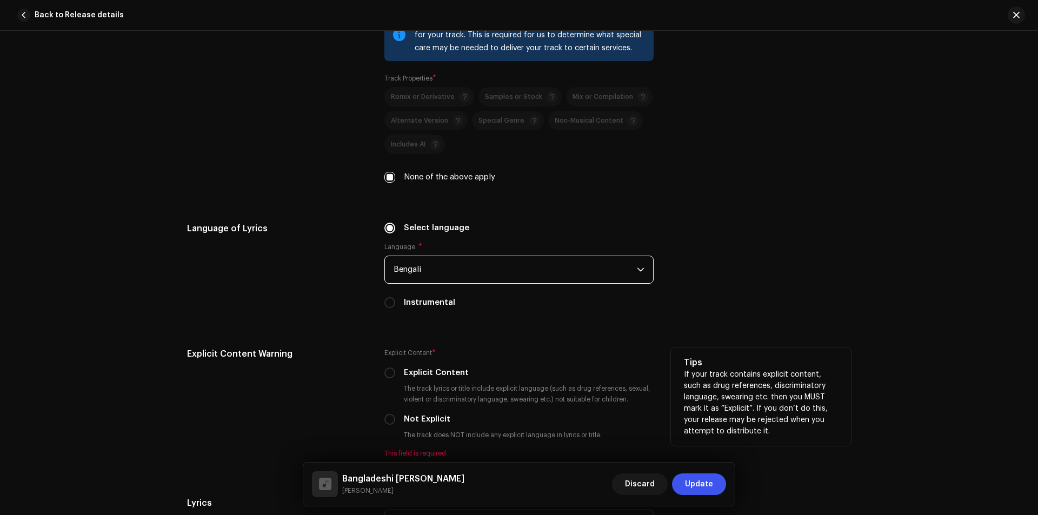
scroll to position [1658, 0]
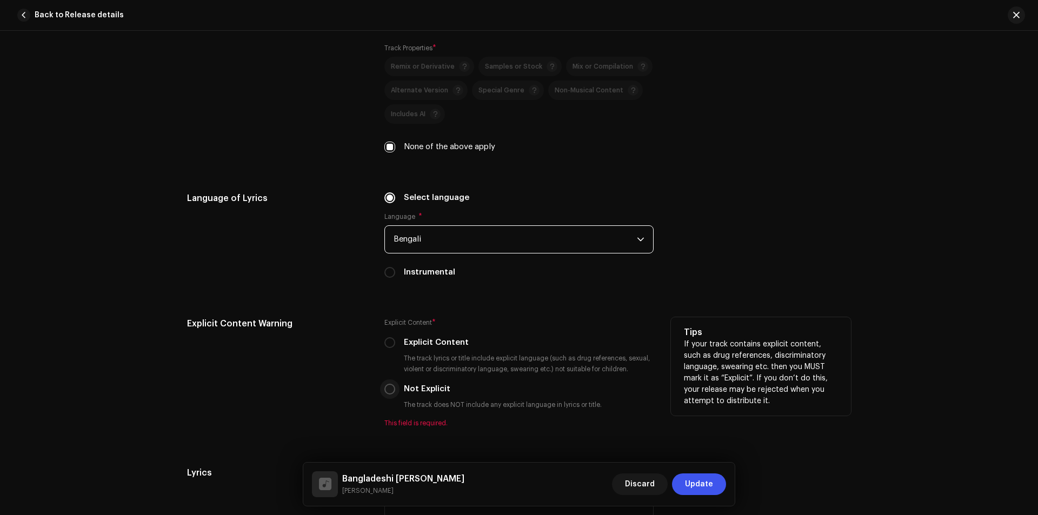
click at [390, 391] on input "Not Explicit" at bounding box center [389, 389] width 11 height 11
radio input "true"
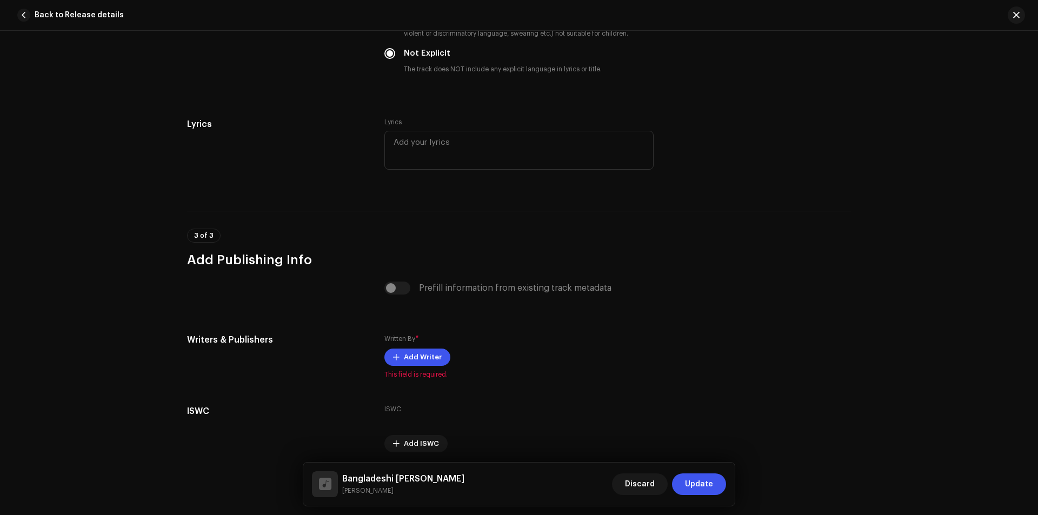
scroll to position [2018, 0]
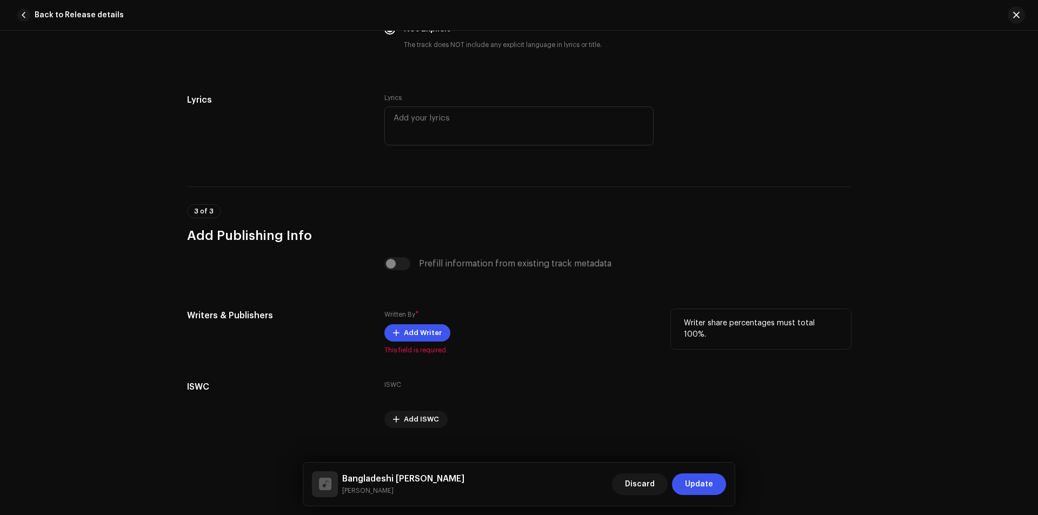
click at [423, 323] on div "Written By * Add Writer This field is required." at bounding box center [518, 331] width 269 height 45
click at [424, 333] on span "Add Writer" at bounding box center [423, 333] width 38 height 22
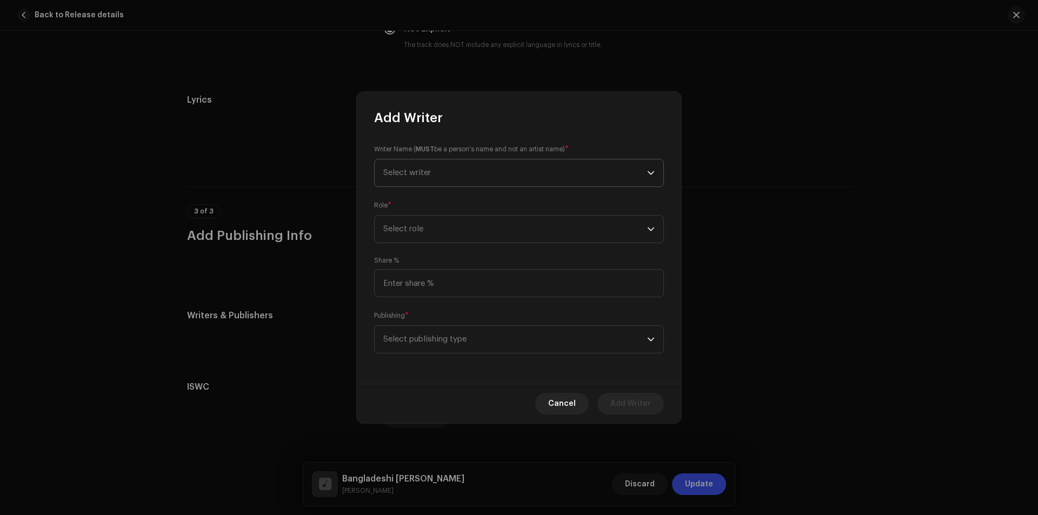
click at [470, 176] on span "Select writer" at bounding box center [515, 172] width 264 height 27
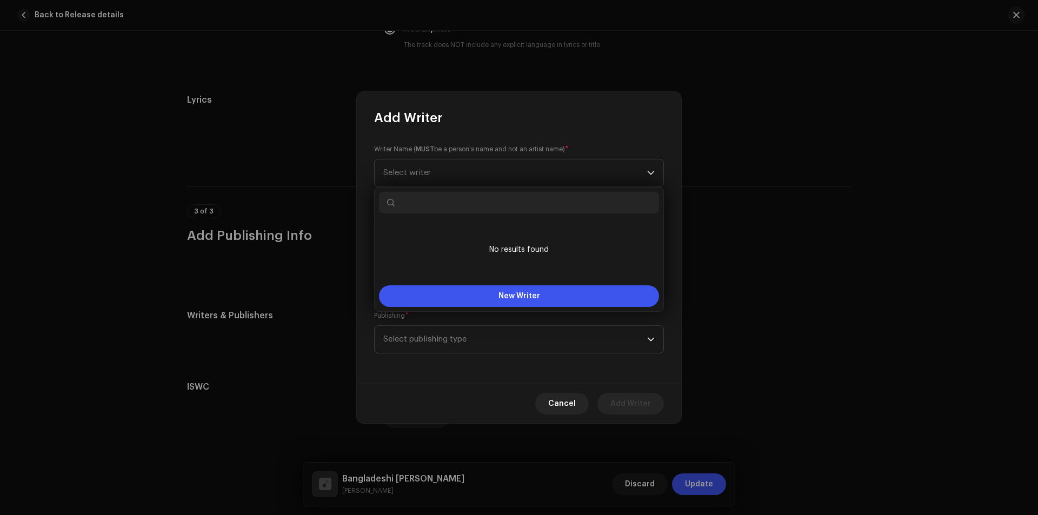
click at [481, 203] on input "text" at bounding box center [519, 203] width 280 height 22
paste input "matir mamin"
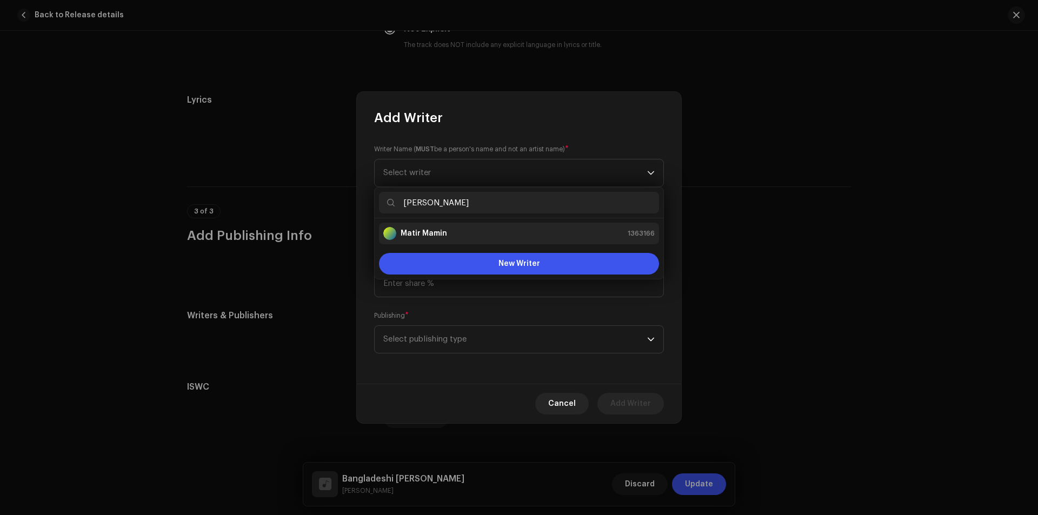
type input "matir mamin"
click at [449, 233] on div "Matir Mamin 1363166" at bounding box center [518, 233] width 271 height 13
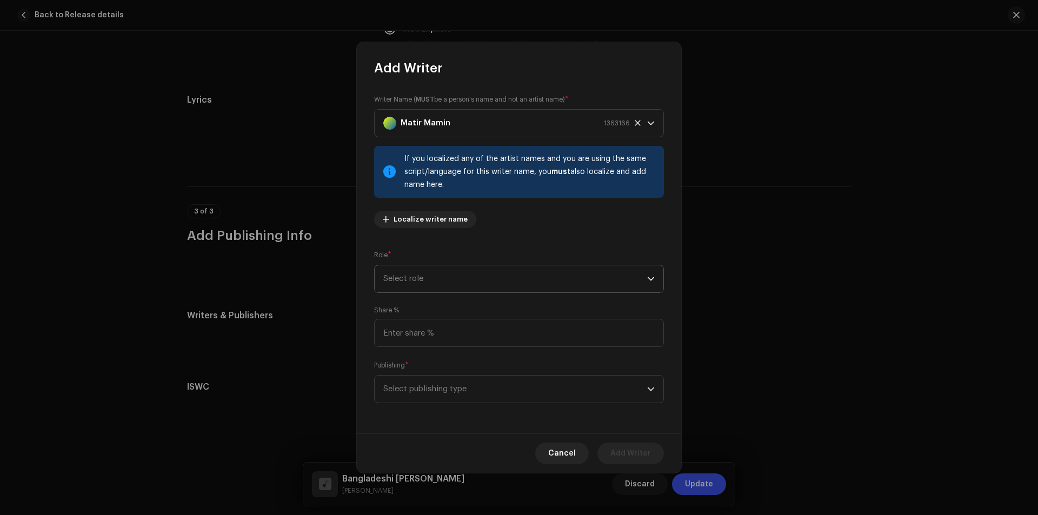
click at [493, 275] on span "Select role" at bounding box center [515, 278] width 264 height 27
click at [470, 366] on li "Composer & Lyricist" at bounding box center [519, 374] width 280 height 22
click at [426, 375] on p-select "Select publishing type" at bounding box center [519, 389] width 290 height 28
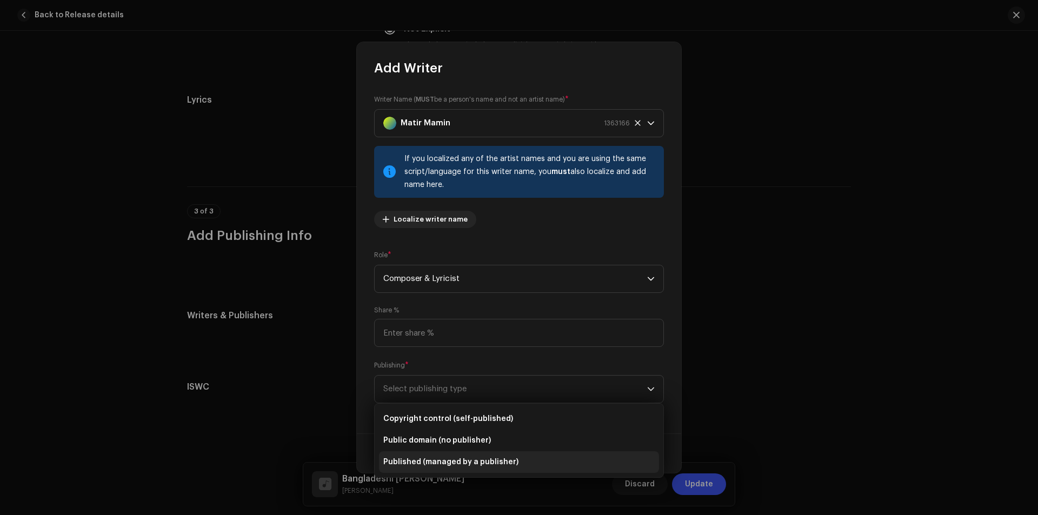
click at [460, 462] on span "Published (managed by a publisher)" at bounding box center [450, 462] width 135 height 11
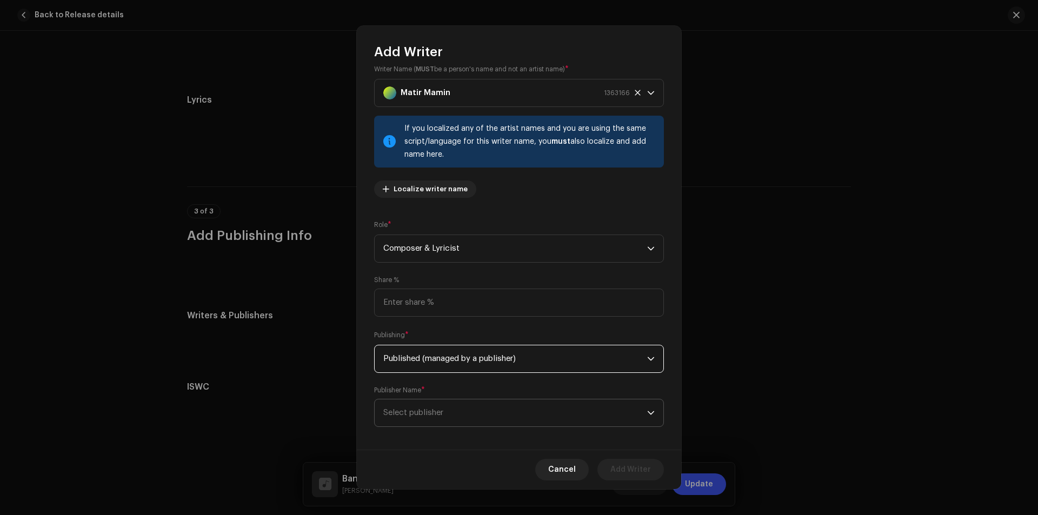
scroll to position [21, 0]
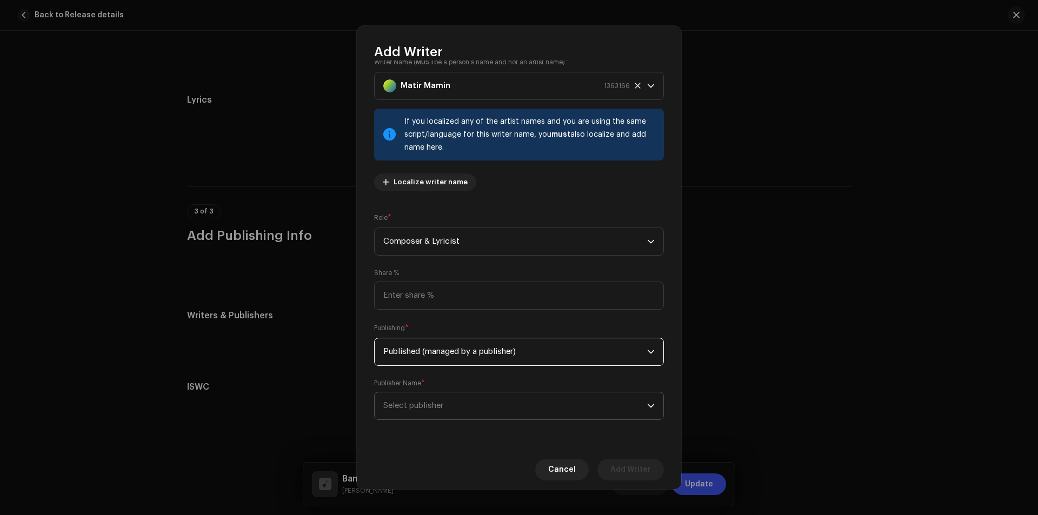
click at [445, 405] on span "Select publisher" at bounding box center [515, 405] width 264 height 27
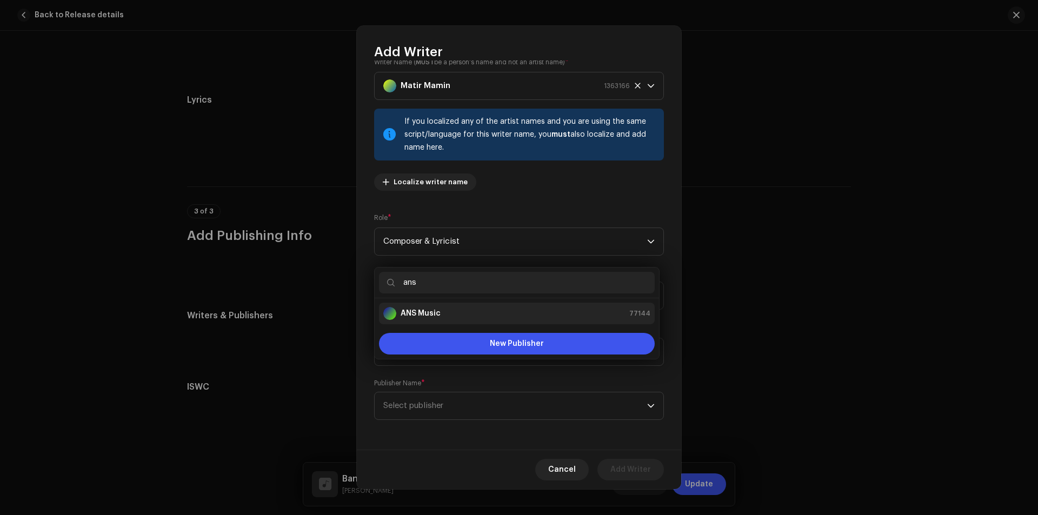
type input "ans"
click at [488, 317] on div "ANS Music 77144" at bounding box center [516, 313] width 267 height 13
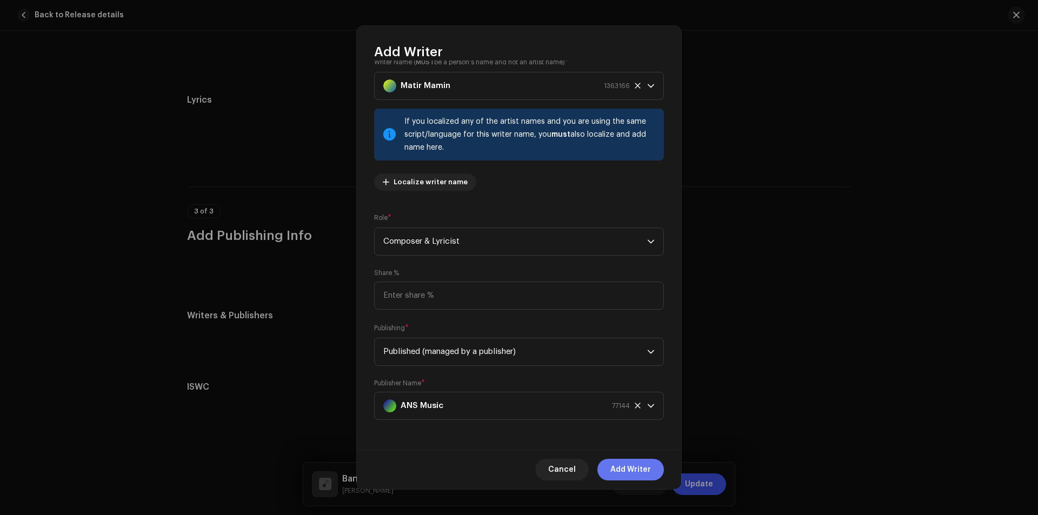
click at [626, 469] on span "Add Writer" at bounding box center [630, 470] width 41 height 22
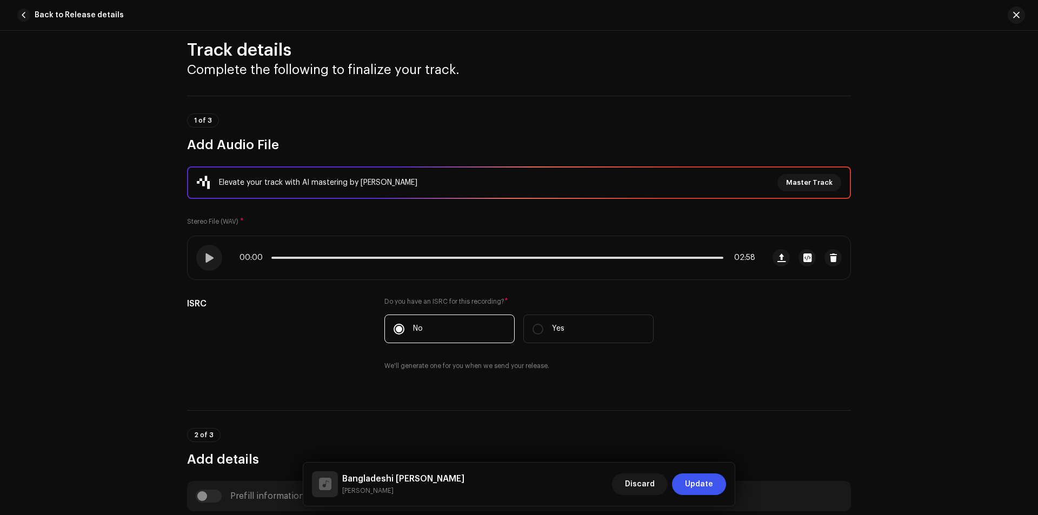
scroll to position [0, 0]
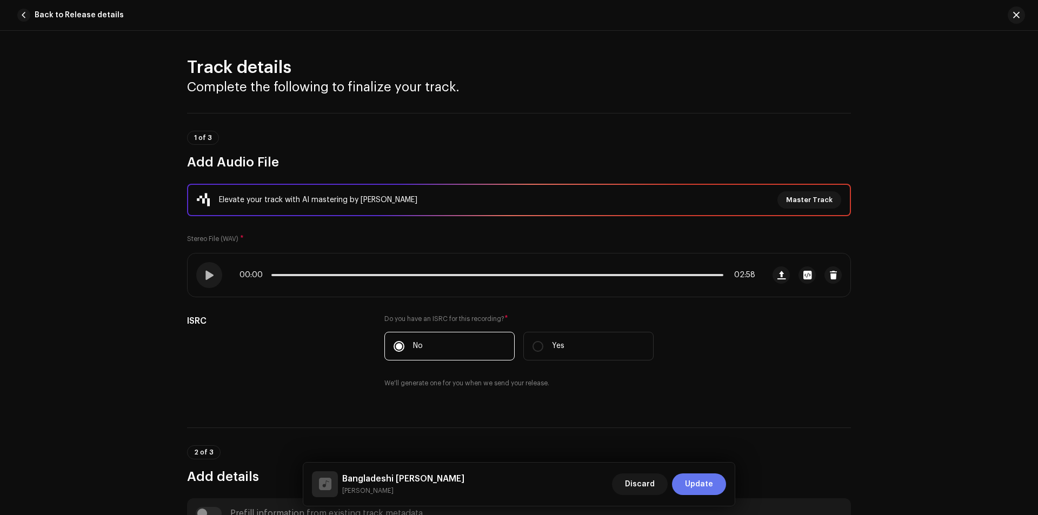
click at [703, 482] on span "Update" at bounding box center [699, 484] width 28 height 22
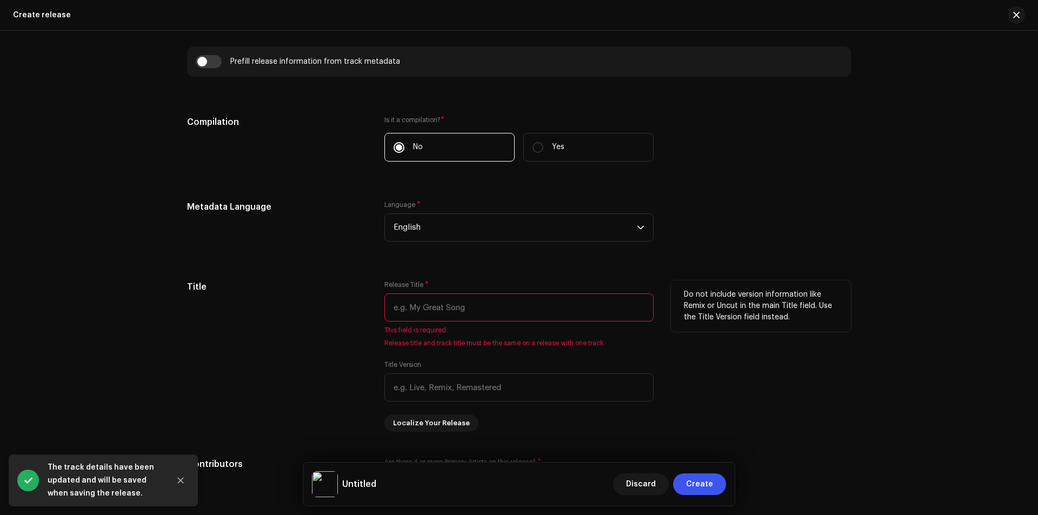
scroll to position [787, 0]
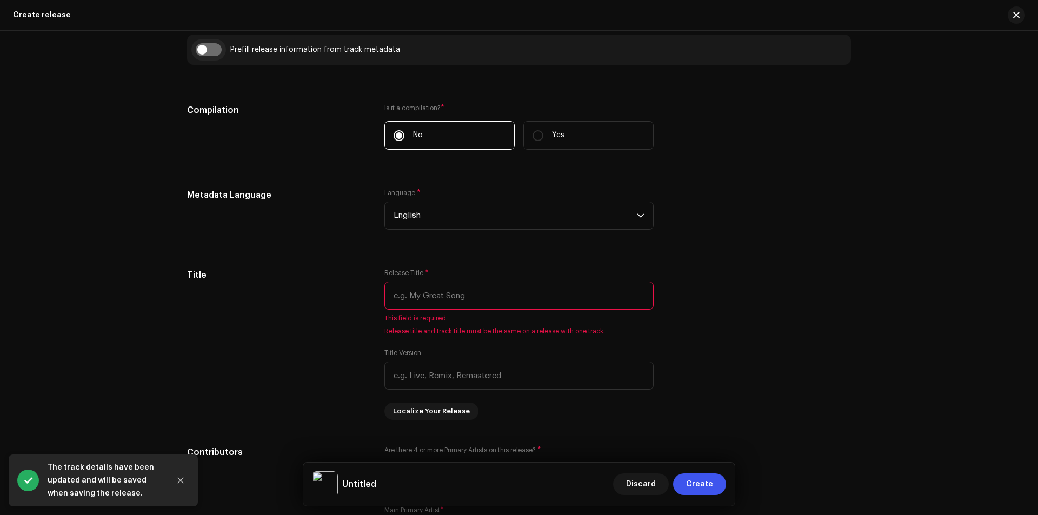
click at [198, 54] on input "checkbox" at bounding box center [209, 49] width 26 height 13
checkbox input "true"
type input "Bangladeshi Maye"
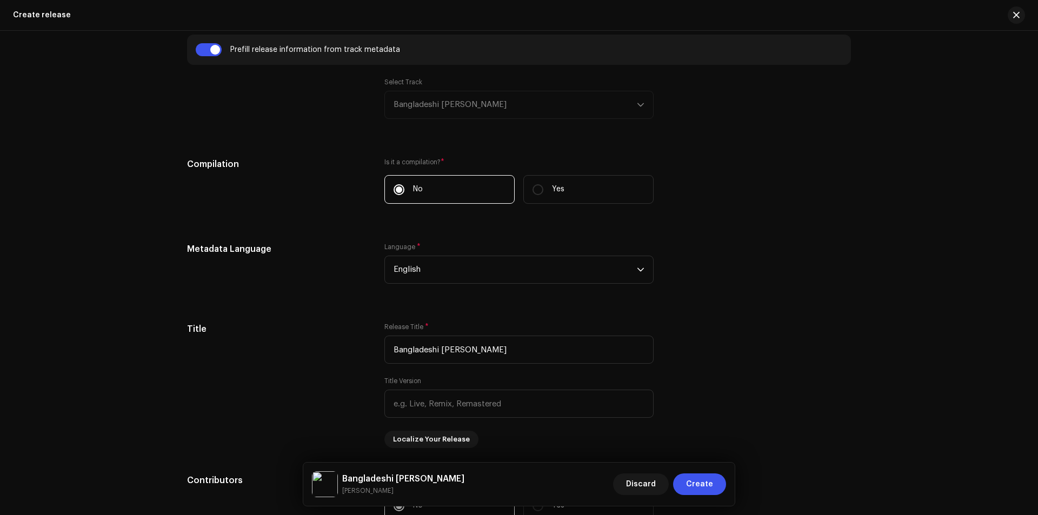
click at [500, 110] on div "Select Track Bangladeshi Maye" at bounding box center [518, 98] width 269 height 41
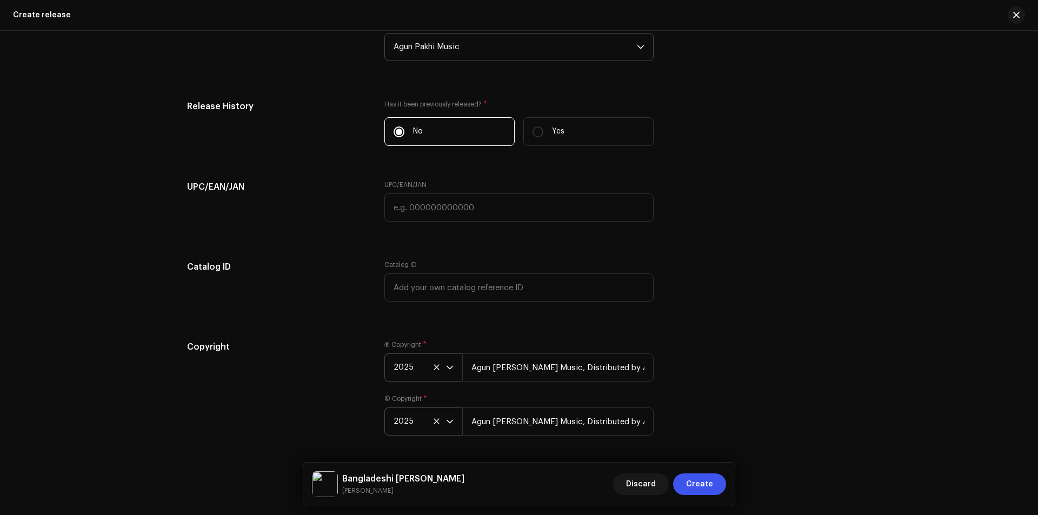
scroll to position [1724, 0]
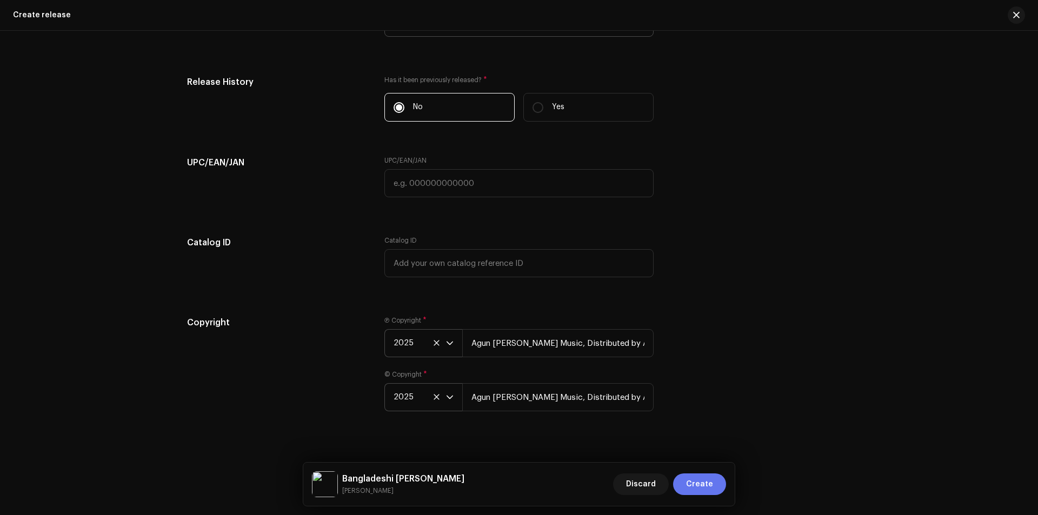
click at [699, 487] on span "Create" at bounding box center [699, 484] width 27 height 22
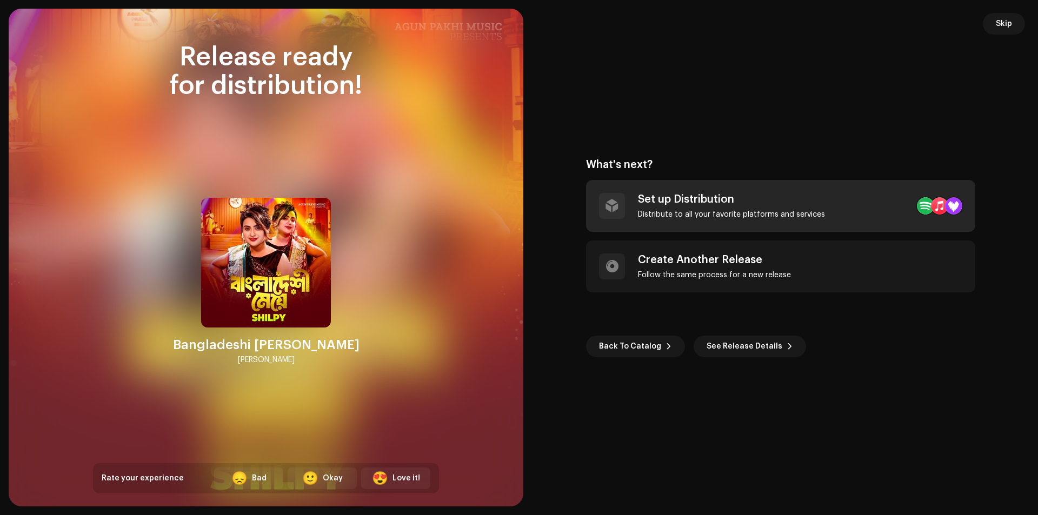
click at [851, 211] on div "Set up Distribution Distribute to all your favorite platforms and services" at bounding box center [780, 206] width 389 height 52
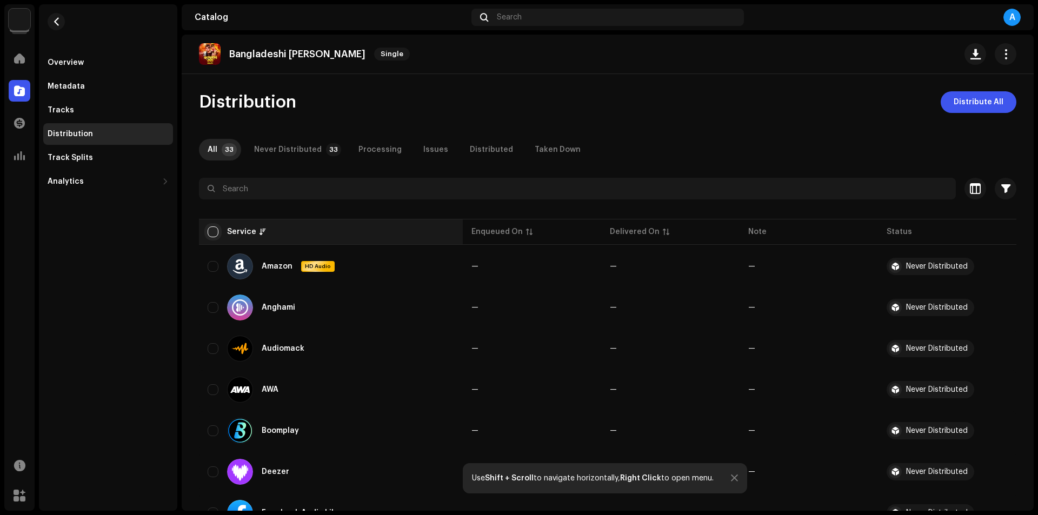
click at [215, 232] on input "checkbox" at bounding box center [213, 231] width 11 height 11
checkbox input "true"
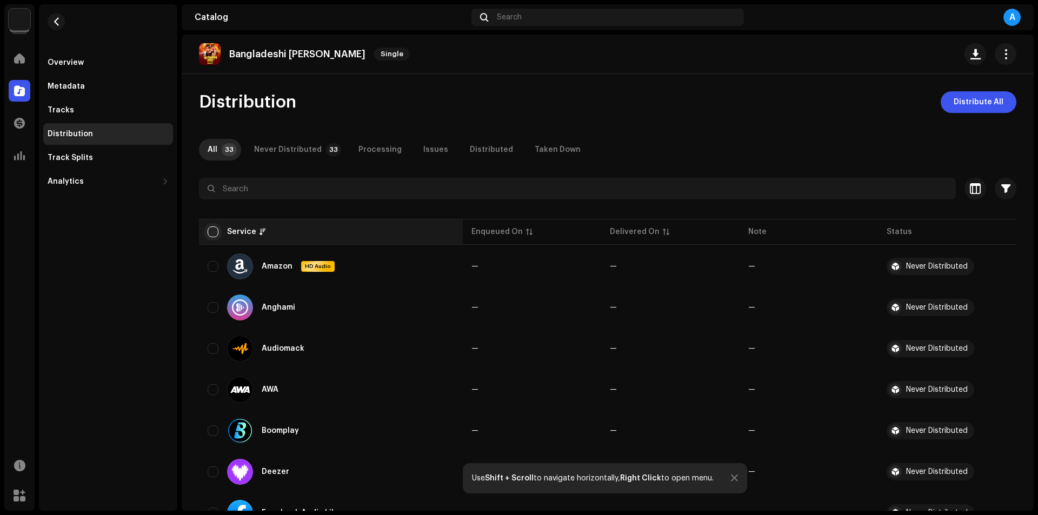
checkbox input "true"
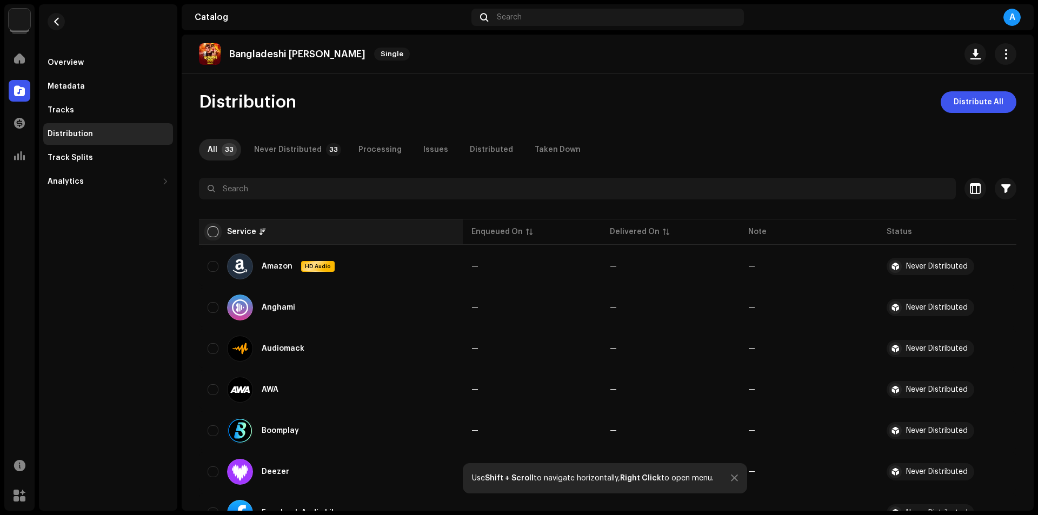
checkbox input "true"
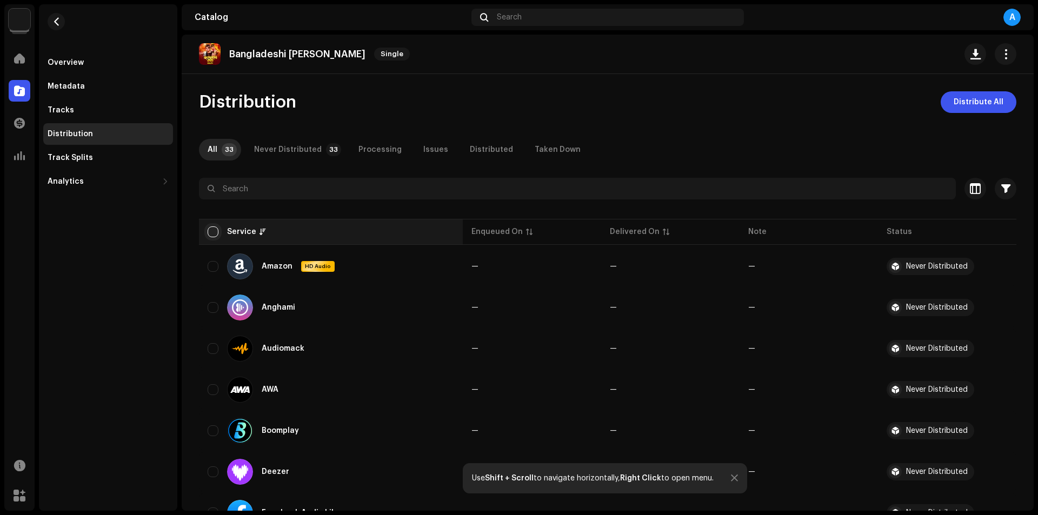
checkbox input "true"
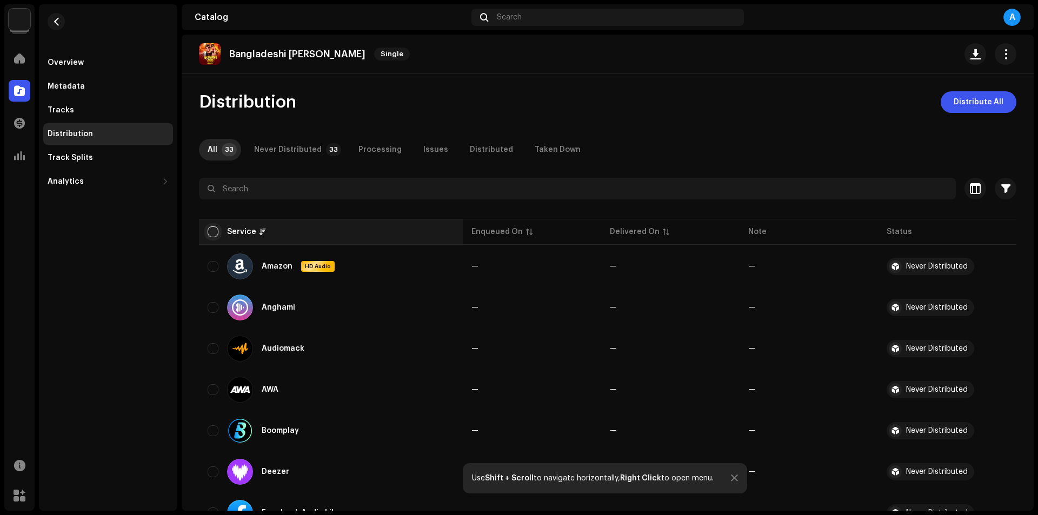
checkbox input "true"
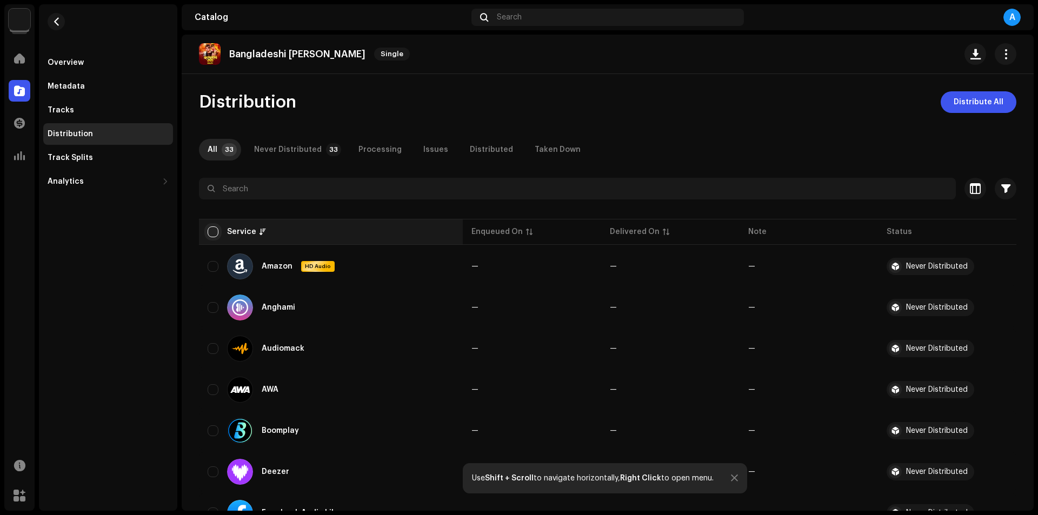
checkbox input "true"
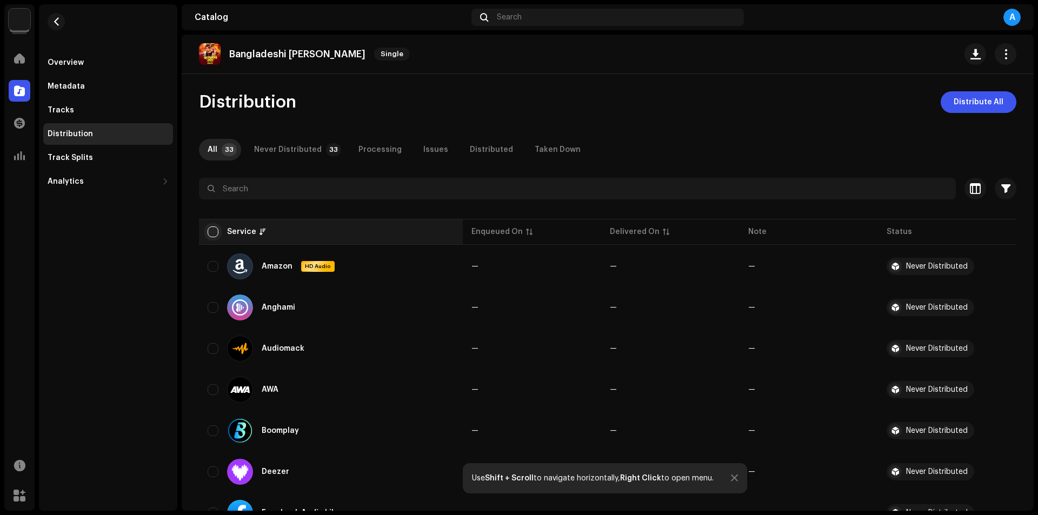
checkbox input "true"
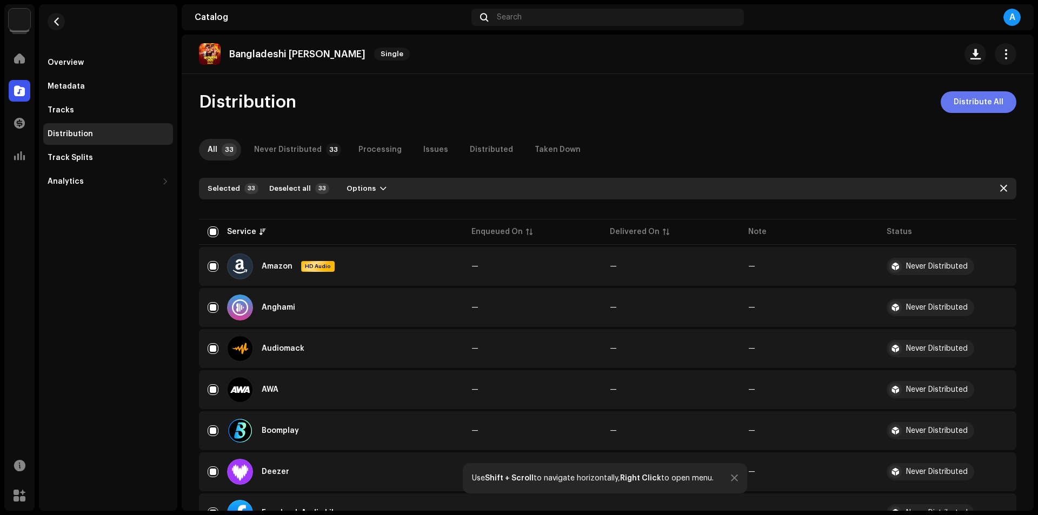
click at [972, 104] on span "Distribute All" at bounding box center [978, 102] width 50 height 22
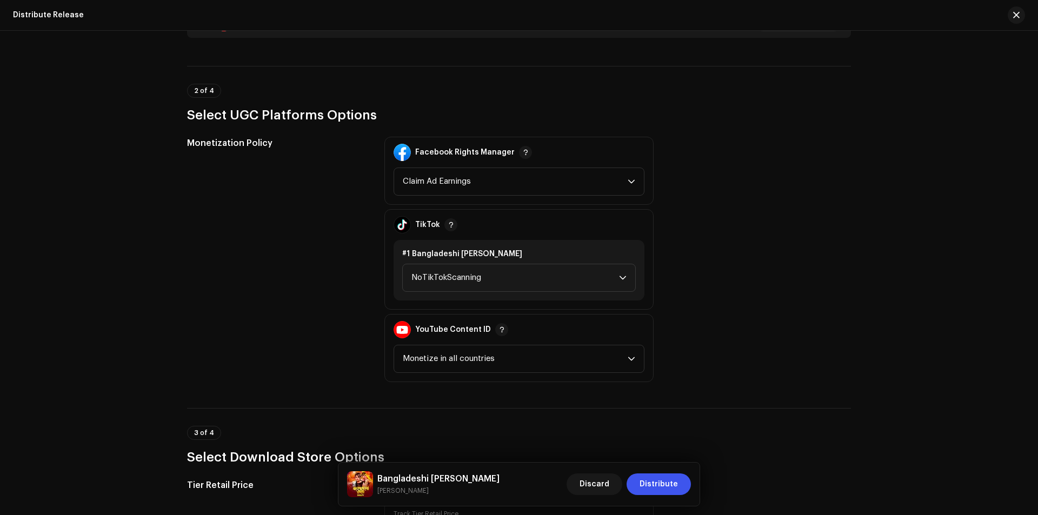
scroll to position [1369, 0]
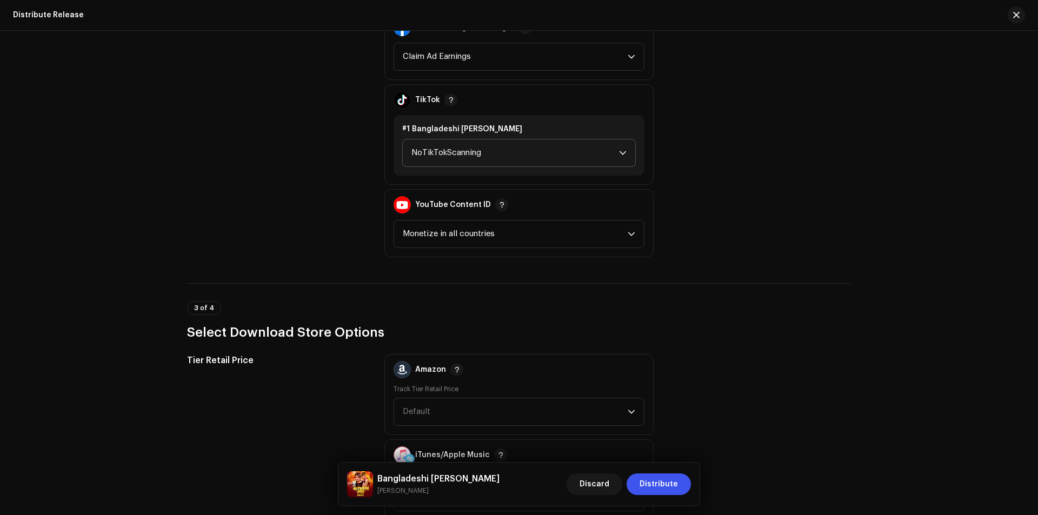
click at [552, 156] on span "NoTikTokScanning" at bounding box center [515, 152] width 208 height 27
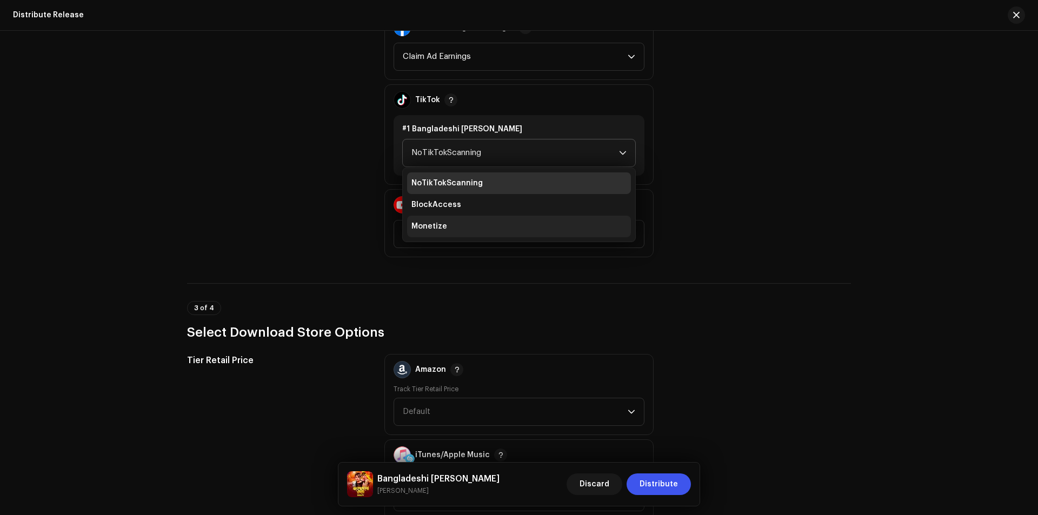
click at [460, 228] on li "Monetize" at bounding box center [519, 227] width 224 height 22
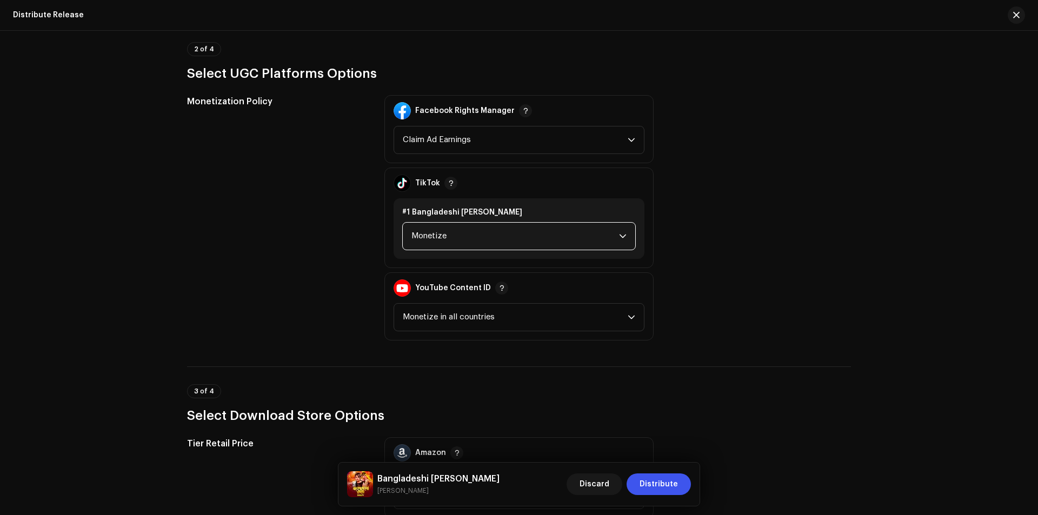
scroll to position [1153, 0]
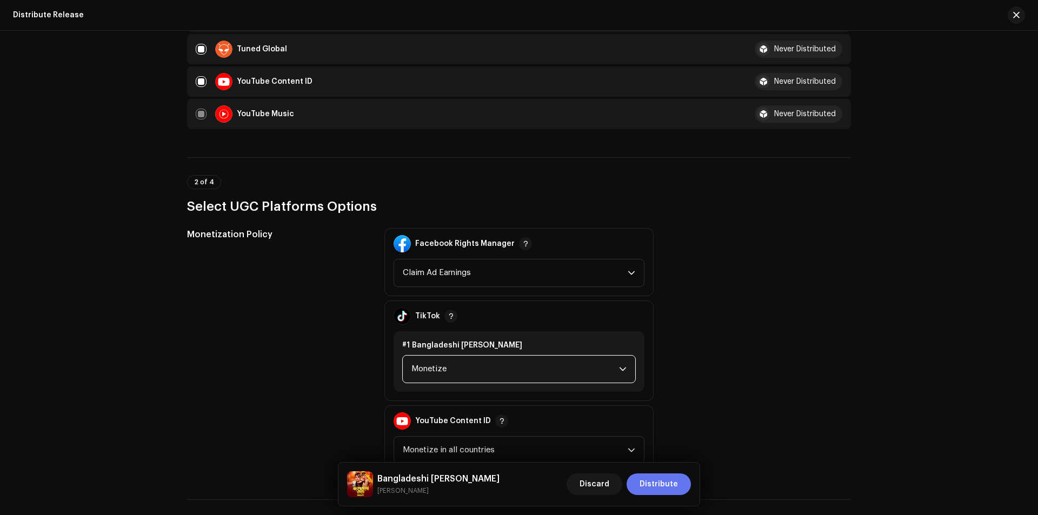
click at [671, 484] on span "Distribute" at bounding box center [658, 484] width 38 height 22
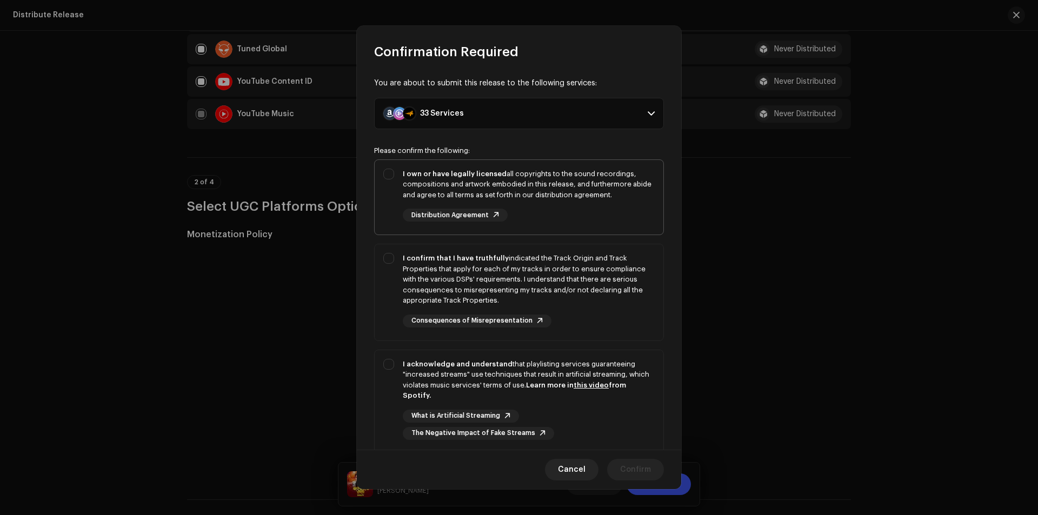
click at [395, 201] on div "I own or have legally licensed all copyrights to the sound recordings, composit…" at bounding box center [519, 195] width 289 height 71
checkbox input "true"
click at [392, 293] on div "I confirm that I have truthfully indicated the Track Origin and Track Propertie…" at bounding box center [519, 290] width 289 height 92
checkbox input "true"
click at [390, 376] on div "I acknowledge and understand that playlisting services guaranteeing "increased …" at bounding box center [519, 399] width 289 height 98
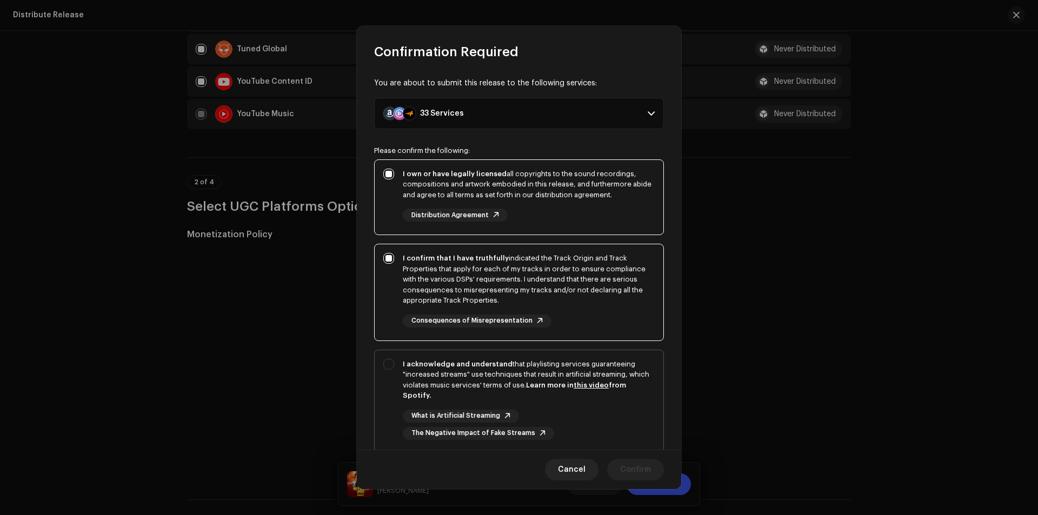
checkbox input "true"
click at [636, 473] on span "Confirm" at bounding box center [635, 470] width 31 height 22
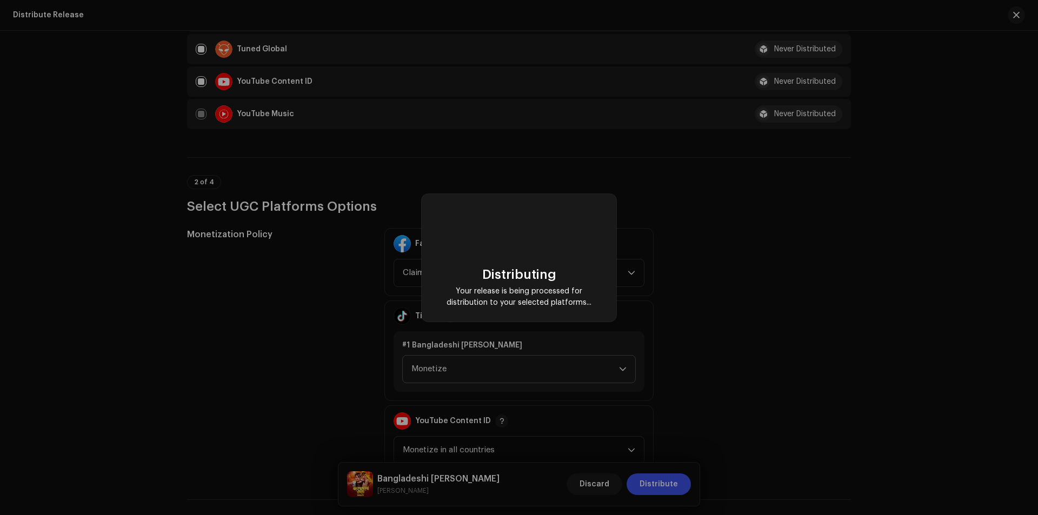
checkbox input "false"
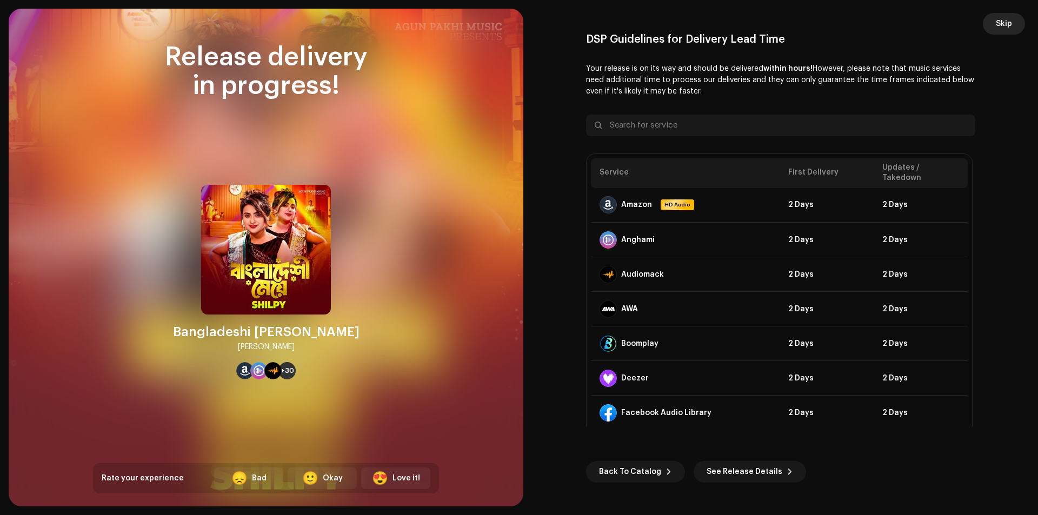
click at [1013, 21] on button "Skip" at bounding box center [1004, 24] width 42 height 22
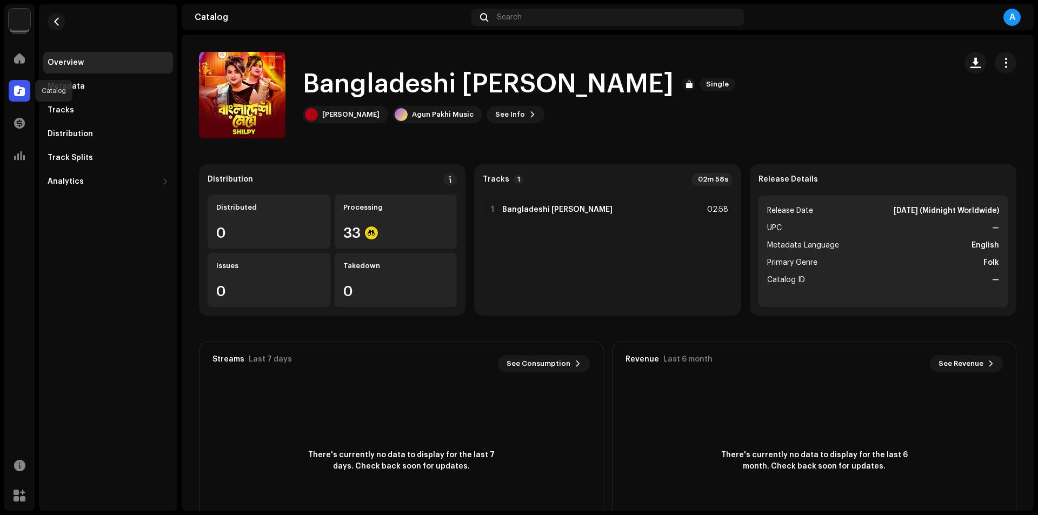
click at [22, 93] on span at bounding box center [19, 90] width 11 height 9
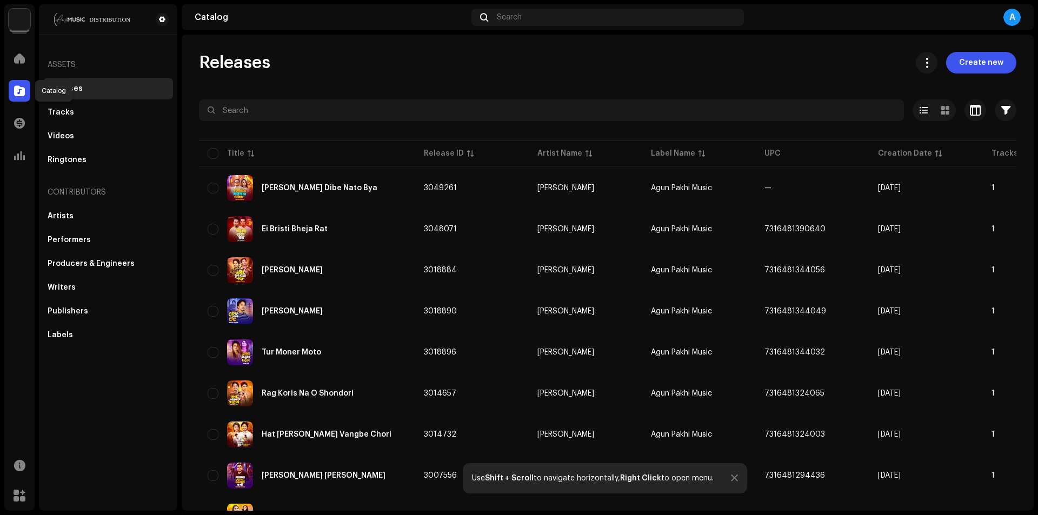
click at [18, 89] on span at bounding box center [19, 90] width 11 height 9
click at [75, 94] on div "Releases" at bounding box center [108, 89] width 130 height 22
click at [77, 92] on div "Releases" at bounding box center [65, 88] width 35 height 9
click at [69, 112] on div "Tracks" at bounding box center [61, 112] width 26 height 9
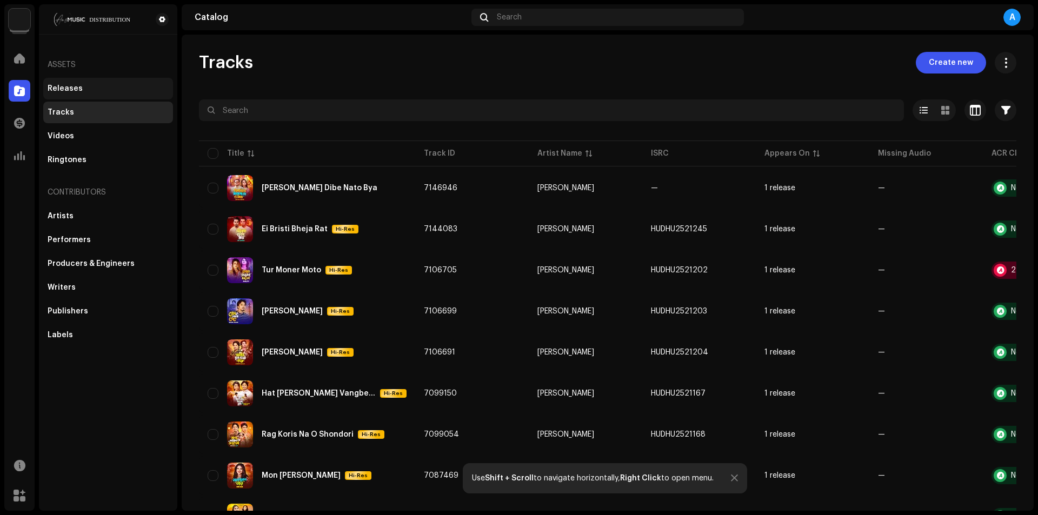
click at [96, 88] on div "Releases" at bounding box center [108, 88] width 121 height 9
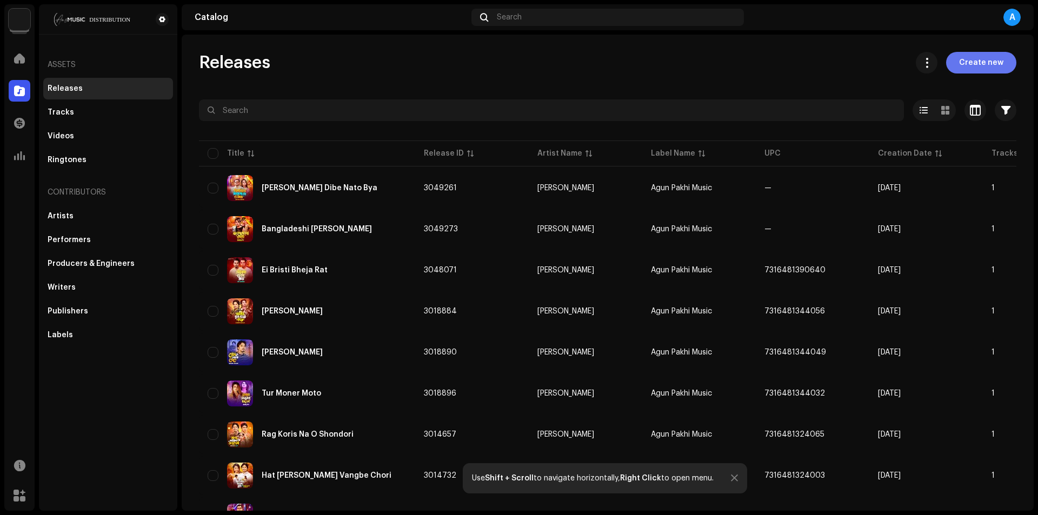
click at [982, 59] on span "Create new" at bounding box center [981, 63] width 44 height 22
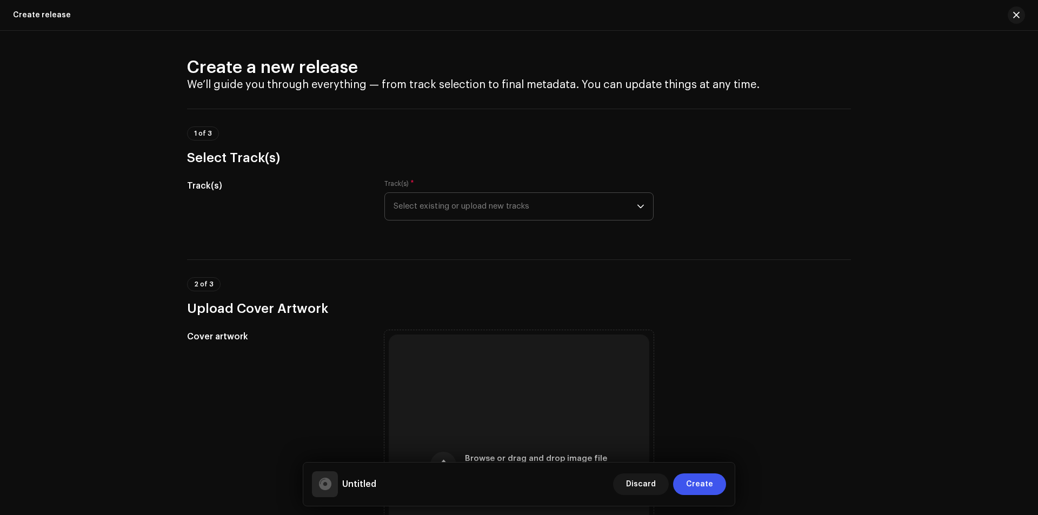
click at [546, 202] on span "Select existing or upload new tracks" at bounding box center [514, 206] width 243 height 27
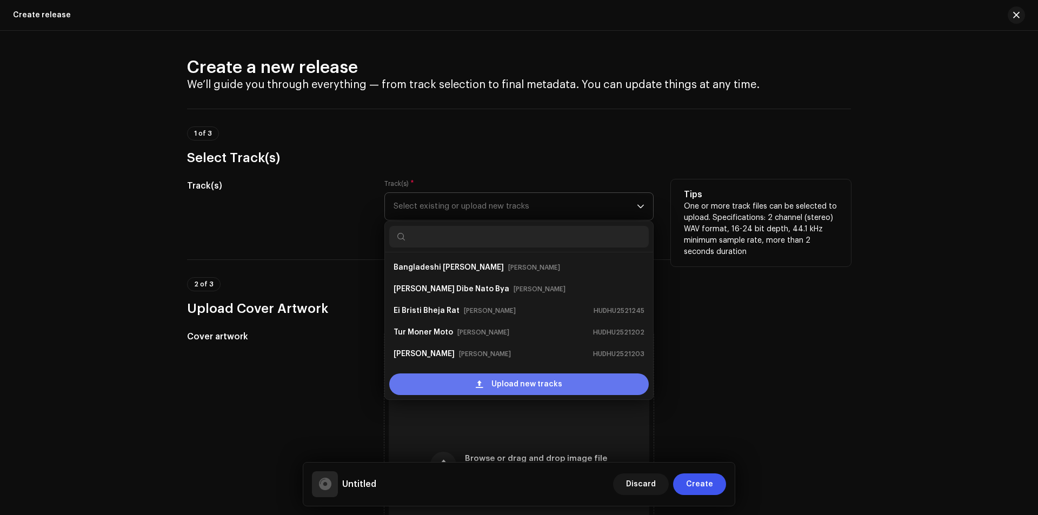
click at [524, 384] on span "Upload new tracks" at bounding box center [526, 384] width 71 height 22
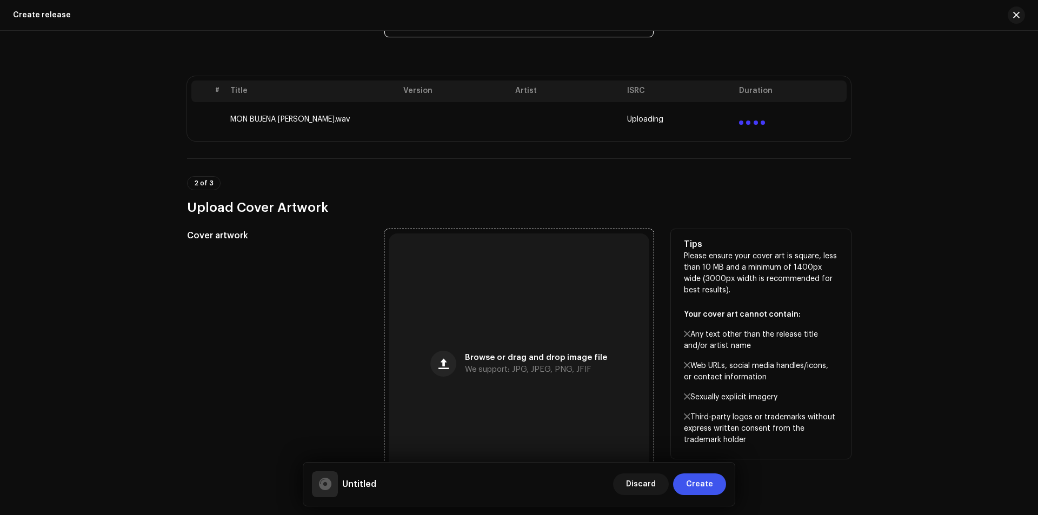
scroll to position [216, 0]
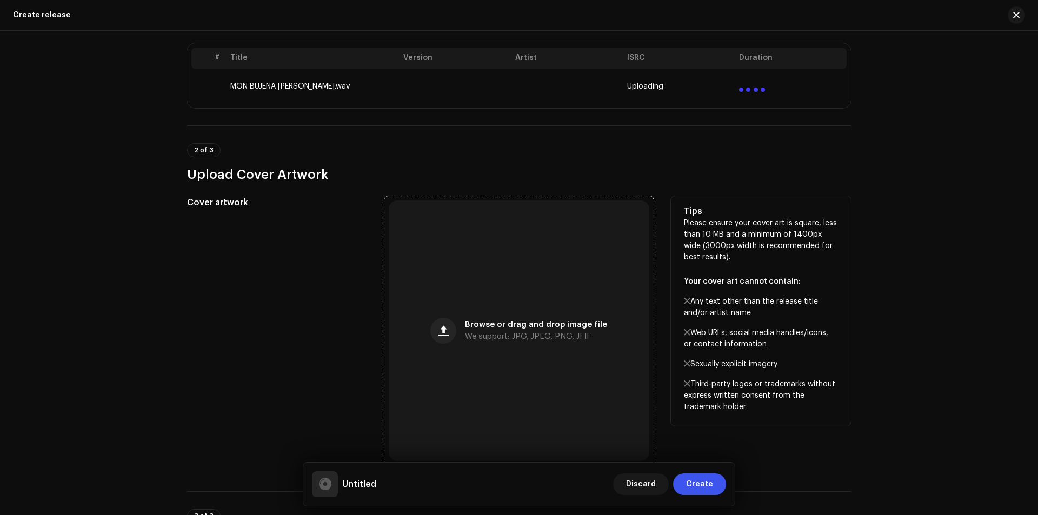
click at [516, 290] on div "Browse or drag and drop image file We support: JPG, JPEG, PNG, JFIF" at bounding box center [519, 331] width 261 height 261
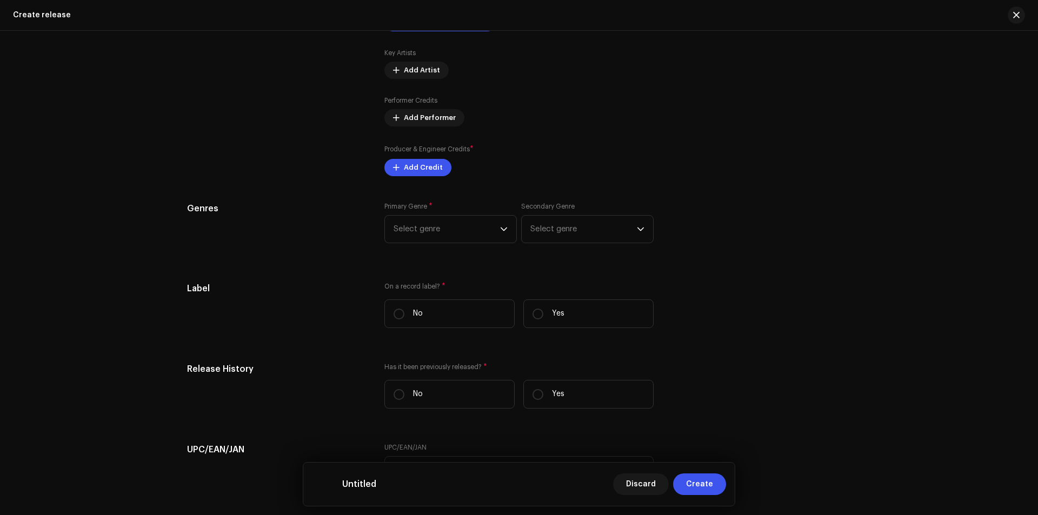
scroll to position [1297, 0]
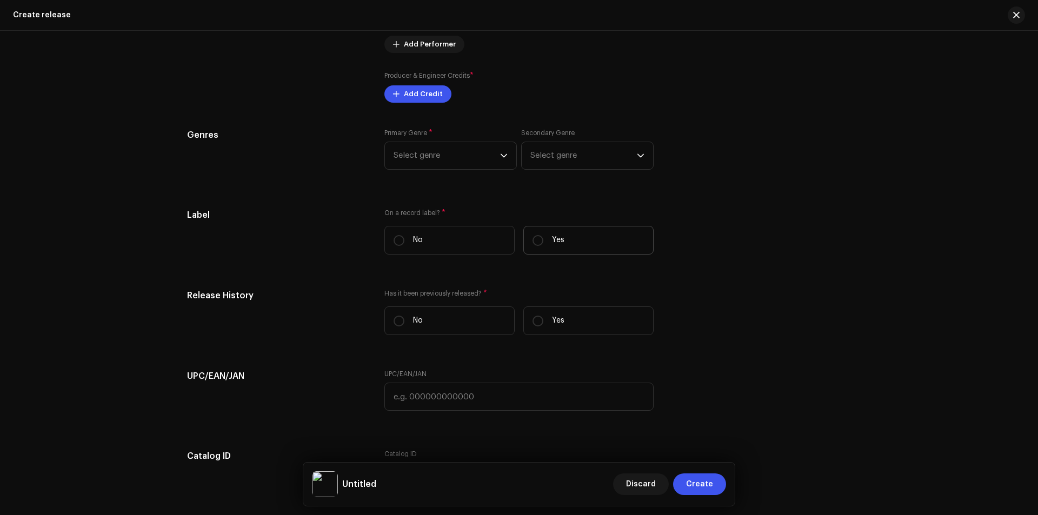
click at [546, 246] on label "Yes" at bounding box center [588, 240] width 130 height 29
click at [543, 246] on input "Yes" at bounding box center [537, 240] width 11 height 11
radio input "true"
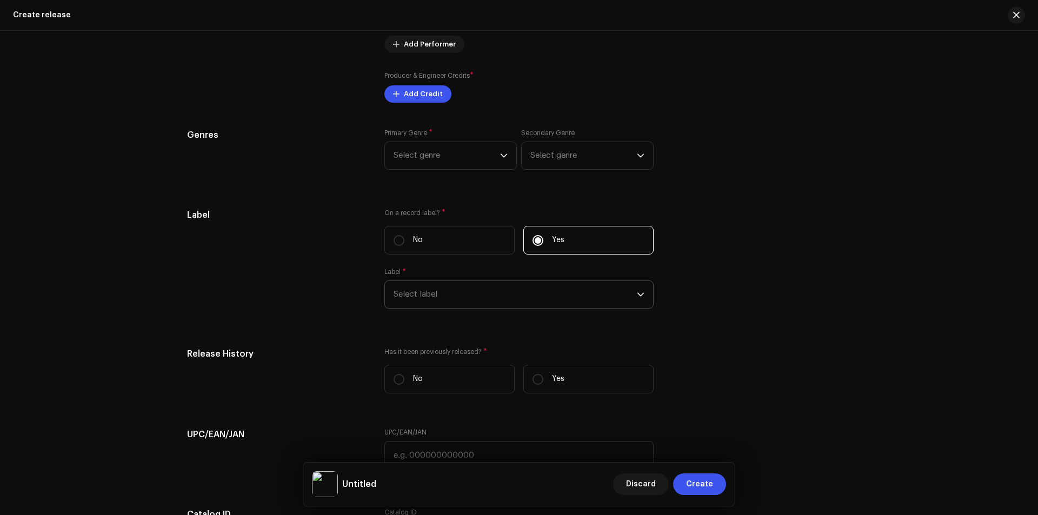
click at [537, 284] on span "Select label" at bounding box center [514, 294] width 243 height 27
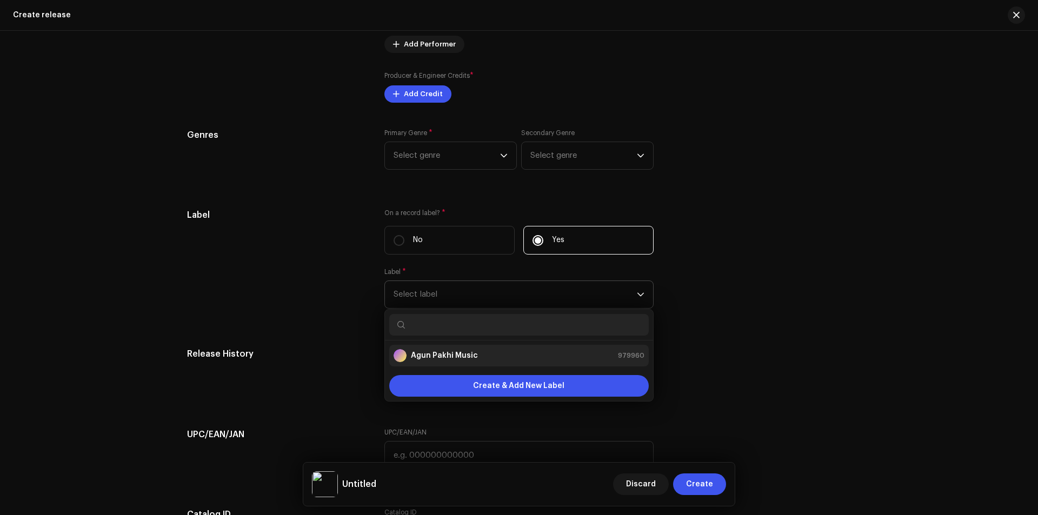
click at [513, 353] on div "Agun [PERSON_NAME] Music 979960" at bounding box center [518, 355] width 251 height 13
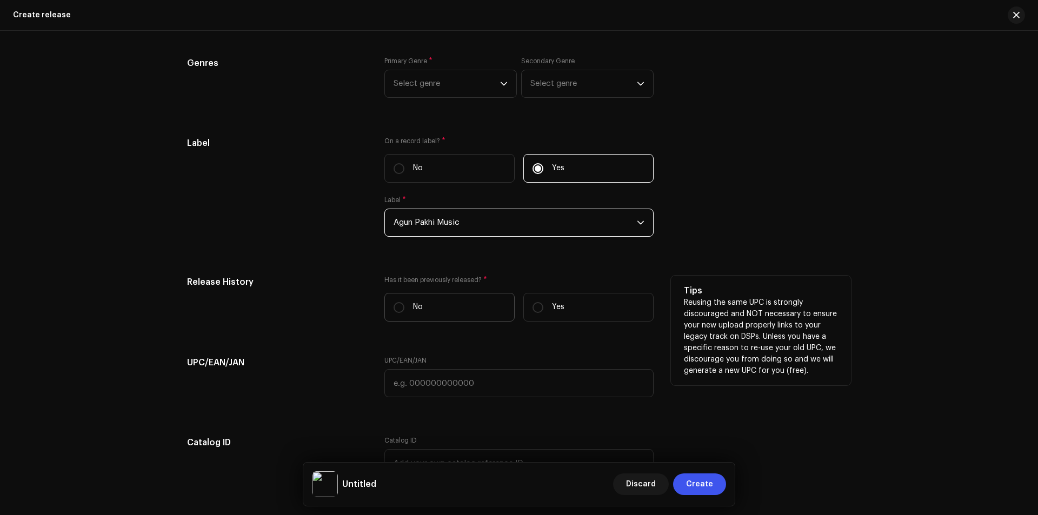
click at [460, 309] on label "No" at bounding box center [449, 307] width 130 height 29
click at [404, 309] on input "No" at bounding box center [398, 307] width 11 height 11
radio input "true"
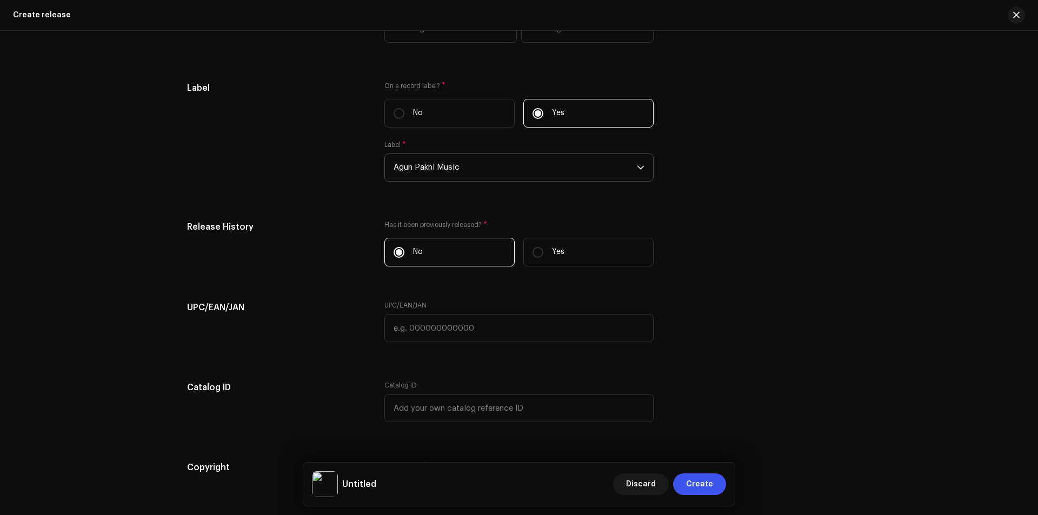
scroll to position [1582, 0]
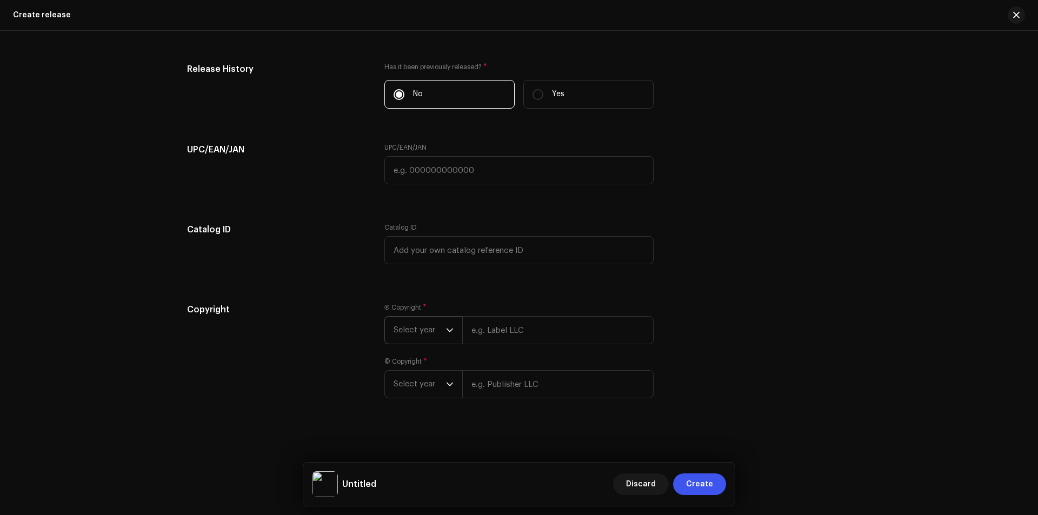
click at [424, 332] on span "Select year" at bounding box center [419, 330] width 52 height 27
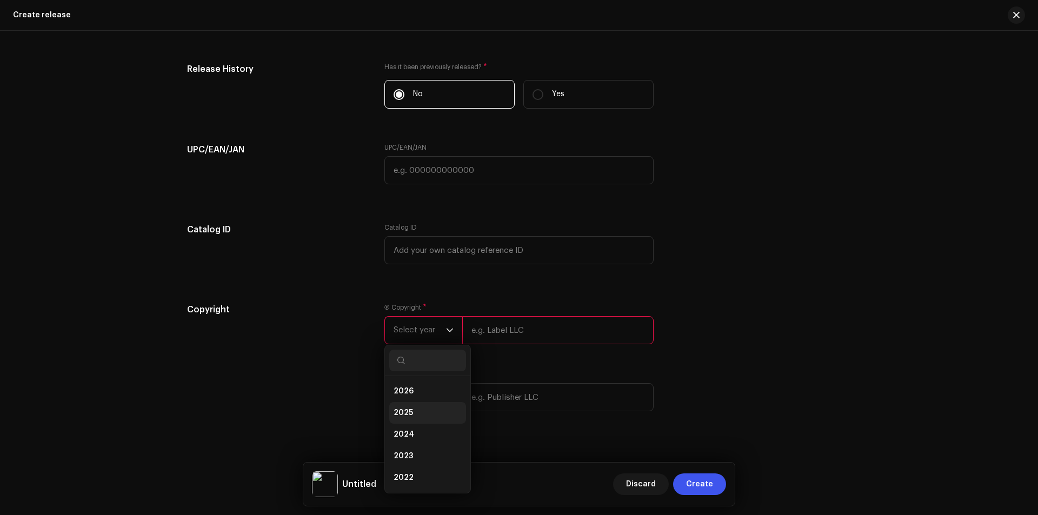
click at [424, 407] on li "2025" at bounding box center [427, 413] width 77 height 22
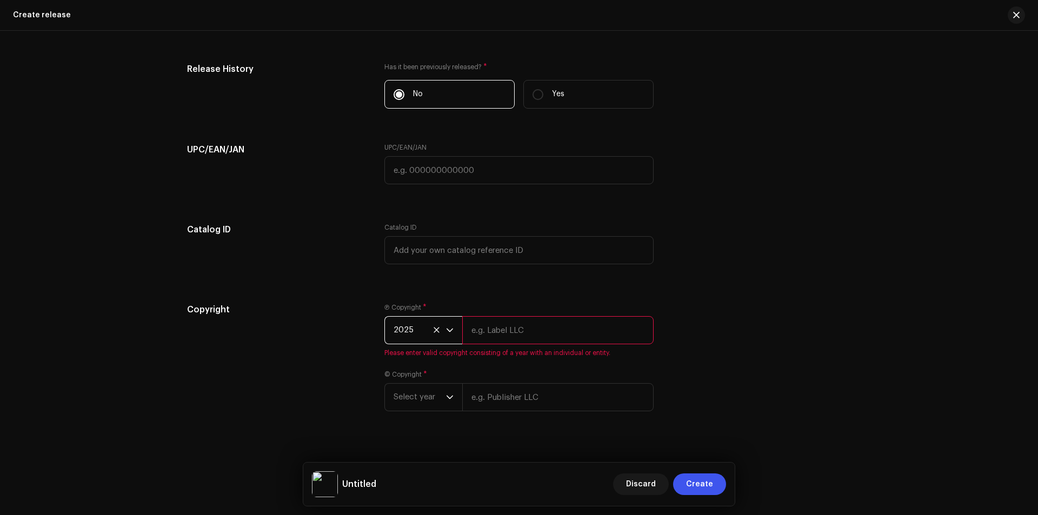
click at [497, 330] on input "text" at bounding box center [557, 330] width 191 height 28
type input "Agun [PERSON_NAME] Music, Distributed by ANS Music"
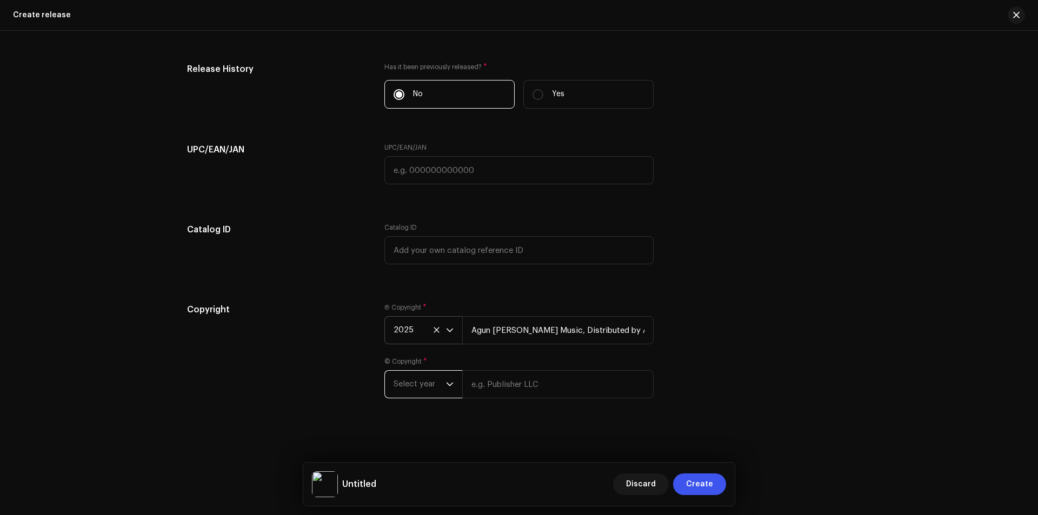
click at [419, 376] on span "Select year" at bounding box center [419, 384] width 52 height 27
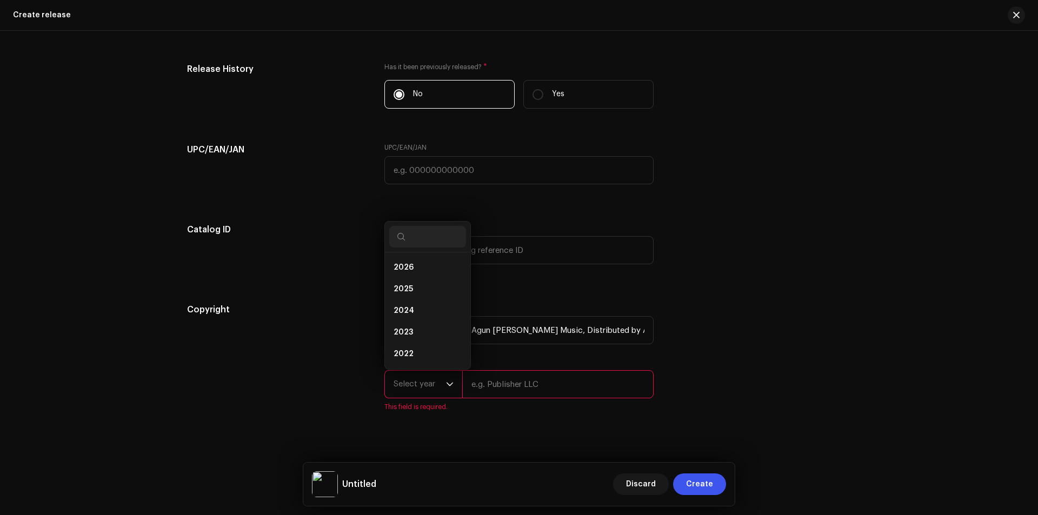
scroll to position [17, 0]
click at [405, 273] on span "2025" at bounding box center [402, 271] width 19 height 11
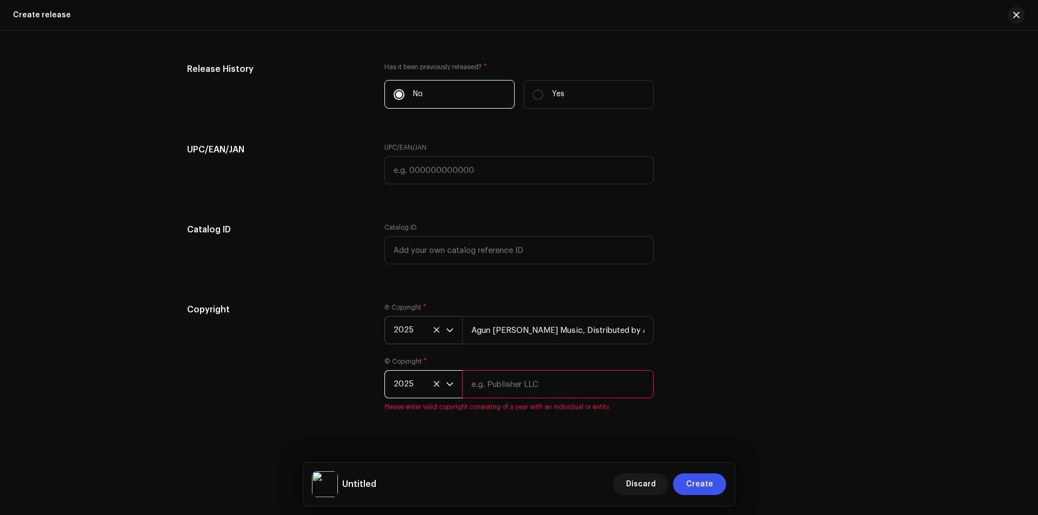
click at [528, 361] on div "© Copyright * 2025 Please enter valid copyright consisting of a year with an in…" at bounding box center [518, 384] width 269 height 54
click at [523, 379] on input "text" at bounding box center [557, 384] width 191 height 28
type input "Agun [PERSON_NAME] Music, Distributed by ANS Music"
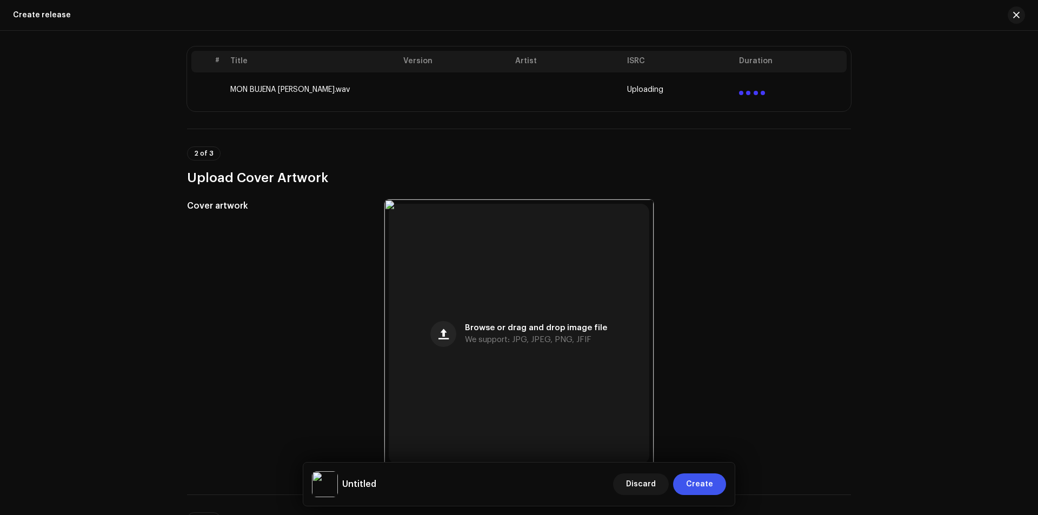
scroll to position [0, 0]
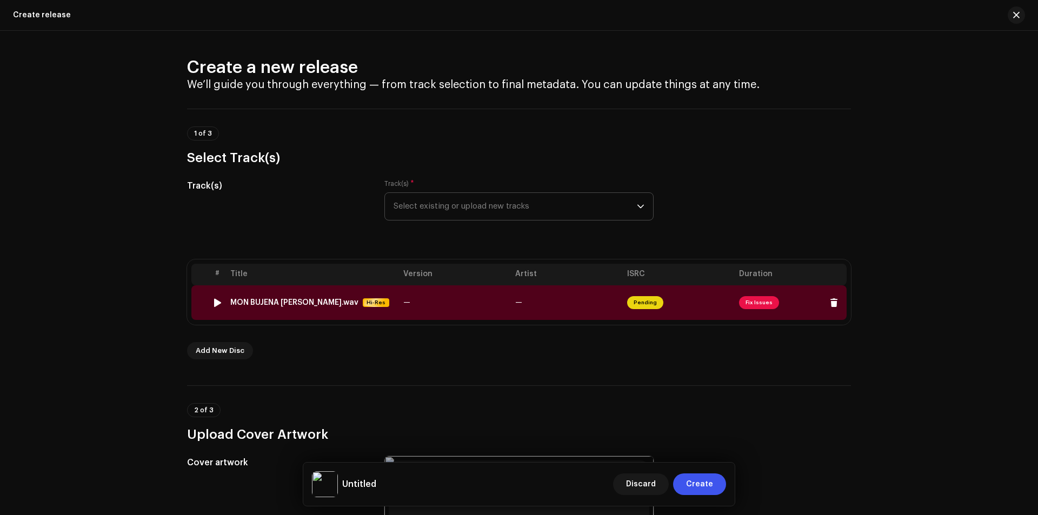
click at [728, 305] on td "Pending" at bounding box center [679, 302] width 112 height 35
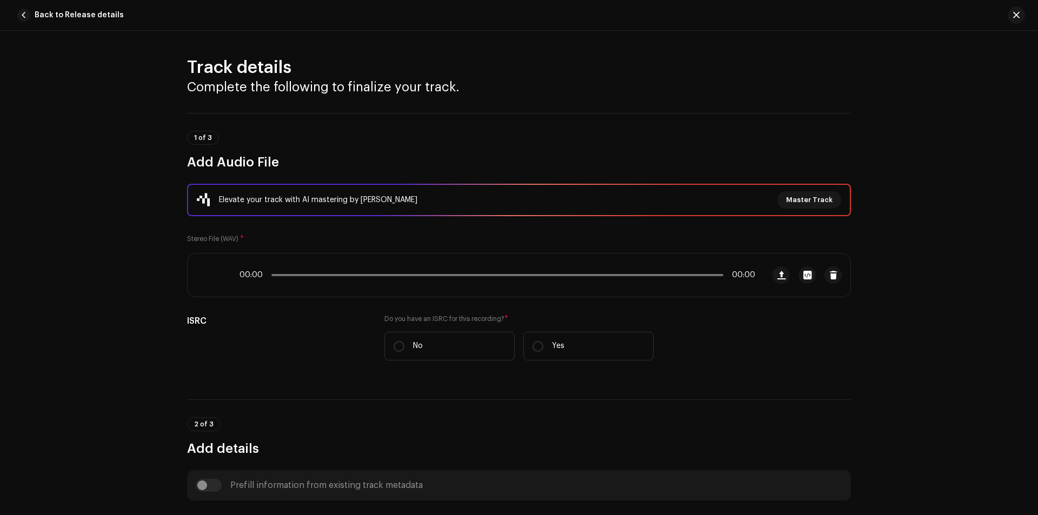
scroll to position [424, 0]
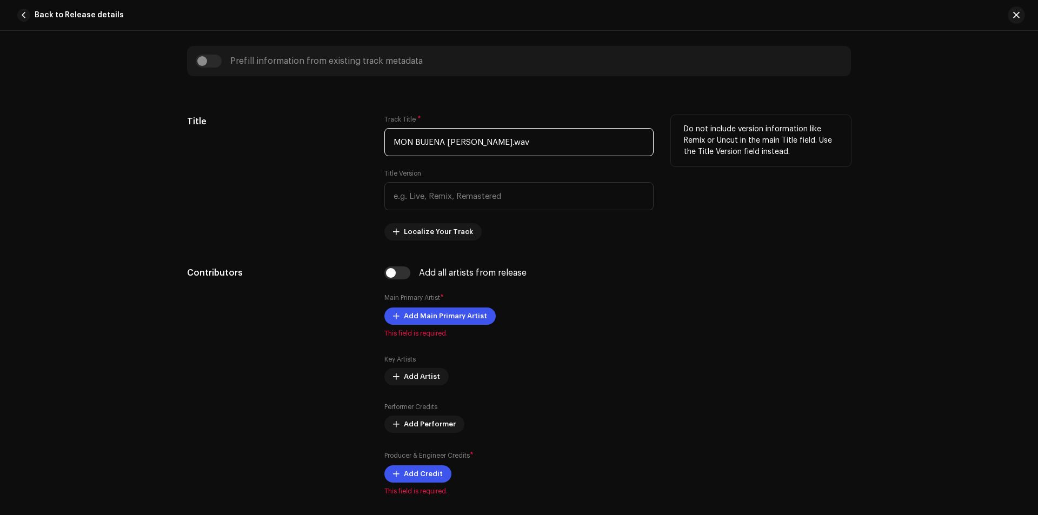
drag, startPoint x: 533, startPoint y: 142, endPoint x: 383, endPoint y: 138, distance: 150.9
click at [384, 138] on input "MON BUJENA [PERSON_NAME].wav" at bounding box center [518, 142] width 269 height 28
paste input "[PERSON_NAME] Mon Bojena"
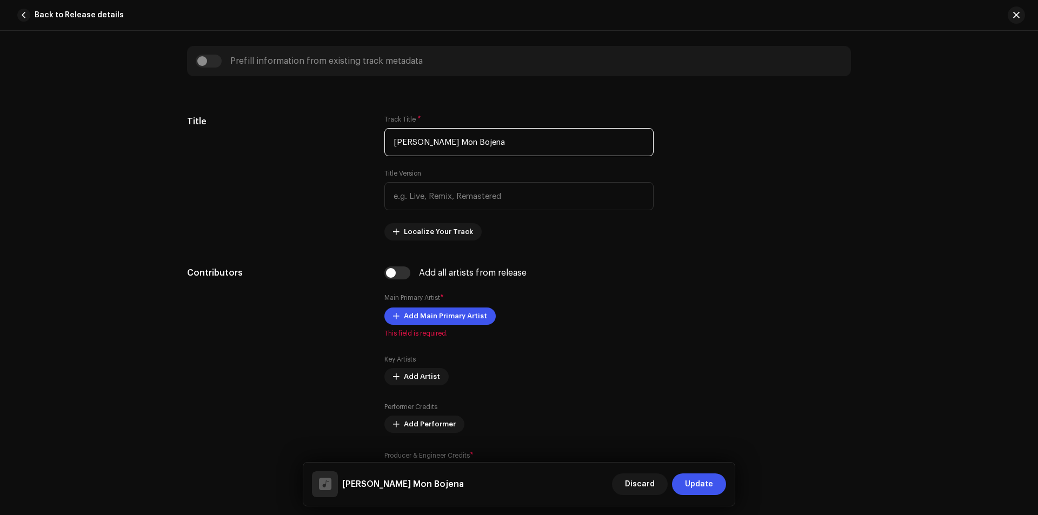
type input "[PERSON_NAME] Mon Bojena"
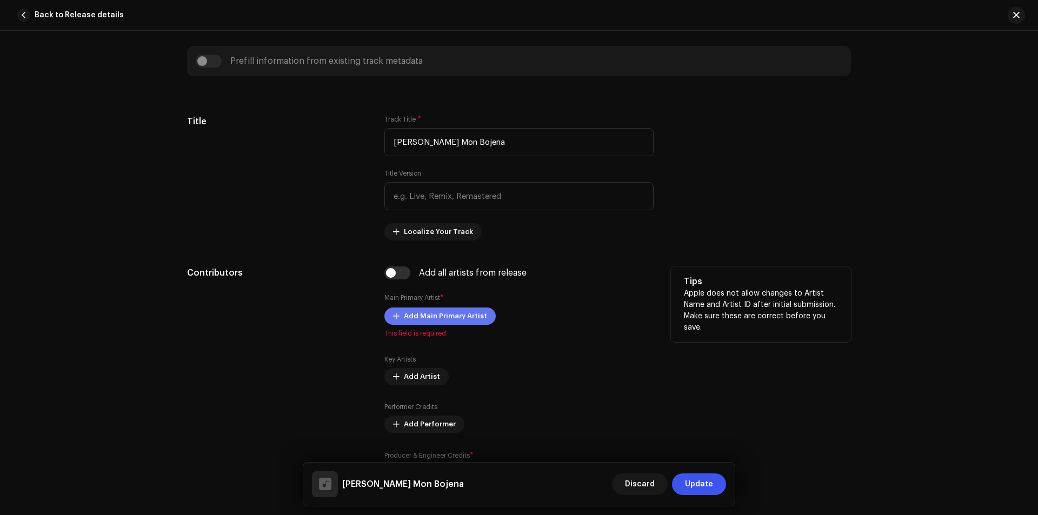
click at [470, 318] on span "Add Main Primary Artist" at bounding box center [445, 316] width 83 height 22
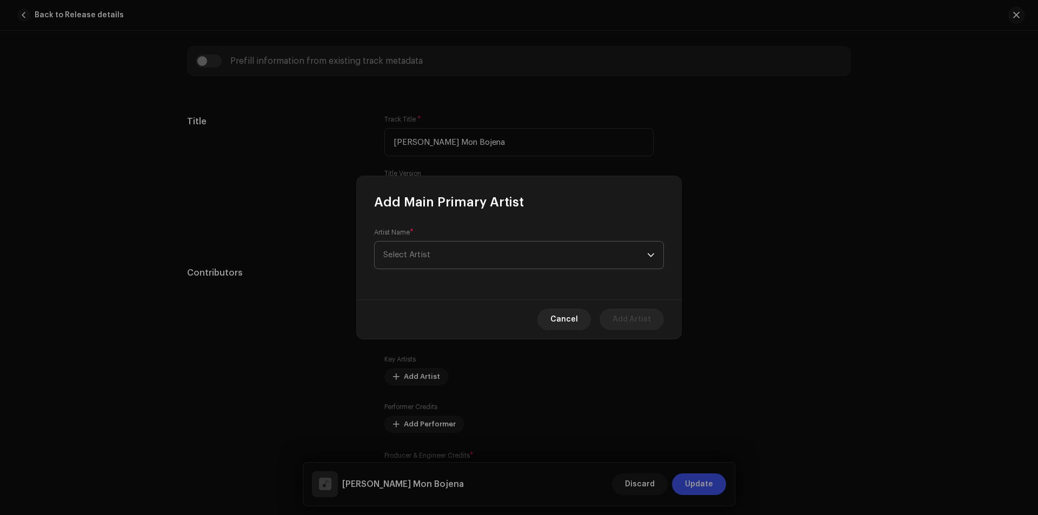
click at [508, 250] on span "Select Artist" at bounding box center [515, 255] width 264 height 27
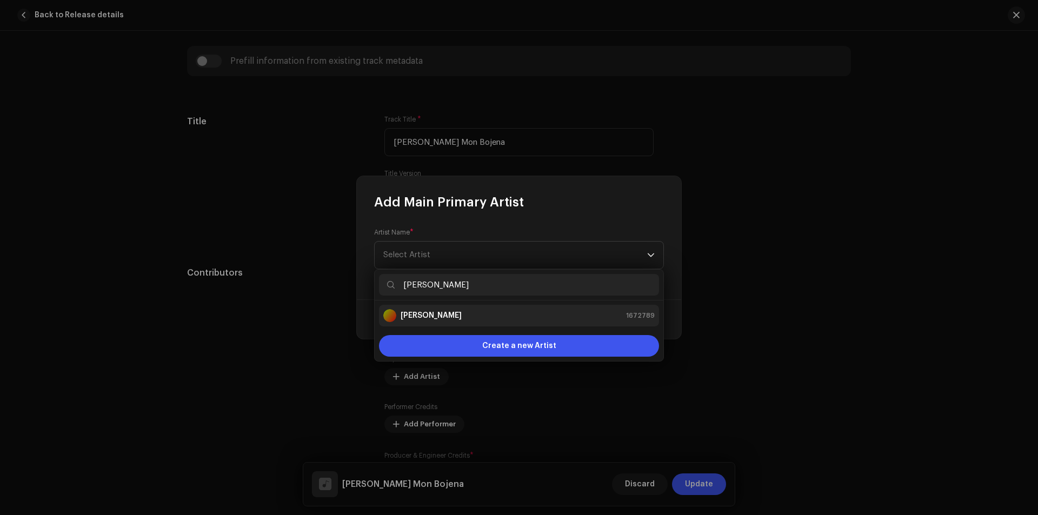
type input "[PERSON_NAME]"
click at [484, 312] on div "[PERSON_NAME] 1672789" at bounding box center [518, 315] width 271 height 13
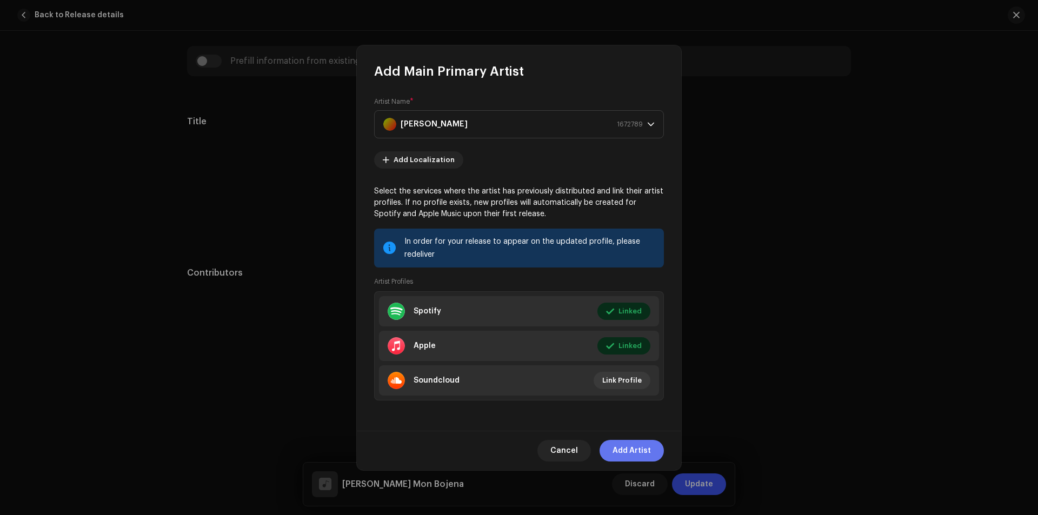
click at [631, 453] on span "Add Artist" at bounding box center [631, 451] width 38 height 22
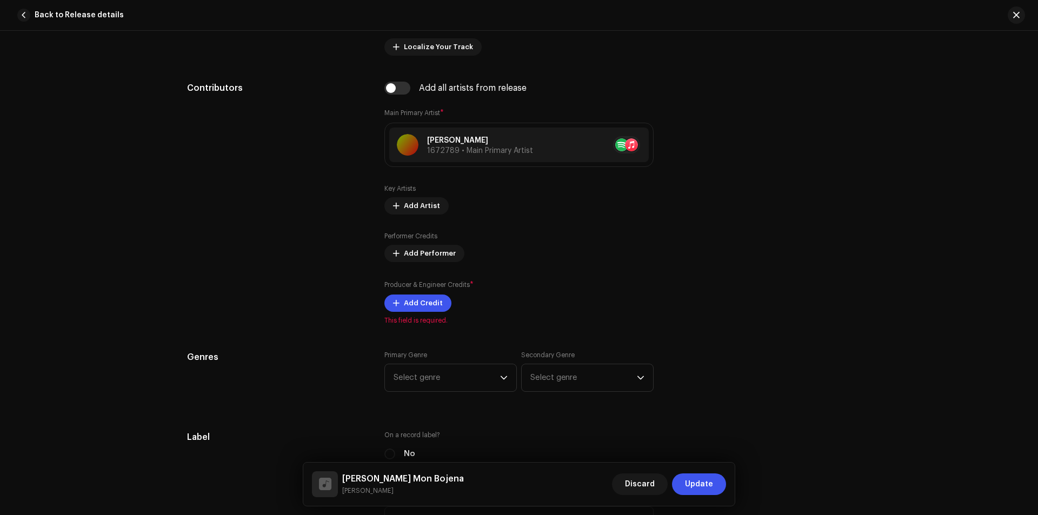
scroll to position [640, 0]
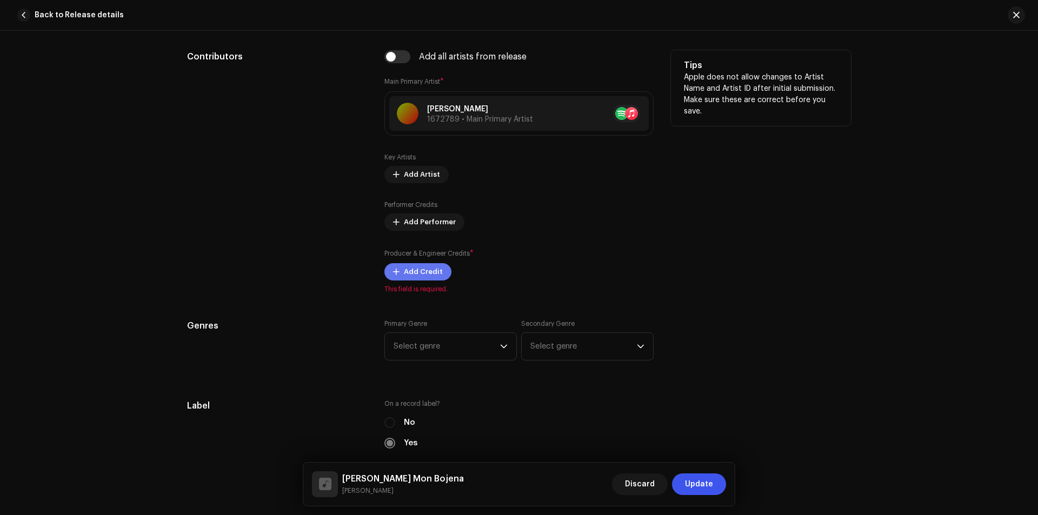
click at [436, 275] on span "Add Credit" at bounding box center [423, 272] width 39 height 22
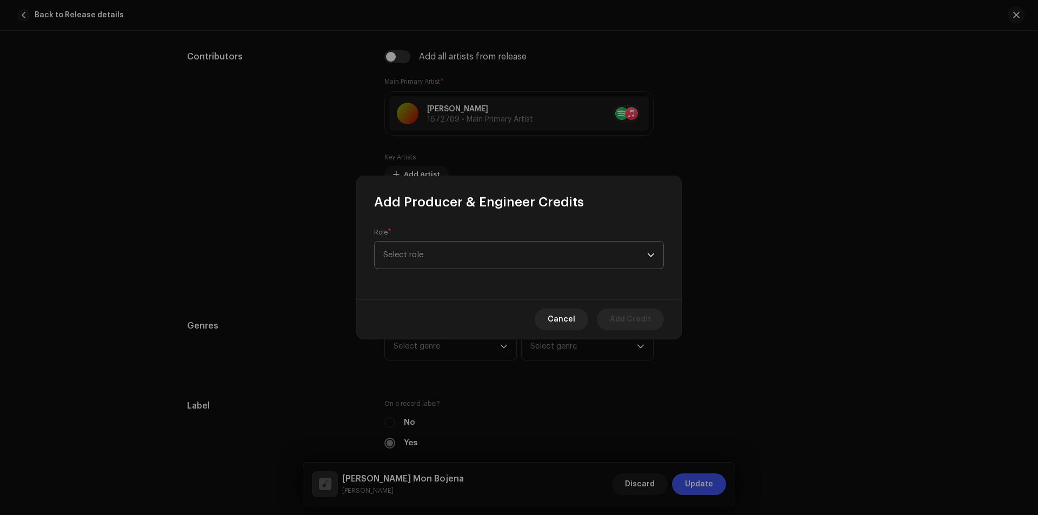
click at [499, 260] on span "Select role" at bounding box center [515, 255] width 264 height 27
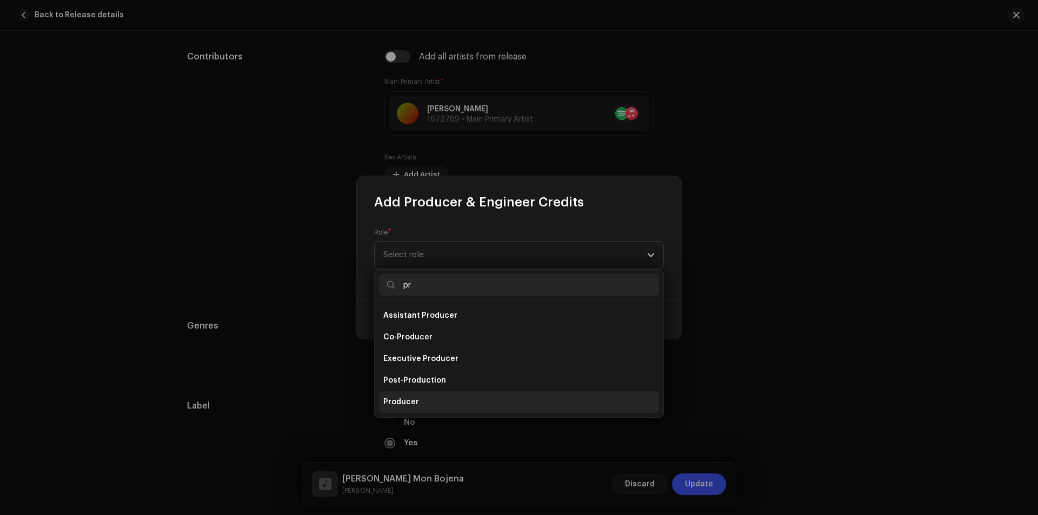
type input "pr"
click at [416, 403] on span "Producer" at bounding box center [401, 402] width 36 height 11
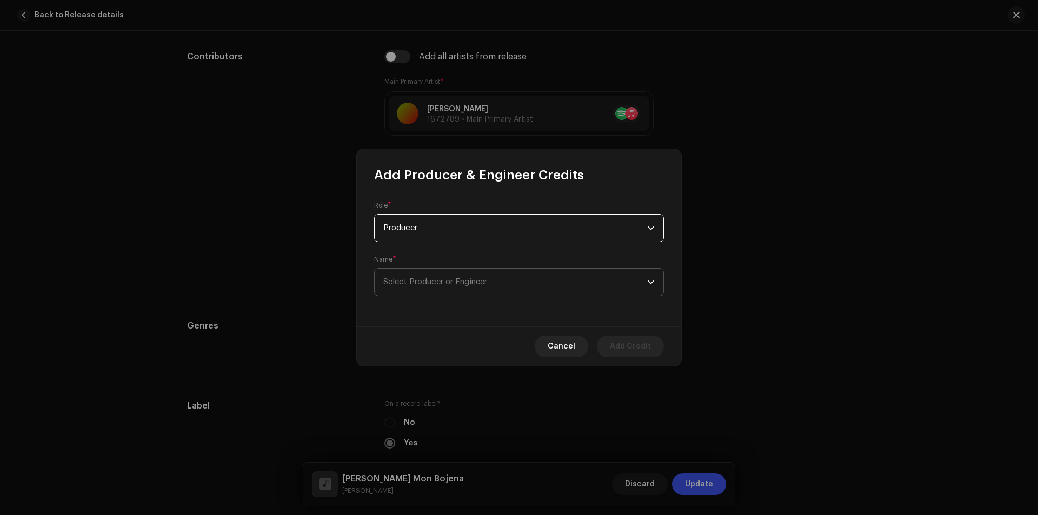
click at [512, 281] on span "Select Producer or Engineer" at bounding box center [515, 282] width 264 height 27
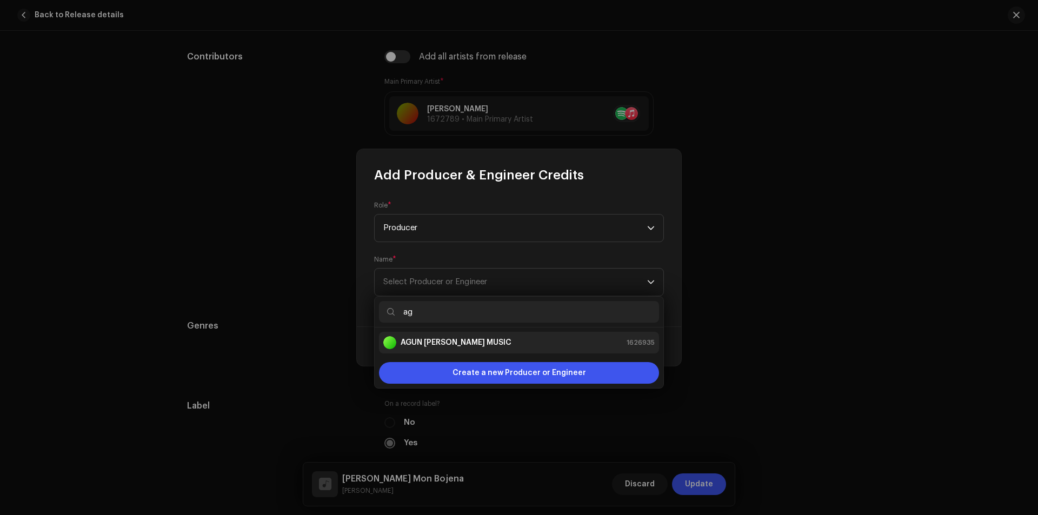
type input "ag"
click at [488, 338] on div "AGUN [PERSON_NAME] MUSIC 1626935" at bounding box center [518, 342] width 271 height 13
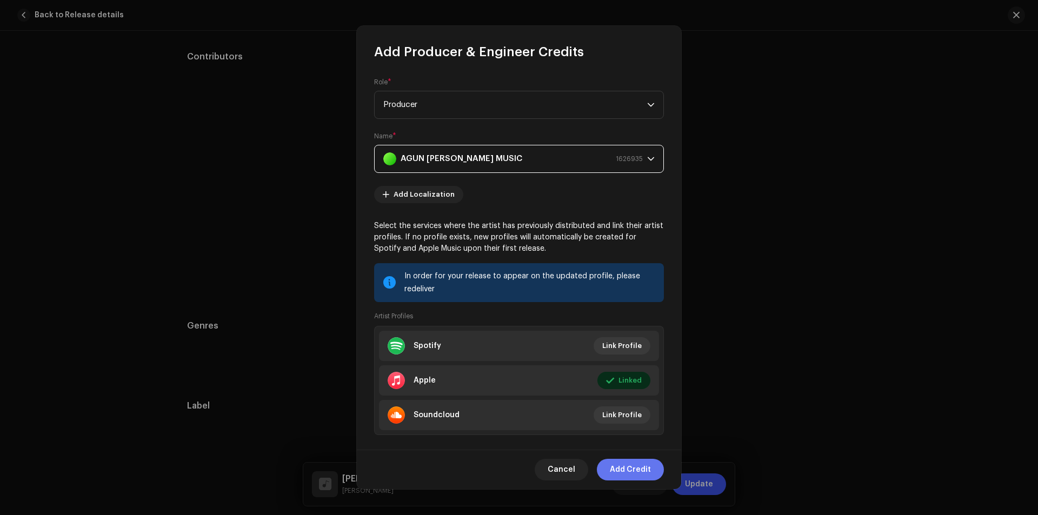
click at [650, 463] on span "Add Credit" at bounding box center [630, 470] width 41 height 22
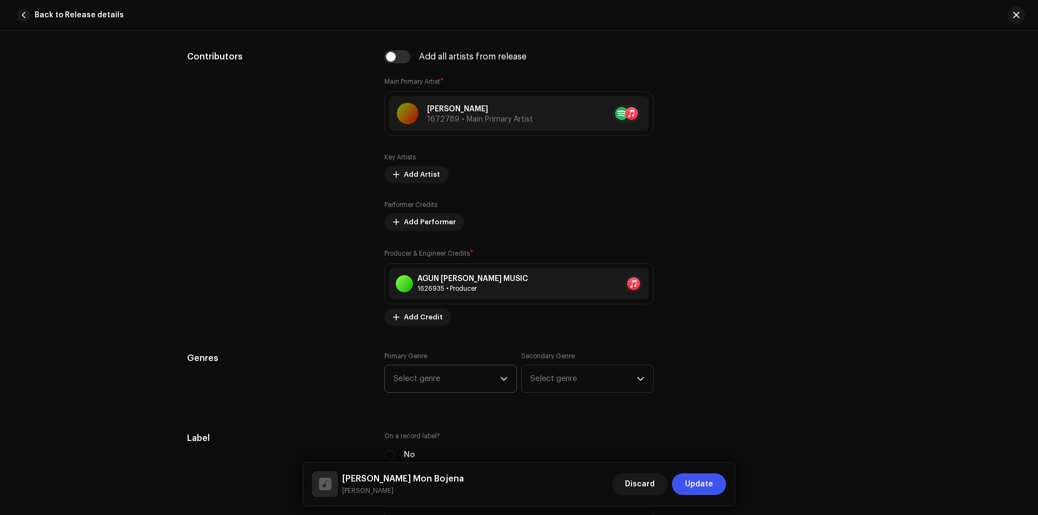
click at [448, 370] on span "Select genre" at bounding box center [446, 378] width 106 height 27
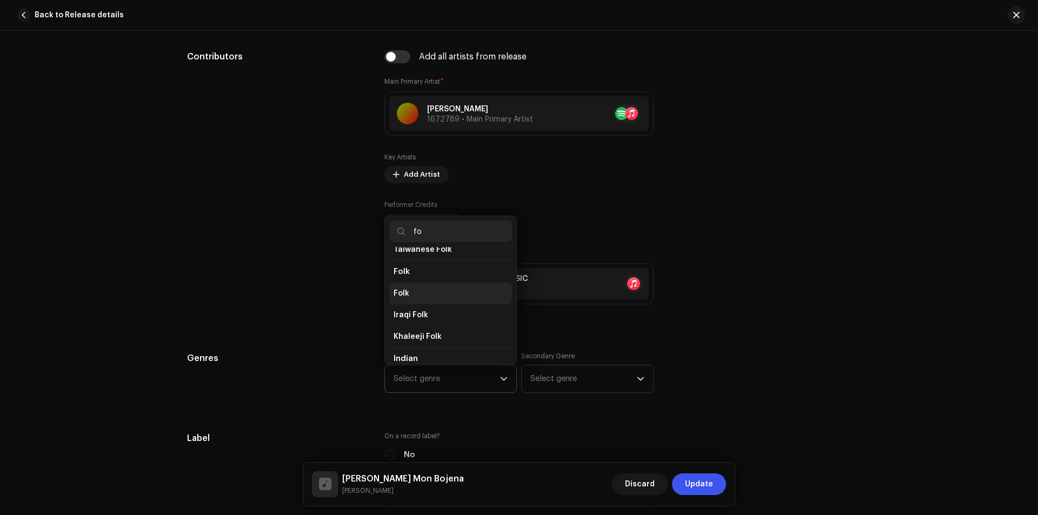
scroll to position [144, 0]
type input "fo"
click at [432, 298] on li "Folk" at bounding box center [450, 293] width 123 height 22
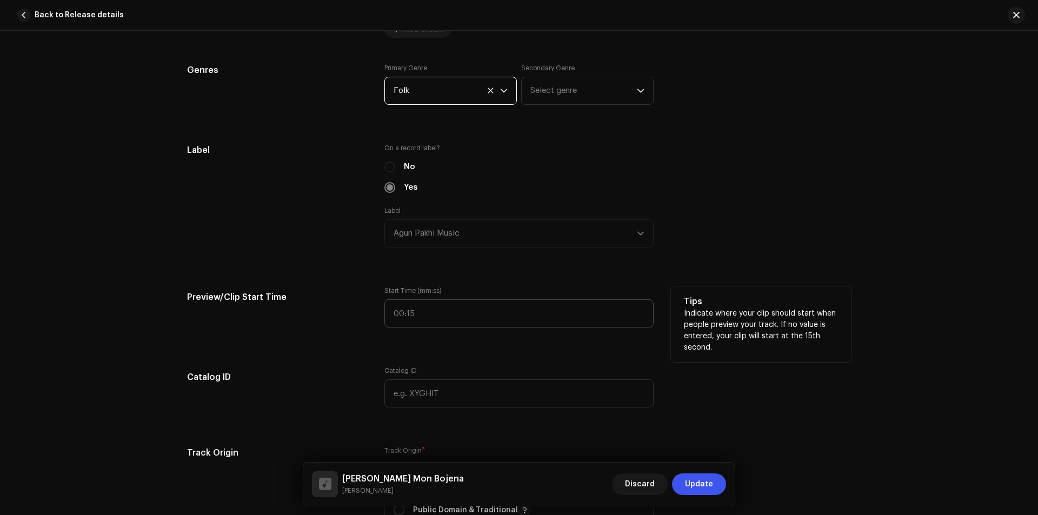
scroll to position [1145, 0]
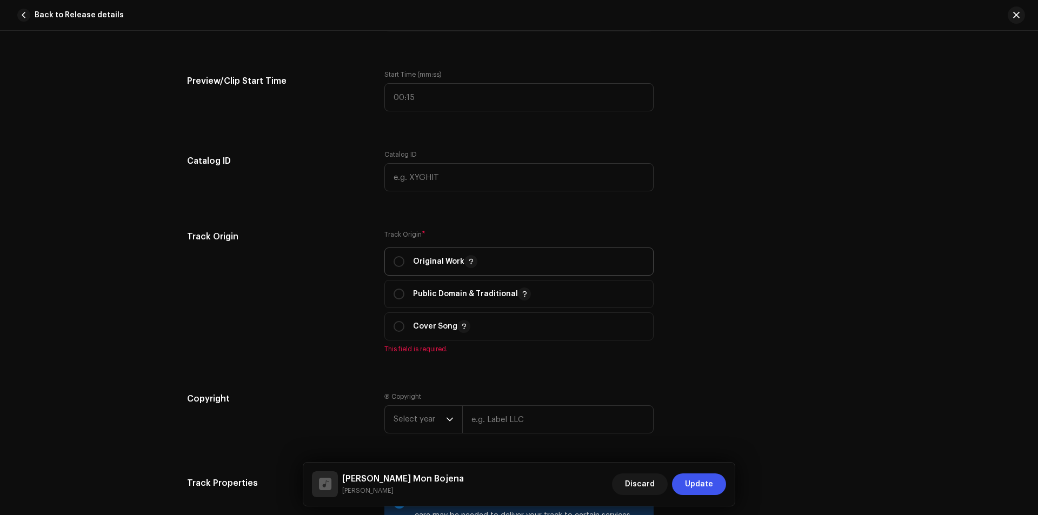
click at [399, 270] on span "Original Work" at bounding box center [518, 261] width 251 height 27
radio input "true"
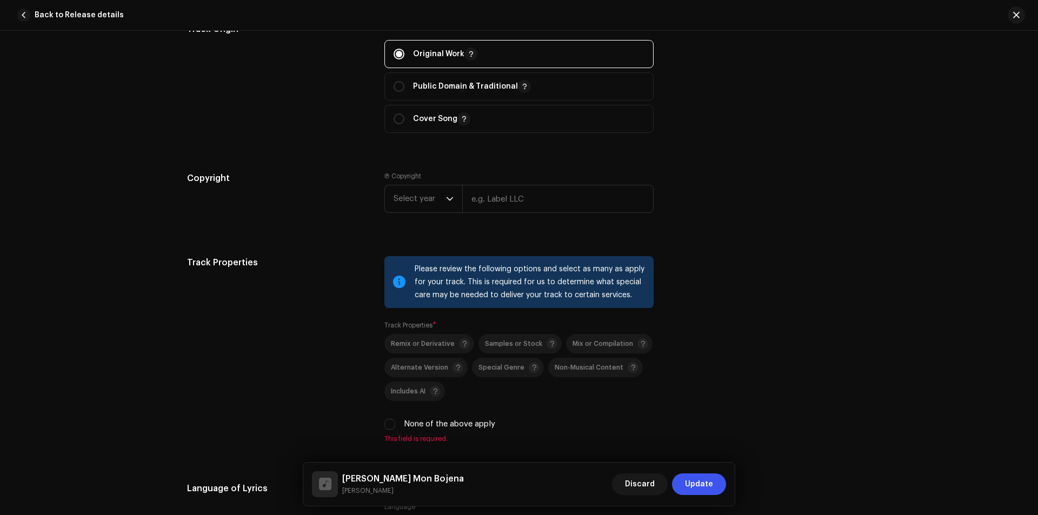
scroll to position [1361, 0]
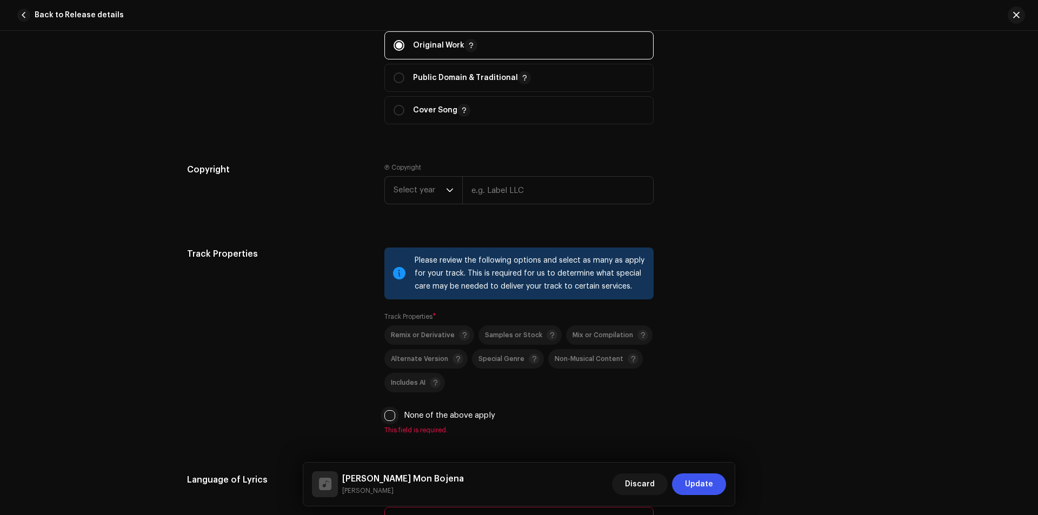
click at [386, 412] on input "None of the above apply" at bounding box center [389, 415] width 11 height 11
checkbox input "true"
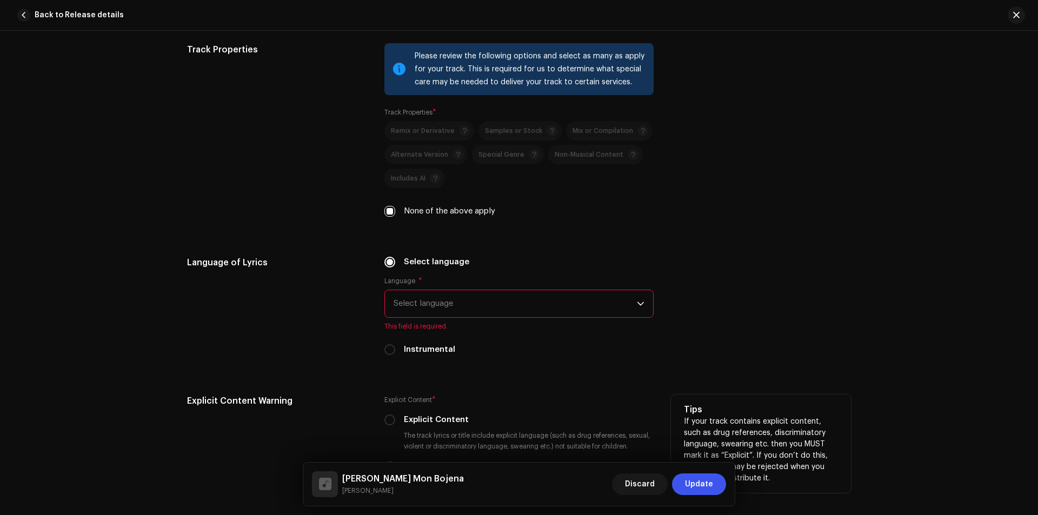
scroll to position [1577, 0]
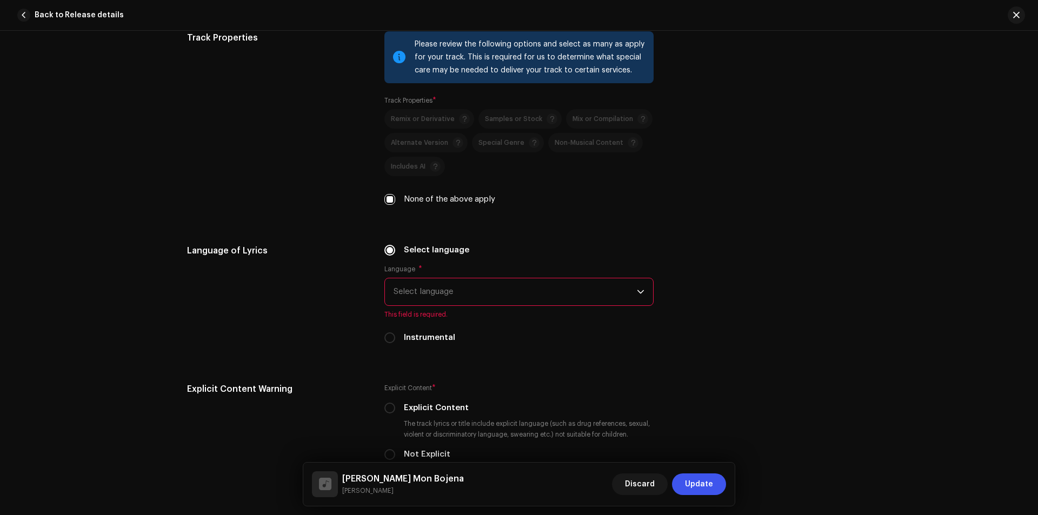
click at [530, 293] on span "Select language" at bounding box center [514, 291] width 243 height 27
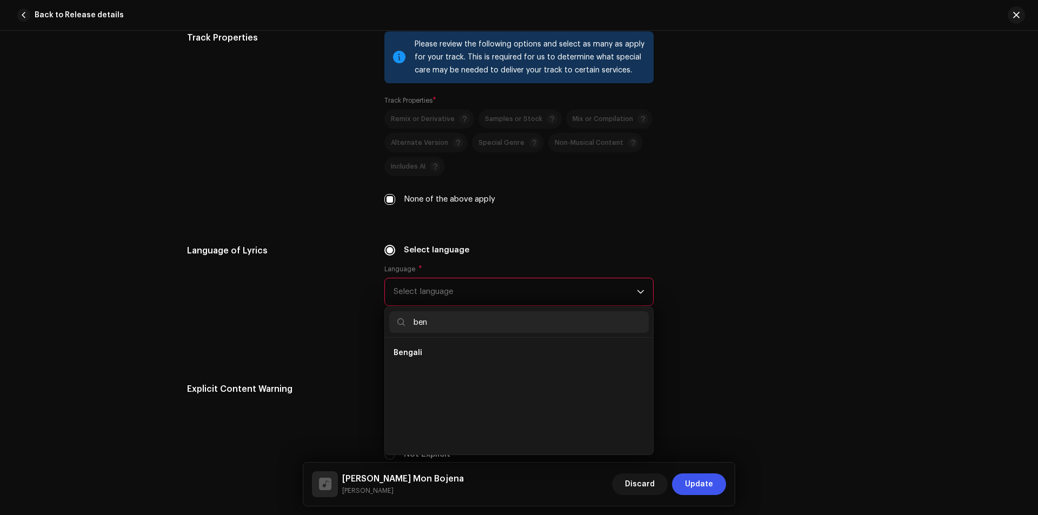
scroll to position [0, 0]
type input "ben"
click at [469, 355] on li "Bengali" at bounding box center [518, 353] width 259 height 22
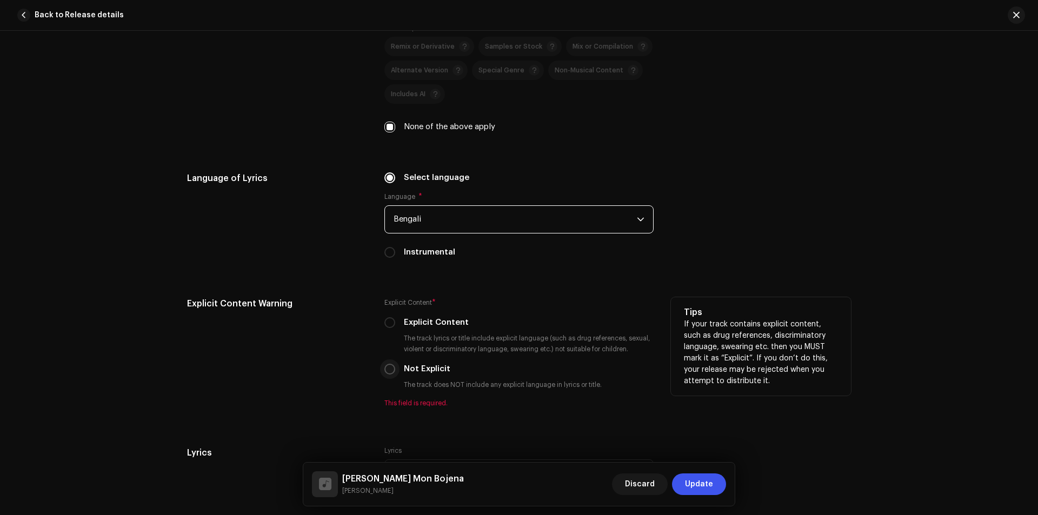
click at [390, 366] on input "Not Explicit" at bounding box center [389, 369] width 11 height 11
radio input "true"
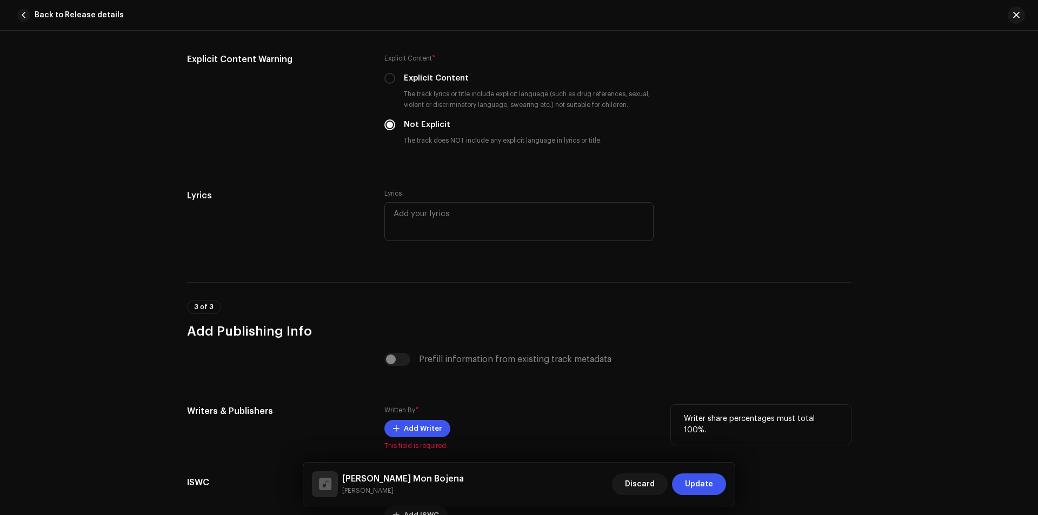
scroll to position [1938, 0]
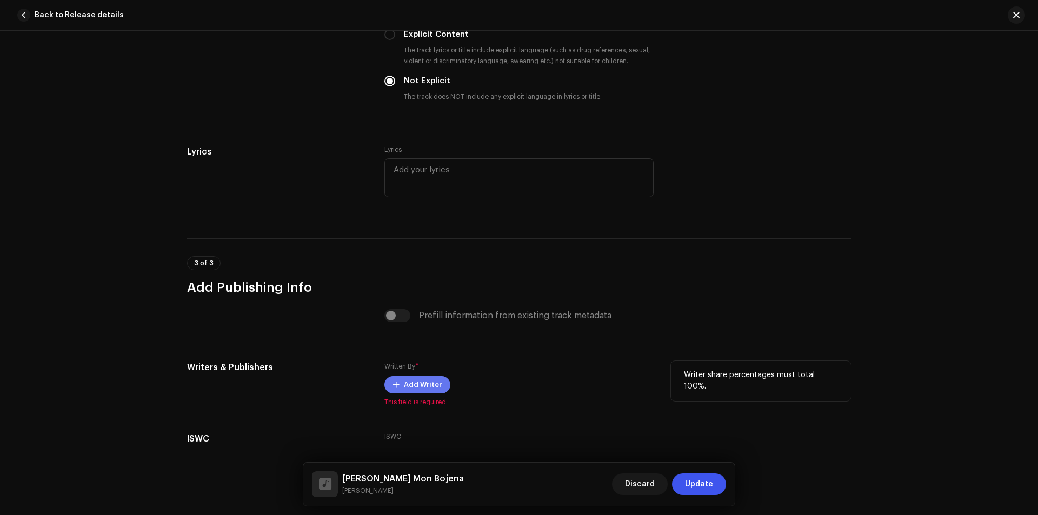
click at [438, 385] on button "Add Writer" at bounding box center [417, 384] width 66 height 17
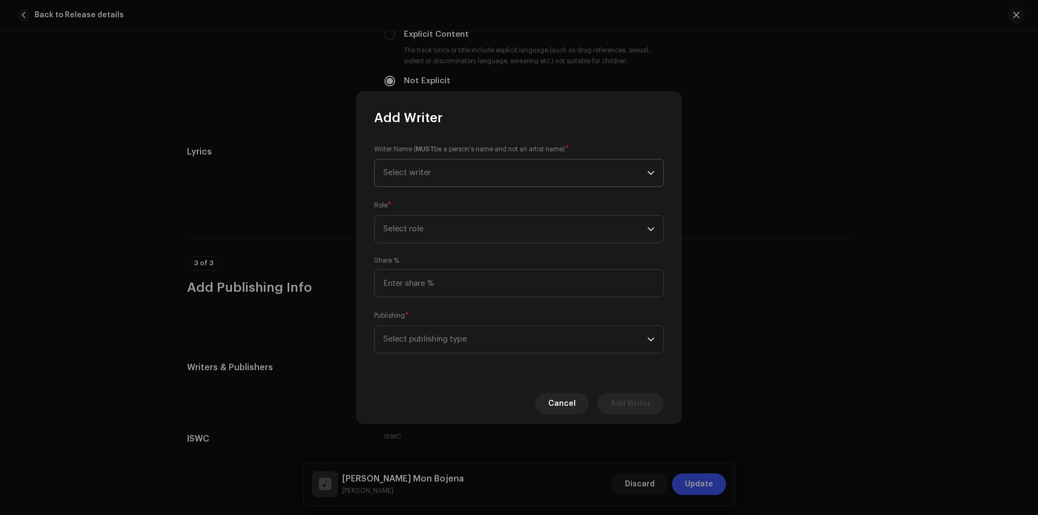
click at [504, 167] on span "Select writer" at bounding box center [515, 172] width 264 height 27
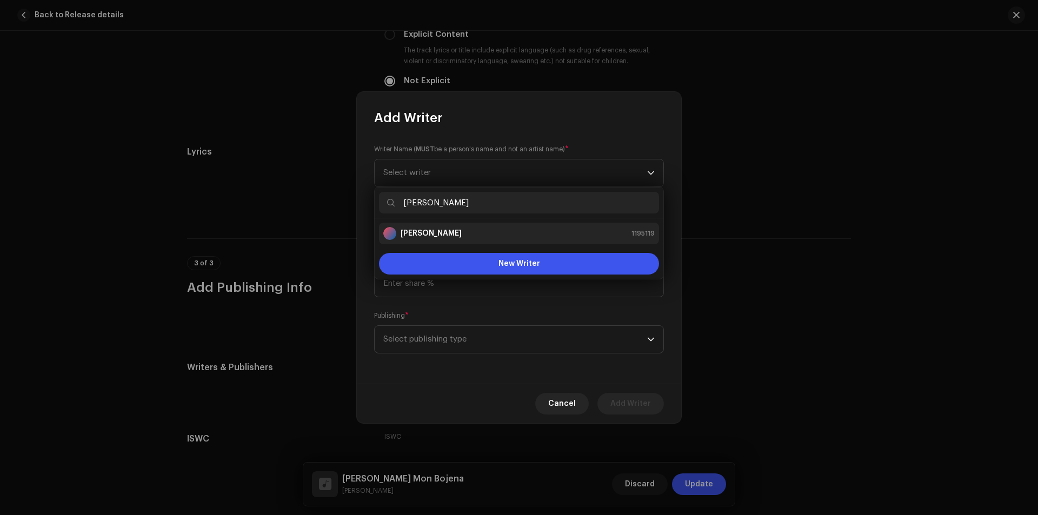
type input "[PERSON_NAME]"
click at [485, 230] on div "[PERSON_NAME] 1195119" at bounding box center [518, 233] width 271 height 13
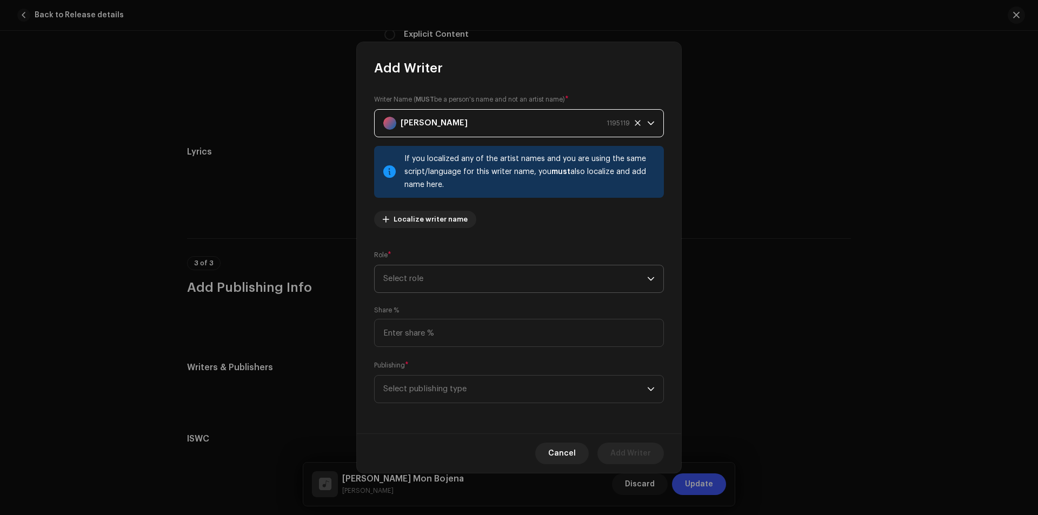
click at [465, 277] on span "Select role" at bounding box center [515, 278] width 264 height 27
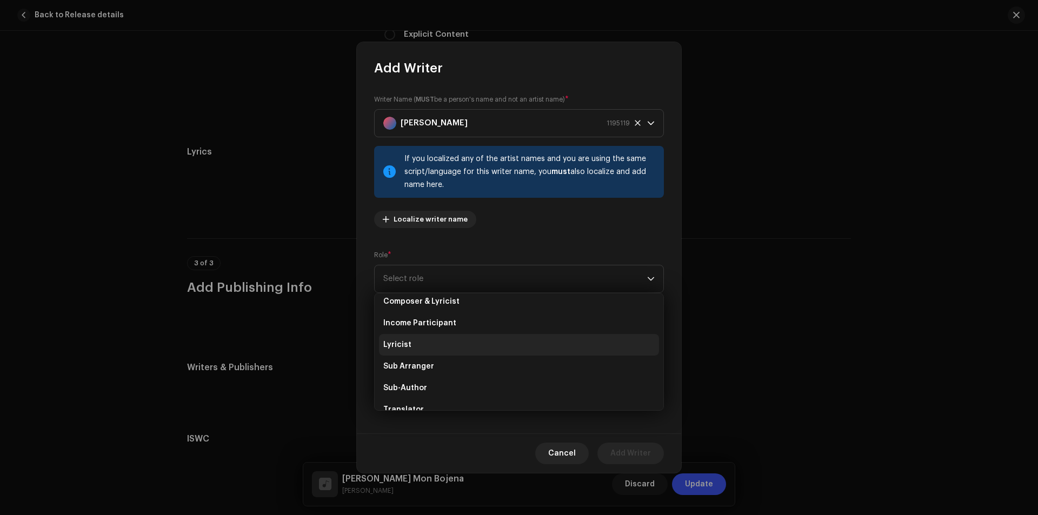
click at [450, 347] on li "Lyricist" at bounding box center [519, 345] width 280 height 22
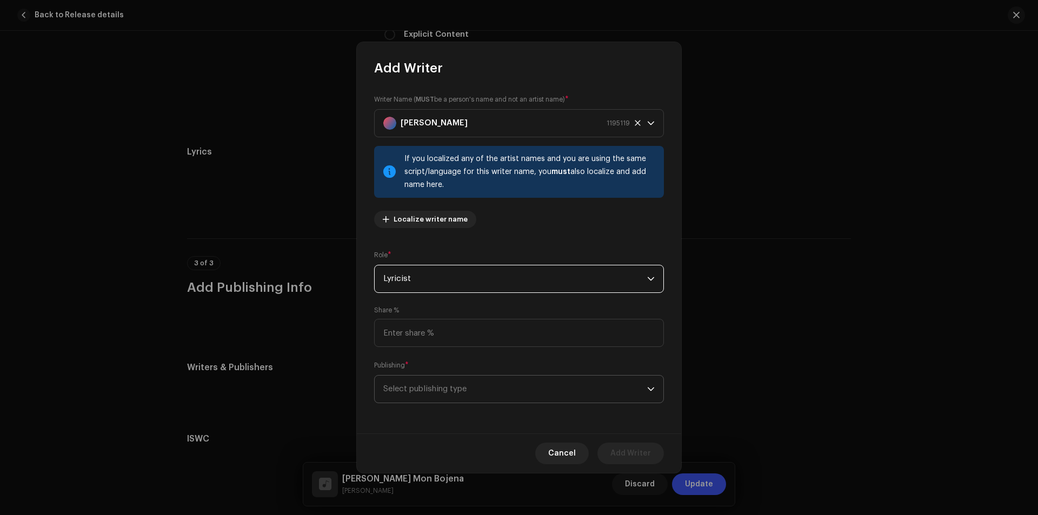
click at [456, 385] on span "Select publishing type" at bounding box center [515, 389] width 264 height 27
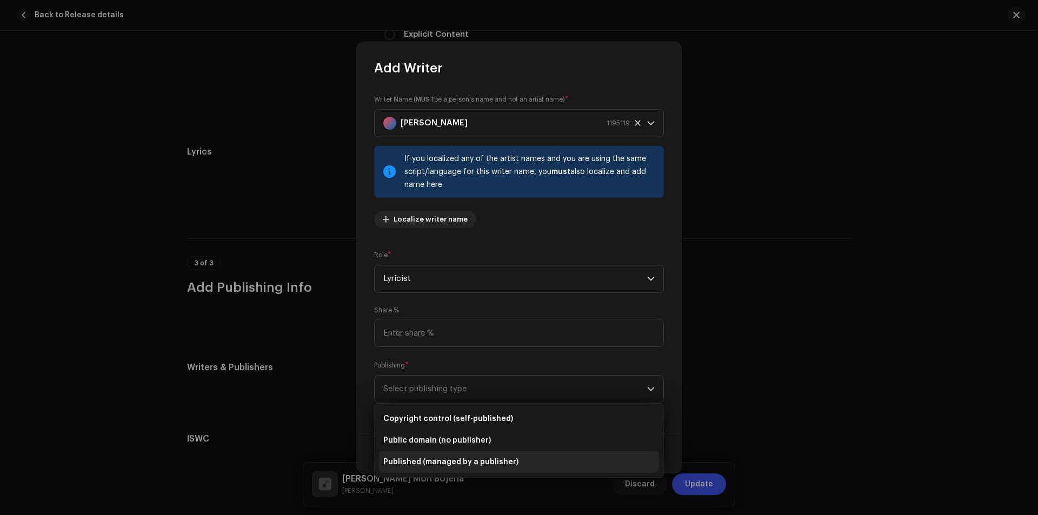
click at [437, 462] on span "Published (managed by a publisher)" at bounding box center [450, 462] width 135 height 11
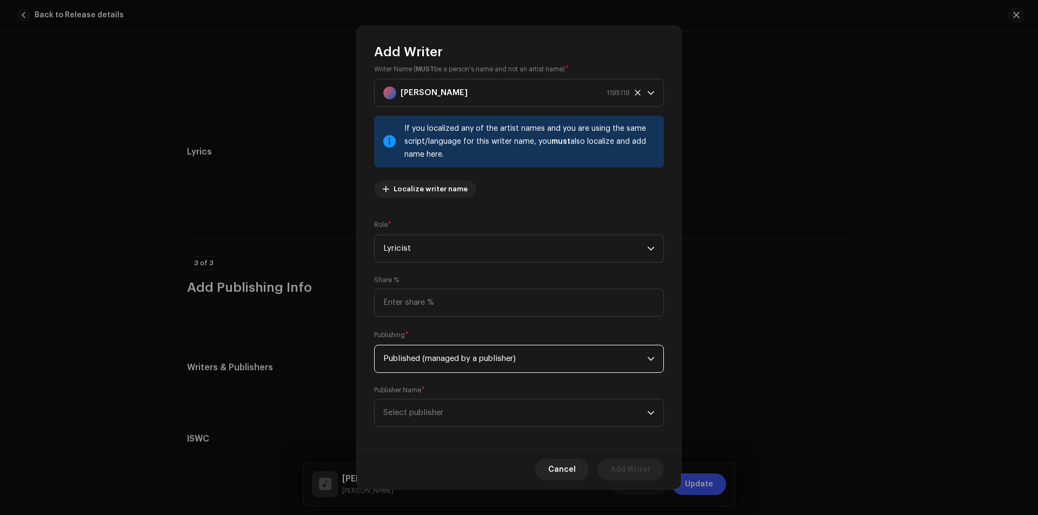
scroll to position [21, 0]
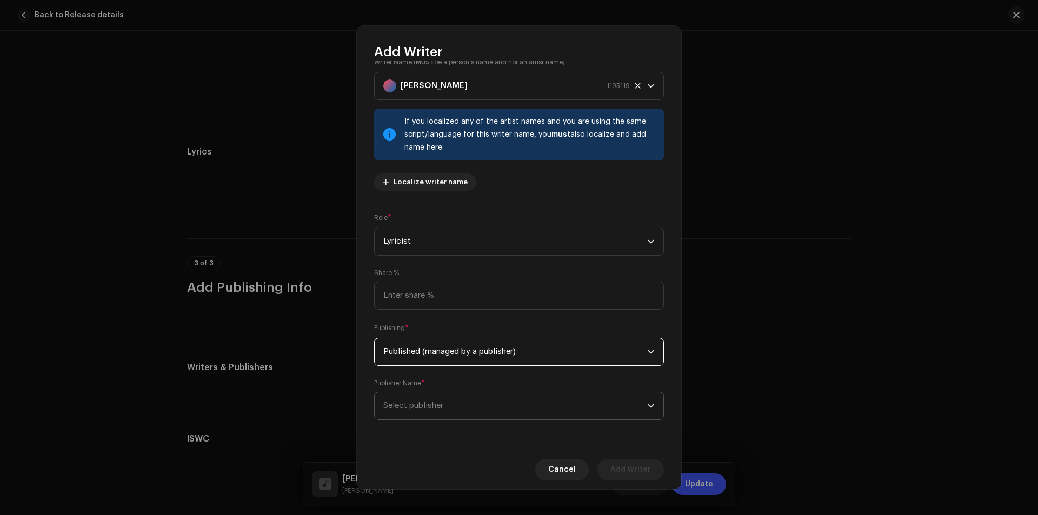
click at [465, 399] on span "Select publisher" at bounding box center [515, 405] width 264 height 27
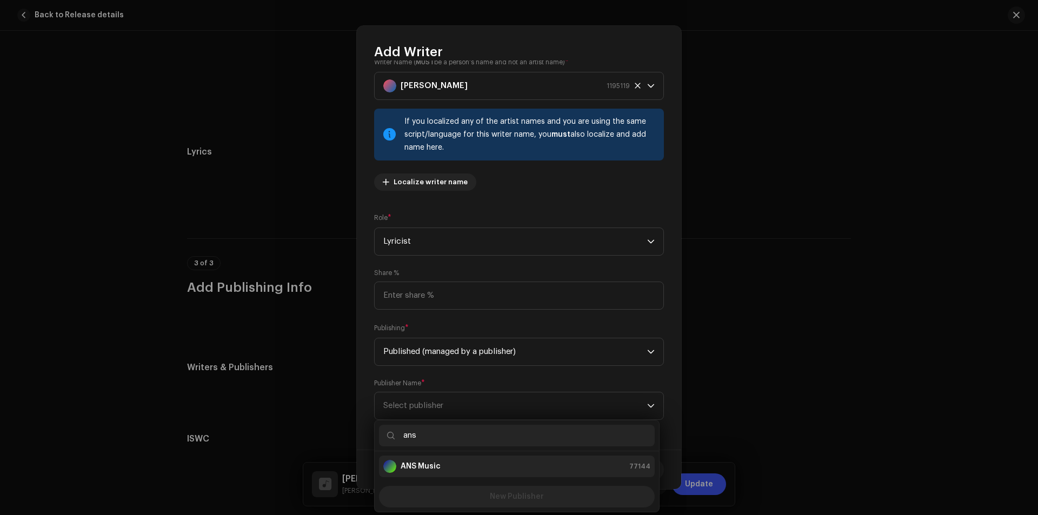
type input "ans"
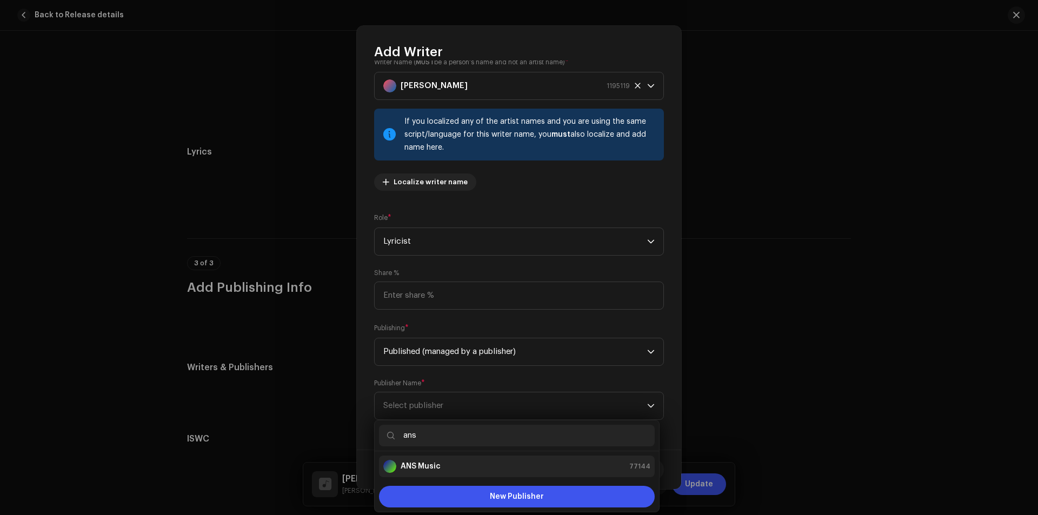
click at [455, 456] on li "ANS Music 77144" at bounding box center [517, 467] width 276 height 22
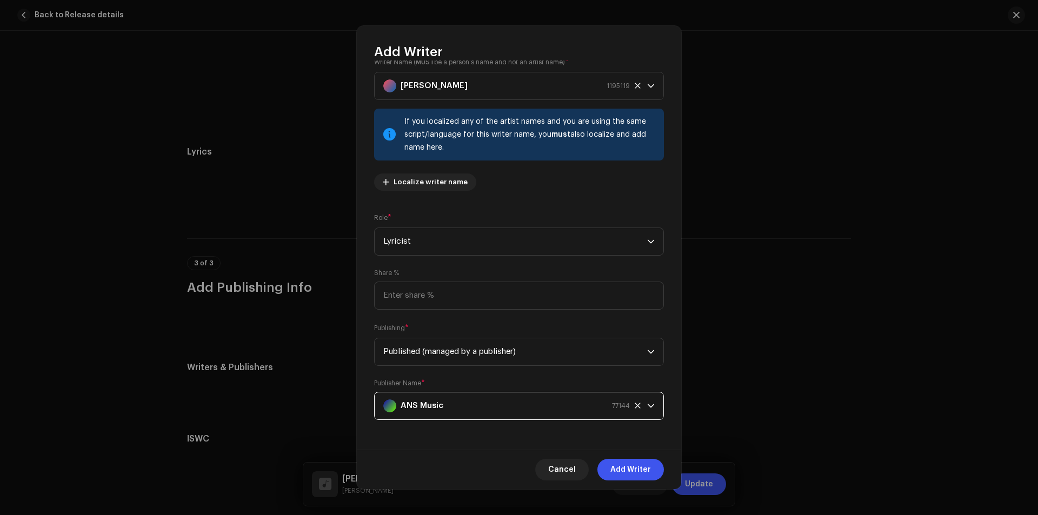
click at [623, 471] on span "Add Writer" at bounding box center [630, 470] width 41 height 22
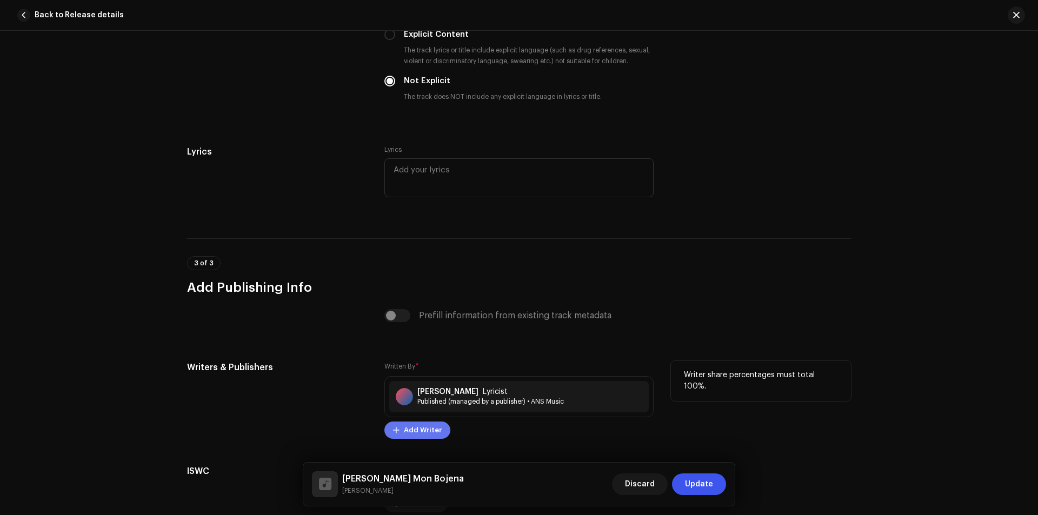
click at [413, 432] on span "Add Writer" at bounding box center [423, 430] width 38 height 22
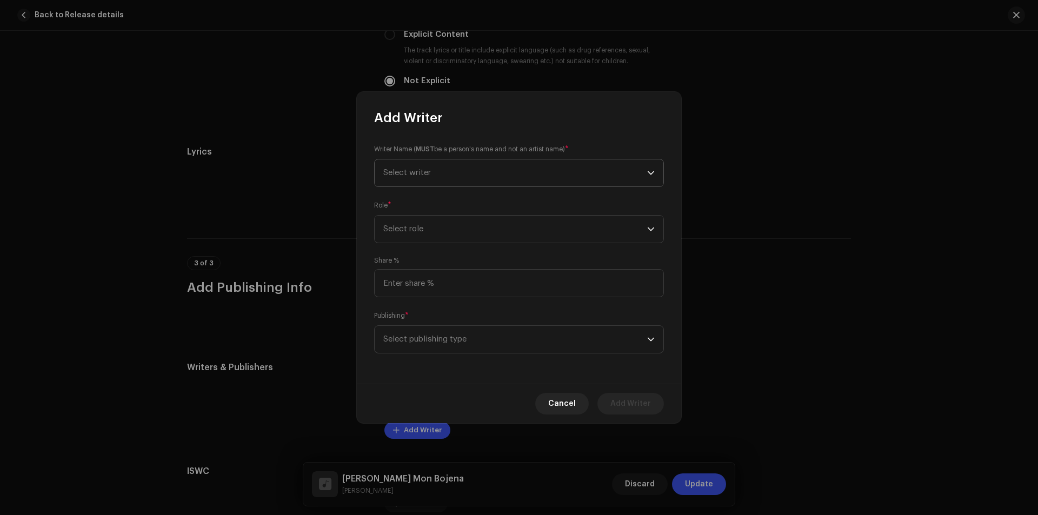
click at [544, 177] on span "Select writer" at bounding box center [515, 172] width 264 height 27
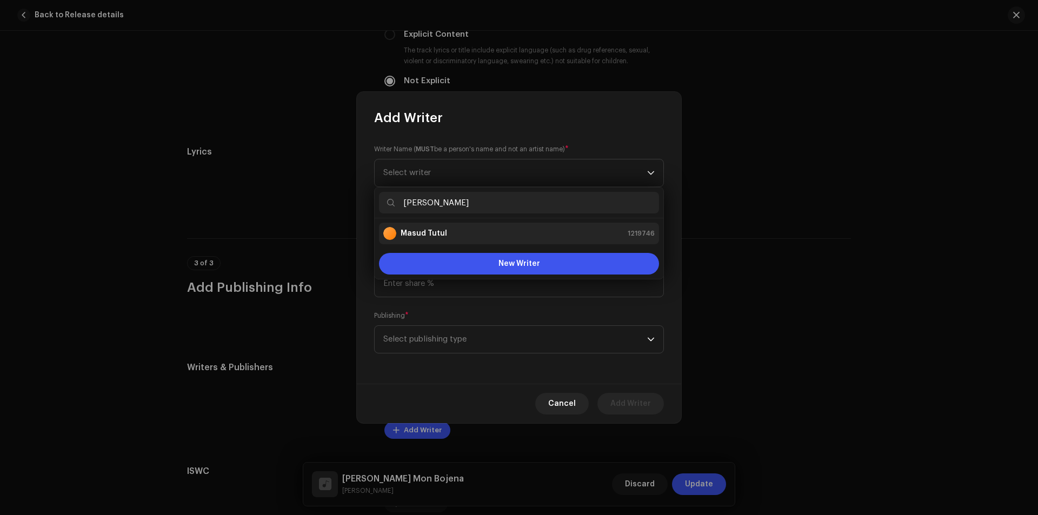
type input "[PERSON_NAME]"
click at [491, 241] on li "Masud Tutul 1219746" at bounding box center [519, 234] width 280 height 22
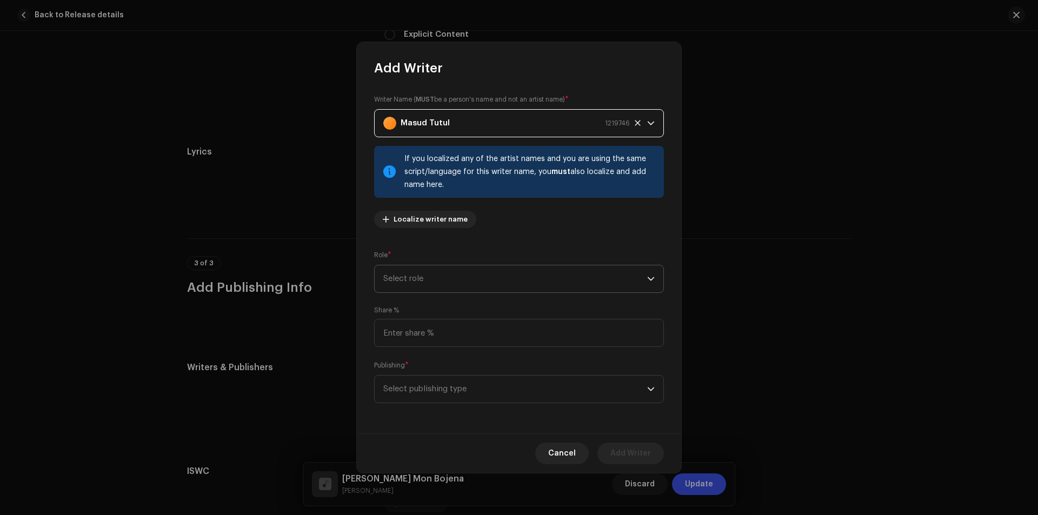
click at [484, 281] on span "Select role" at bounding box center [515, 278] width 264 height 27
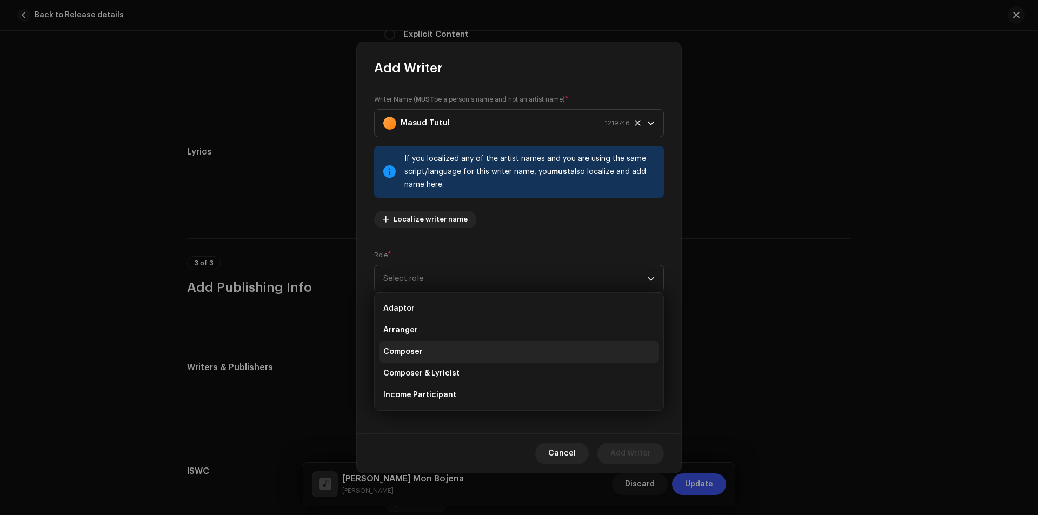
click at [450, 356] on li "Composer" at bounding box center [519, 352] width 280 height 22
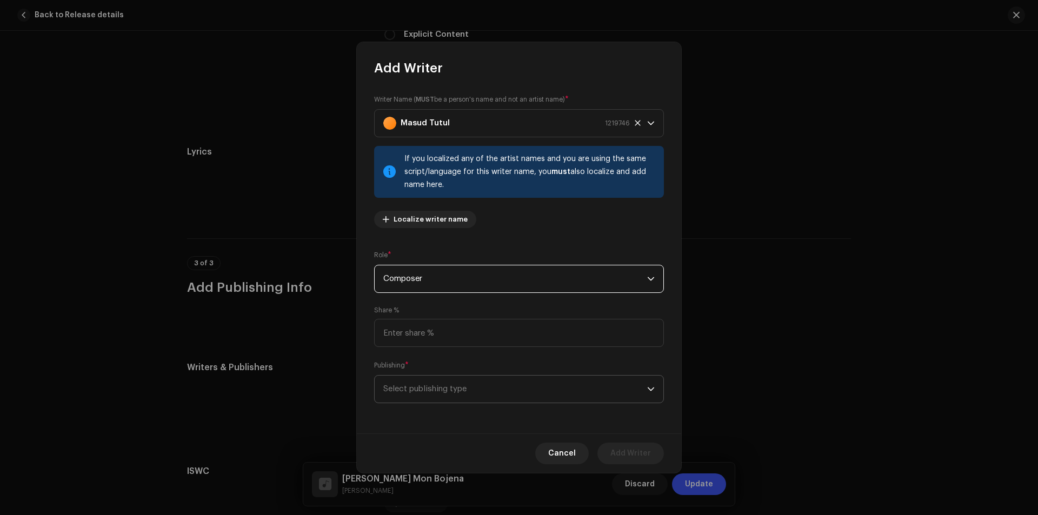
click at [463, 378] on span "Select publishing type" at bounding box center [515, 389] width 264 height 27
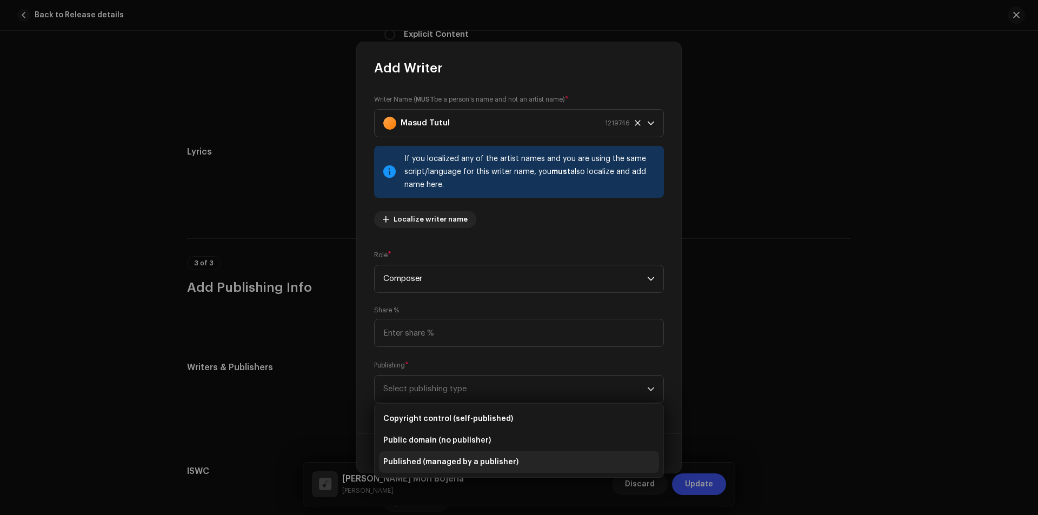
click at [439, 462] on span "Published (managed by a publisher)" at bounding box center [450, 462] width 135 height 11
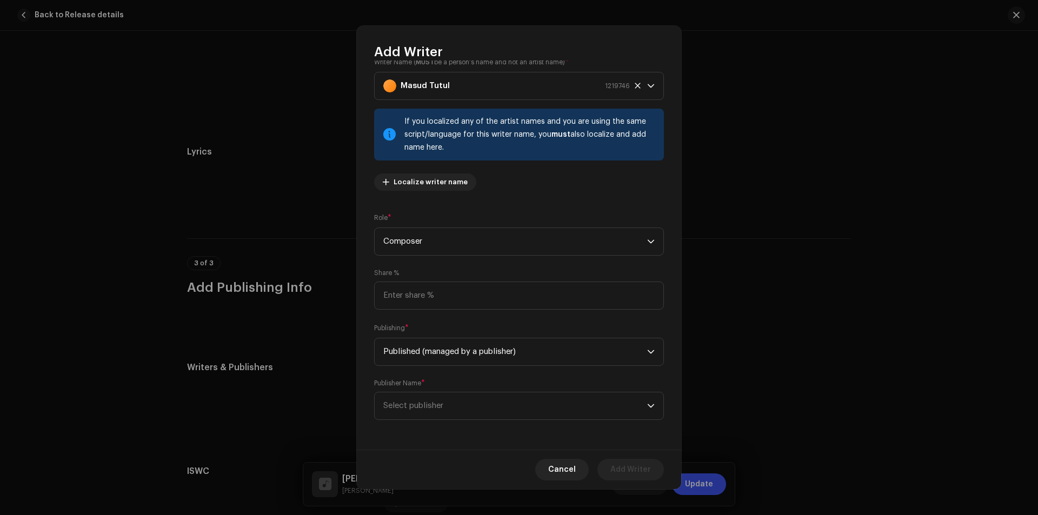
click at [469, 404] on span "Select publisher" at bounding box center [515, 405] width 264 height 27
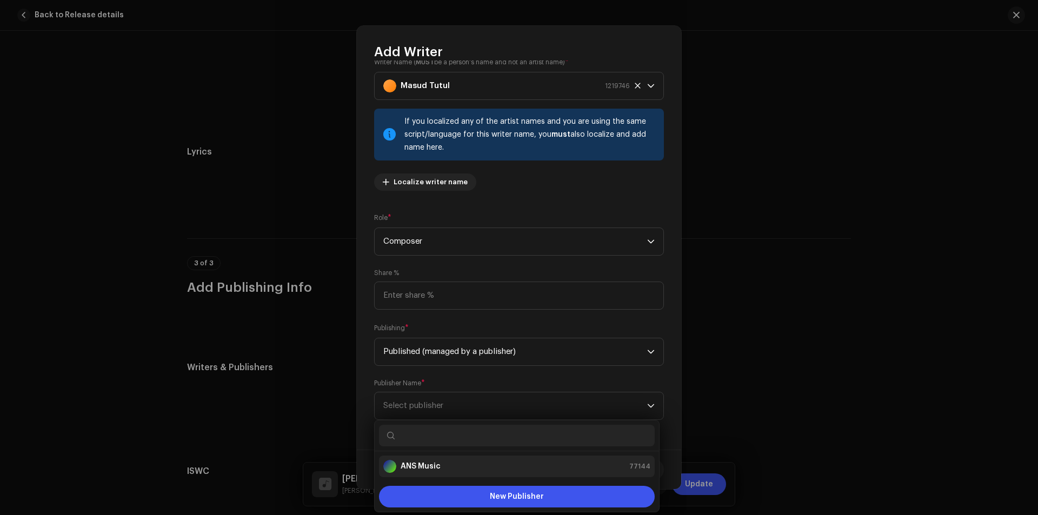
click at [434, 463] on strong "ANS Music" at bounding box center [420, 466] width 40 height 11
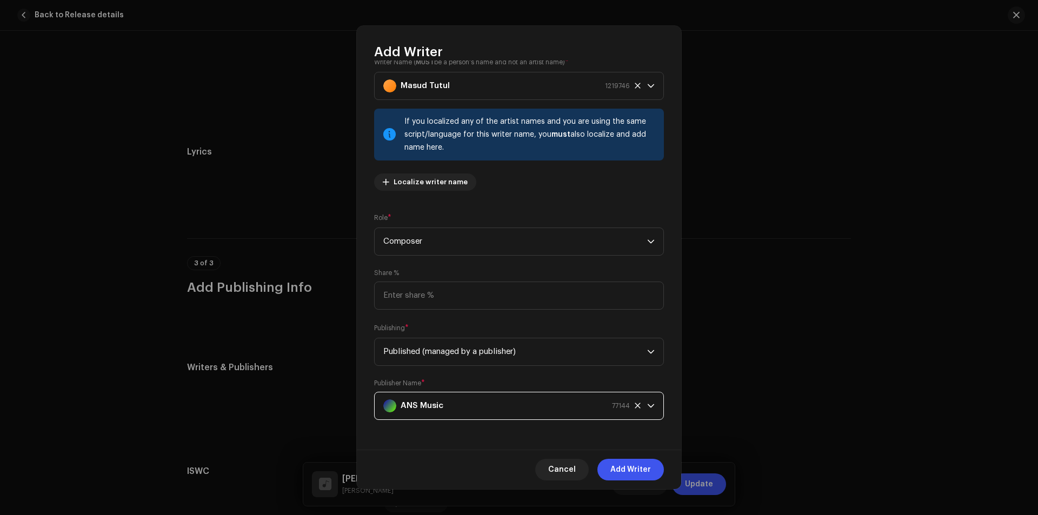
drag, startPoint x: 608, startPoint y: 469, endPoint x: 603, endPoint y: 471, distance: 5.8
click at [609, 469] on button "Add Writer" at bounding box center [630, 470] width 66 height 22
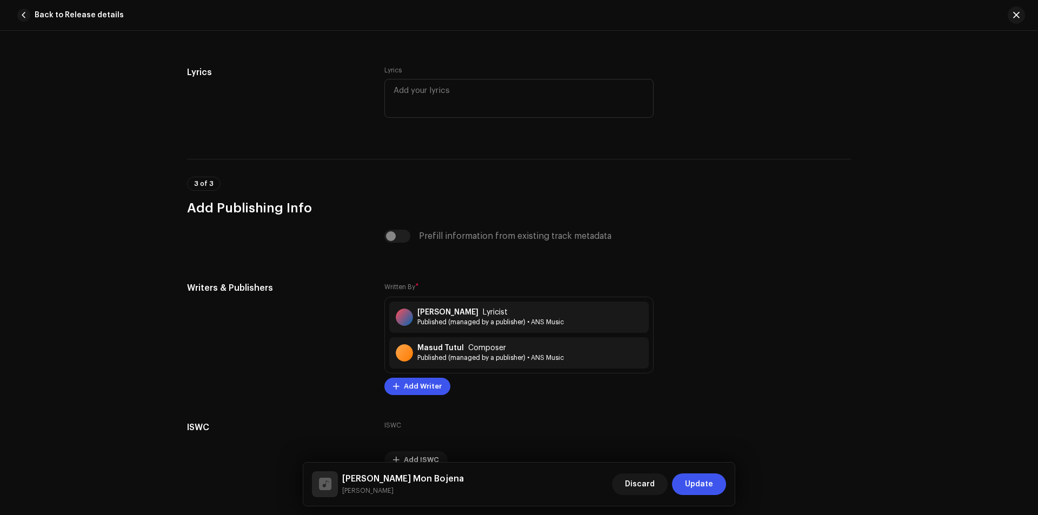
scroll to position [2074, 0]
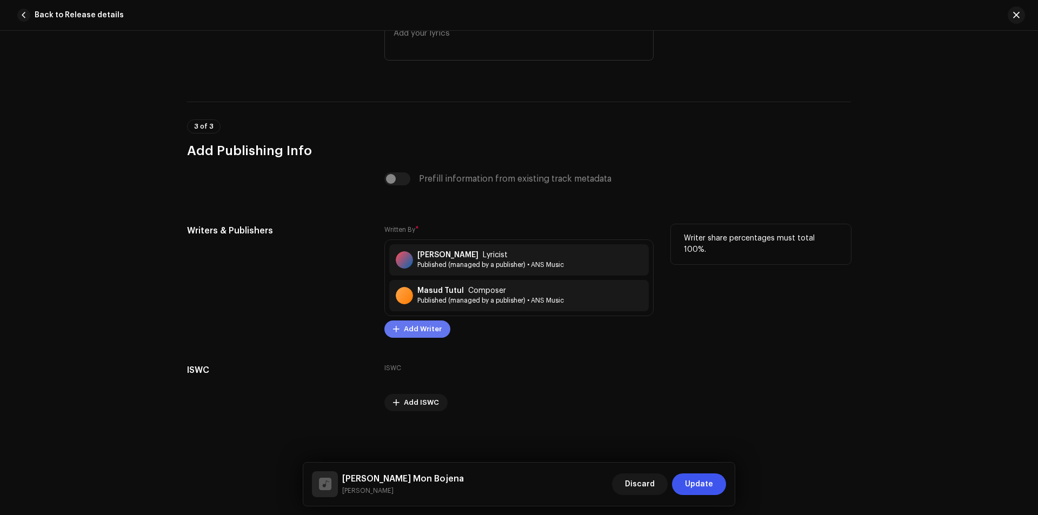
click at [430, 331] on span "Add Writer" at bounding box center [423, 329] width 38 height 22
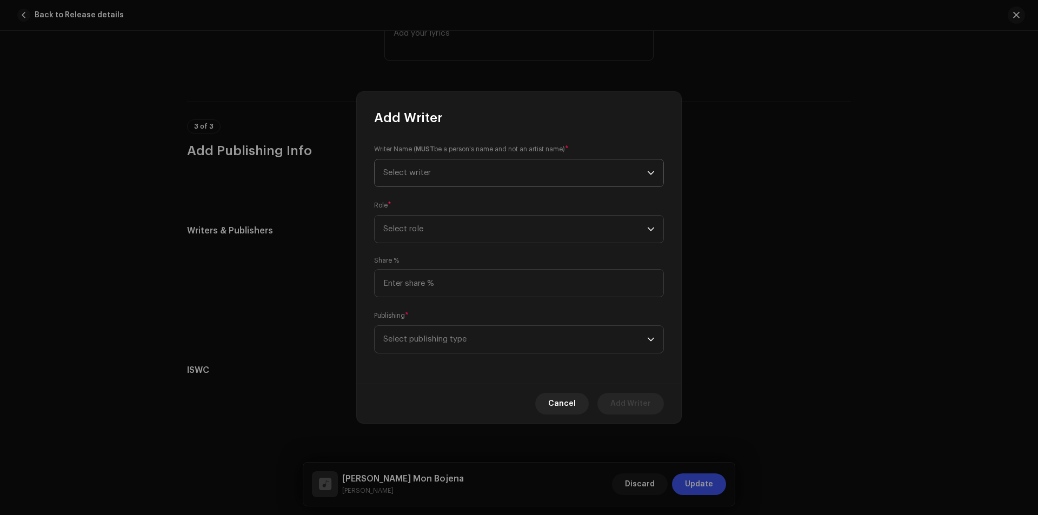
click at [502, 171] on span "Select writer" at bounding box center [515, 172] width 264 height 27
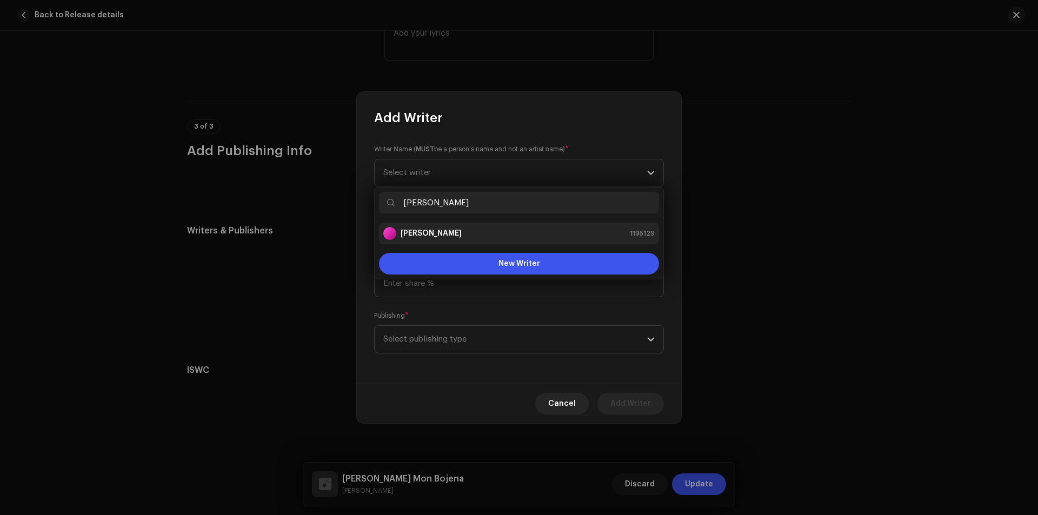
type input "[PERSON_NAME]"
click at [493, 229] on div "[PERSON_NAME] 1195129" at bounding box center [518, 233] width 271 height 13
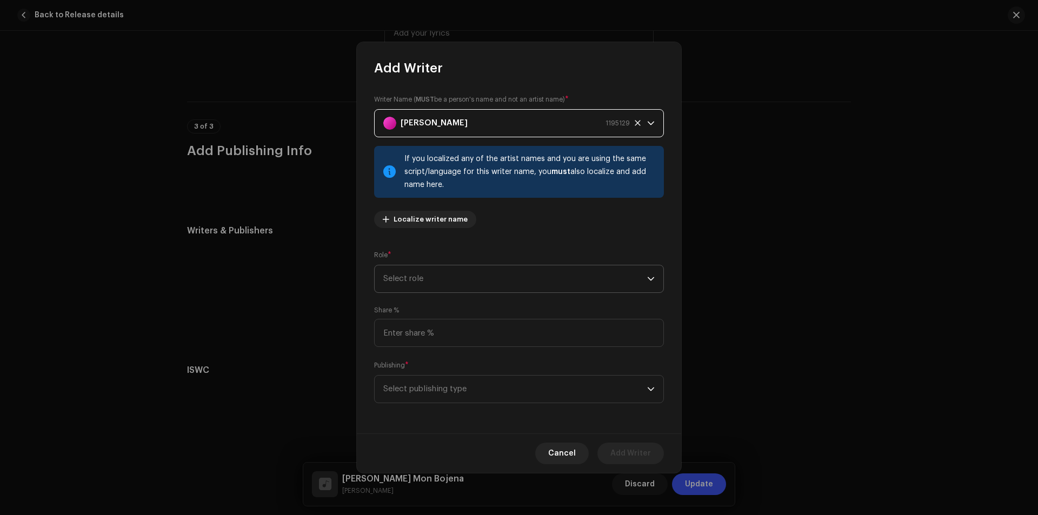
click at [482, 279] on span "Select role" at bounding box center [515, 278] width 264 height 27
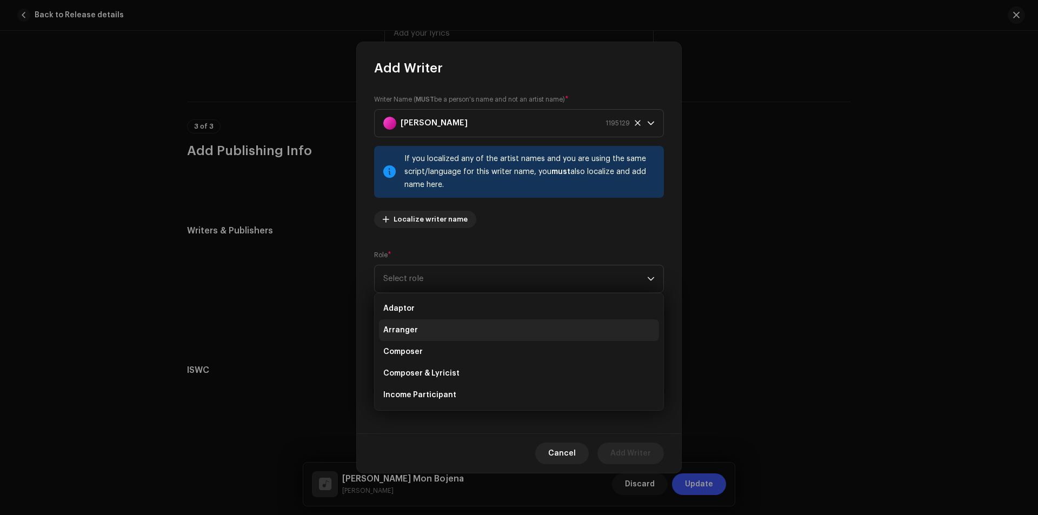
click at [448, 327] on li "Arranger" at bounding box center [519, 330] width 280 height 22
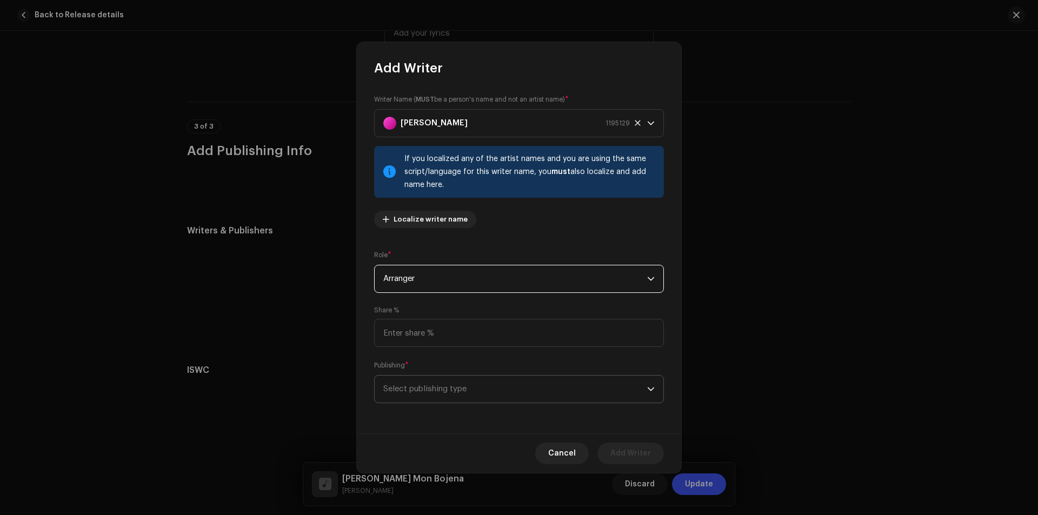
click at [451, 396] on span "Select publishing type" at bounding box center [515, 389] width 264 height 27
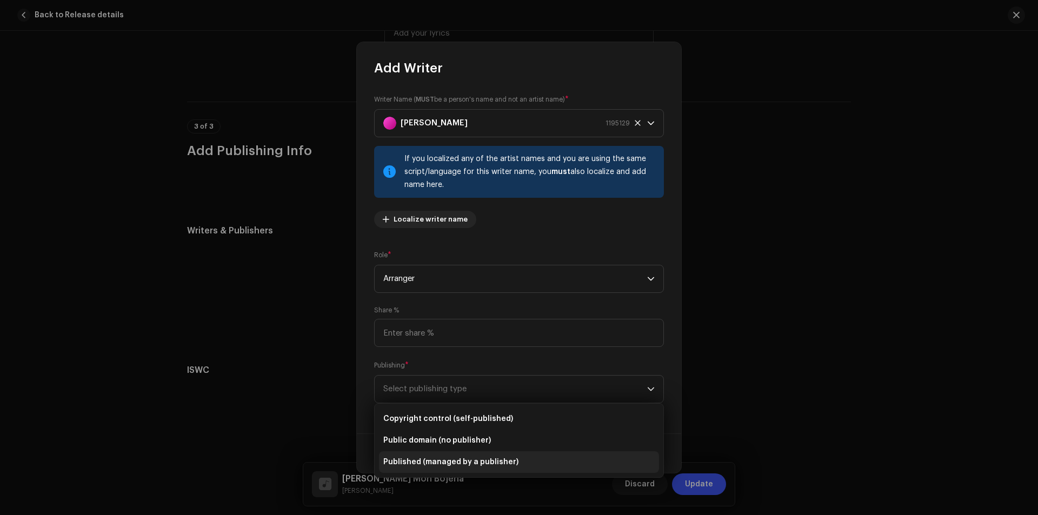
click at [444, 462] on span "Published (managed by a publisher)" at bounding box center [450, 462] width 135 height 11
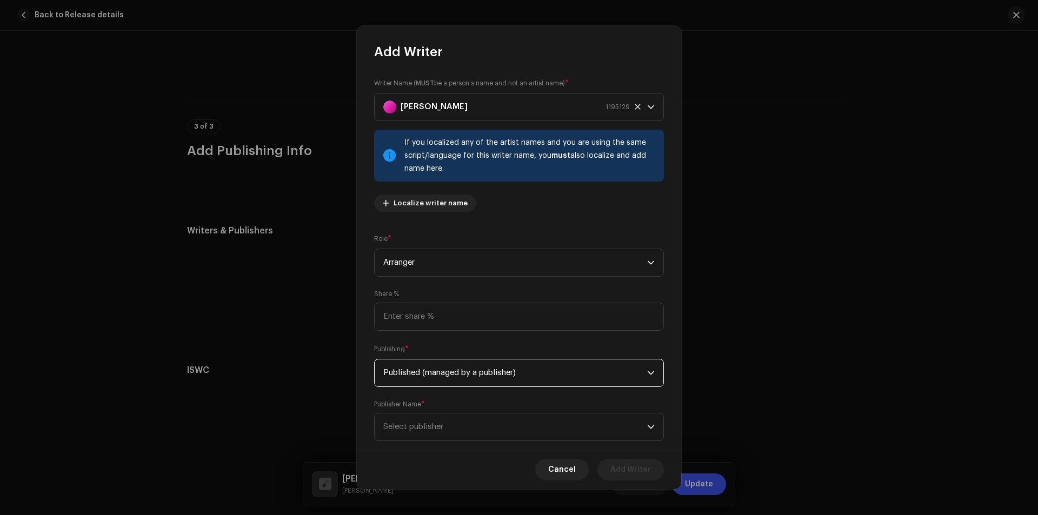
scroll to position [21, 0]
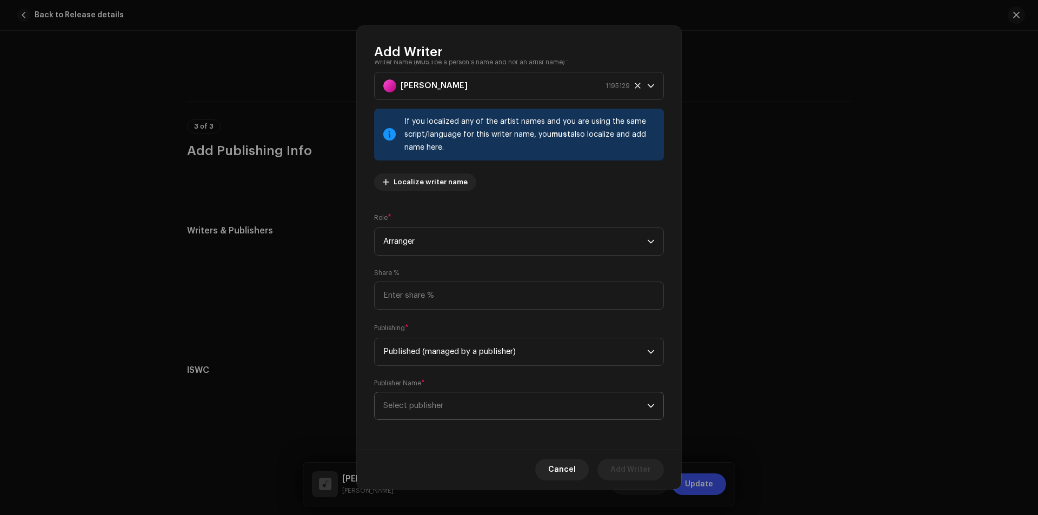
click at [458, 403] on span "Select publisher" at bounding box center [515, 405] width 264 height 27
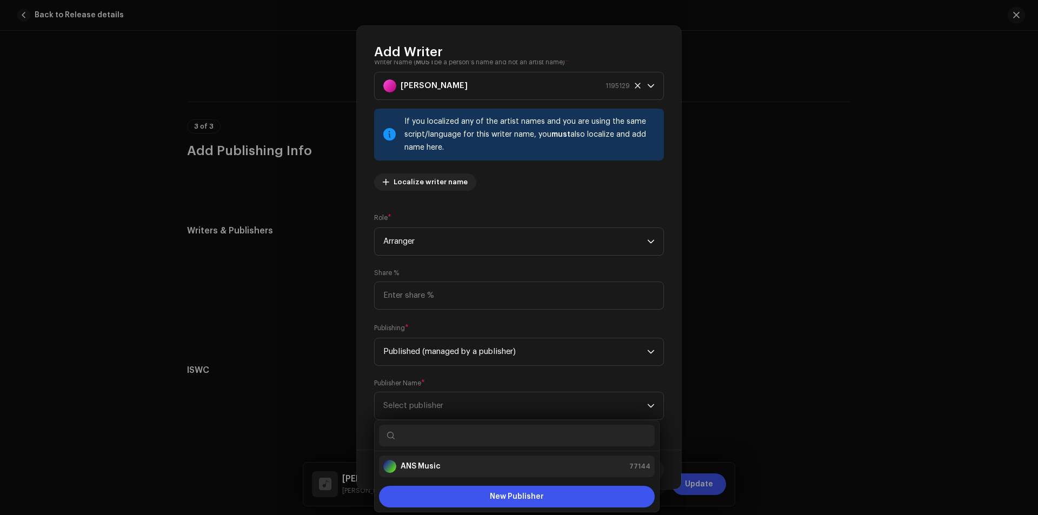
click at [456, 466] on div "ANS Music 77144" at bounding box center [516, 466] width 267 height 13
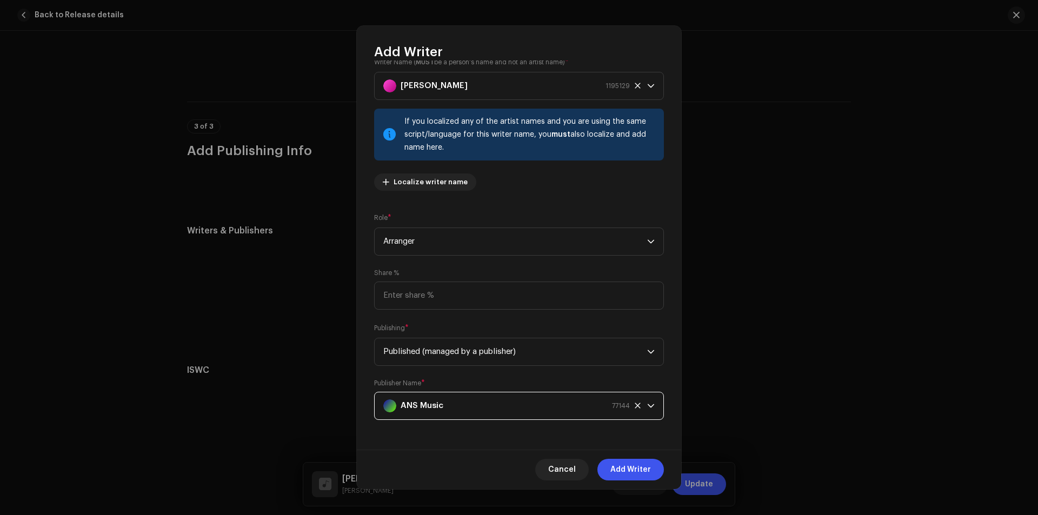
click at [625, 472] on span "Add Writer" at bounding box center [630, 470] width 41 height 22
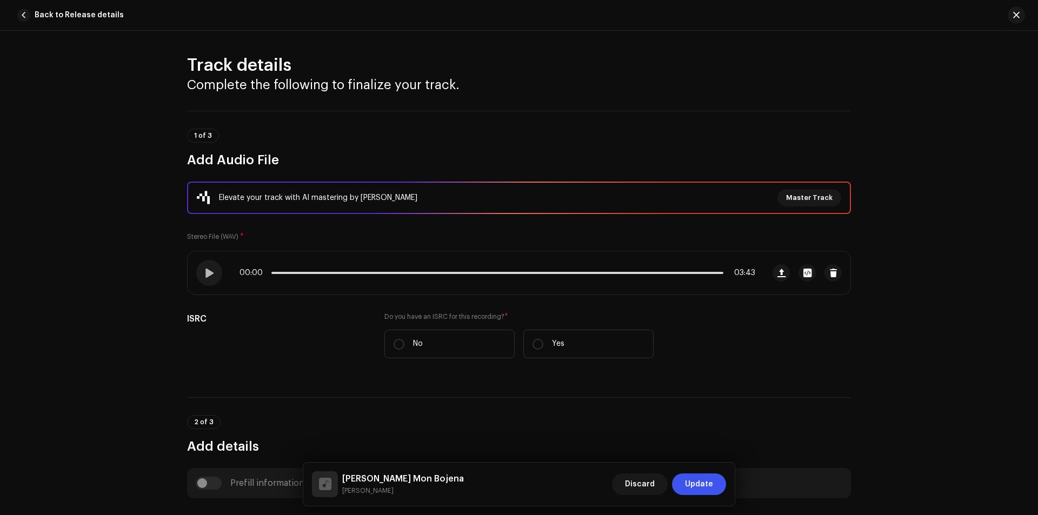
scroll to position [0, 0]
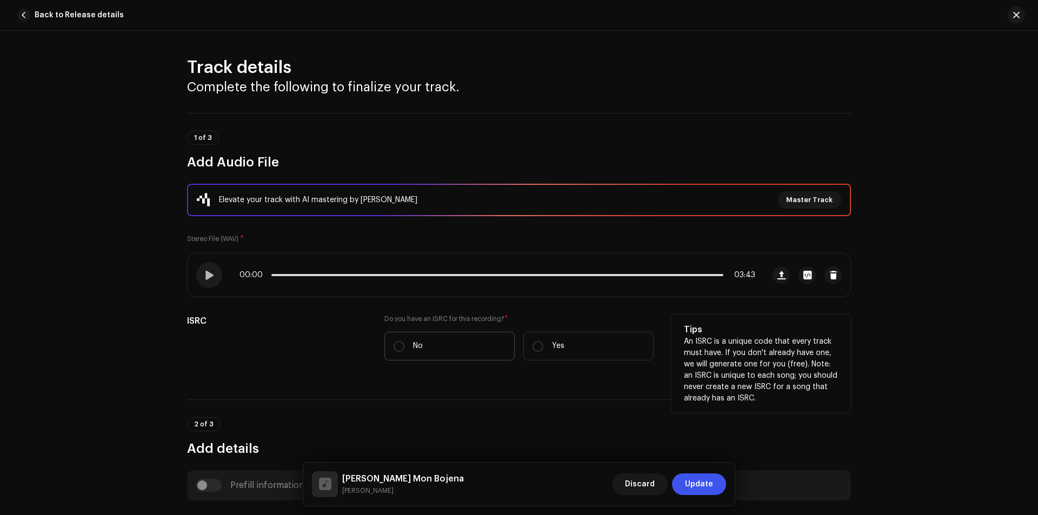
click at [453, 354] on label "No" at bounding box center [449, 346] width 130 height 29
click at [404, 352] on input "No" at bounding box center [398, 346] width 11 height 11
radio input "true"
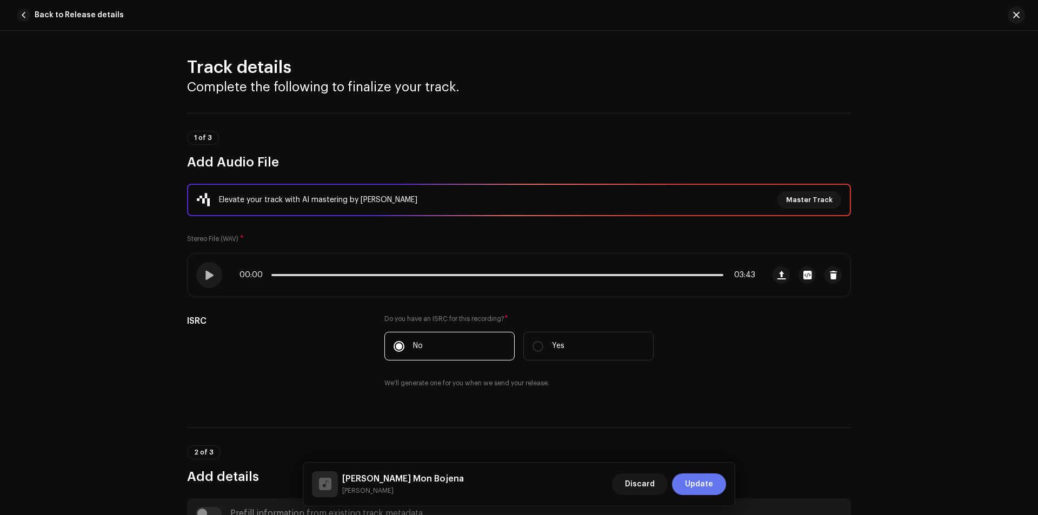
click at [682, 485] on button "Update" at bounding box center [699, 484] width 54 height 22
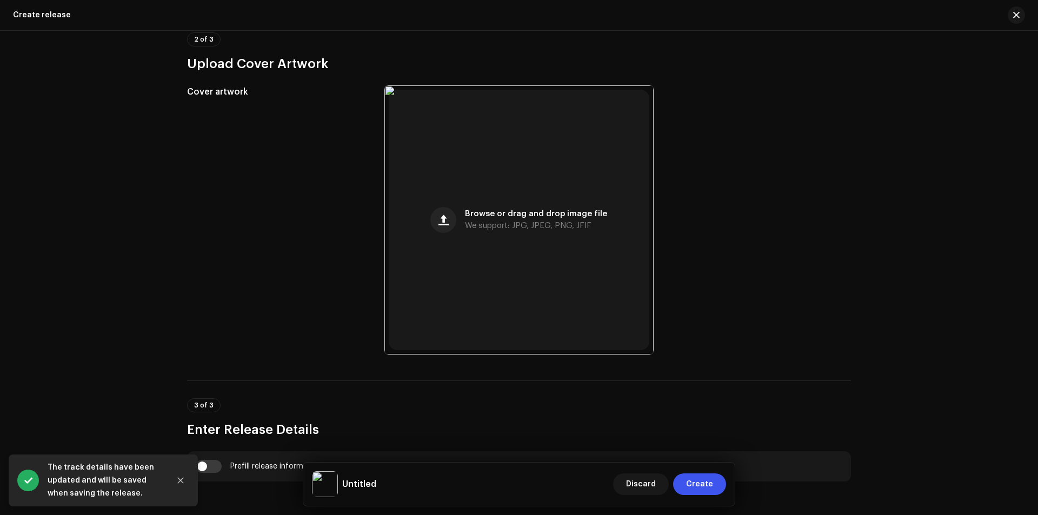
scroll to position [432, 0]
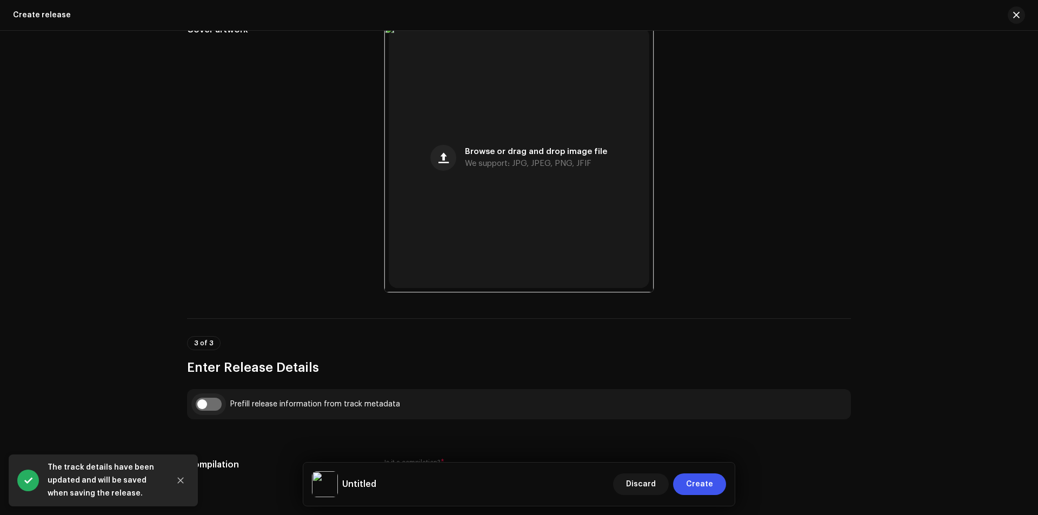
click at [206, 401] on input "checkbox" at bounding box center [209, 404] width 26 height 13
checkbox input "true"
type input "Roshik Amar Mon Bojena"
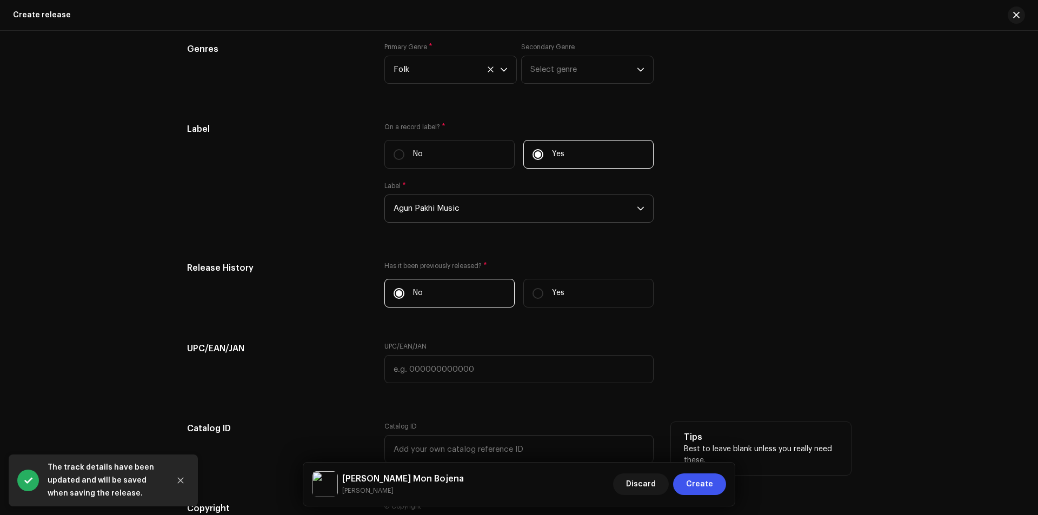
scroll to position [1585, 0]
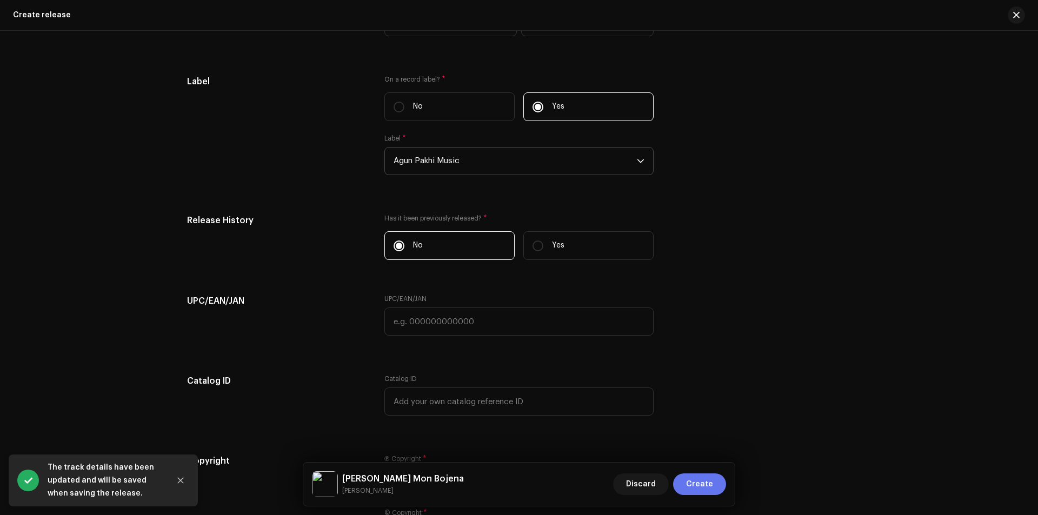
click at [692, 488] on span "Create" at bounding box center [699, 484] width 27 height 22
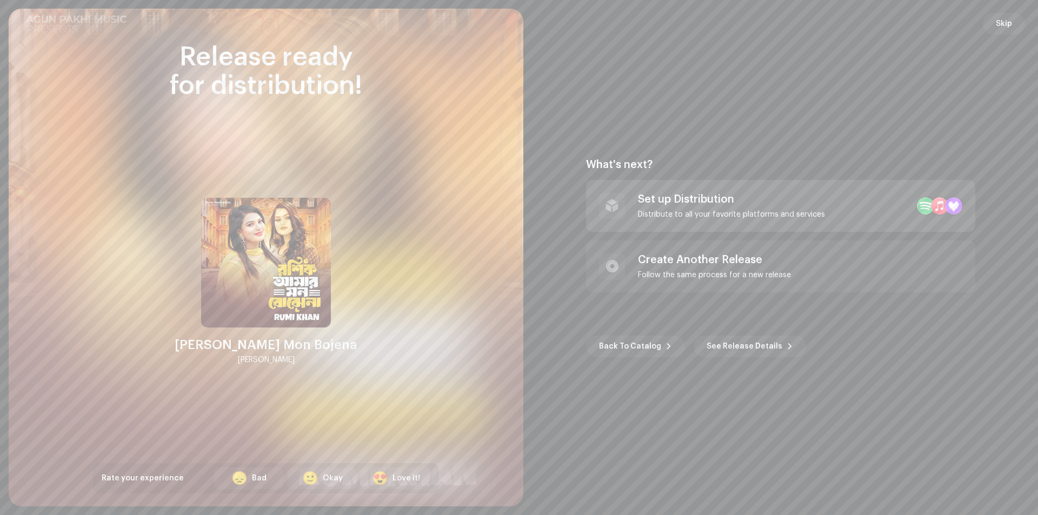
click at [827, 198] on div "Set up Distribution Distribute to all your favorite platforms and services" at bounding box center [780, 206] width 389 height 52
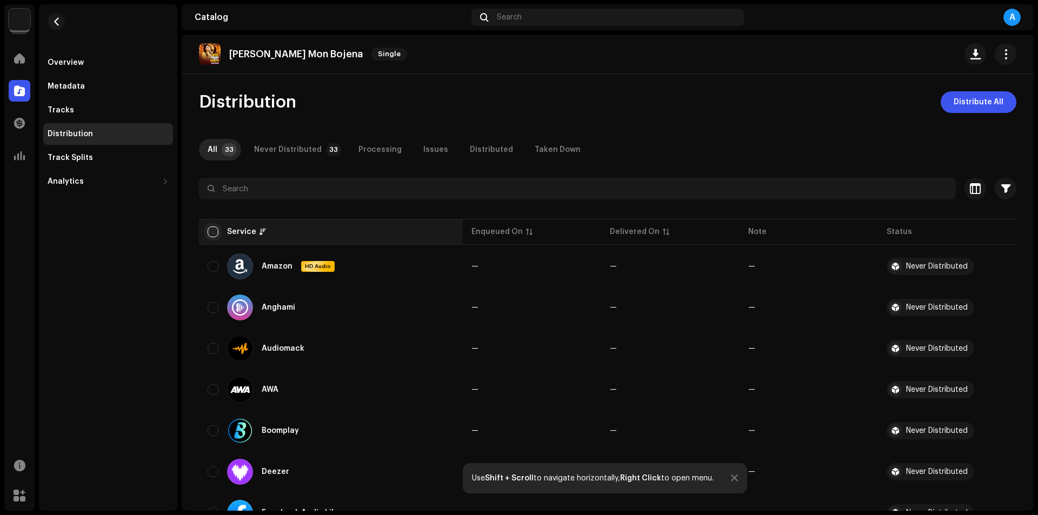
click at [213, 226] on th "Service" at bounding box center [331, 232] width 264 height 26
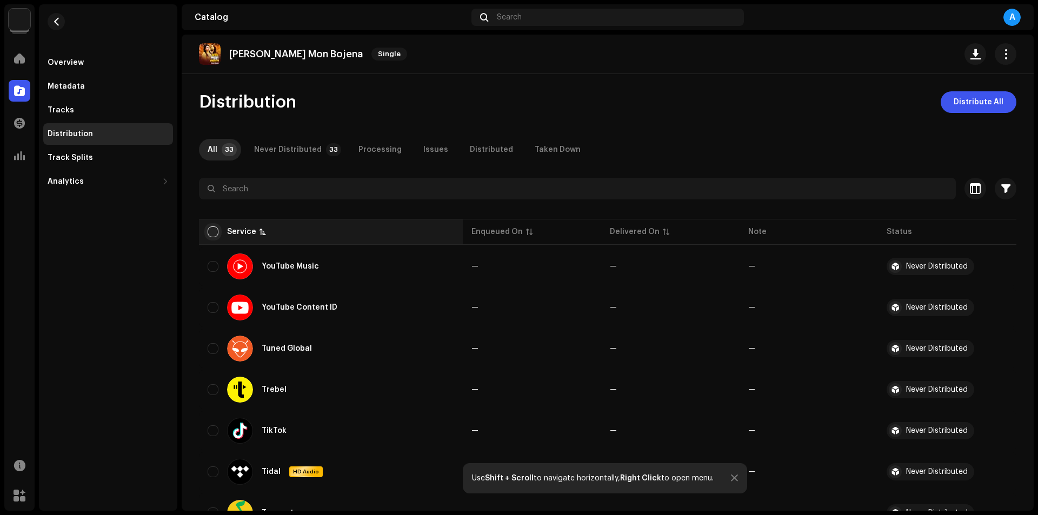
click at [215, 230] on input "checkbox" at bounding box center [213, 231] width 11 height 11
checkbox input "true"
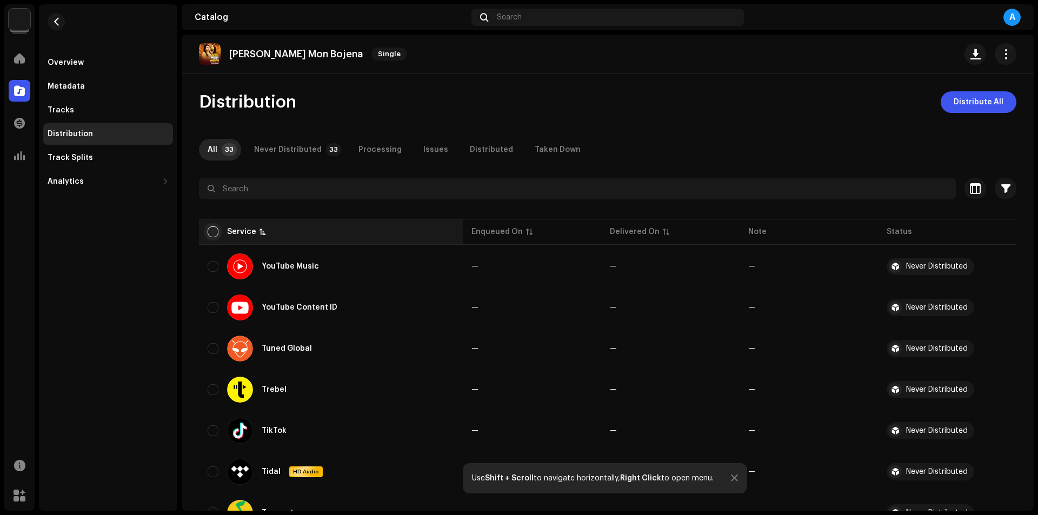
checkbox input "true"
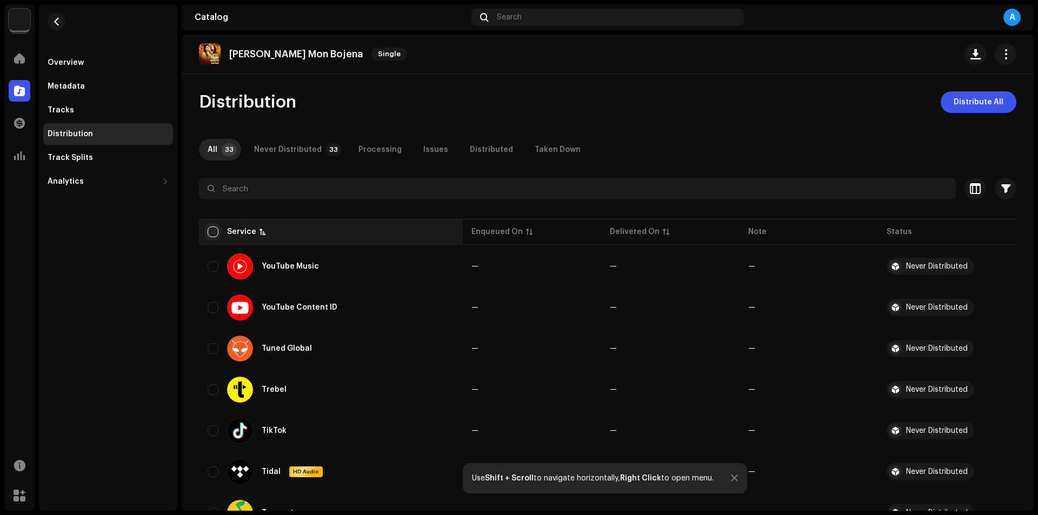
checkbox input "true"
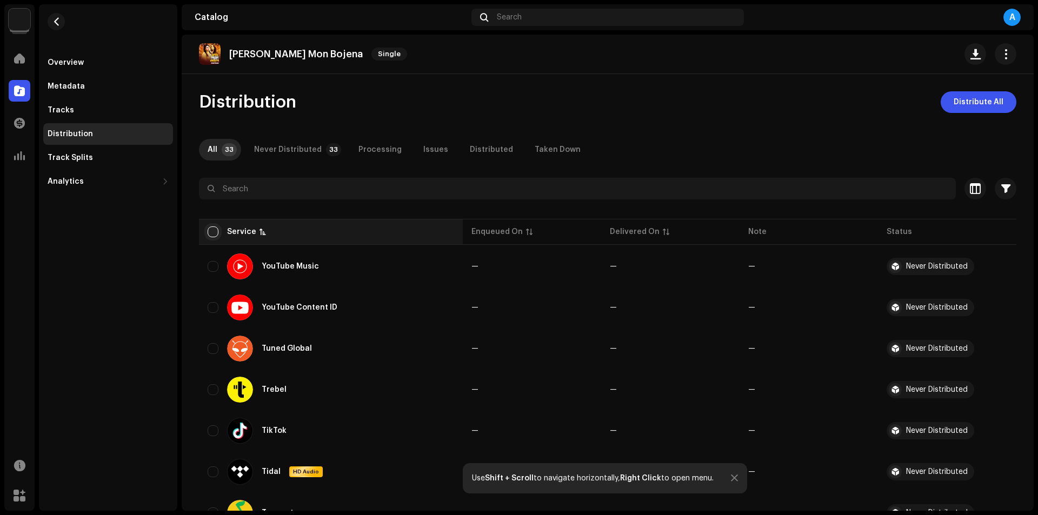
checkbox input "true"
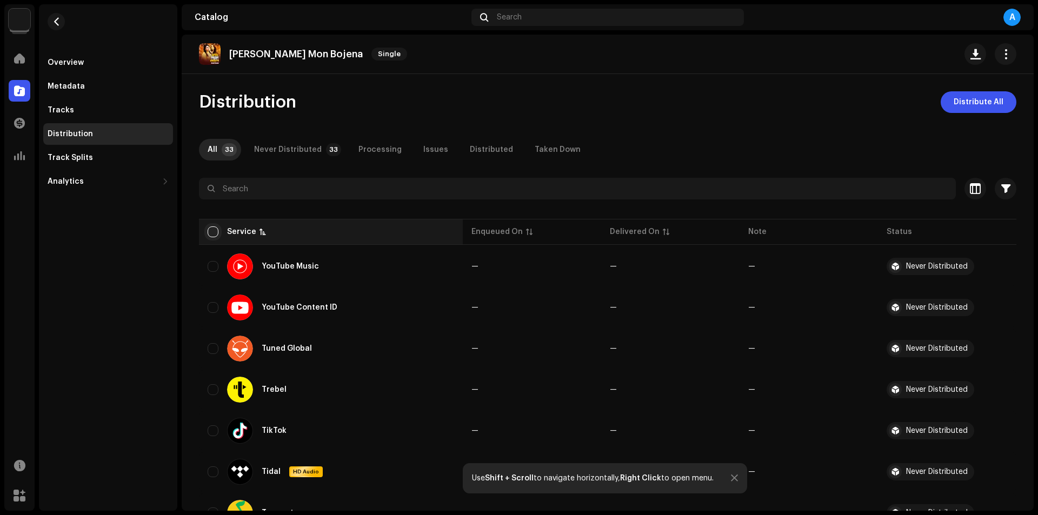
checkbox input "true"
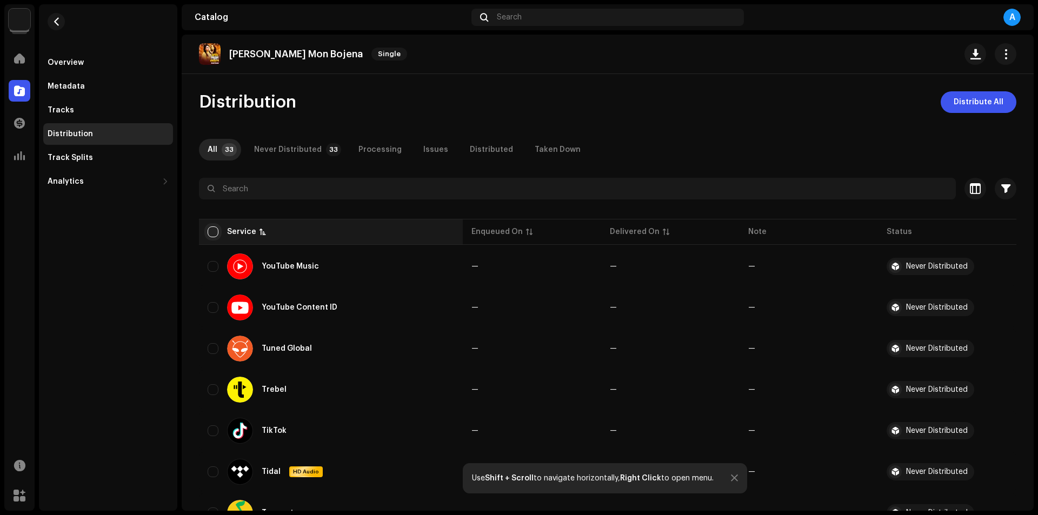
checkbox input "true"
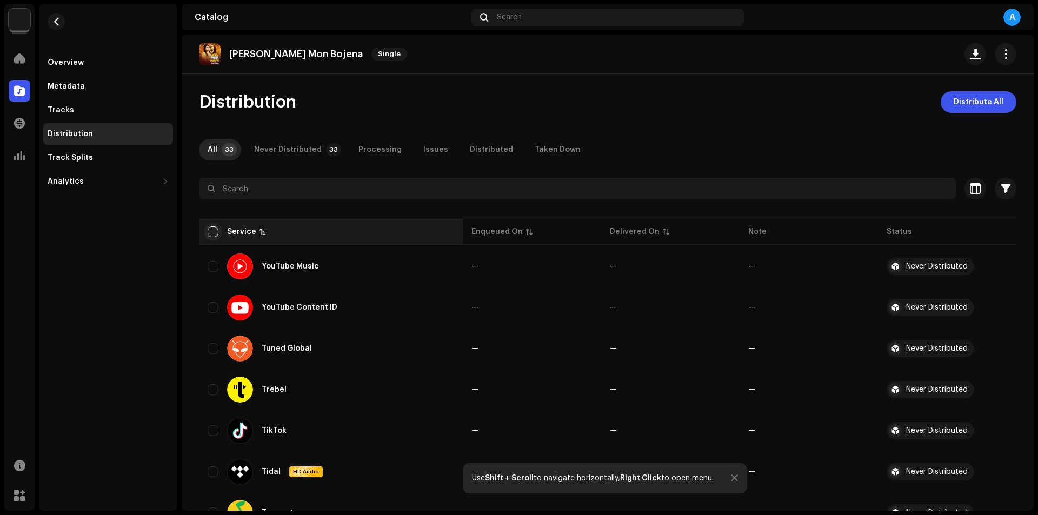
checkbox input "true"
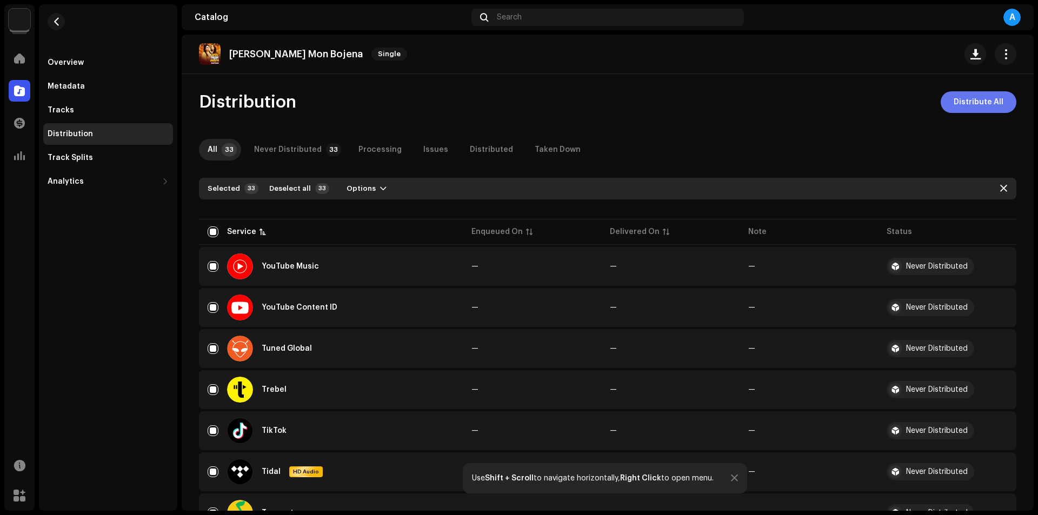
click at [964, 106] on span "Distribute All" at bounding box center [978, 102] width 50 height 22
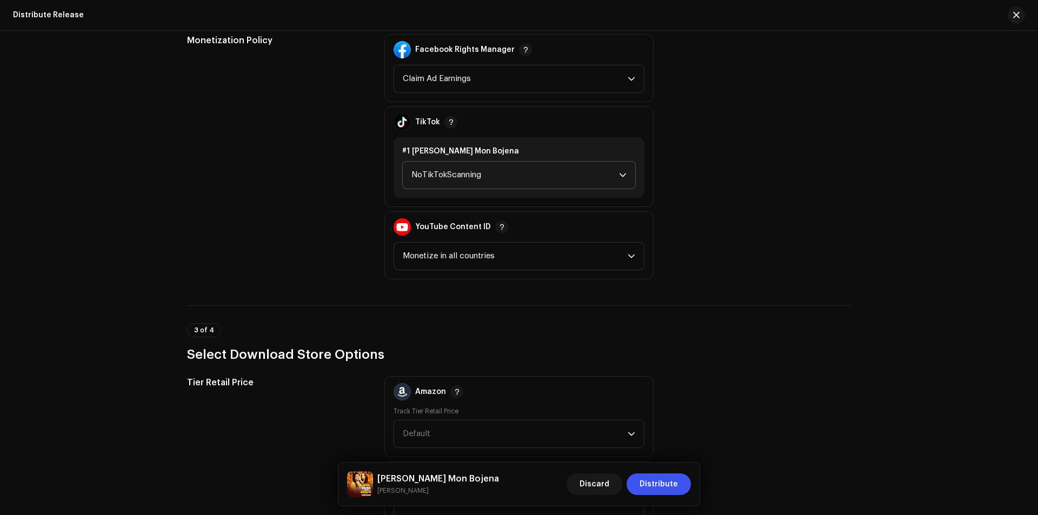
scroll to position [1225, 0]
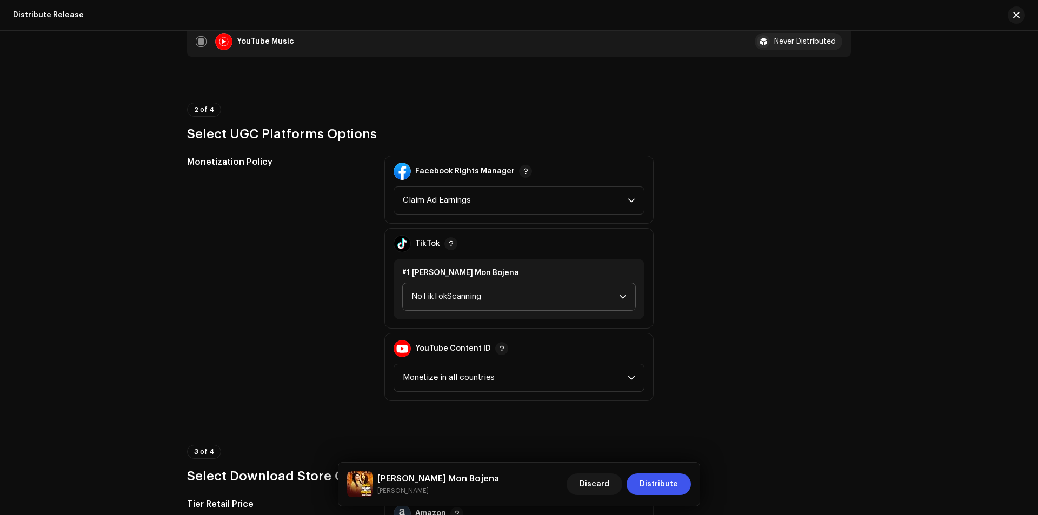
click at [502, 284] on span "NoTikTokScanning" at bounding box center [515, 296] width 208 height 27
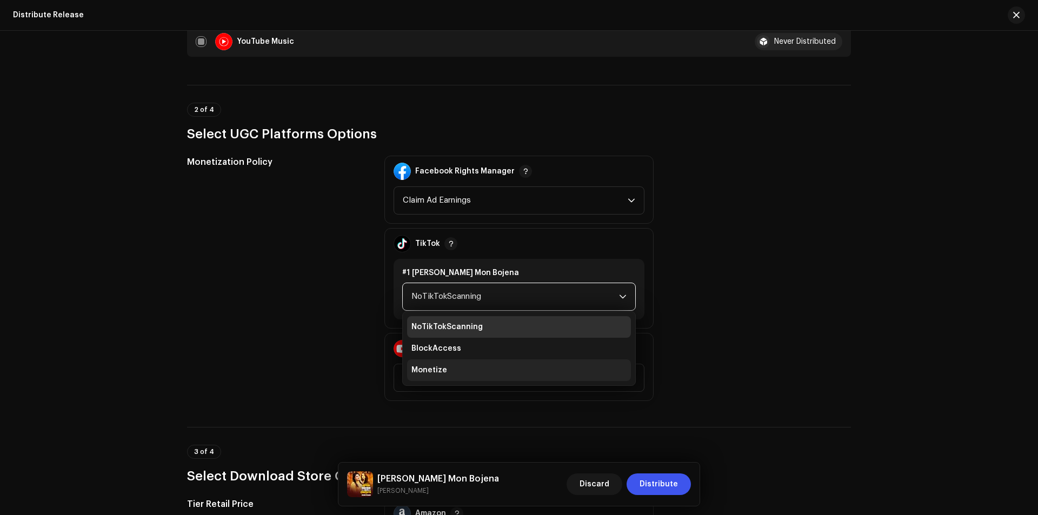
click at [460, 378] on li "Monetize" at bounding box center [519, 370] width 224 height 22
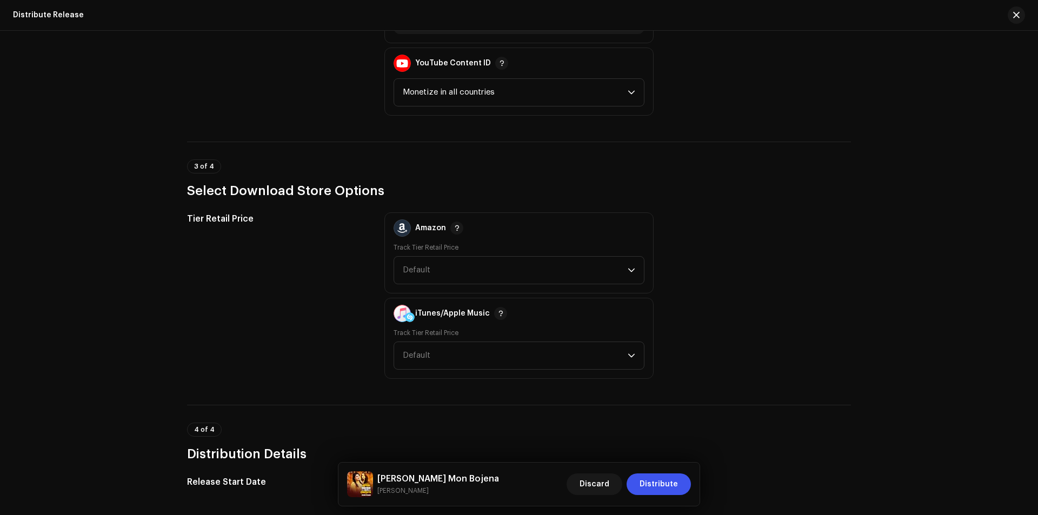
scroll to position [1513, 0]
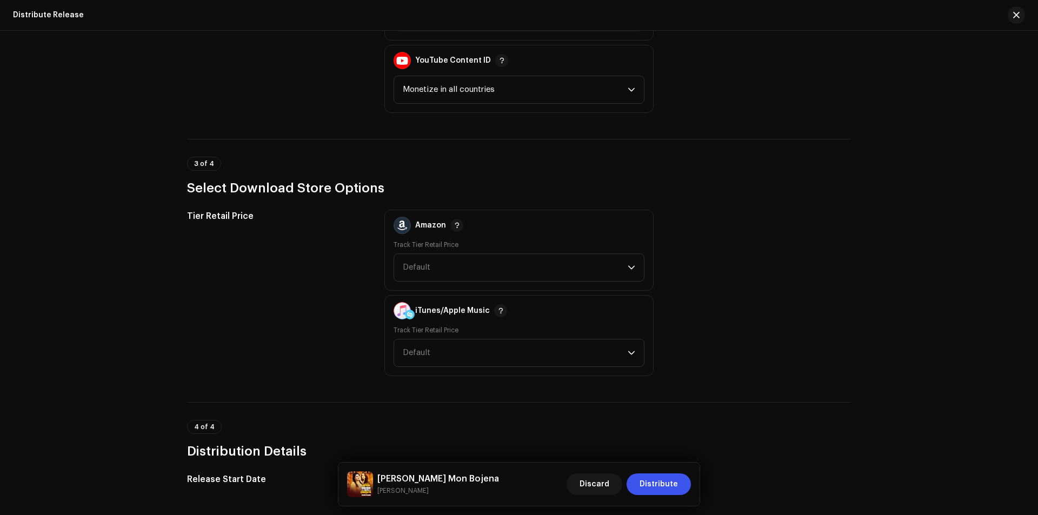
click at [645, 496] on div "Discard Distribute" at bounding box center [628, 484] width 124 height 26
click at [646, 482] on span "Distribute" at bounding box center [658, 484] width 38 height 22
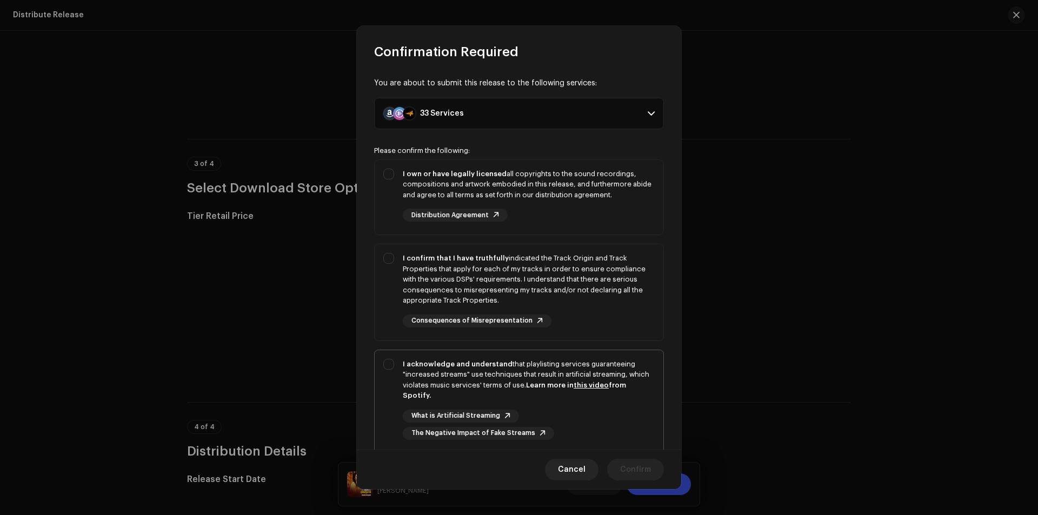
click at [395, 380] on div "I acknowledge and understand that playlisting services guaranteeing "increased …" at bounding box center [519, 399] width 289 height 98
checkbox input "true"
click at [379, 293] on div "I confirm that I have truthfully indicated the Track Origin and Track Propertie…" at bounding box center [519, 290] width 289 height 92
checkbox input "true"
click at [390, 219] on div "I own or have legally licensed all copyrights to the sound recordings, composit…" at bounding box center [519, 195] width 289 height 71
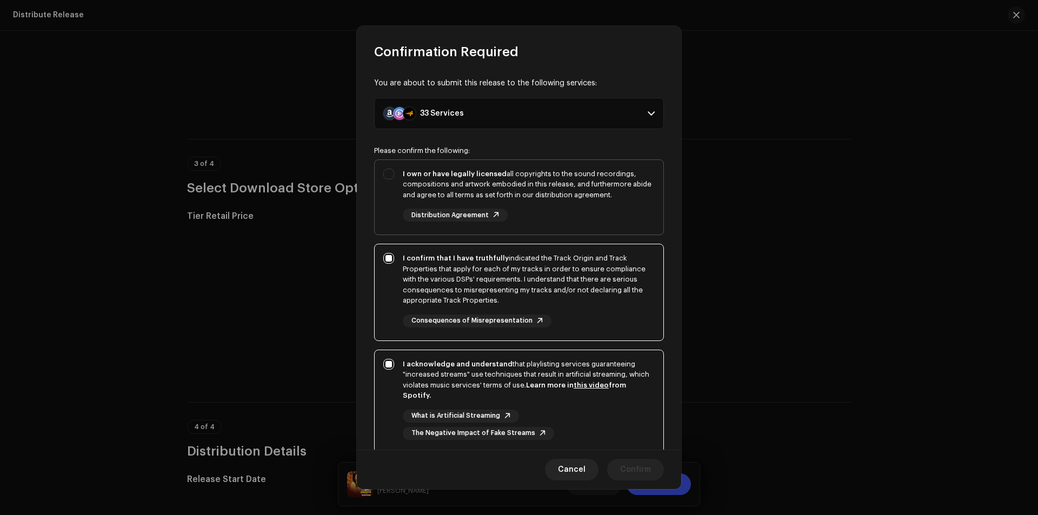
checkbox input "true"
click at [623, 467] on span "Confirm" at bounding box center [635, 470] width 31 height 22
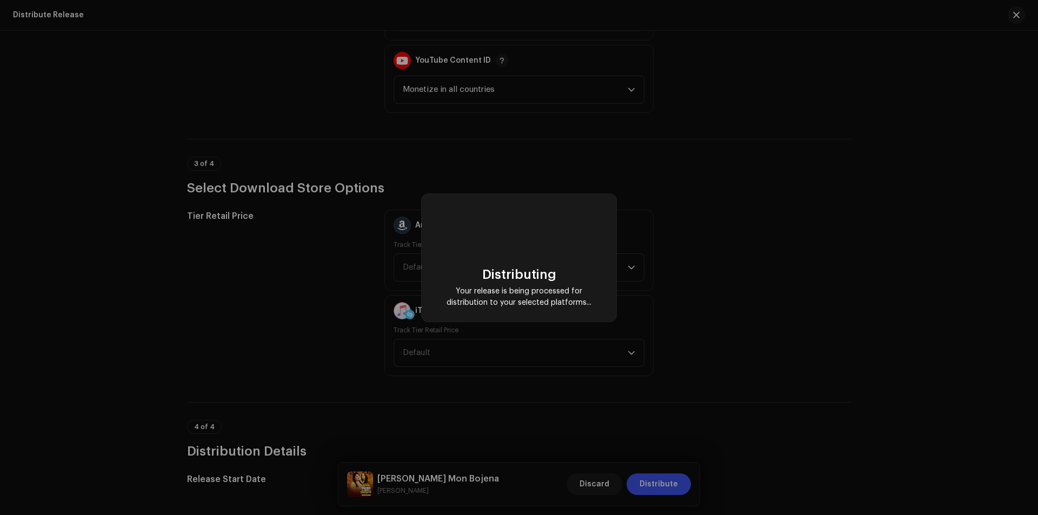
checkbox input "false"
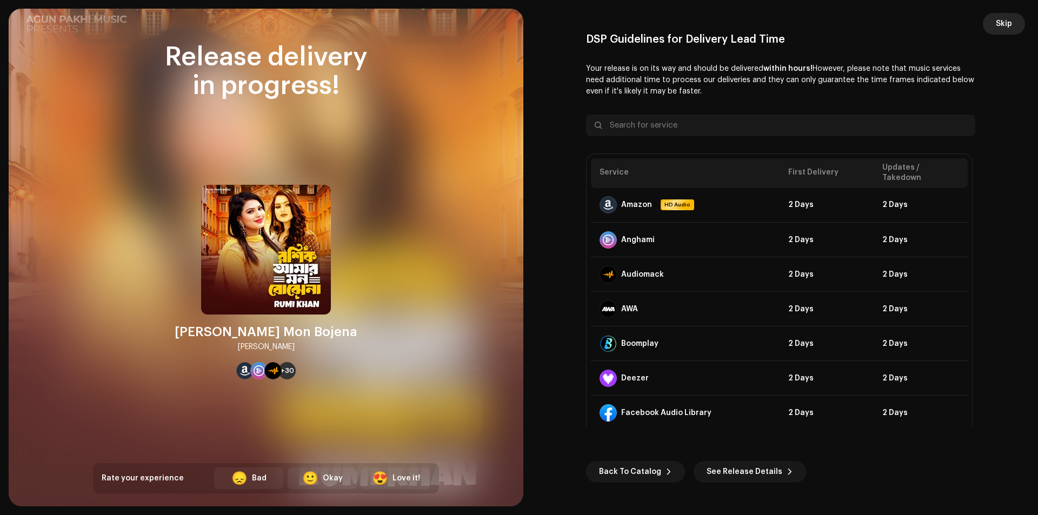
click at [1003, 23] on span "Skip" at bounding box center [1004, 24] width 16 height 22
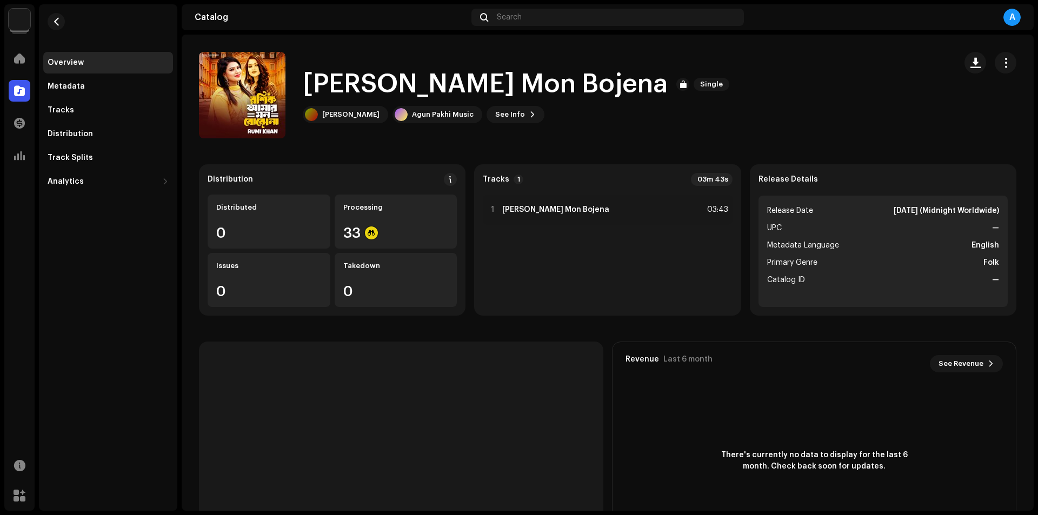
click at [18, 16] on img at bounding box center [20, 20] width 22 height 22
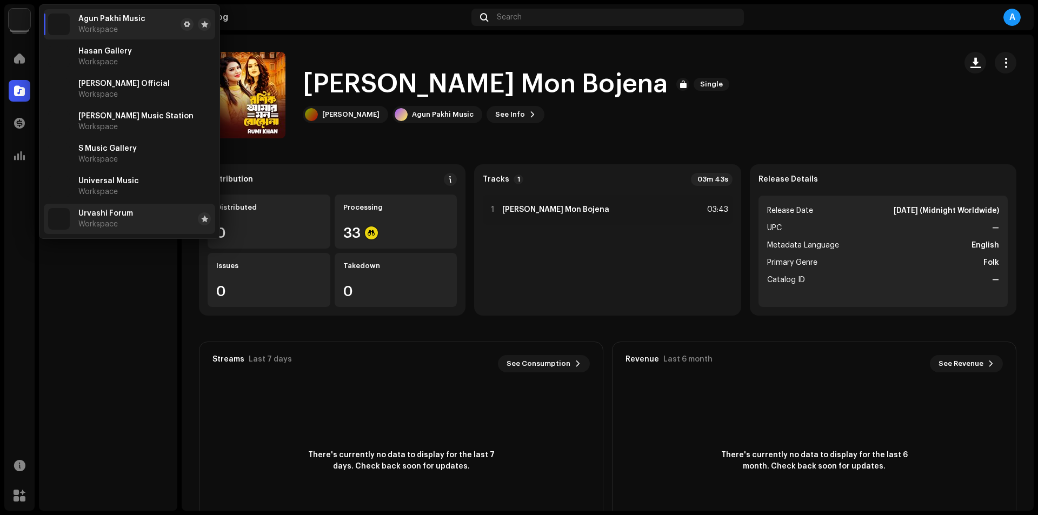
click at [116, 218] on div "Urvashi Forum Workspace" at bounding box center [105, 218] width 55 height 19
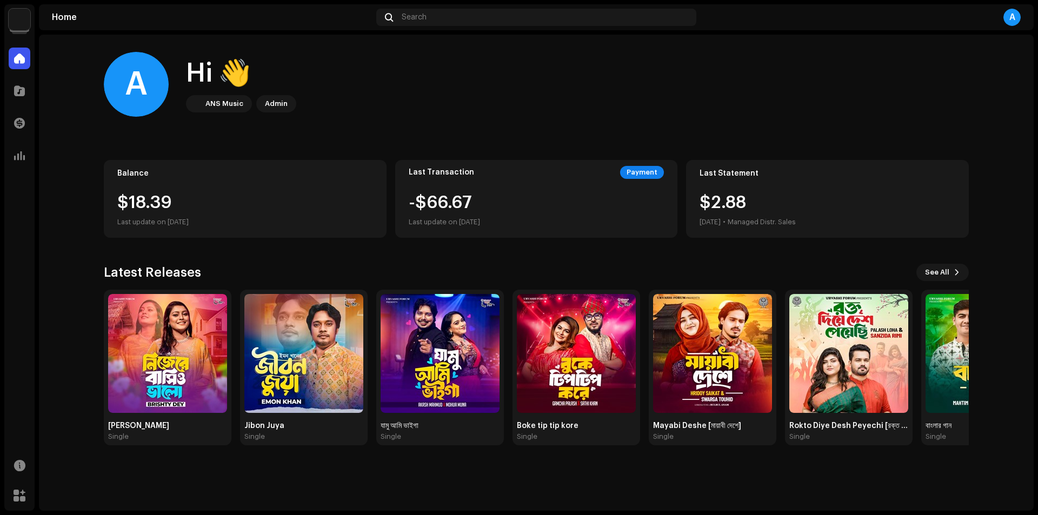
click at [17, 18] on img at bounding box center [20, 20] width 22 height 22
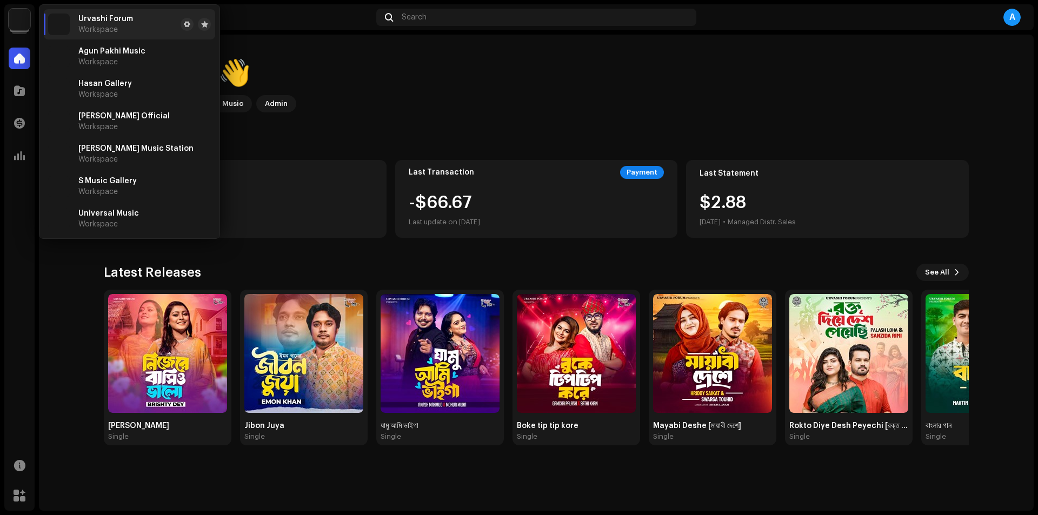
click at [364, 82] on div "A Hi 👋 ANS Music Admin" at bounding box center [536, 84] width 865 height 65
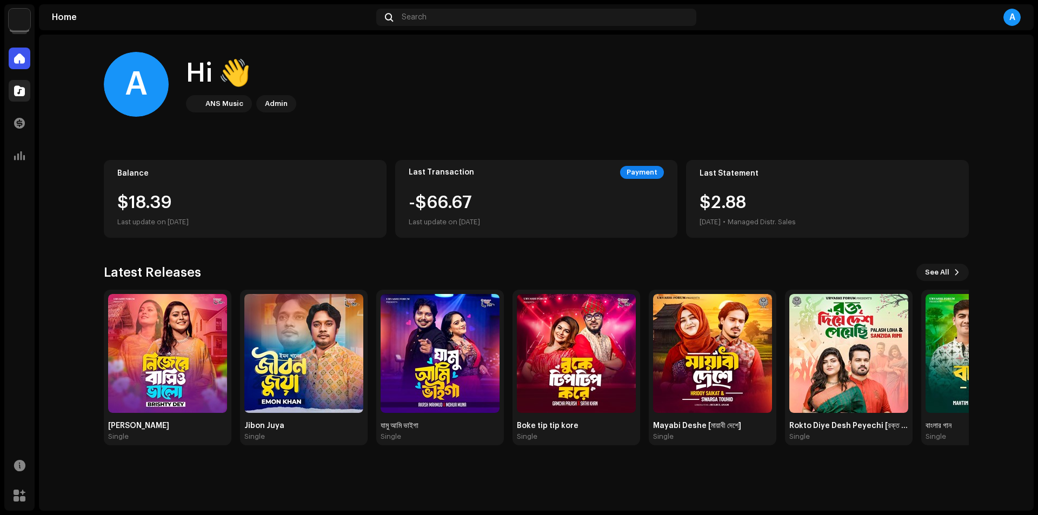
click at [29, 94] on div at bounding box center [20, 91] width 22 height 22
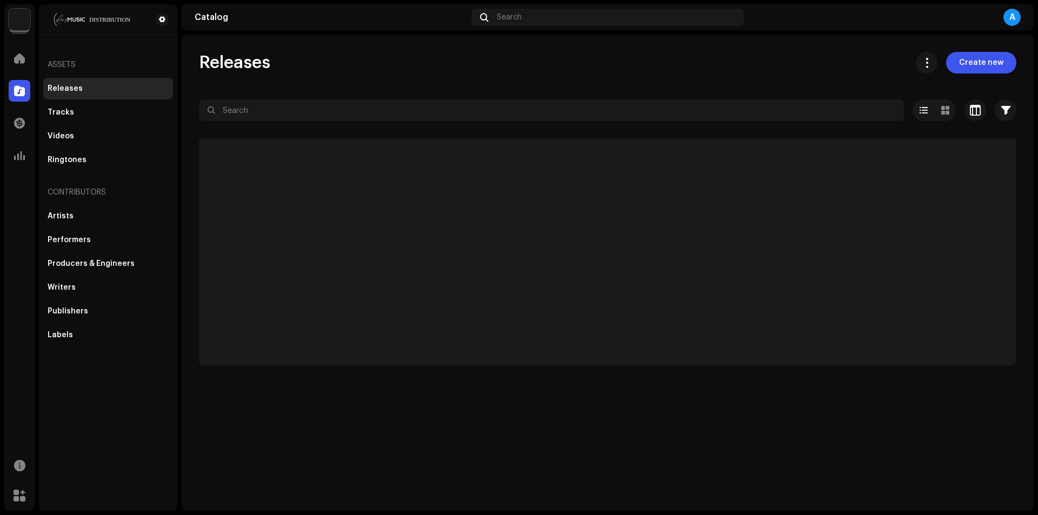
click at [22, 92] on span at bounding box center [19, 90] width 11 height 9
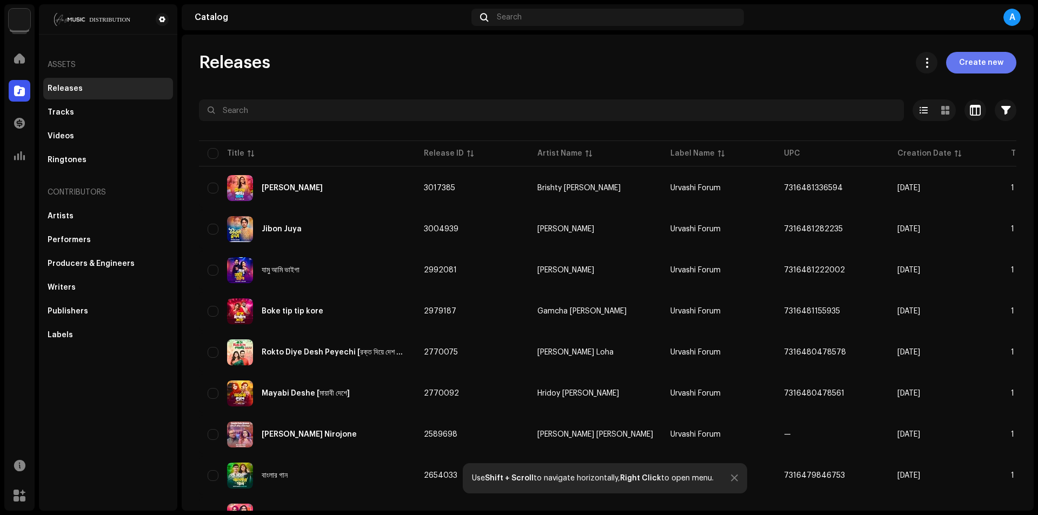
click at [974, 69] on span "Create new" at bounding box center [981, 63] width 44 height 22
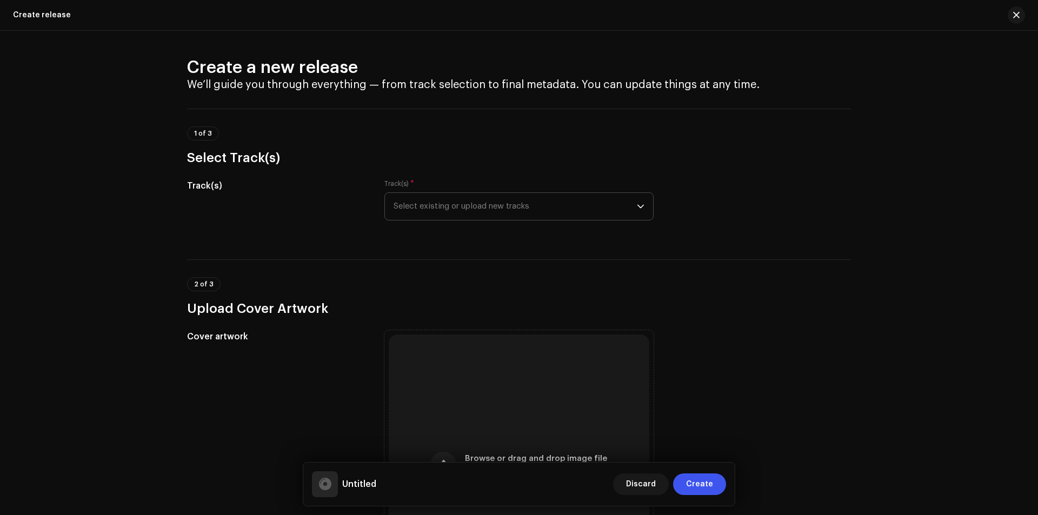
click at [536, 203] on span "Select existing or upload new tracks" at bounding box center [514, 206] width 243 height 27
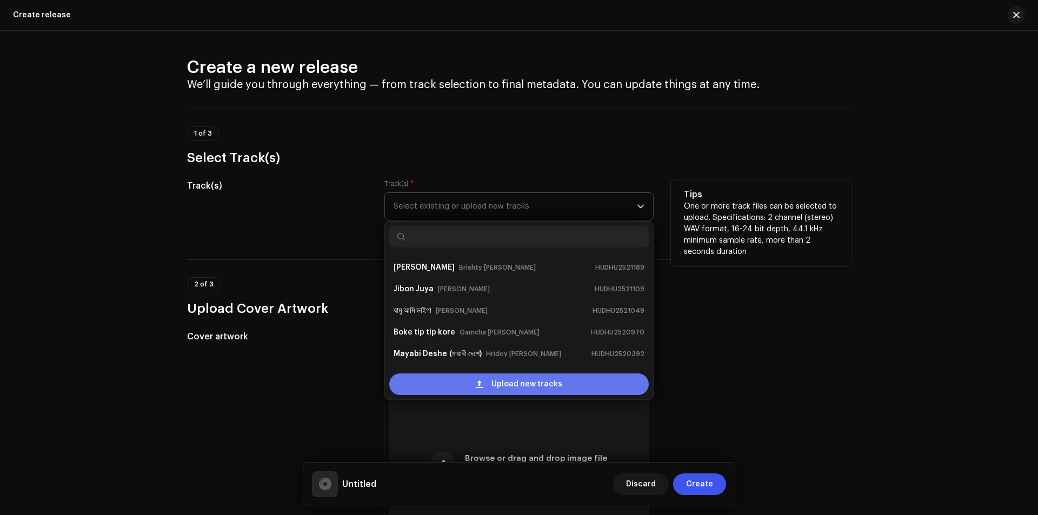
scroll to position [17, 0]
click at [495, 377] on span "Upload new tracks" at bounding box center [526, 384] width 71 height 22
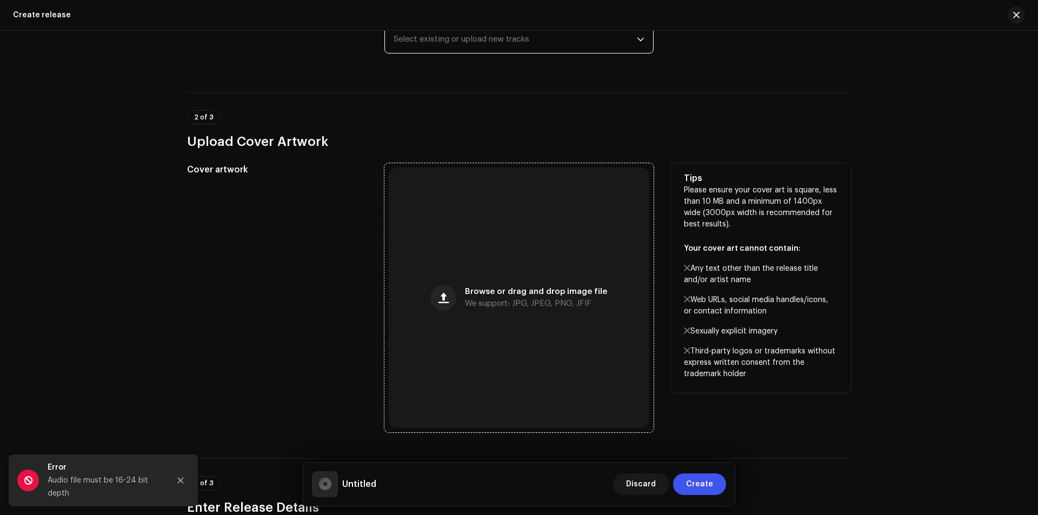
scroll to position [216, 0]
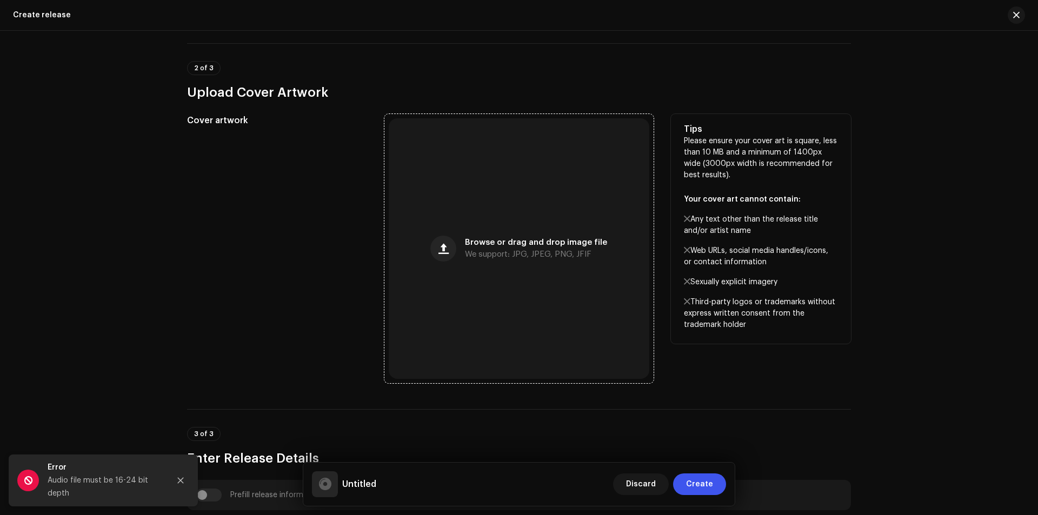
click at [492, 274] on div "Browse or drag and drop image file We support: JPG, JPEG, PNG, JFIF" at bounding box center [519, 248] width 261 height 261
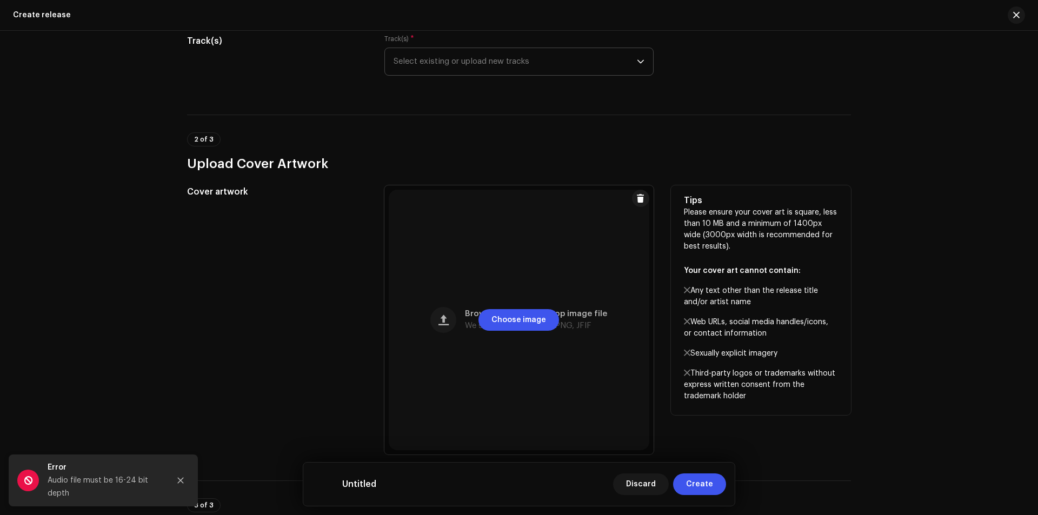
scroll to position [0, 0]
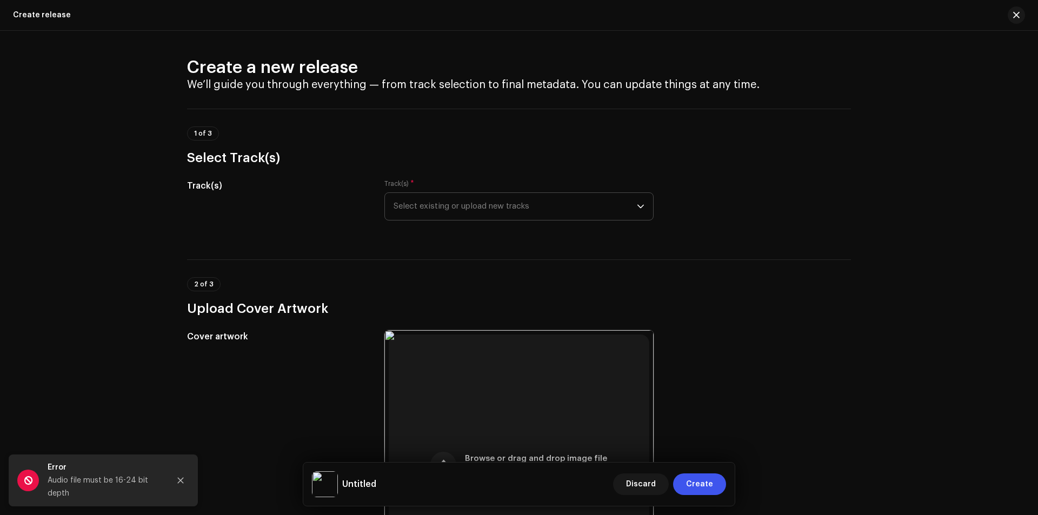
click at [532, 193] on div "Track(s) * Select existing or upload new tracks" at bounding box center [518, 199] width 269 height 41
click at [530, 205] on span "Select existing or upload new tracks" at bounding box center [514, 206] width 243 height 27
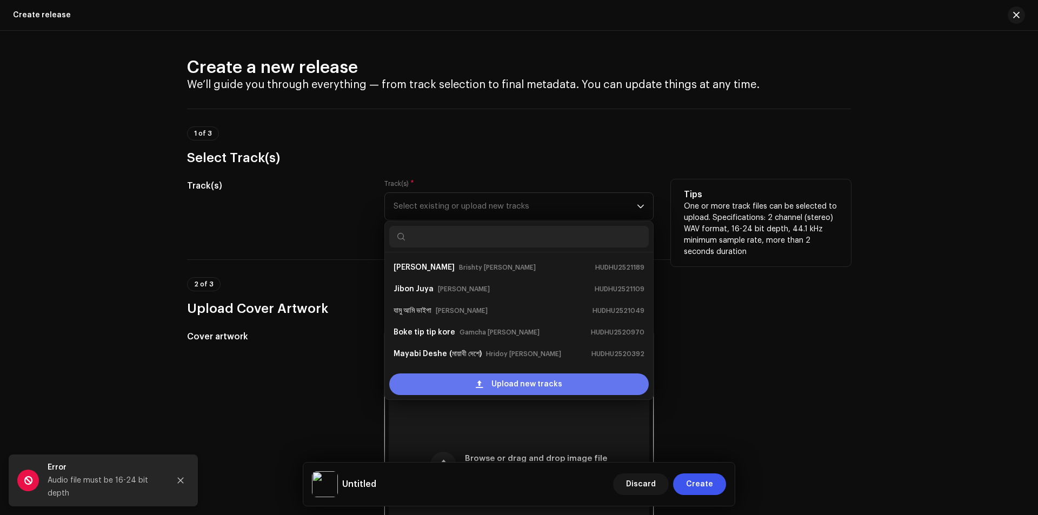
click at [492, 382] on span "Upload new tracks" at bounding box center [526, 384] width 71 height 22
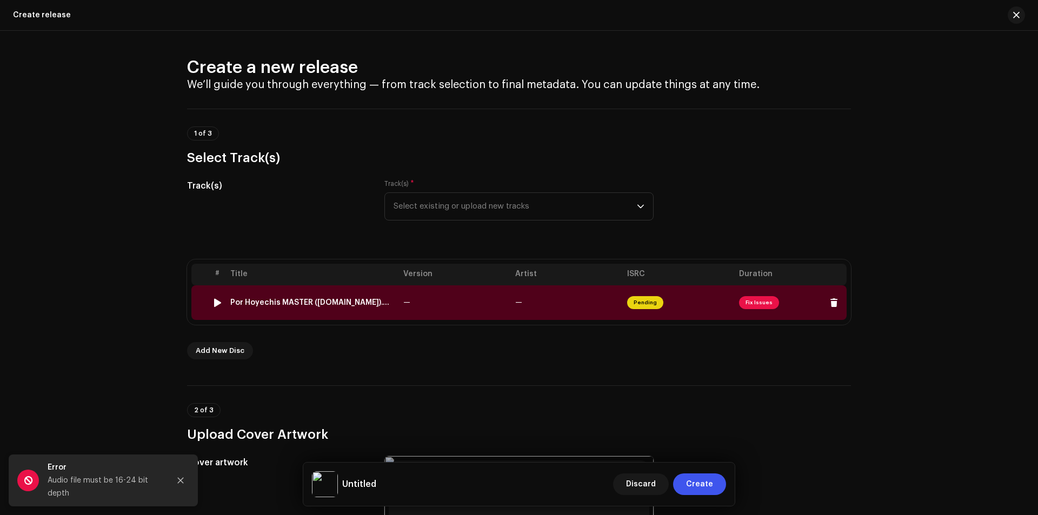
click at [724, 297] on td "Pending" at bounding box center [679, 302] width 112 height 35
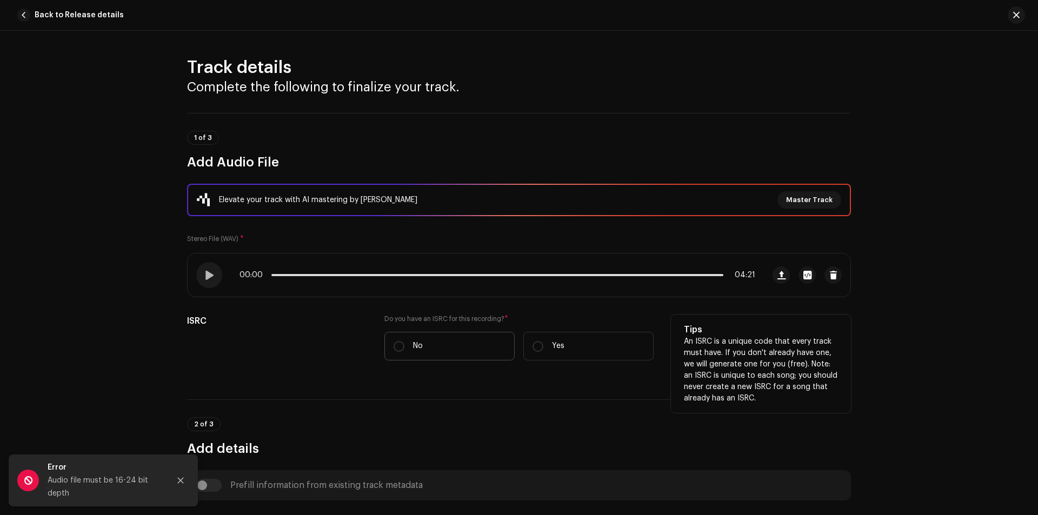
click at [462, 348] on label "No" at bounding box center [449, 346] width 130 height 29
click at [404, 348] on input "No" at bounding box center [398, 346] width 11 height 11
radio input "true"
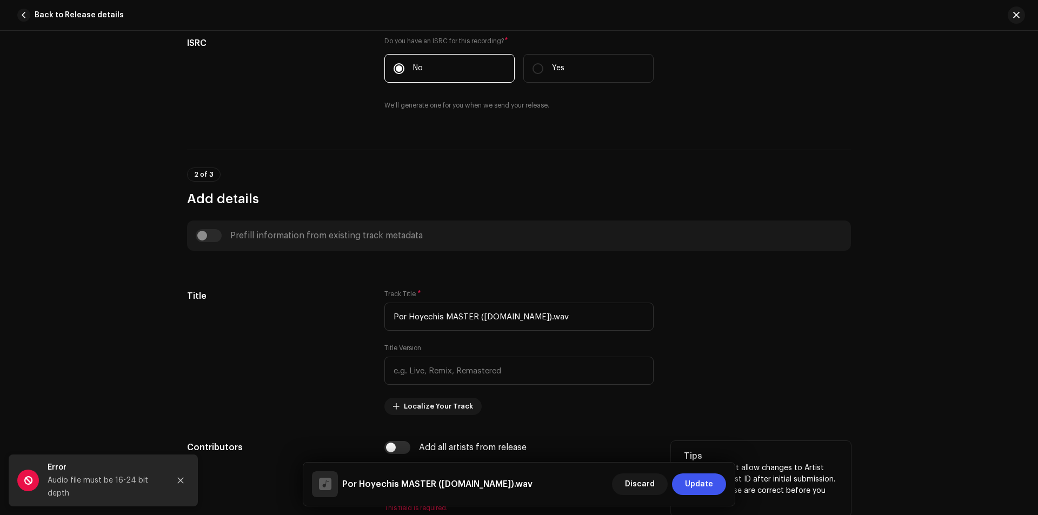
scroll to position [361, 0]
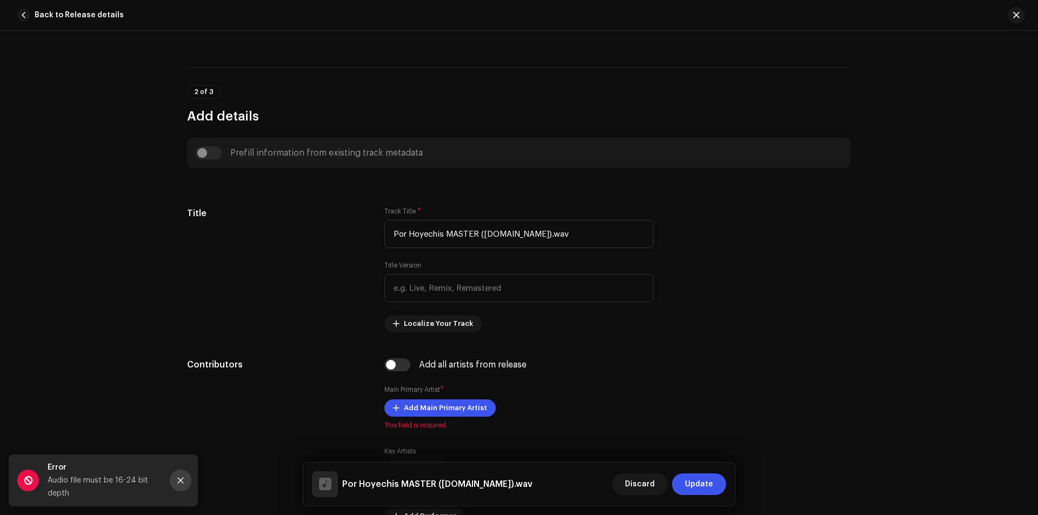
click at [179, 482] on icon "Close" at bounding box center [181, 481] width 6 height 6
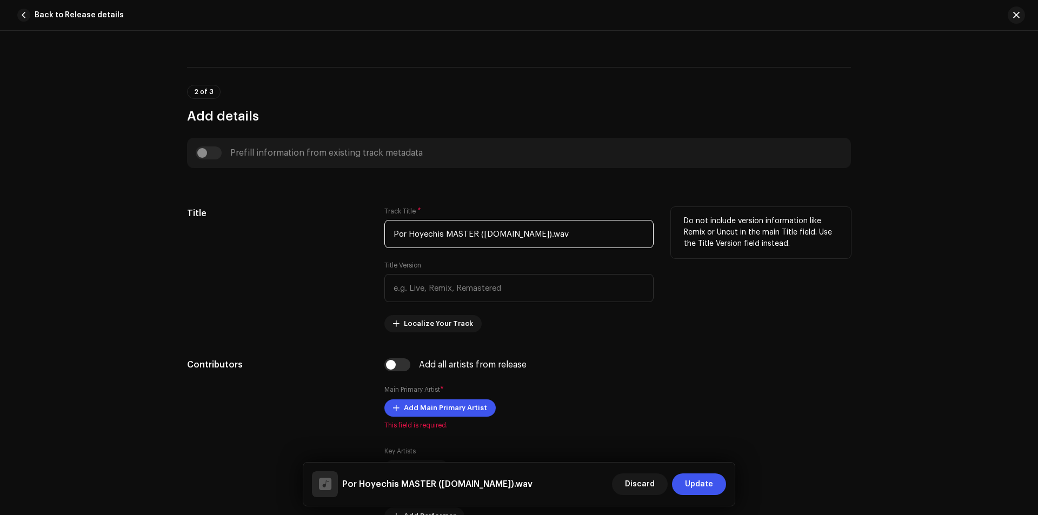
drag, startPoint x: 545, startPoint y: 237, endPoint x: 355, endPoint y: 232, distance: 190.9
click at [355, 232] on div "Title Track Title * Por Hoyechis MASTER ([DOMAIN_NAME]).wav Title Version Local…" at bounding box center [519, 269] width 664 height 125
paste input "h"
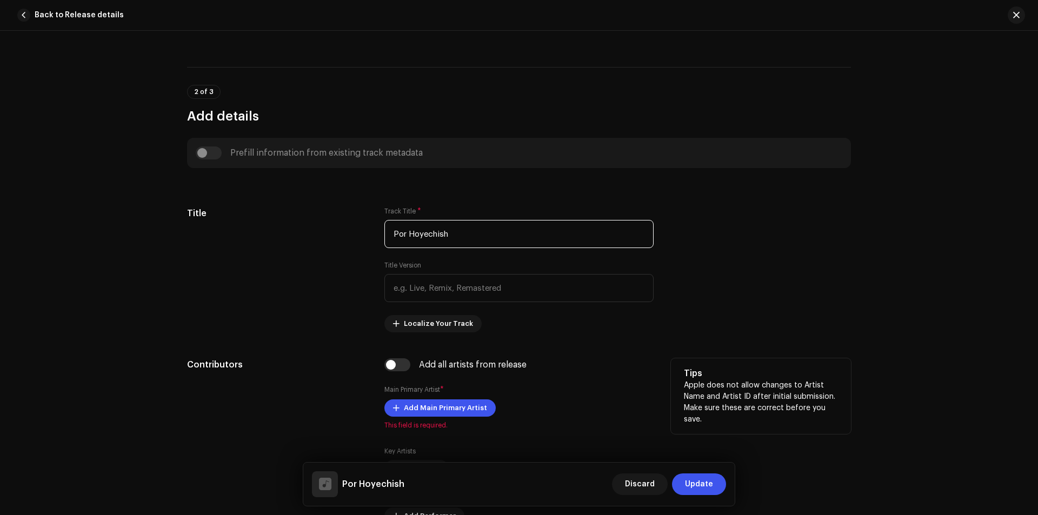
type input "Por Hoyechish"
click at [426, 405] on span "Add Main Primary Artist" at bounding box center [445, 408] width 83 height 22
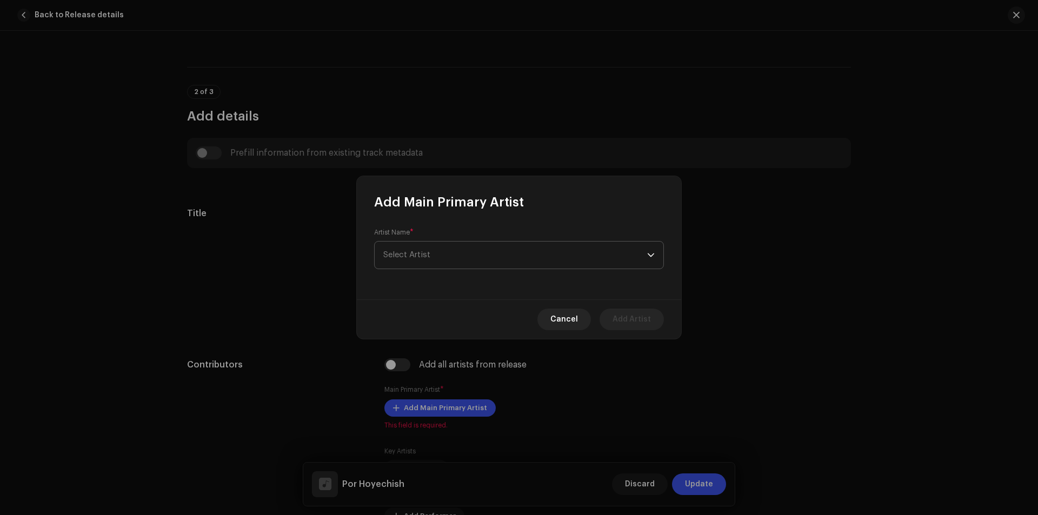
click at [462, 259] on span "Select Artist" at bounding box center [515, 255] width 264 height 27
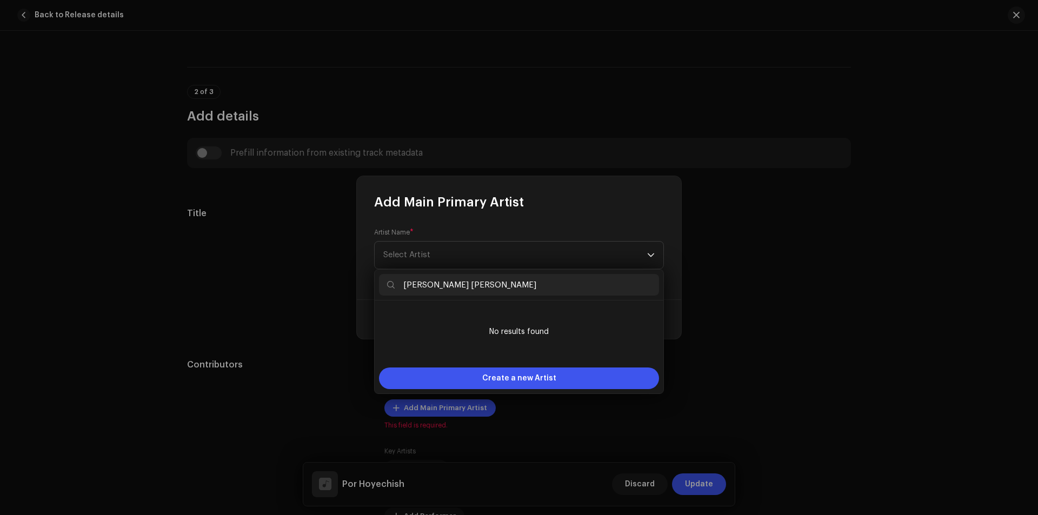
type input "[PERSON_NAME] [PERSON_NAME]"
click at [549, 278] on input "[PERSON_NAME] [PERSON_NAME]" at bounding box center [519, 285] width 280 height 22
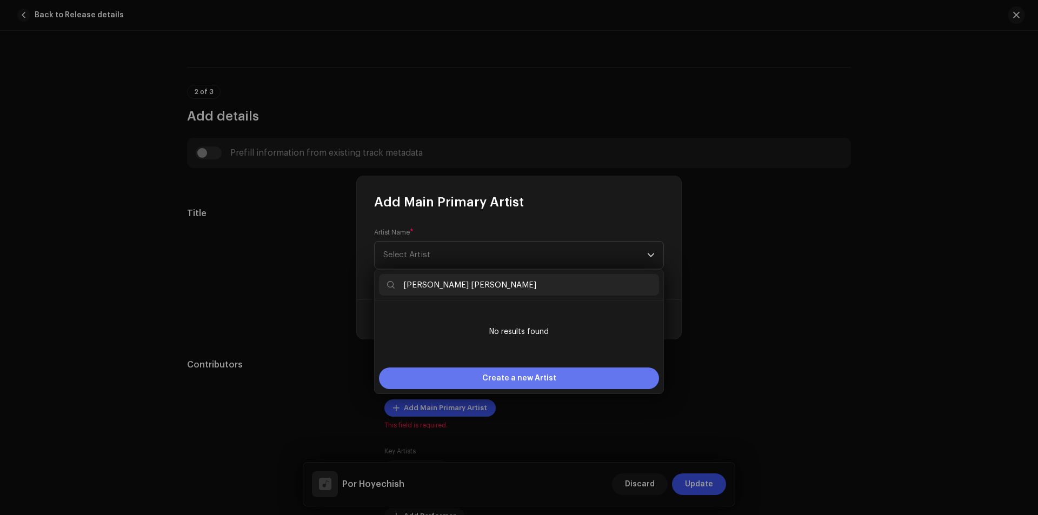
click at [565, 379] on div "Create a new Artist" at bounding box center [519, 379] width 280 height 22
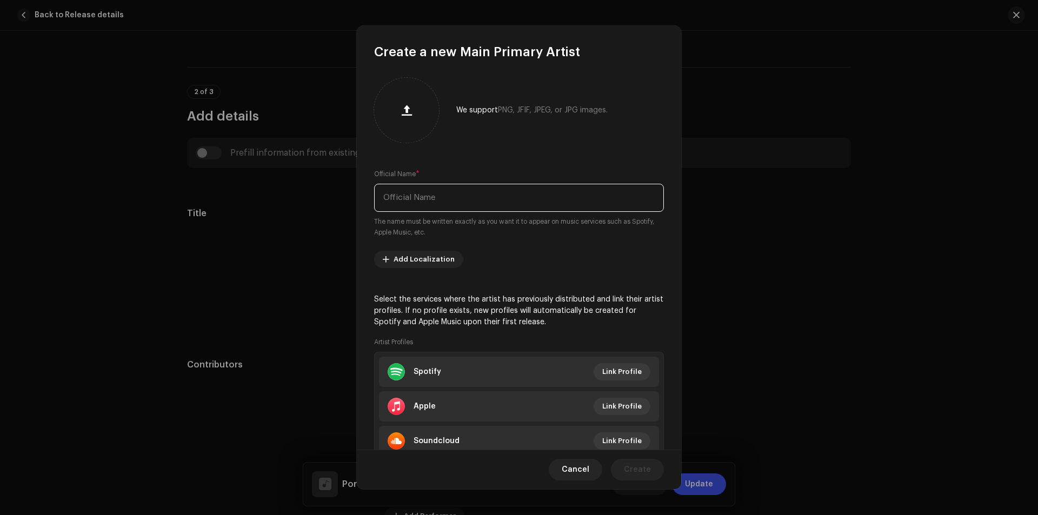
click at [543, 200] on input "text" at bounding box center [519, 198] width 290 height 28
paste input "[PERSON_NAME] [PERSON_NAME]"
type input "[PERSON_NAME] [PERSON_NAME]"
click at [641, 468] on span "Create" at bounding box center [637, 470] width 27 height 22
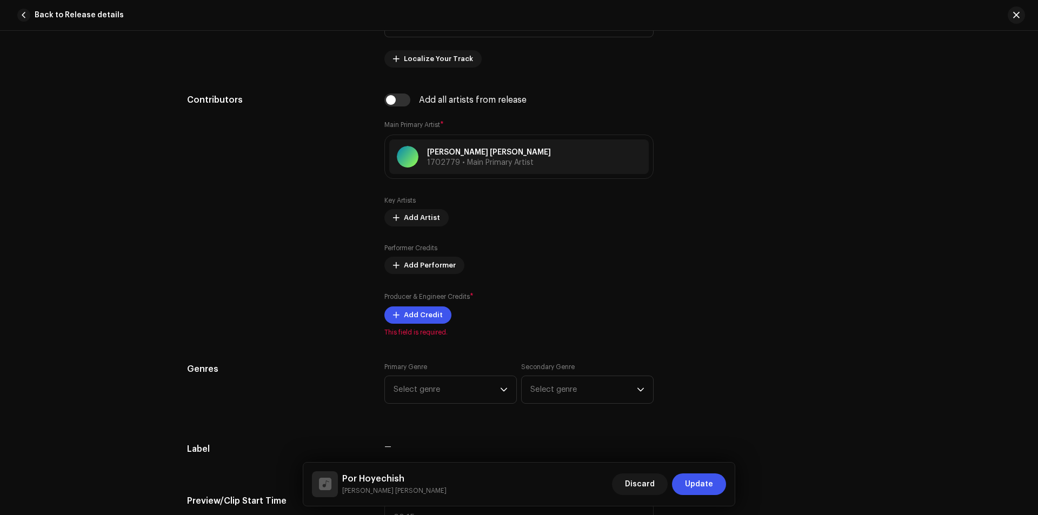
scroll to position [649, 0]
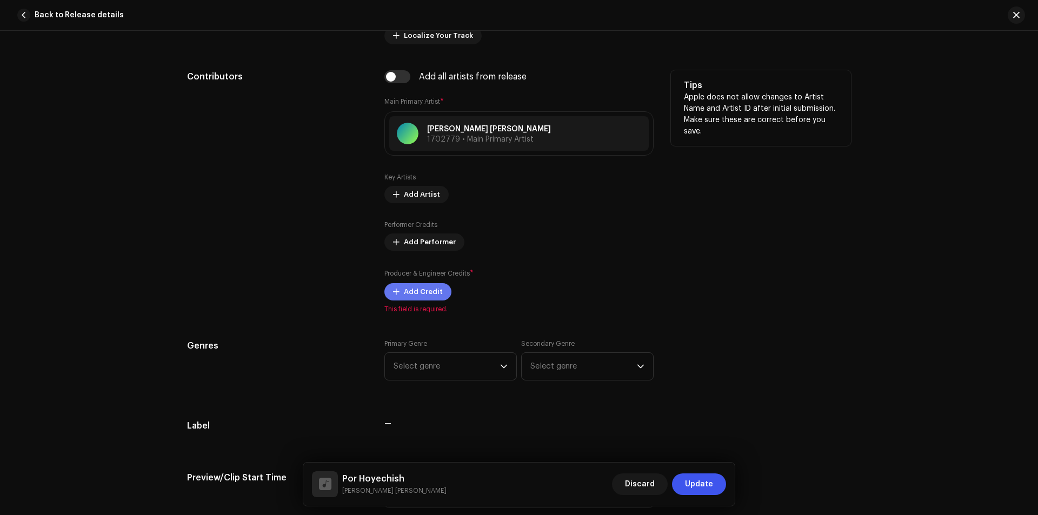
click at [433, 288] on span "Add Credit" at bounding box center [423, 292] width 39 height 22
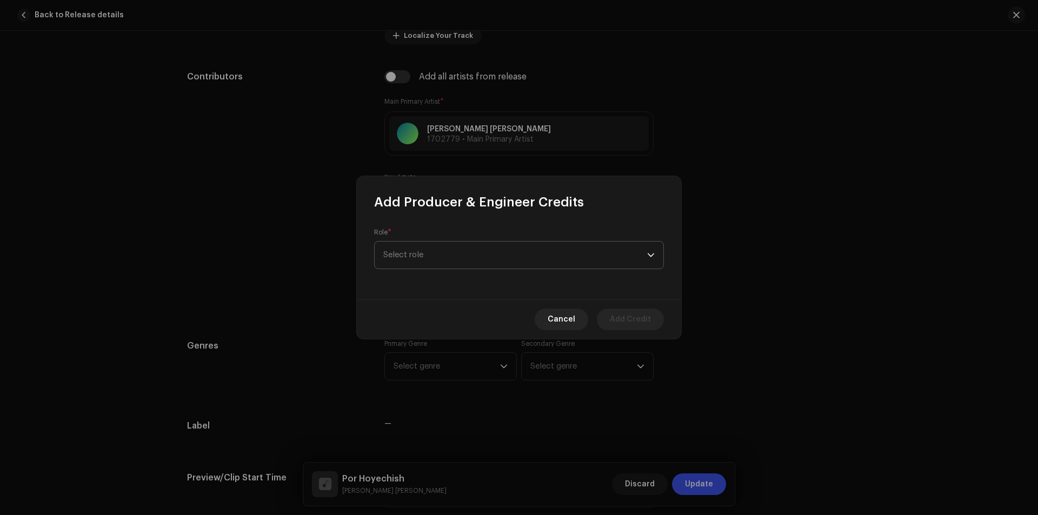
click at [484, 265] on span "Select role" at bounding box center [515, 255] width 264 height 27
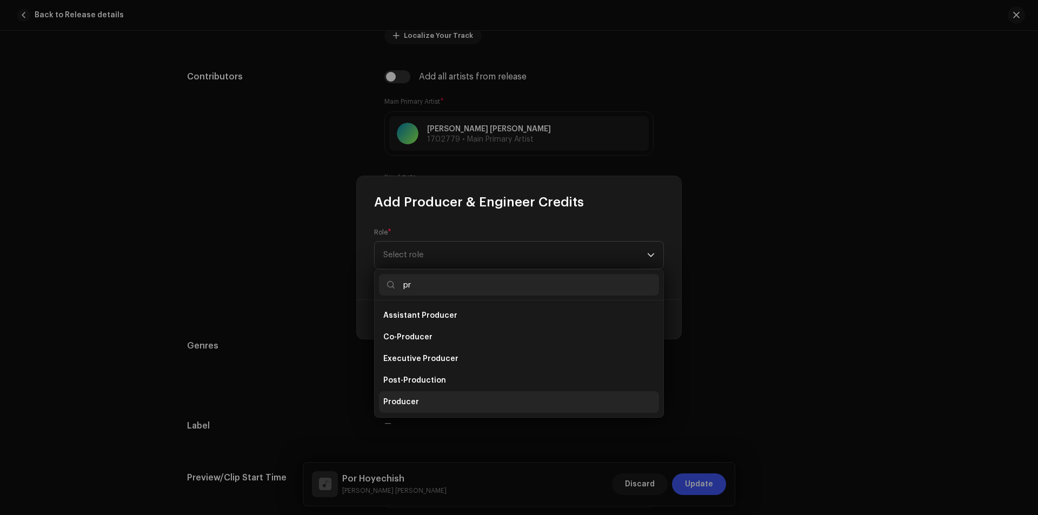
type input "pr"
click at [464, 399] on li "Producer" at bounding box center [519, 402] width 280 height 22
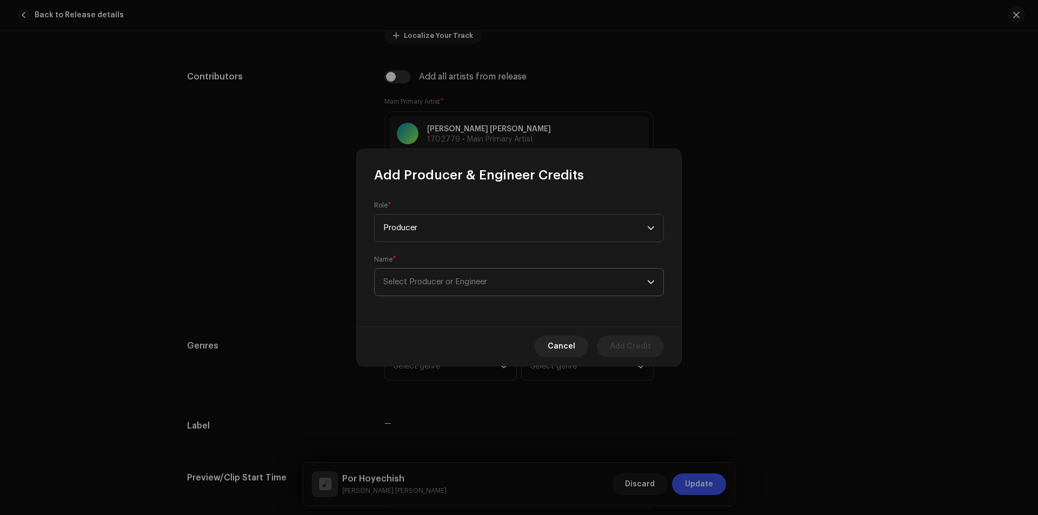
click at [518, 275] on span "Select Producer or Engineer" at bounding box center [515, 282] width 264 height 27
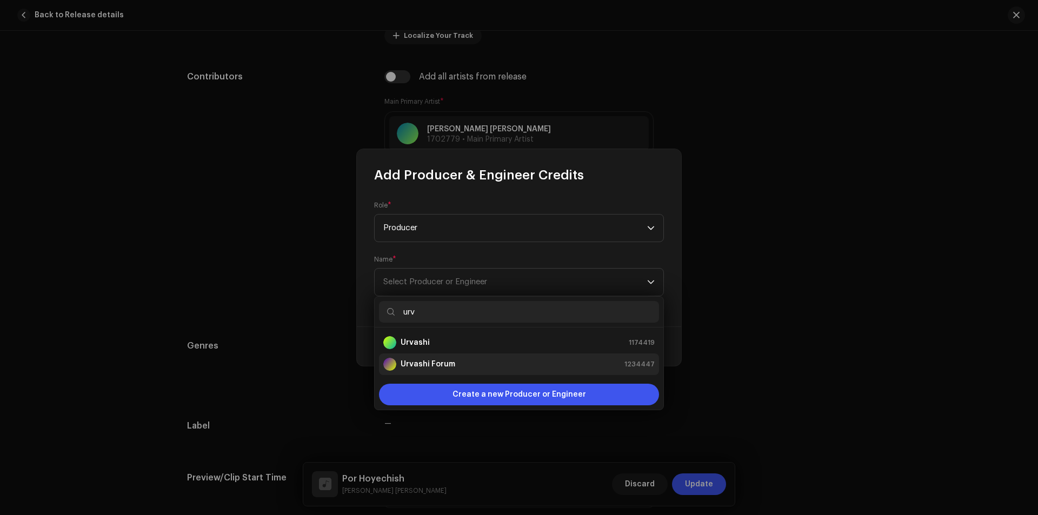
type input "urv"
click at [501, 366] on div "Urvashi Forum 1234447" at bounding box center [518, 364] width 271 height 13
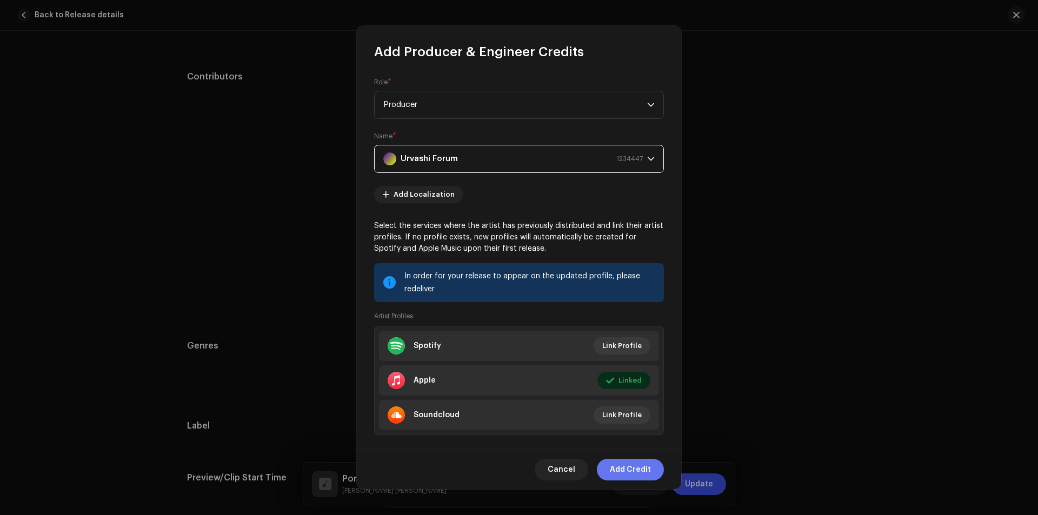
click at [626, 467] on span "Add Credit" at bounding box center [630, 470] width 41 height 22
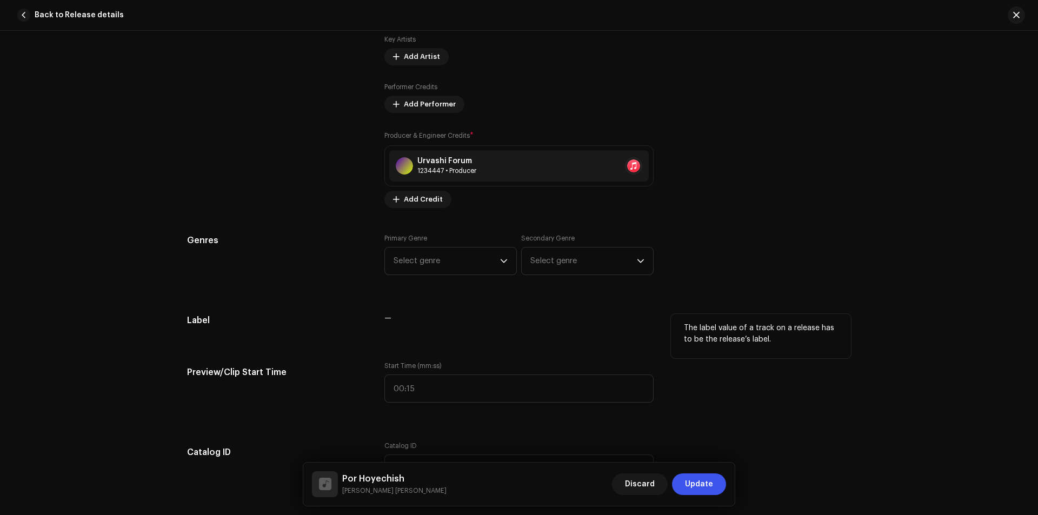
scroll to position [793, 0]
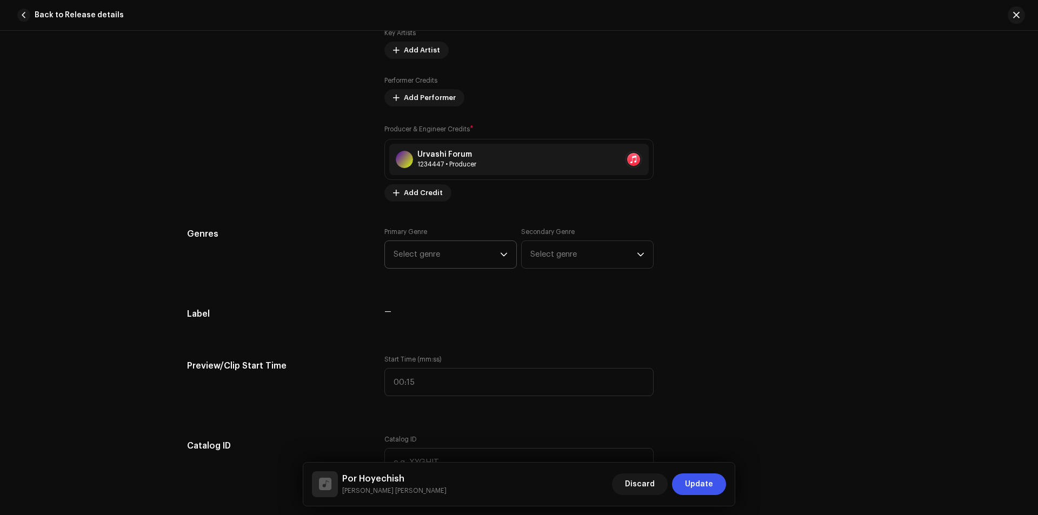
click at [450, 260] on span "Select genre" at bounding box center [446, 254] width 106 height 27
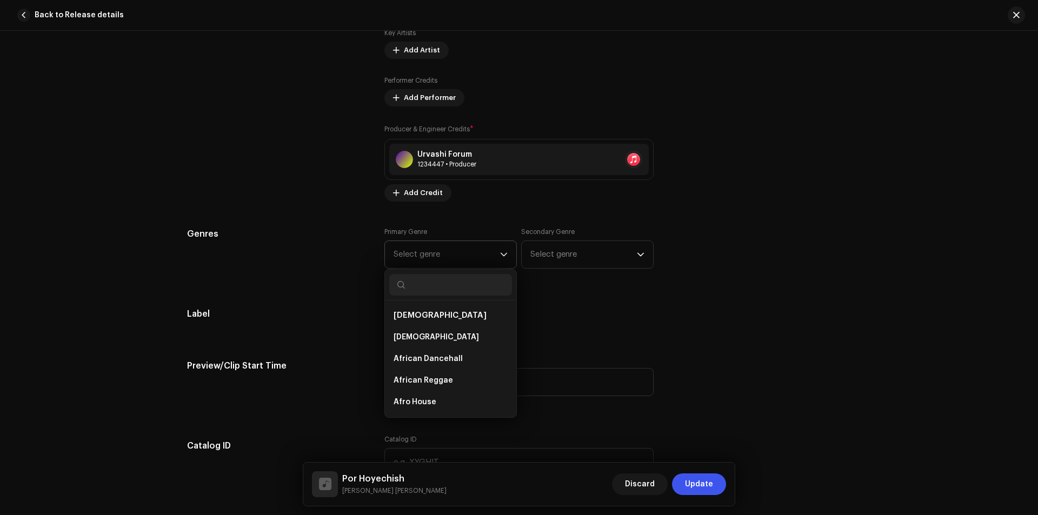
click at [466, 295] on input "text" at bounding box center [450, 285] width 123 height 22
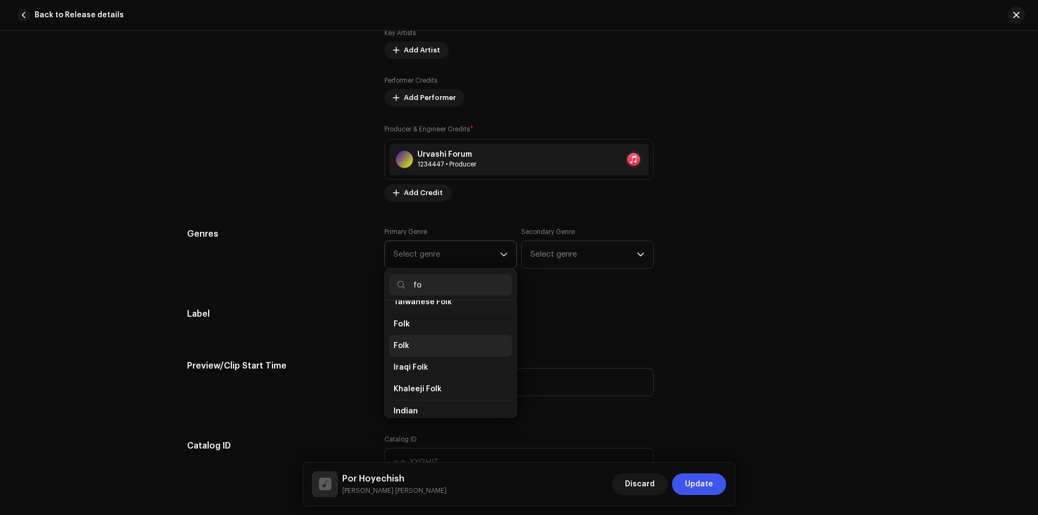
type input "fo"
click at [442, 342] on li "Folk" at bounding box center [450, 346] width 123 height 22
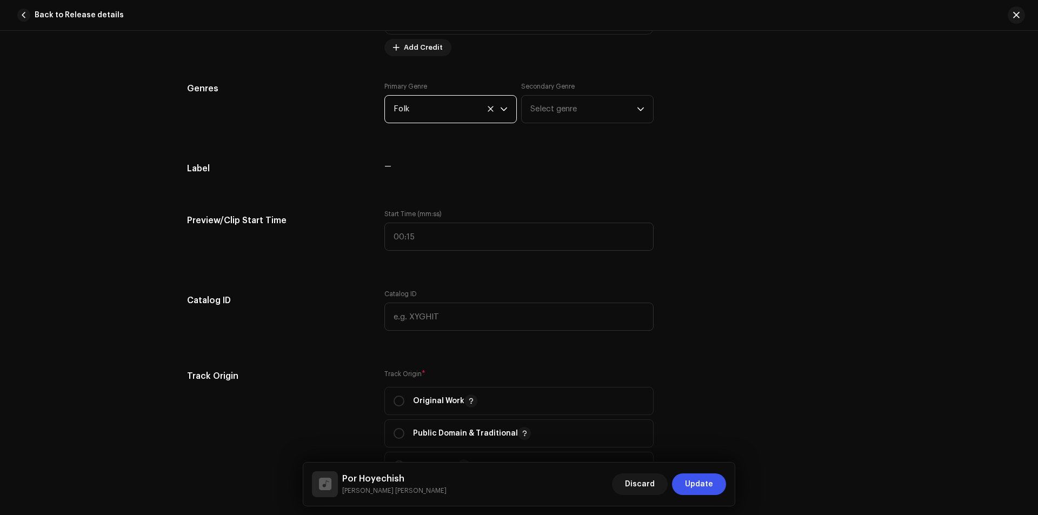
scroll to position [1081, 0]
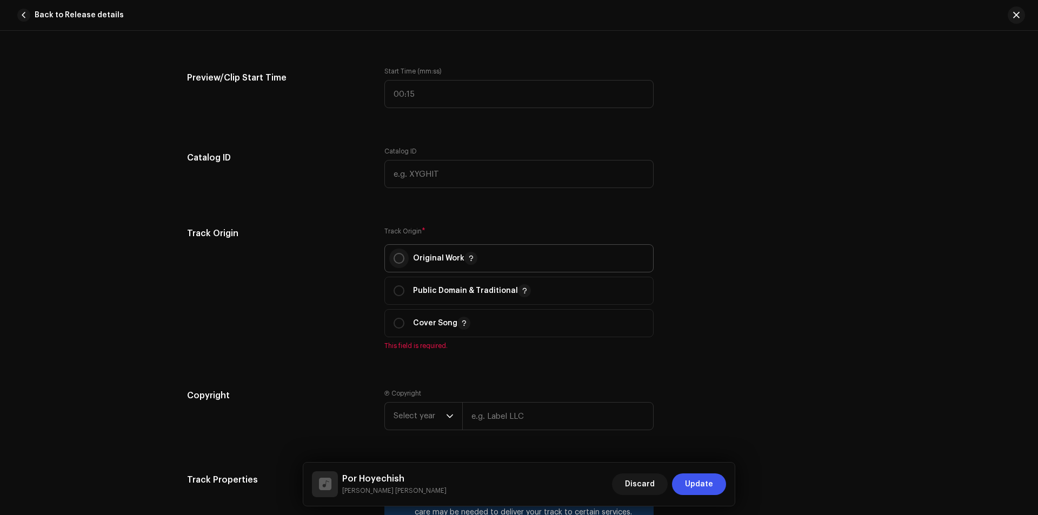
click at [395, 253] on input "radio" at bounding box center [398, 258] width 11 height 11
radio input "true"
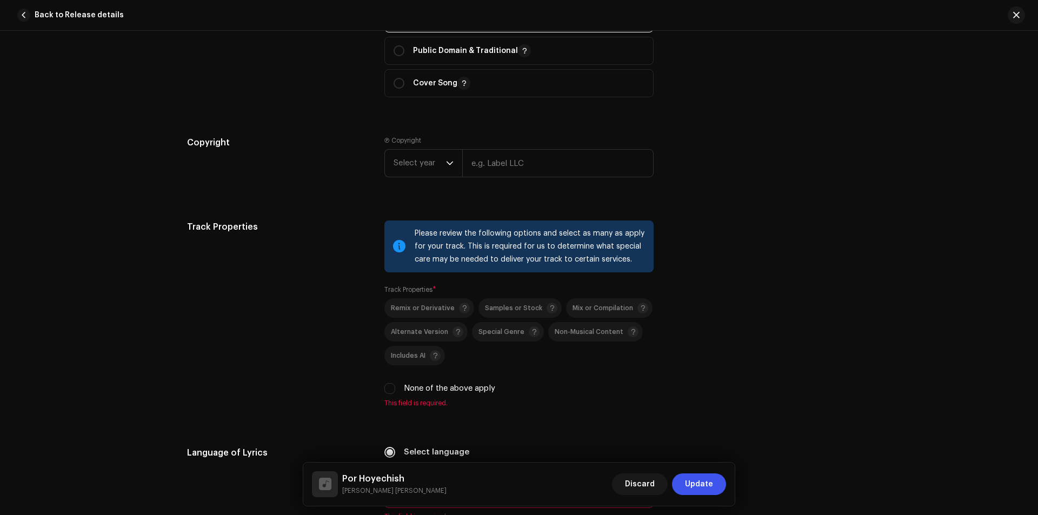
scroll to position [1369, 0]
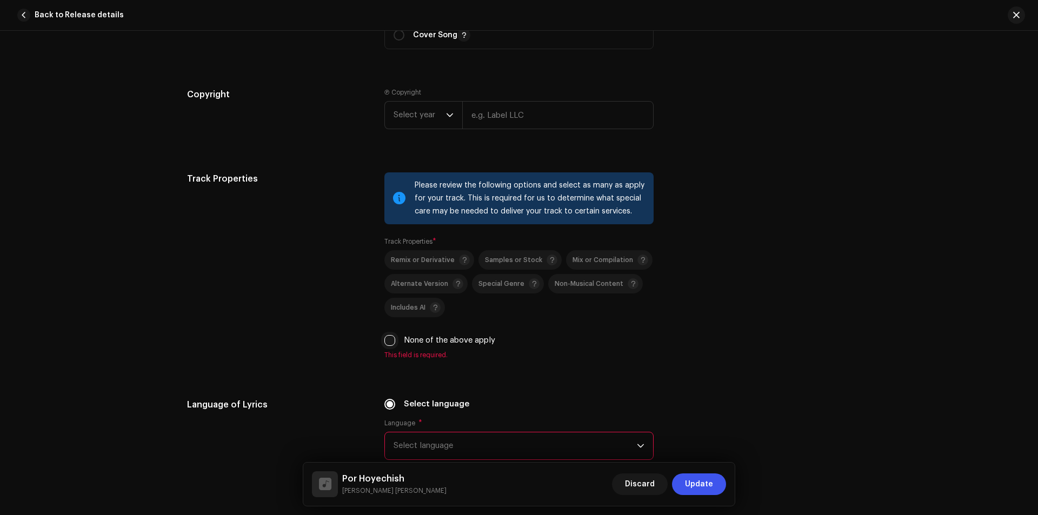
click at [391, 342] on input "None of the above apply" at bounding box center [389, 340] width 11 height 11
checkbox input "true"
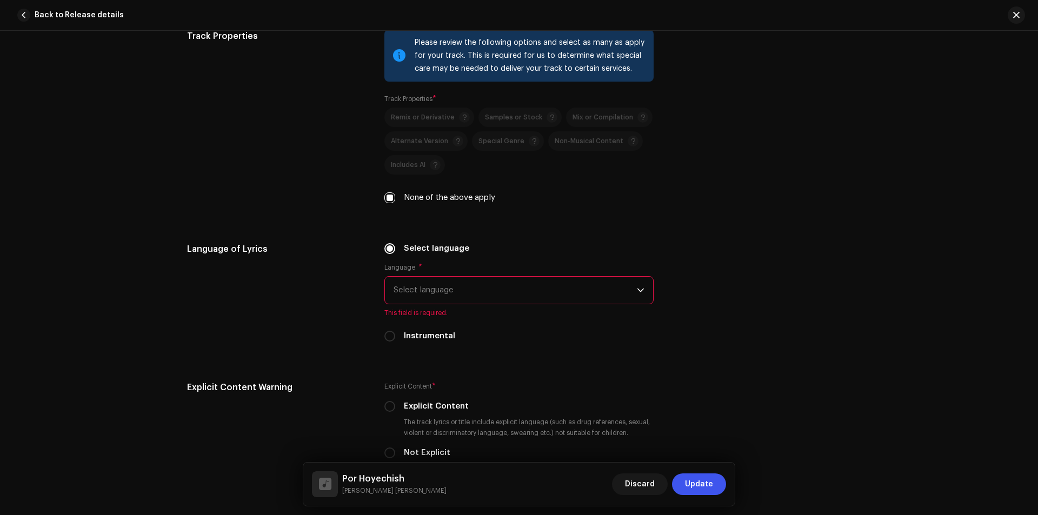
scroll to position [1513, 0]
click at [522, 278] on span "Select language" at bounding box center [514, 288] width 243 height 27
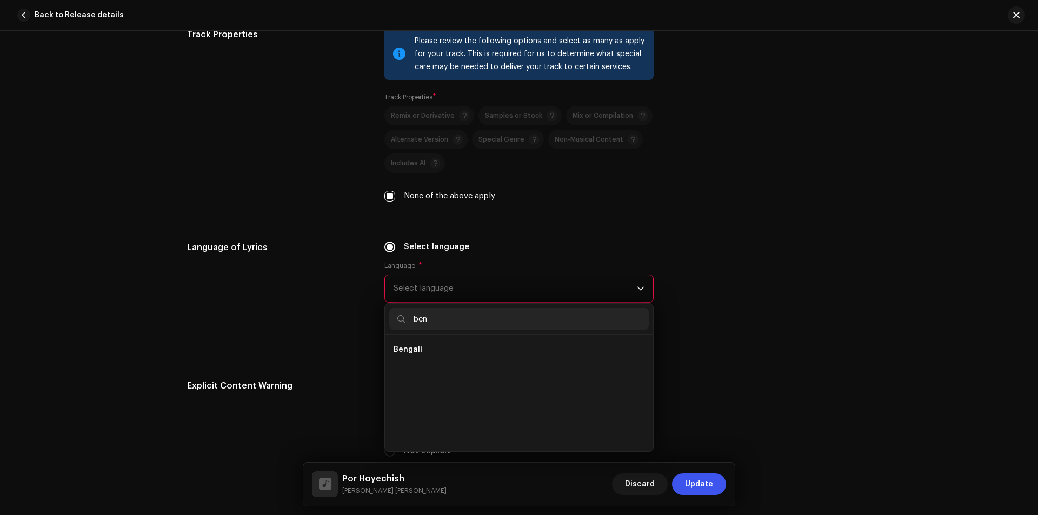
scroll to position [0, 0]
type input "ben"
click at [462, 348] on li "Bengali" at bounding box center [518, 350] width 259 height 22
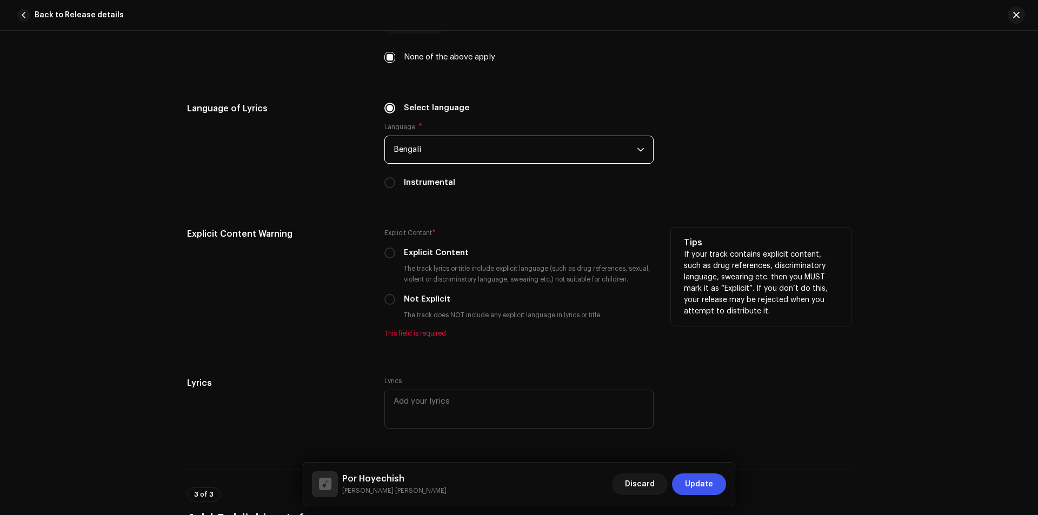
scroll to position [1658, 0]
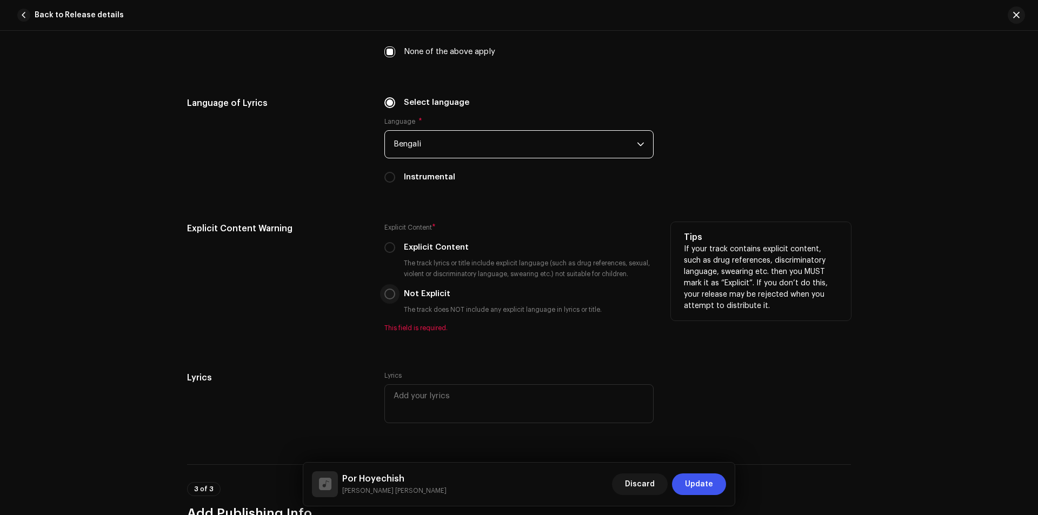
click at [386, 297] on input "Not Explicit" at bounding box center [389, 294] width 11 height 11
radio input "true"
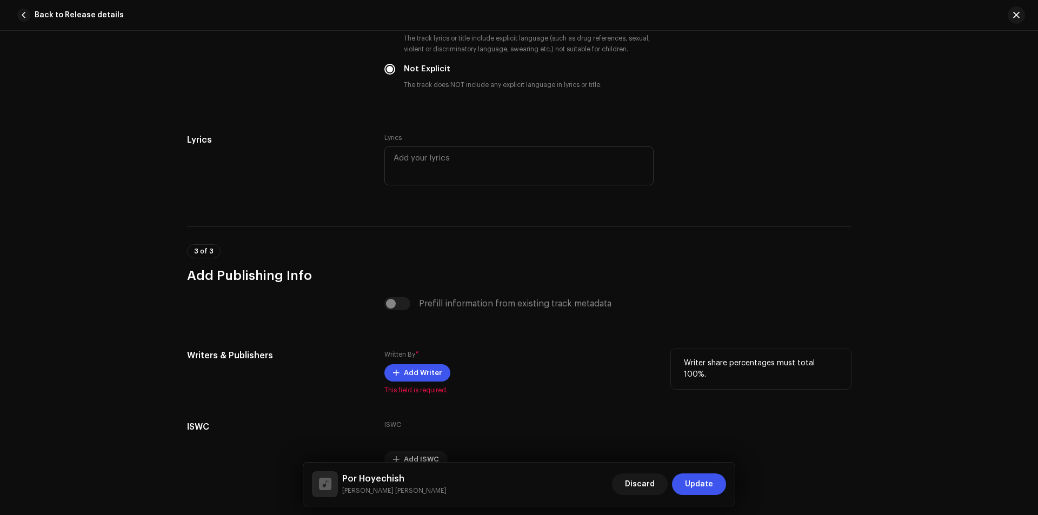
scroll to position [1939, 0]
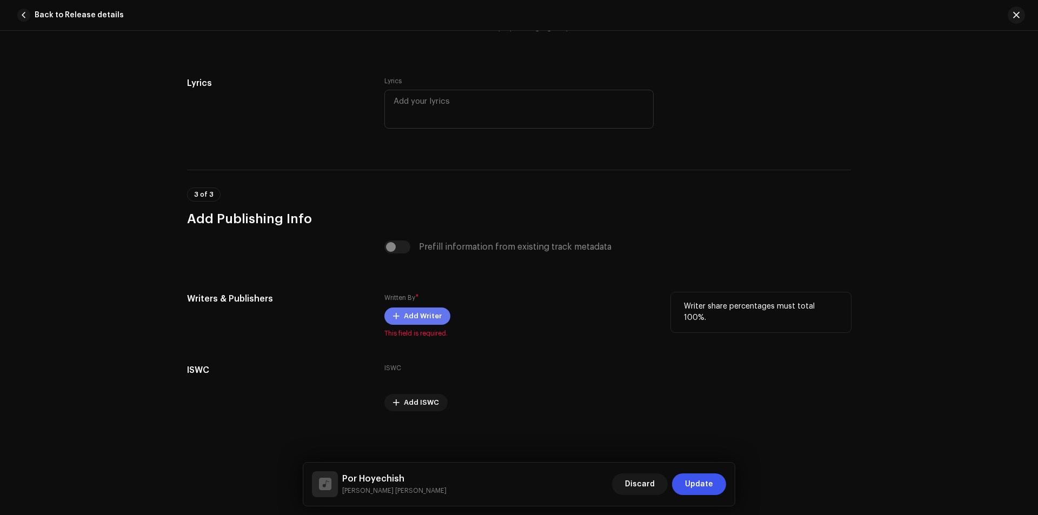
click at [435, 318] on span "Add Writer" at bounding box center [423, 316] width 38 height 22
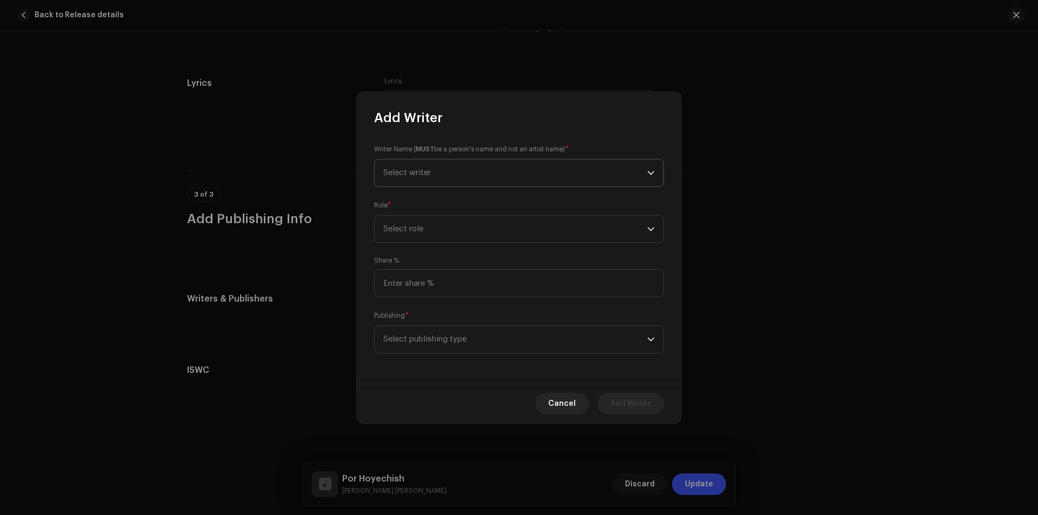
click at [449, 178] on span "Select writer" at bounding box center [515, 172] width 264 height 27
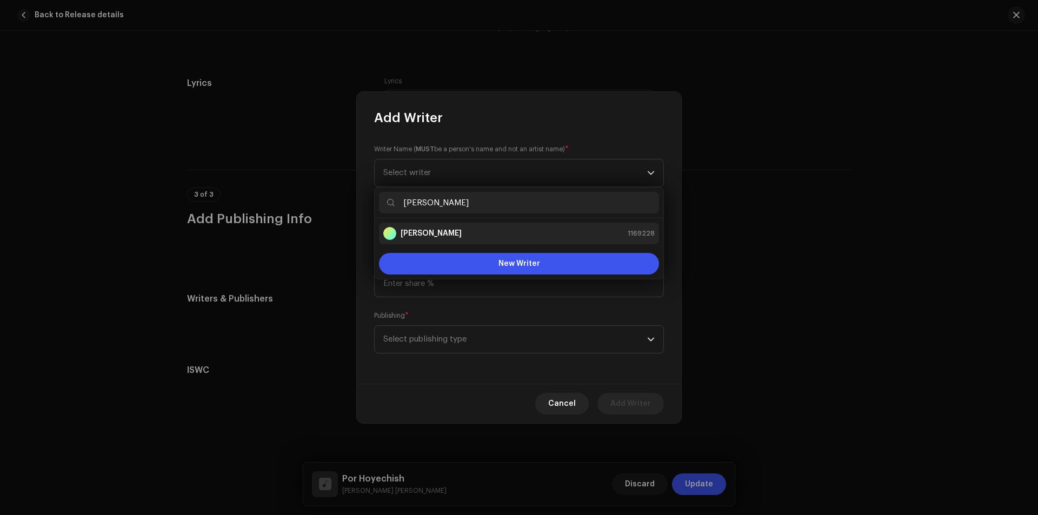
type input "[PERSON_NAME]"
click at [505, 238] on div "Shahriyar [PERSON_NAME] 1169228" at bounding box center [518, 233] width 271 height 13
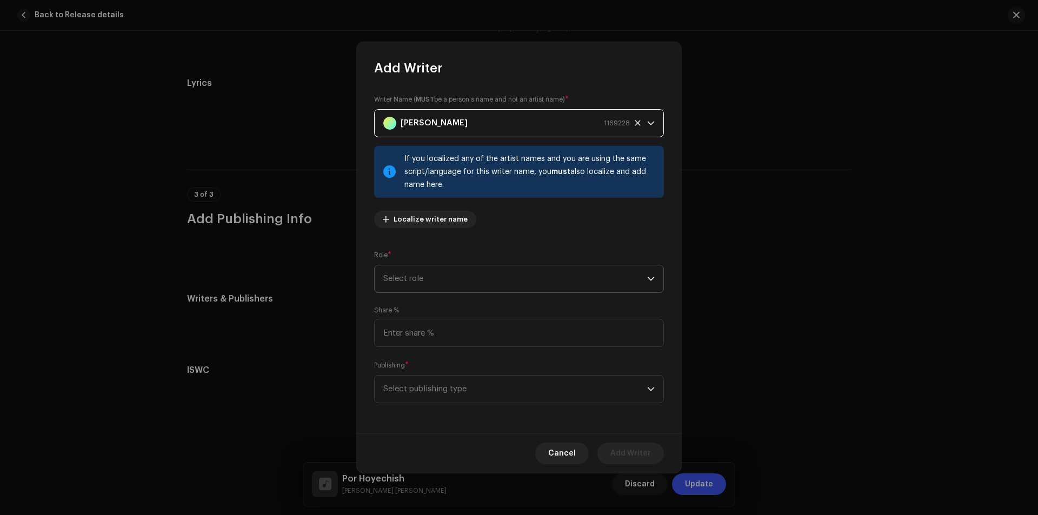
click at [490, 275] on span "Select role" at bounding box center [515, 278] width 264 height 27
click at [448, 373] on li "Lyricist" at bounding box center [519, 381] width 280 height 22
click at [486, 382] on span "Select publishing type" at bounding box center [515, 389] width 264 height 27
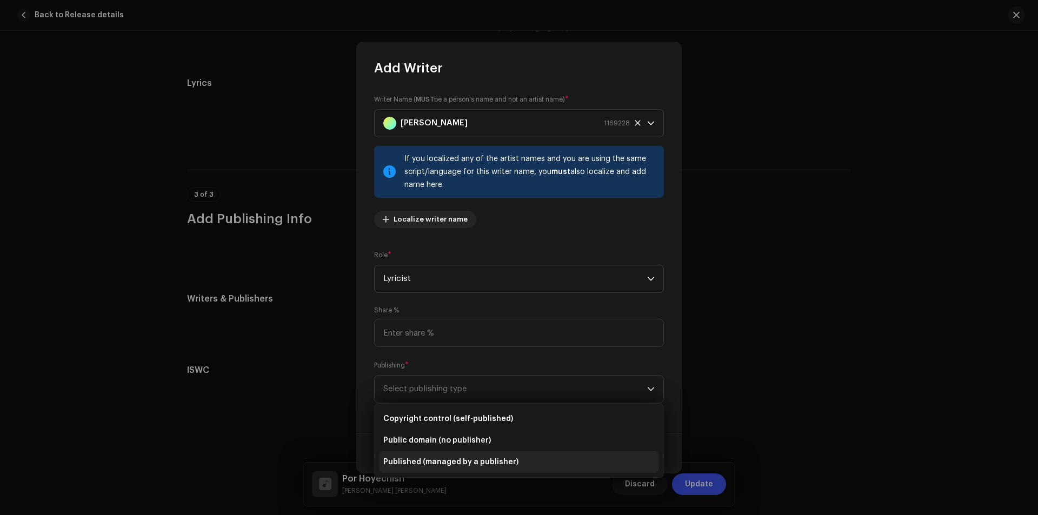
click at [456, 453] on li "Published (managed by a publisher)" at bounding box center [519, 462] width 280 height 22
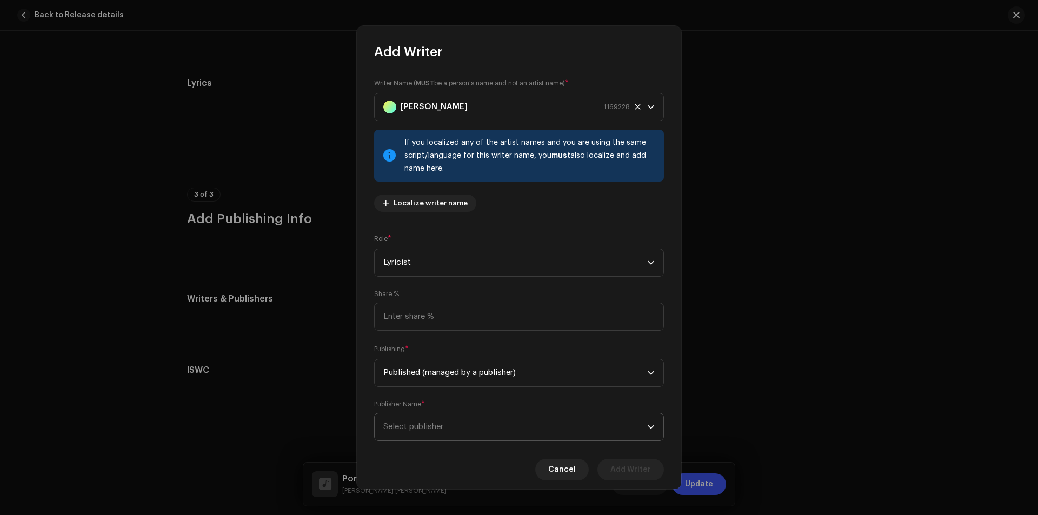
click at [469, 418] on span "Select publisher" at bounding box center [515, 426] width 264 height 27
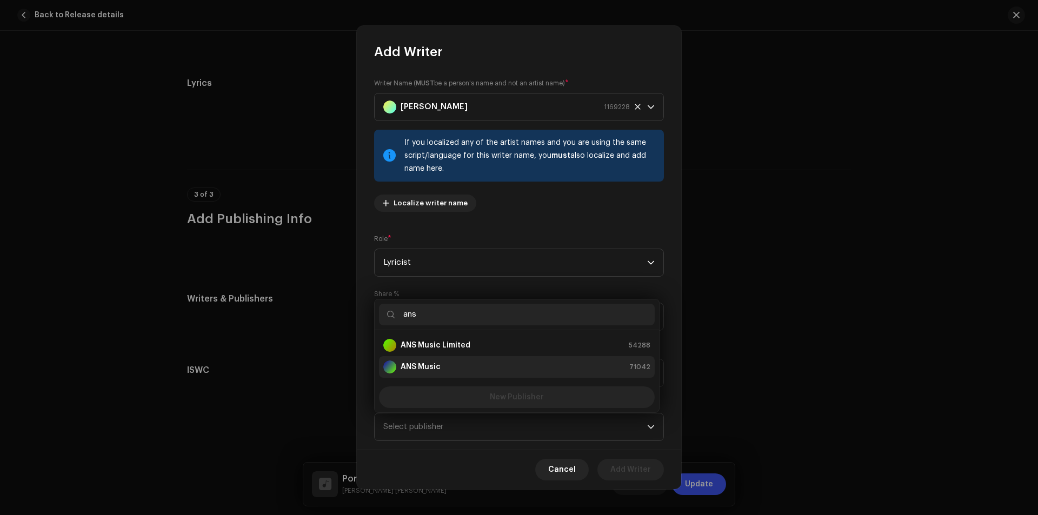
type input "ans"
click at [452, 359] on li "ANS Music 71042" at bounding box center [517, 367] width 276 height 22
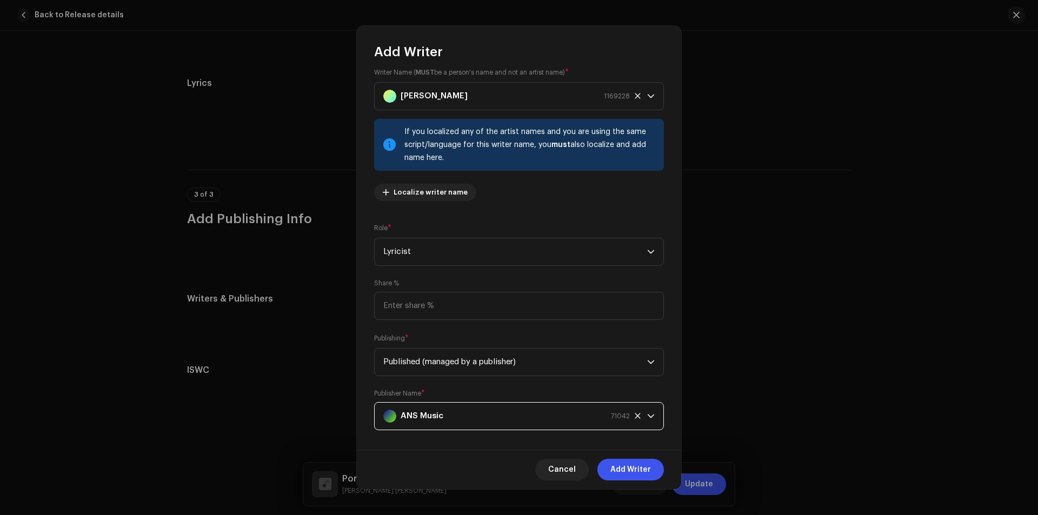
scroll to position [21, 0]
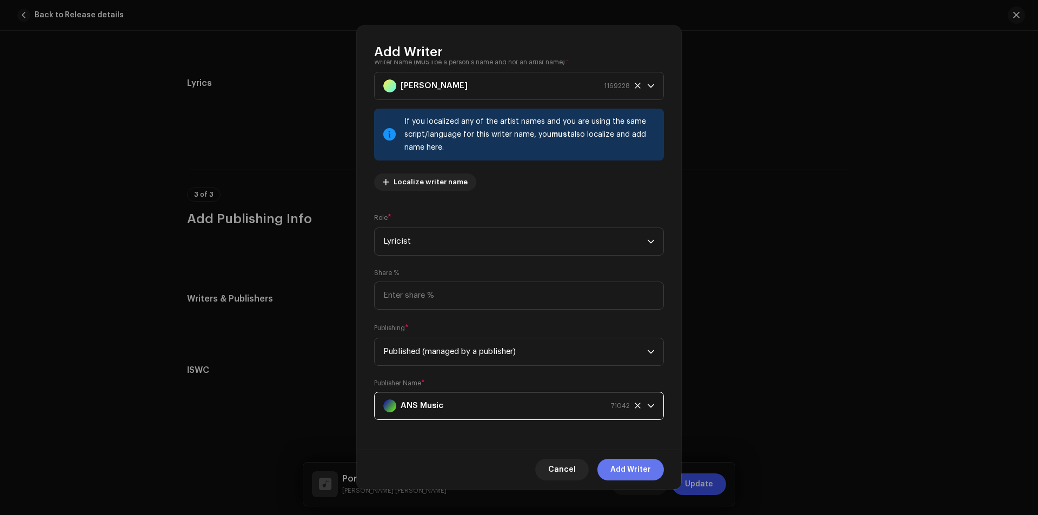
click at [623, 460] on span "Add Writer" at bounding box center [630, 470] width 41 height 22
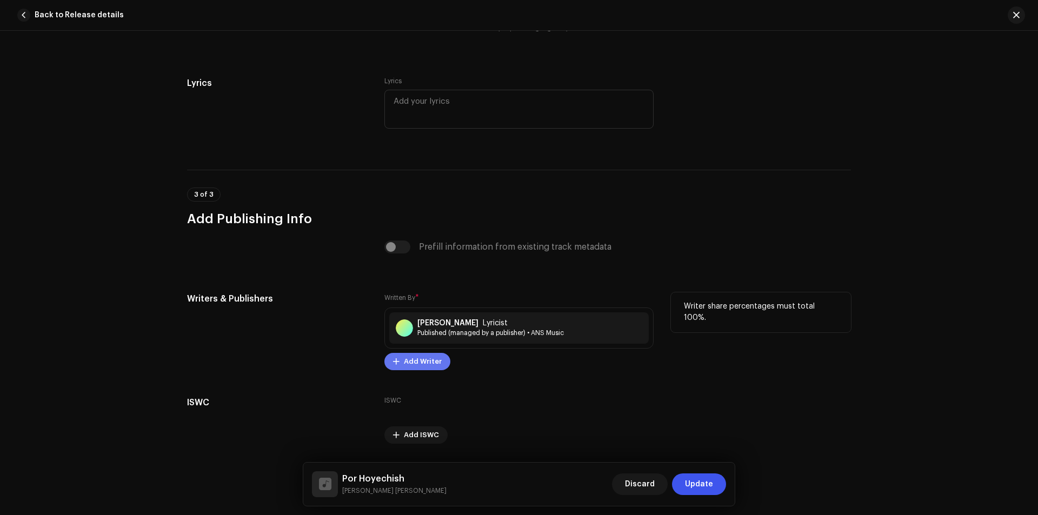
click at [428, 364] on span "Add Writer" at bounding box center [423, 362] width 38 height 22
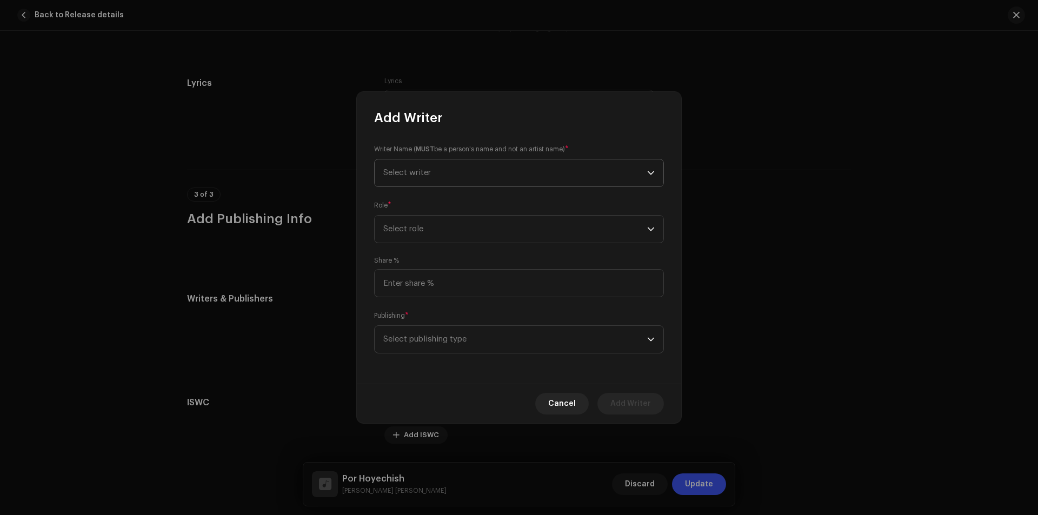
click at [517, 177] on span "Select writer" at bounding box center [515, 172] width 264 height 27
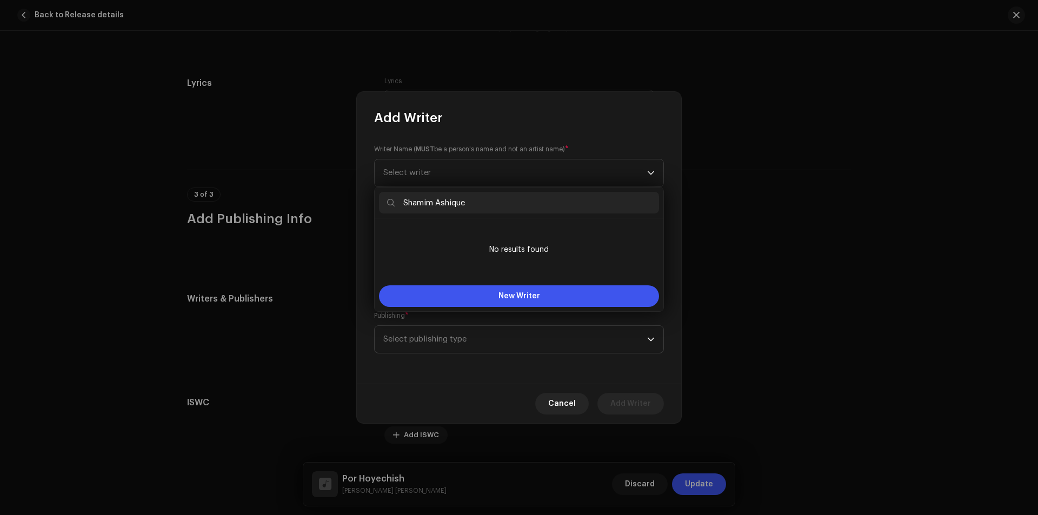
click at [488, 205] on input "Shamim Ashique" at bounding box center [519, 203] width 280 height 22
drag, startPoint x: 479, startPoint y: 203, endPoint x: 392, endPoint y: 196, distance: 86.8
click at [392, 196] on input "Shamim Ashique" at bounding box center [519, 203] width 280 height 22
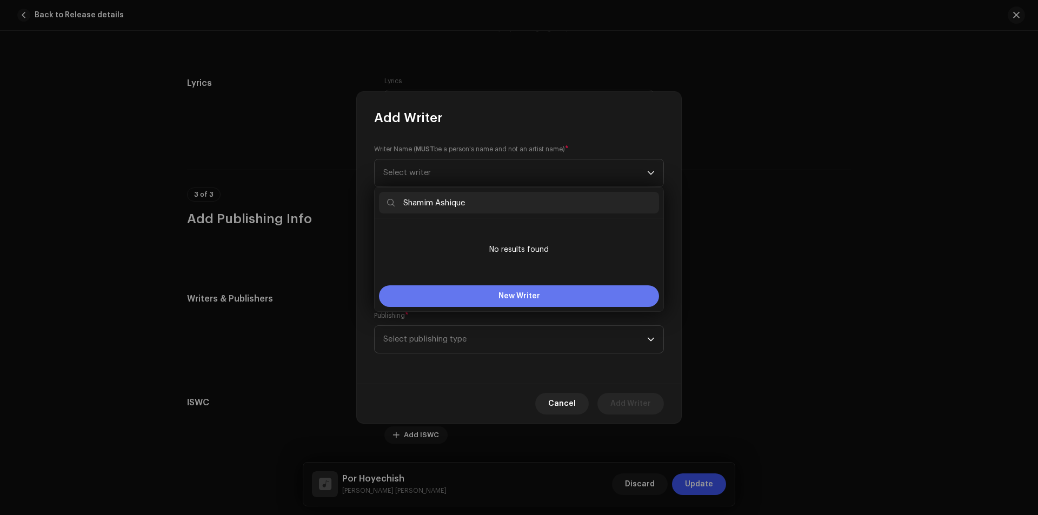
type input "Shamim Ashique"
click at [499, 293] on span "New Writer" at bounding box center [519, 296] width 42 height 8
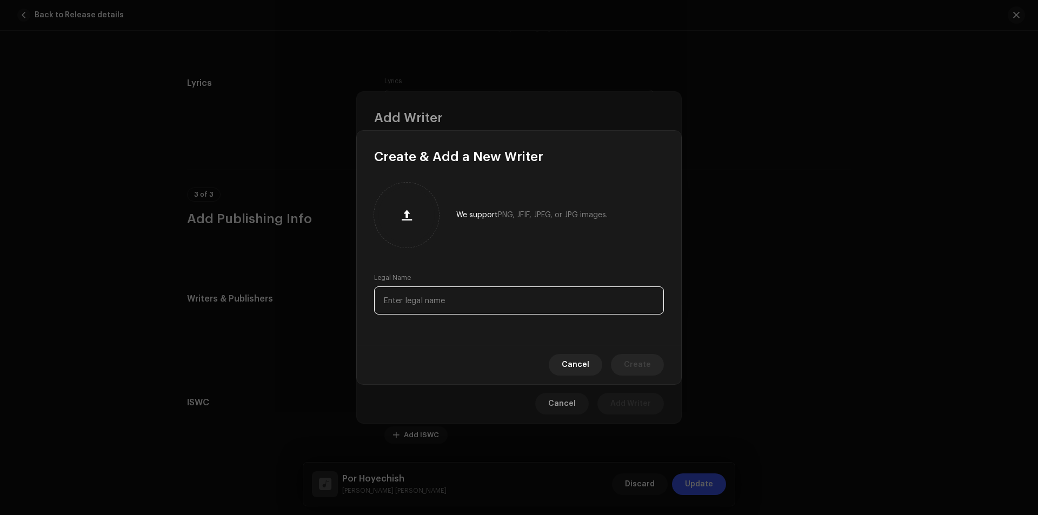
click at [446, 305] on input "text" at bounding box center [519, 300] width 290 height 28
paste input "Shamim Ashique"
type input "Shamim Ashique"
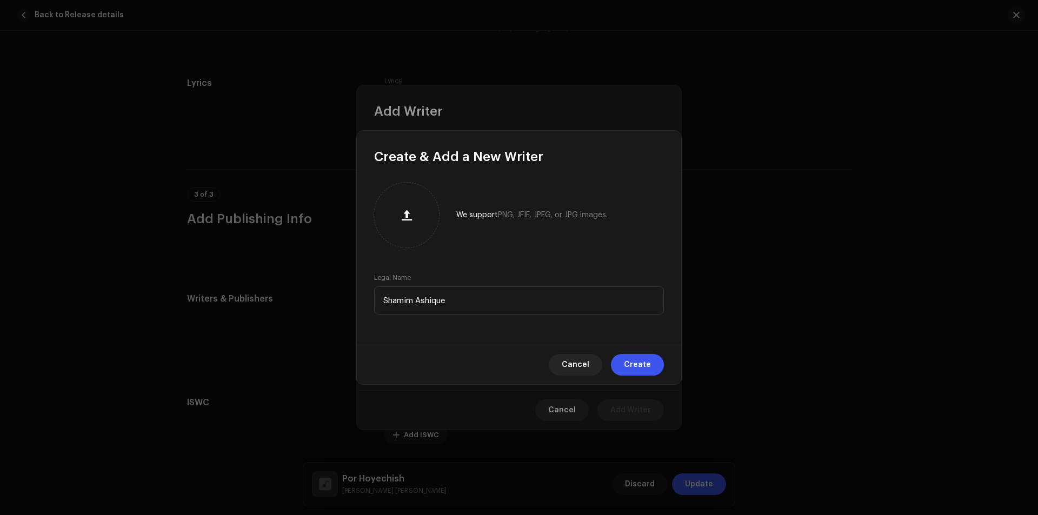
click at [638, 364] on span "Create" at bounding box center [637, 365] width 27 height 22
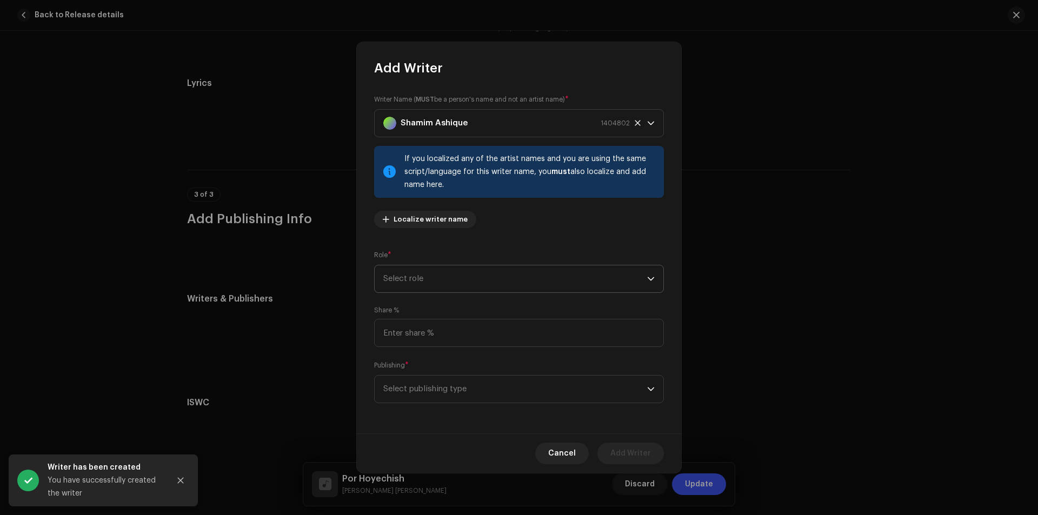
click at [463, 276] on span "Select role" at bounding box center [515, 278] width 264 height 27
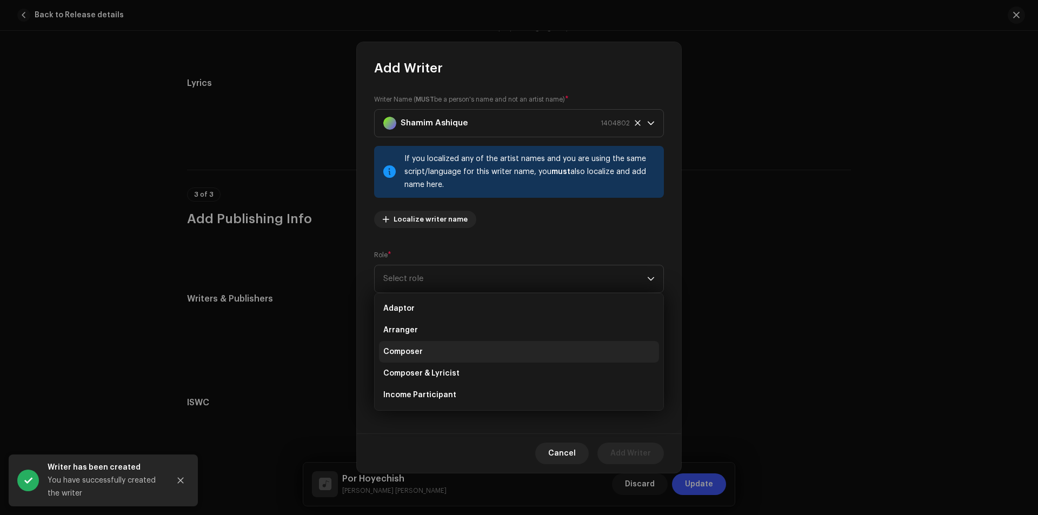
click at [446, 355] on li "Composer" at bounding box center [519, 352] width 280 height 22
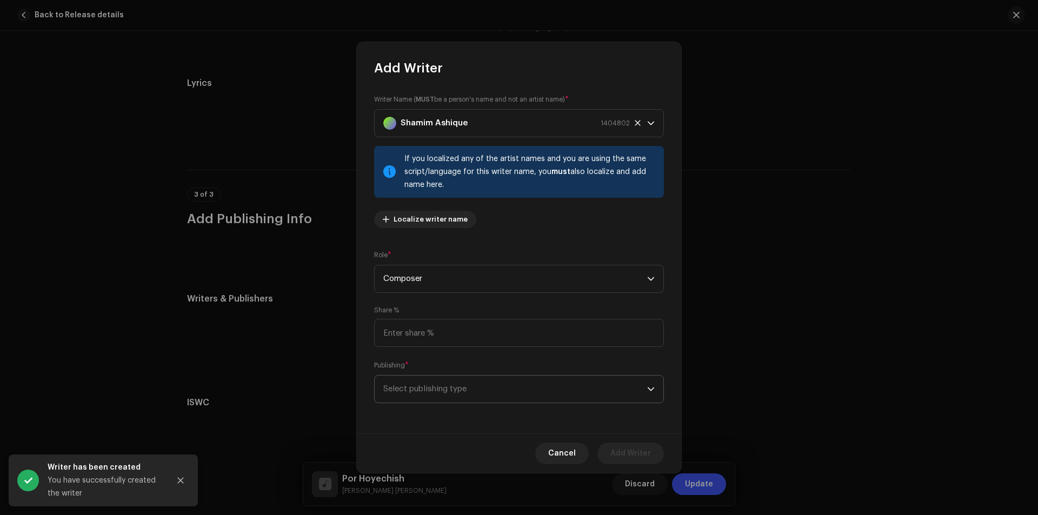
click at [446, 383] on span "Select publishing type" at bounding box center [515, 389] width 264 height 27
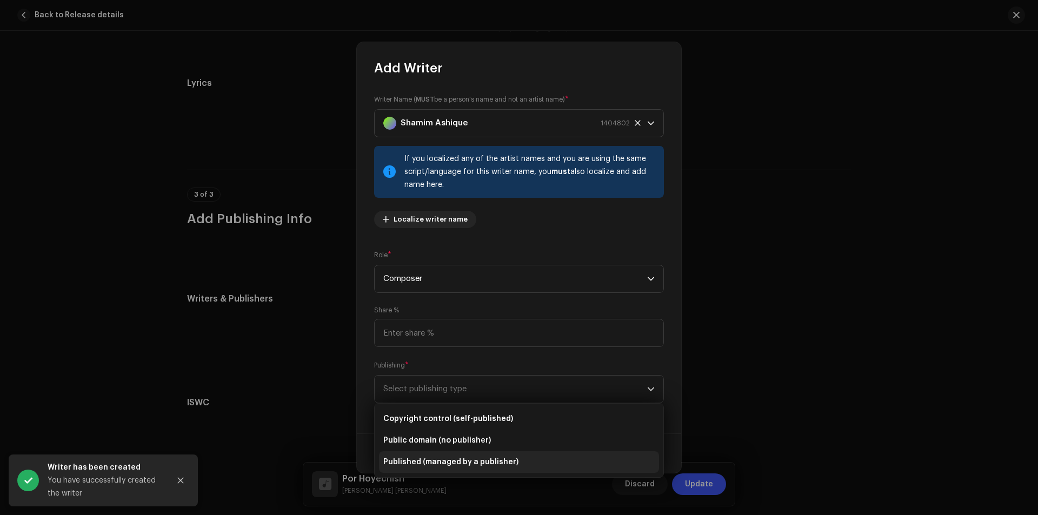
click at [442, 461] on span "Published (managed by a publisher)" at bounding box center [450, 462] width 135 height 11
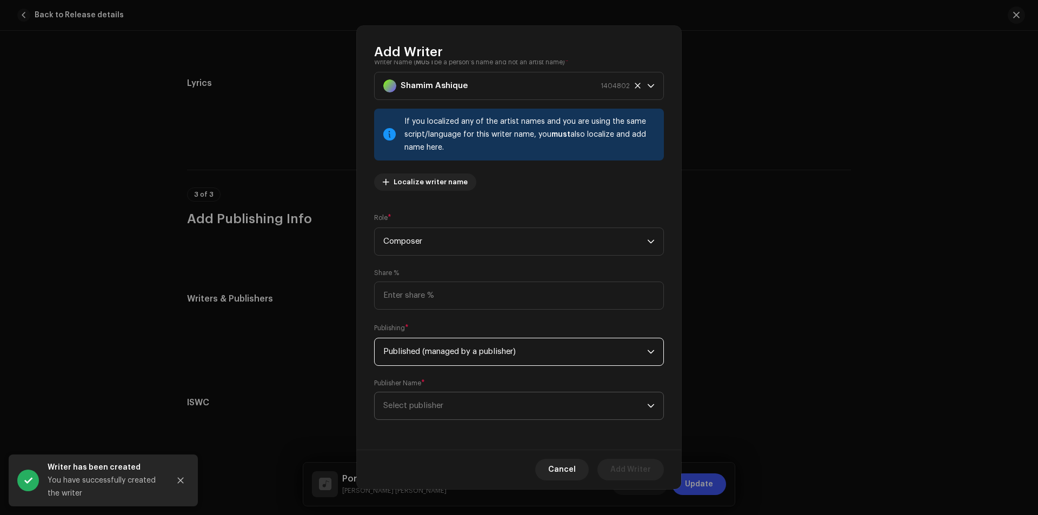
click at [462, 400] on span "Select publisher" at bounding box center [515, 405] width 264 height 27
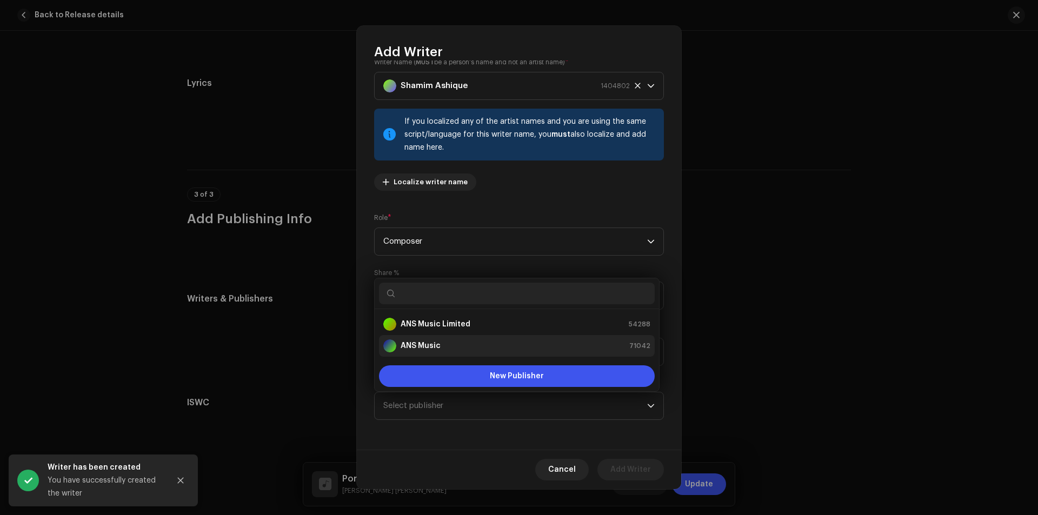
click at [460, 349] on div "ANS Music 71042" at bounding box center [516, 345] width 267 height 13
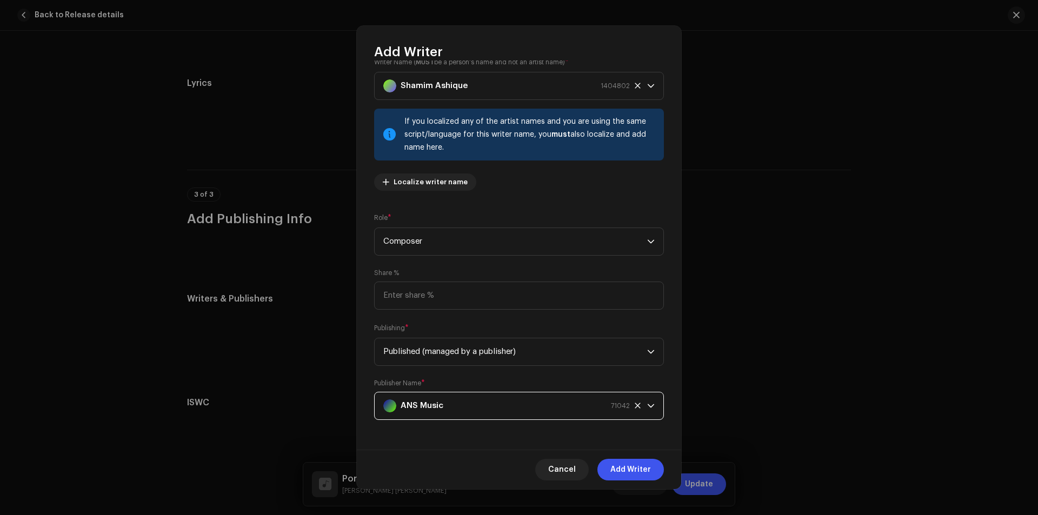
click at [605, 469] on button "Add Writer" at bounding box center [630, 470] width 66 height 22
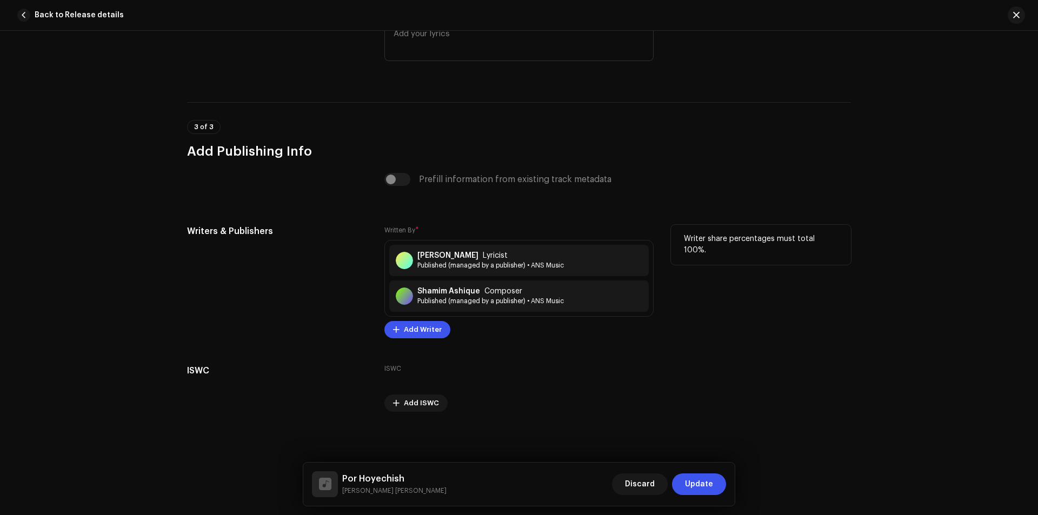
scroll to position [2007, 0]
click at [700, 483] on span "Update" at bounding box center [699, 484] width 28 height 22
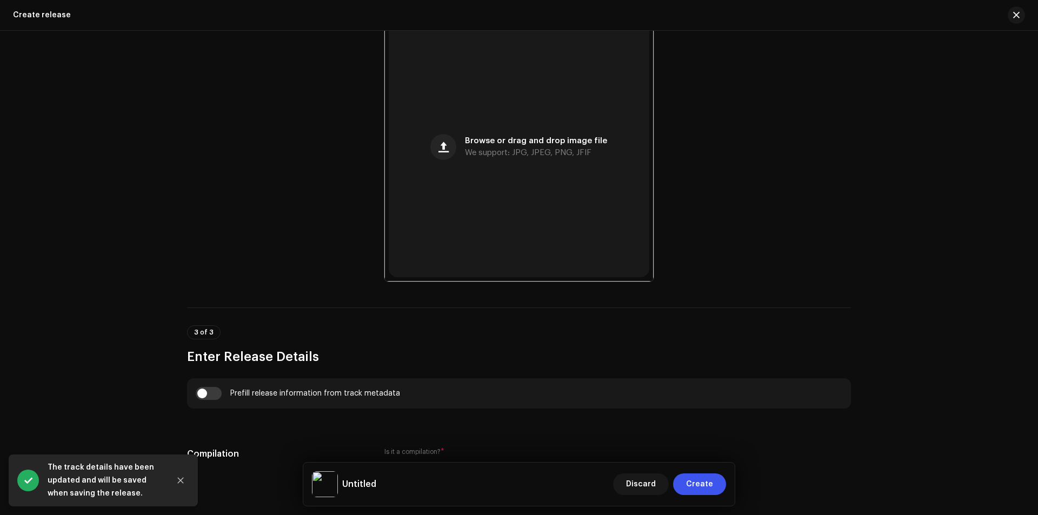
scroll to position [649, 0]
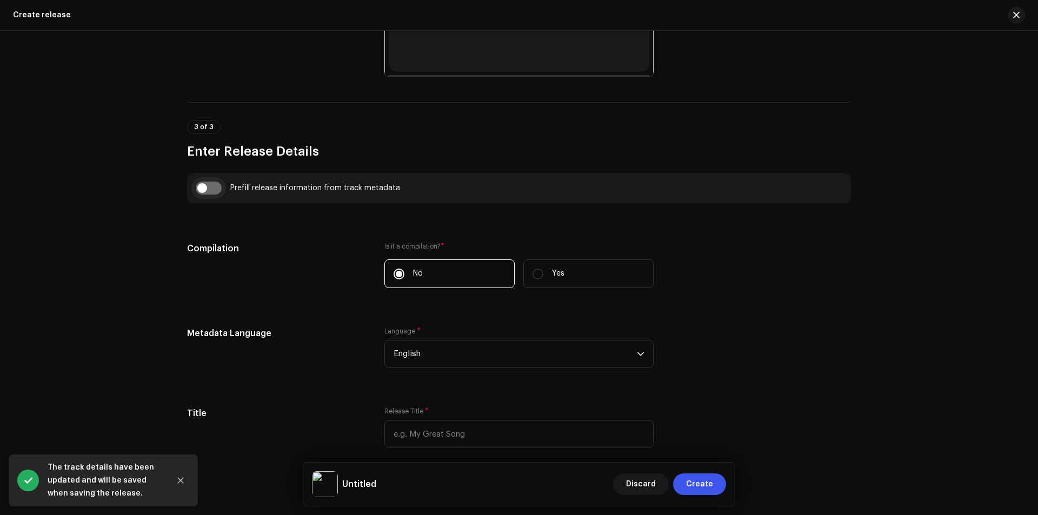
click at [205, 191] on input "checkbox" at bounding box center [209, 188] width 26 height 13
checkbox input "true"
type input "Por Hoyechish"
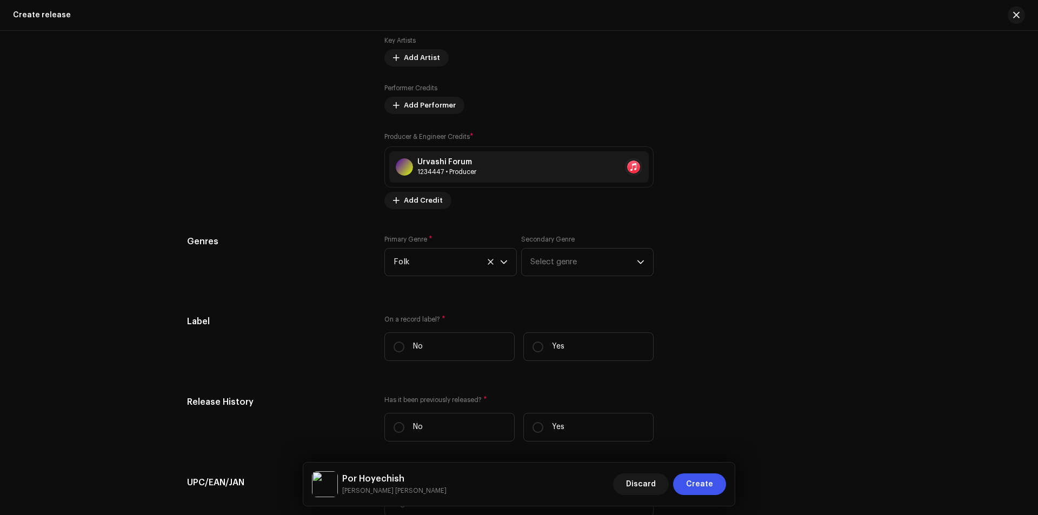
scroll to position [1369, 0]
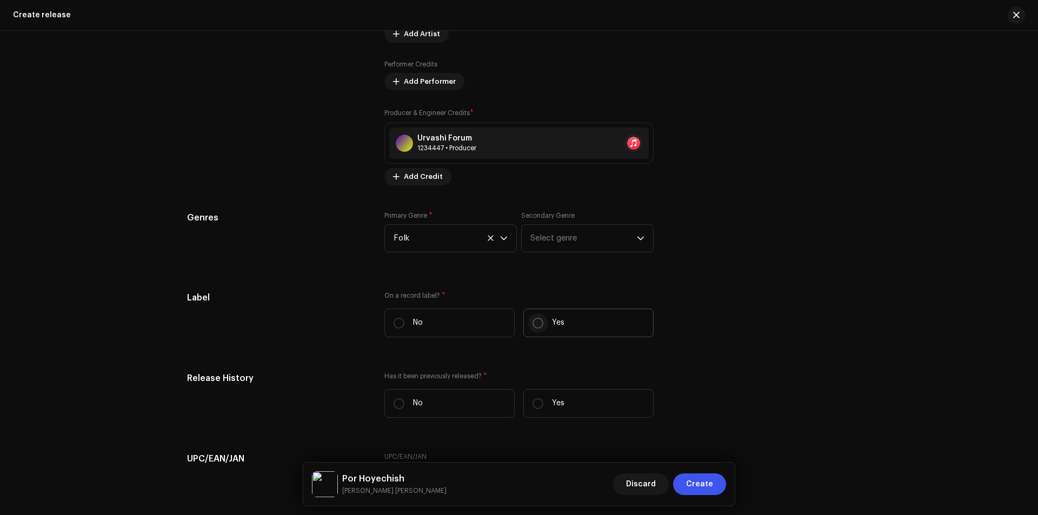
click at [537, 322] on input "Yes" at bounding box center [537, 323] width 11 height 11
radio input "true"
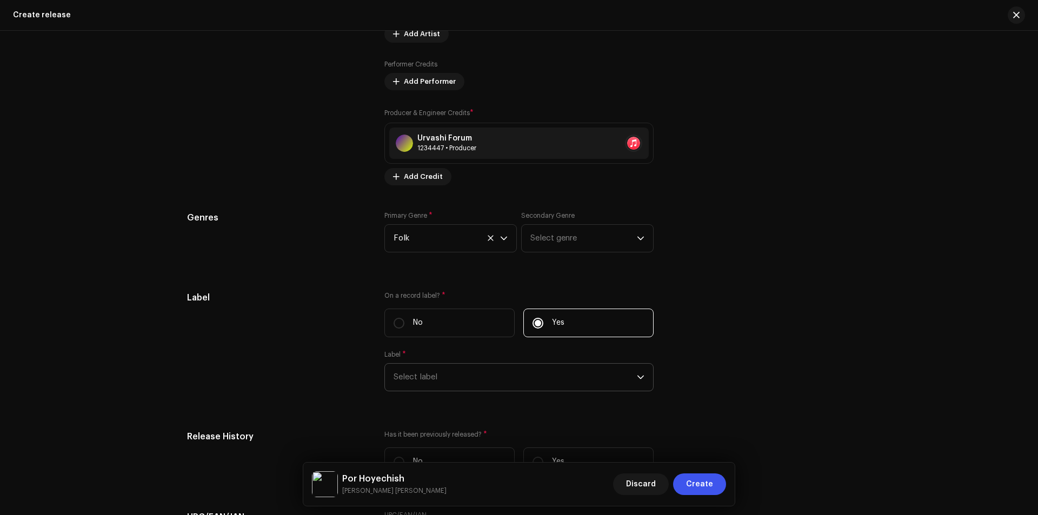
click at [475, 377] on span "Select label" at bounding box center [514, 377] width 243 height 27
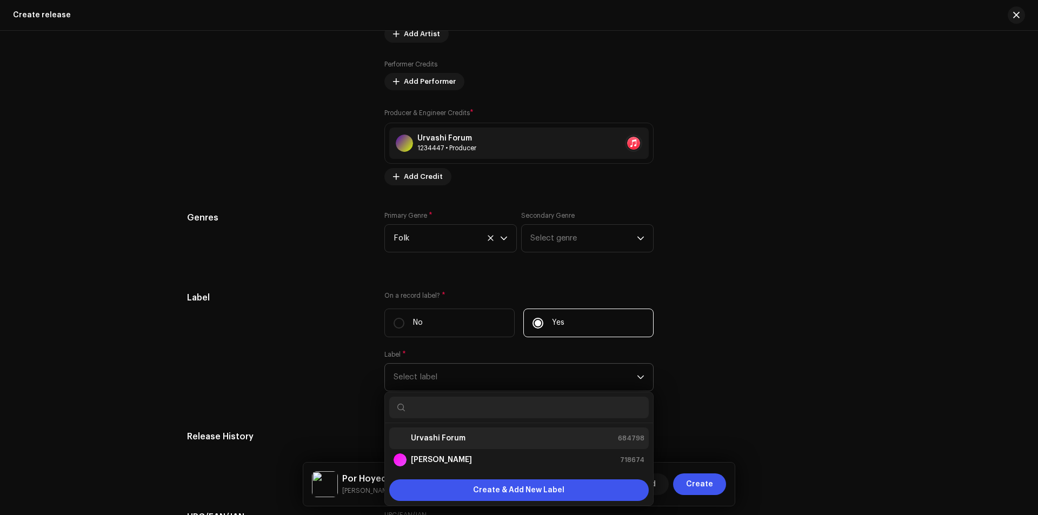
click at [483, 438] on div "Urvashi Forum 684798" at bounding box center [518, 438] width 251 height 13
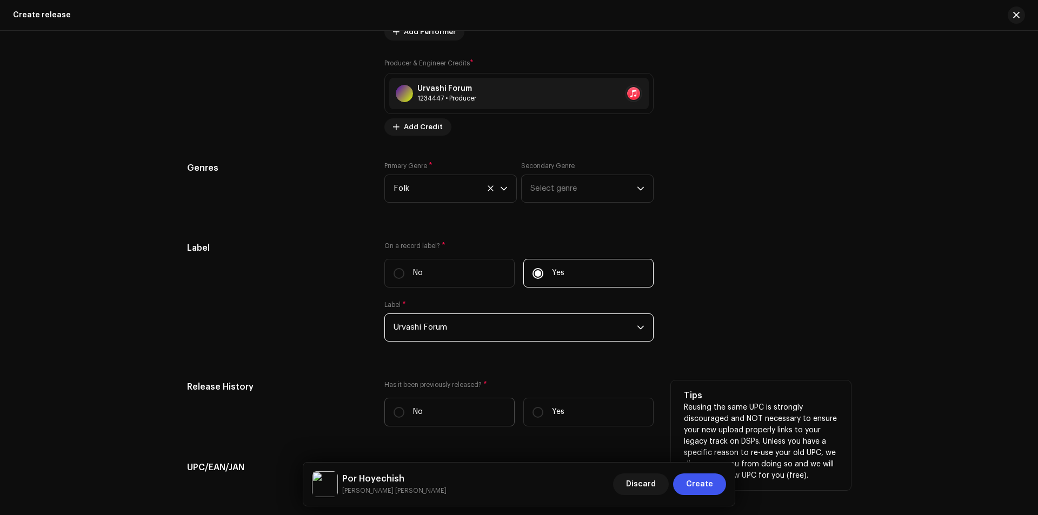
scroll to position [1441, 0]
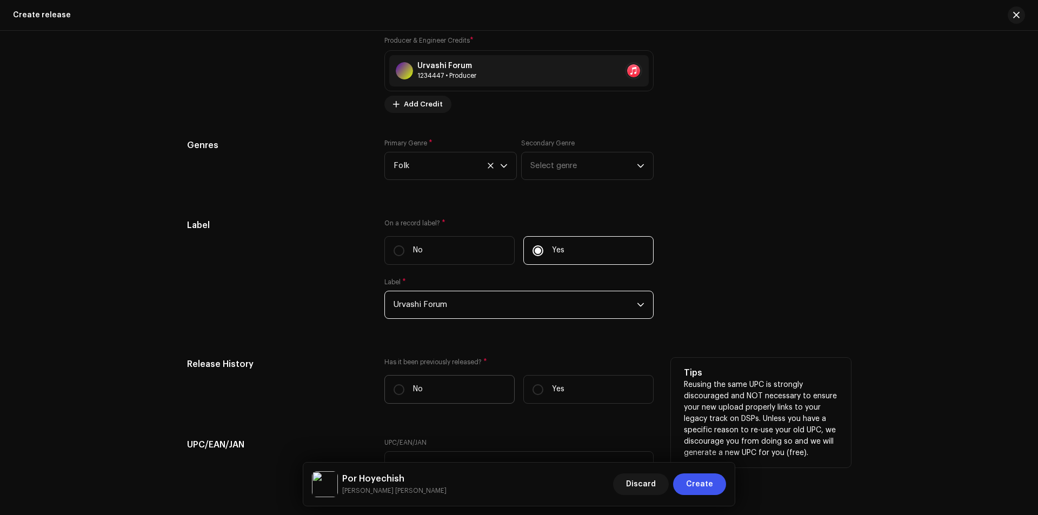
click at [463, 381] on label "No" at bounding box center [449, 389] width 130 height 29
click at [404, 384] on input "No" at bounding box center [398, 389] width 11 height 11
radio input "true"
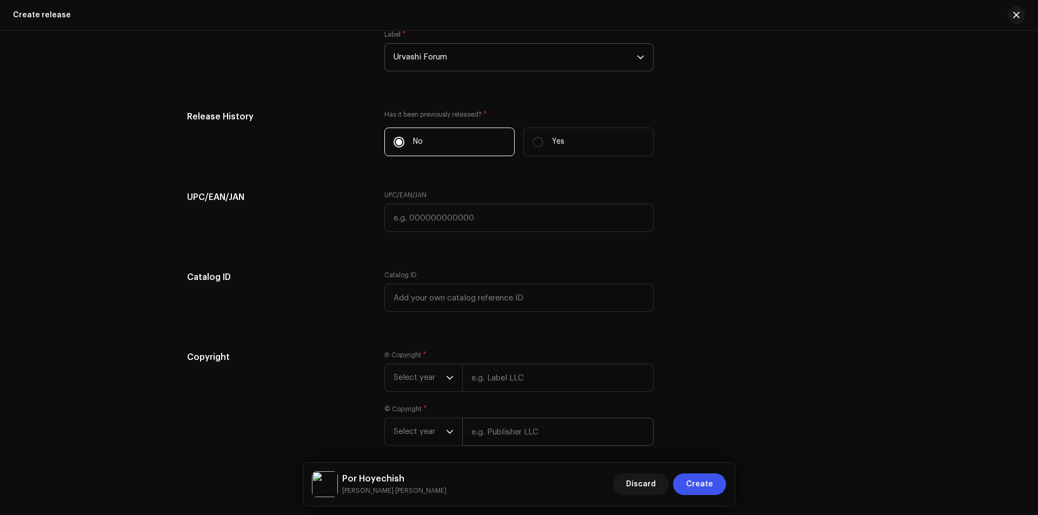
scroll to position [1737, 0]
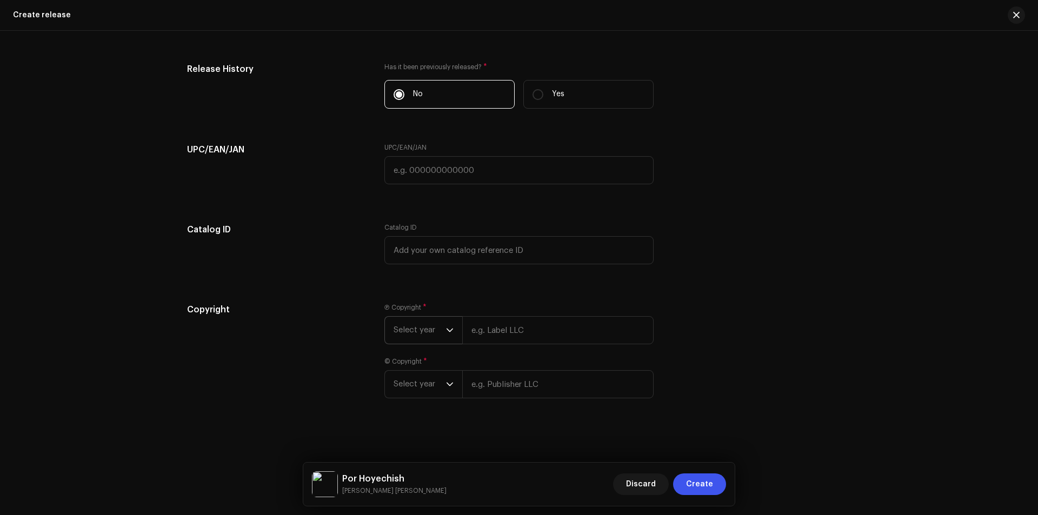
click at [428, 333] on span "Select year" at bounding box center [419, 330] width 52 height 27
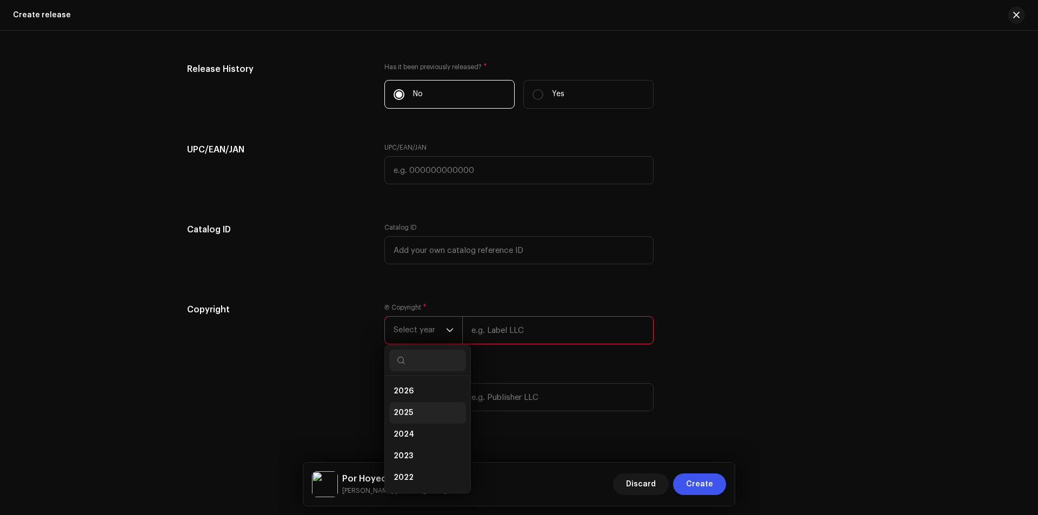
click at [423, 411] on li "2025" at bounding box center [427, 413] width 77 height 22
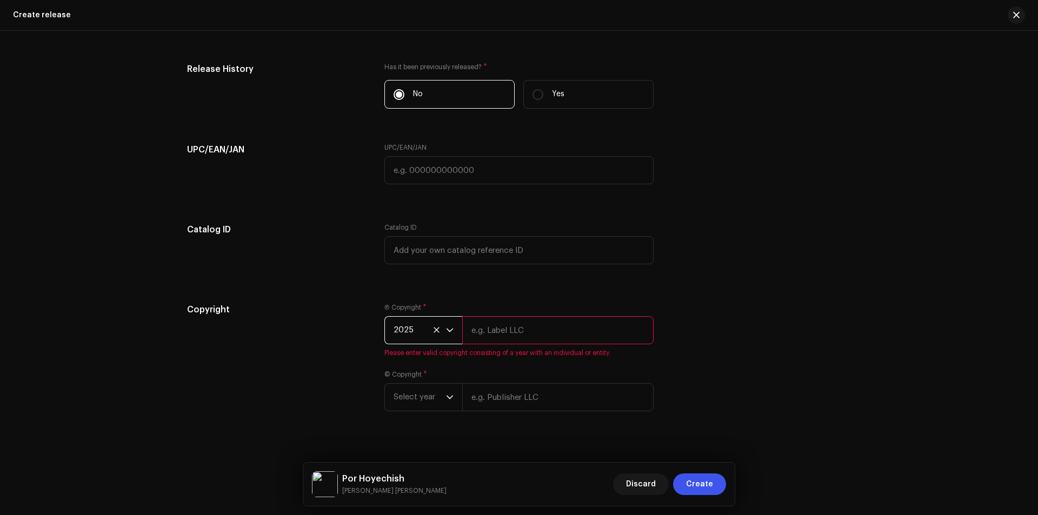
click at [523, 329] on input "text" at bounding box center [557, 330] width 191 height 28
click at [549, 319] on input "text" at bounding box center [557, 330] width 191 height 28
paste input "Urvashi Forum"
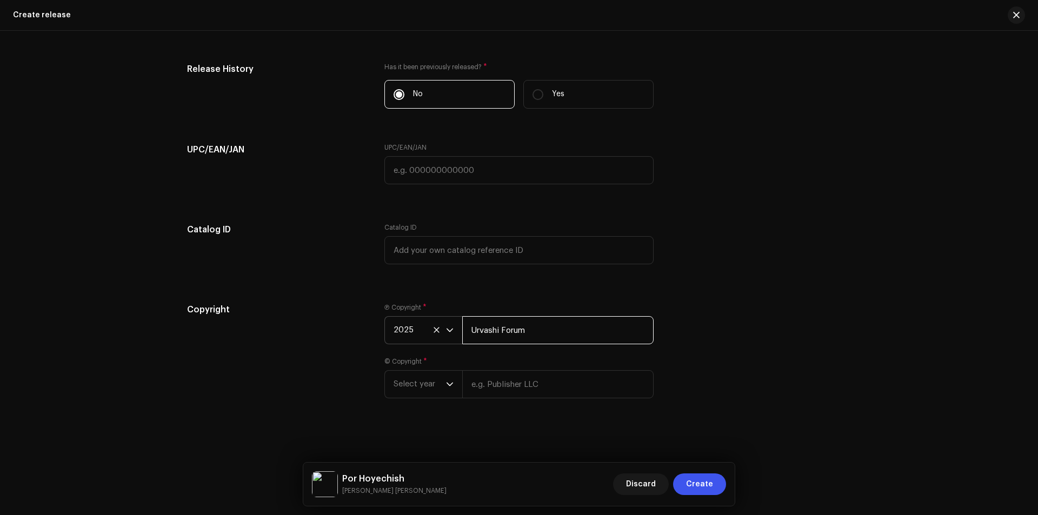
click at [544, 326] on input "Urvashi Forum" at bounding box center [557, 330] width 191 height 28
paste input ", Distributed by ANS Music"
drag, startPoint x: 627, startPoint y: 329, endPoint x: 450, endPoint y: 326, distance: 177.3
click at [450, 326] on div "2025 Urvashi Forum, Distributed by ANS Music" at bounding box center [518, 330] width 269 height 28
type input "Urvashi Forum, Distributed by ANS Music"
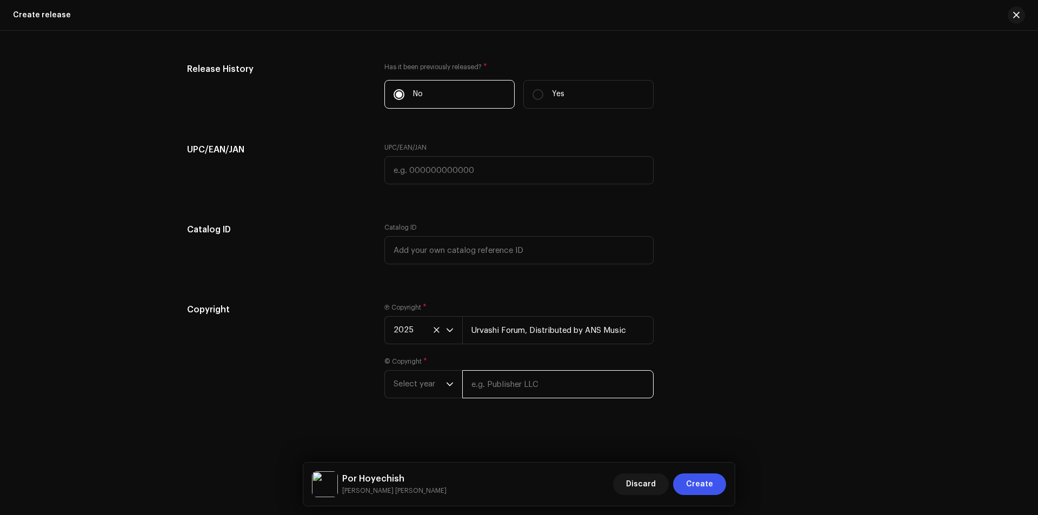
click at [537, 386] on input "text" at bounding box center [557, 384] width 191 height 28
paste input "Urvashi Forum, Distributed by ANS Music"
type input "Urvashi Forum, Distributed by ANS Music"
click at [420, 386] on span "Select year" at bounding box center [419, 384] width 52 height 27
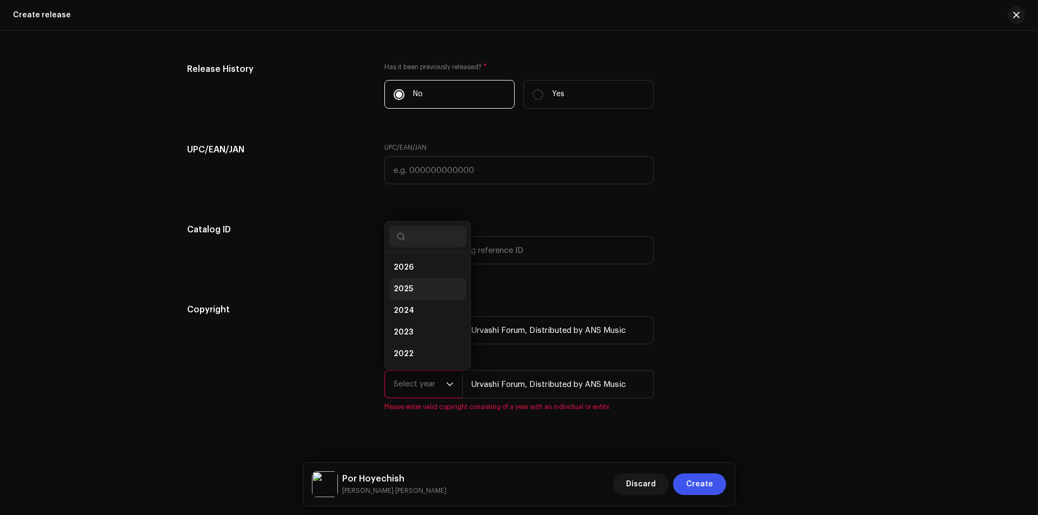
click at [406, 292] on span "2025" at bounding box center [402, 289] width 19 height 11
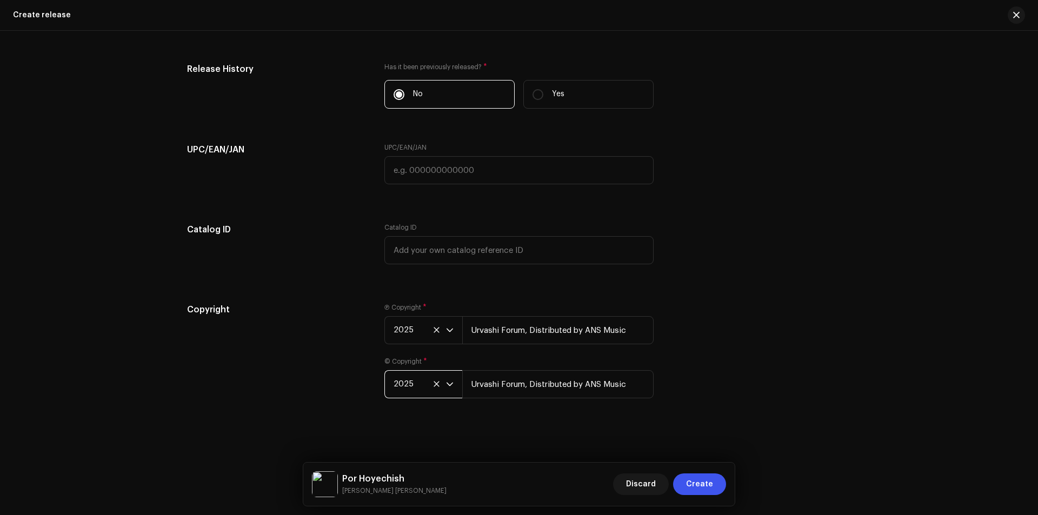
drag, startPoint x: 744, startPoint y: 393, endPoint x: 733, endPoint y: 406, distance: 16.9
click at [744, 394] on div "Copyright Ⓟ Copyright * 2025 Urvashi Forum, Distributed by ANS Music © Copyrigh…" at bounding box center [519, 357] width 664 height 108
click at [711, 482] on span "Create" at bounding box center [699, 484] width 27 height 22
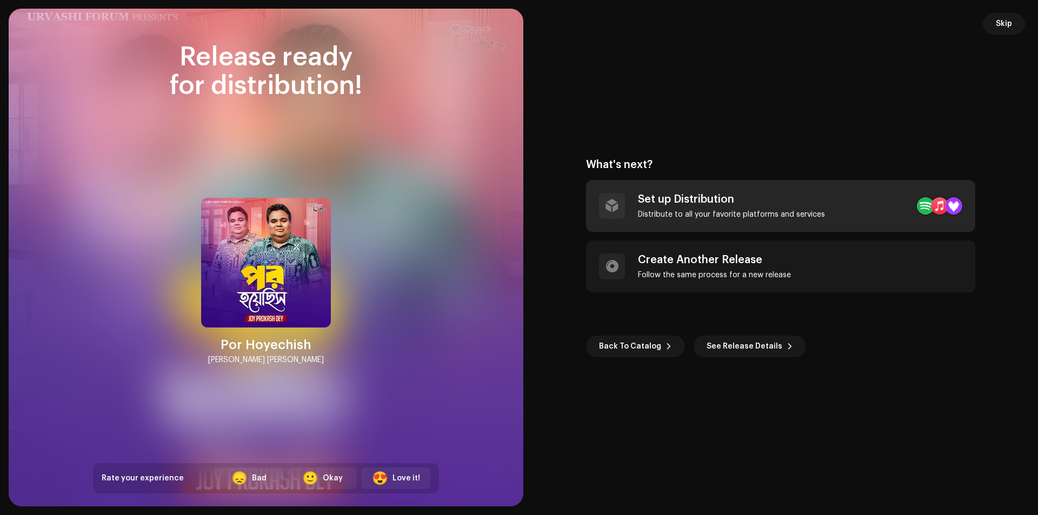
click at [720, 209] on div "Set up Distribution Distribute to all your favorite platforms and services" at bounding box center [731, 206] width 187 height 26
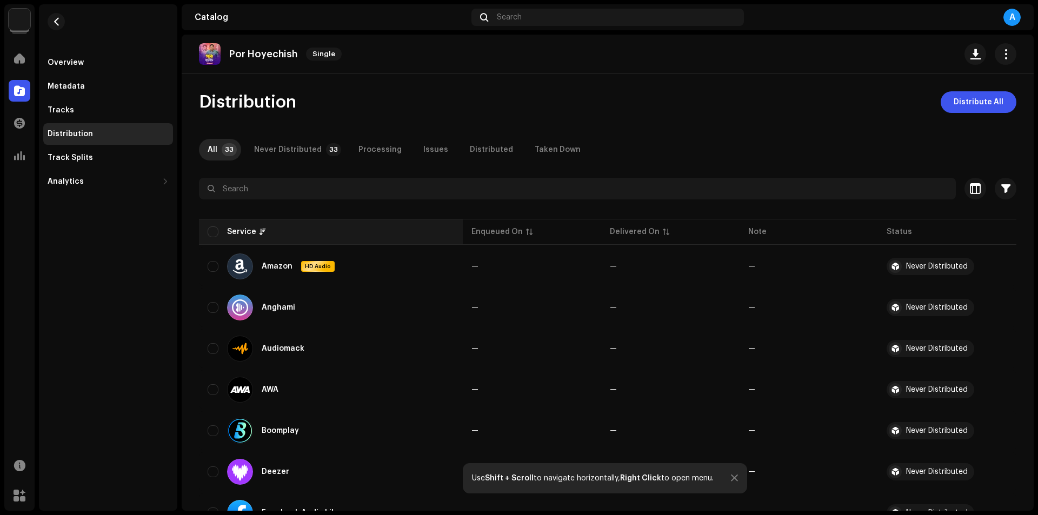
click at [217, 225] on th "Service" at bounding box center [331, 232] width 264 height 26
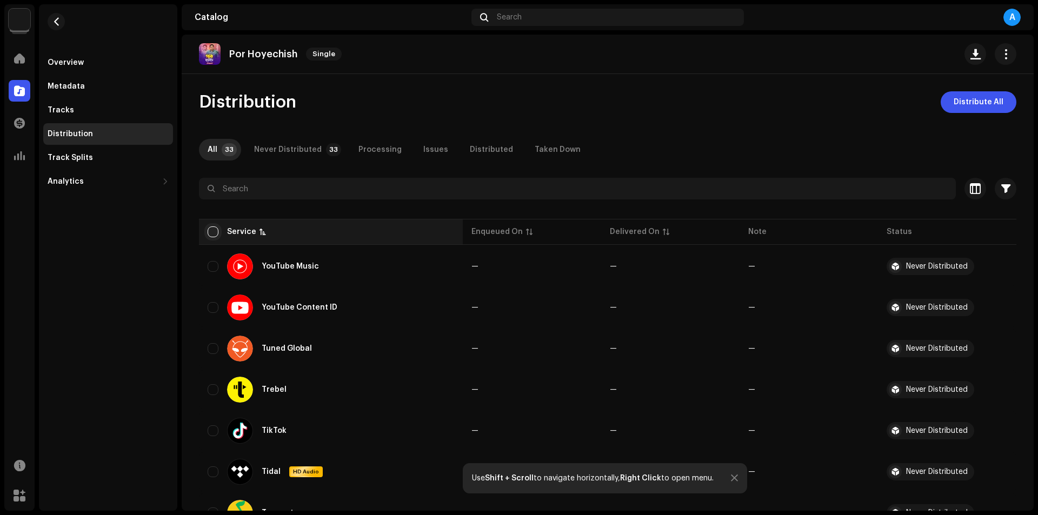
click at [212, 232] on input "checkbox" at bounding box center [213, 231] width 11 height 11
checkbox input "true"
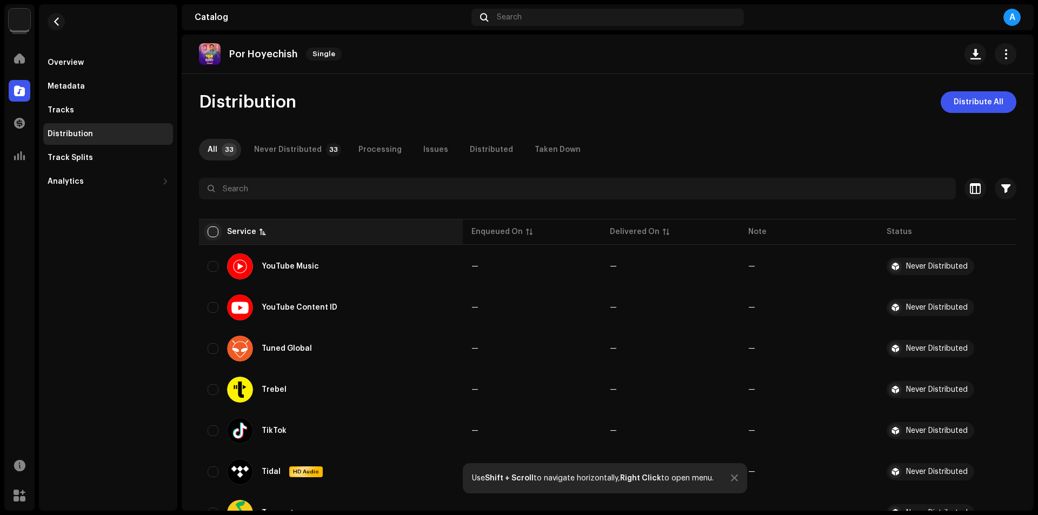
checkbox input "true"
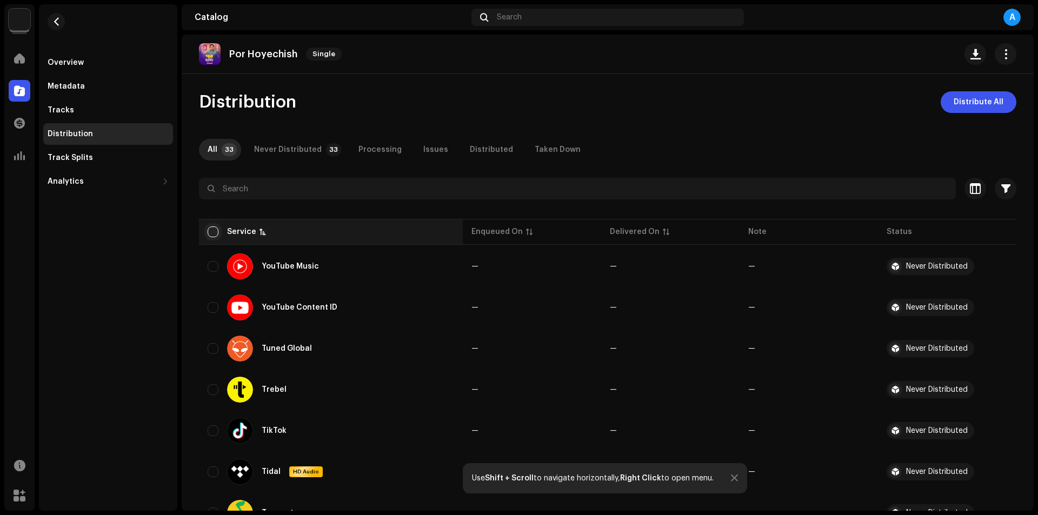
checkbox input "true"
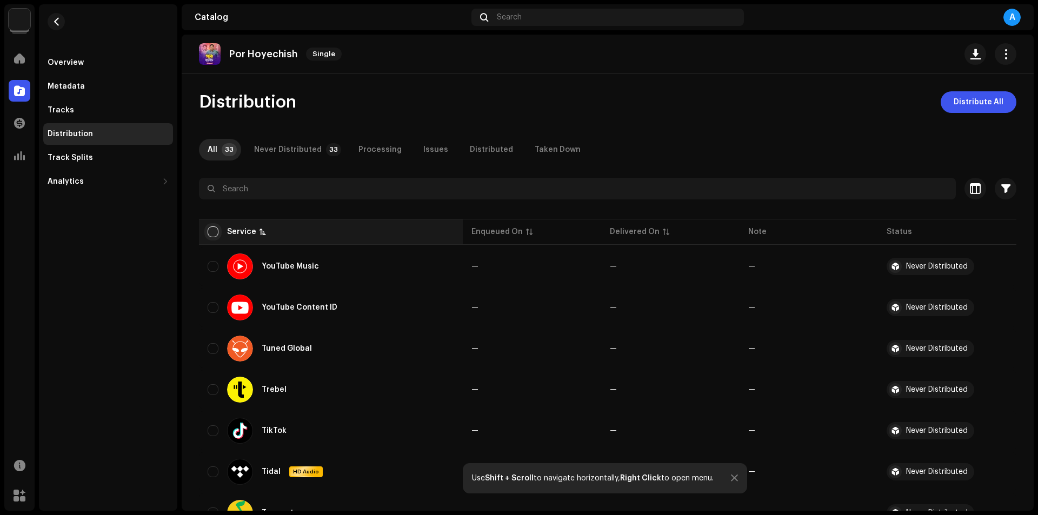
checkbox input "true"
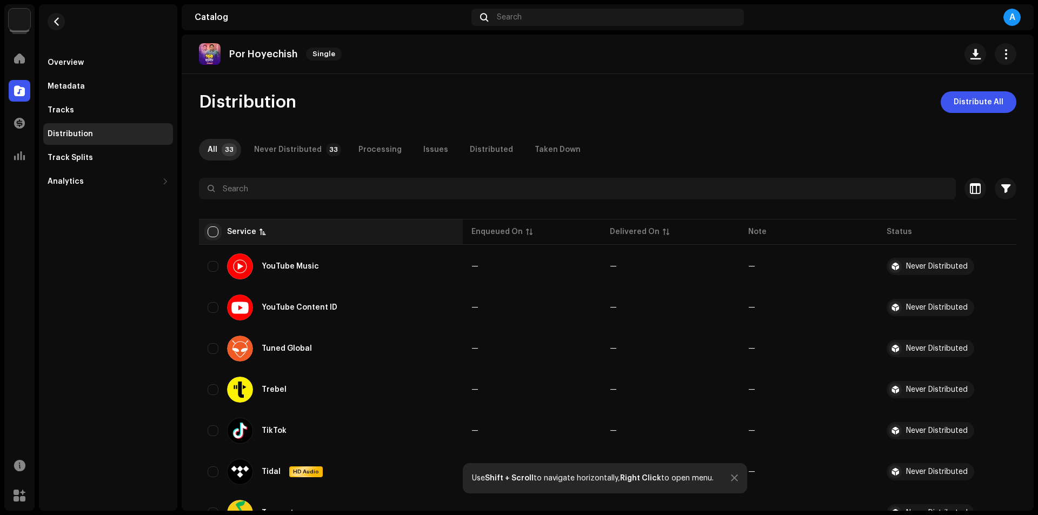
checkbox input "true"
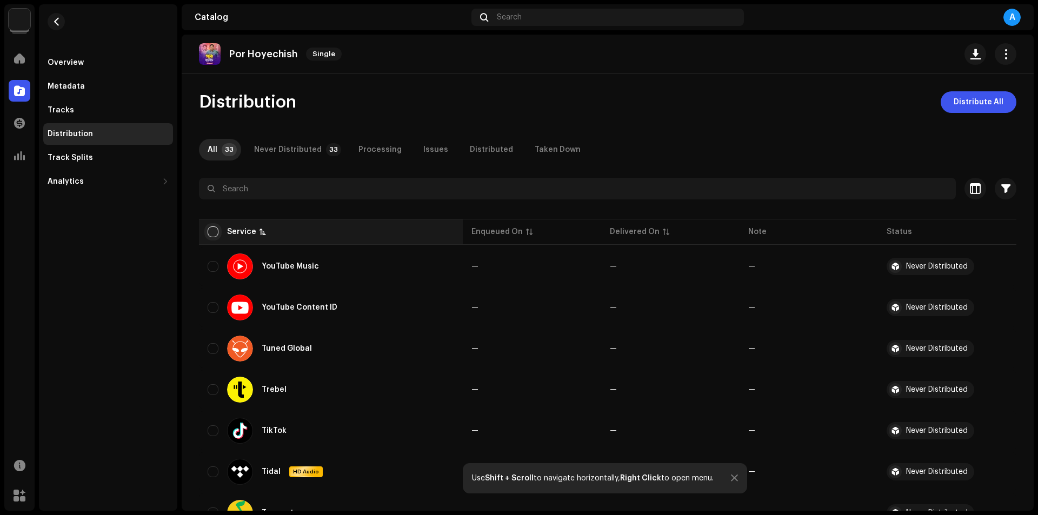
checkbox input "true"
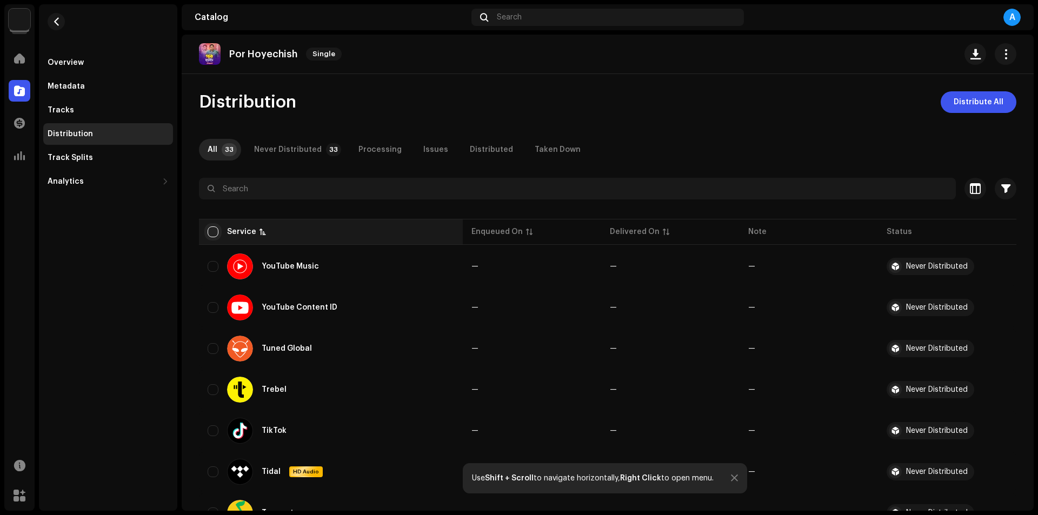
checkbox input "true"
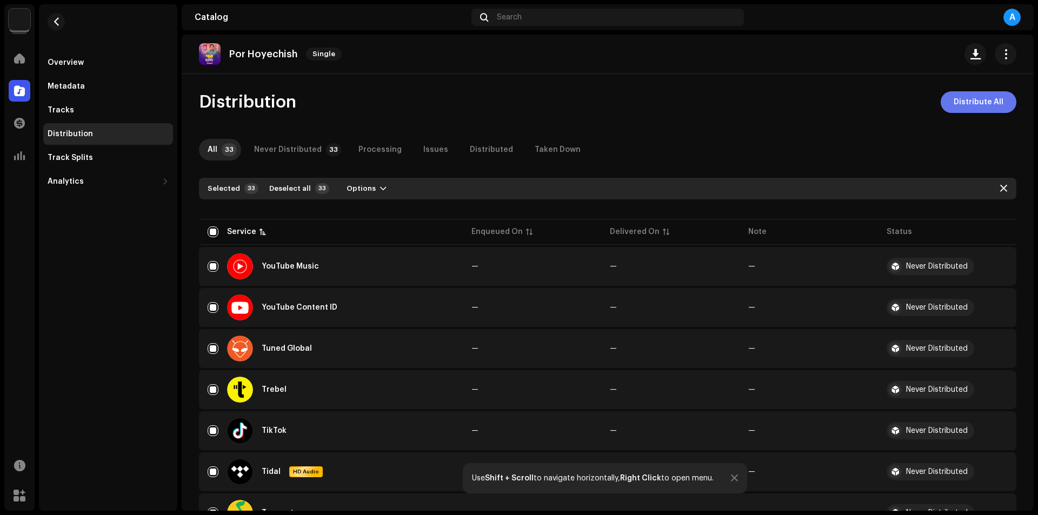
click at [954, 93] on span "Distribute All" at bounding box center [978, 102] width 50 height 22
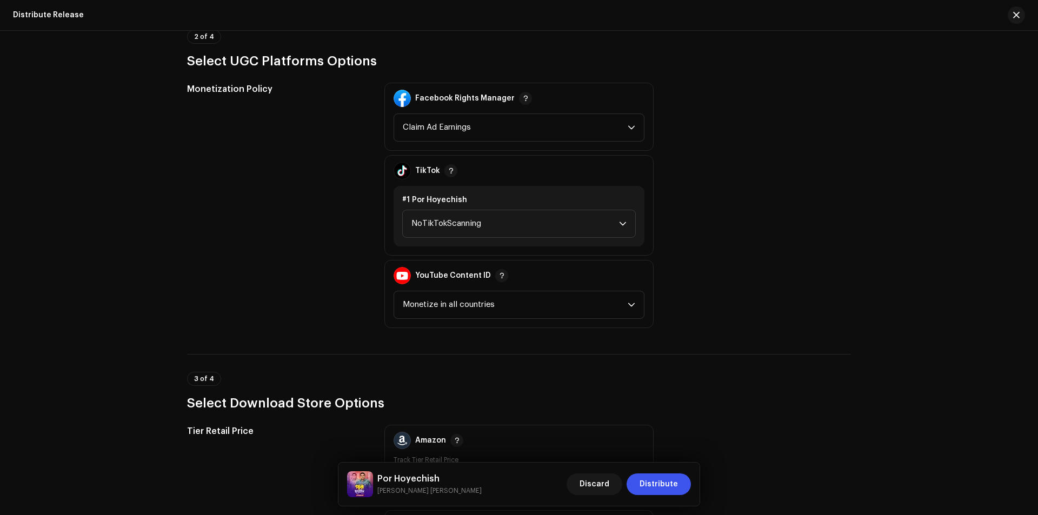
scroll to position [1297, 0]
click at [572, 229] on span "NoTikTokScanning" at bounding box center [515, 224] width 208 height 27
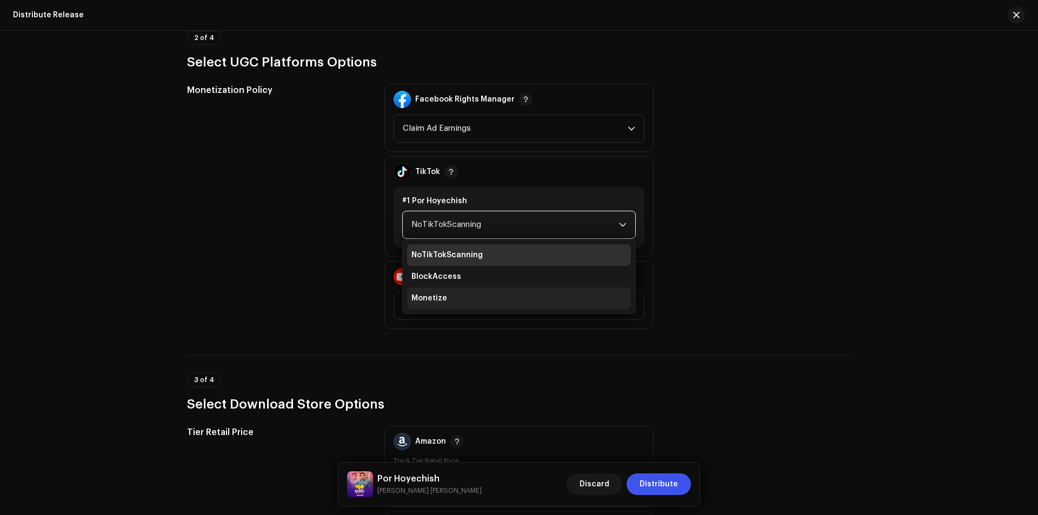
click at [496, 291] on li "Monetize" at bounding box center [519, 299] width 224 height 22
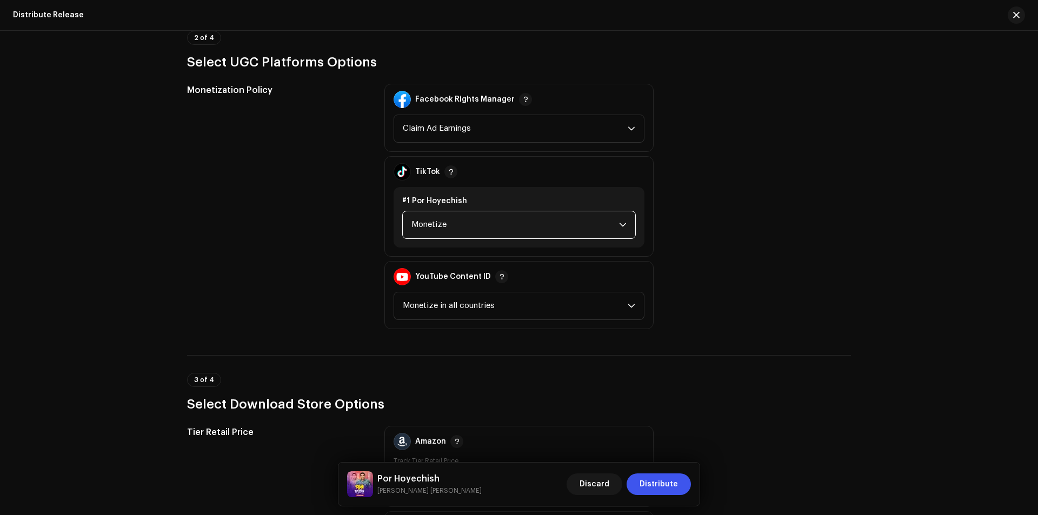
scroll to position [1369, 0]
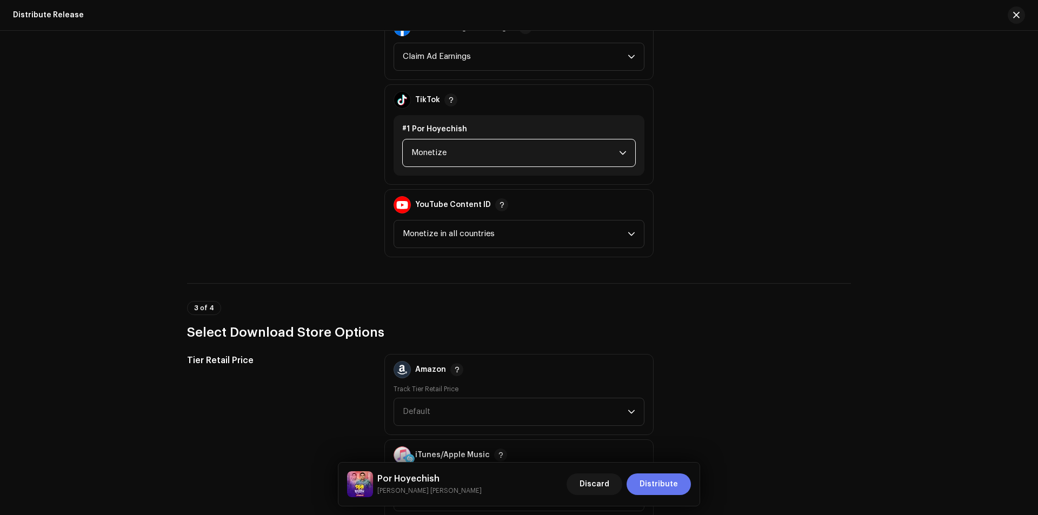
click at [653, 486] on span "Distribute" at bounding box center [658, 484] width 38 height 22
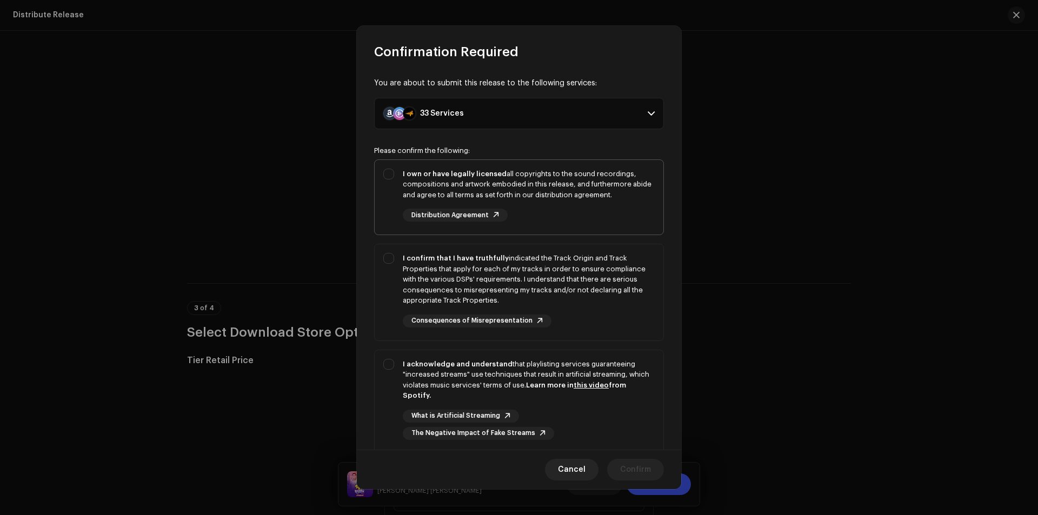
click at [389, 207] on div "I own or have legally licensed all copyrights to the sound recordings, composit…" at bounding box center [519, 195] width 289 height 71
checkbox input "true"
click at [379, 267] on div "I confirm that I have truthfully indicated the Track Origin and Track Propertie…" at bounding box center [519, 290] width 289 height 92
checkbox input "true"
click at [391, 374] on div "I acknowledge and understand that playlisting services guaranteeing "increased …" at bounding box center [519, 399] width 289 height 98
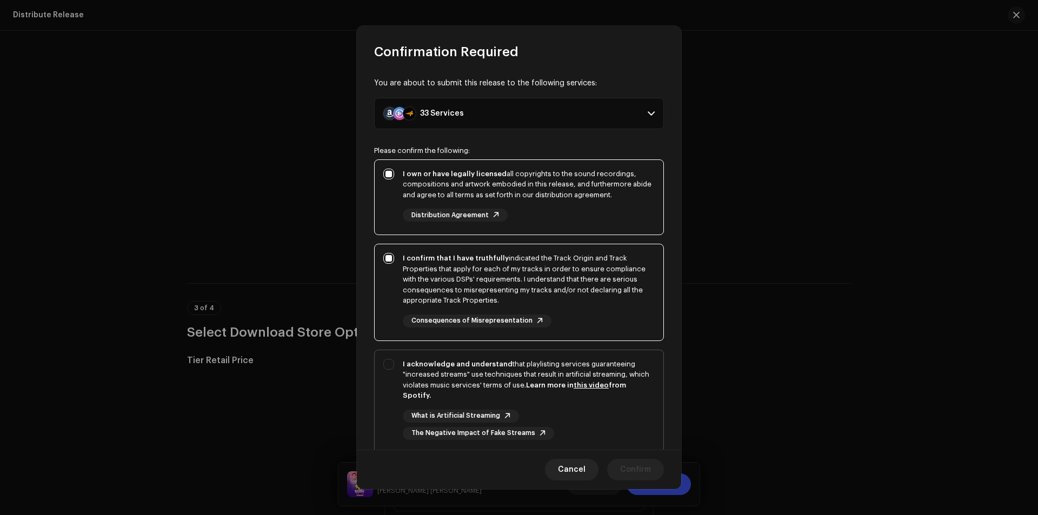
checkbox input "true"
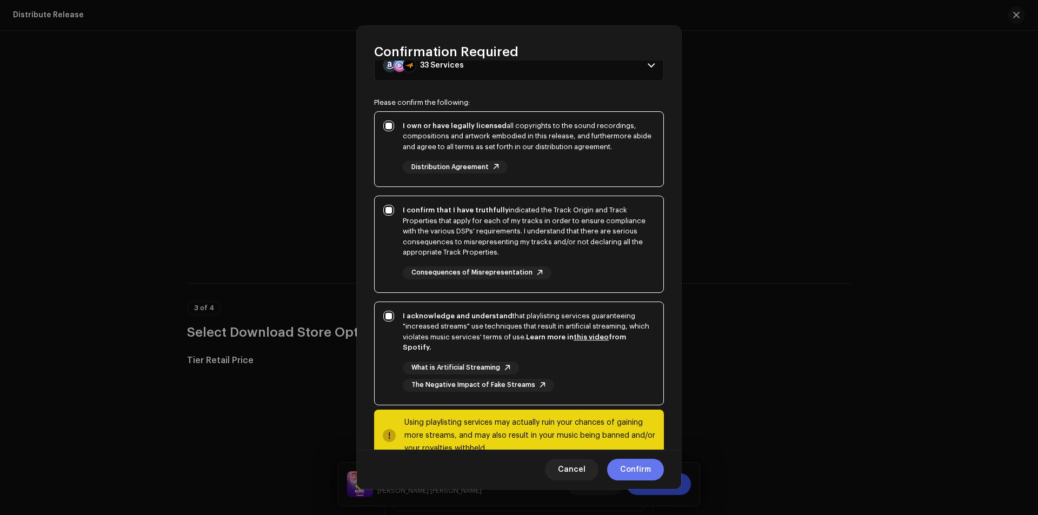
scroll to position [72, 0]
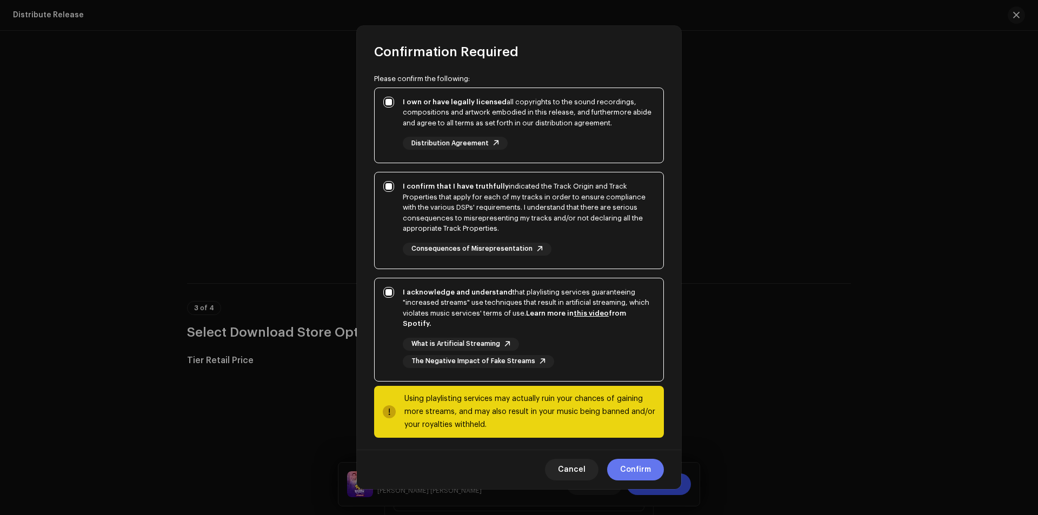
click at [630, 472] on span "Confirm" at bounding box center [635, 470] width 31 height 22
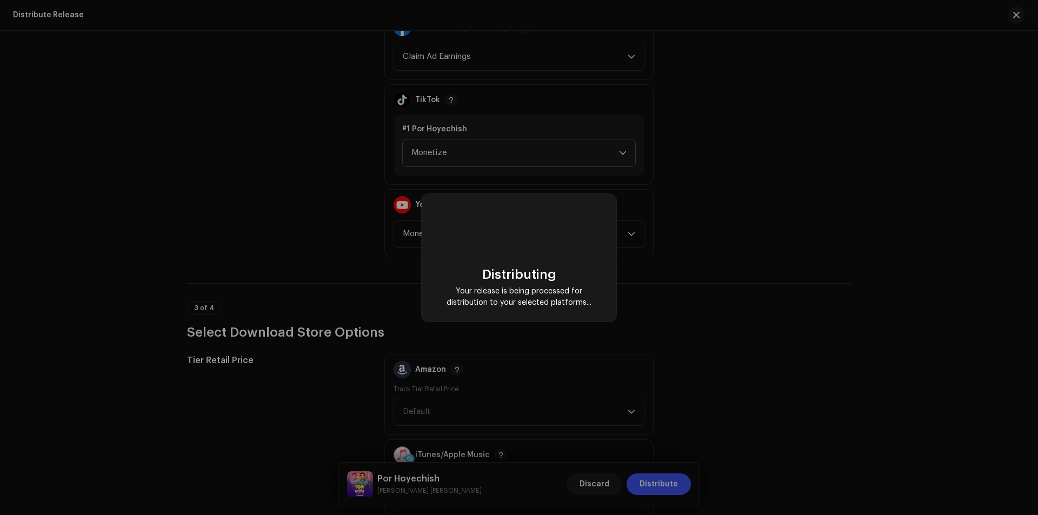
checkbox input "false"
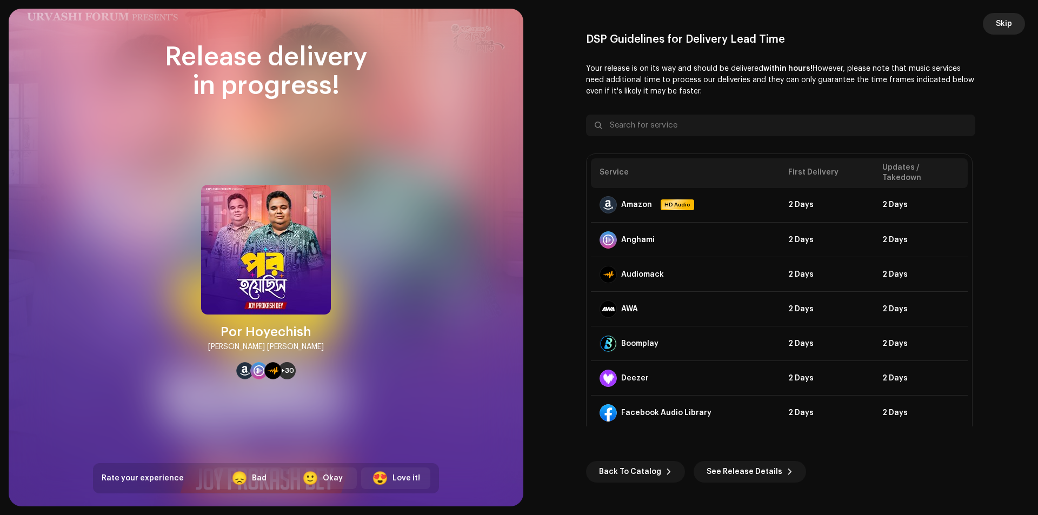
click at [999, 22] on span "Skip" at bounding box center [1004, 24] width 16 height 22
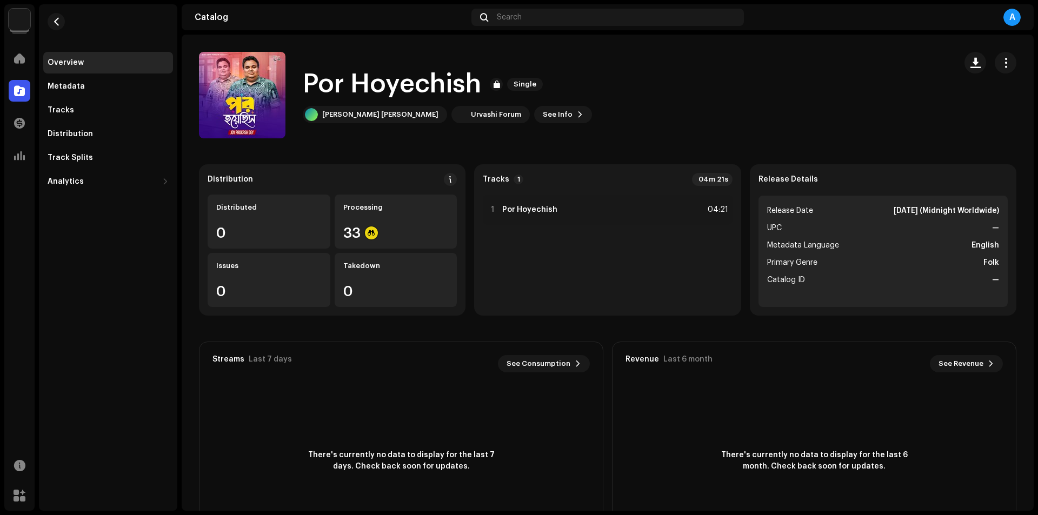
click at [22, 22] on img at bounding box center [20, 20] width 22 height 22
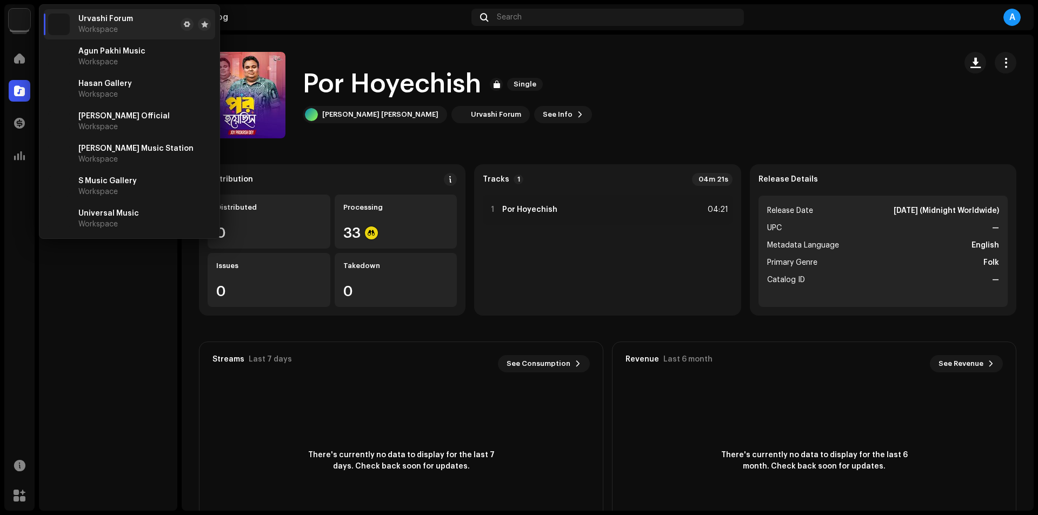
click at [590, 81] on div "Por Hoyechish Single [PERSON_NAME] [PERSON_NAME] Forum See Info" at bounding box center [573, 95] width 748 height 86
